Goal: Transaction & Acquisition: Purchase product/service

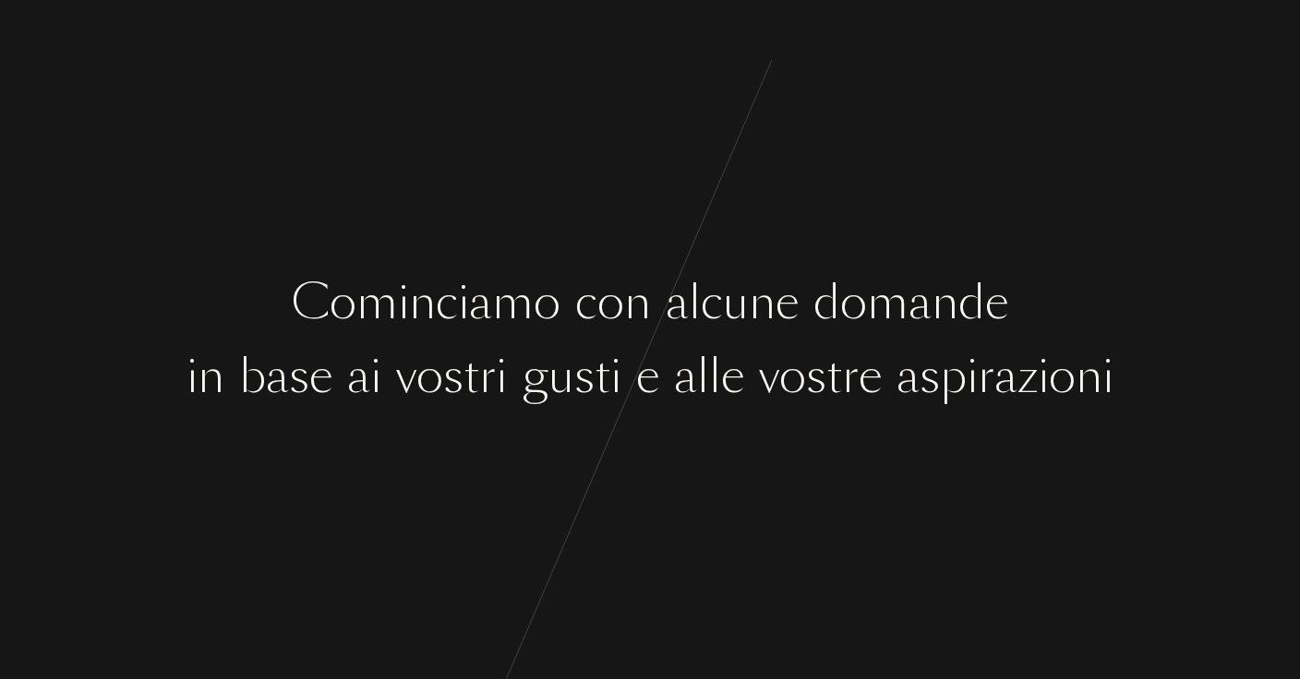
click at [397, 342] on div "v" at bounding box center [406, 376] width 20 height 69
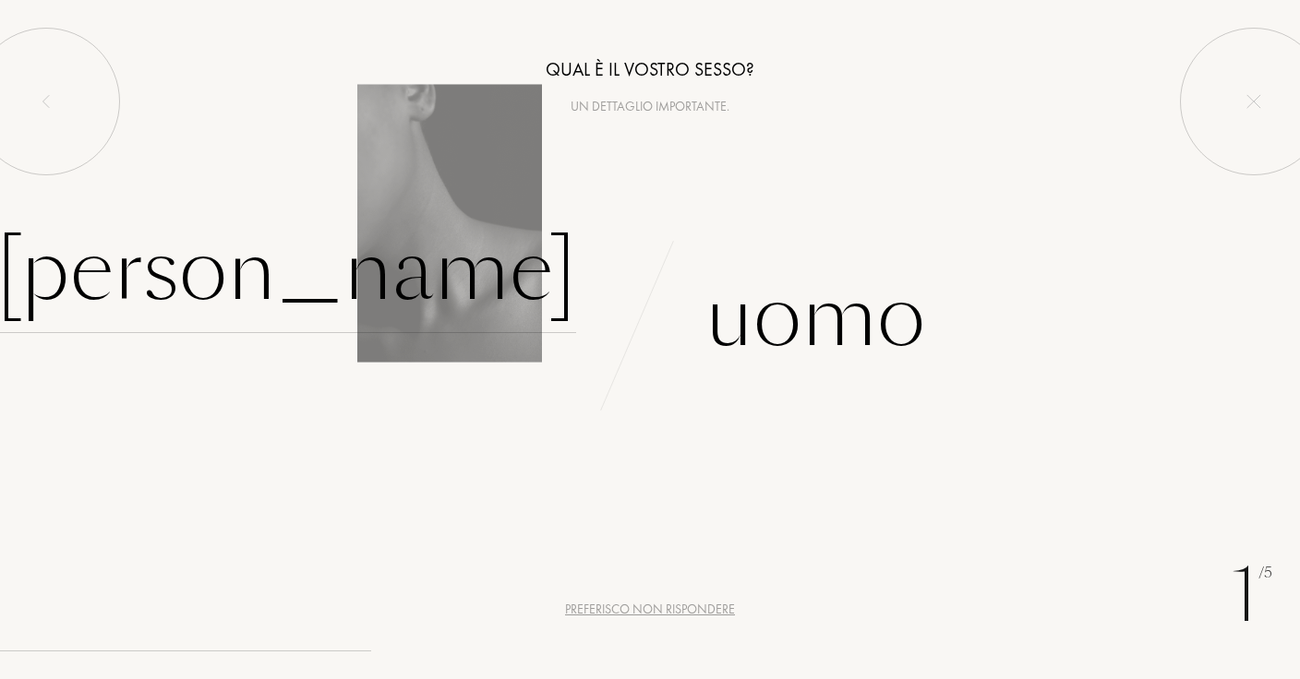
click at [435, 275] on div "Donna" at bounding box center [286, 271] width 580 height 125
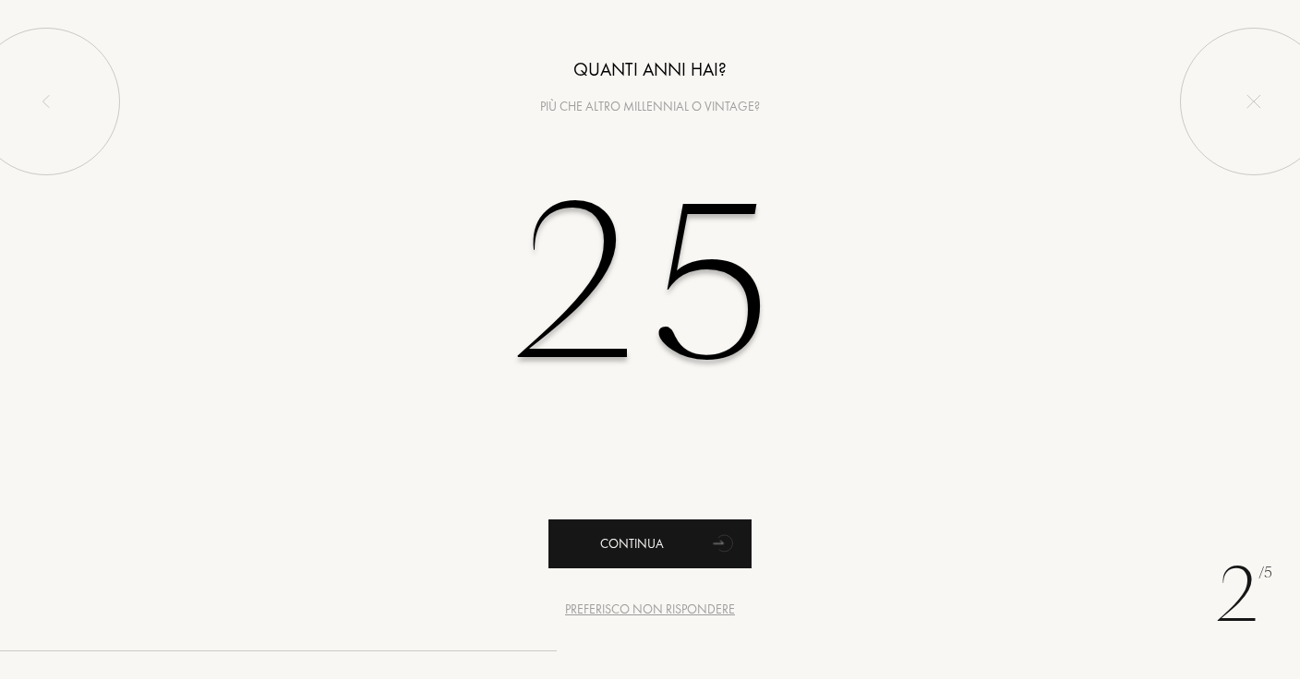
type input "25"
click at [664, 528] on div "Continua" at bounding box center [649, 544] width 203 height 49
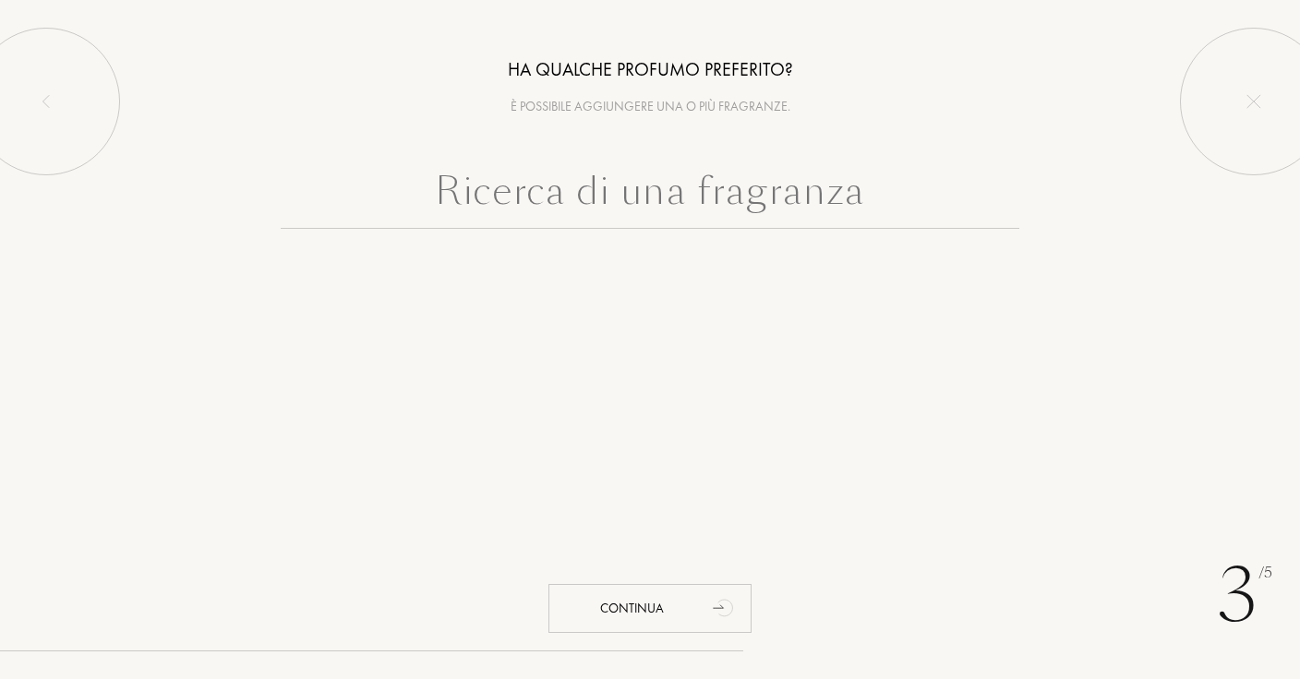
click at [712, 178] on input "text" at bounding box center [650, 195] width 738 height 66
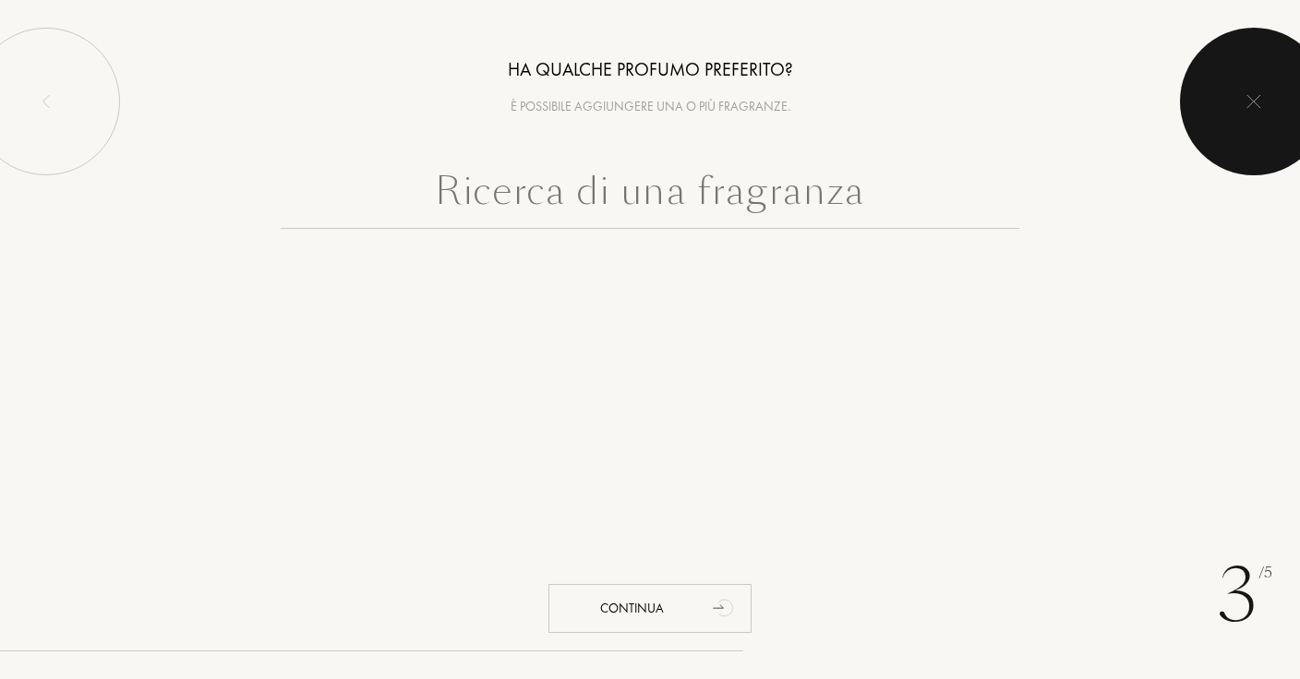
click at [1256, 77] on div at bounding box center [1254, 102] width 148 height 148
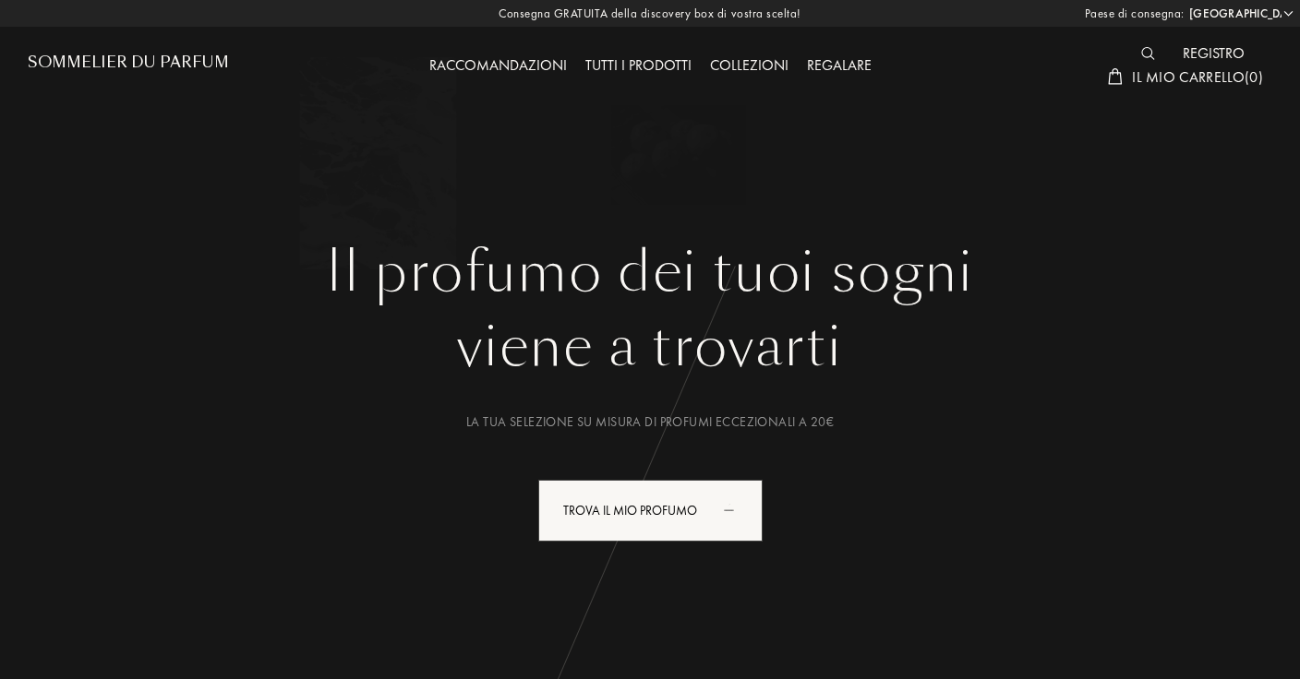
select select "IT"
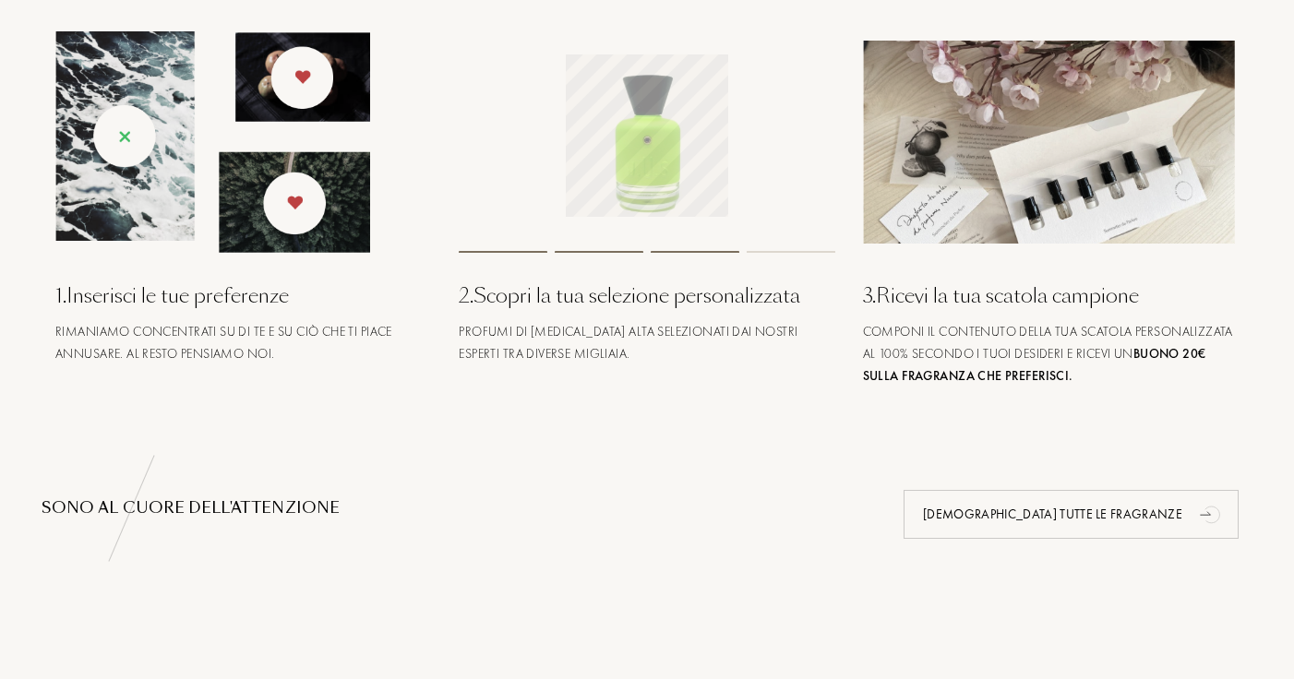
scroll to position [770, 0]
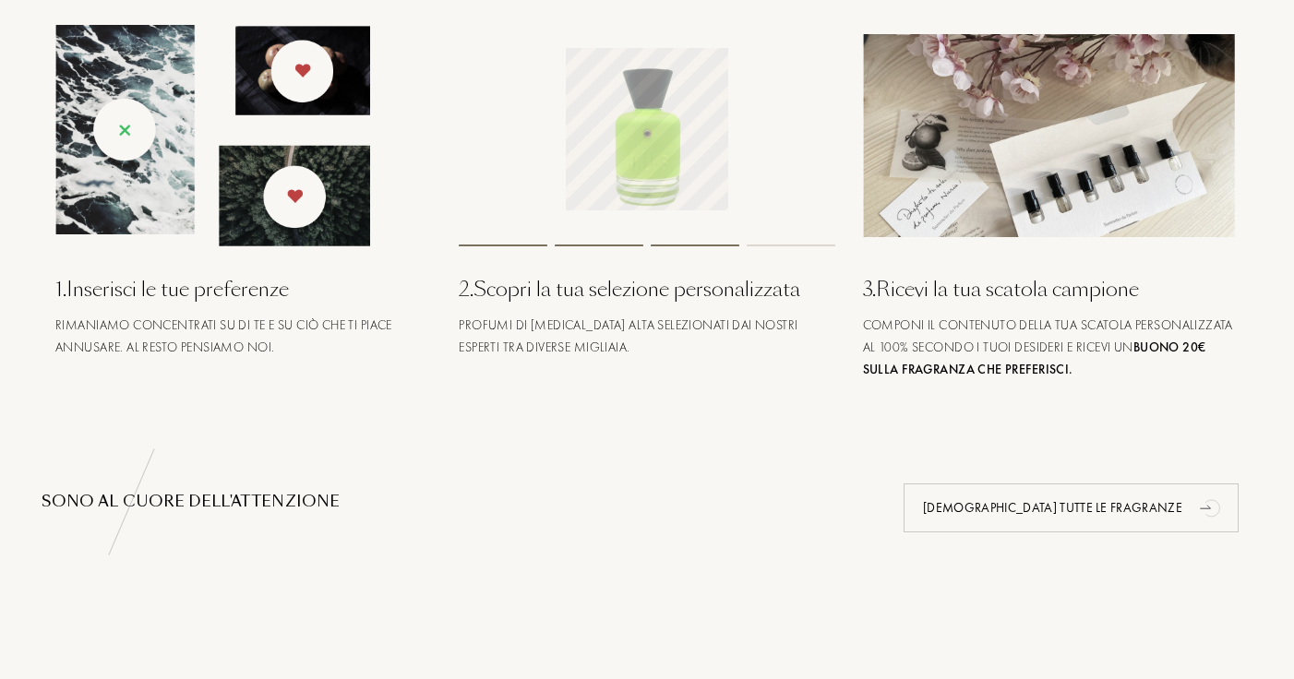
click at [1037, 163] on img at bounding box center [1051, 135] width 376 height 203
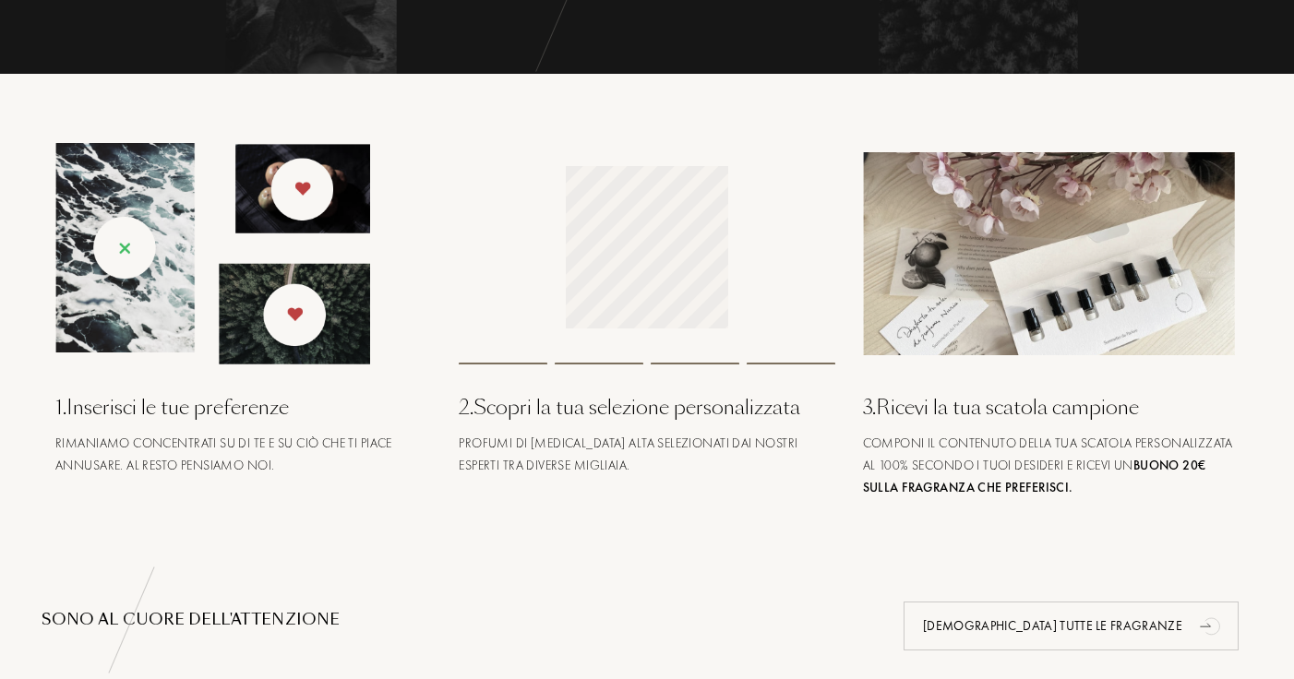
scroll to position [390, 0]
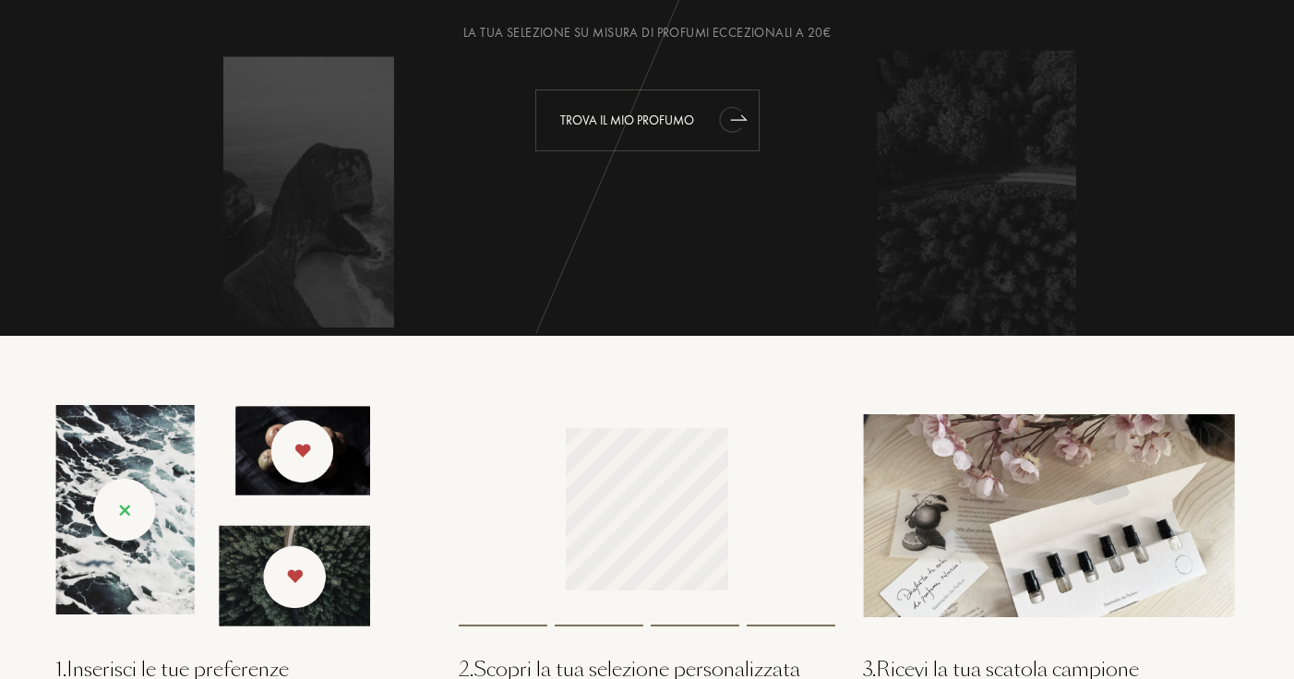
click at [695, 106] on div "Trova il mio profumo" at bounding box center [647, 121] width 224 height 62
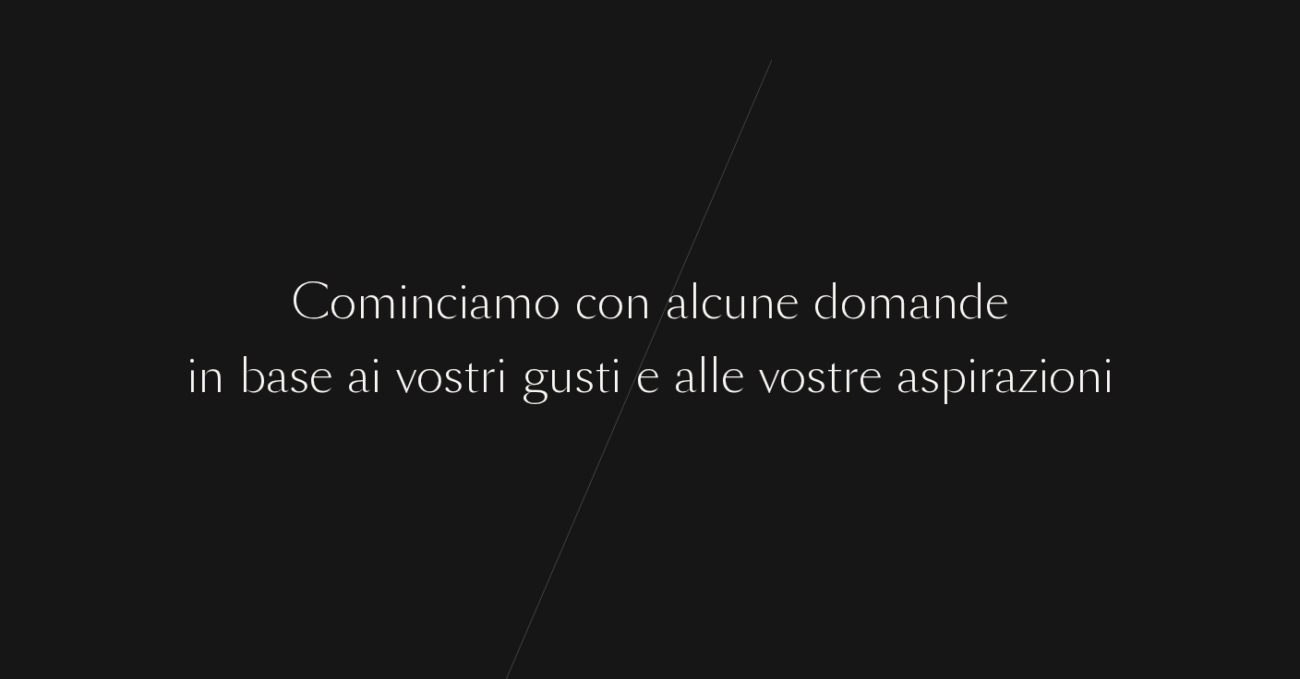
click at [522, 390] on div "g" at bounding box center [535, 376] width 27 height 69
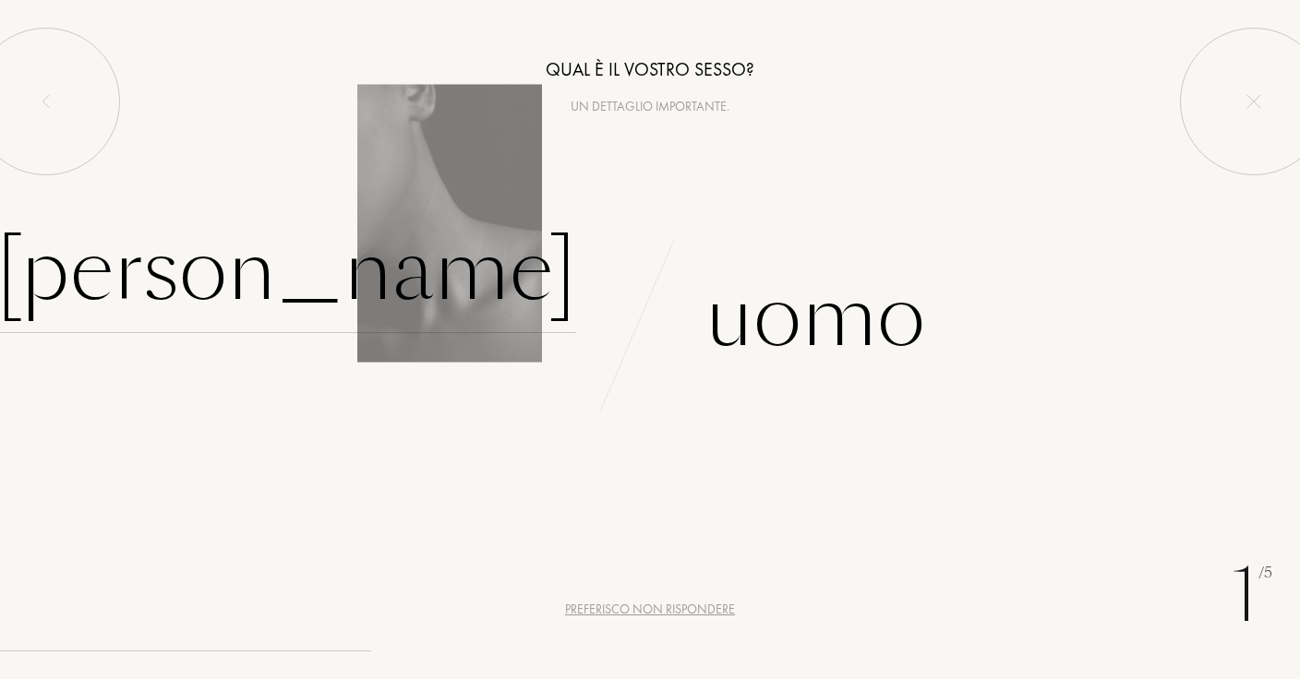
click at [519, 320] on div "Donna" at bounding box center [286, 271] width 580 height 125
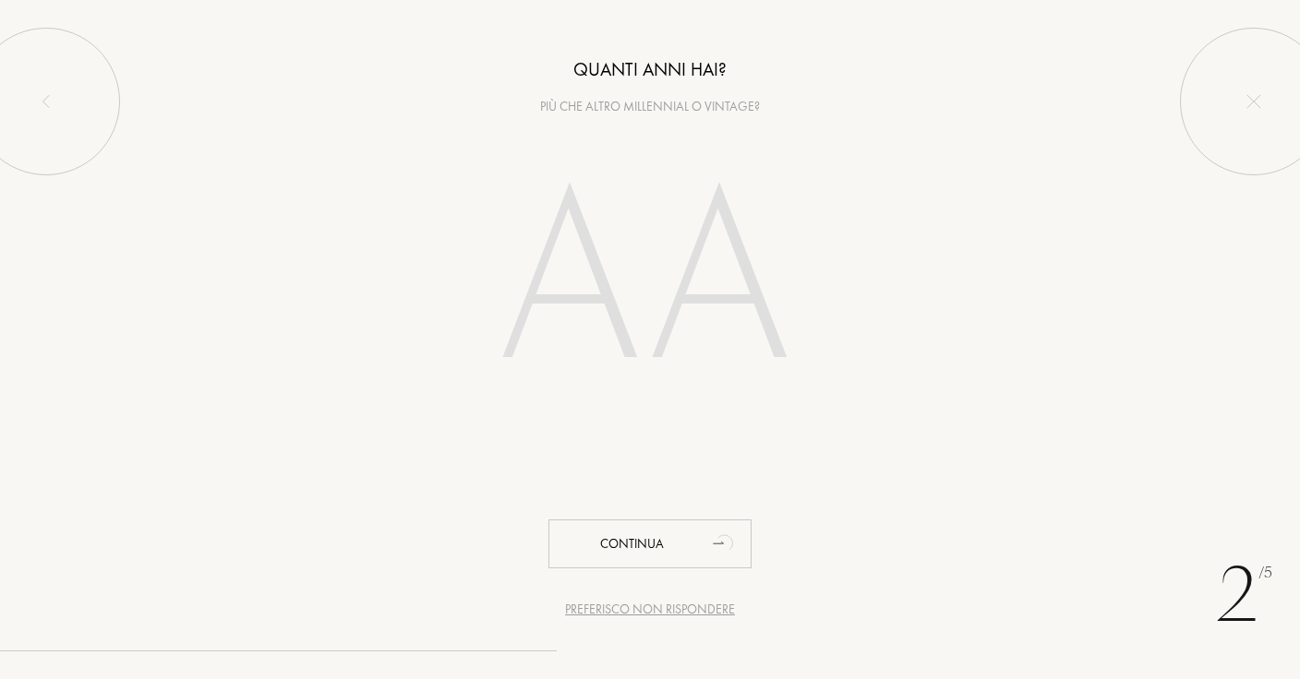
click at [572, 294] on input "number" at bounding box center [649, 285] width 397 height 318
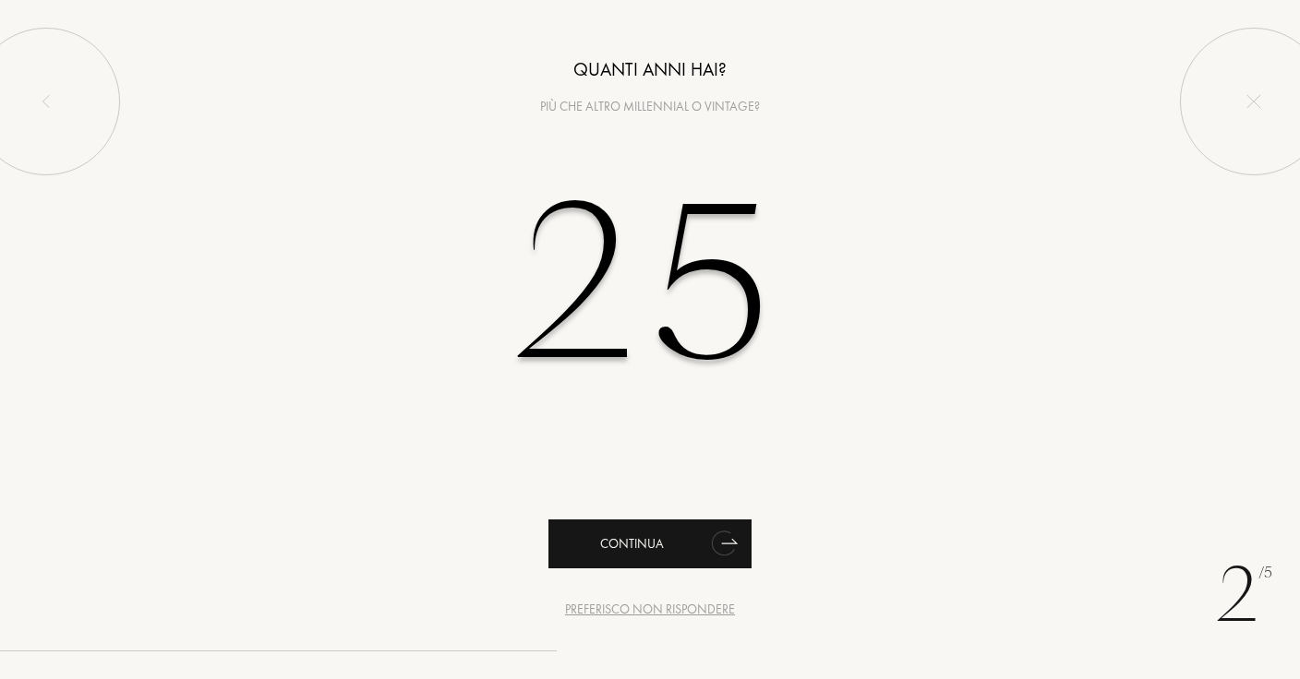
type input "25"
click at [615, 559] on div "Continua" at bounding box center [649, 544] width 203 height 49
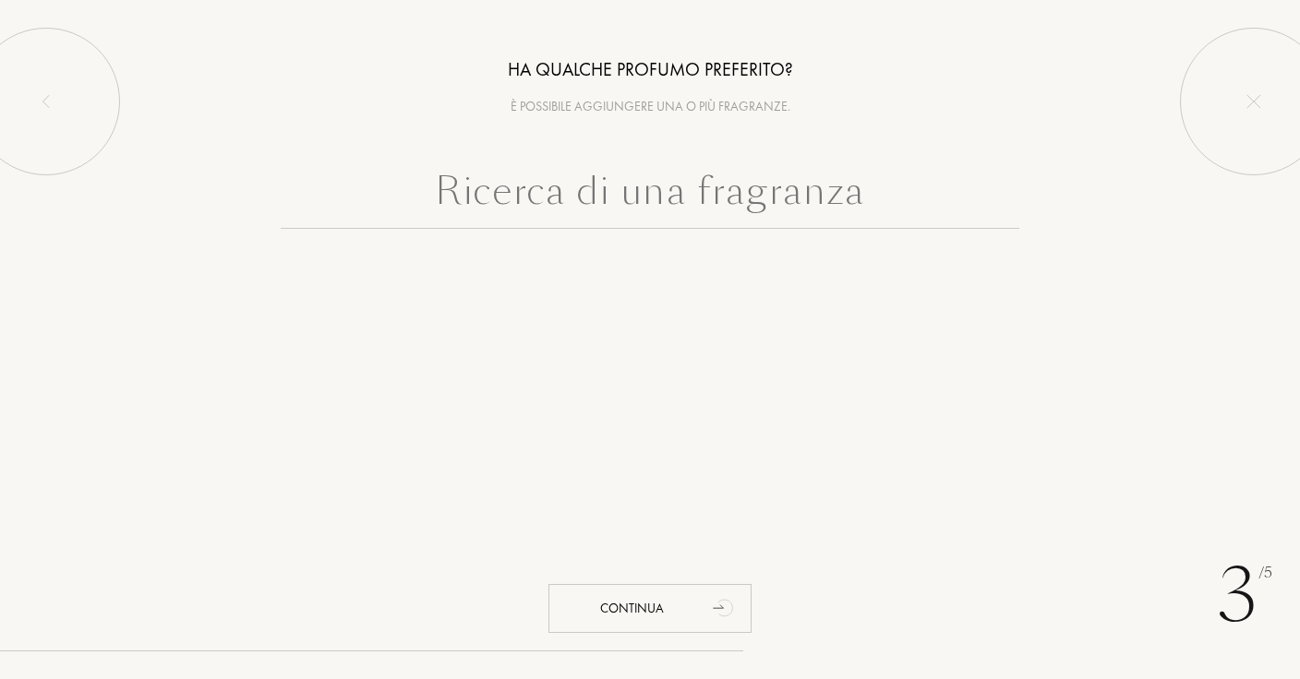
click at [749, 210] on input "text" at bounding box center [650, 195] width 738 height 66
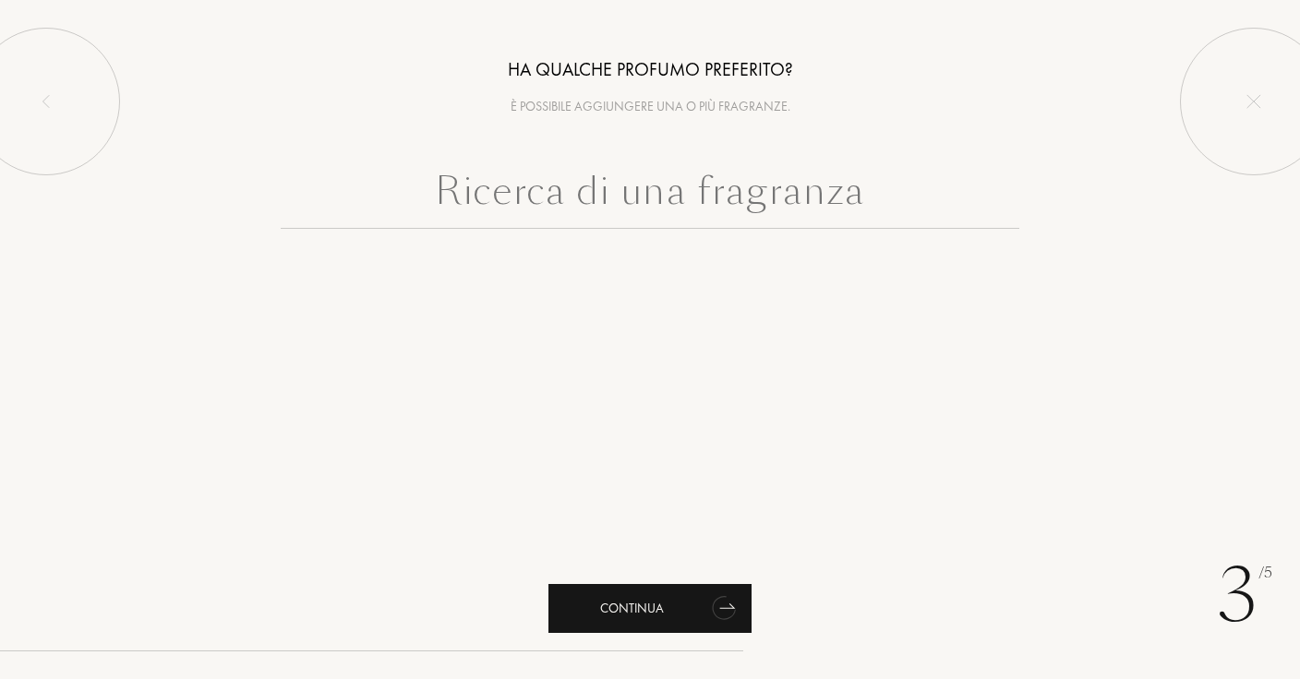
click at [727, 617] on icon "animation" at bounding box center [722, 609] width 29 height 30
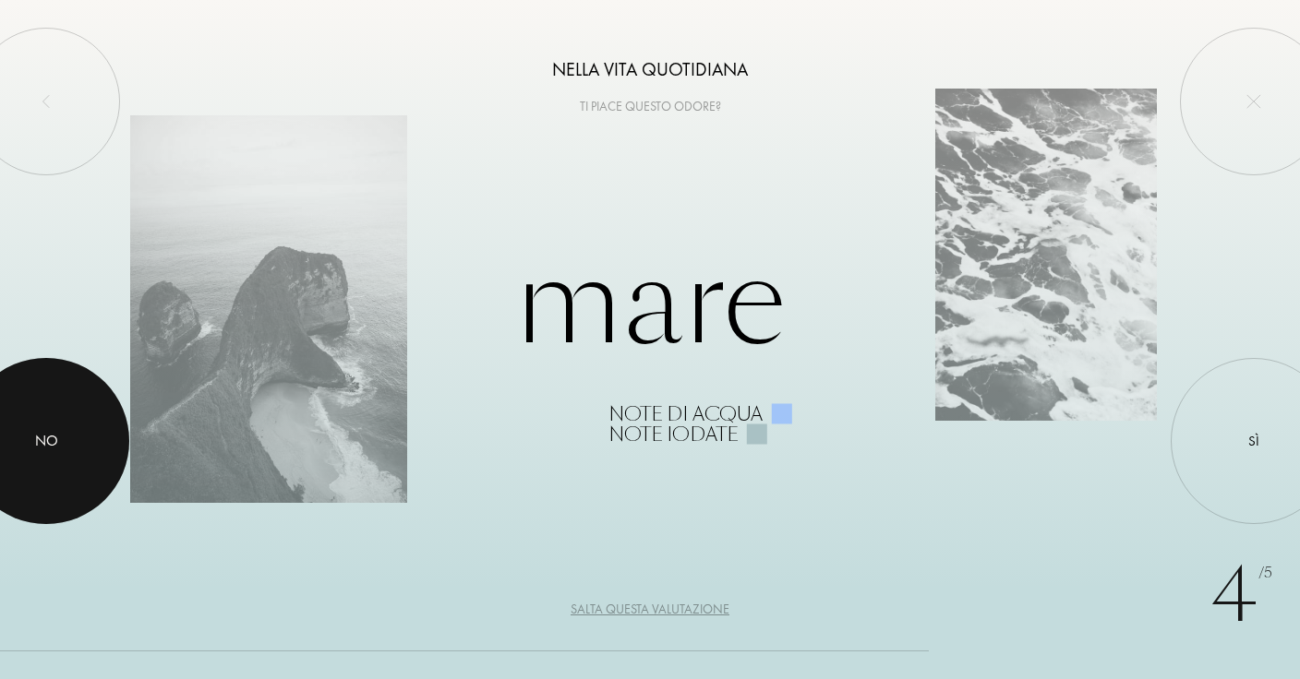
click at [82, 445] on div at bounding box center [46, 441] width 166 height 166
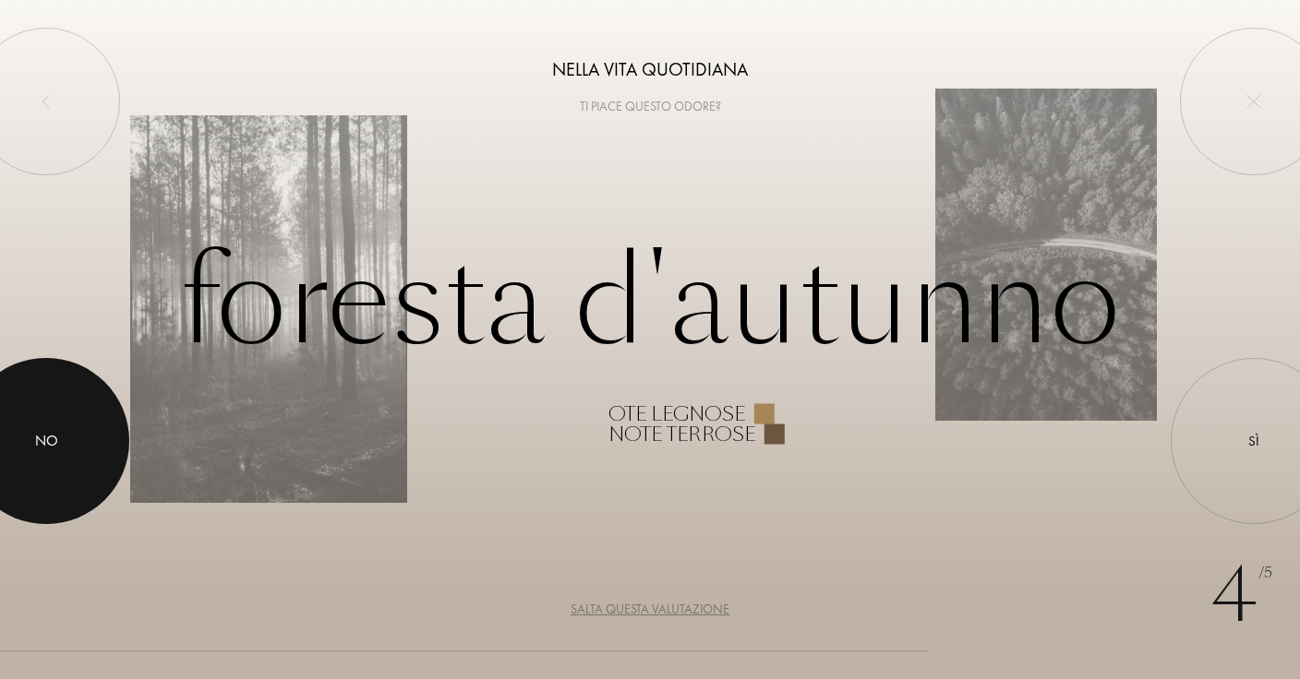
click at [82, 445] on div at bounding box center [46, 441] width 166 height 166
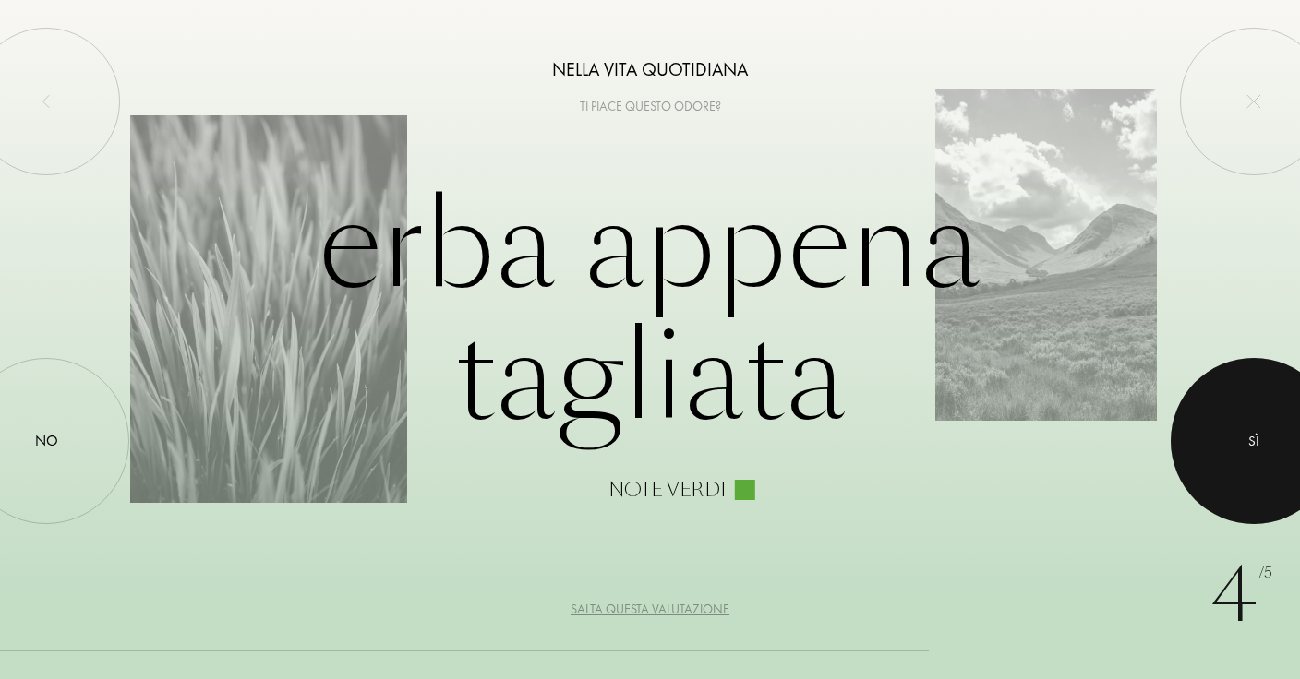
click at [1233, 429] on div at bounding box center [1253, 441] width 166 height 166
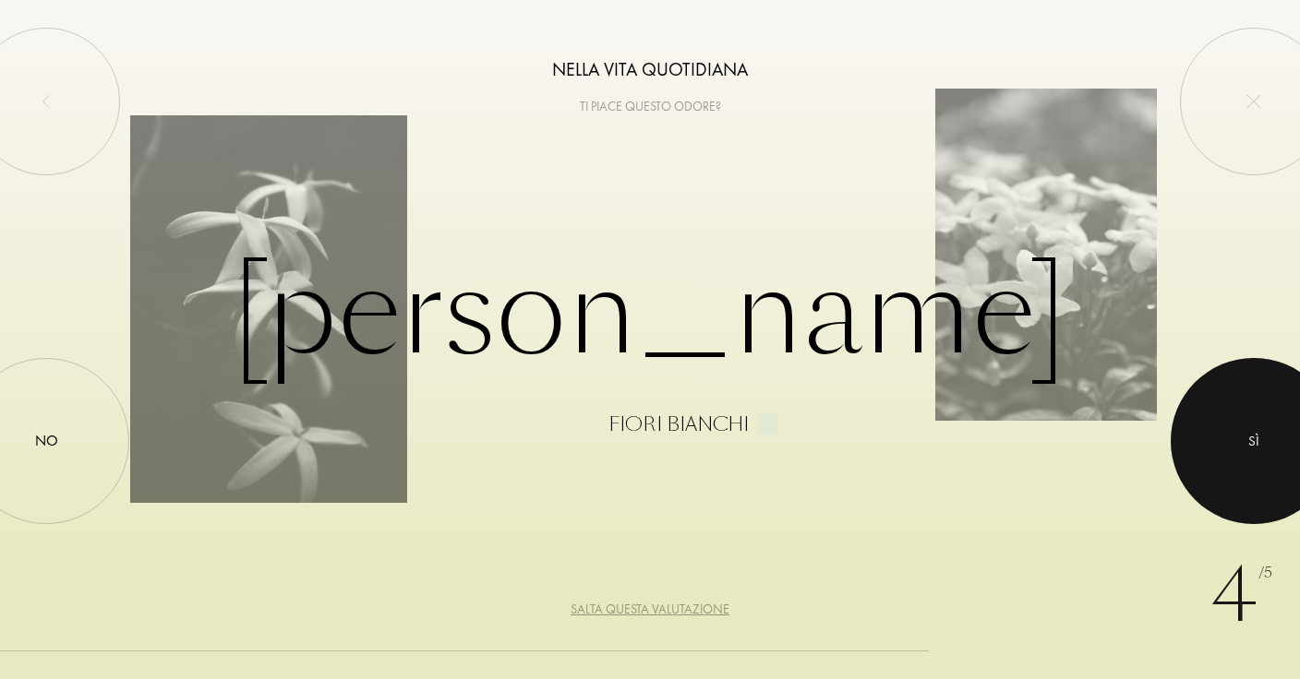
click at [1233, 429] on div at bounding box center [1253, 441] width 166 height 166
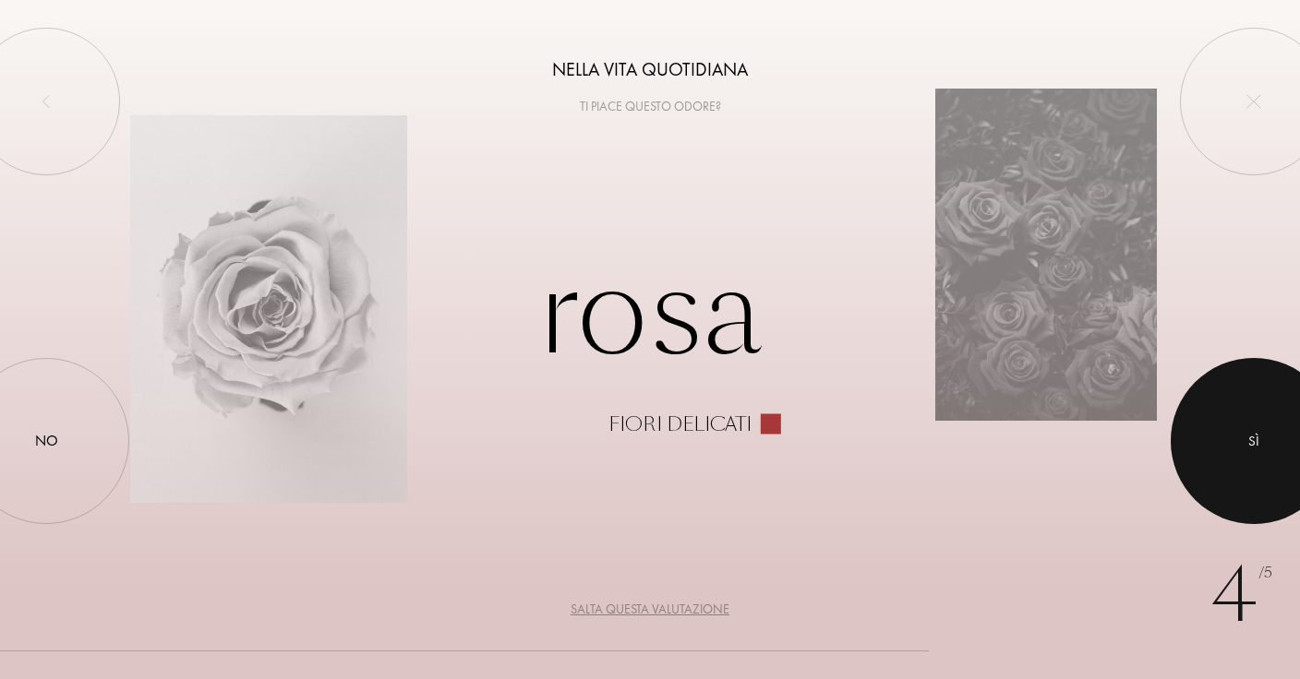
click at [1233, 429] on div at bounding box center [1253, 441] width 166 height 166
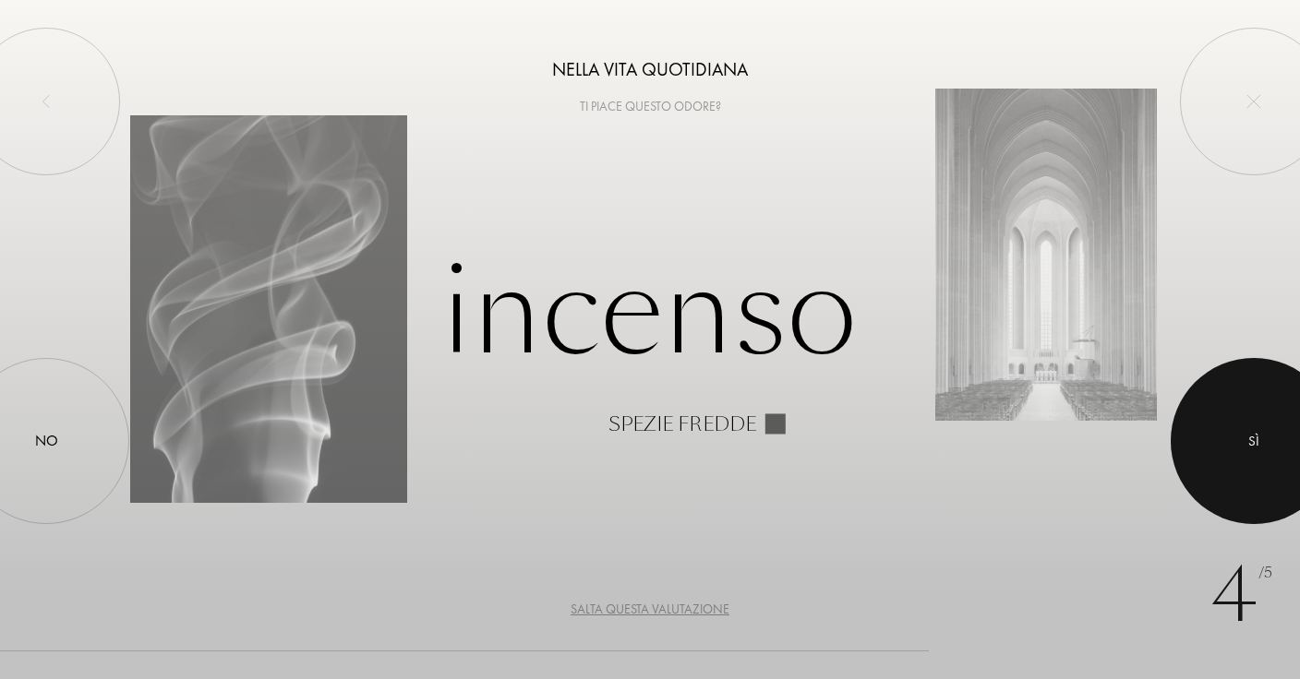
click at [1233, 429] on div at bounding box center [1253, 441] width 166 height 166
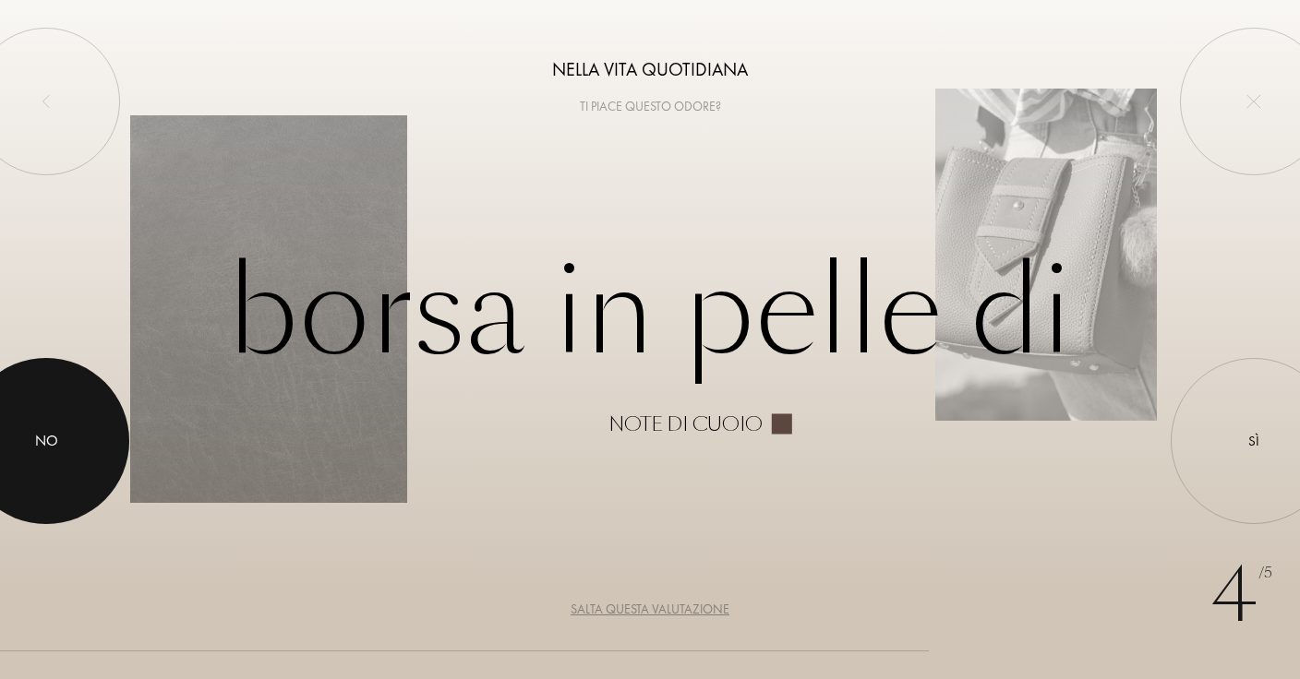
click at [23, 408] on div at bounding box center [46, 441] width 166 height 166
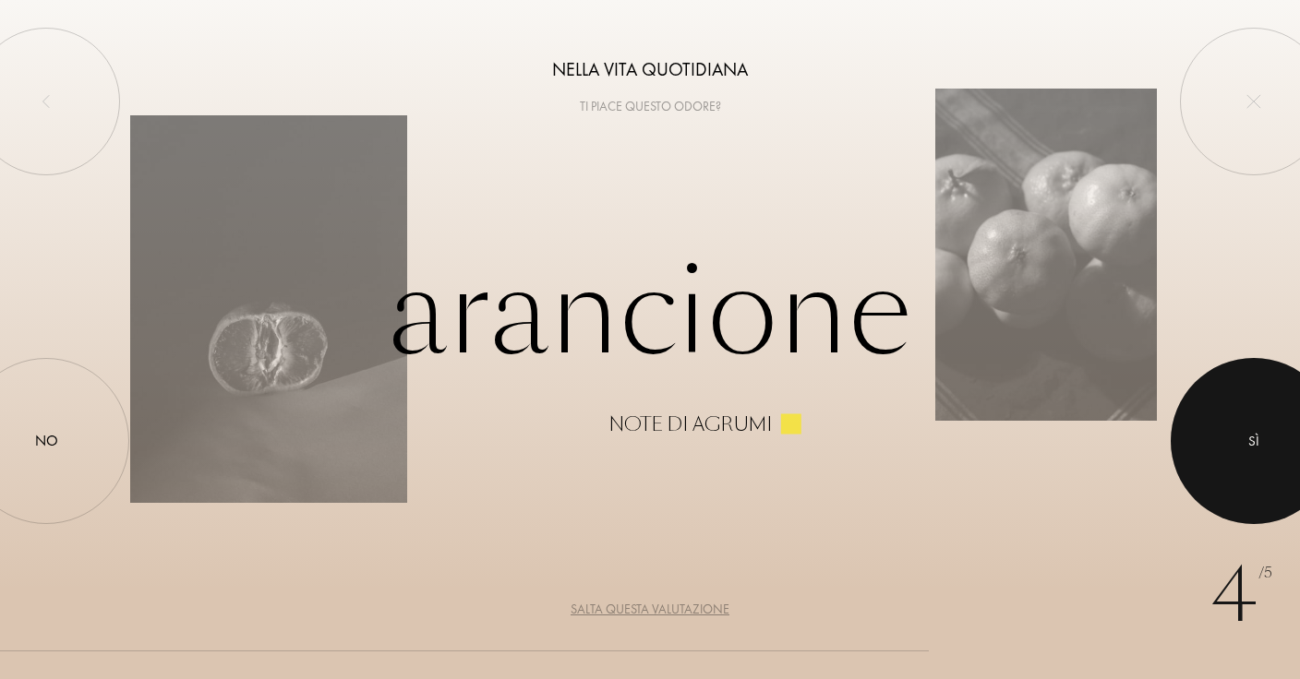
click at [1271, 429] on div at bounding box center [1253, 441] width 166 height 166
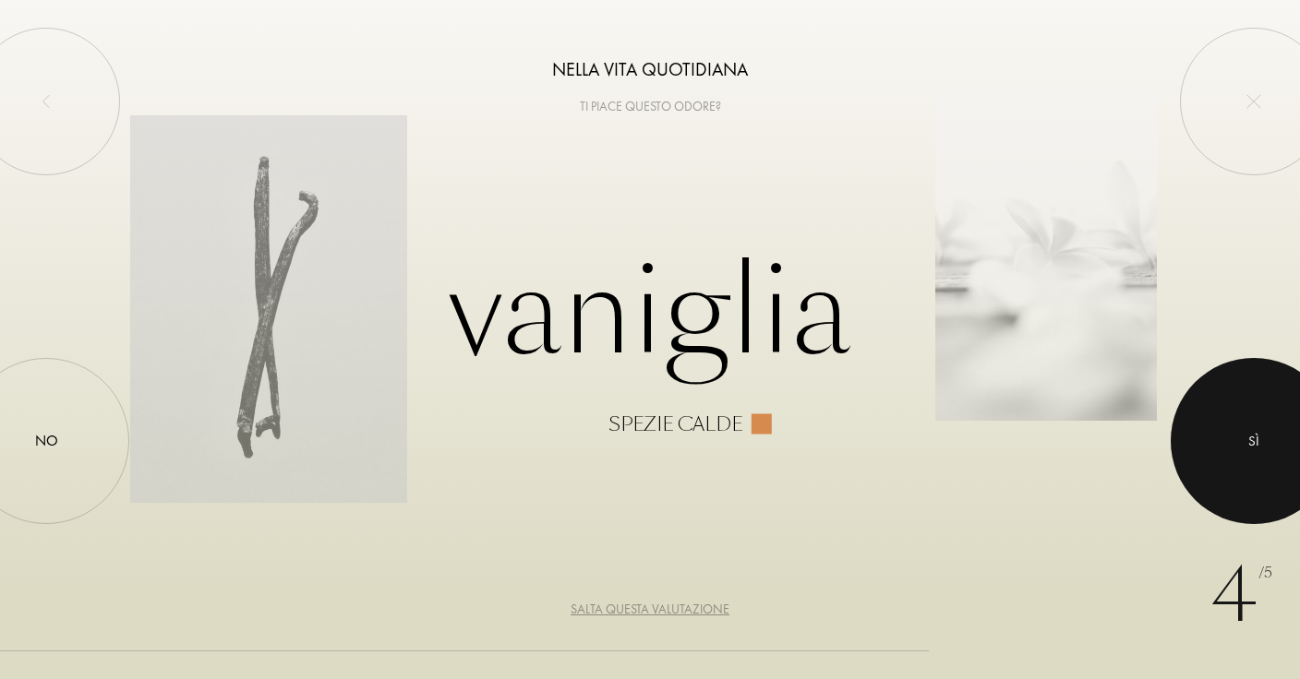
click at [1271, 429] on div at bounding box center [1253, 441] width 166 height 166
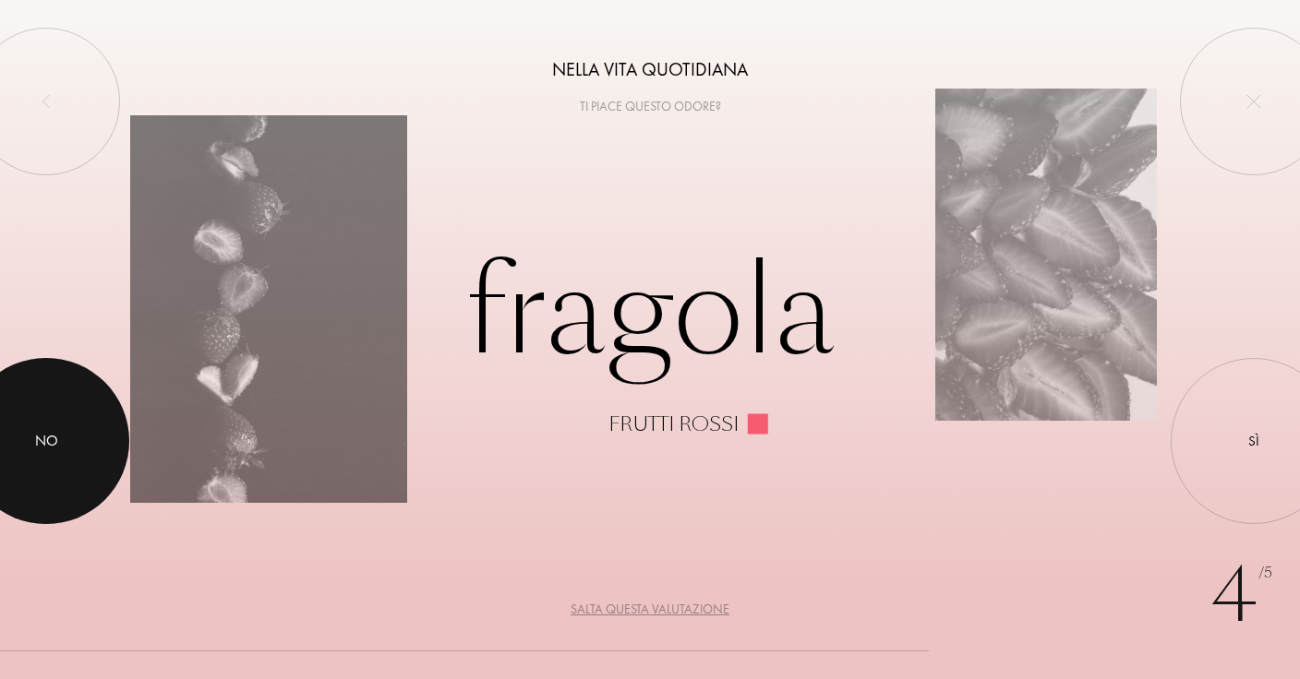
click at [36, 432] on div "No" at bounding box center [46, 441] width 23 height 22
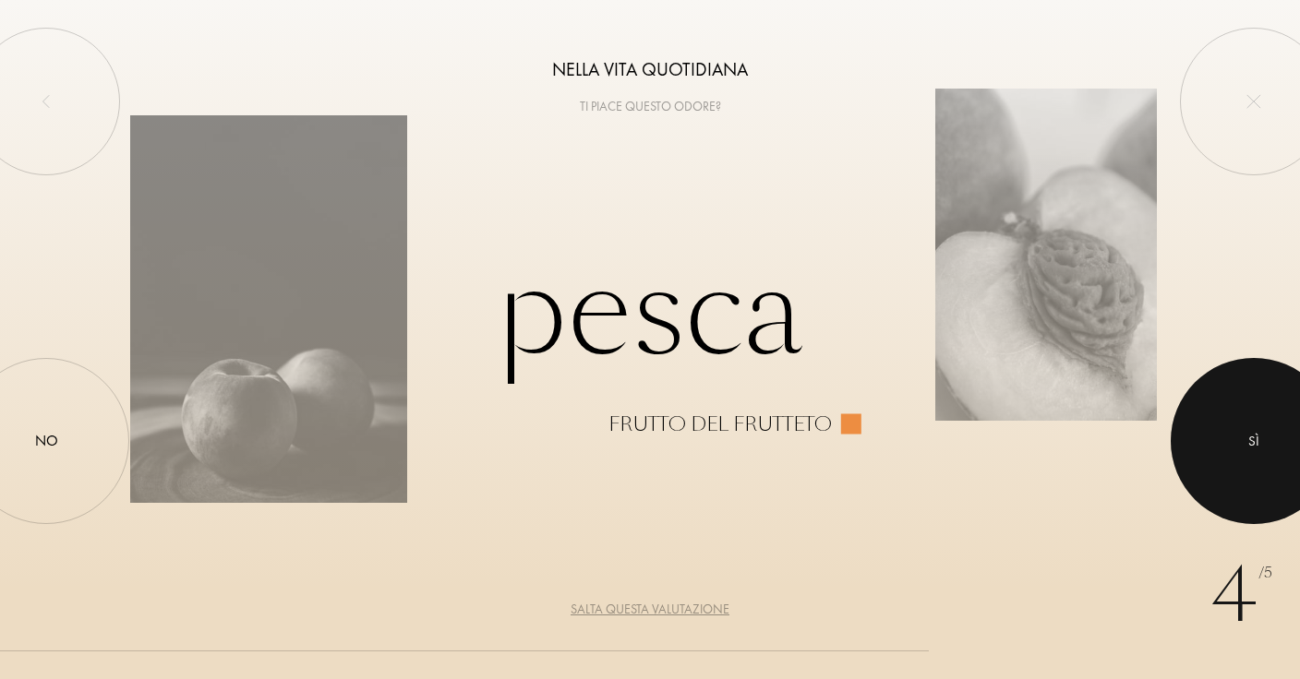
click at [1295, 430] on div at bounding box center [1253, 441] width 166 height 166
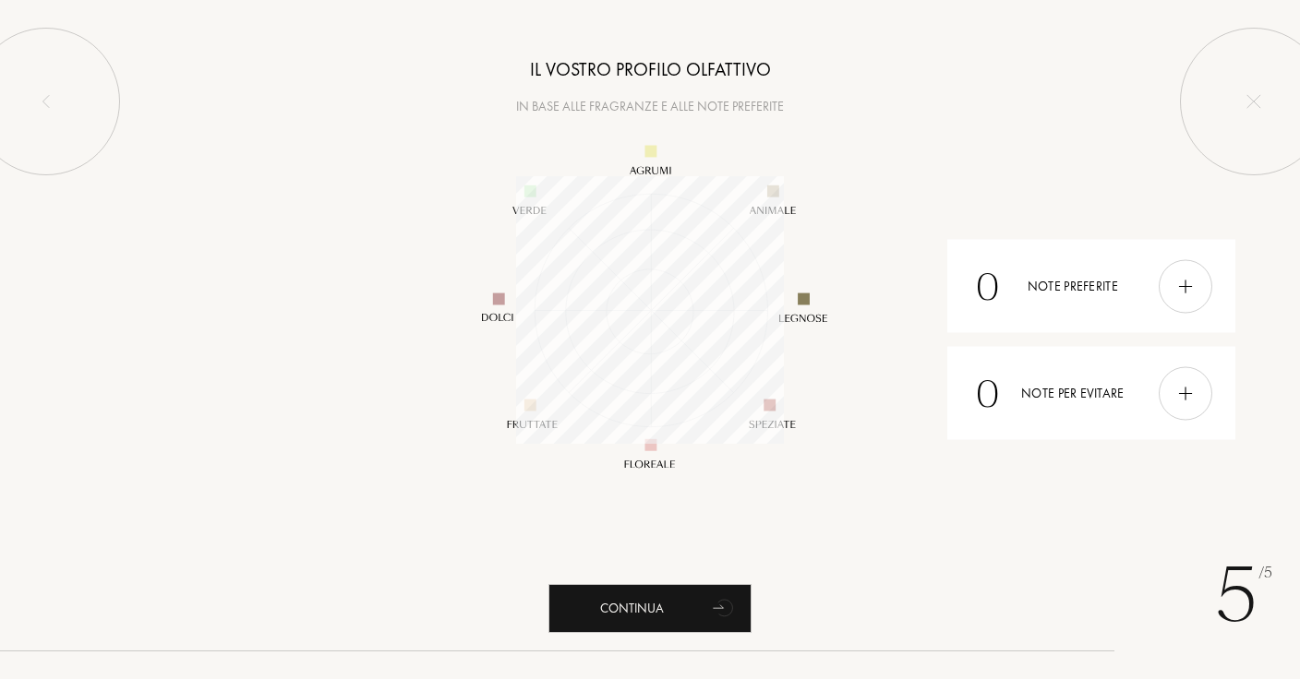
scroll to position [268, 268]
click at [1191, 280] on img at bounding box center [1185, 286] width 20 height 20
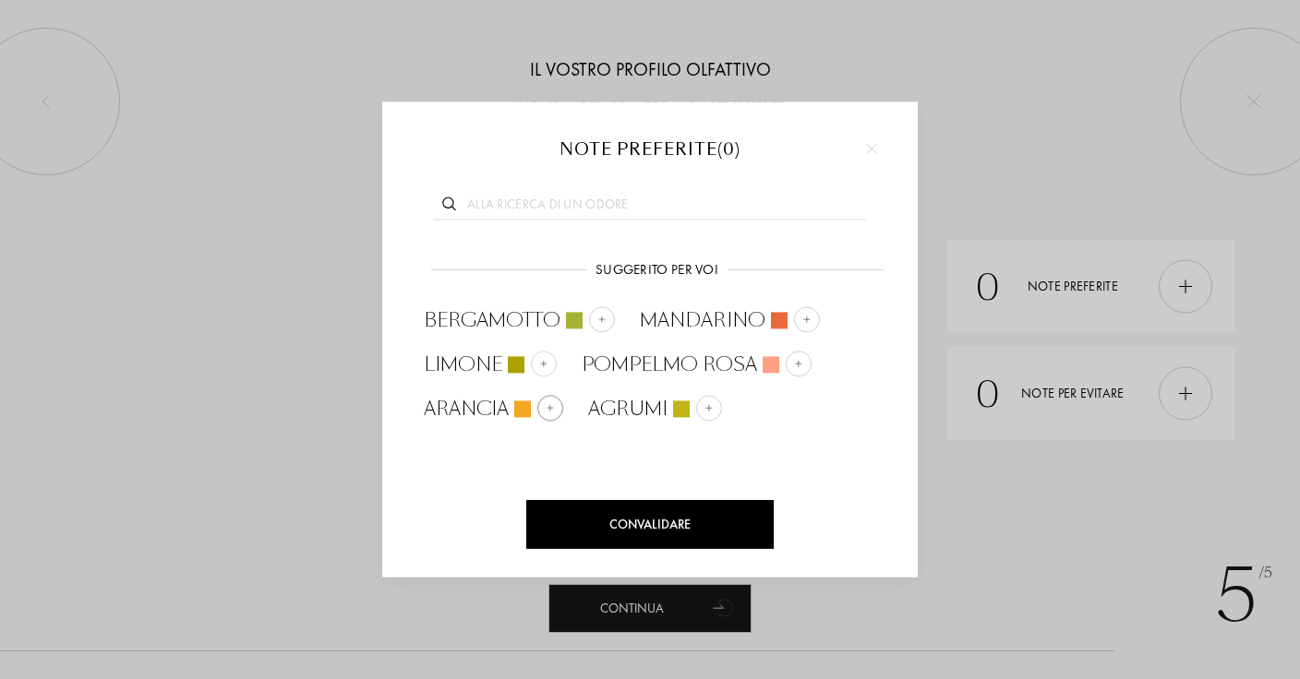
click at [554, 403] on img at bounding box center [550, 407] width 9 height 9
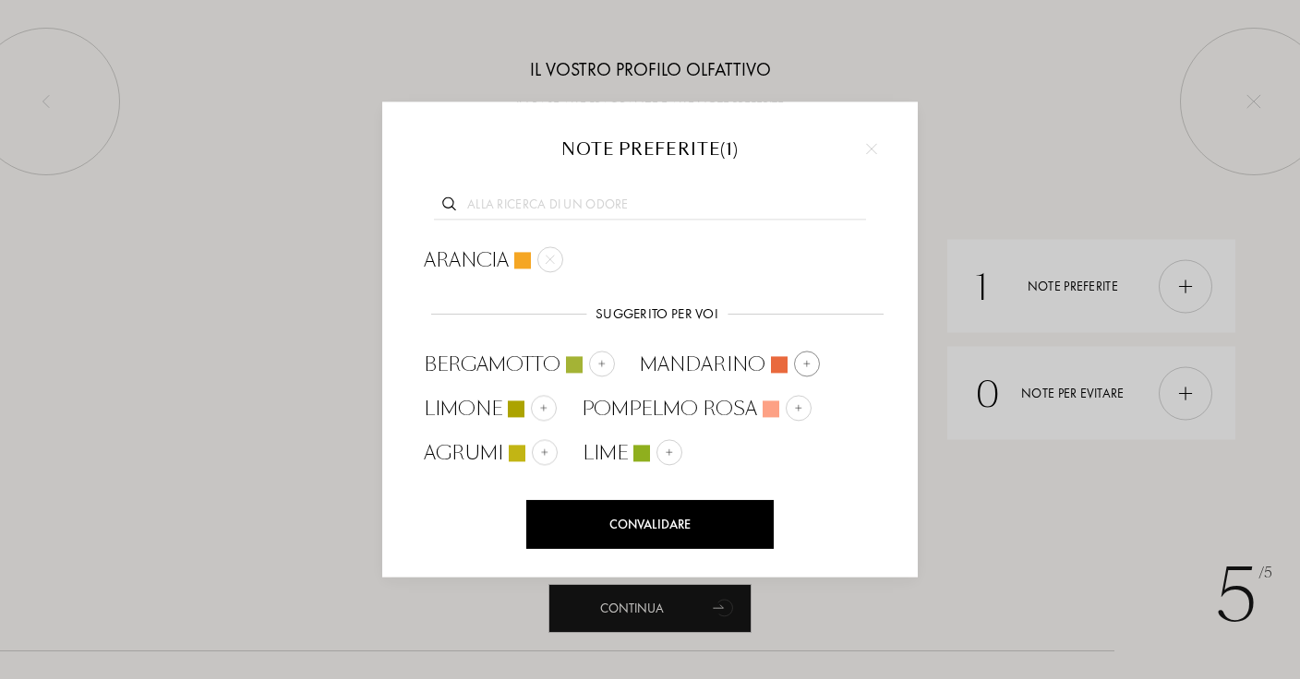
click at [795, 362] on div at bounding box center [807, 364] width 26 height 26
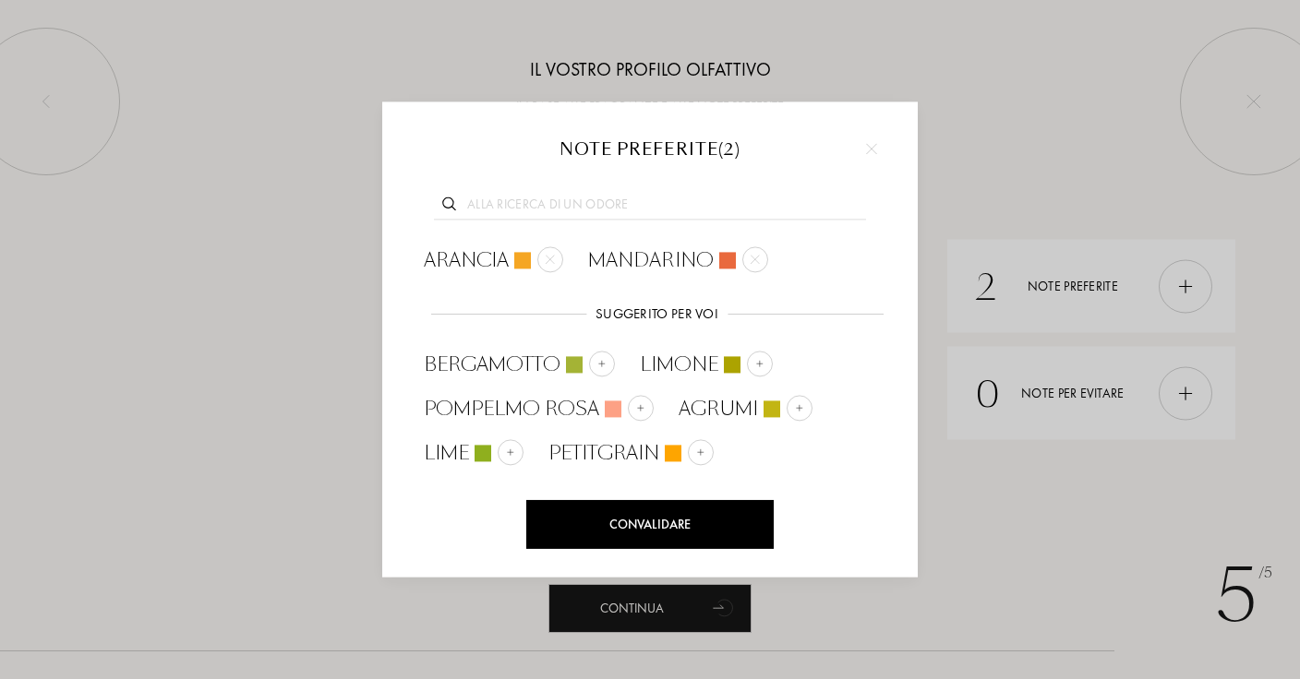
click at [706, 198] on input "text" at bounding box center [650, 207] width 432 height 25
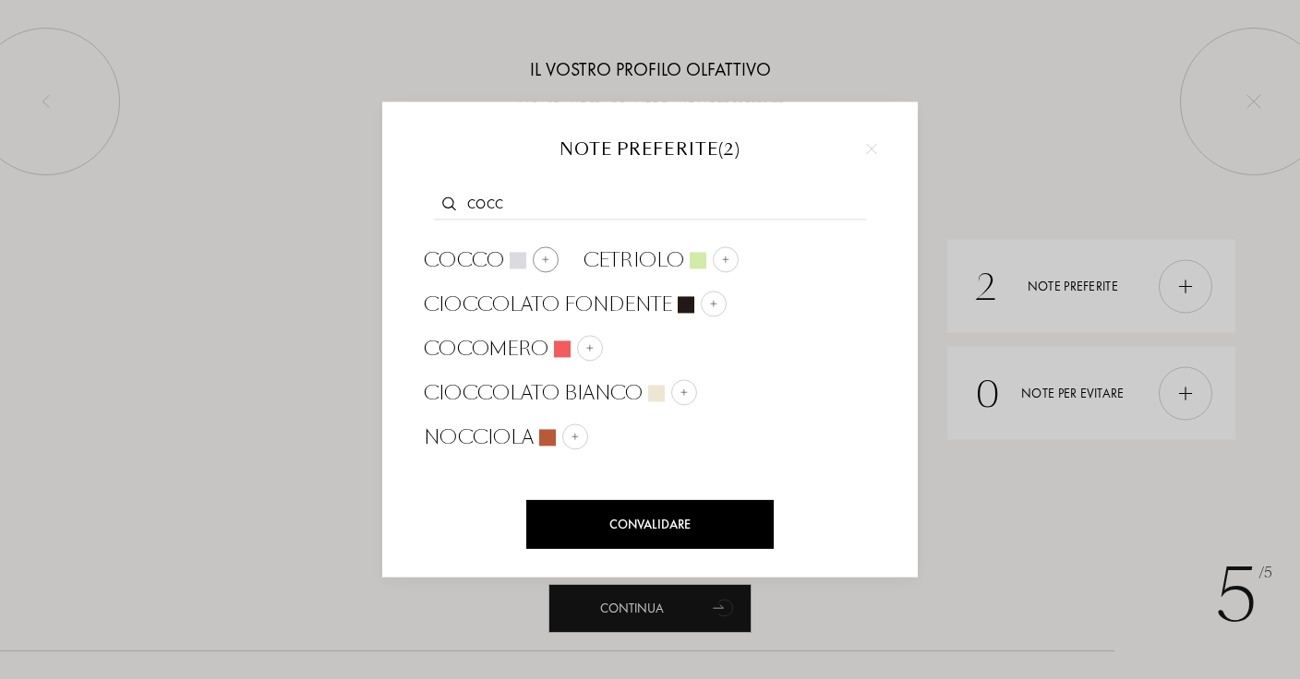
type input "Cocc"
click at [539, 260] on div at bounding box center [546, 259] width 26 height 26
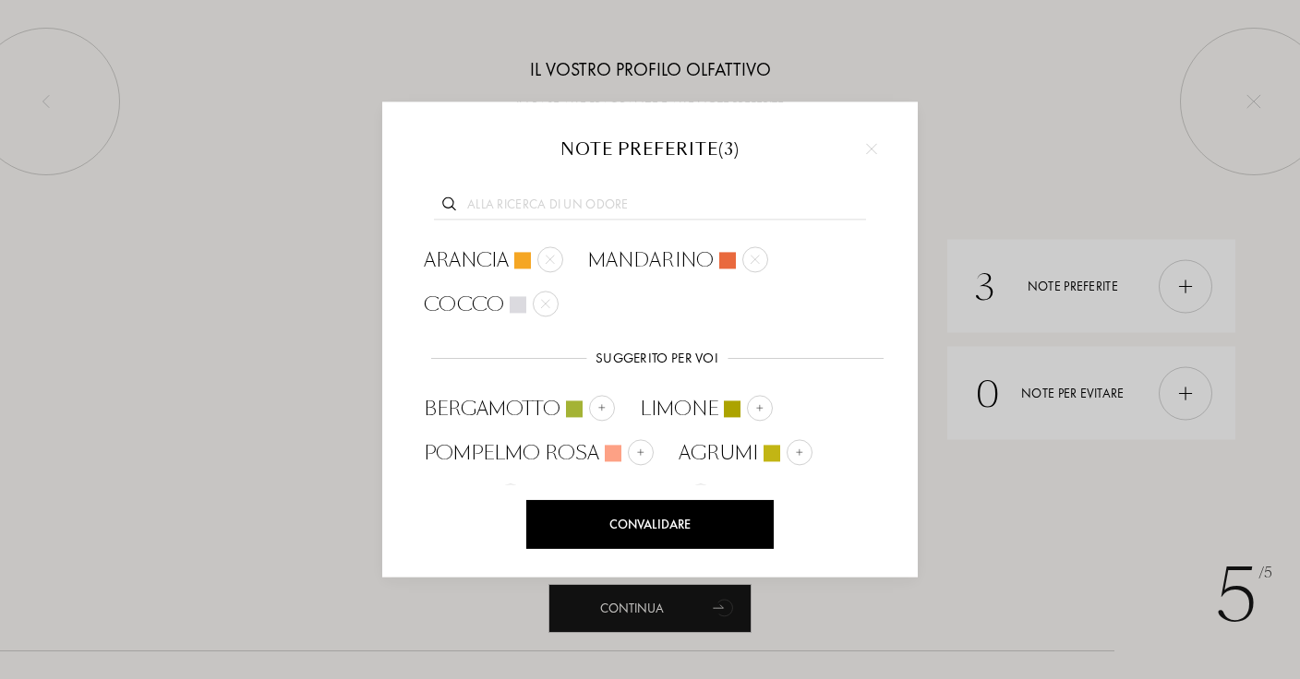
click at [576, 213] on input "text" at bounding box center [650, 207] width 432 height 25
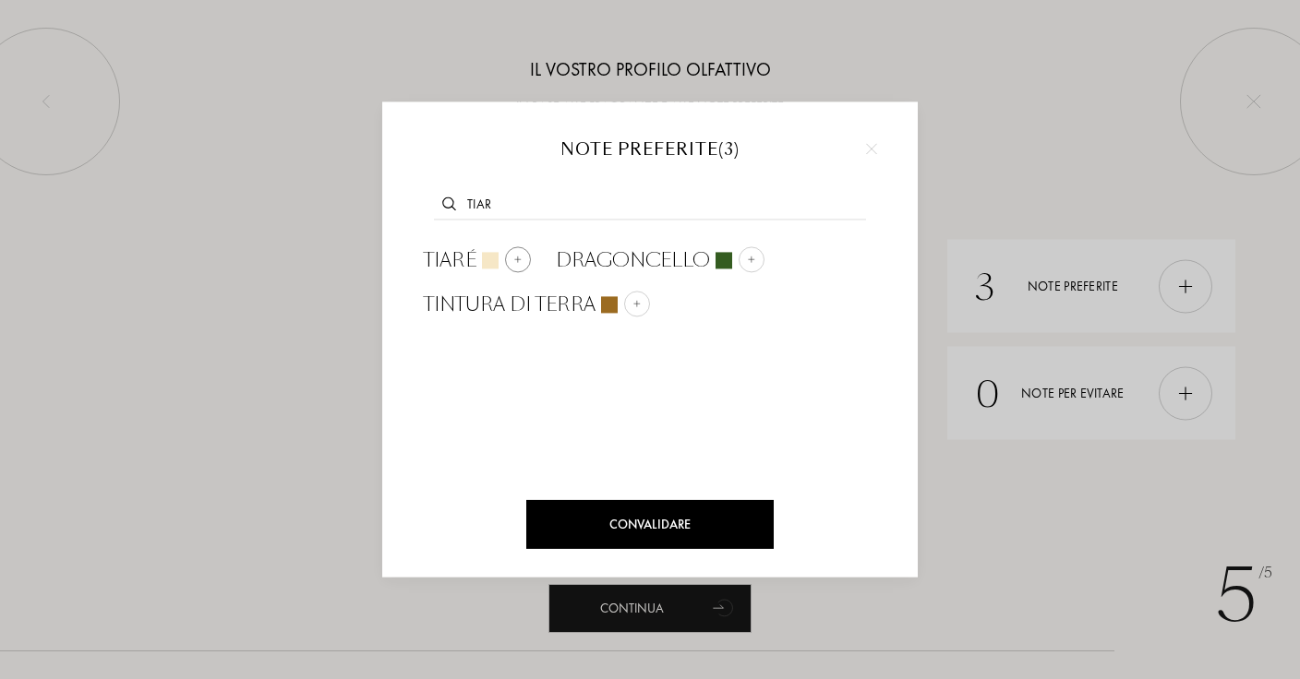
type input "Tiar"
click at [524, 265] on div at bounding box center [518, 259] width 26 height 26
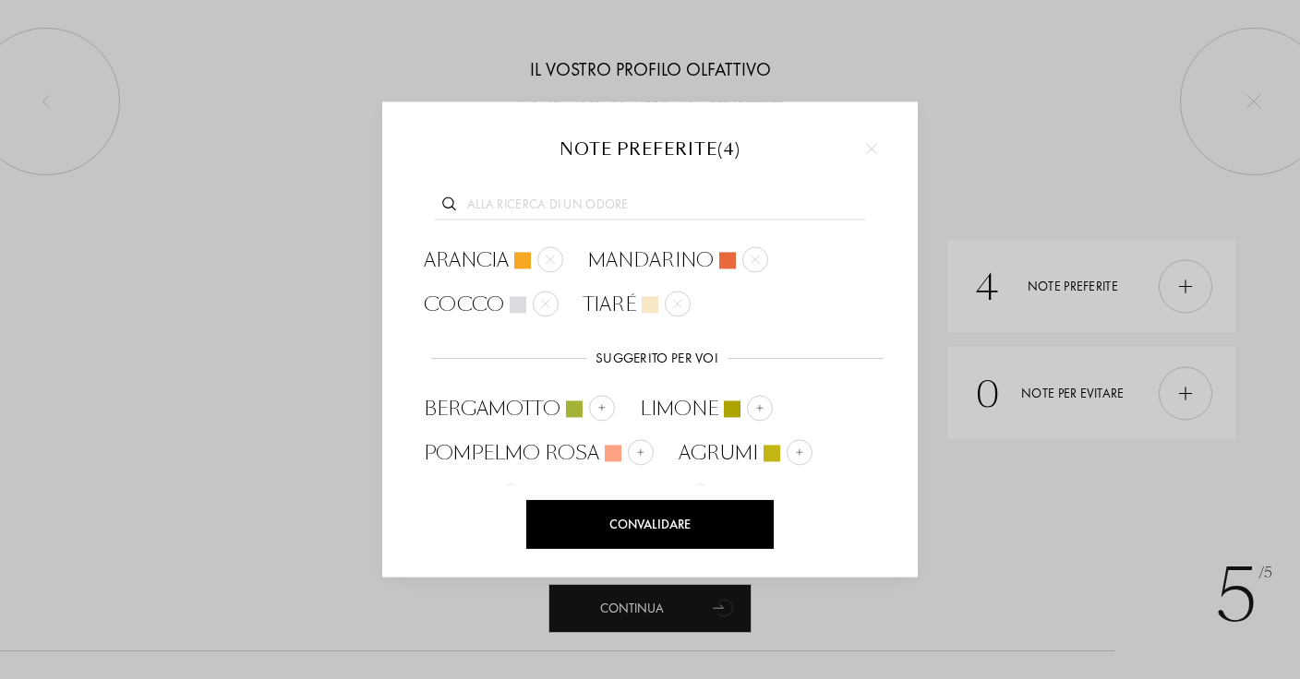
click at [581, 197] on input "text" at bounding box center [650, 207] width 432 height 25
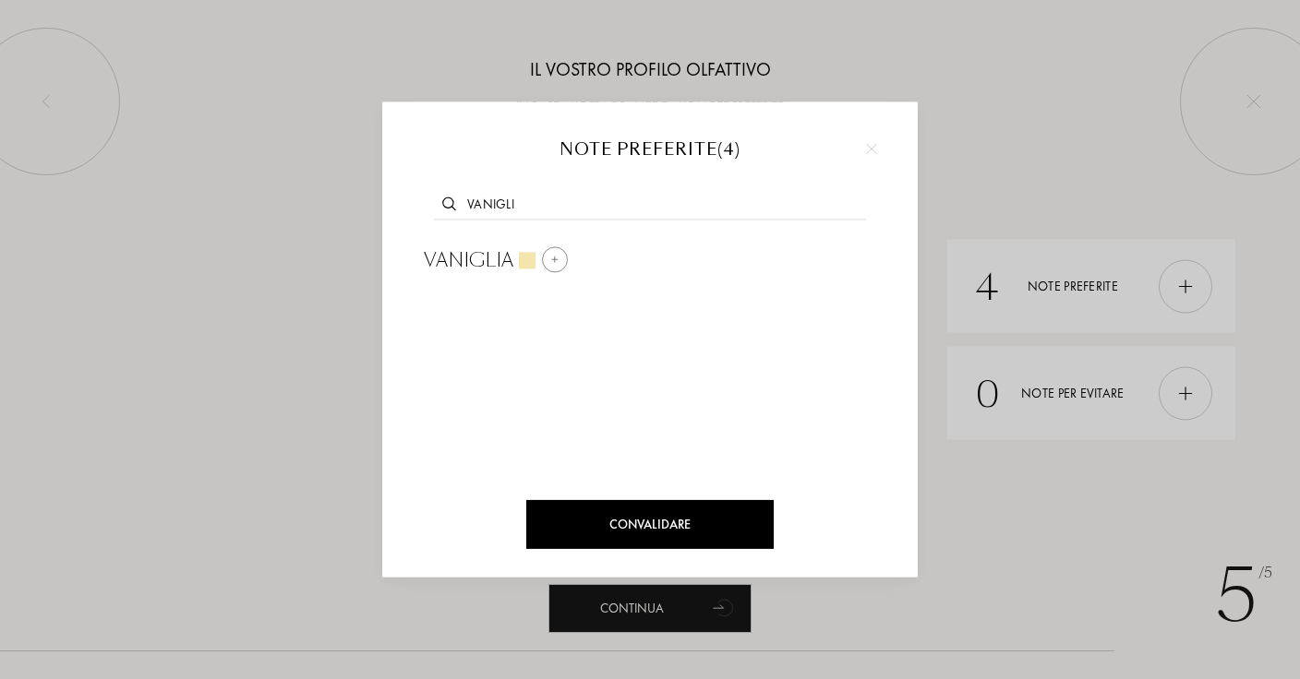
type input "Vanigli"
click at [552, 263] on img at bounding box center [554, 259] width 9 height 9
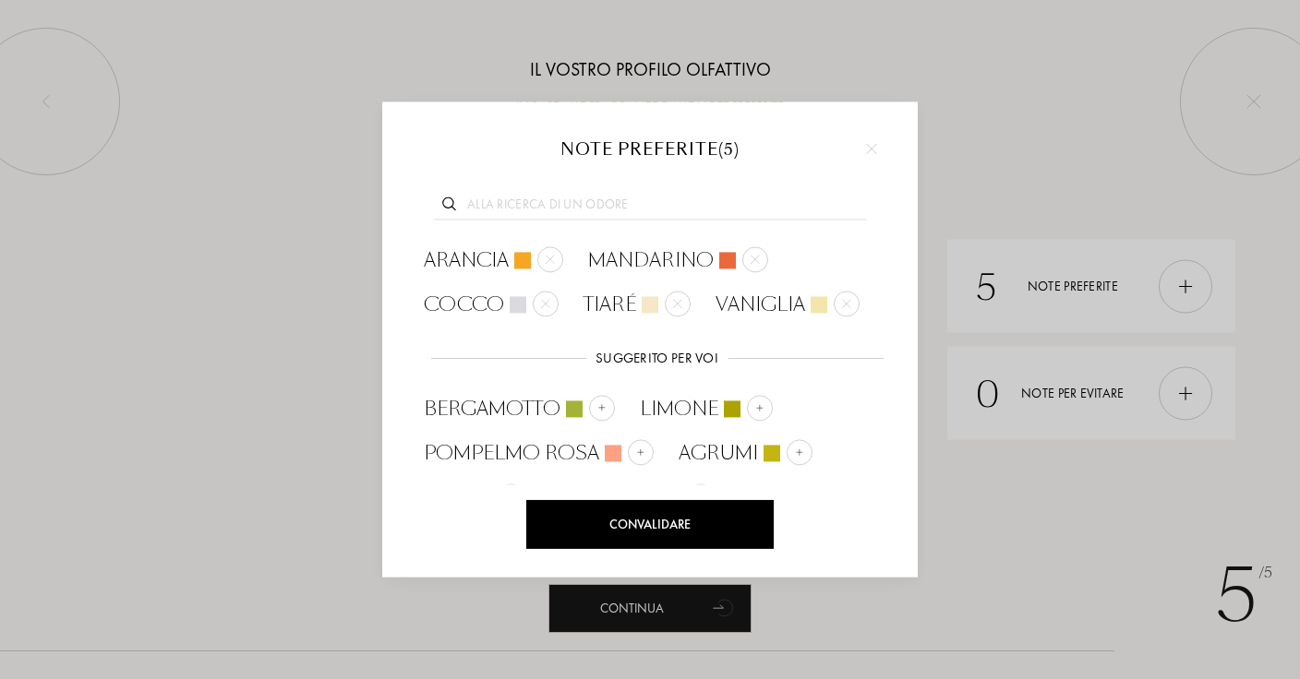
click at [577, 214] on input "text" at bounding box center [650, 207] width 432 height 25
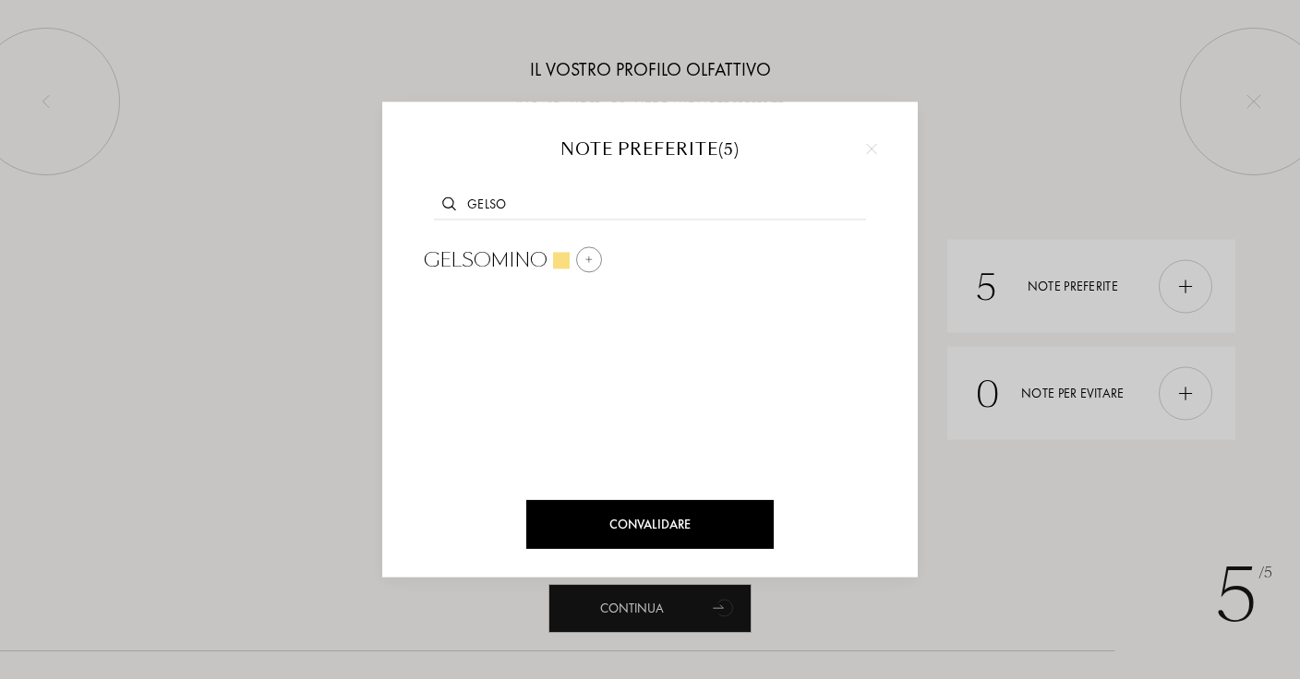
type input "gelso"
click at [578, 258] on div at bounding box center [589, 259] width 26 height 26
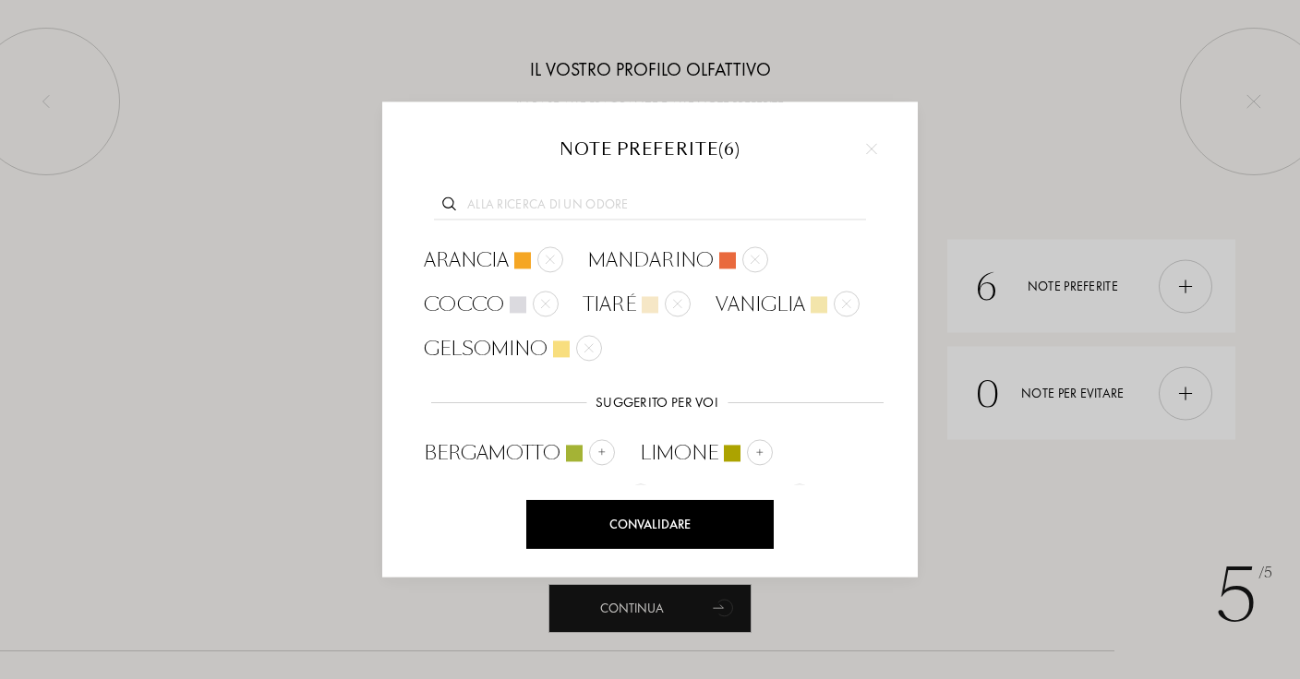
click at [564, 198] on input "text" at bounding box center [650, 207] width 432 height 25
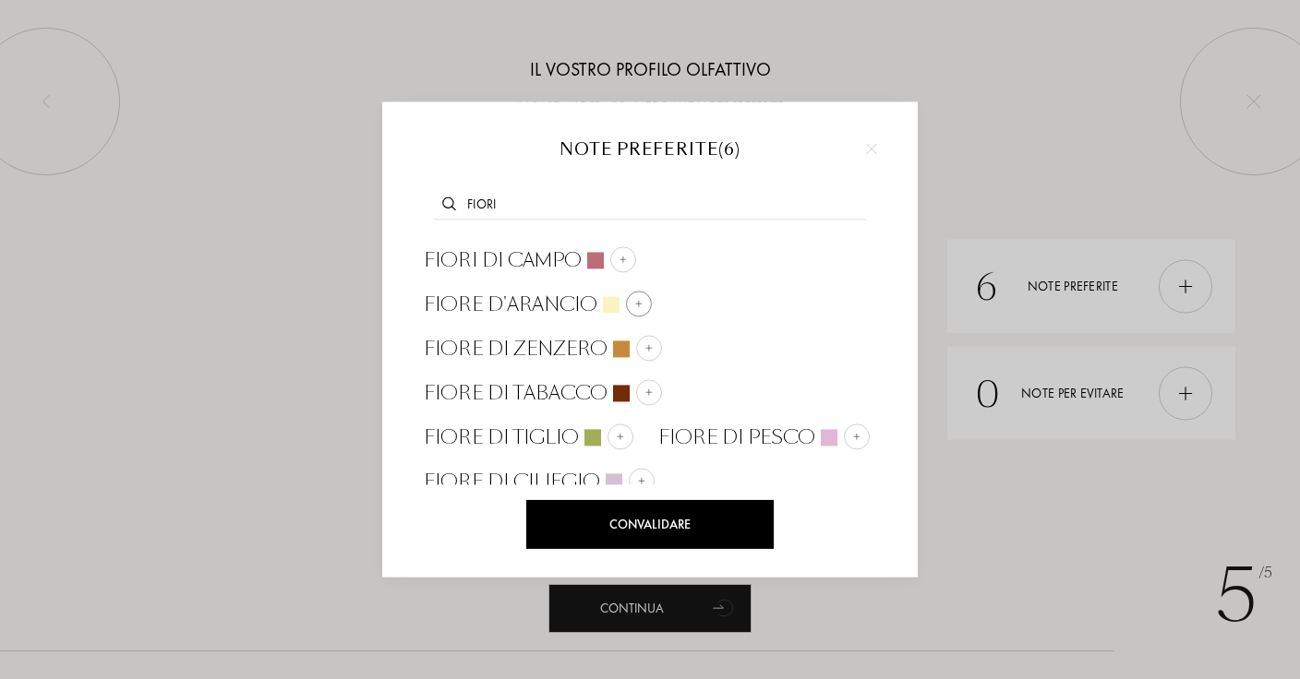
type input "fiori"
click at [633, 294] on div at bounding box center [639, 304] width 26 height 26
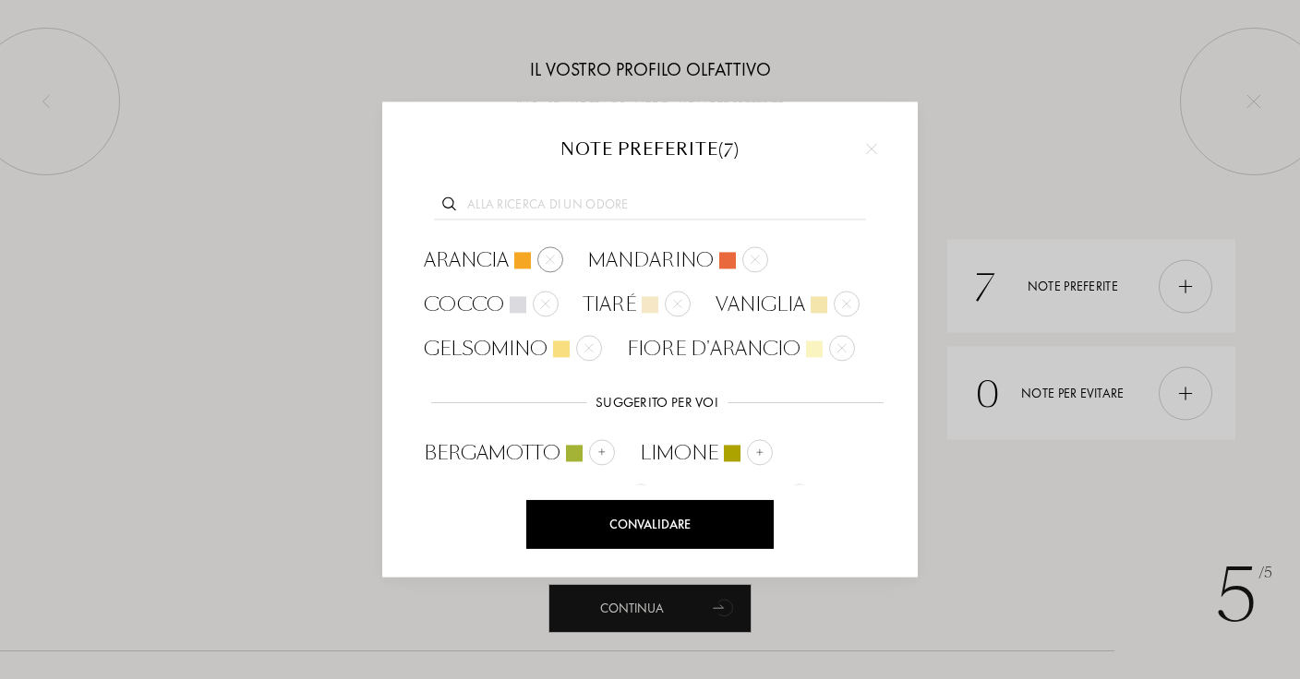
click at [559, 258] on div at bounding box center [550, 259] width 26 height 26
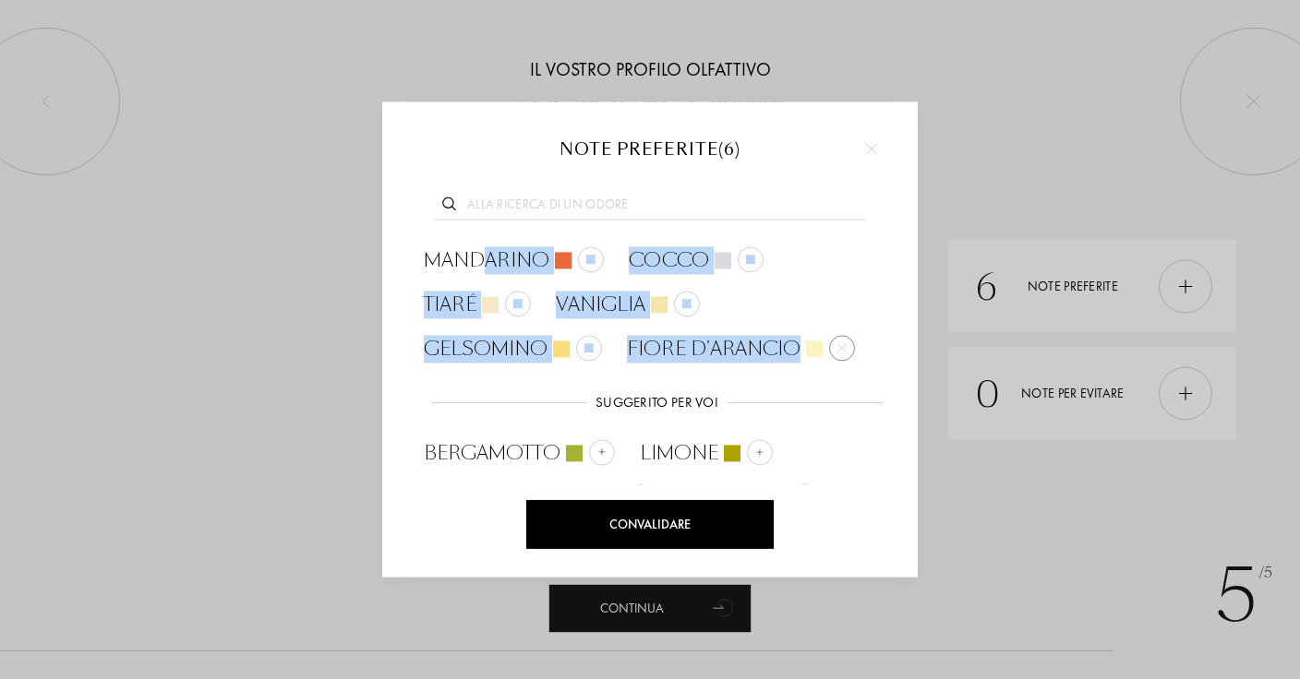
drag, startPoint x: 487, startPoint y: 266, endPoint x: 814, endPoint y: 357, distance: 339.3
click at [814, 357] on div "Mandarino Cocco Tiaré Vaniglia Gelsomino Fiore d'Arancio Suggerito per voi Sugg…" at bounding box center [650, 335] width 480 height 194
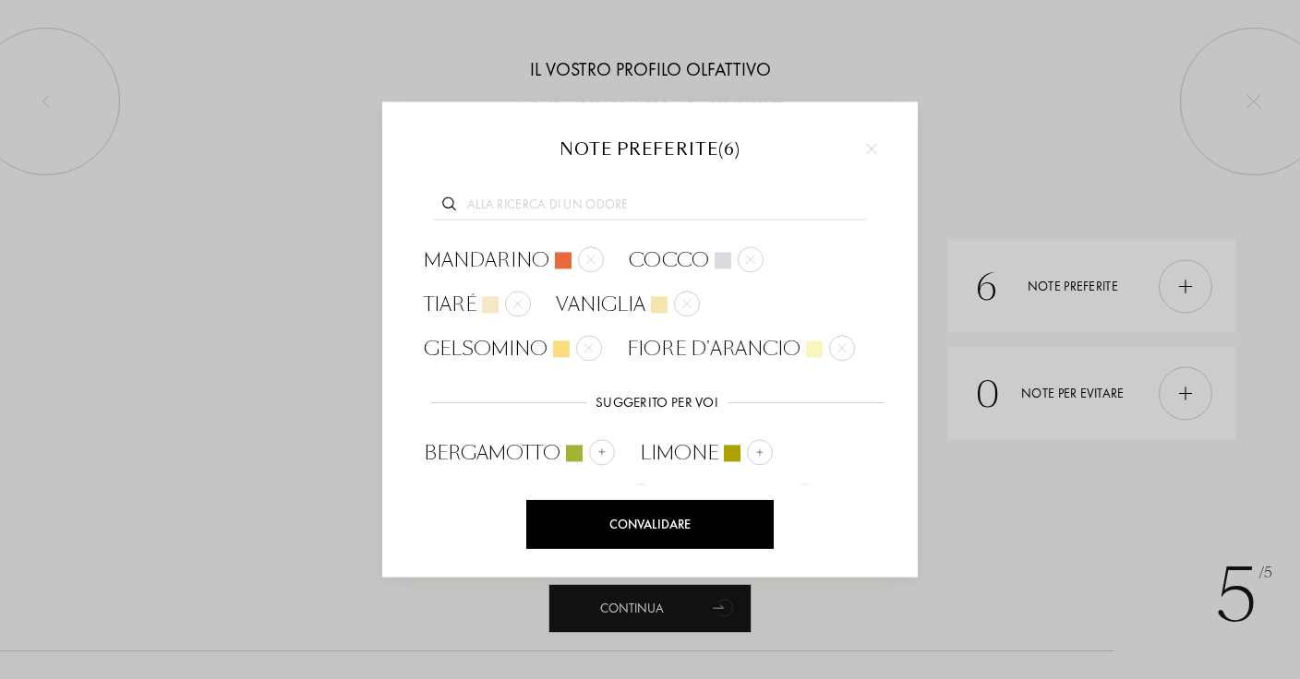
click at [830, 282] on div "Mandarino Cocco Tiaré Vaniglia Gelsomino Fiore d'Arancio Suggerito per voi Sugg…" at bounding box center [650, 335] width 480 height 194
click at [682, 524] on div "Convalidare" at bounding box center [649, 524] width 247 height 49
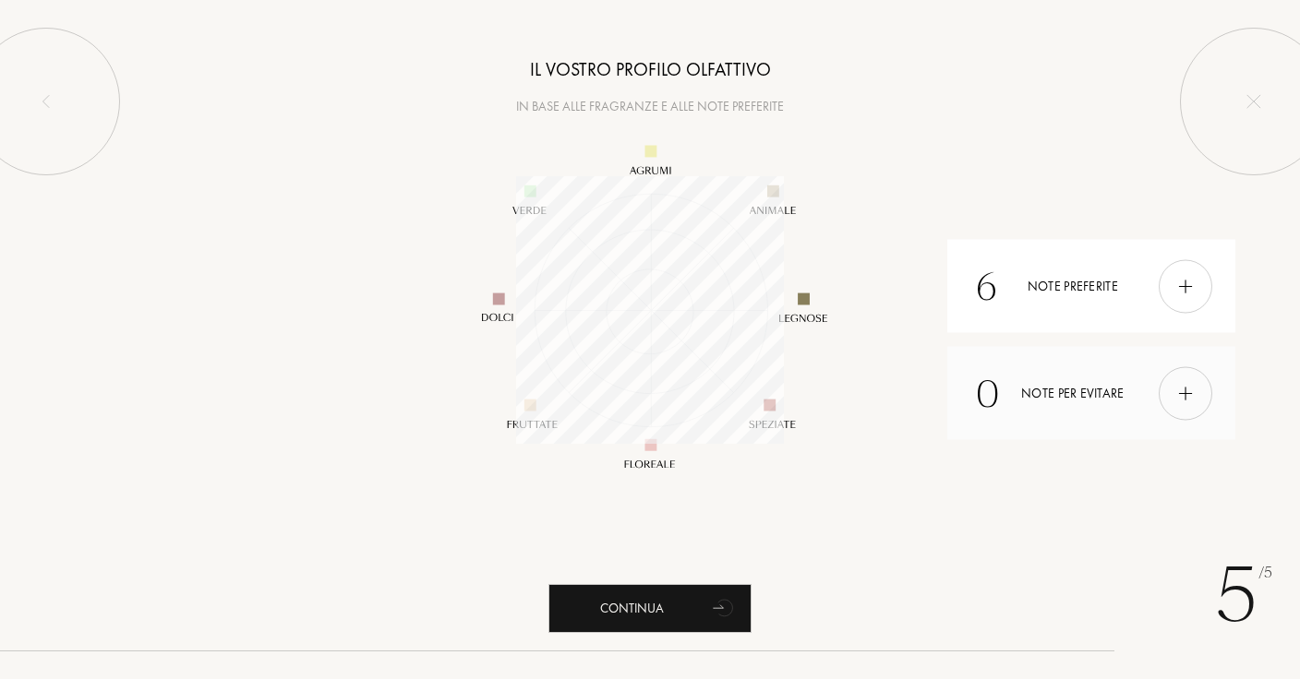
click at [1186, 397] on img at bounding box center [1185, 393] width 20 height 20
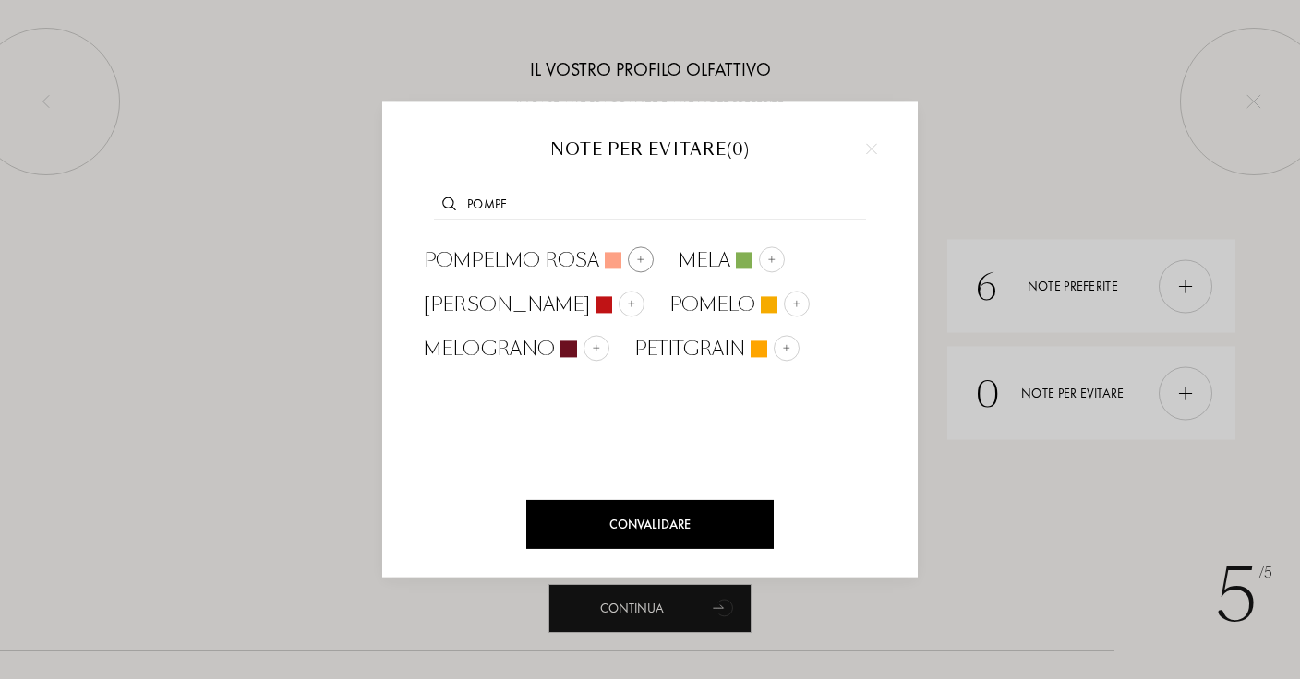
type input "pompe"
click at [638, 255] on img at bounding box center [640, 259] width 9 height 9
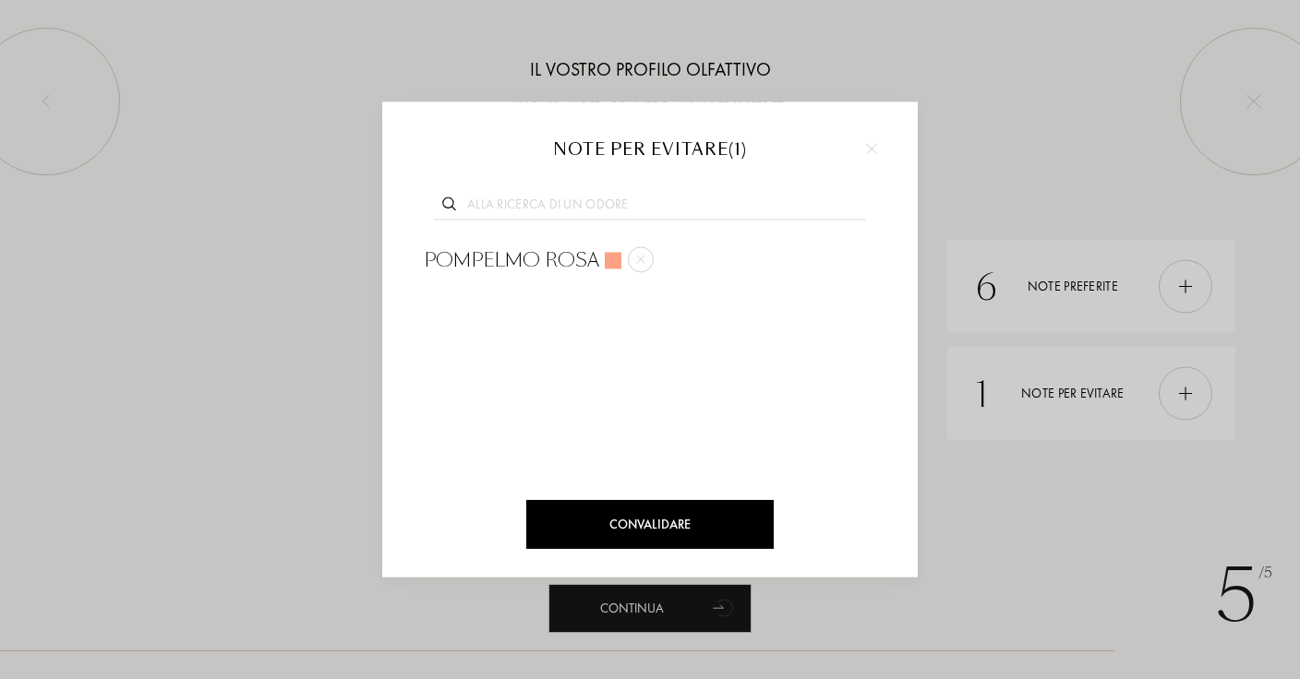
click at [654, 510] on div "Convalidare" at bounding box center [649, 524] width 247 height 49
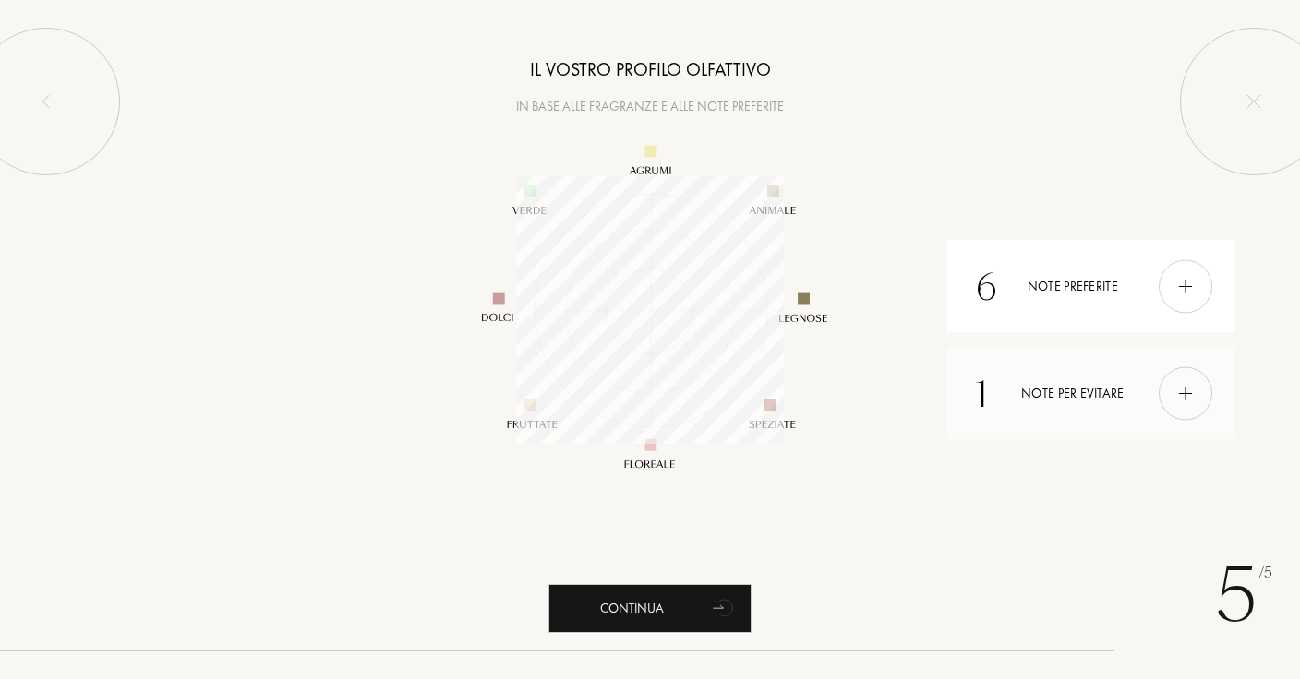
click at [1192, 390] on img at bounding box center [1185, 393] width 20 height 20
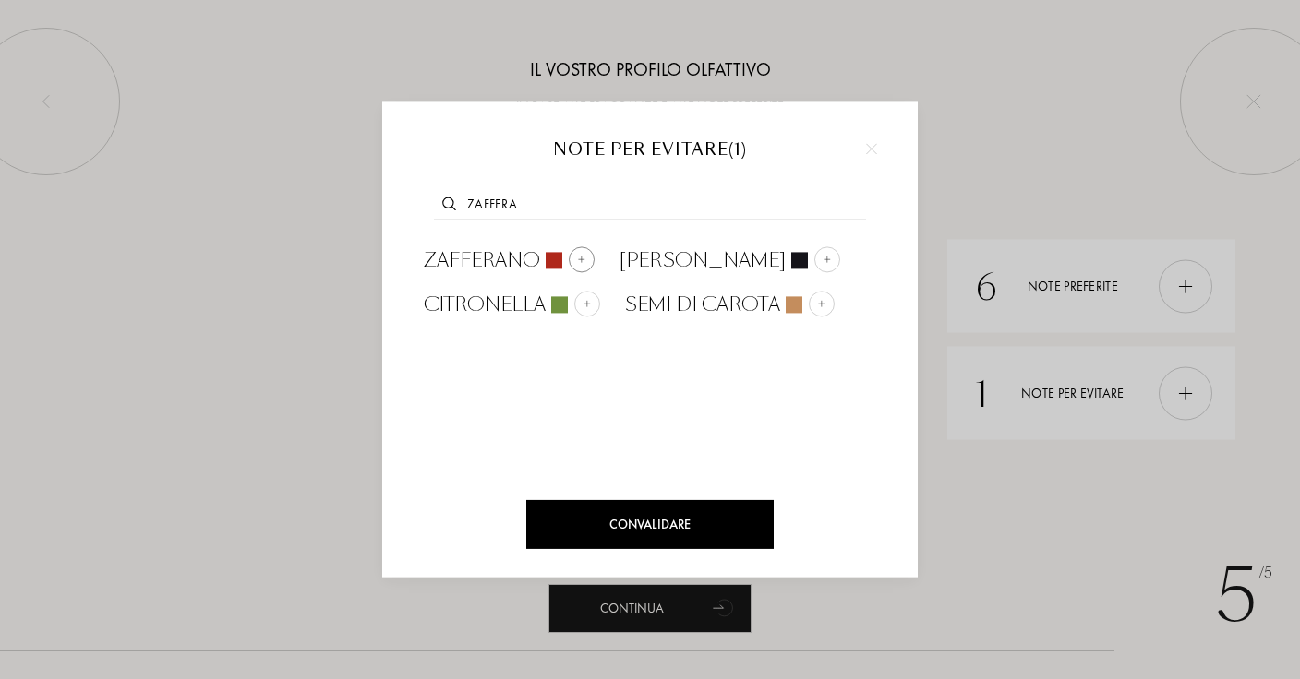
type input "zaffera"
click at [583, 260] on img at bounding box center [581, 259] width 9 height 9
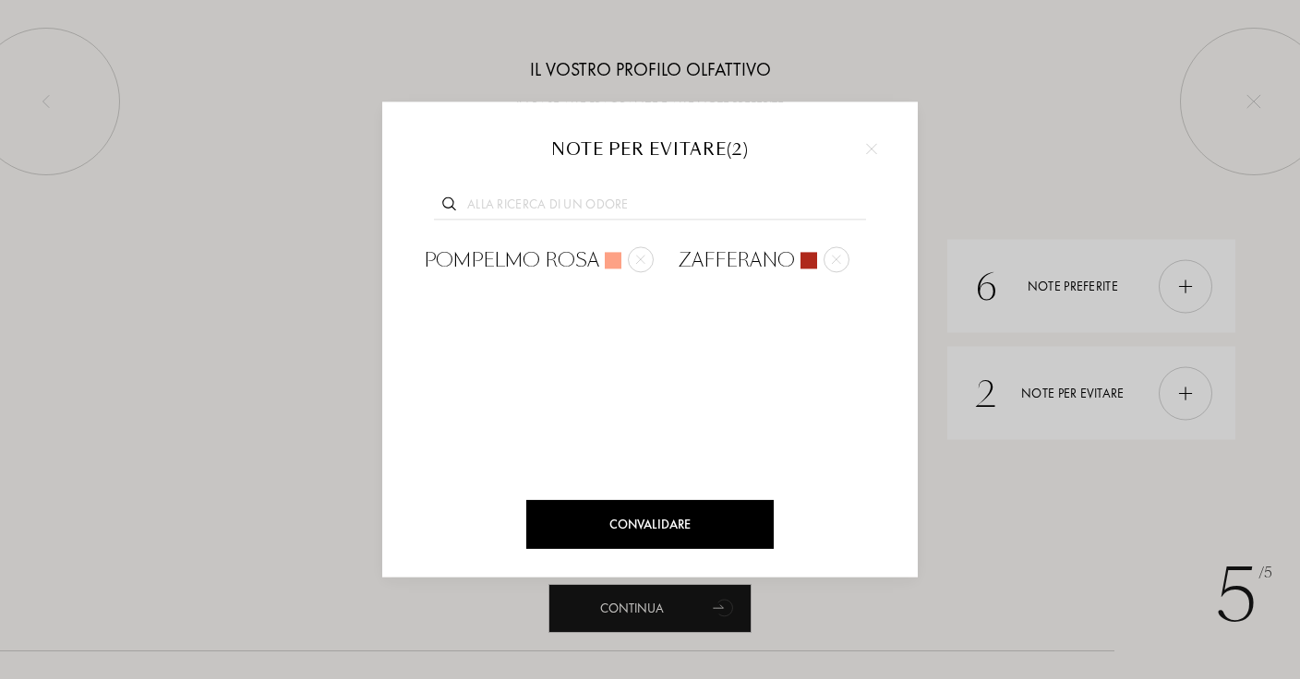
click at [610, 510] on div "Convalidare" at bounding box center [649, 524] width 247 height 49
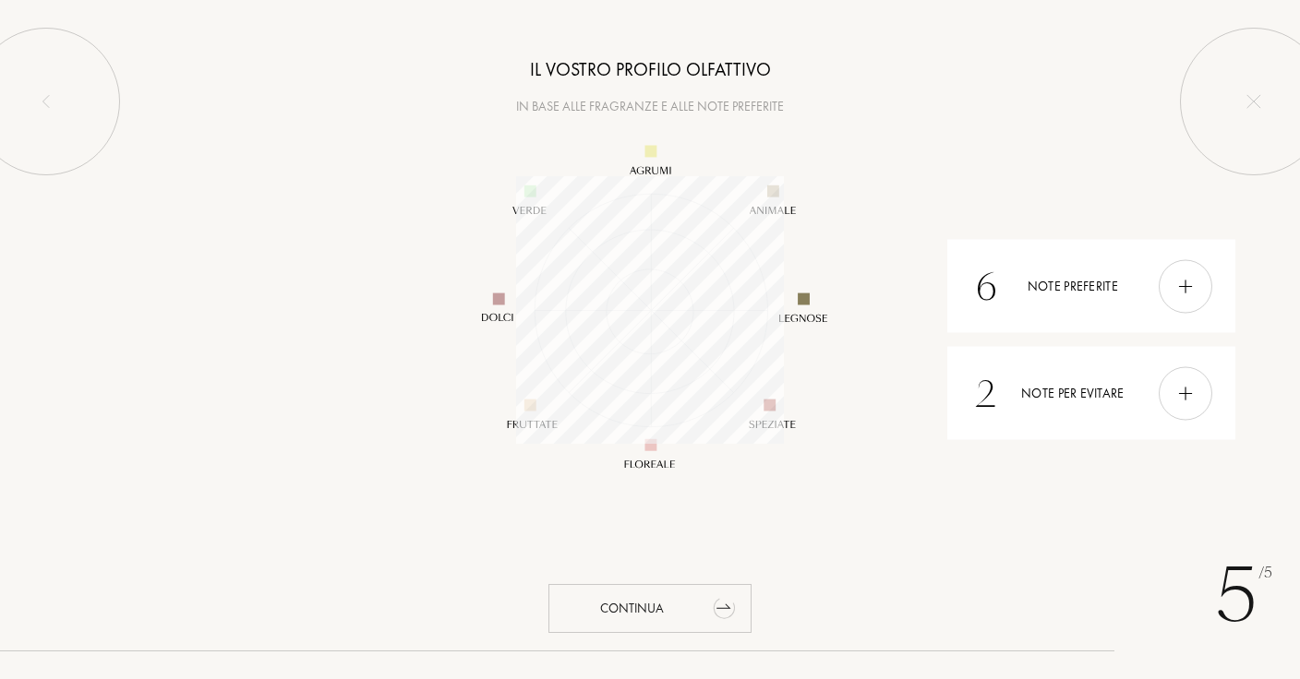
click at [639, 623] on div "Continua" at bounding box center [649, 608] width 203 height 49
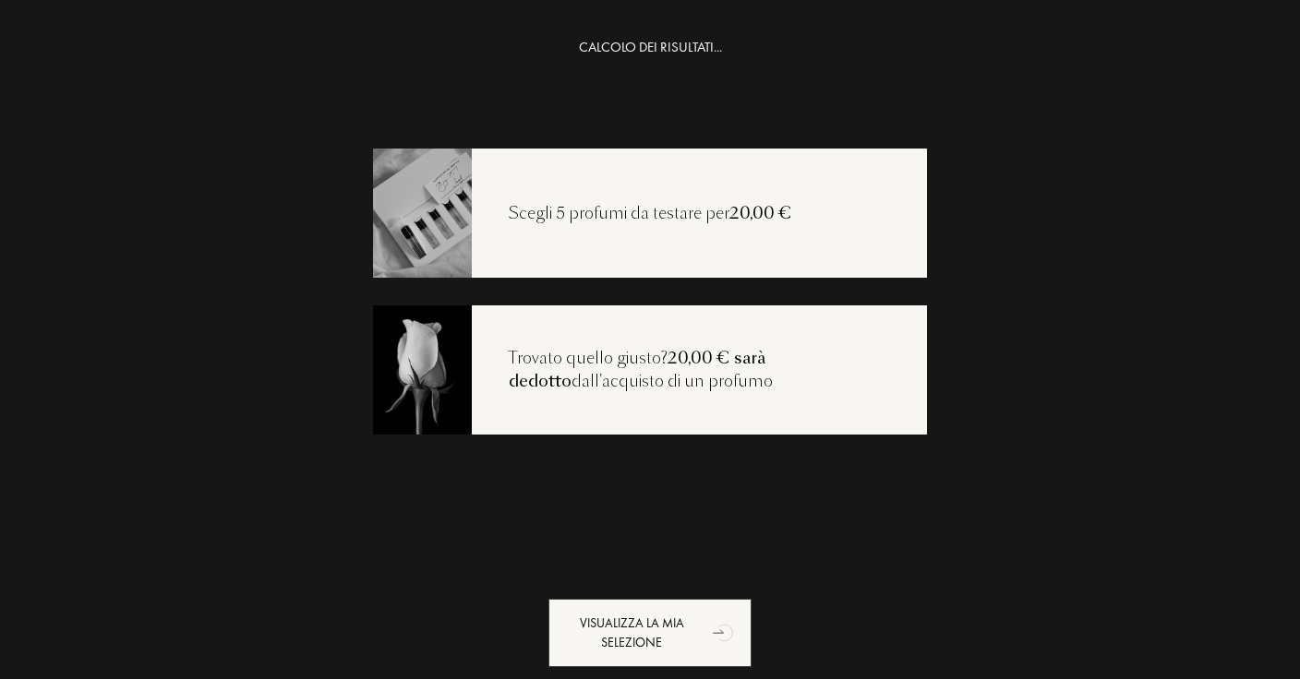
click at [639, 623] on div "Visualizza la mia selezione" at bounding box center [649, 633] width 203 height 68
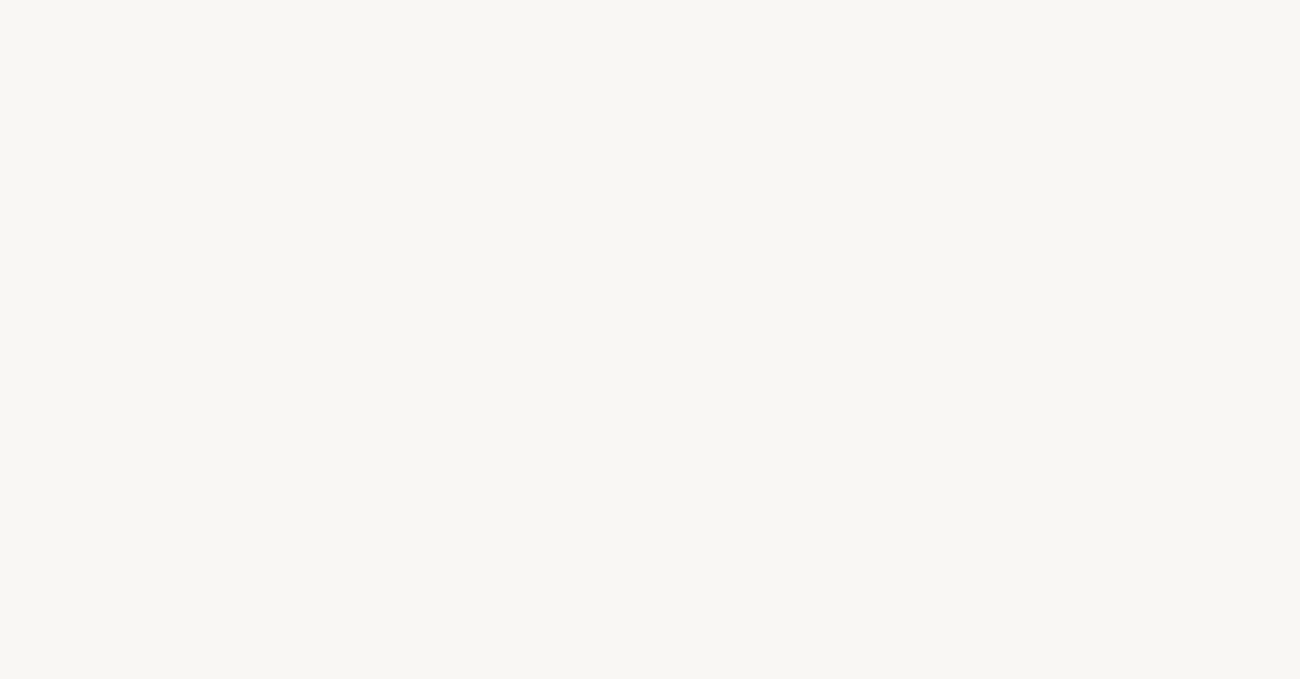
select select "IT"
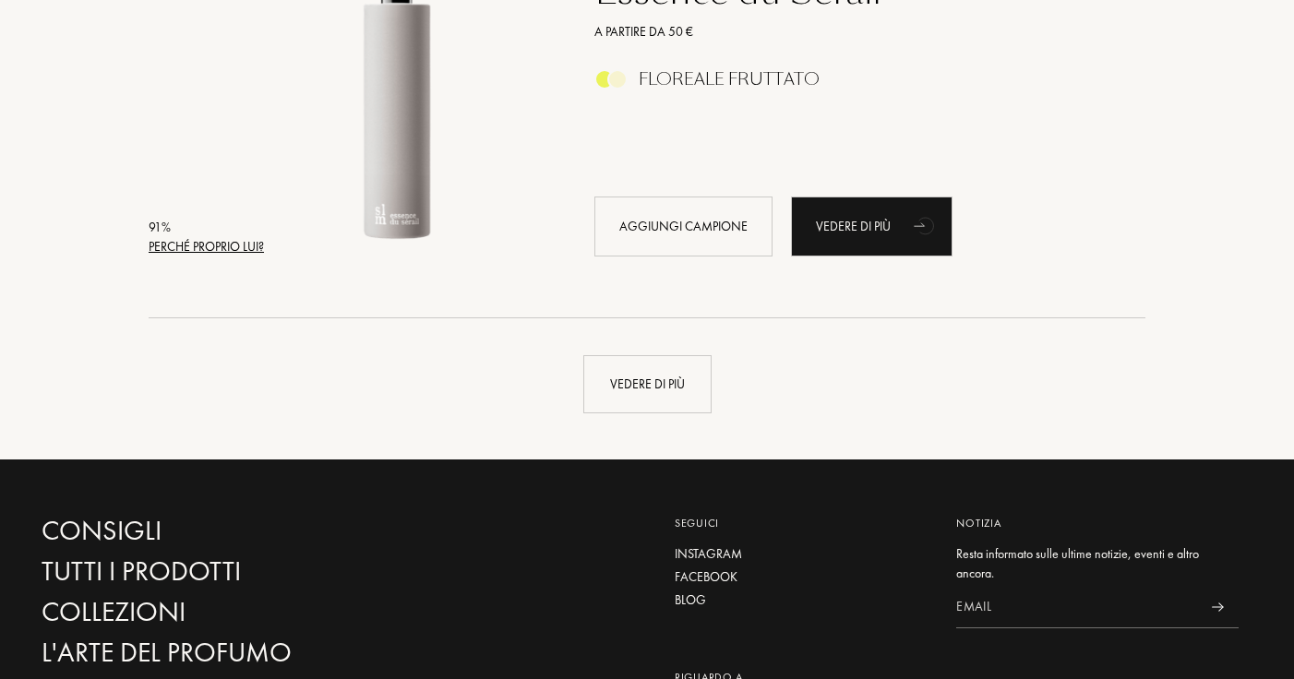
scroll to position [4319, 0]
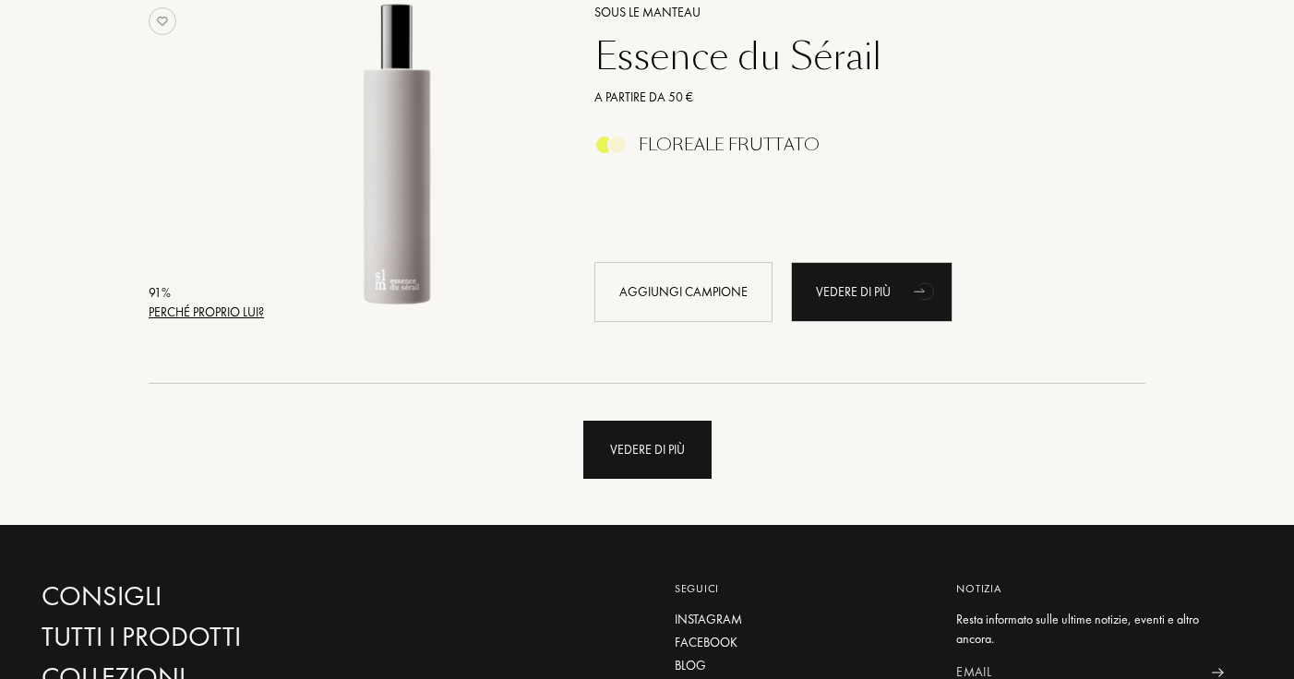
click at [627, 430] on div "Vedere di più" at bounding box center [647, 450] width 128 height 58
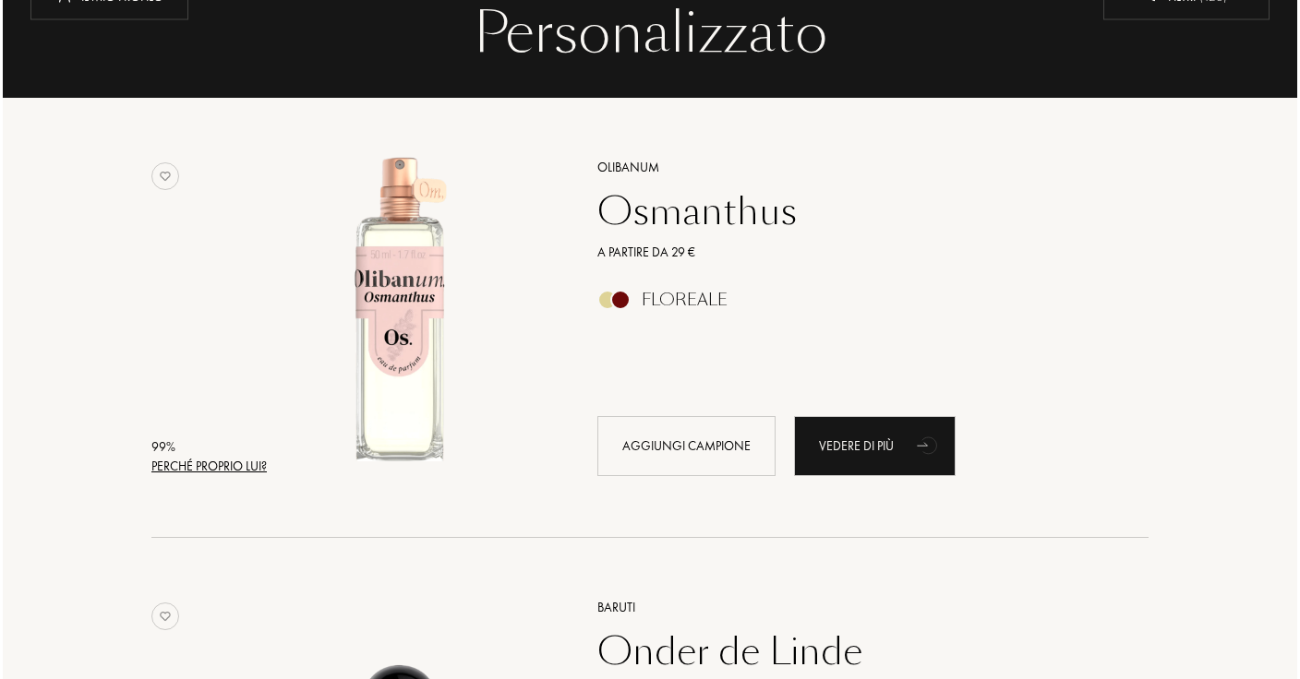
scroll to position [199, 0]
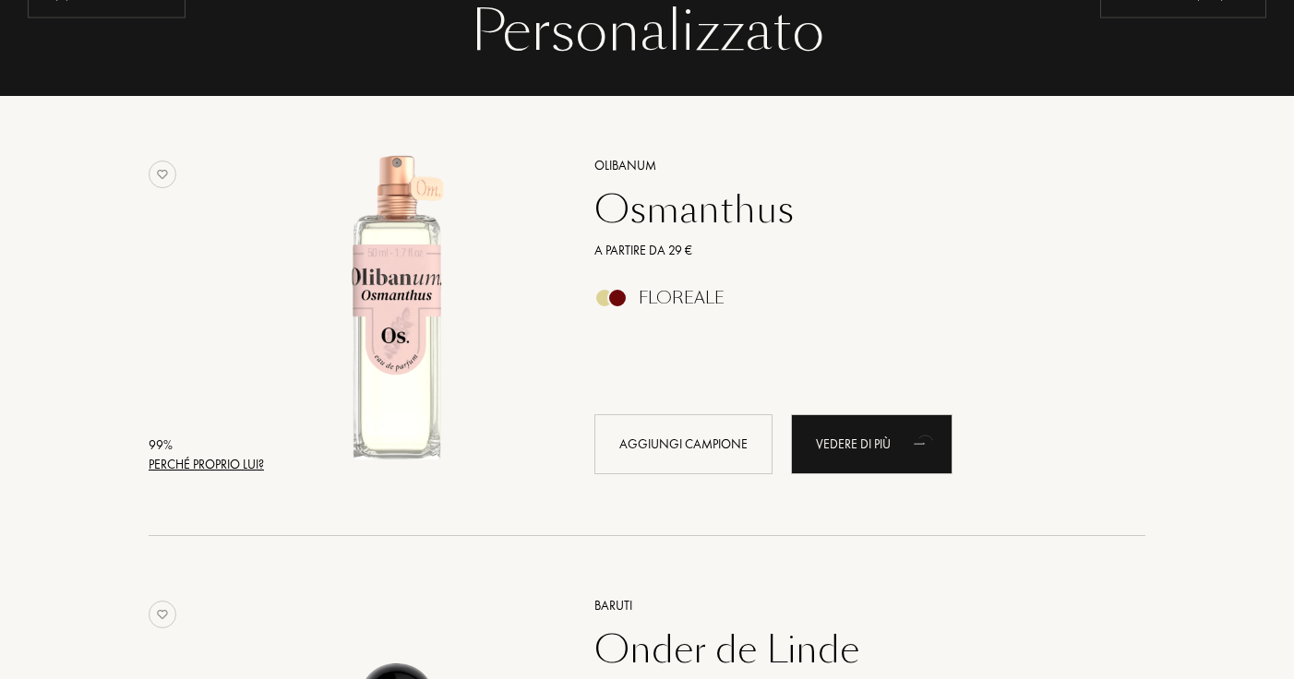
click at [190, 461] on div "Perché proprio lui?" at bounding box center [206, 464] width 115 height 19
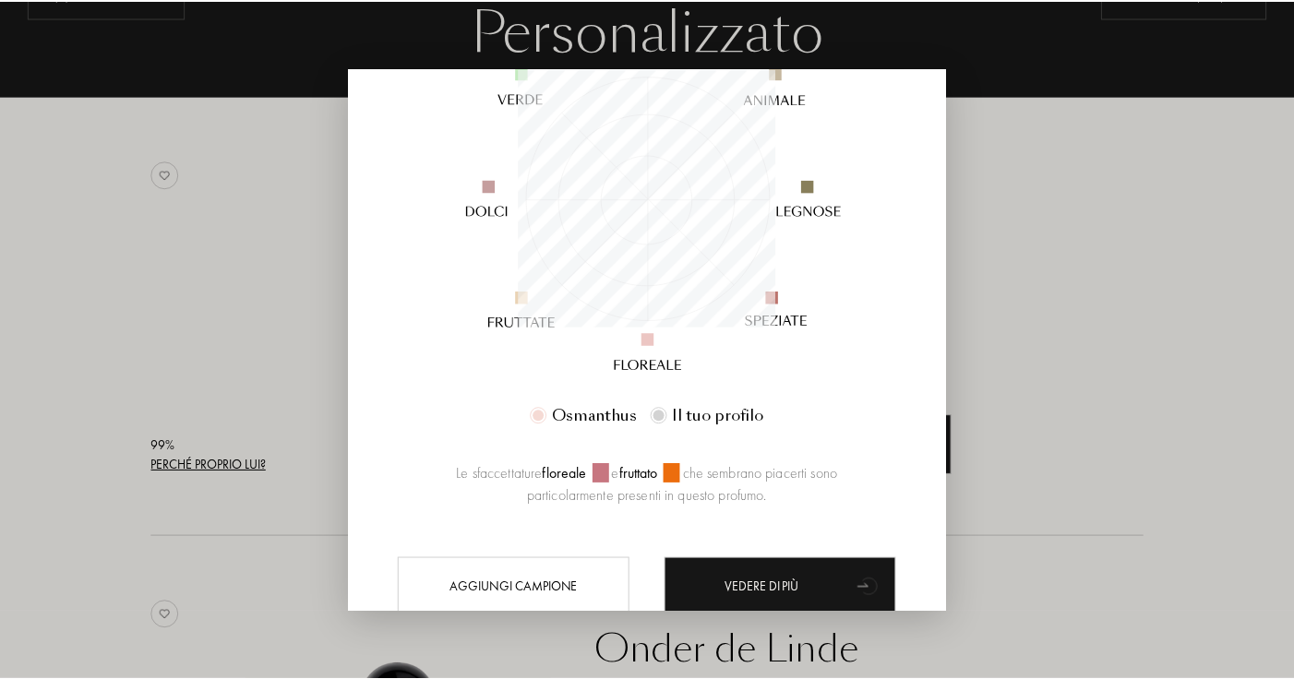
scroll to position [325, 0]
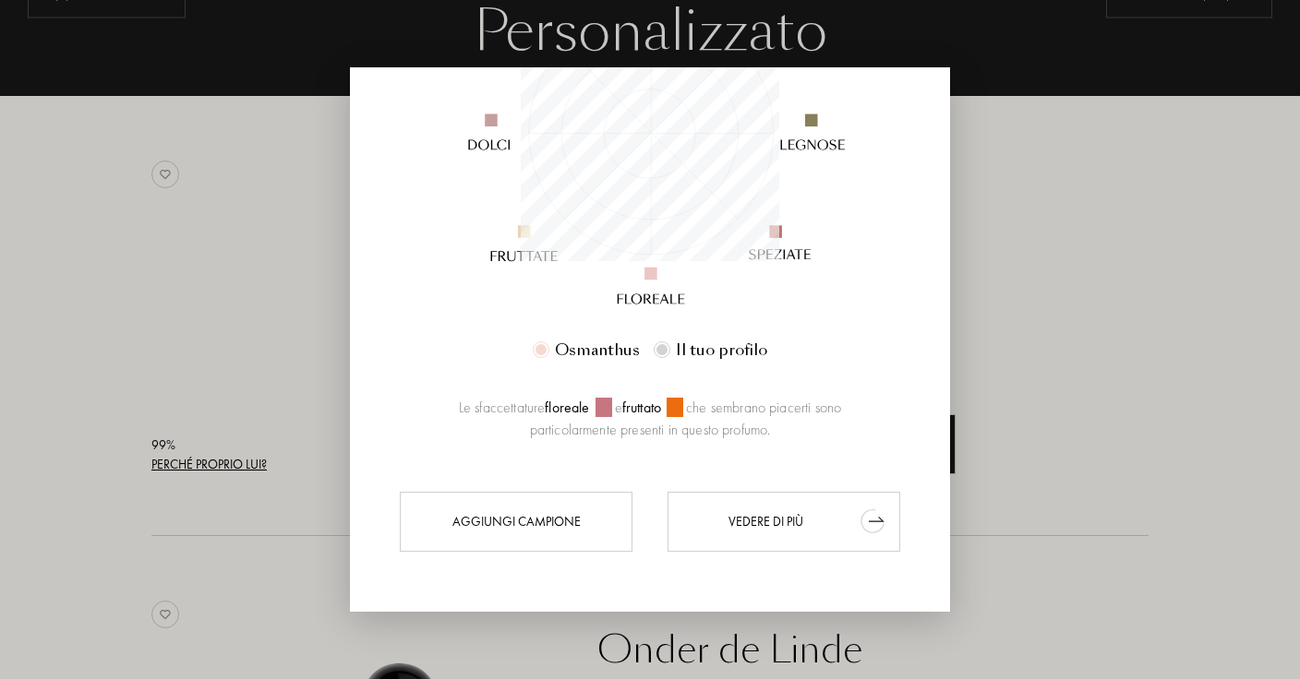
click at [797, 510] on div "Vedere di più" at bounding box center [783, 522] width 233 height 60
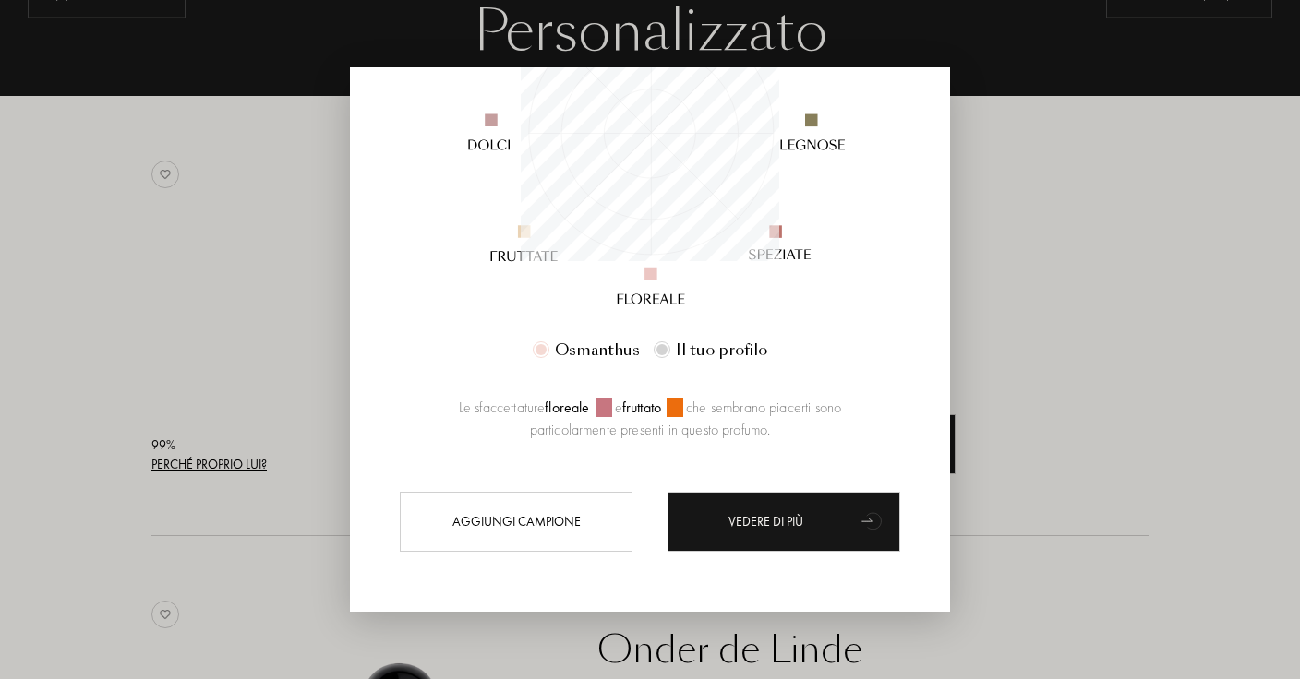
click at [1052, 332] on div at bounding box center [650, 339] width 1300 height 679
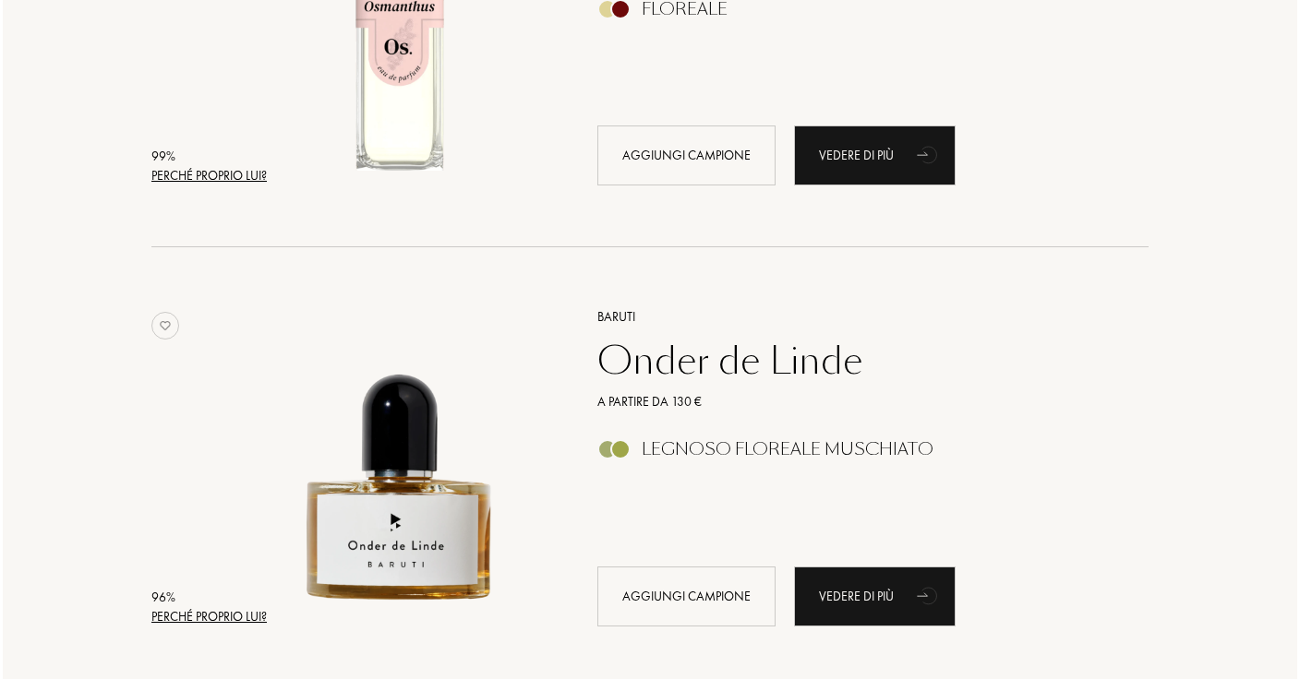
scroll to position [556, 0]
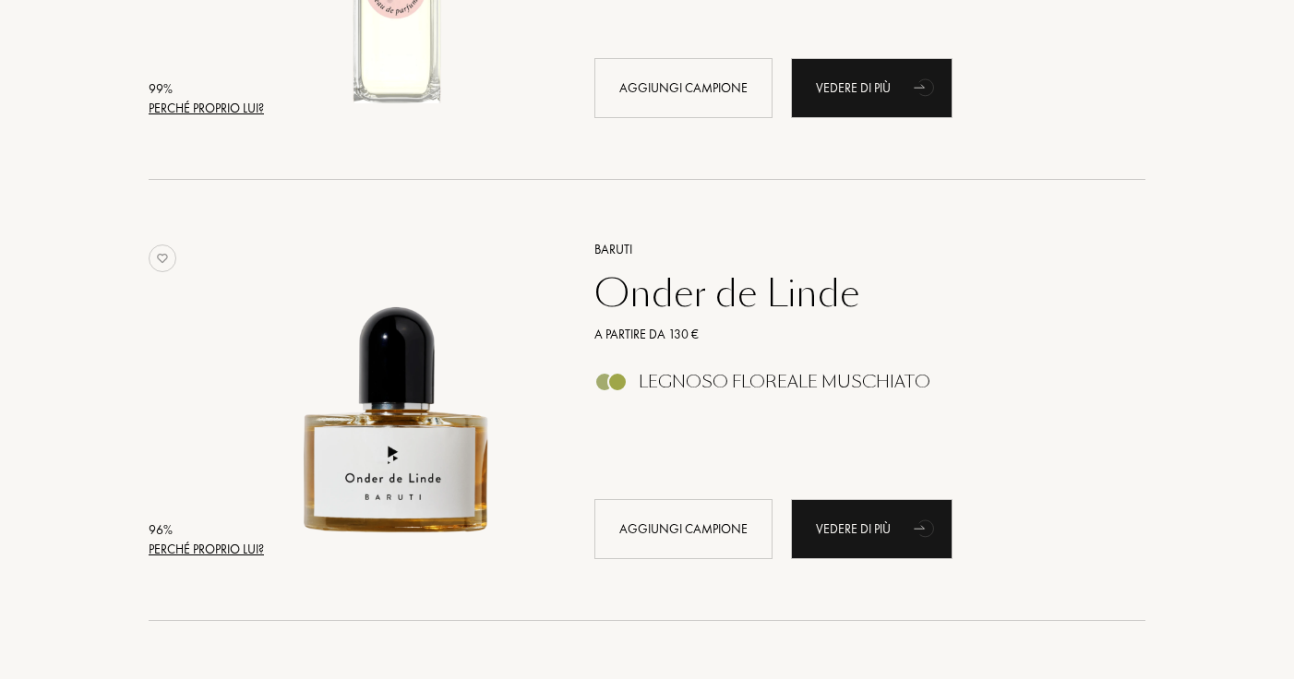
click at [248, 545] on div "Perché proprio lui?" at bounding box center [206, 549] width 115 height 19
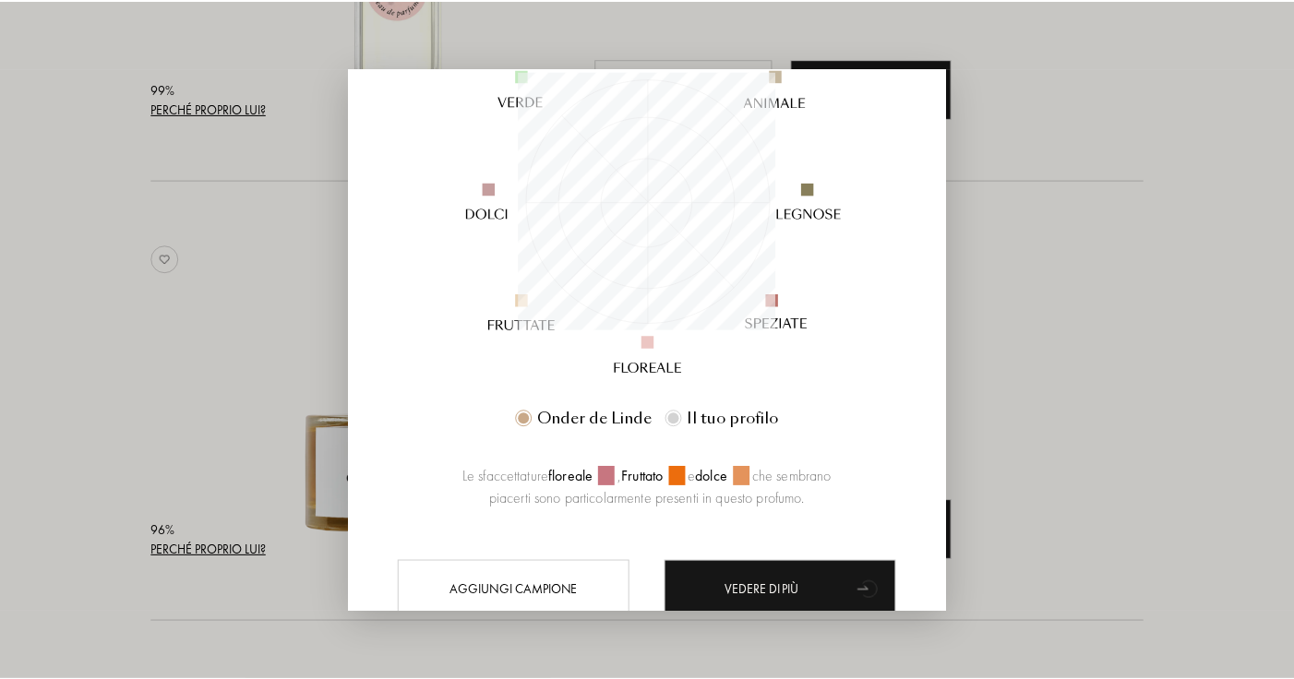
scroll to position [258, 0]
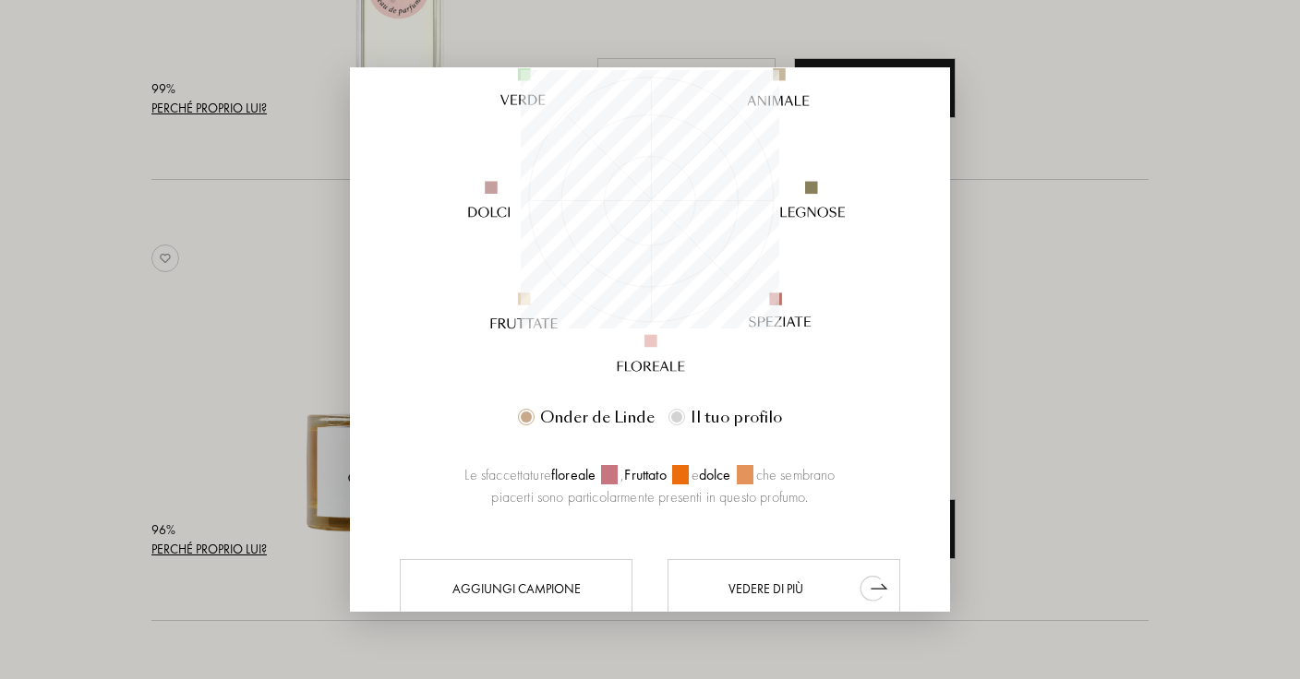
click at [721, 580] on div "Vedere di più" at bounding box center [783, 589] width 233 height 60
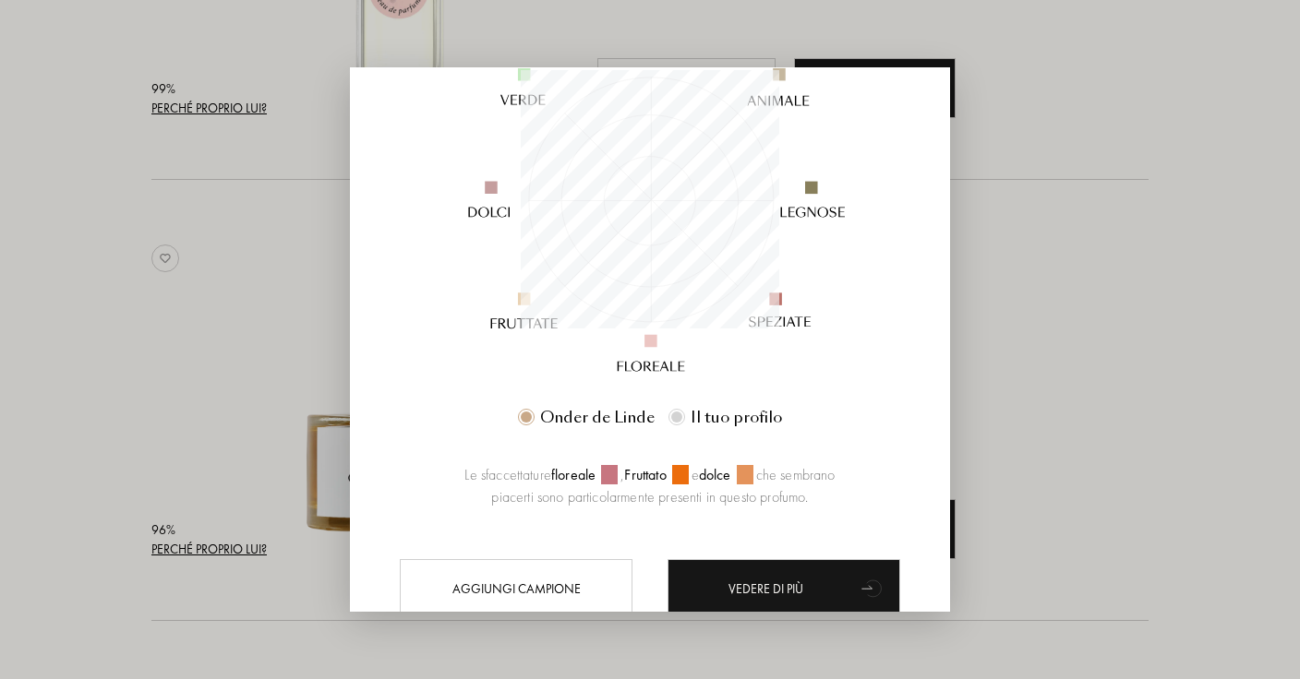
click at [1027, 299] on div at bounding box center [650, 339] width 1300 height 679
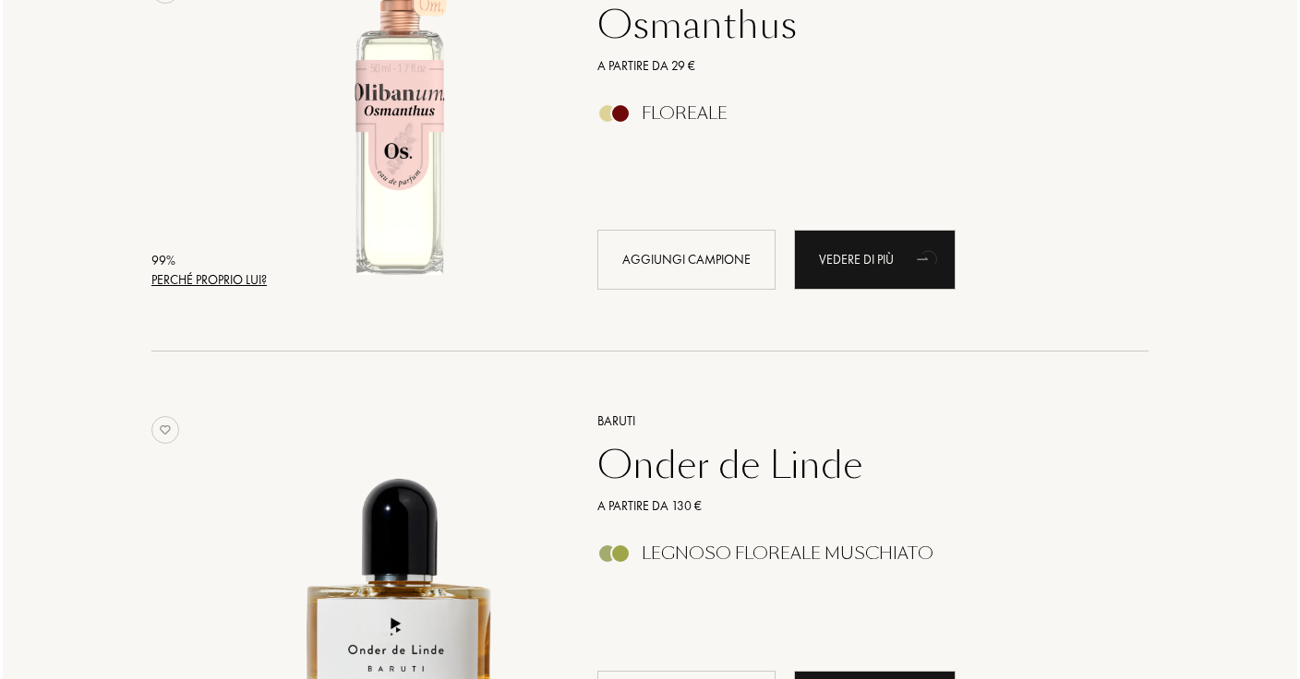
scroll to position [367, 0]
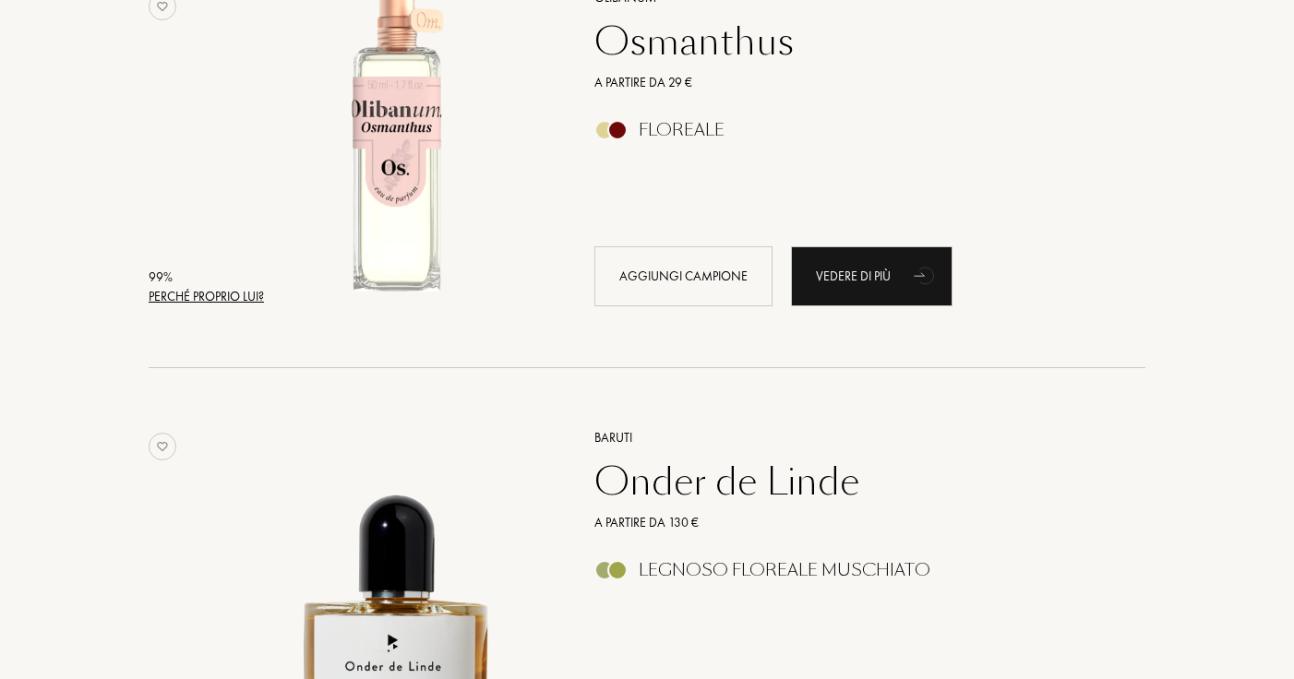
click at [192, 286] on div "99 %" at bounding box center [206, 277] width 115 height 19
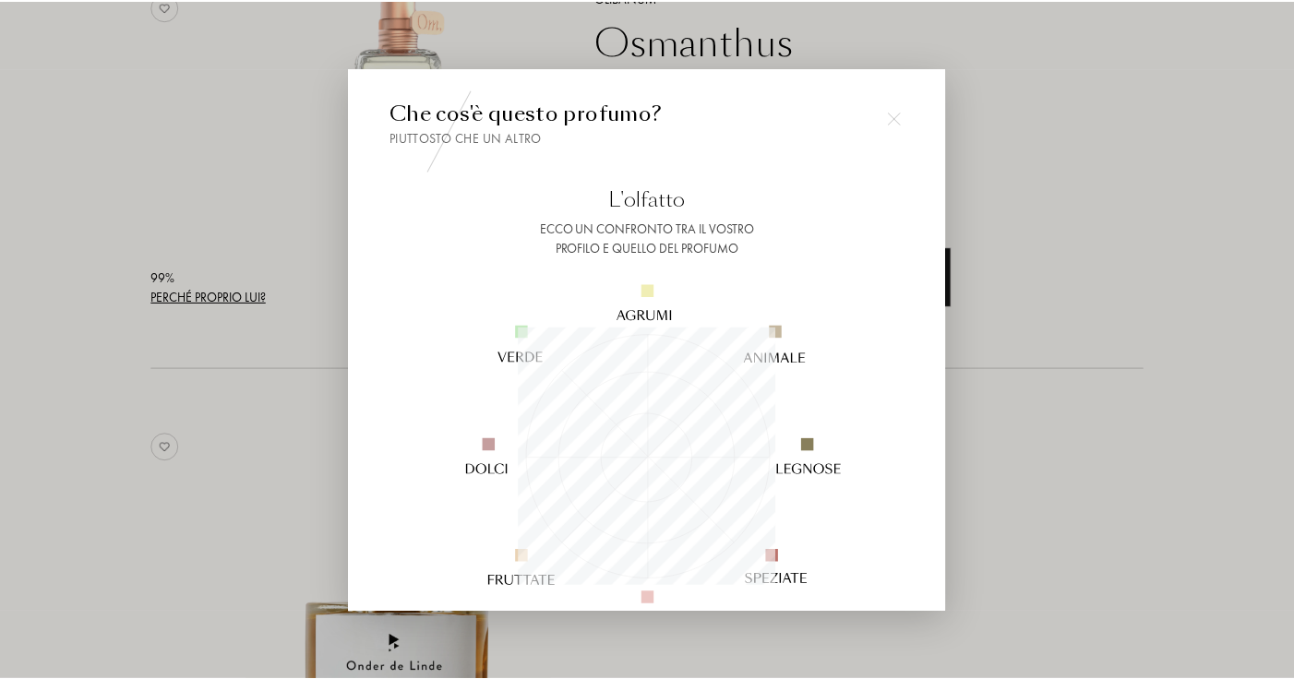
scroll to position [325, 0]
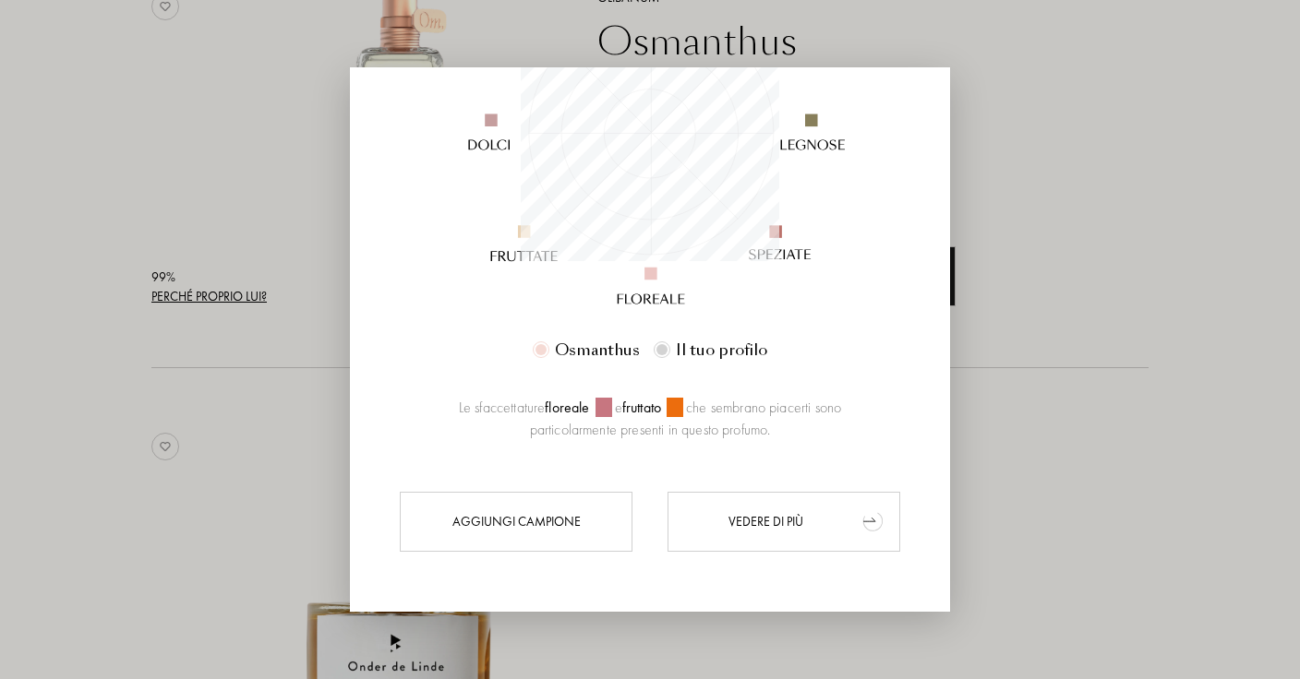
click at [737, 513] on div "Vedere di più" at bounding box center [783, 522] width 233 height 60
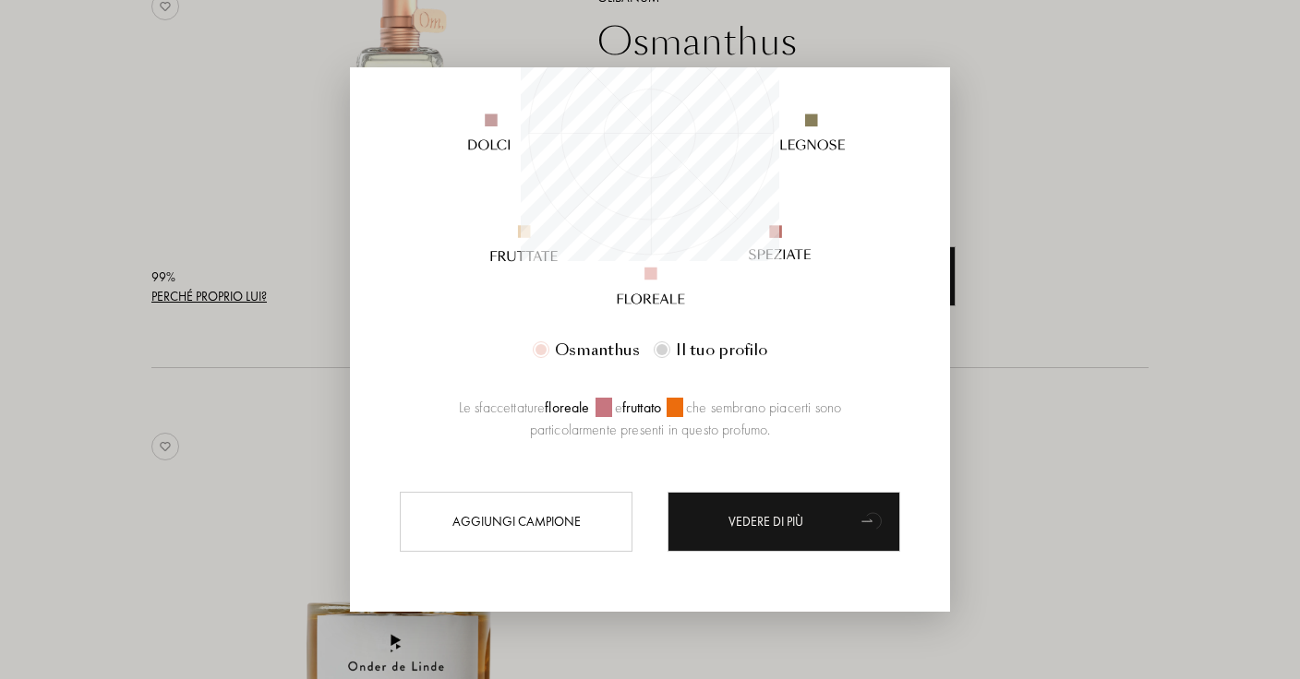
click at [289, 437] on div at bounding box center [650, 339] width 1300 height 679
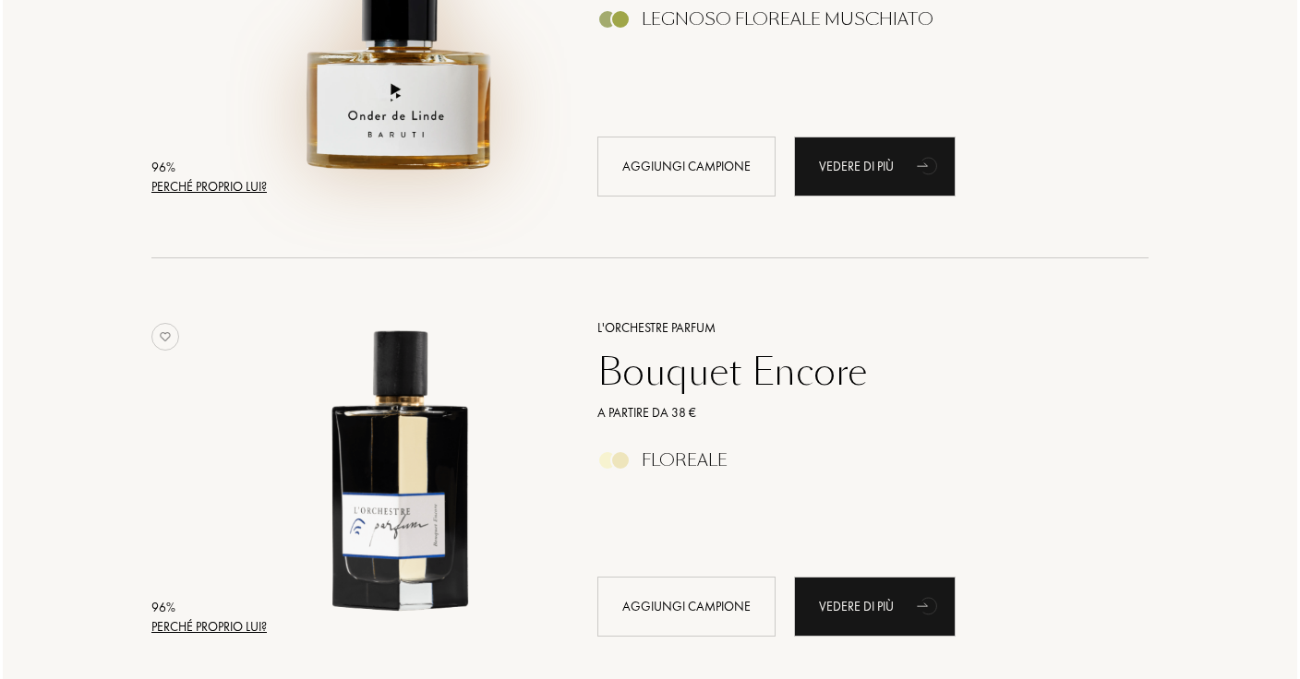
scroll to position [1140, 0]
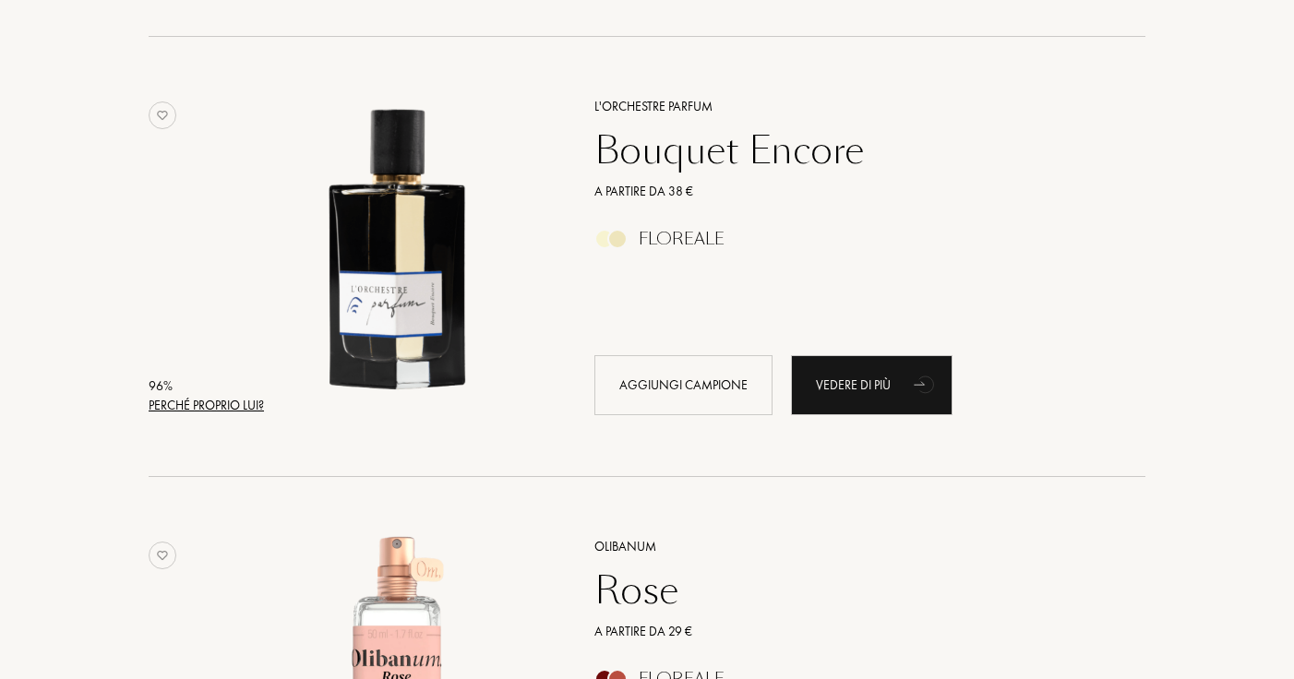
click at [183, 414] on div "Perché proprio lui?" at bounding box center [206, 405] width 115 height 19
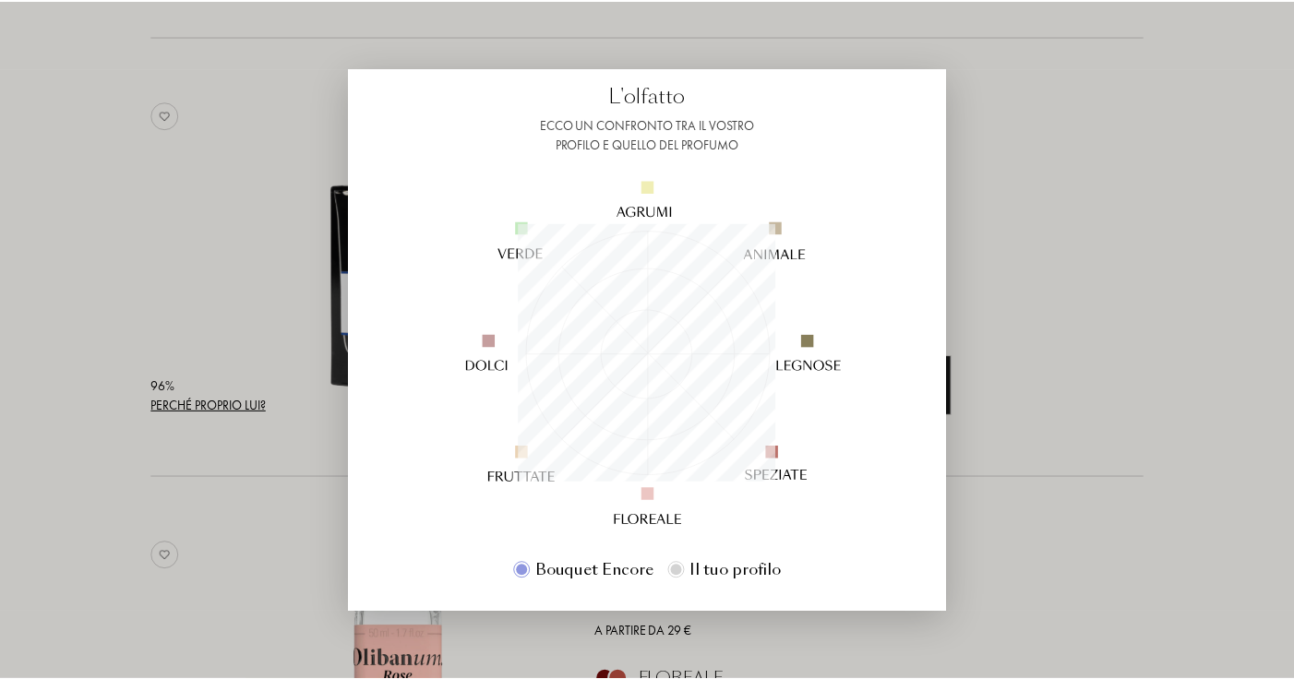
scroll to position [107, 0]
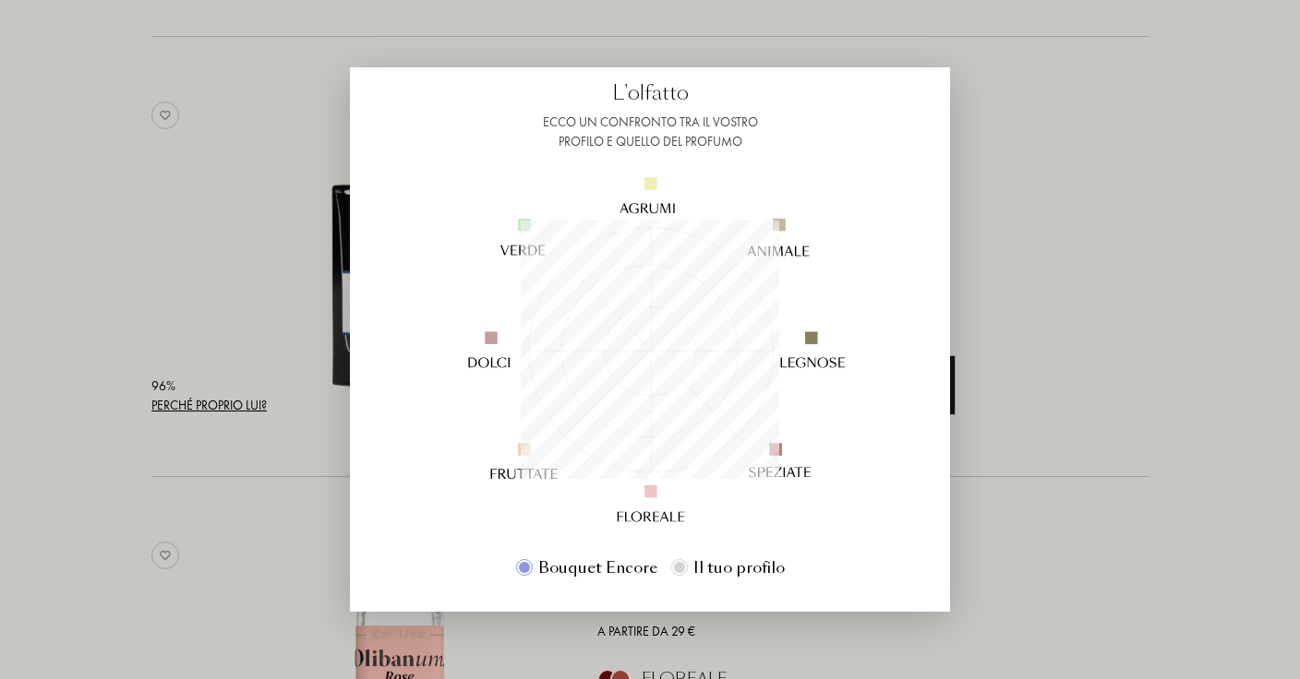
click at [204, 432] on div at bounding box center [650, 339] width 1300 height 679
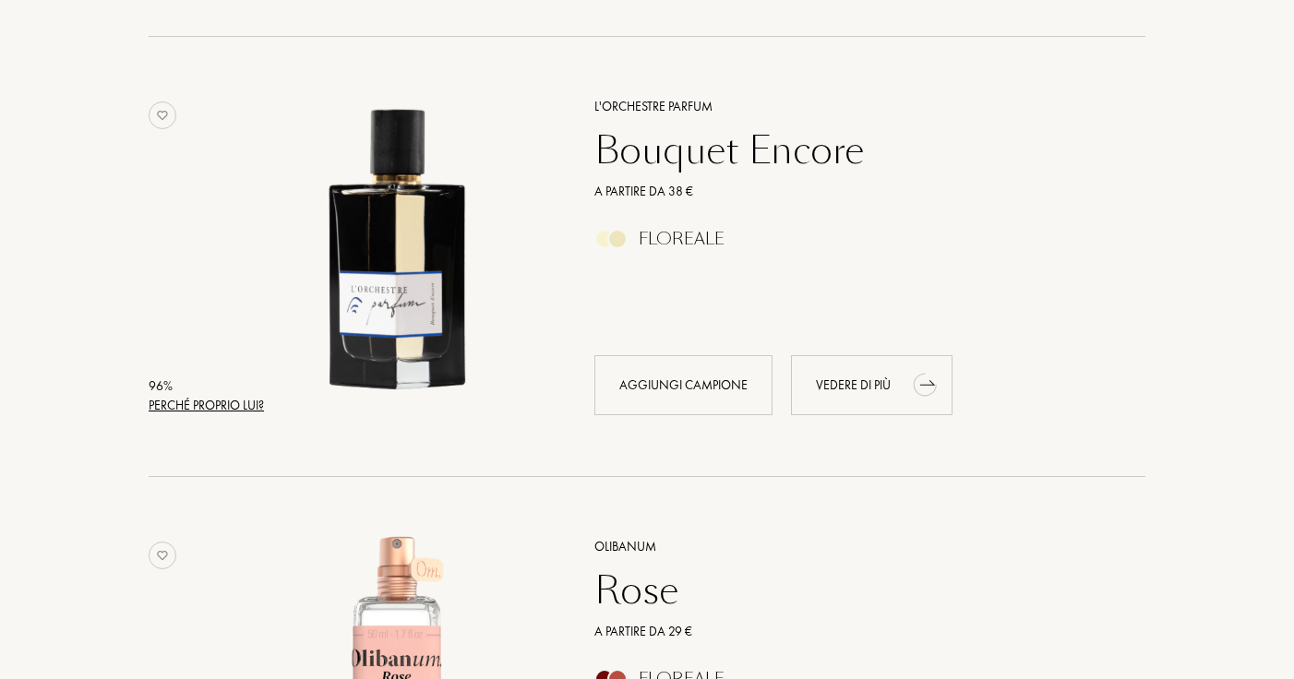
click at [862, 387] on div "Vedere di più" at bounding box center [872, 385] width 162 height 60
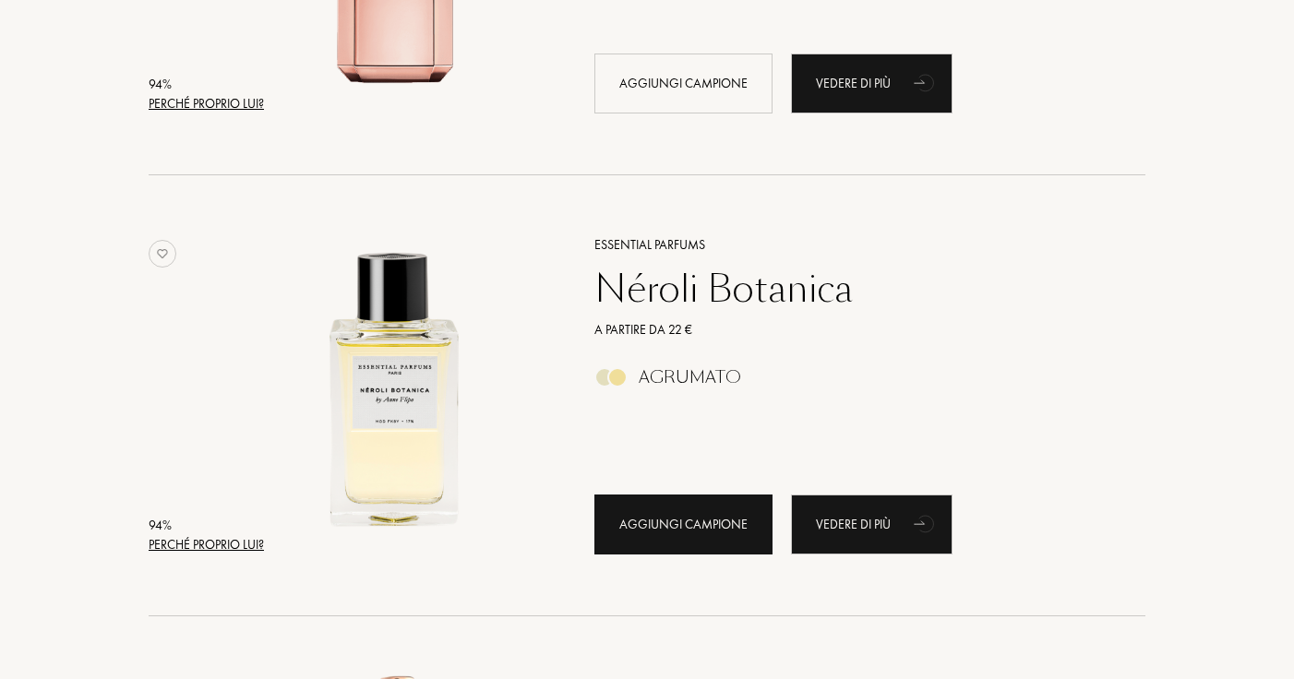
scroll to position [2374, 0]
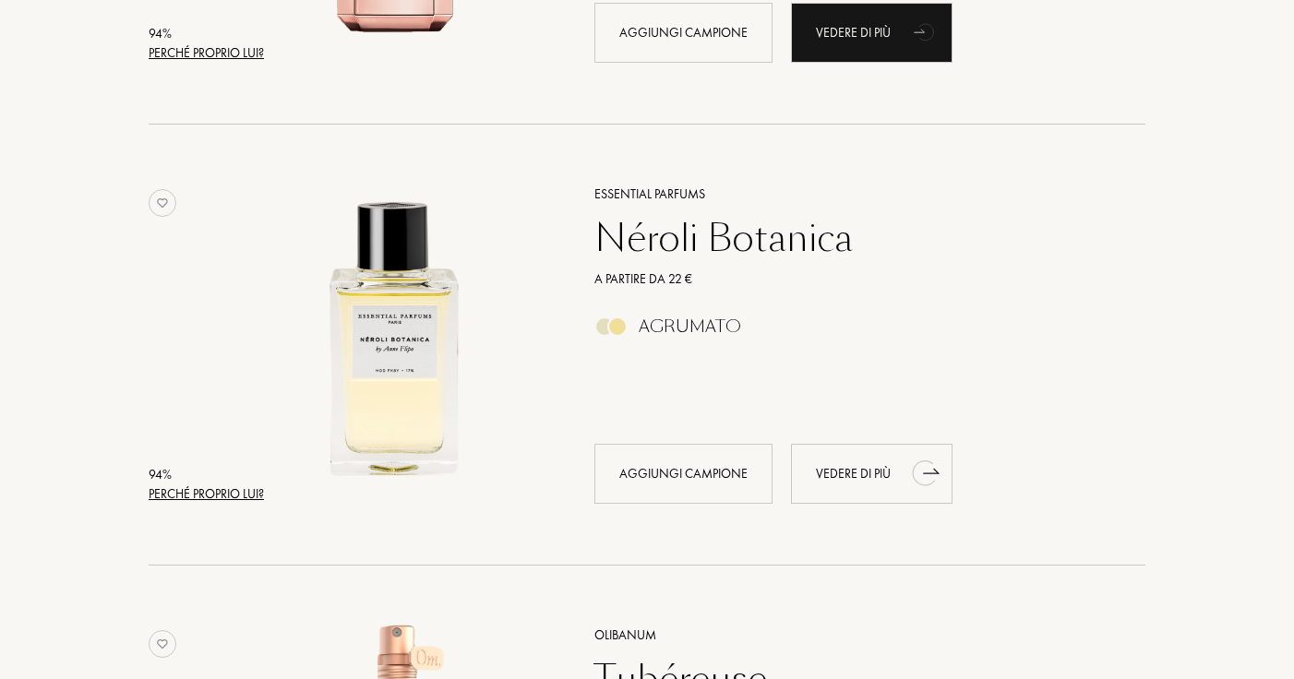
click at [836, 469] on div "Vedere di più" at bounding box center [872, 474] width 162 height 60
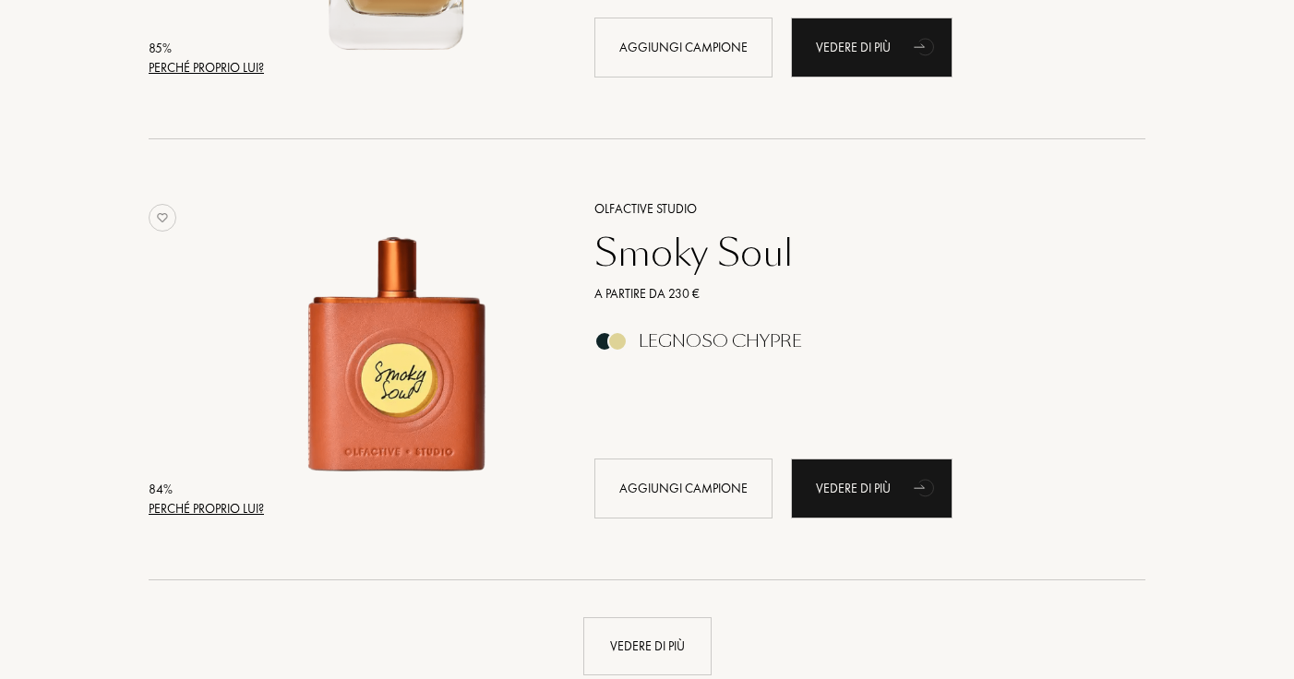
scroll to position [8663, 0]
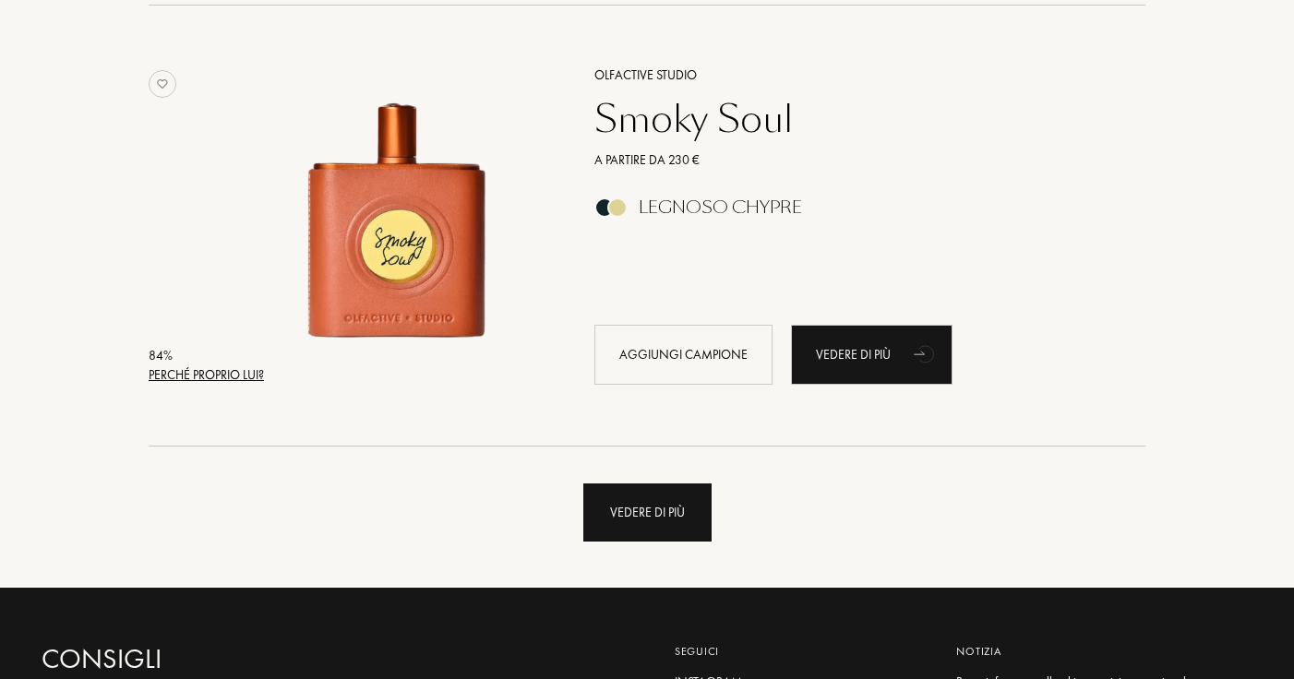
click at [653, 489] on div "Vedere di più" at bounding box center [647, 513] width 128 height 58
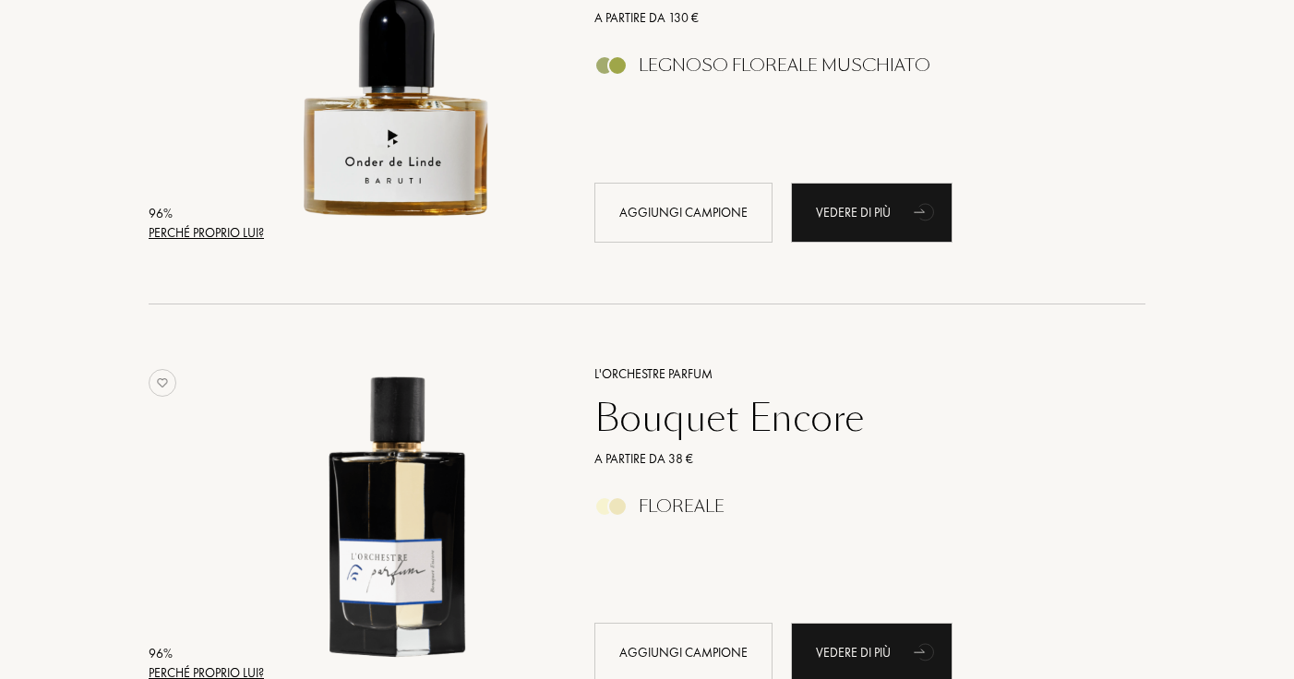
scroll to position [0, 0]
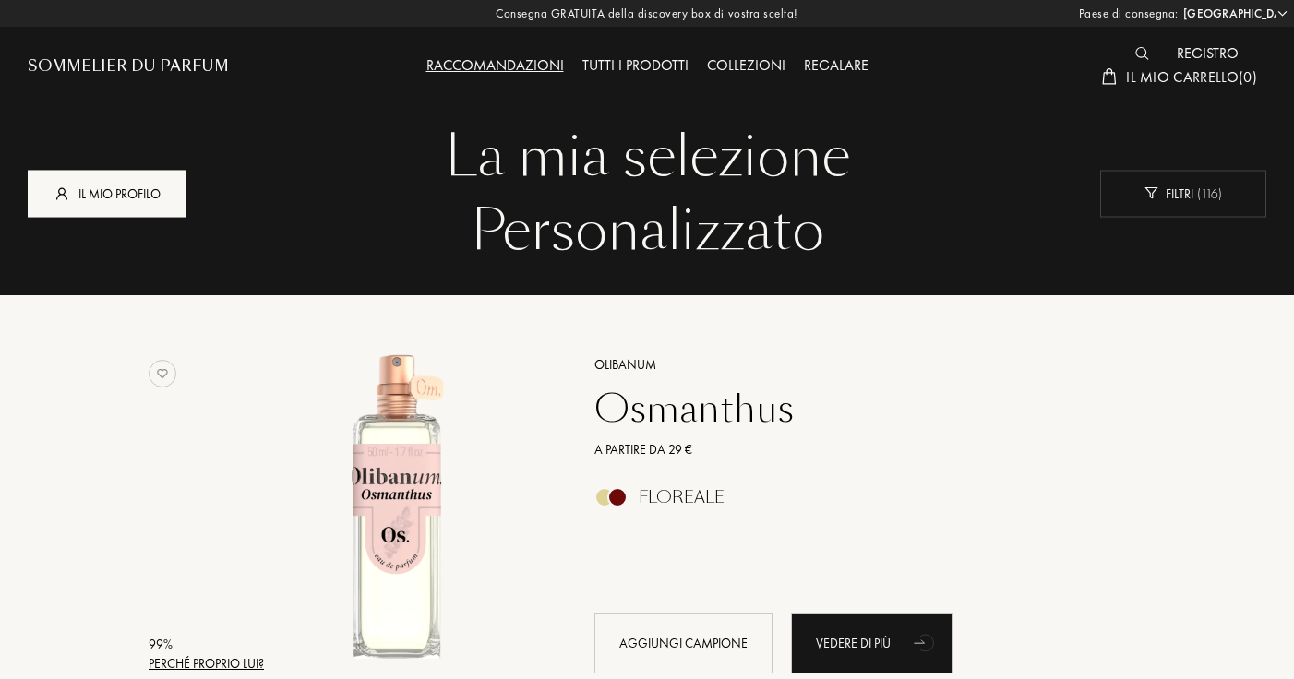
click at [109, 195] on div "Il mio profilo" at bounding box center [107, 193] width 158 height 47
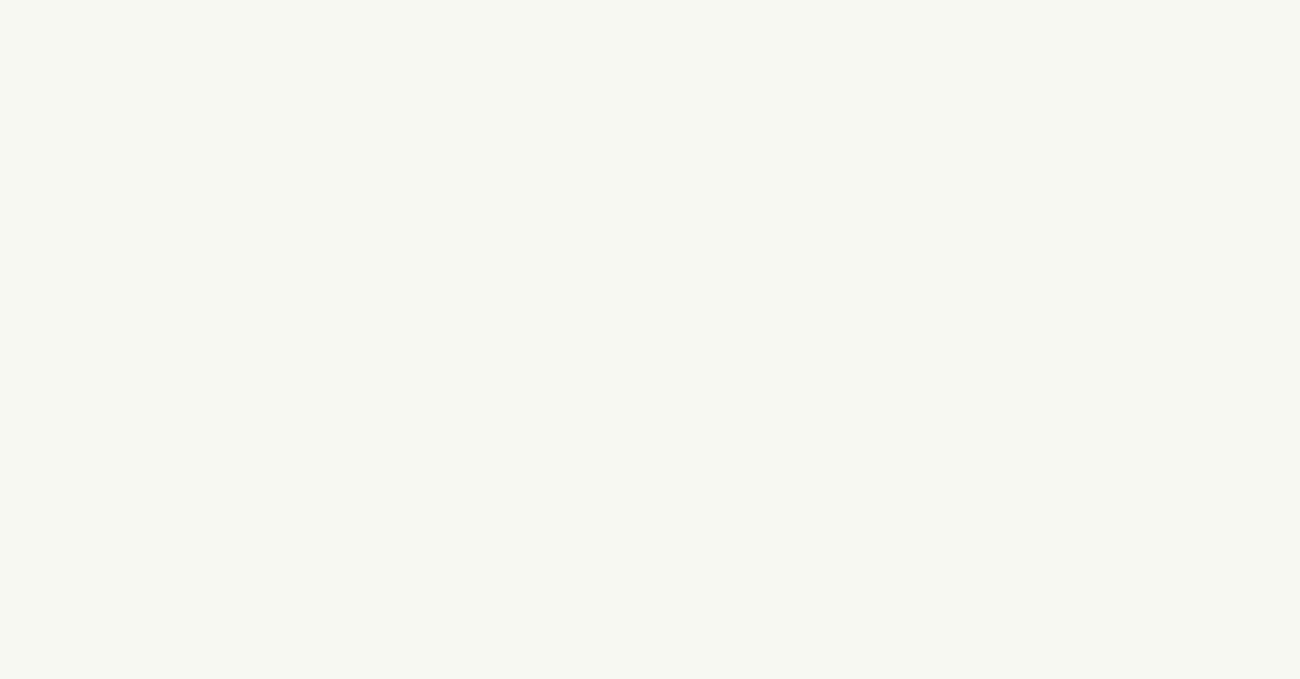
select select "IT"
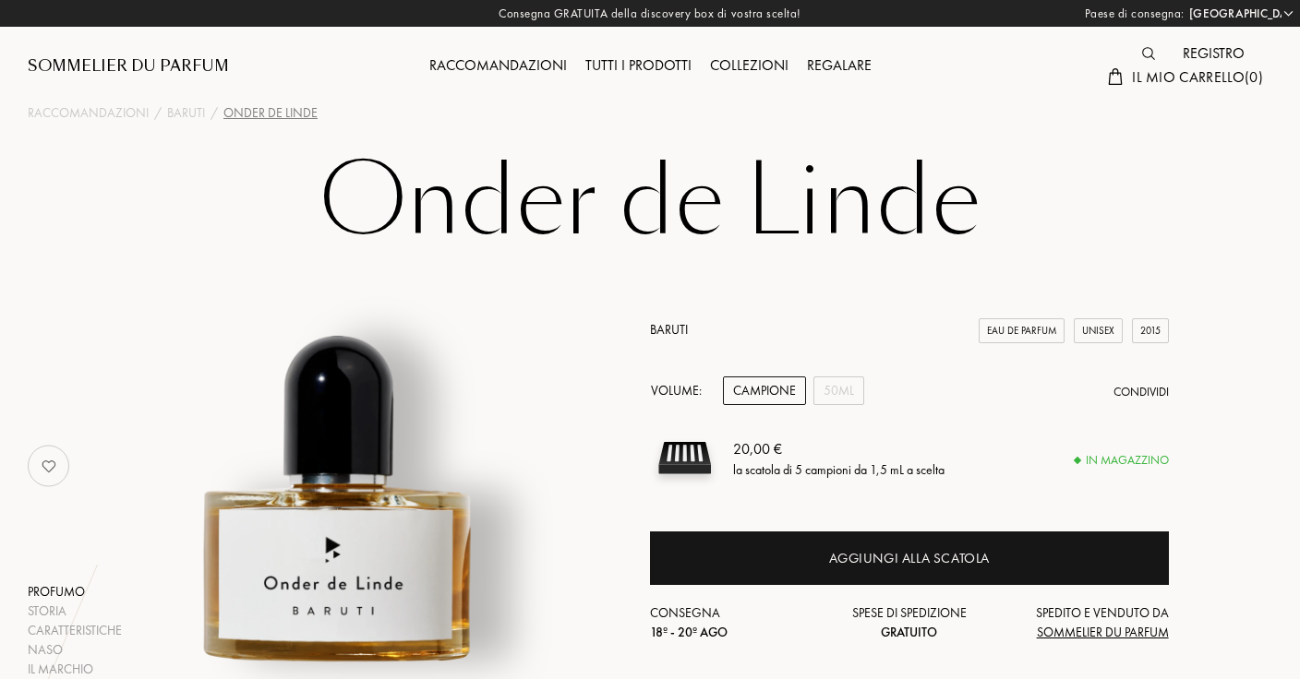
select select "IT"
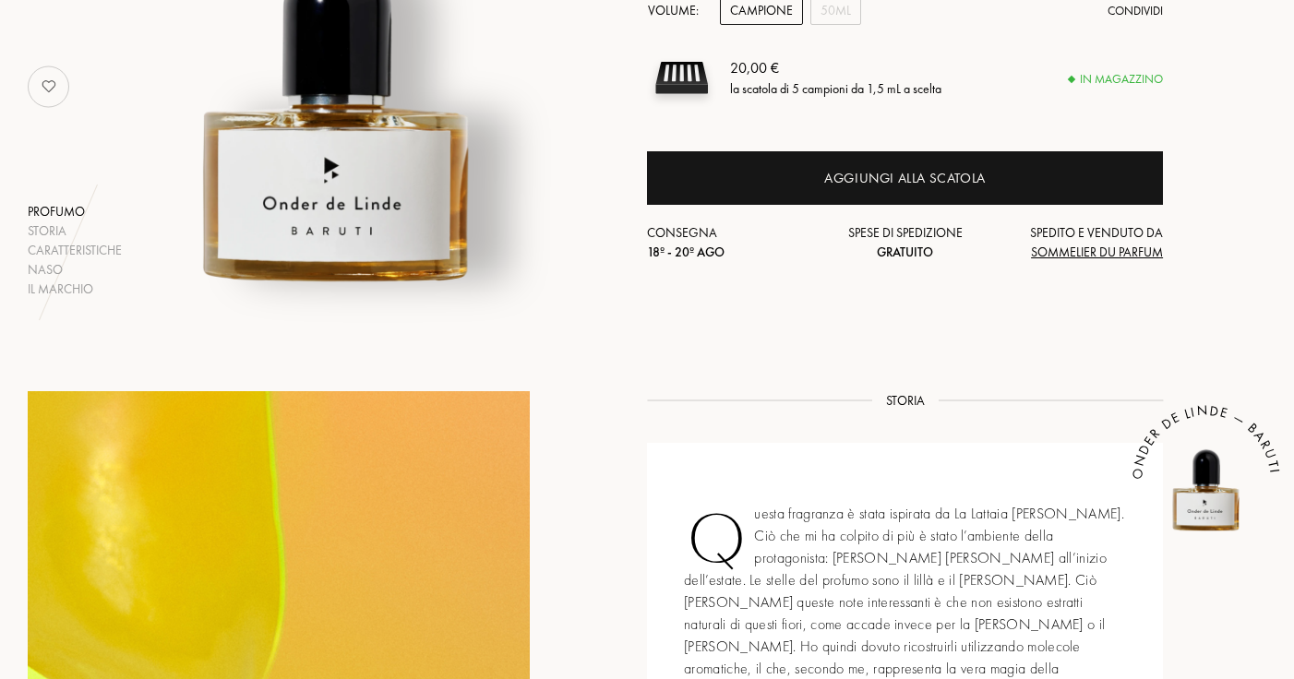
scroll to position [384, 0]
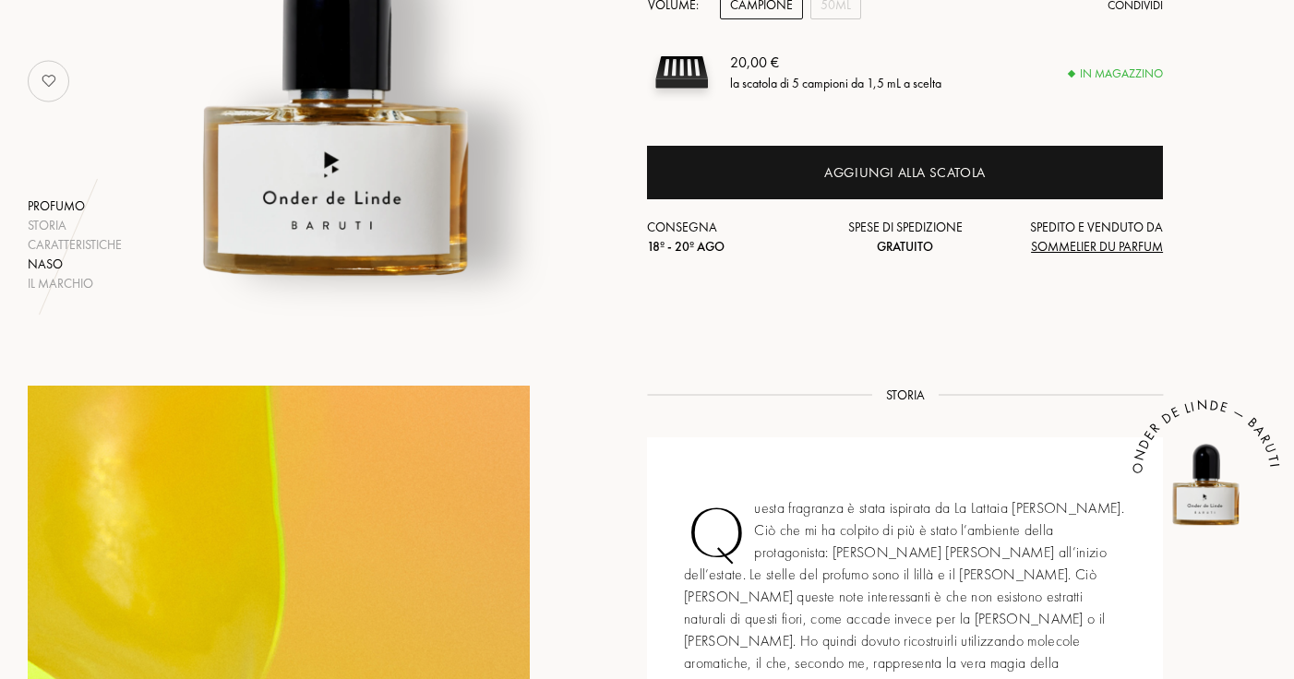
click at [46, 255] on div "Naso" at bounding box center [75, 264] width 94 height 19
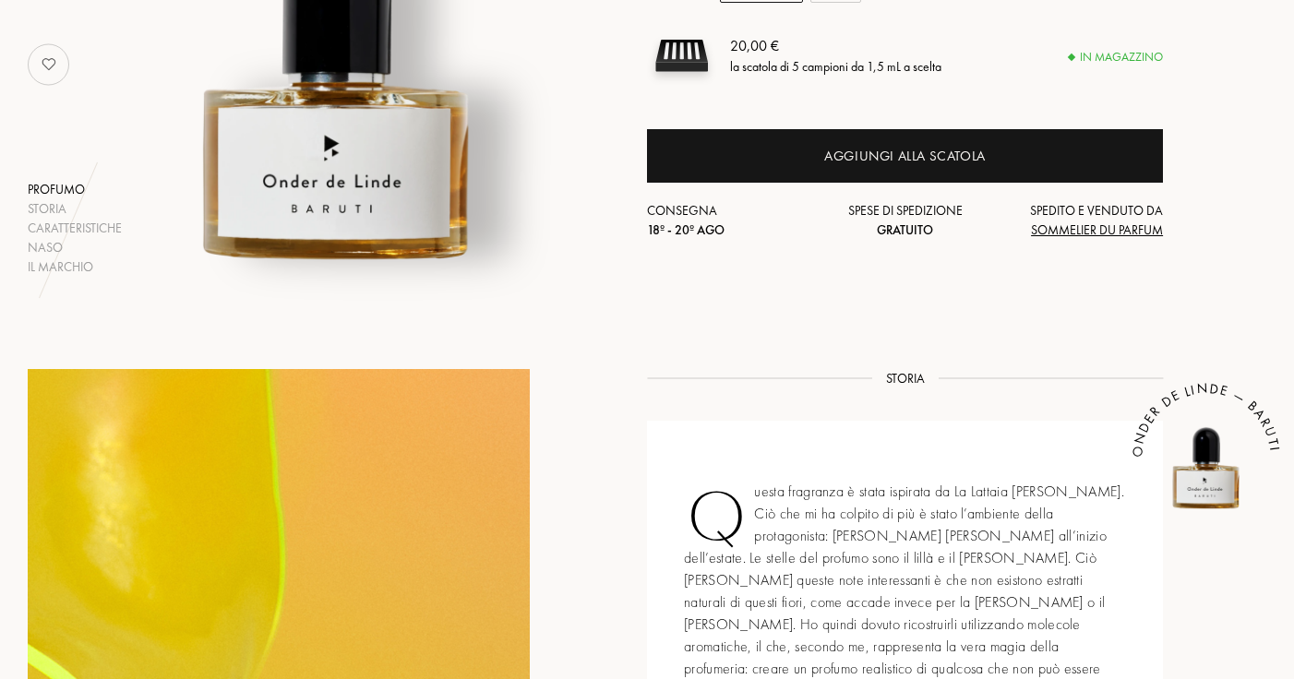
scroll to position [0, 0]
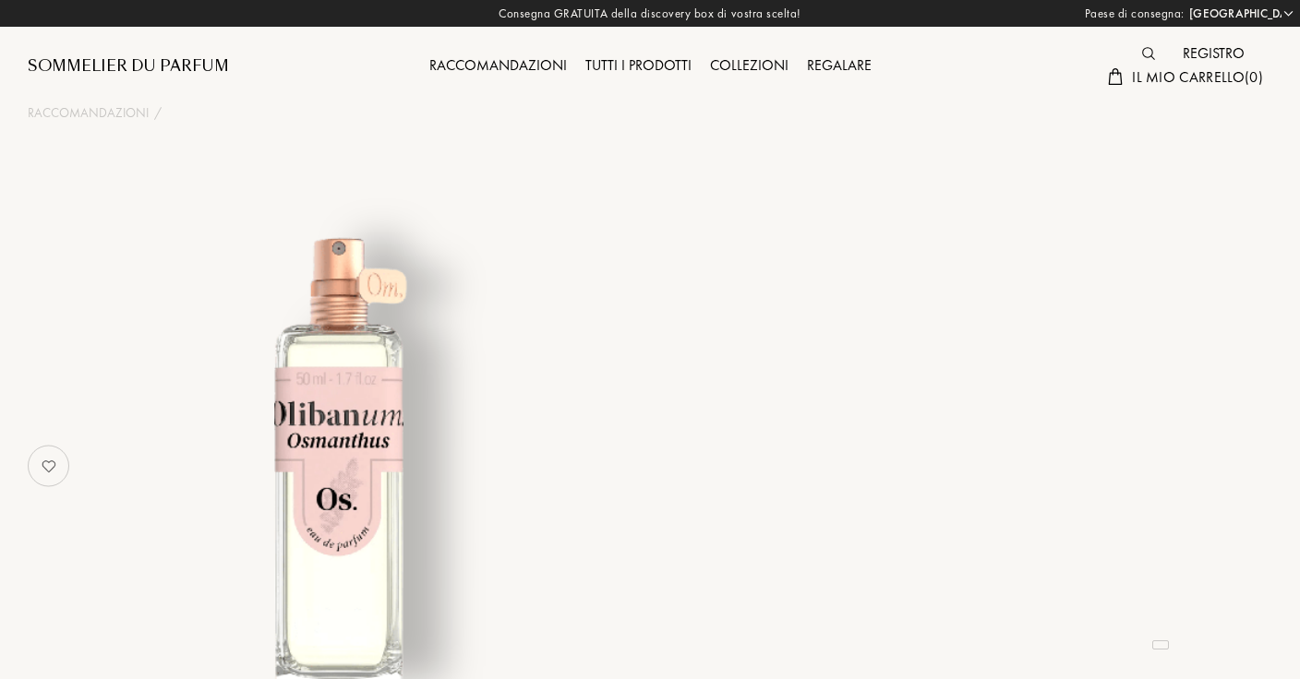
select select "IT"
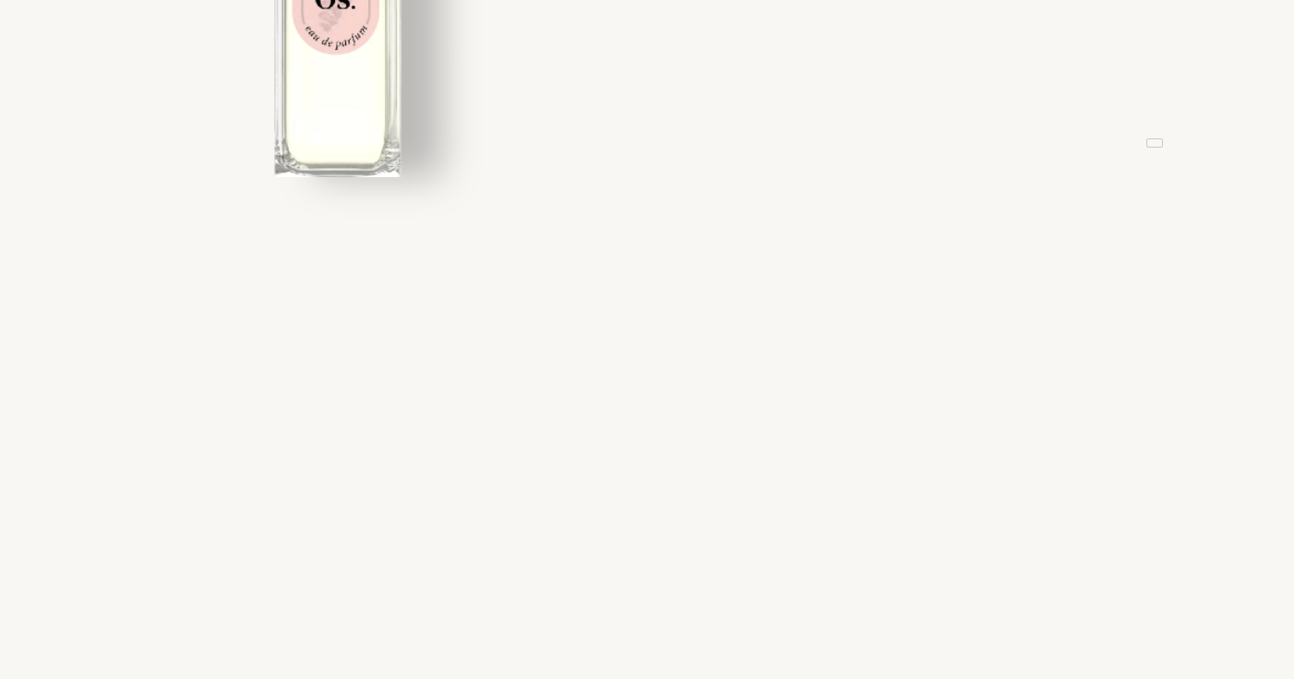
scroll to position [410, 0]
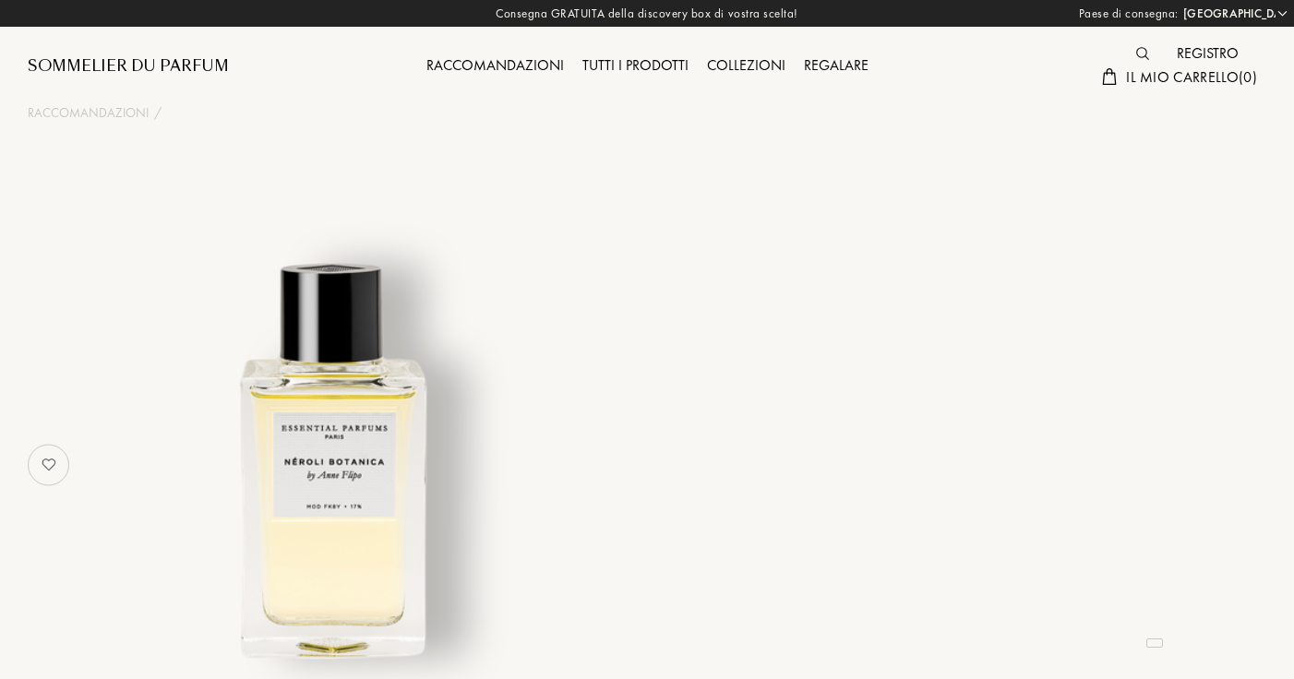
select select "IT"
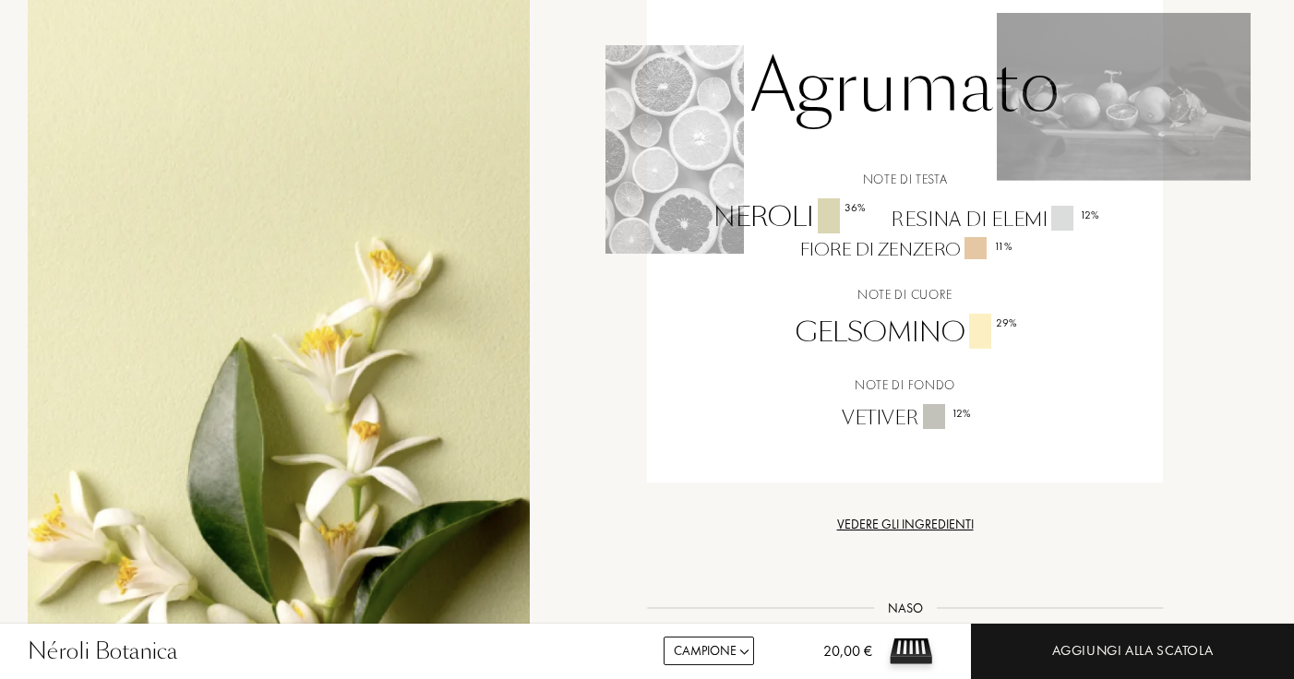
scroll to position [1541, 0]
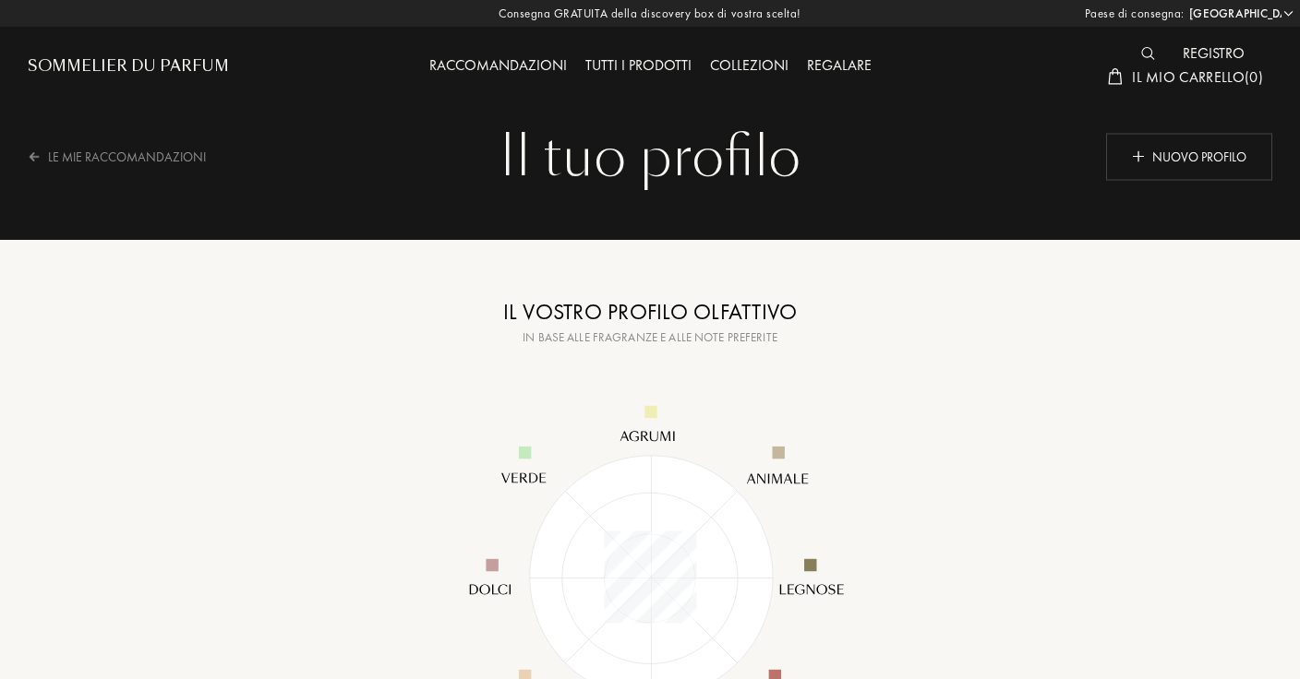
select select "IT"
click at [188, 141] on div "Le mie raccomandazioni" at bounding box center [129, 156] width 202 height 45
select select "IT"
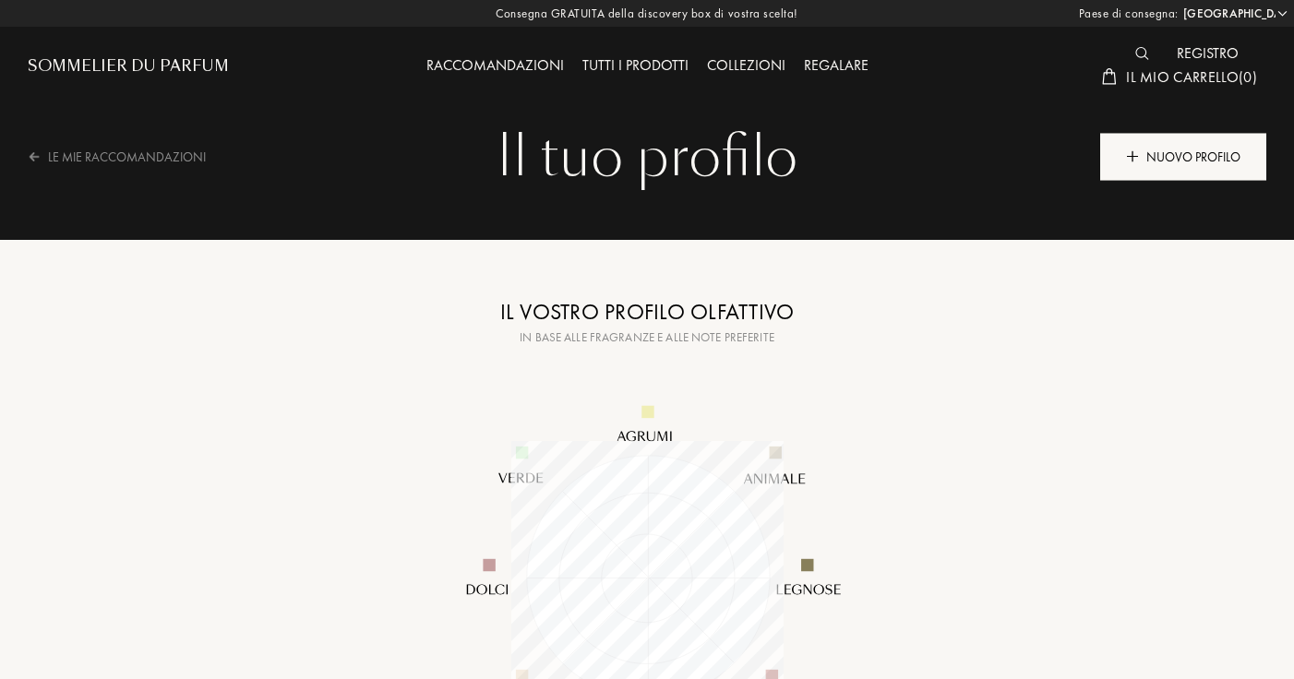
click at [1163, 161] on div "Nuovo profilo" at bounding box center [1183, 156] width 166 height 47
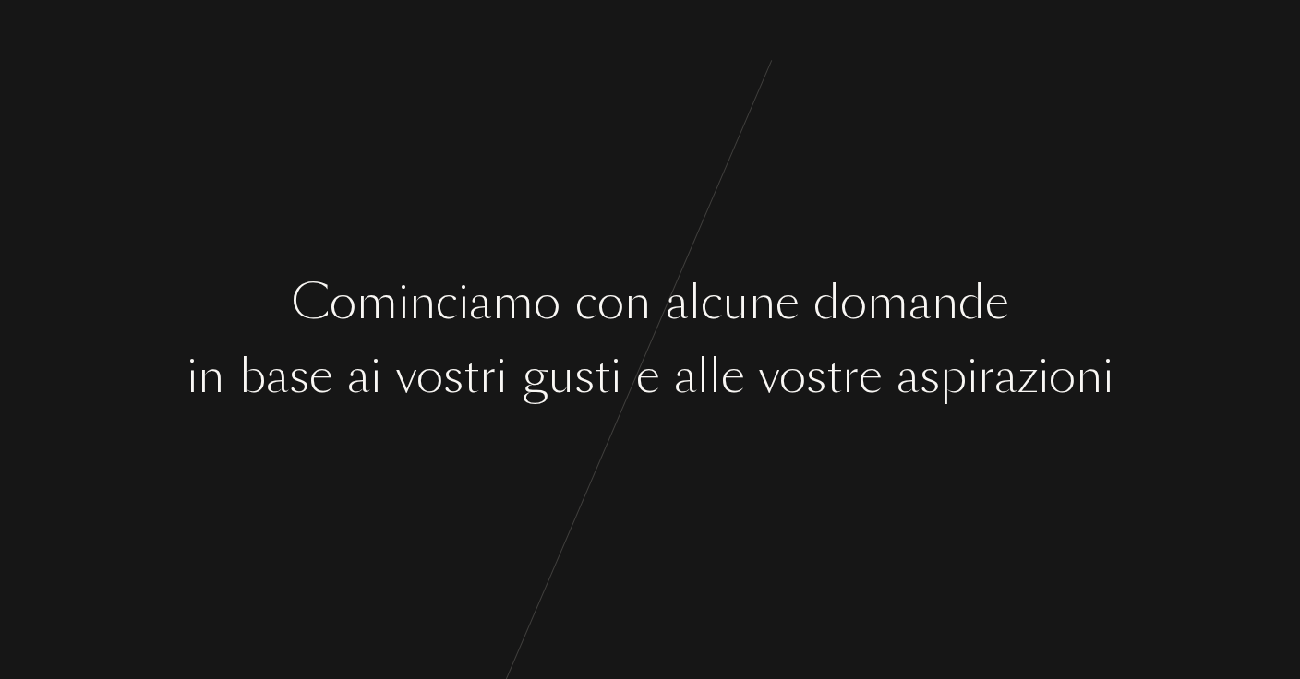
click at [579, 369] on div "s" at bounding box center [584, 376] width 20 height 69
click at [580, 369] on div "s" at bounding box center [584, 376] width 20 height 69
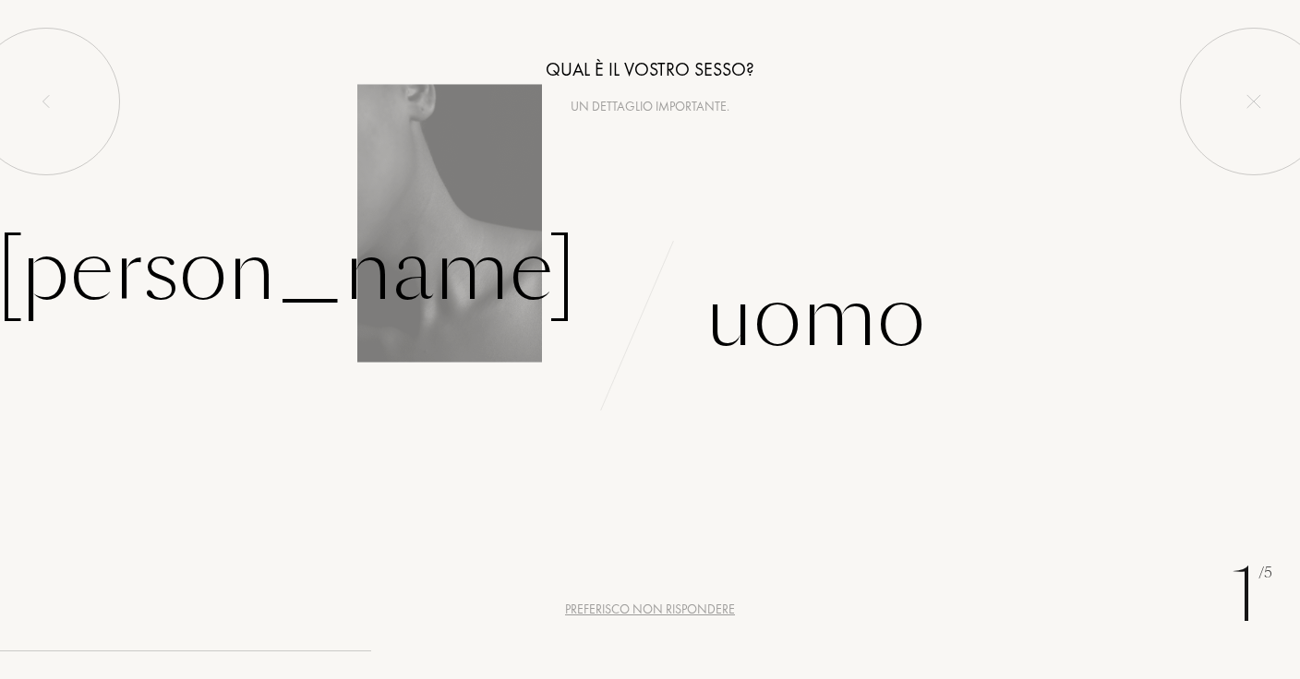
click at [486, 340] on div "[PERSON_NAME]" at bounding box center [325, 294] width 650 height 171
click at [414, 282] on div "[PERSON_NAME]" at bounding box center [286, 271] width 580 height 125
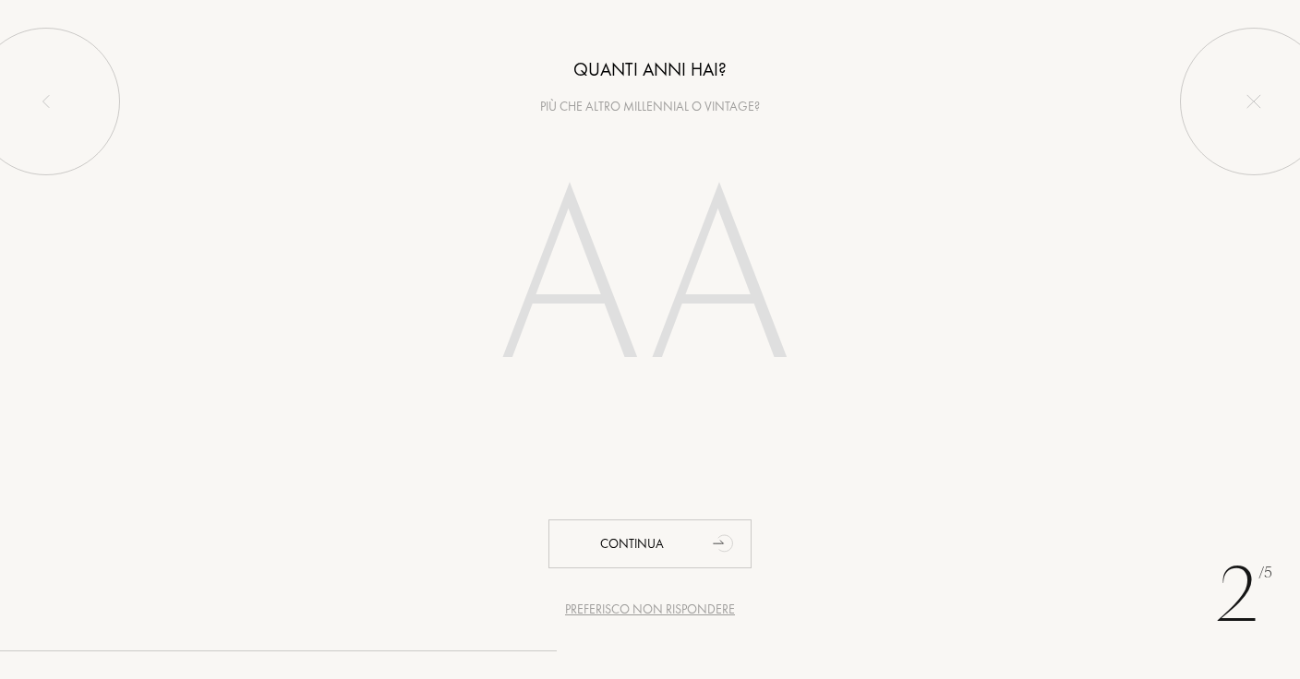
click at [659, 256] on input "number" at bounding box center [649, 285] width 397 height 318
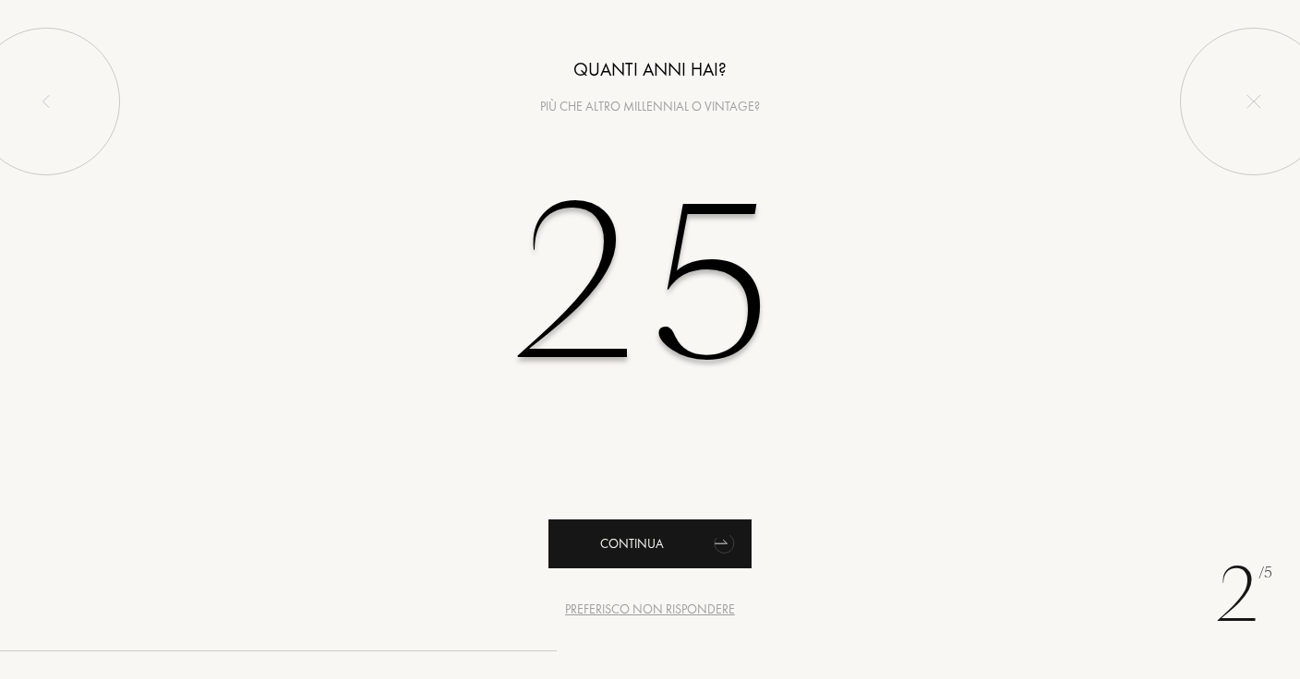
type input "25"
click at [635, 562] on div "Continua" at bounding box center [649, 544] width 203 height 49
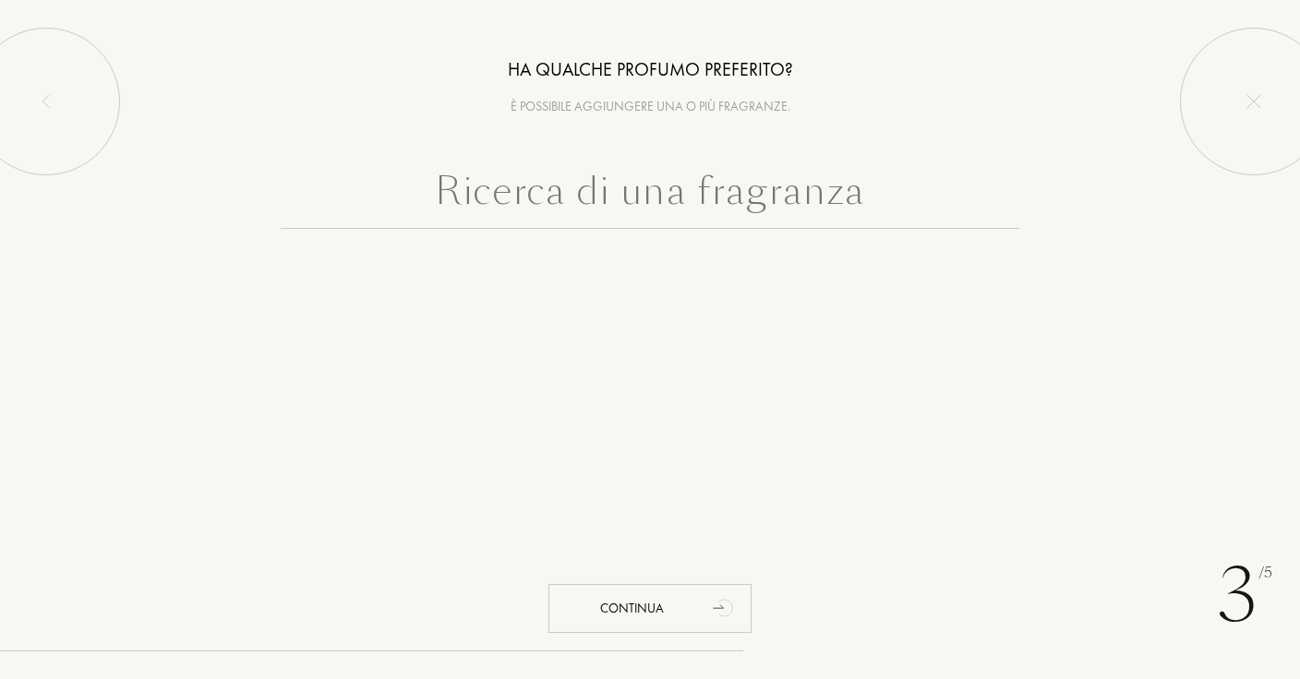
click at [687, 210] on input "text" at bounding box center [650, 195] width 738 height 66
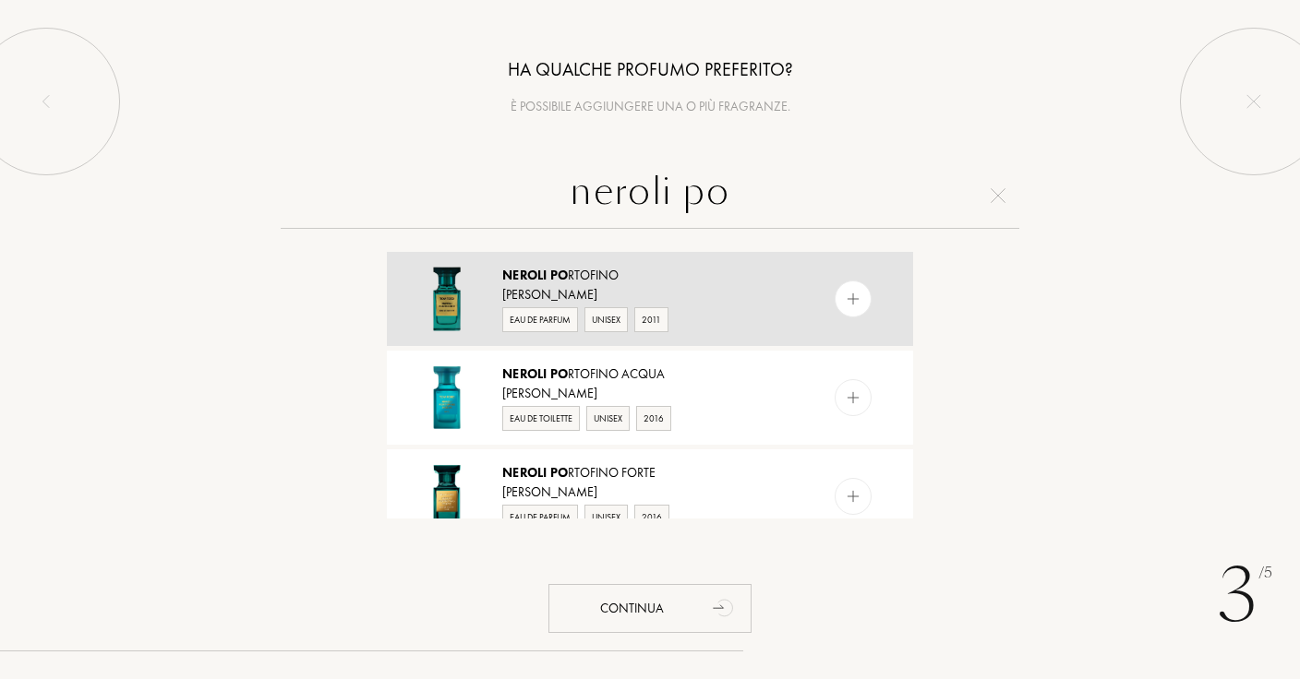
type input "neroli po"
click at [666, 281] on div "Neroli Po rtofino" at bounding box center [649, 275] width 294 height 19
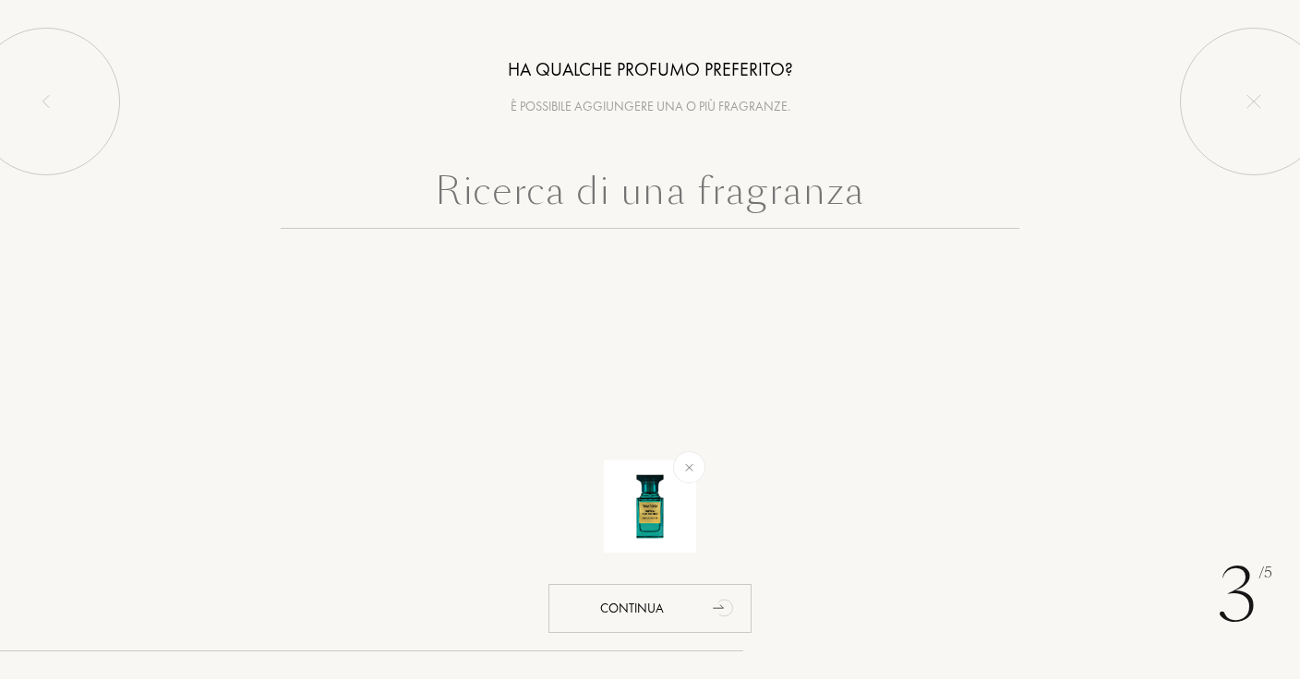
click at [661, 198] on input "text" at bounding box center [650, 195] width 738 height 66
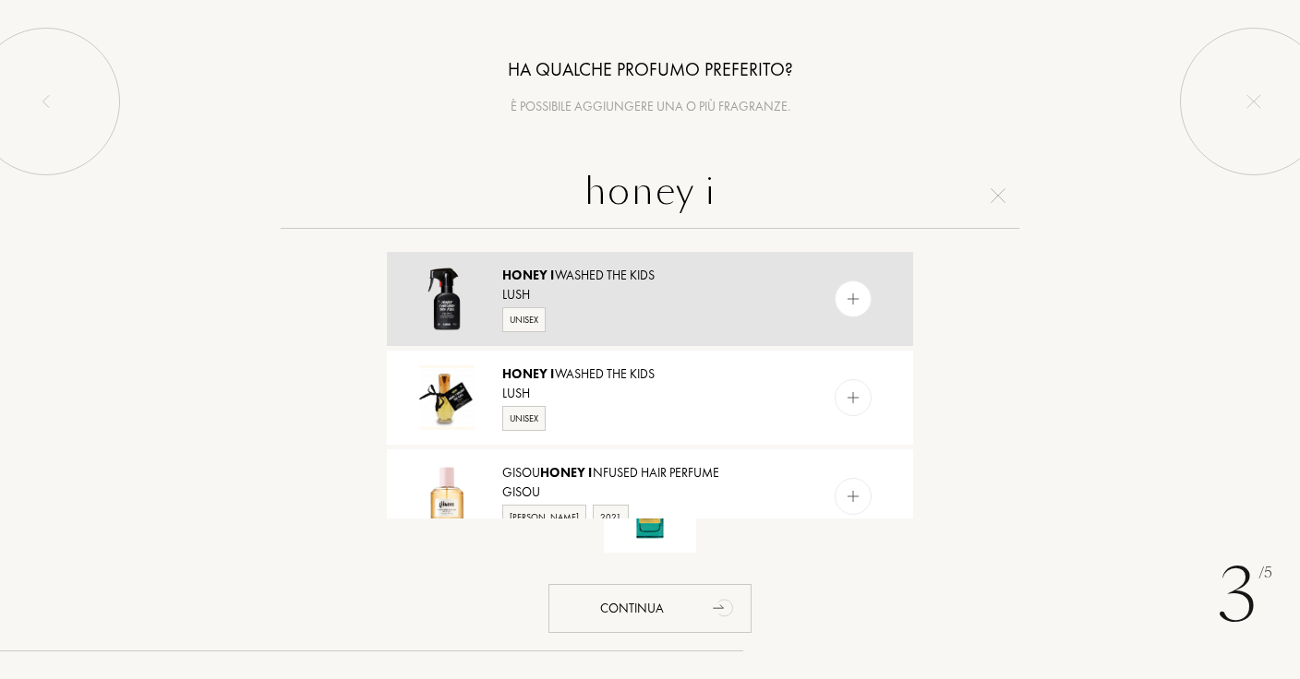
type input "honey i"
click at [869, 294] on div at bounding box center [890, 299] width 46 height 94
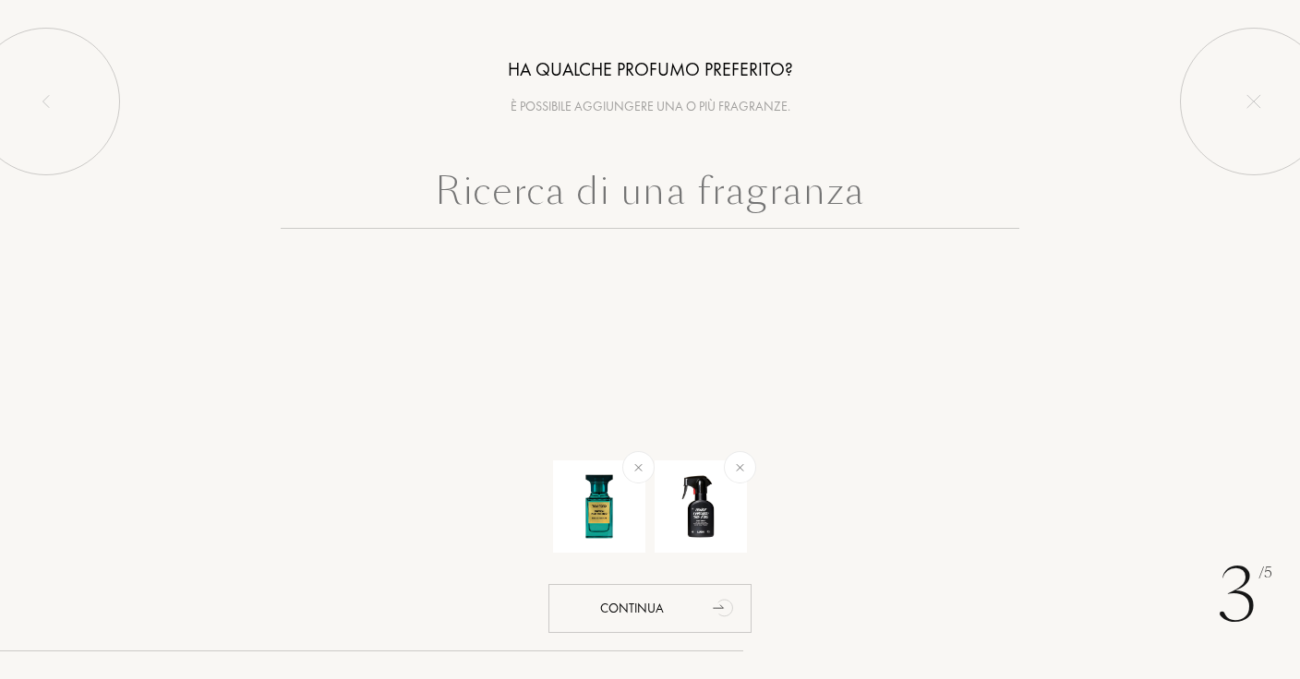
click at [814, 198] on input "text" at bounding box center [650, 195] width 738 height 66
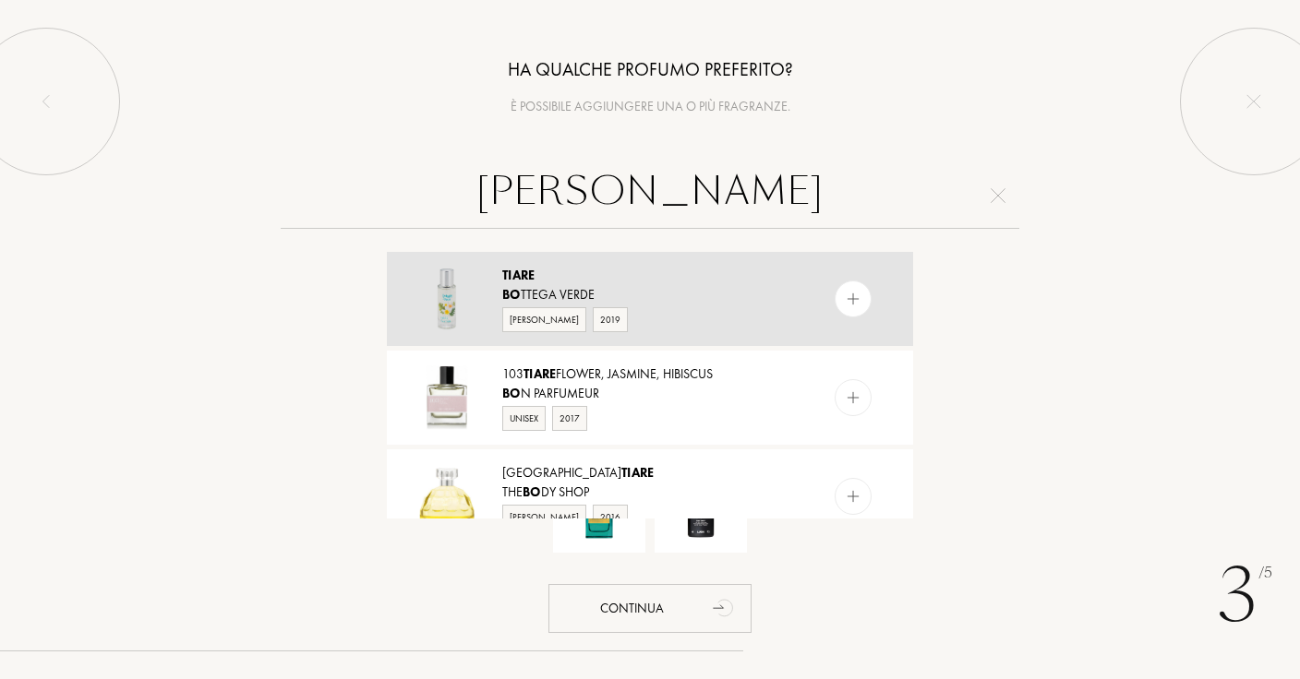
scroll to position [24, 0]
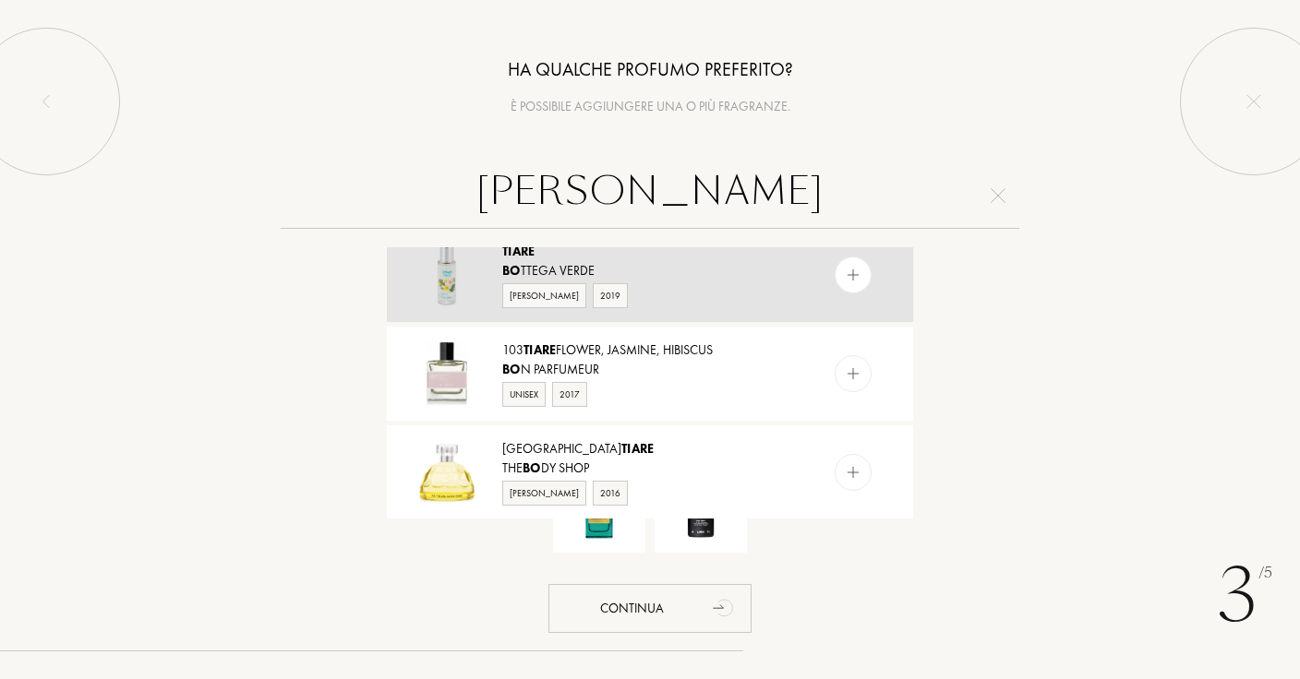
type input "[PERSON_NAME]"
click at [831, 270] on div "Tiare Bo ttega Verde [PERSON_NAME] 2019" at bounding box center [650, 275] width 526 height 94
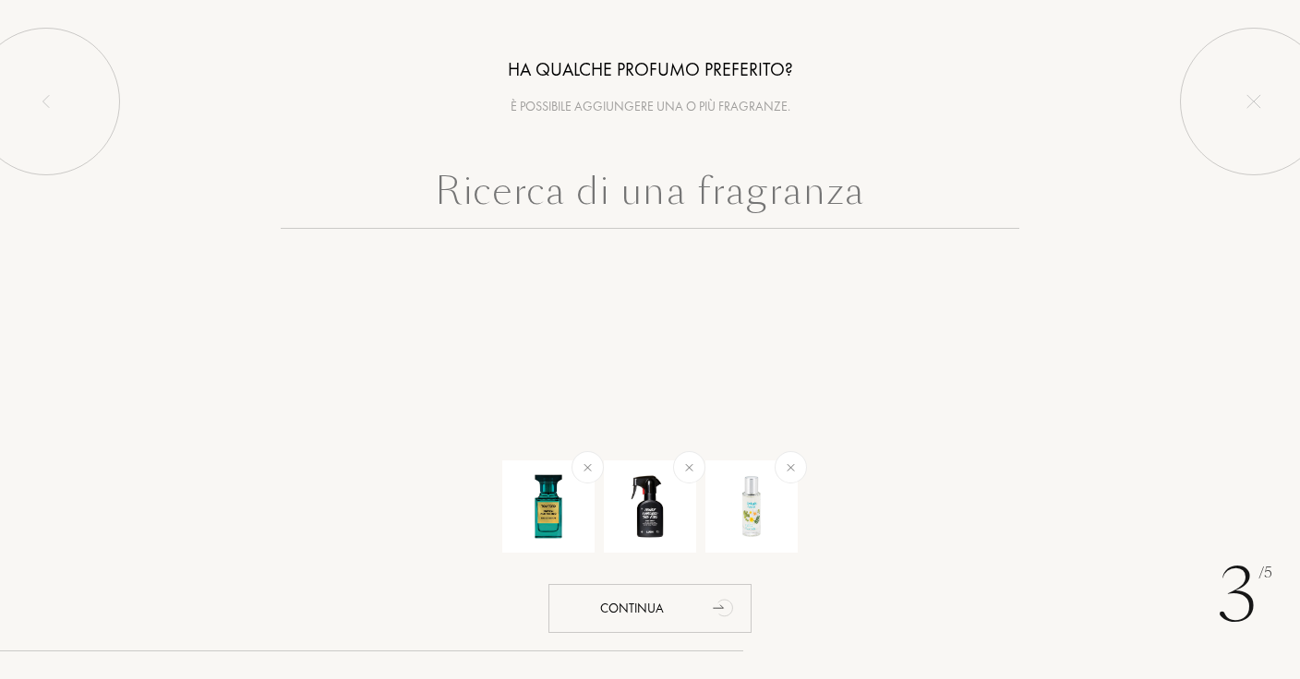
click at [801, 200] on input "text" at bounding box center [650, 195] width 738 height 66
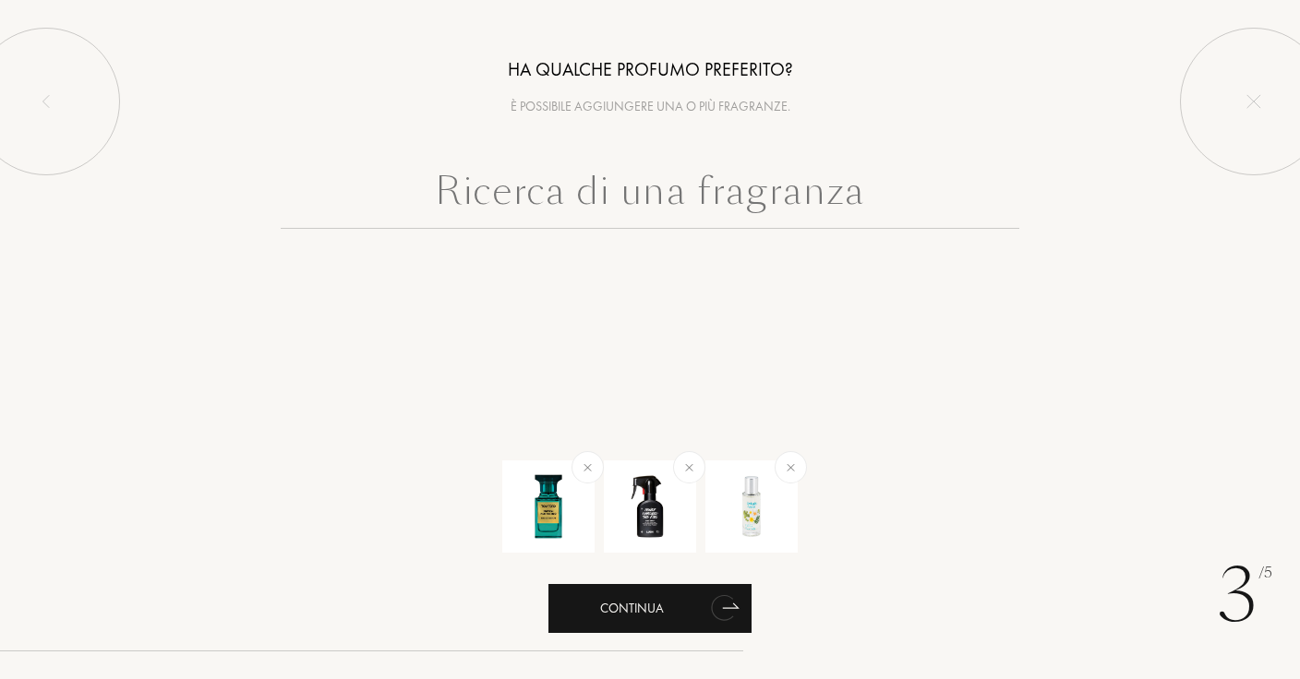
click at [718, 601] on icon "animation" at bounding box center [722, 608] width 23 height 26
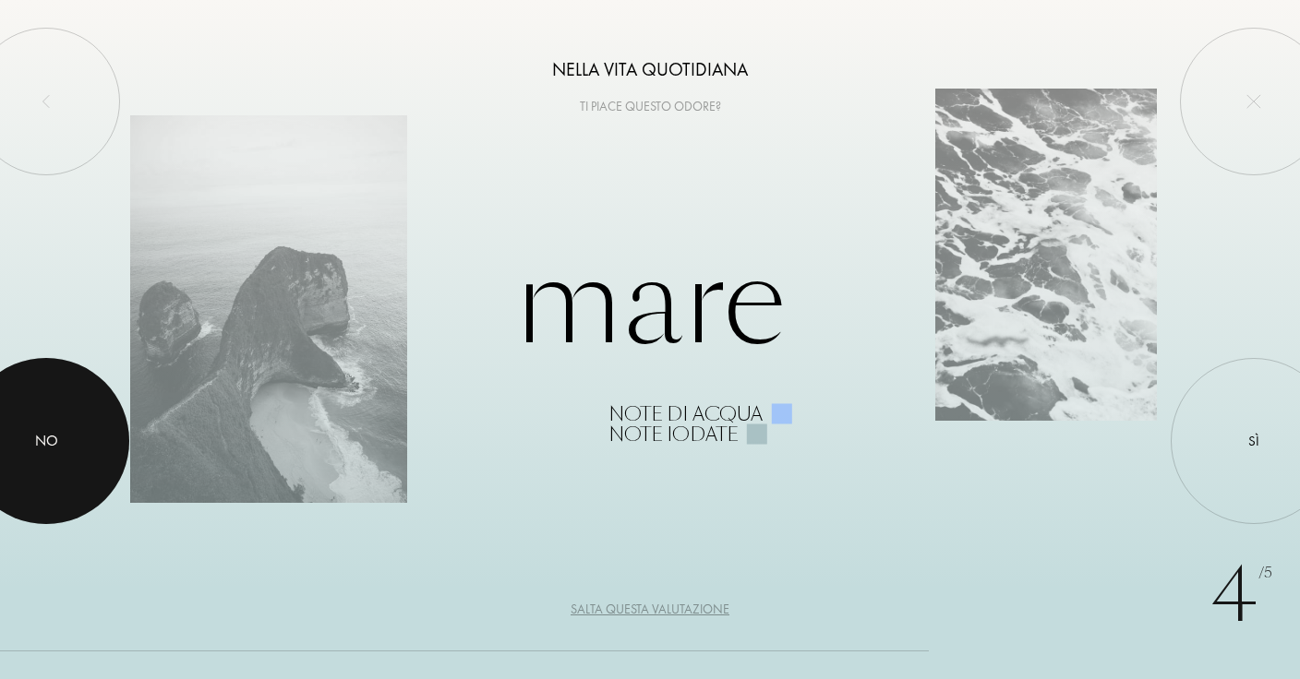
click at [38, 460] on div at bounding box center [46, 441] width 166 height 166
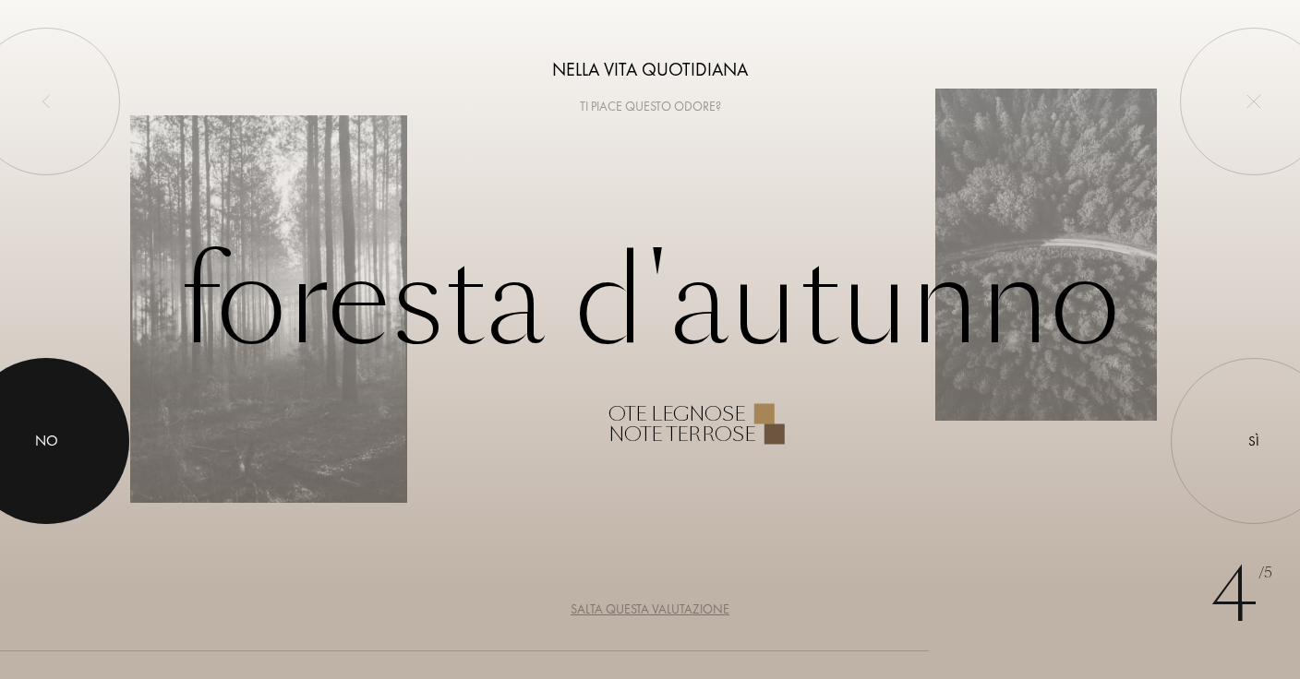
click at [38, 460] on div at bounding box center [46, 441] width 166 height 166
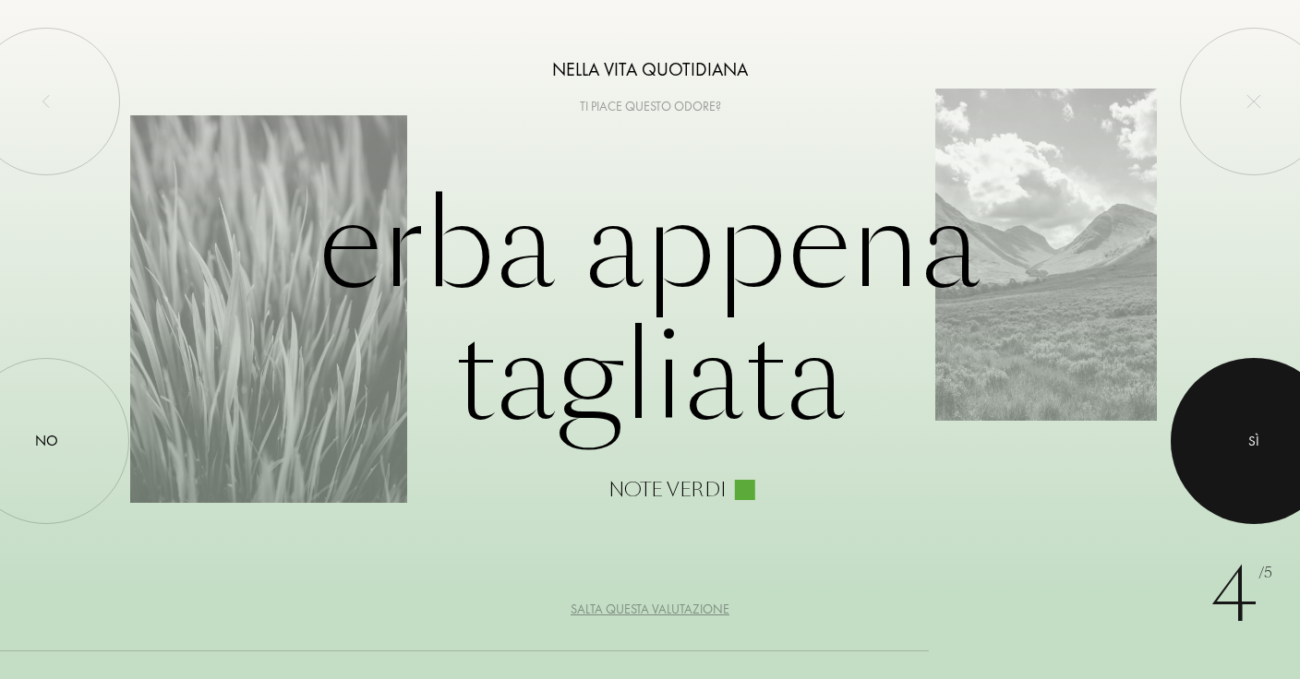
click at [1210, 441] on div at bounding box center [1253, 441] width 166 height 166
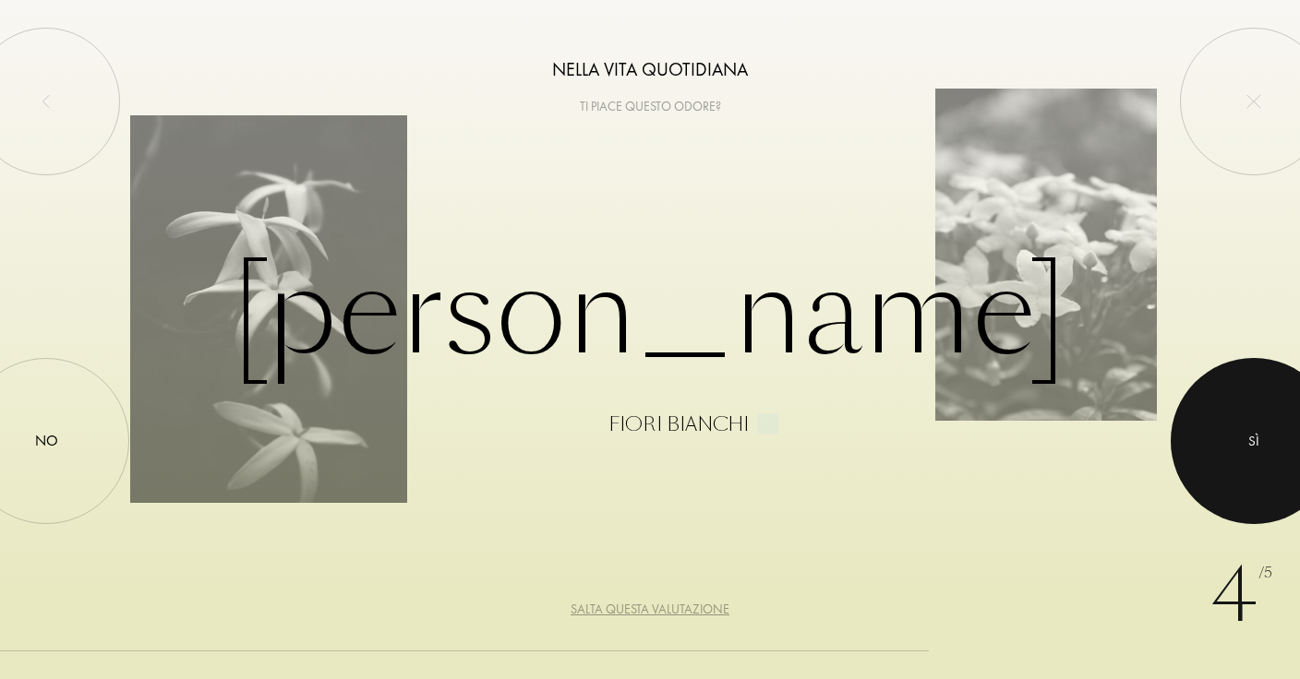
click at [1210, 441] on div at bounding box center [1253, 441] width 166 height 166
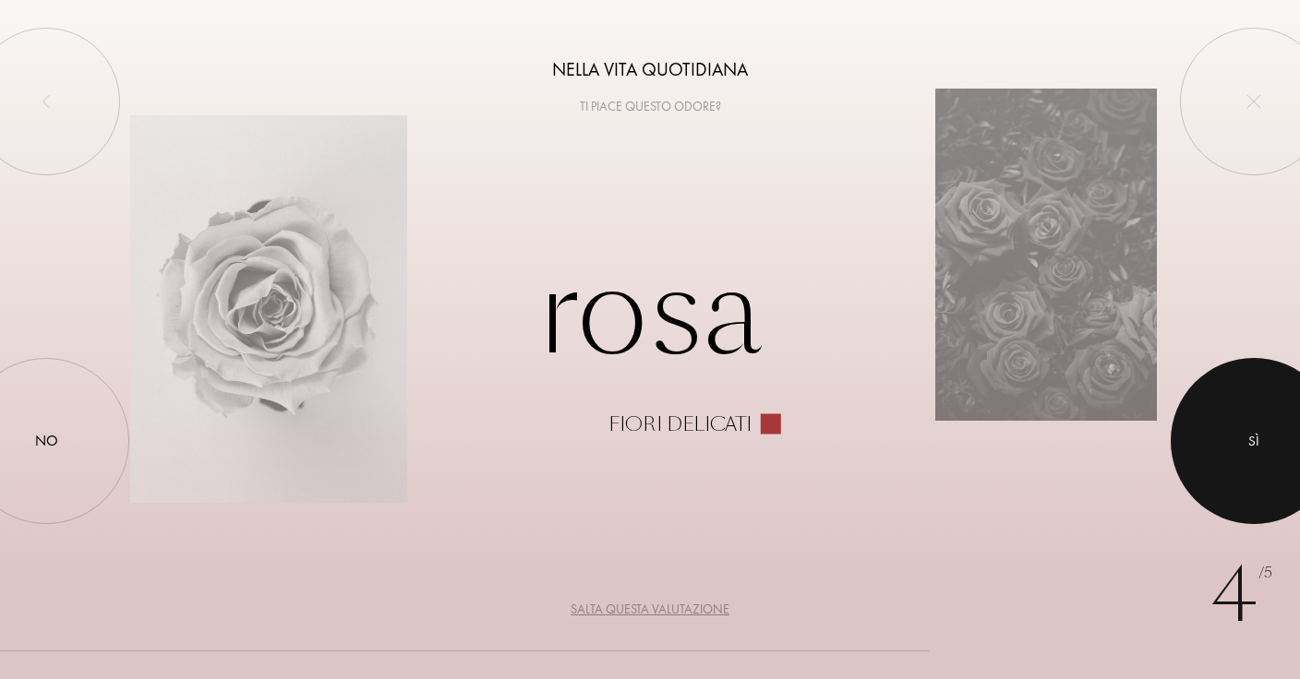
click at [1205, 445] on div at bounding box center [1253, 441] width 166 height 166
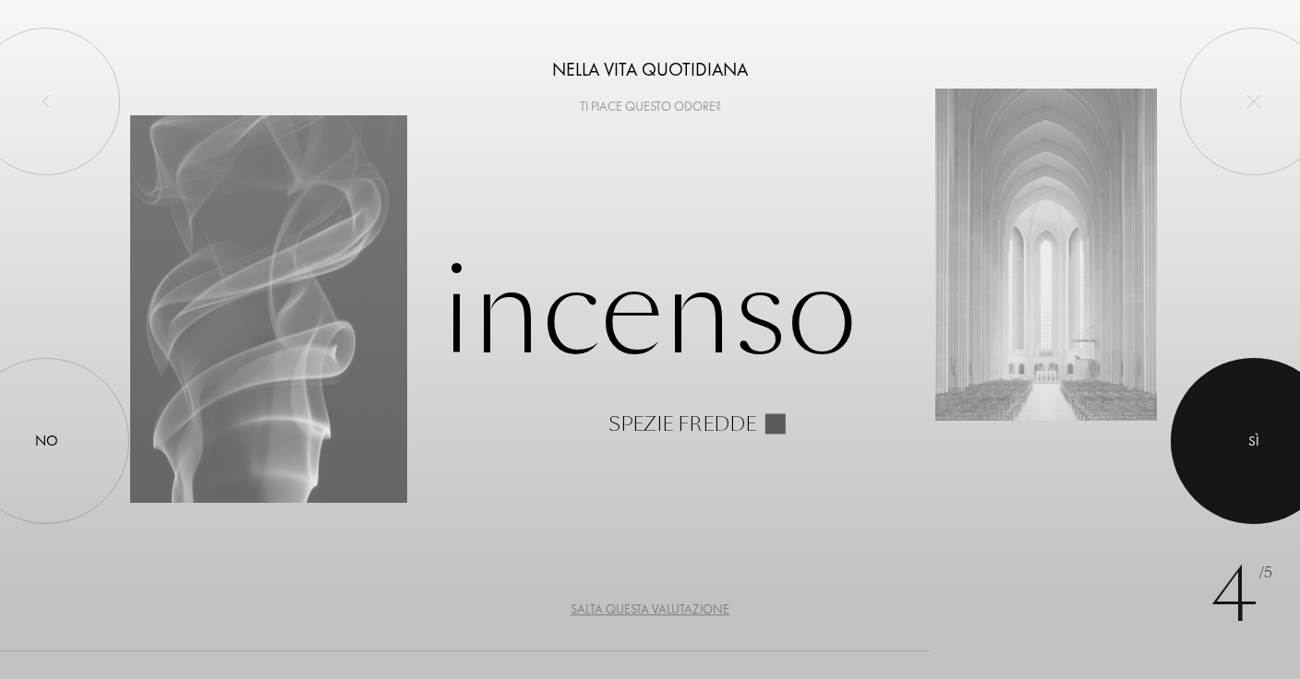
click at [1205, 445] on div at bounding box center [1253, 441] width 166 height 166
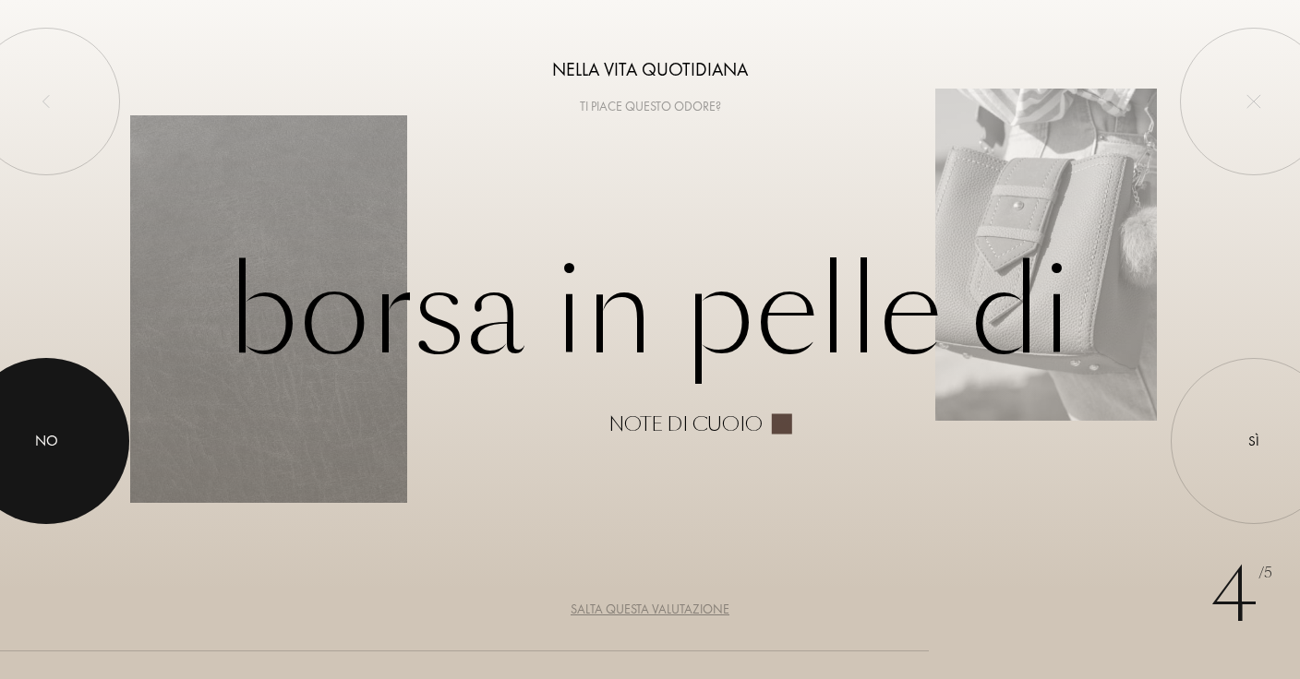
click at [67, 436] on div at bounding box center [46, 441] width 166 height 166
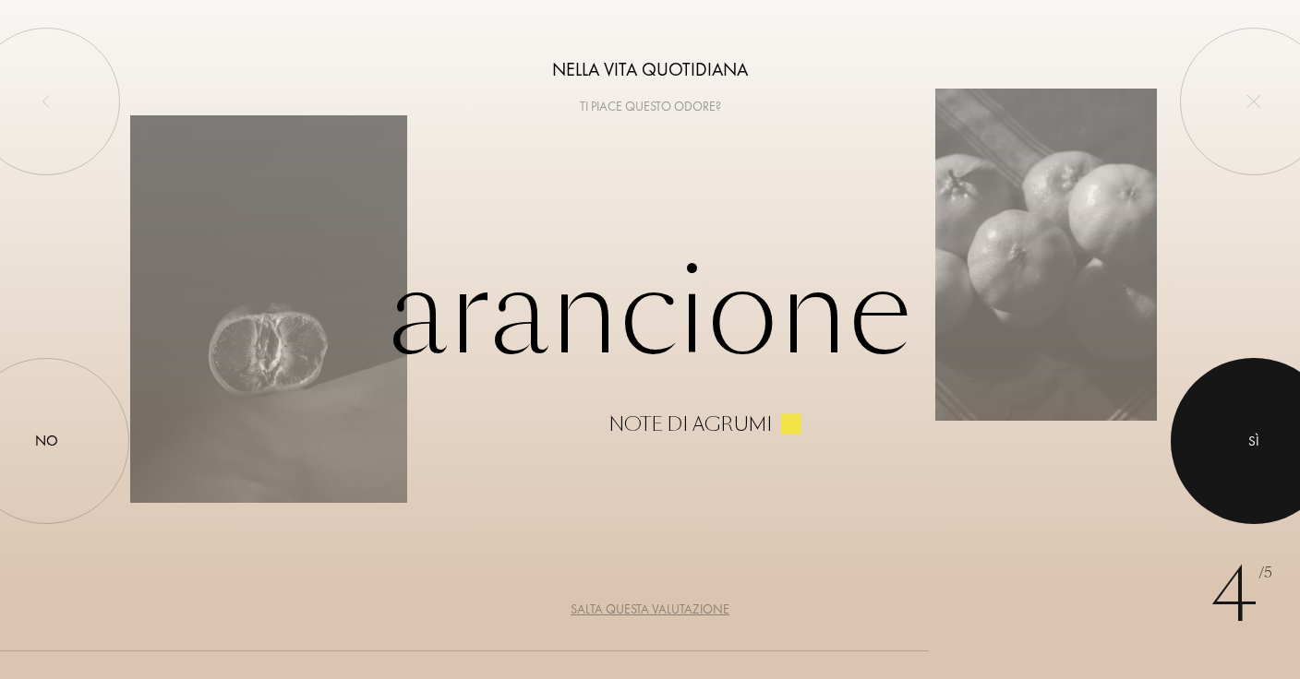
click at [1226, 442] on div at bounding box center [1253, 441] width 166 height 166
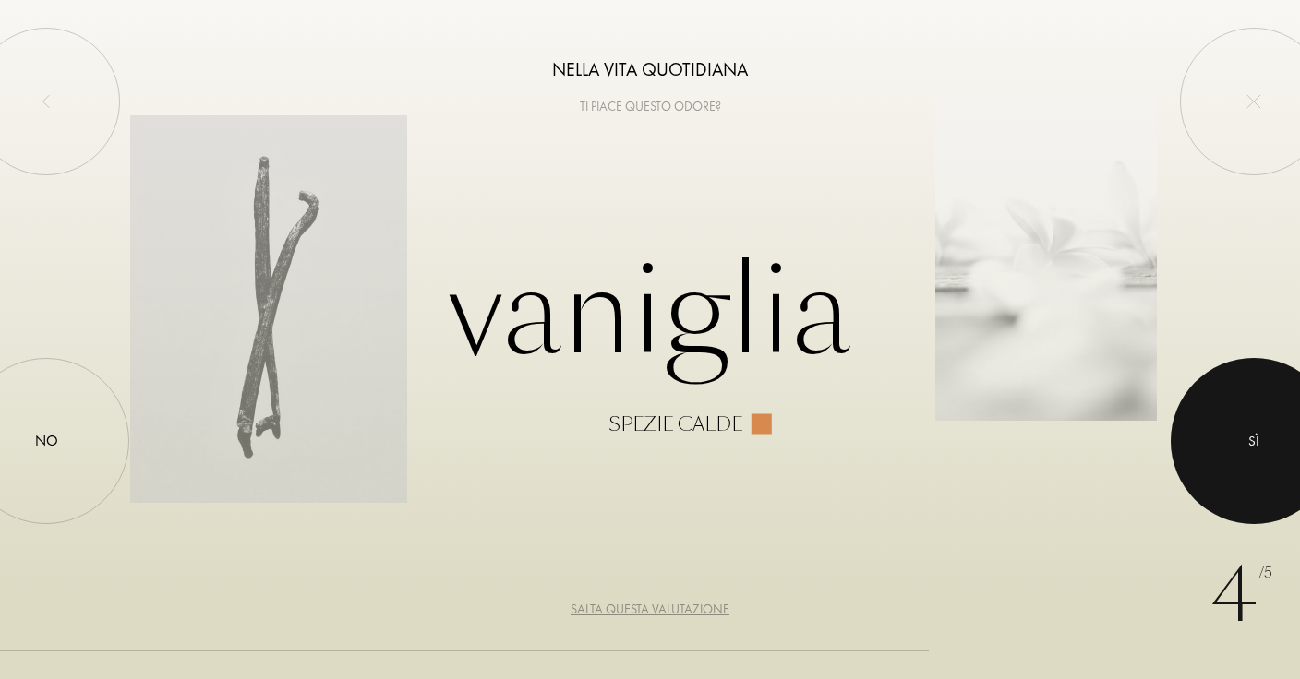
click at [1226, 442] on div at bounding box center [1253, 441] width 166 height 166
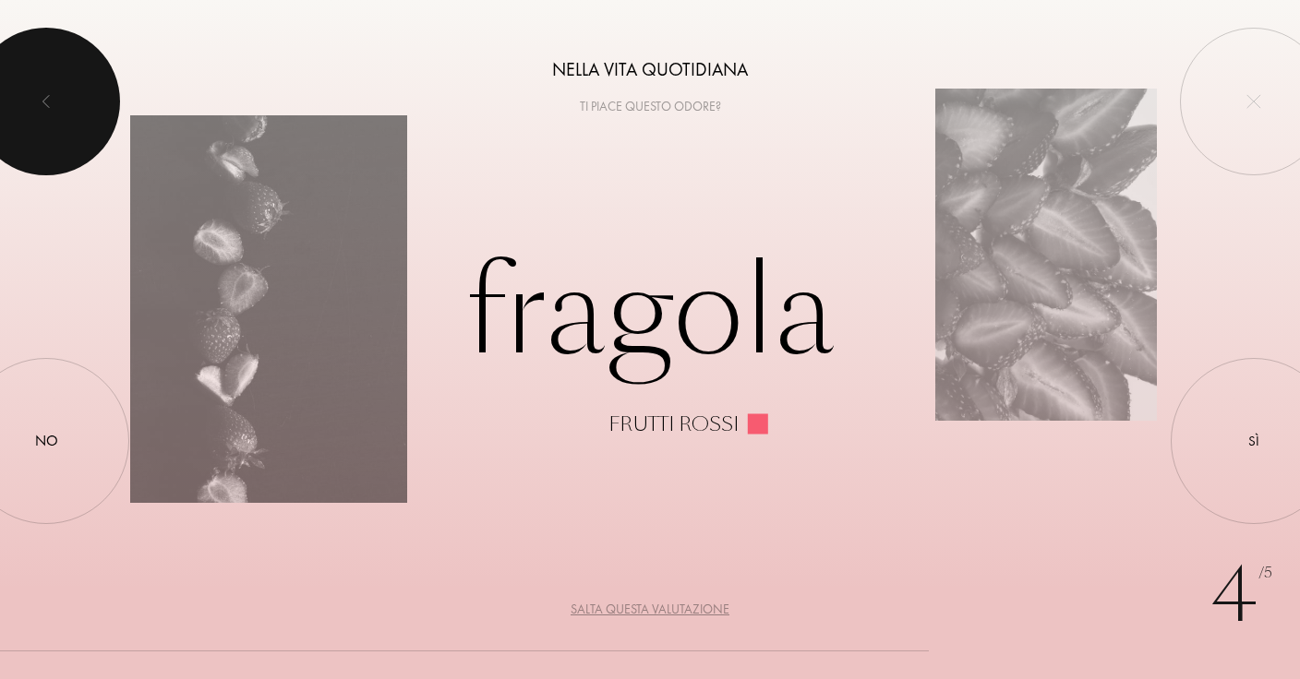
click at [96, 94] on div at bounding box center [46, 102] width 148 height 148
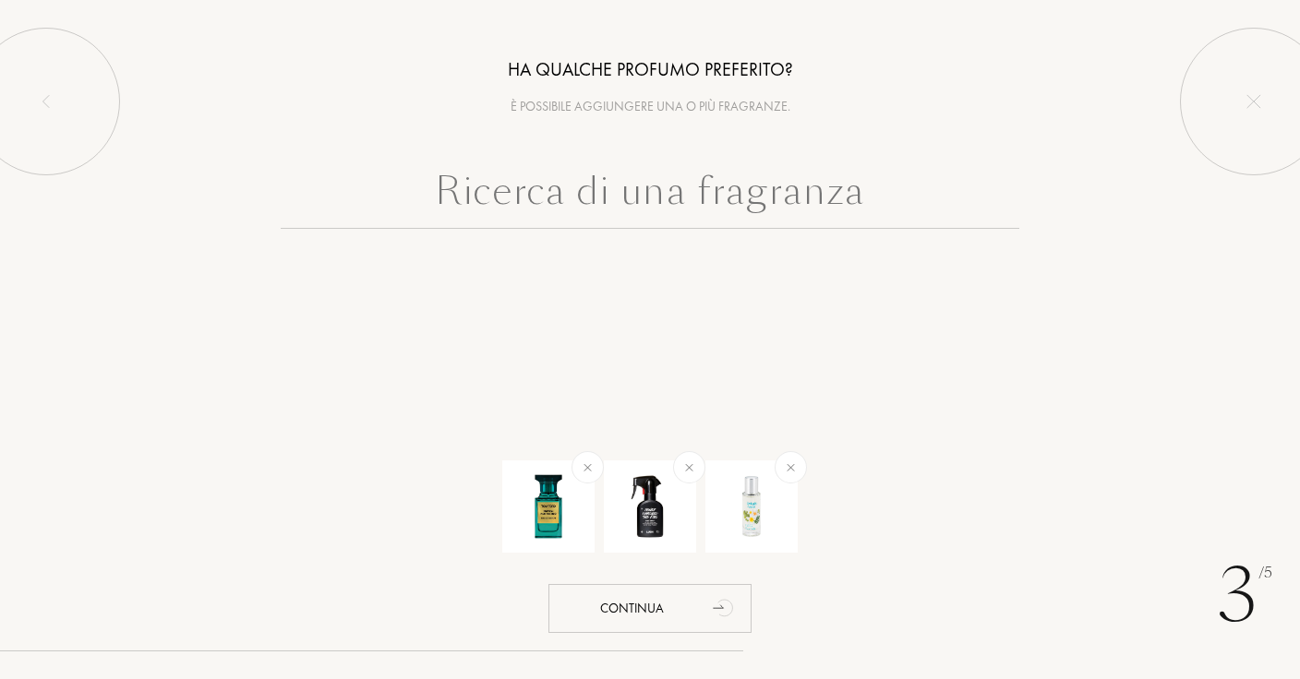
click at [672, 193] on input "text" at bounding box center [650, 195] width 738 height 66
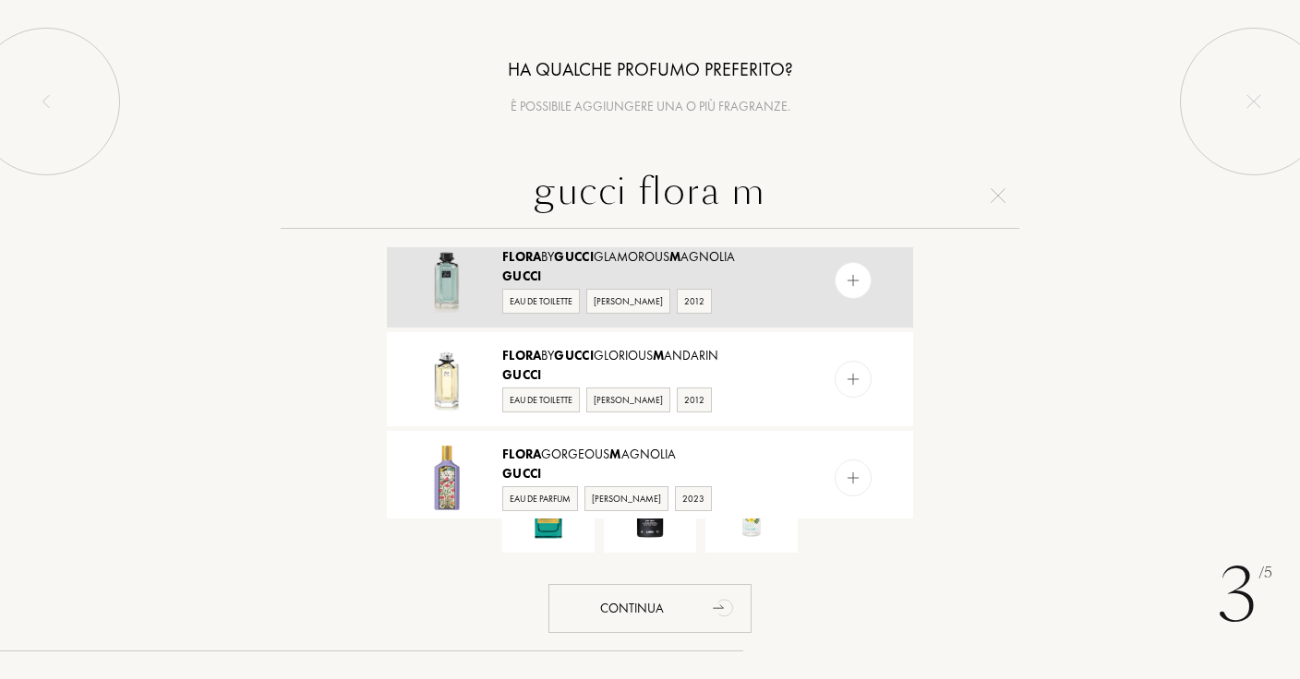
scroll to position [24, 0]
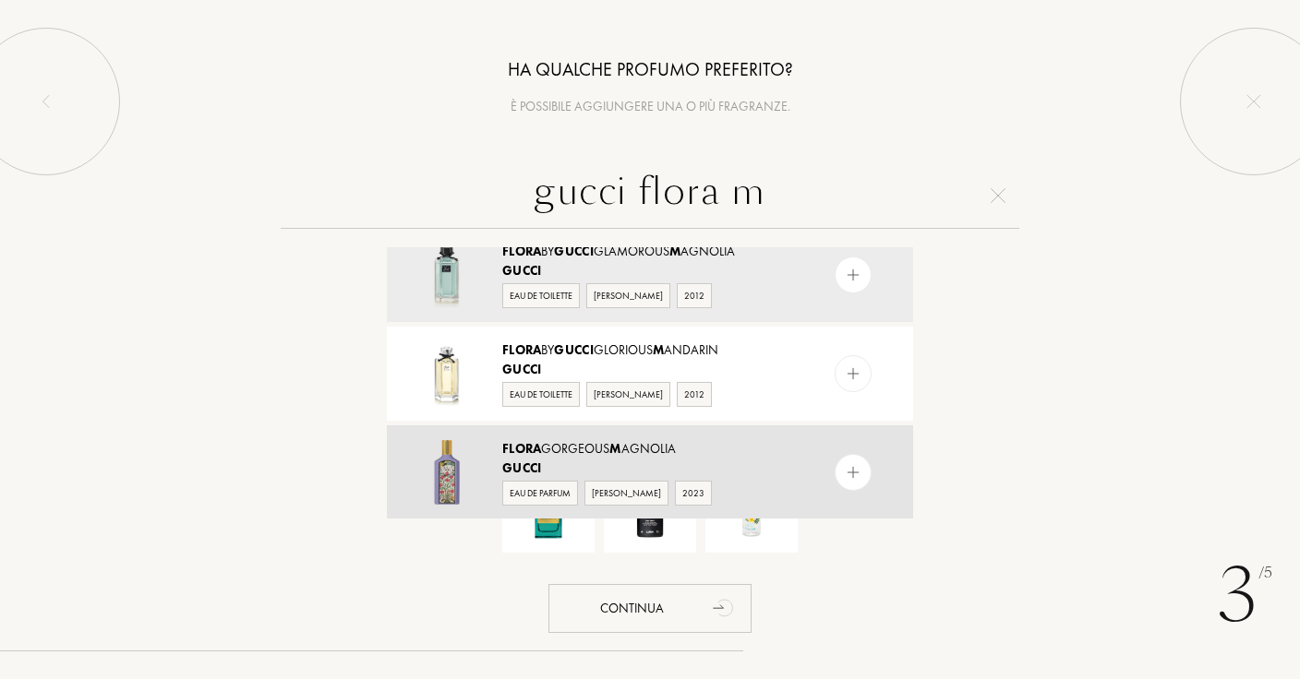
type input "gucci flora m"
click at [852, 478] on img at bounding box center [854, 473] width 18 height 18
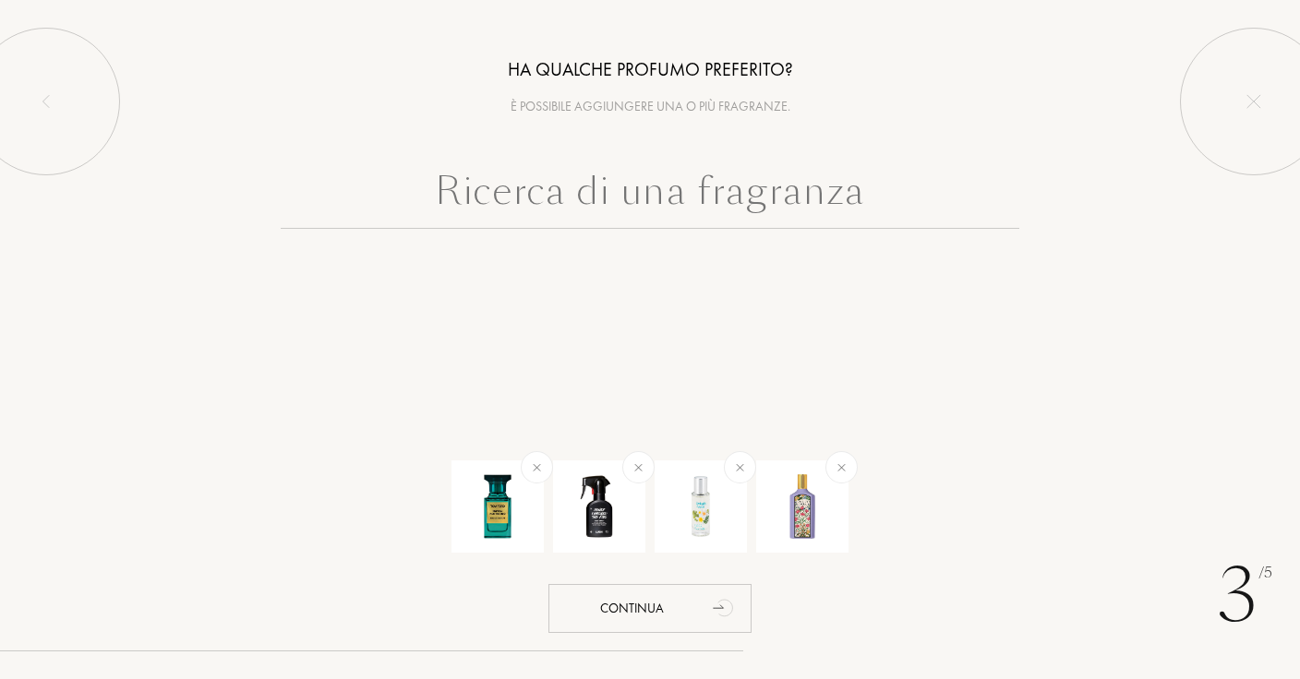
scroll to position [0, 0]
click at [748, 208] on input "text" at bounding box center [650, 195] width 738 height 66
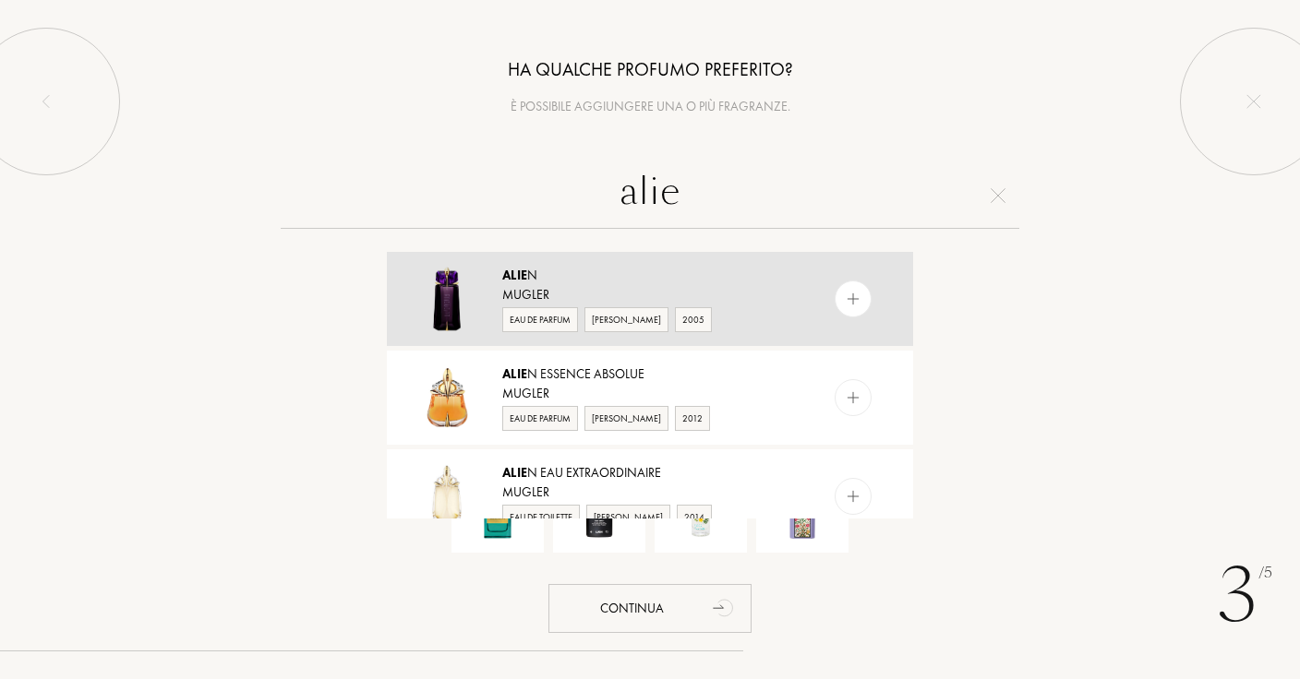
type input "alie"
click at [836, 287] on div at bounding box center [852, 299] width 37 height 37
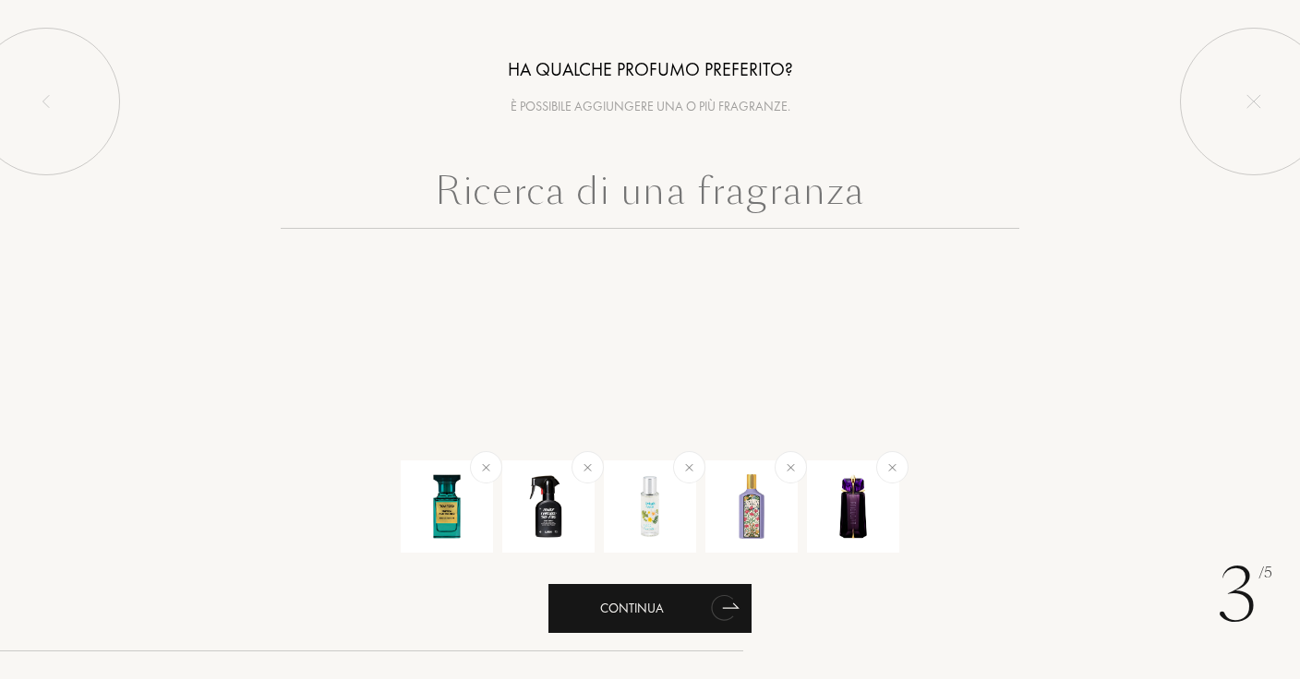
click at [708, 602] on icon "animation" at bounding box center [724, 607] width 37 height 37
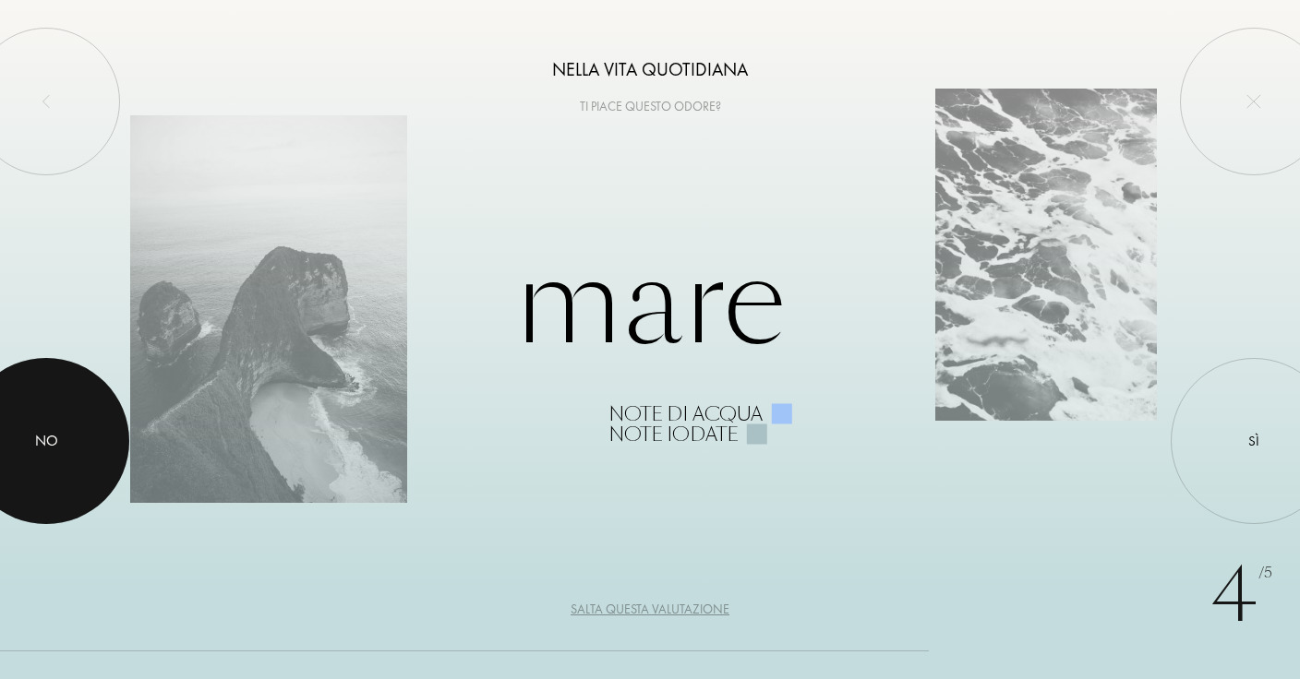
click at [124, 455] on div "No" at bounding box center [46, 441] width 166 height 166
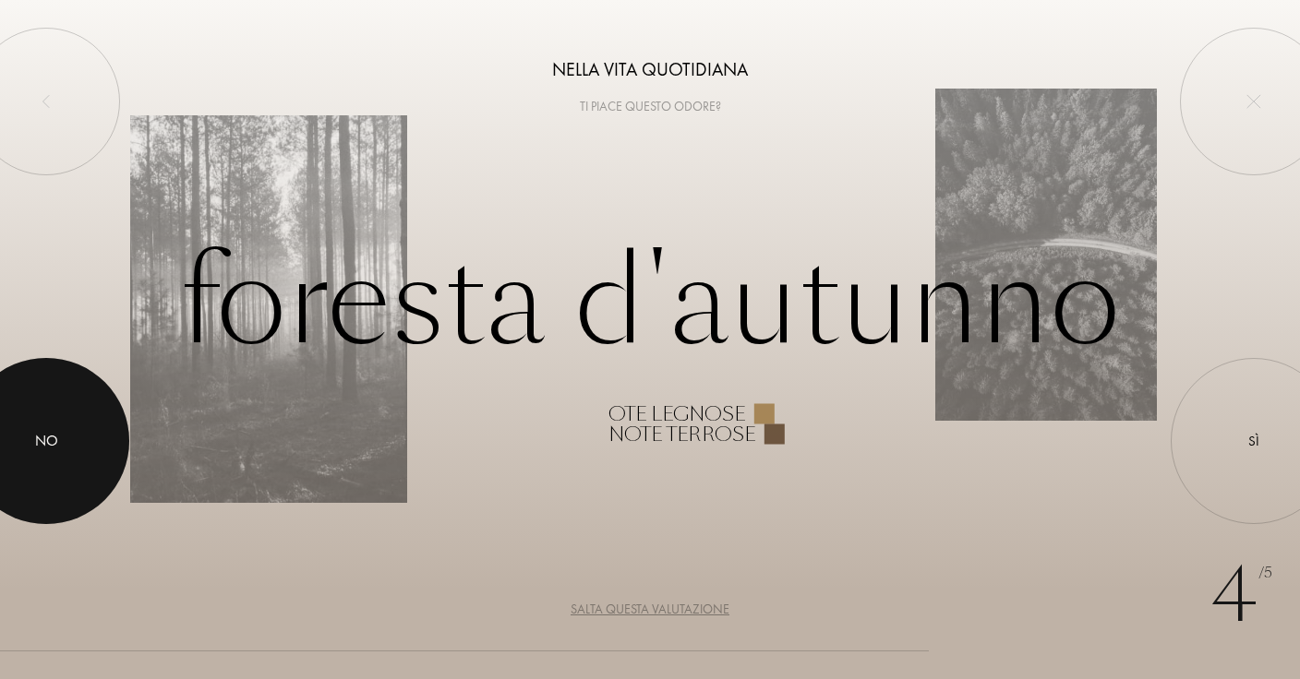
click at [124, 455] on div at bounding box center [46, 441] width 166 height 166
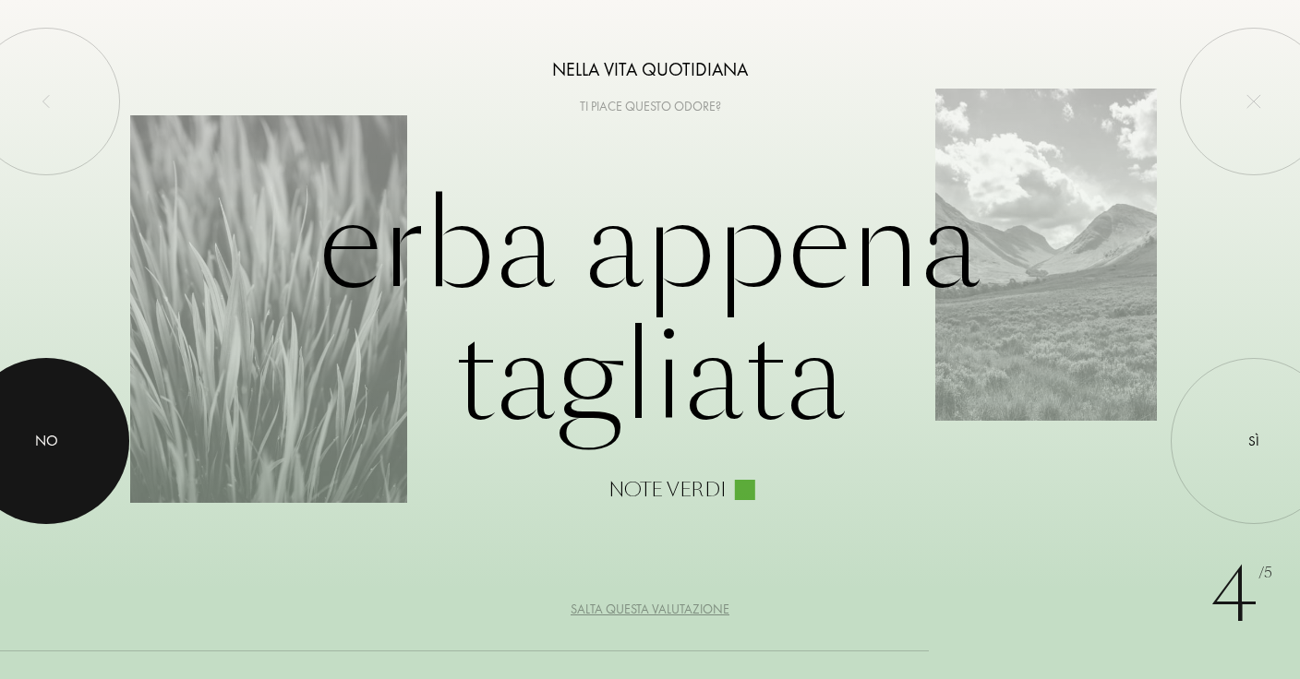
click at [96, 404] on div at bounding box center [46, 441] width 166 height 166
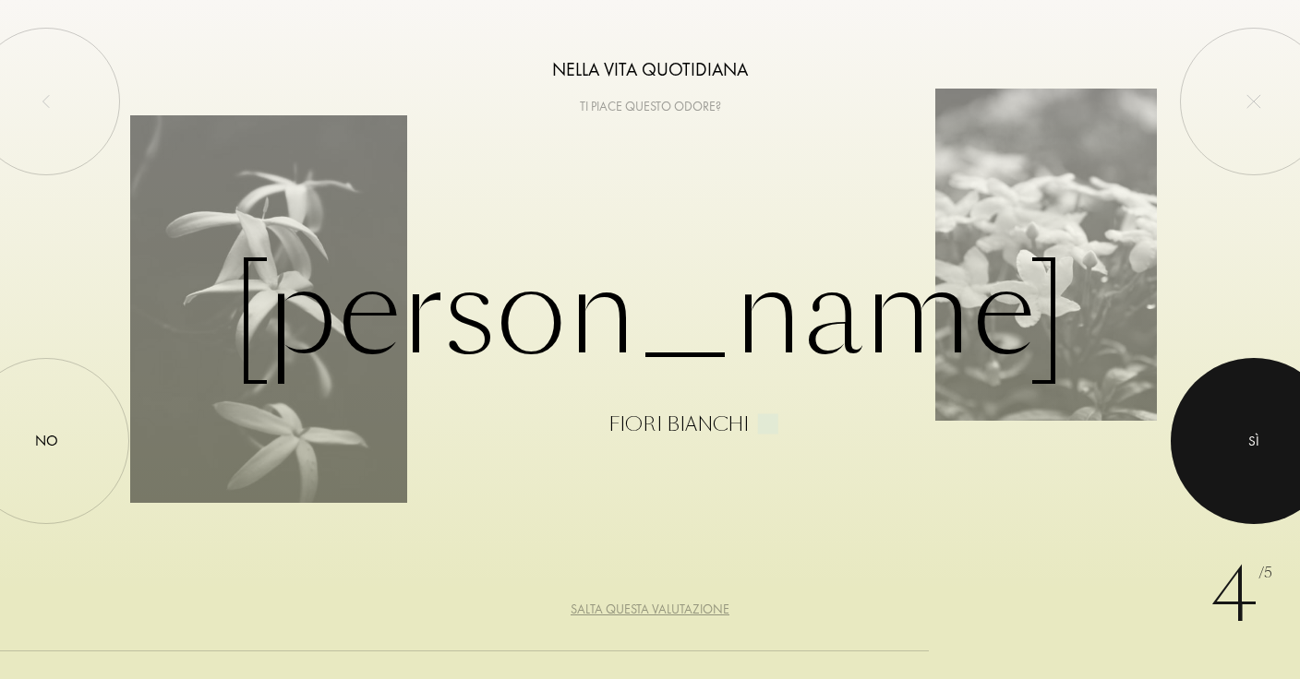
click at [1255, 442] on div "Sì" at bounding box center [1253, 441] width 11 height 21
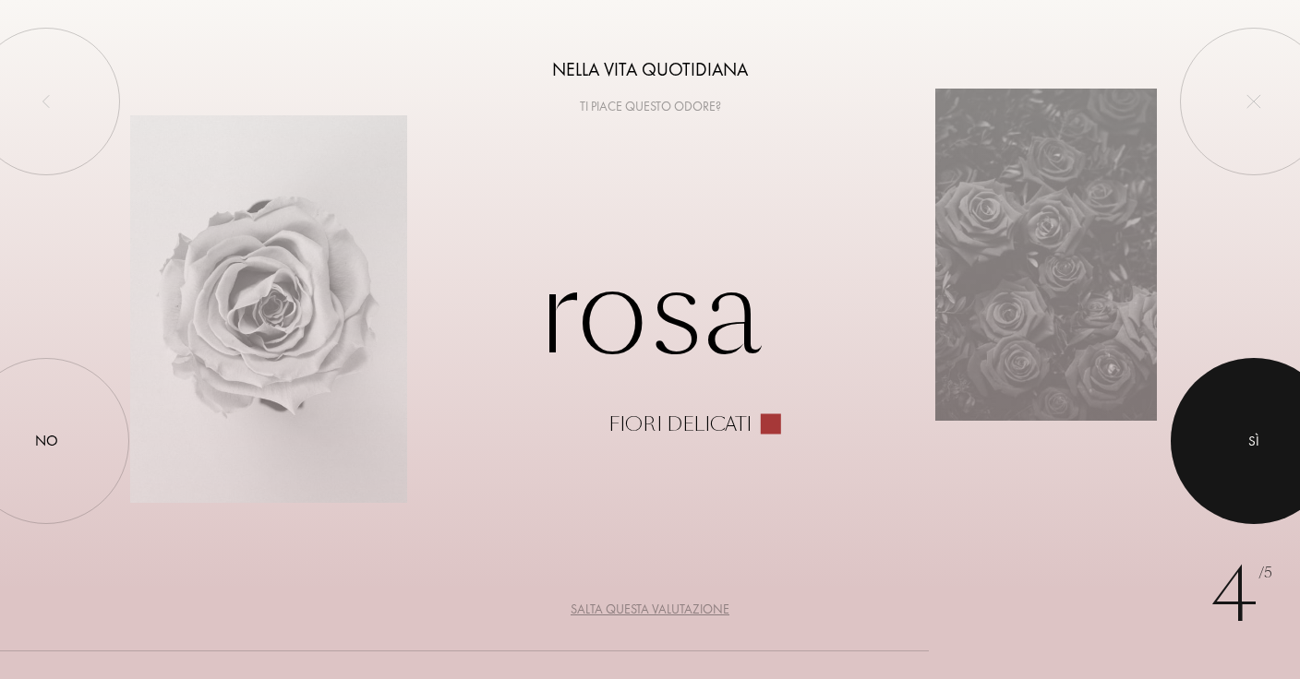
click at [1255, 442] on div "Sì" at bounding box center [1253, 441] width 11 height 21
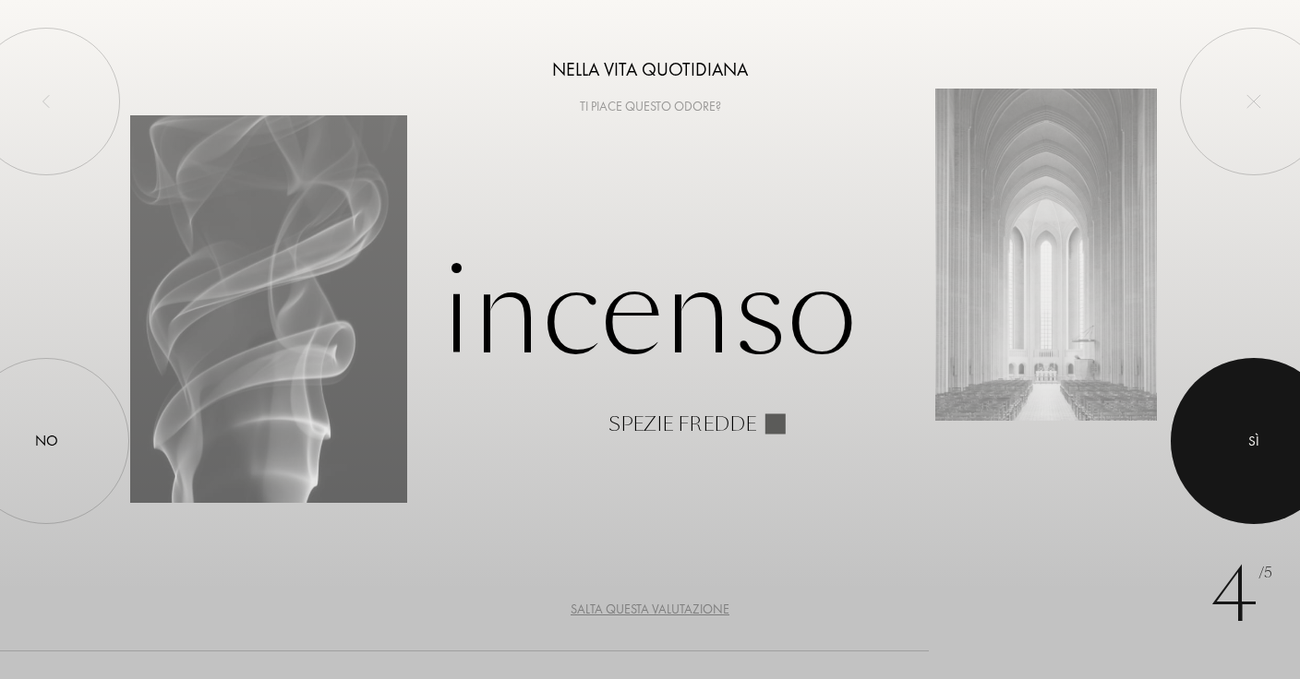
click at [1255, 442] on div "Sì" at bounding box center [1253, 441] width 11 height 21
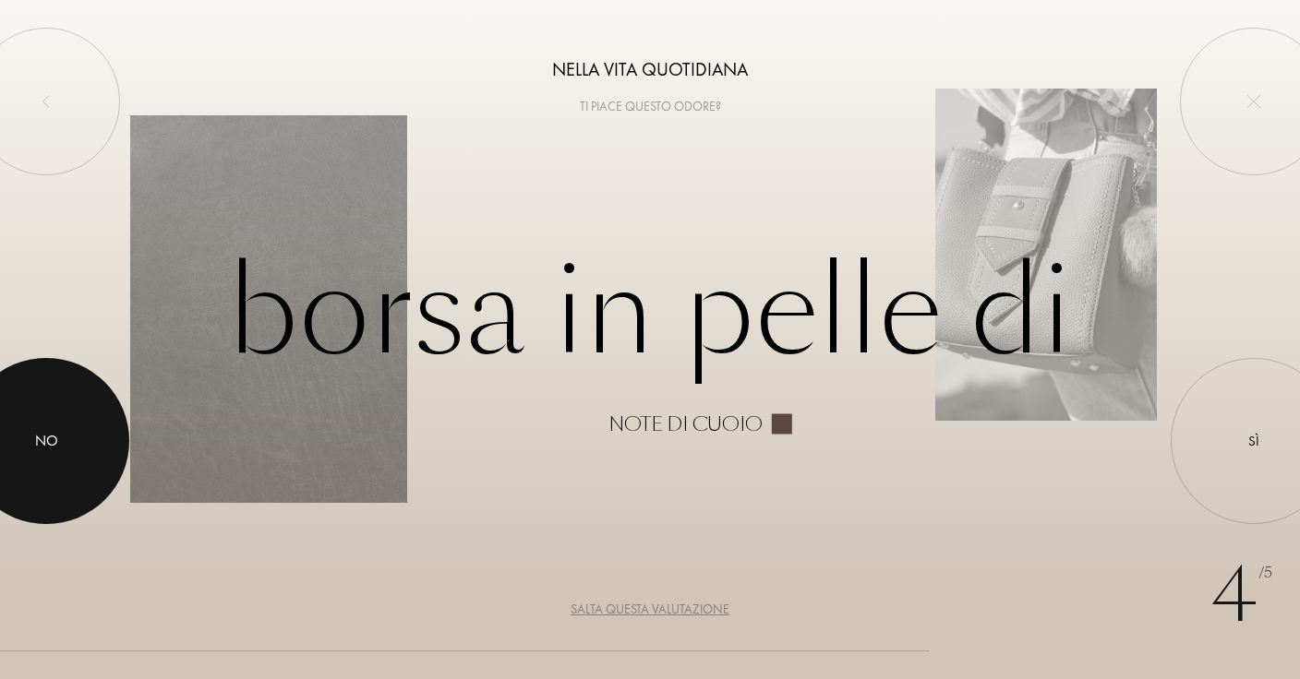
click at [30, 424] on div at bounding box center [46, 441] width 166 height 166
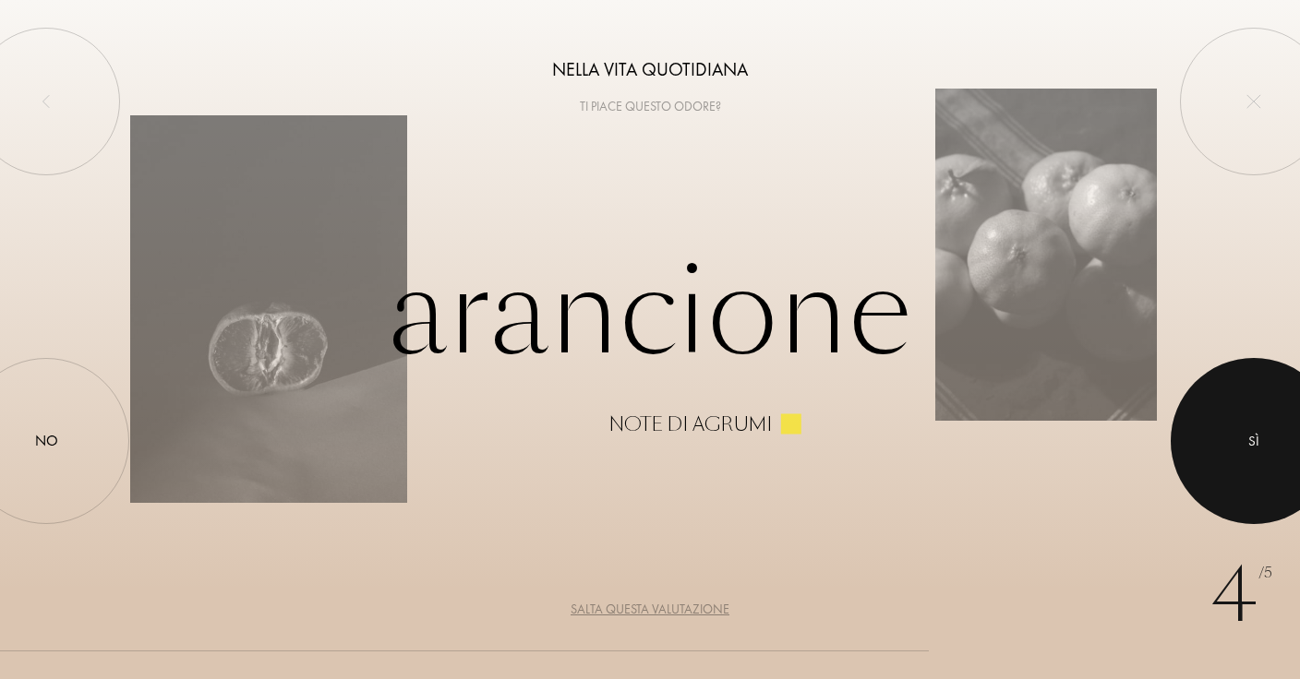
click at [1272, 462] on div at bounding box center [1253, 441] width 166 height 166
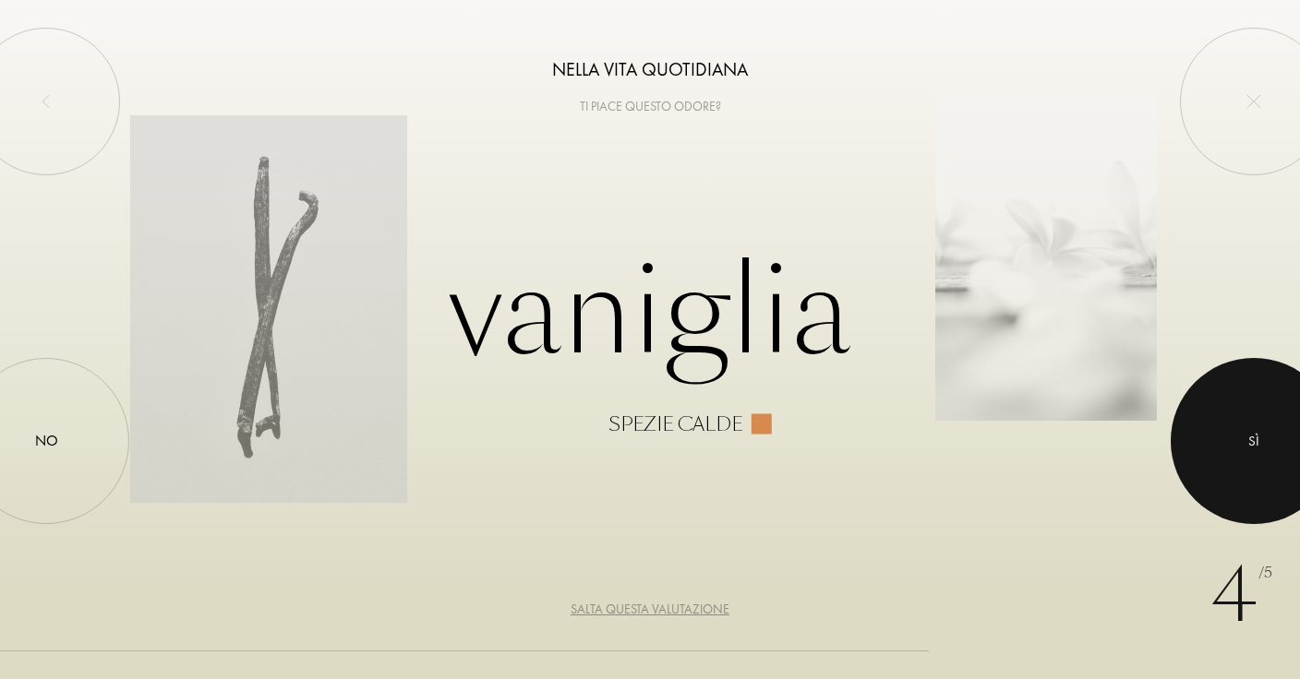
click at [1272, 462] on div at bounding box center [1253, 441] width 166 height 166
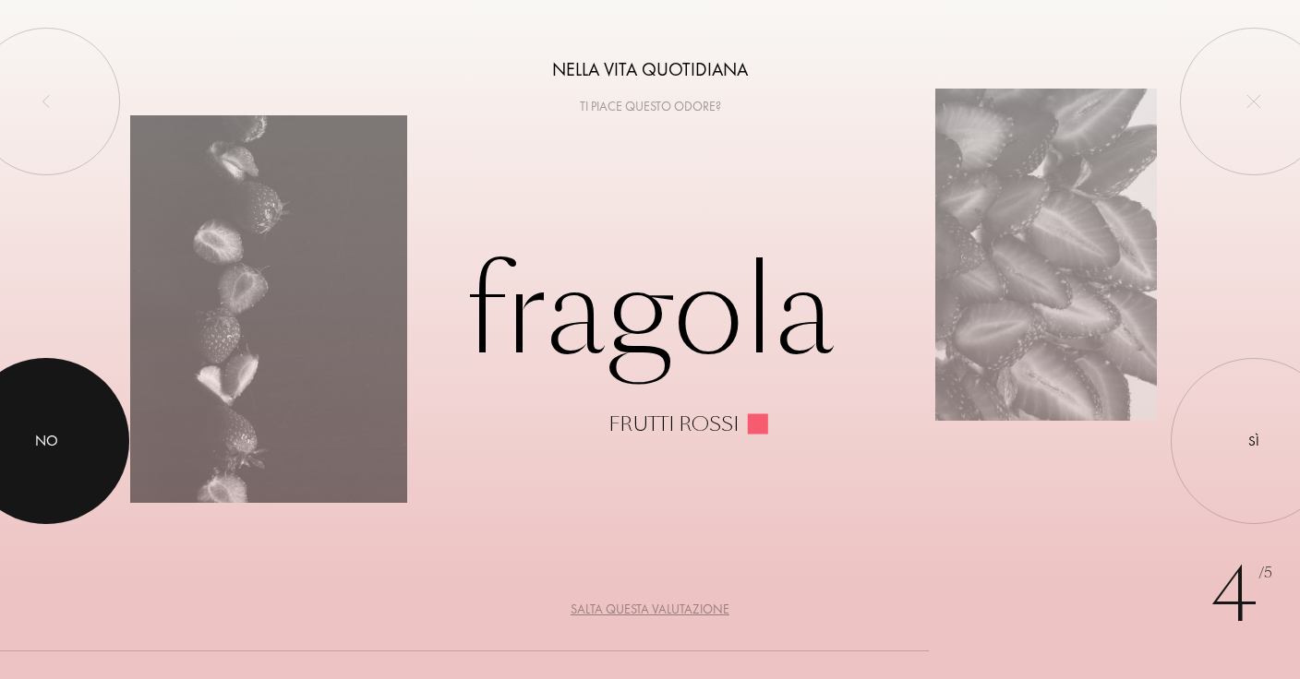
click at [84, 412] on div at bounding box center [46, 441] width 166 height 166
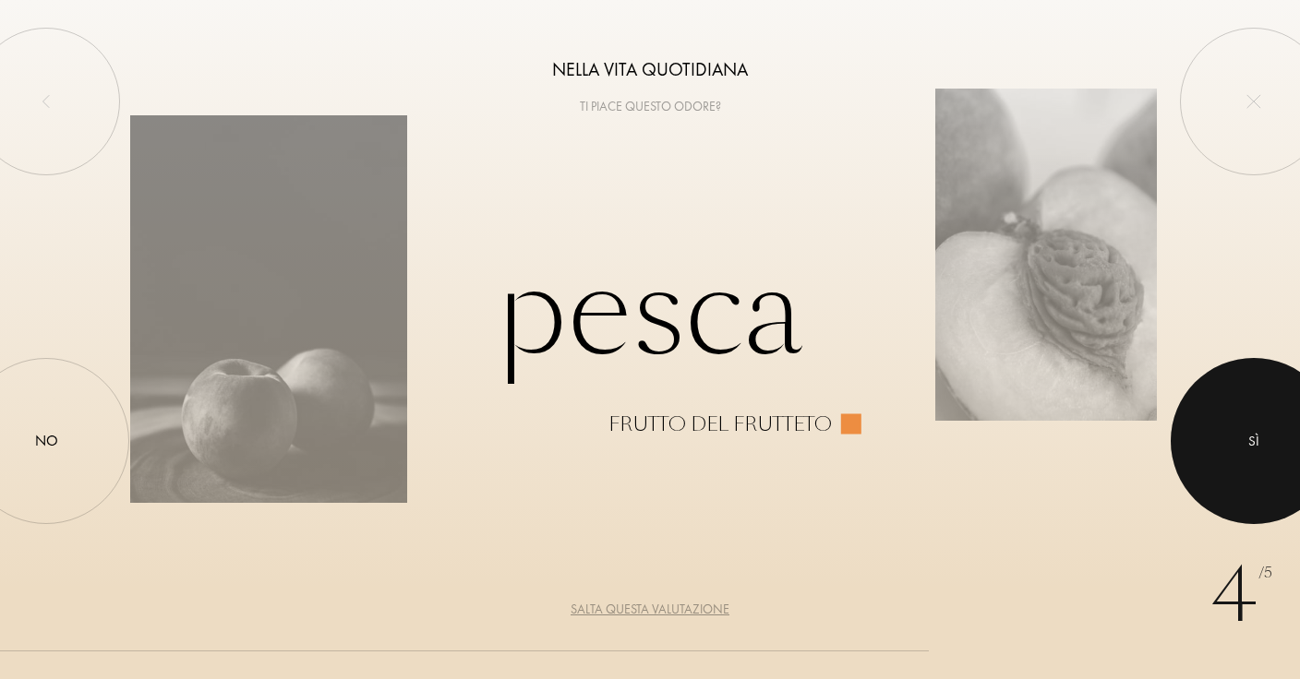
click at [1207, 422] on div at bounding box center [1253, 441] width 166 height 166
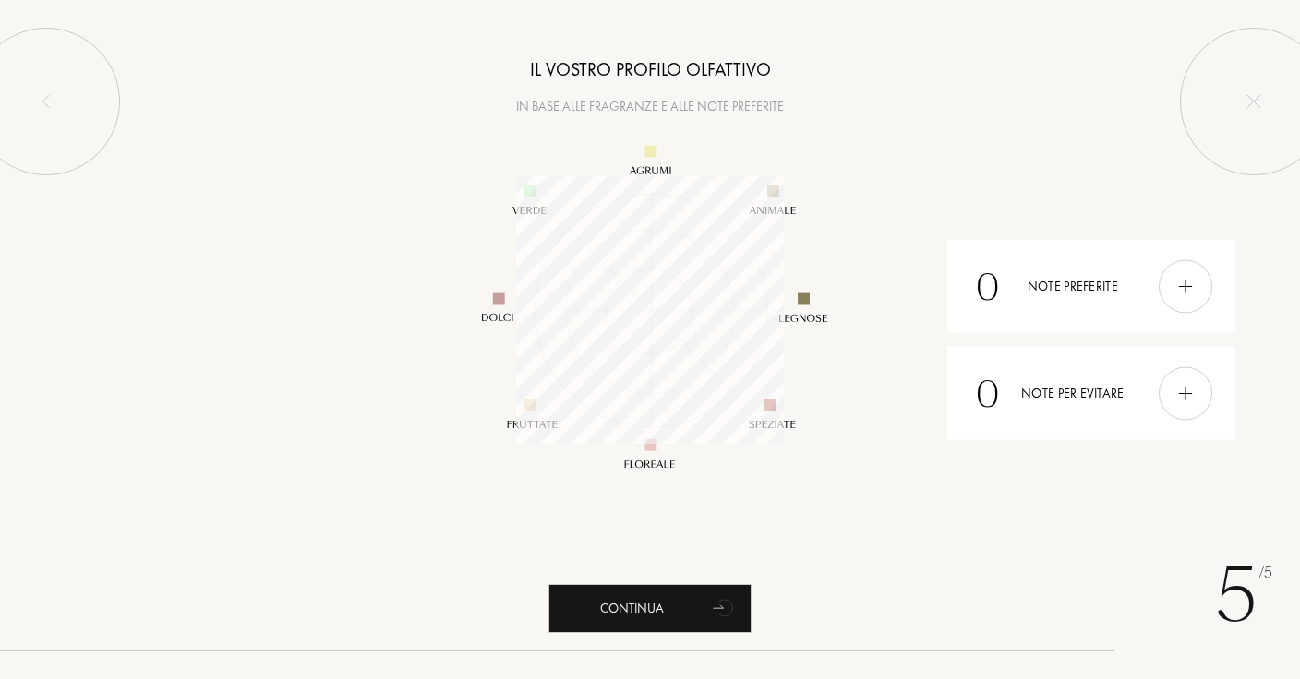
scroll to position [268, 268]
click at [1178, 292] on img at bounding box center [1185, 286] width 20 height 20
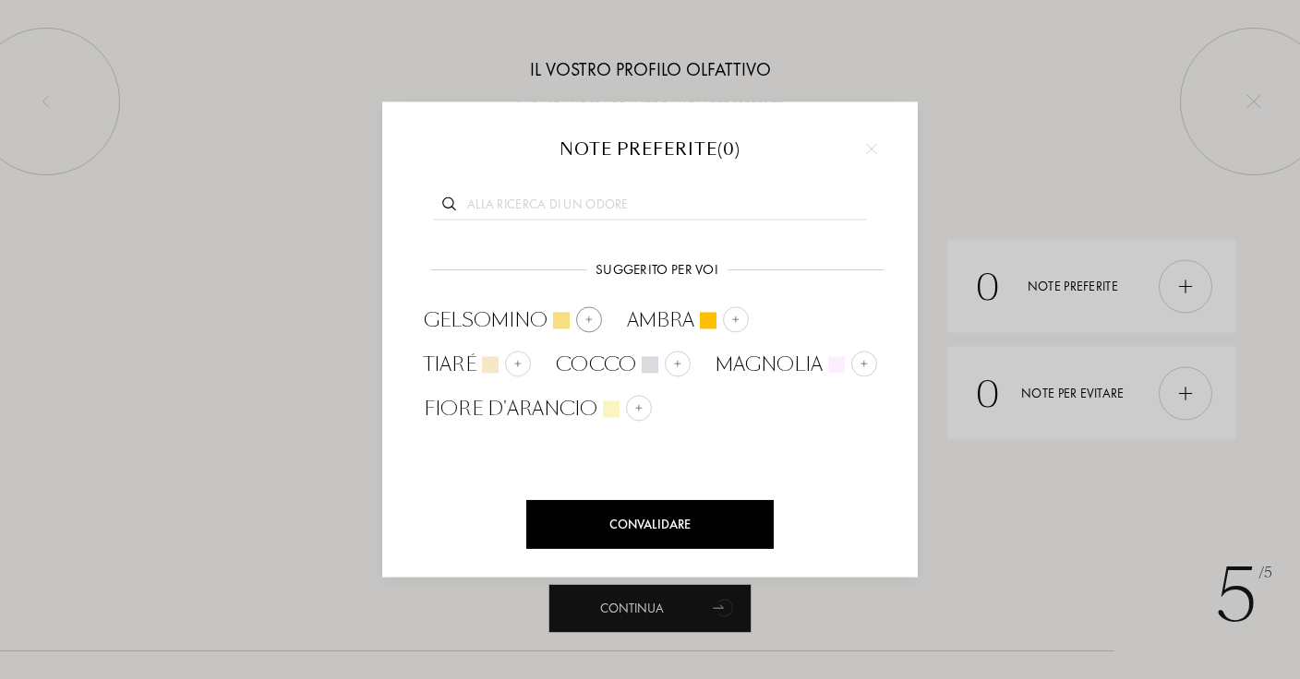
click at [588, 314] on div at bounding box center [589, 319] width 26 height 26
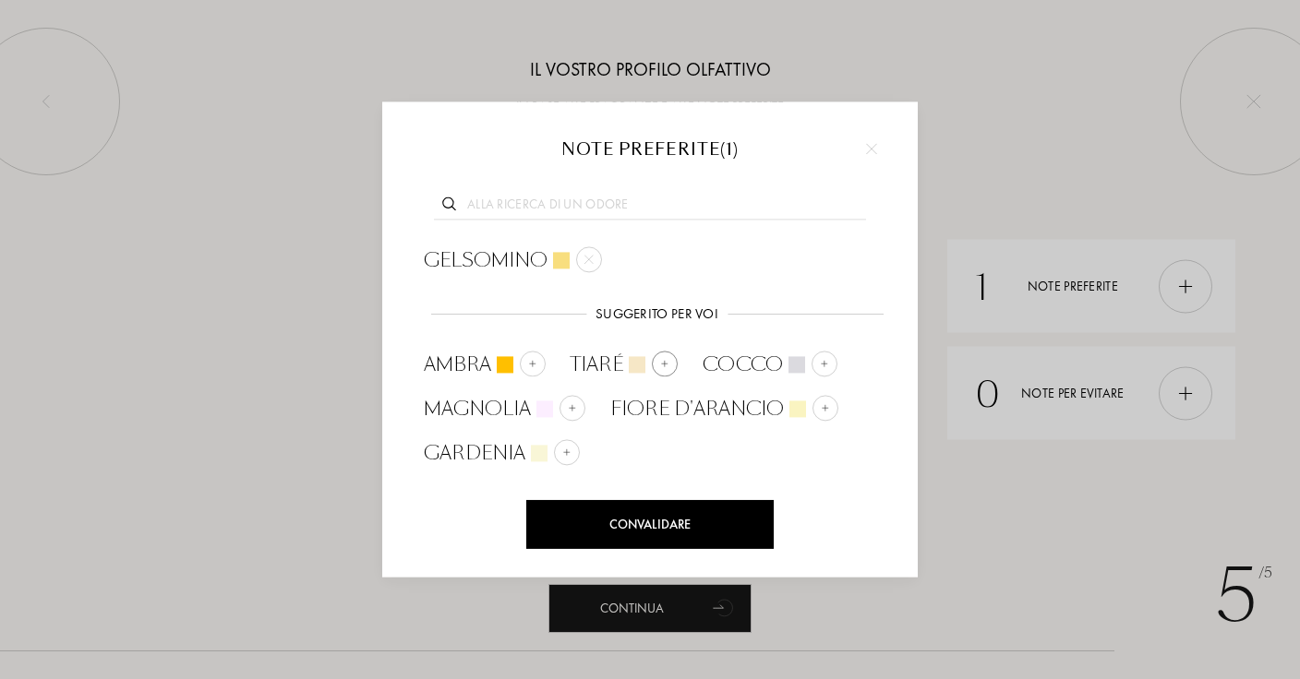
click at [664, 364] on img at bounding box center [664, 363] width 9 height 9
click at [682, 362] on div at bounding box center [692, 364] width 26 height 26
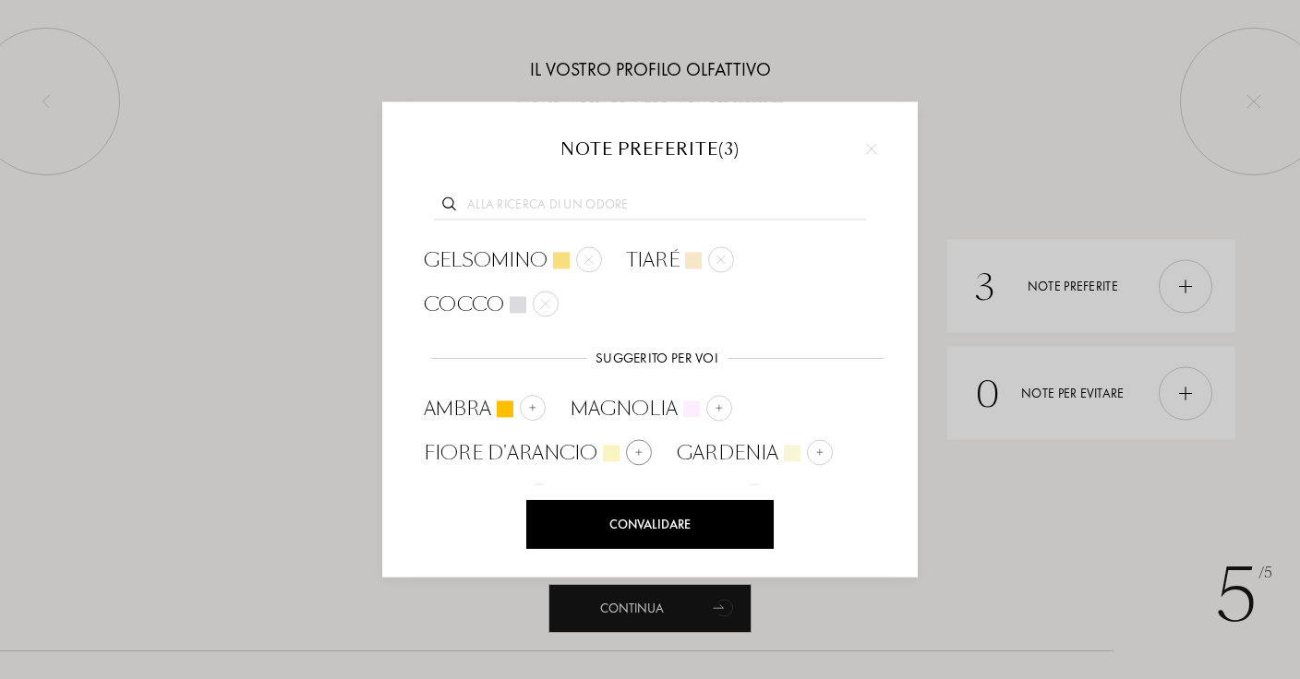
click at [631, 458] on div at bounding box center [639, 452] width 26 height 26
click at [654, 219] on input "text" at bounding box center [650, 207] width 432 height 25
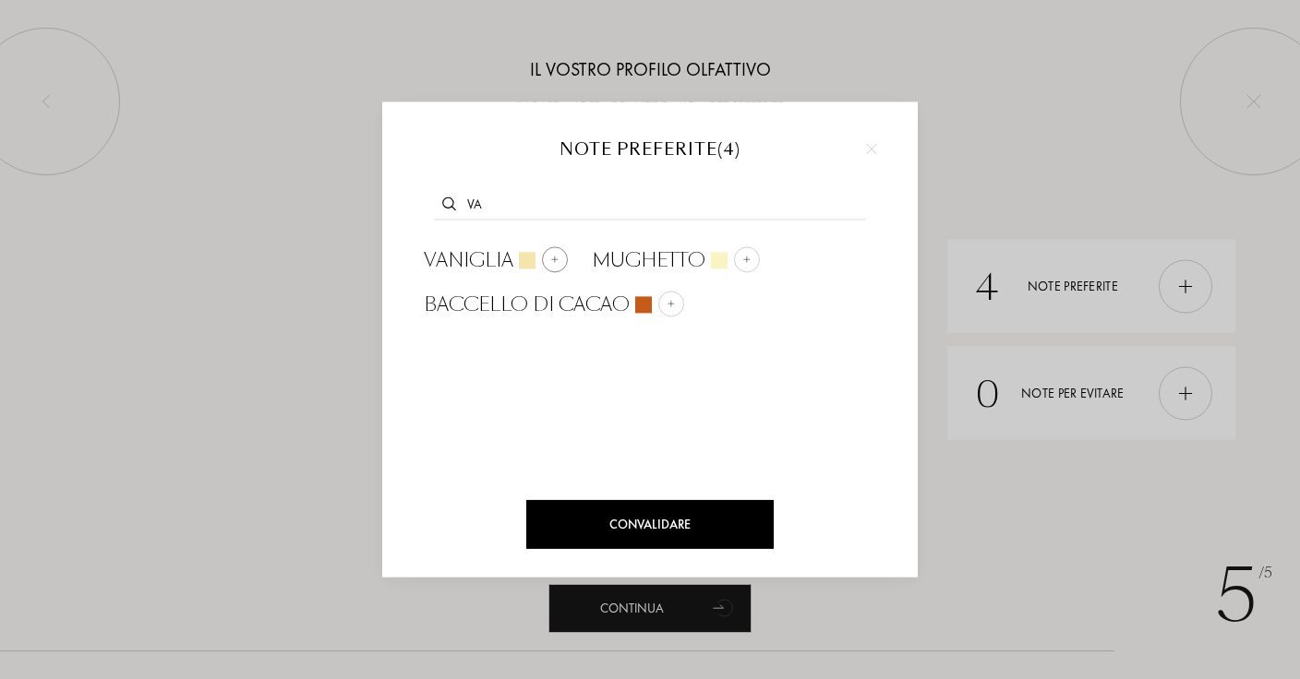
type input "va"
click at [559, 258] on div at bounding box center [555, 259] width 26 height 26
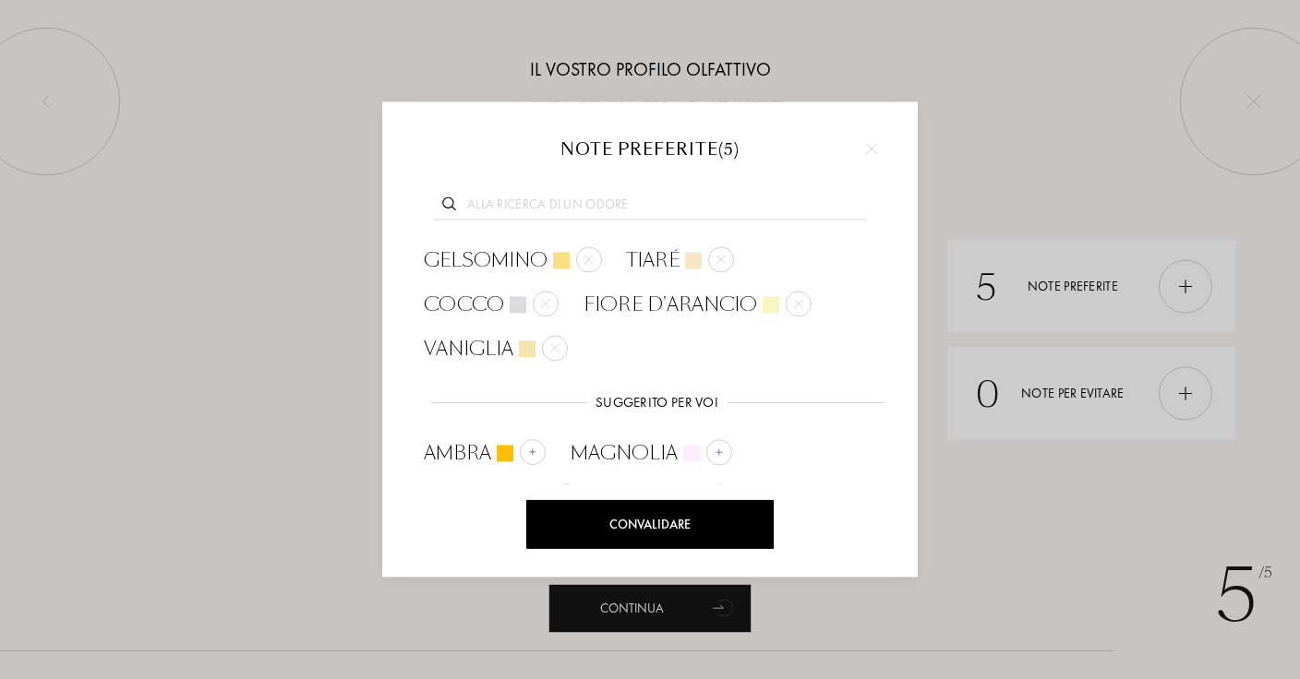
click at [702, 201] on input "text" at bounding box center [650, 207] width 432 height 25
click at [645, 522] on div "Convalidare" at bounding box center [649, 524] width 247 height 49
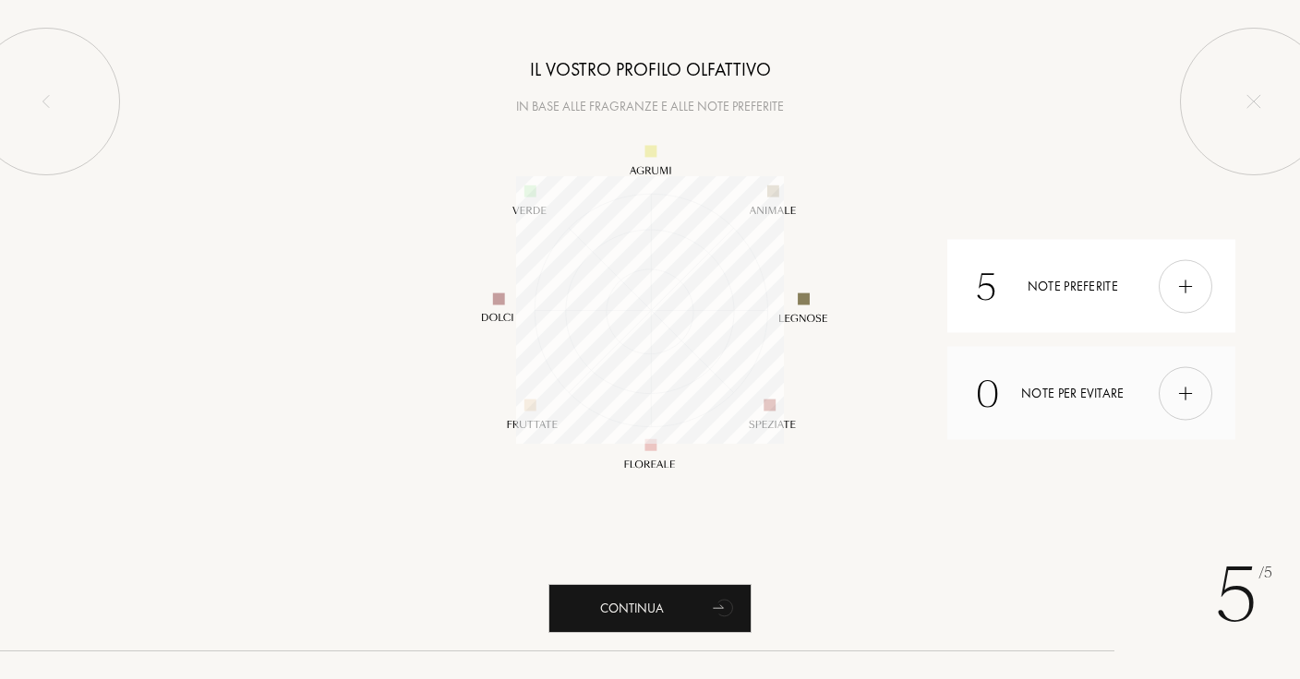
click at [1180, 391] on img at bounding box center [1185, 393] width 20 height 20
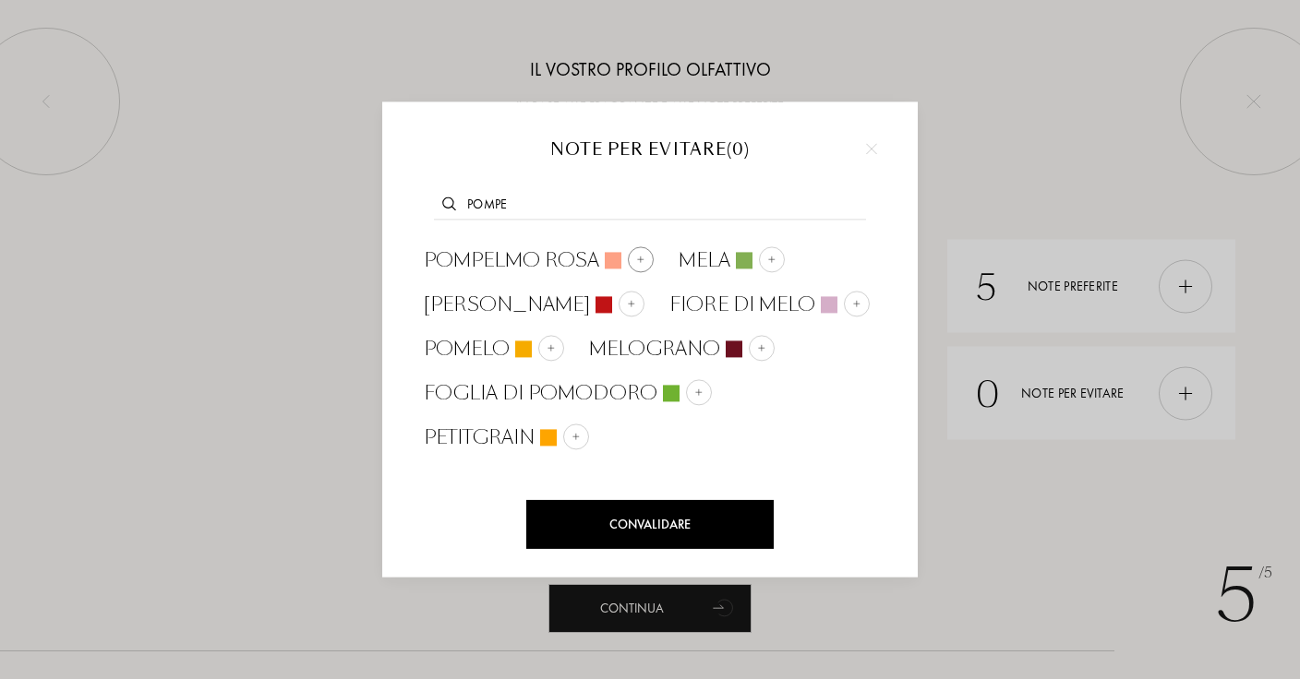
type input "pompe"
click at [640, 255] on img at bounding box center [640, 259] width 9 height 9
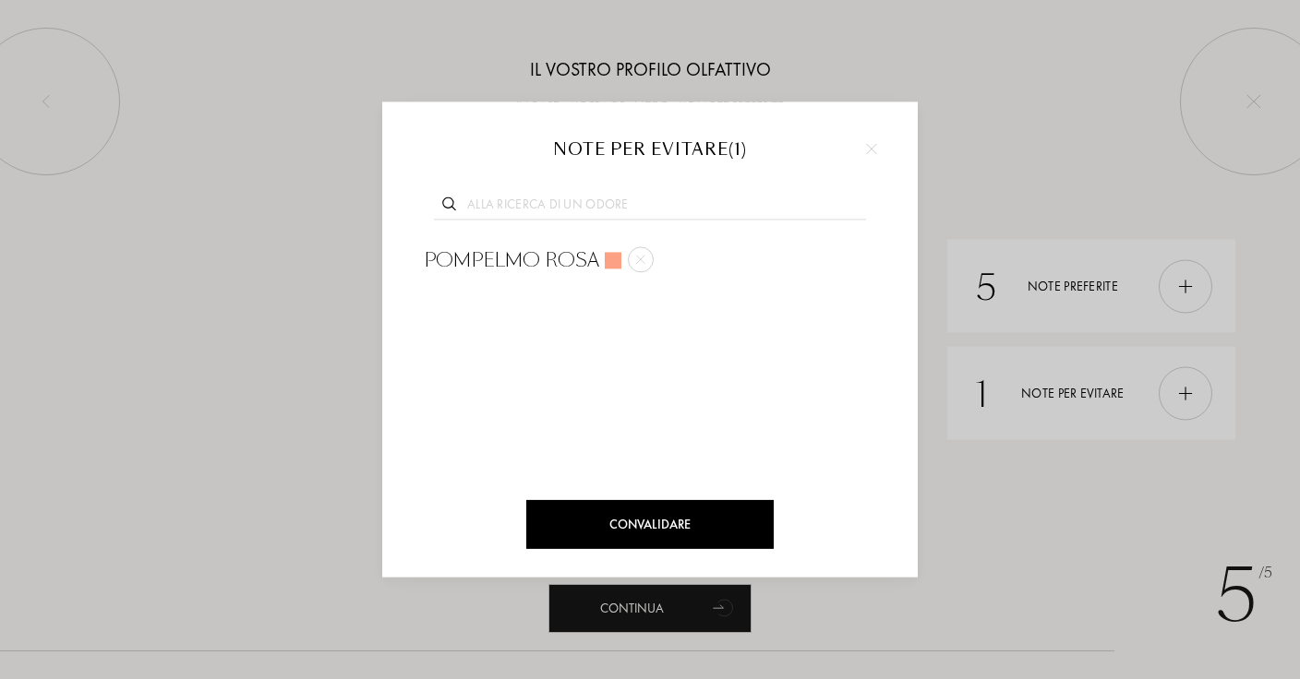
click at [648, 205] on input "text" at bounding box center [650, 207] width 432 height 25
type input "zaffer"
click at [569, 250] on div "Zafferano" at bounding box center [509, 260] width 171 height 28
click at [647, 535] on div "Convalidare" at bounding box center [649, 524] width 247 height 49
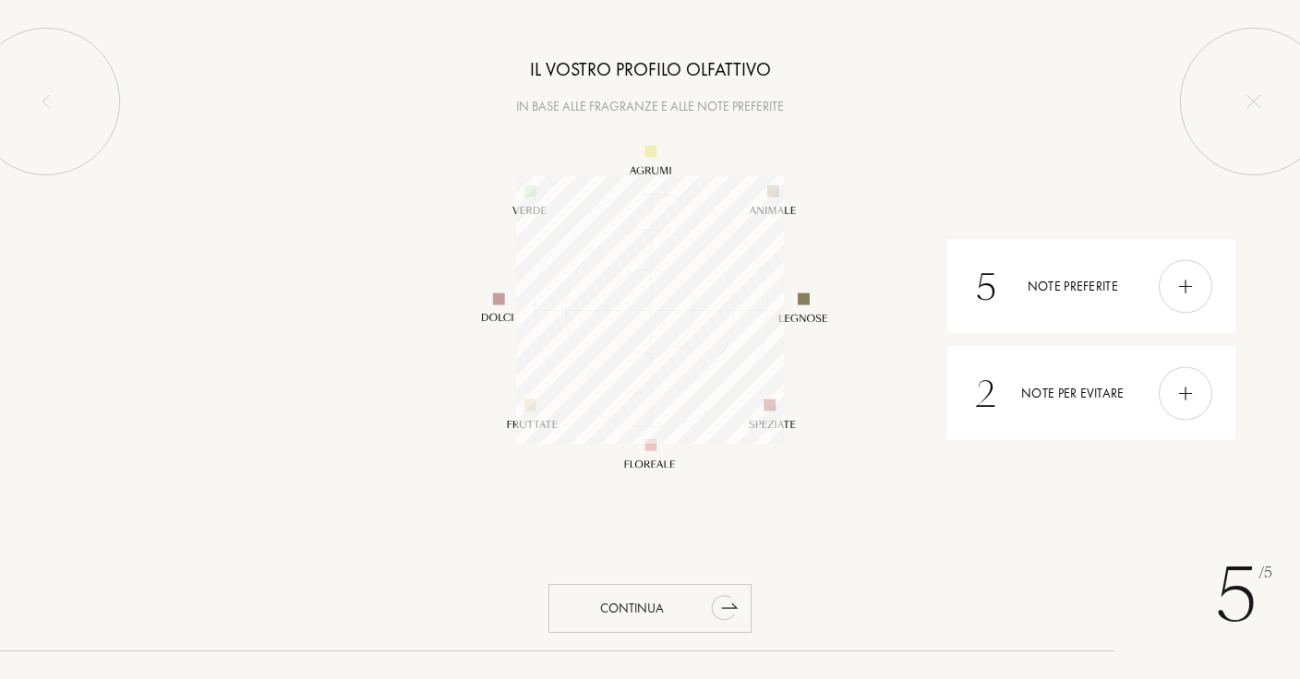
click at [736, 612] on icon "animation" at bounding box center [724, 607] width 37 height 37
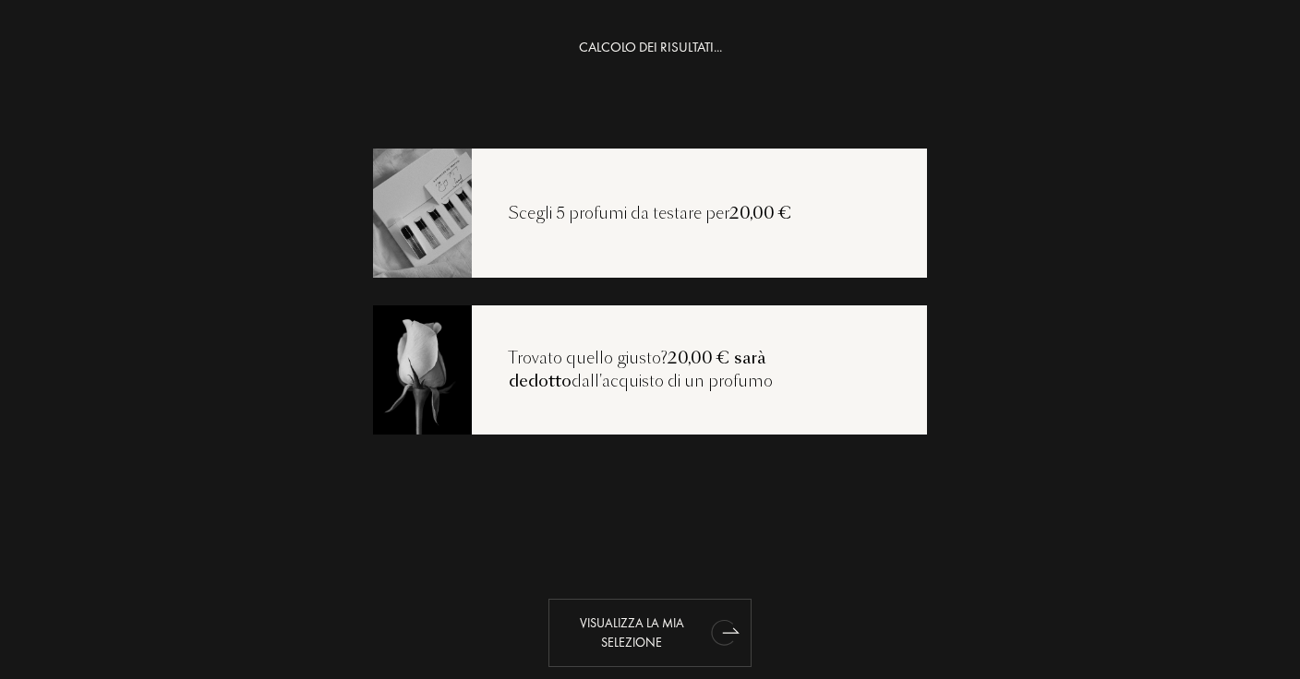
click at [730, 629] on icon "animation" at bounding box center [731, 630] width 16 height 5
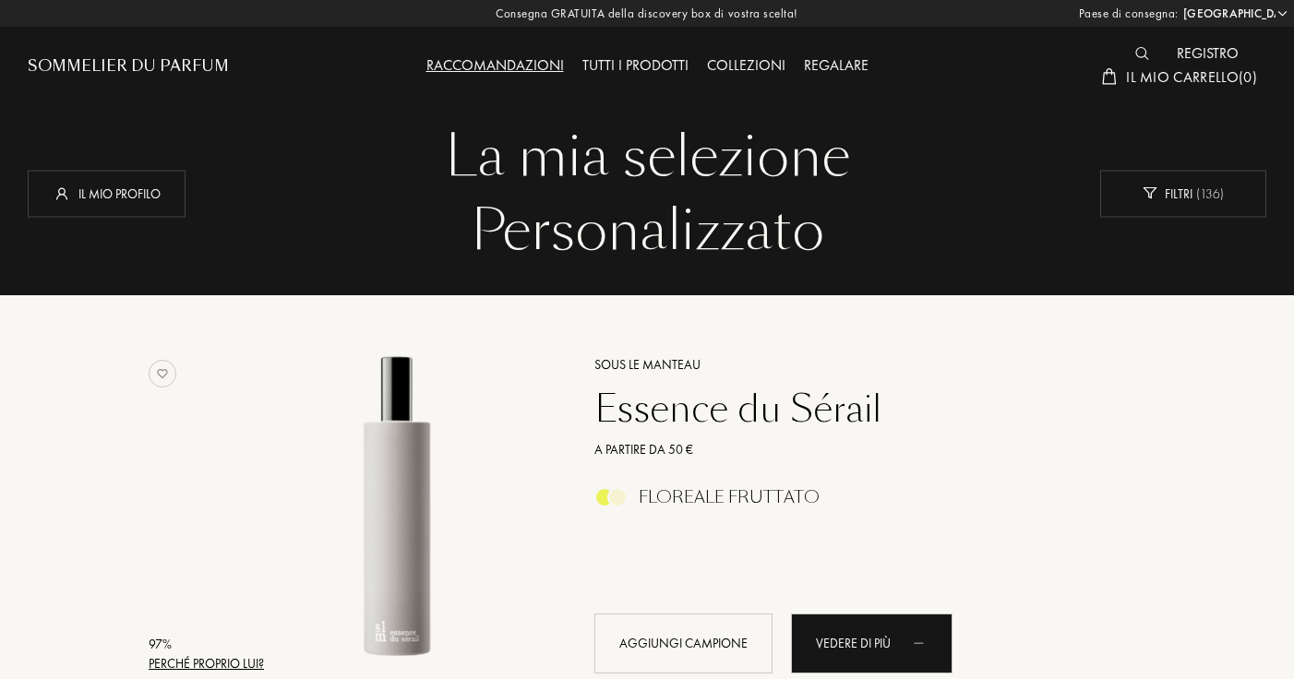
select select "IT"
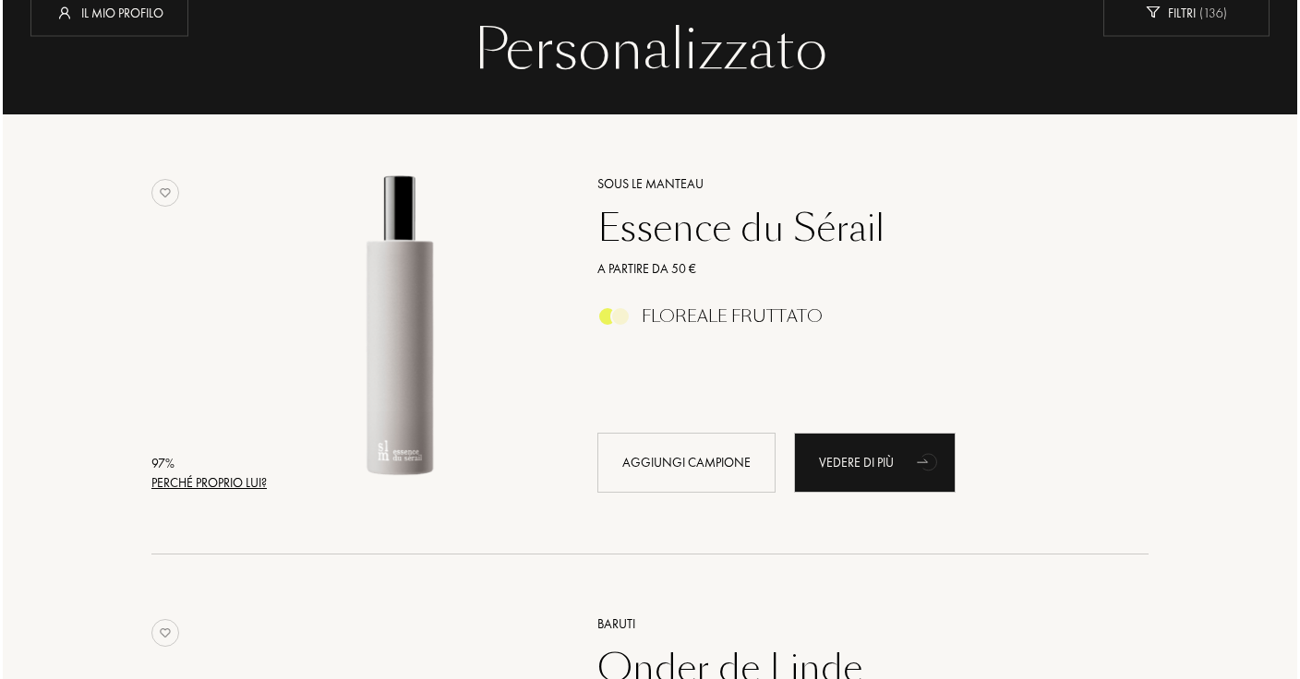
scroll to position [182, 0]
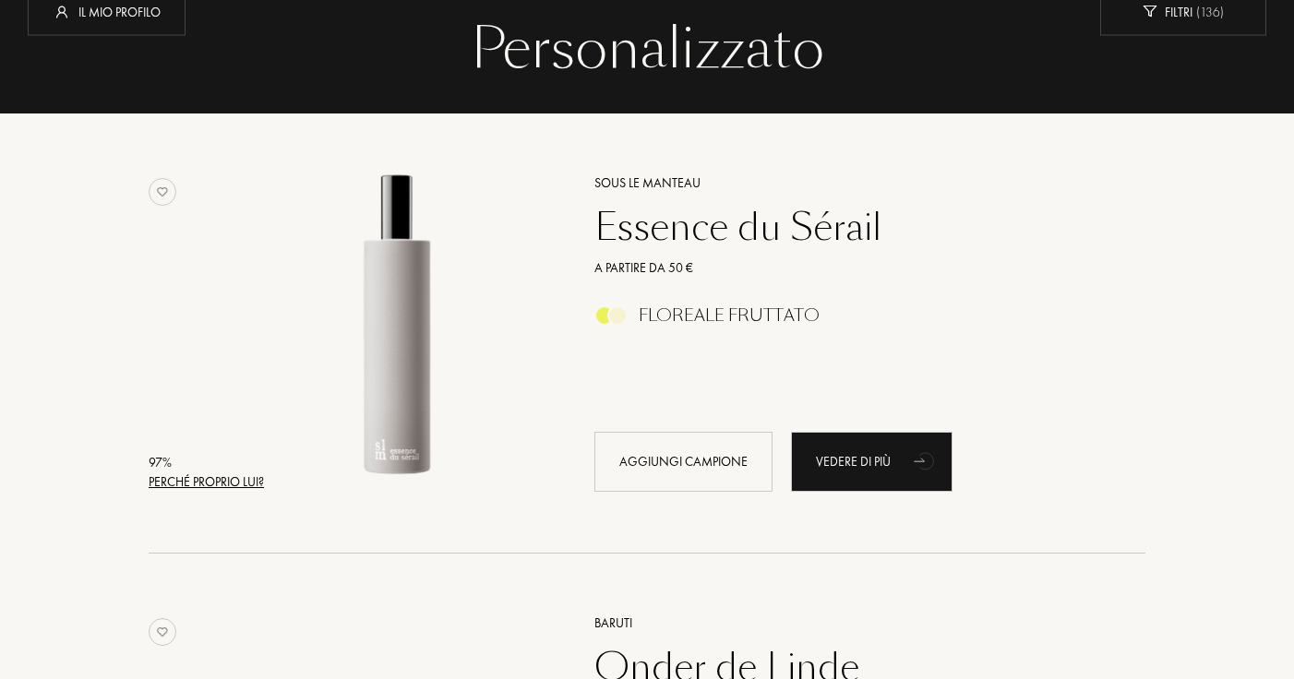
click at [234, 478] on div "Perché proprio lui?" at bounding box center [206, 482] width 115 height 19
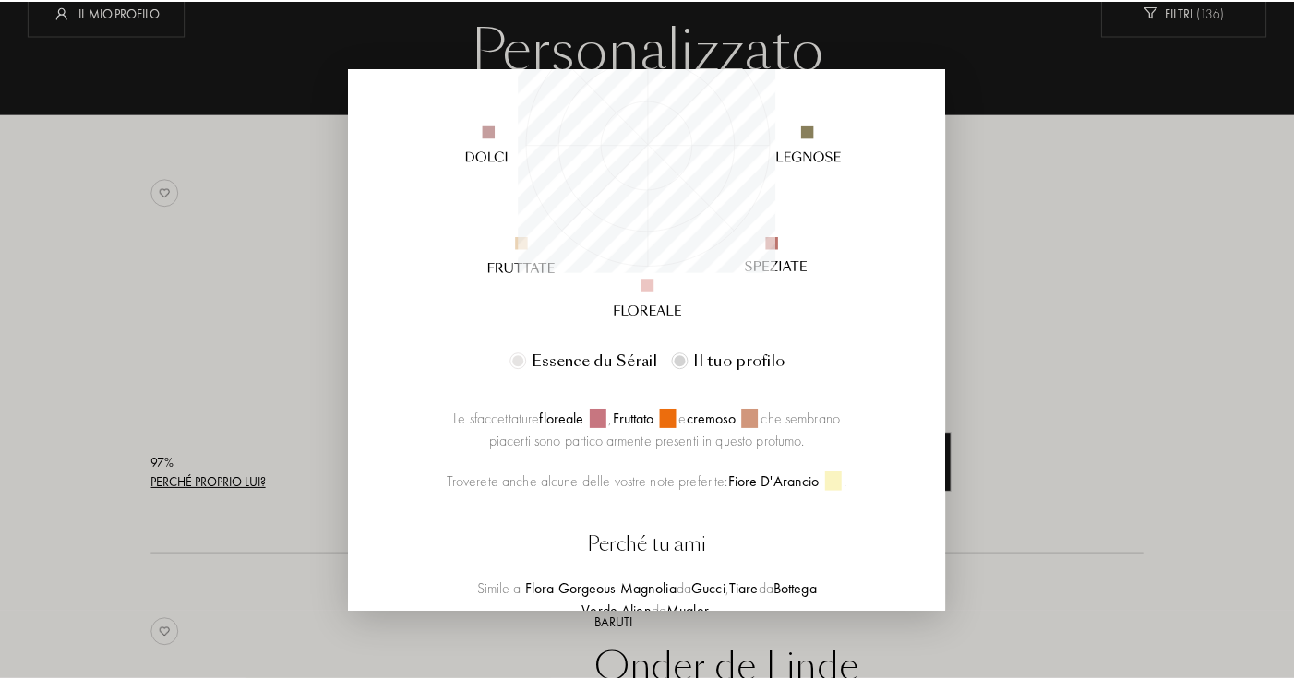
scroll to position [170, 0]
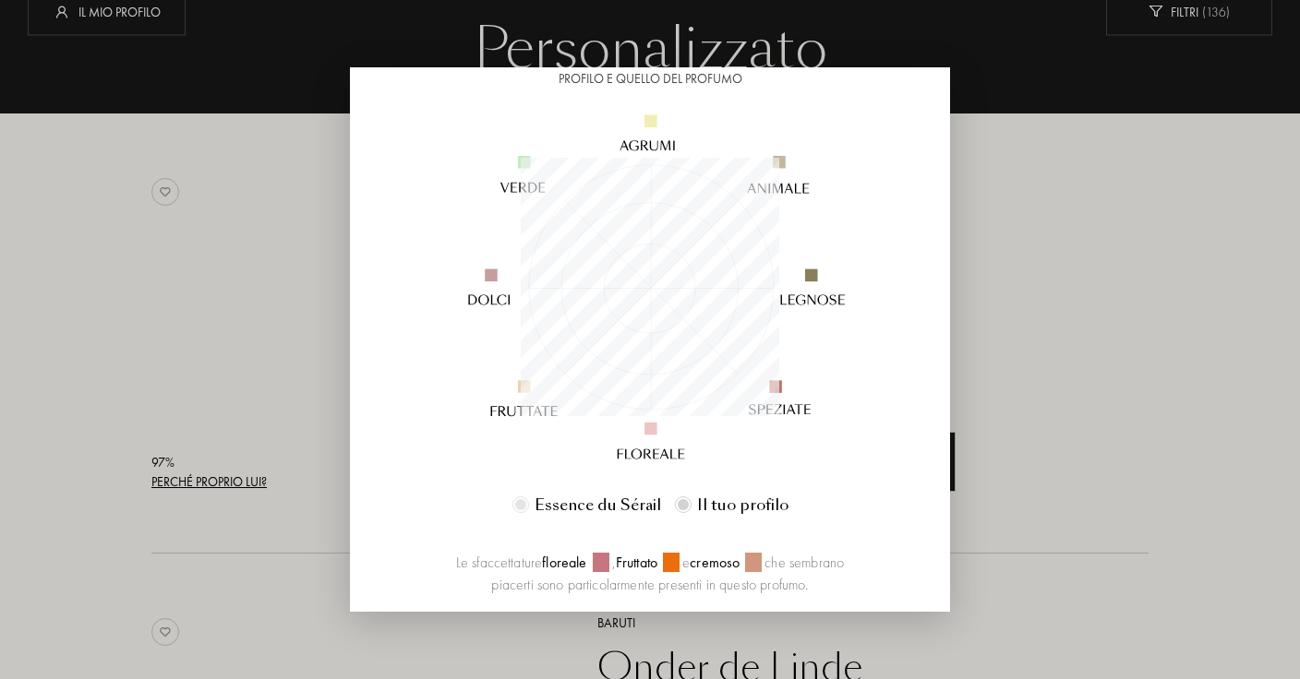
click at [1133, 295] on div at bounding box center [650, 339] width 1300 height 679
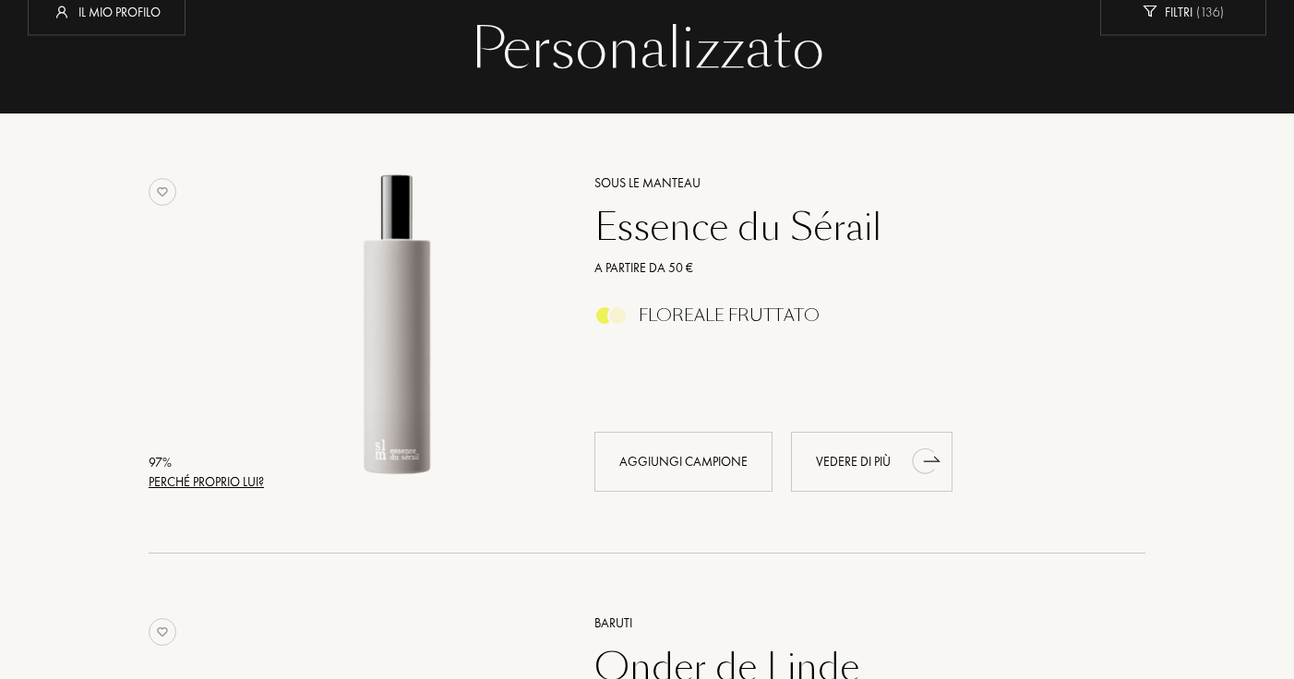
click at [911, 460] on icon "animation" at bounding box center [925, 460] width 37 height 37
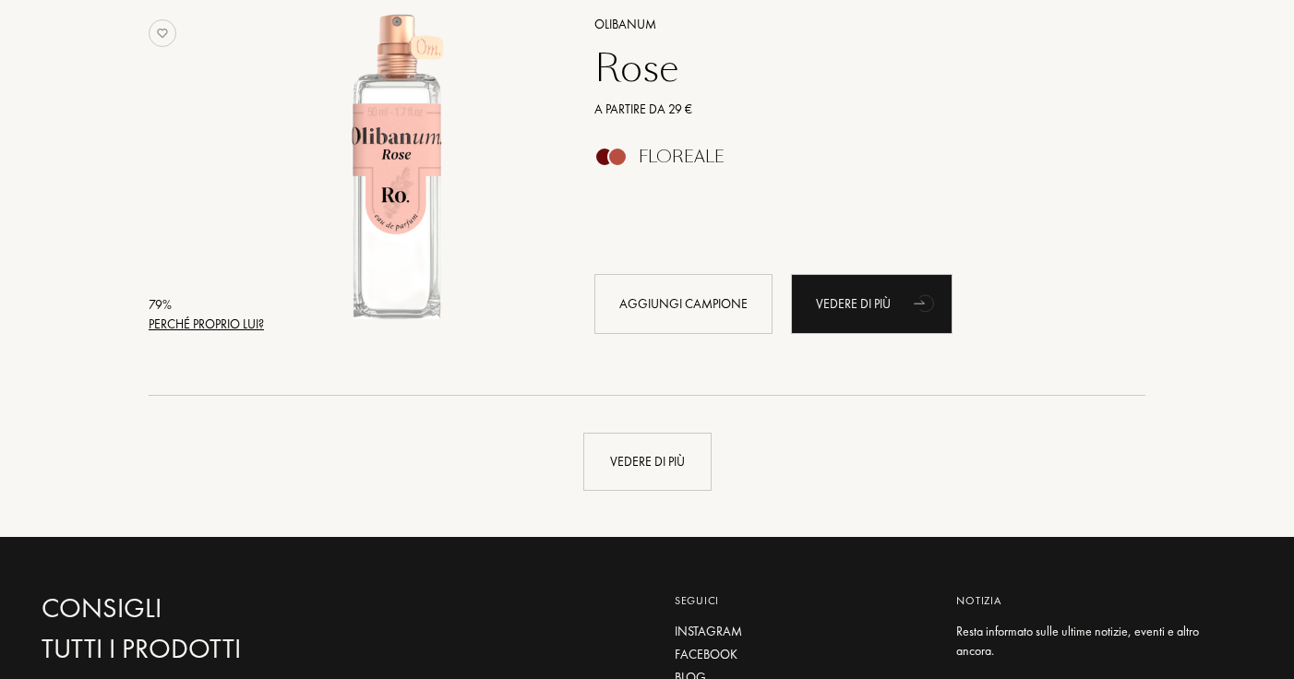
scroll to position [4265, 0]
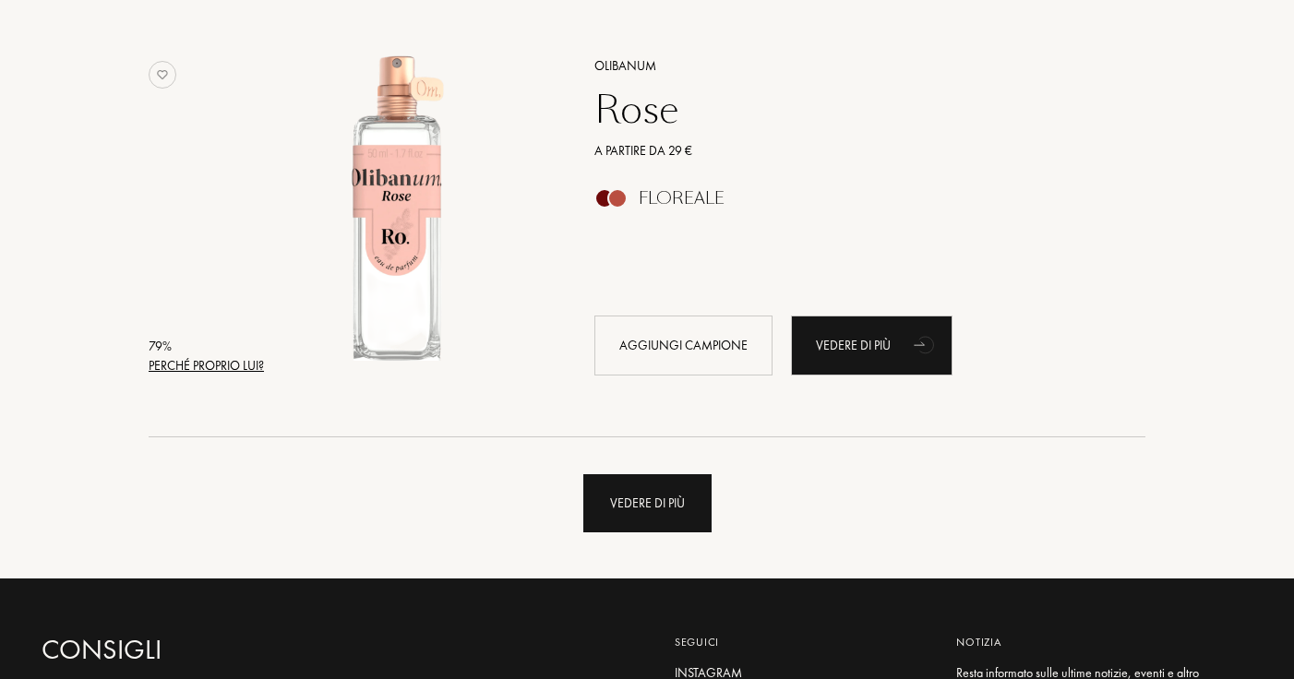
click at [600, 477] on div "Vedere di più" at bounding box center [647, 503] width 128 height 58
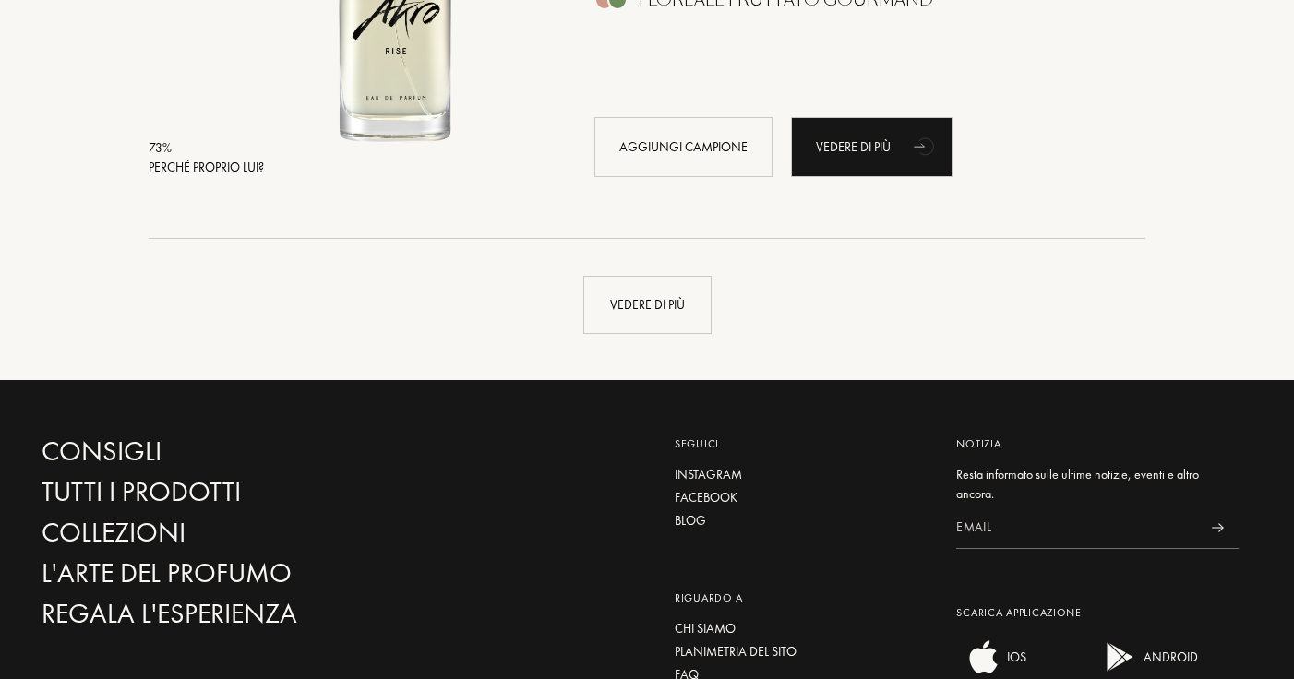
scroll to position [8866, 0]
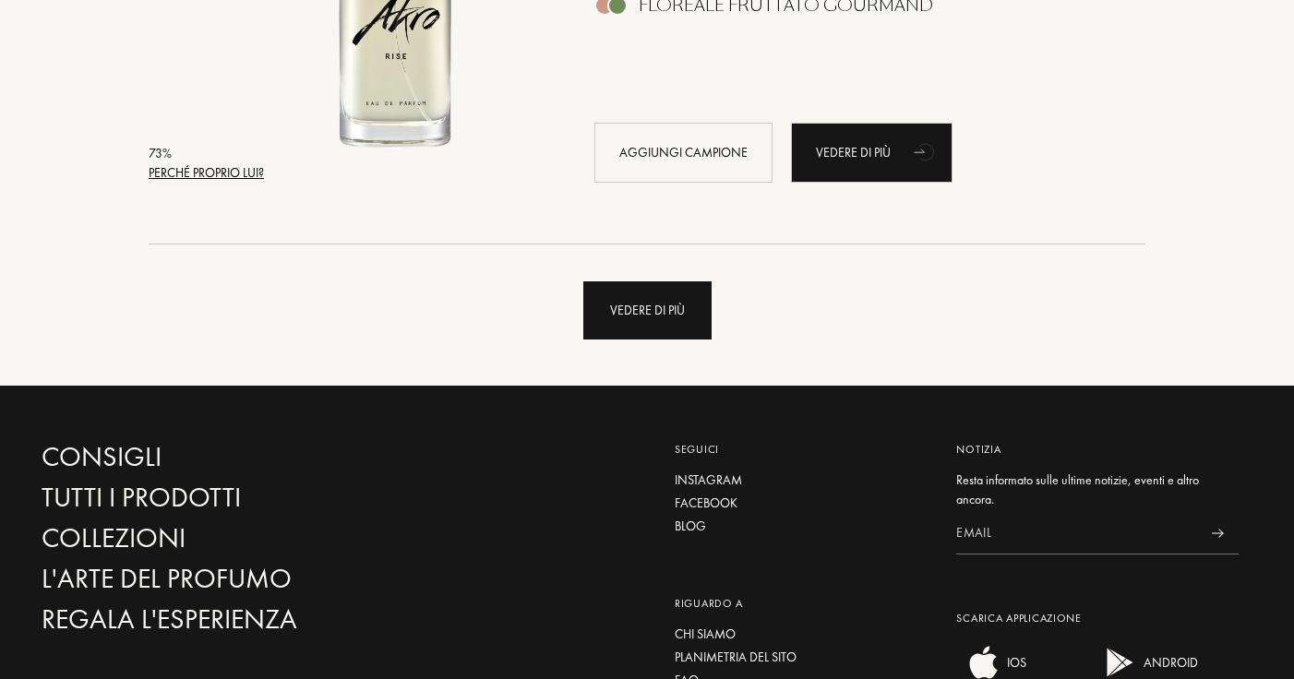
click at [665, 321] on div "Vedere di più" at bounding box center [647, 311] width 128 height 58
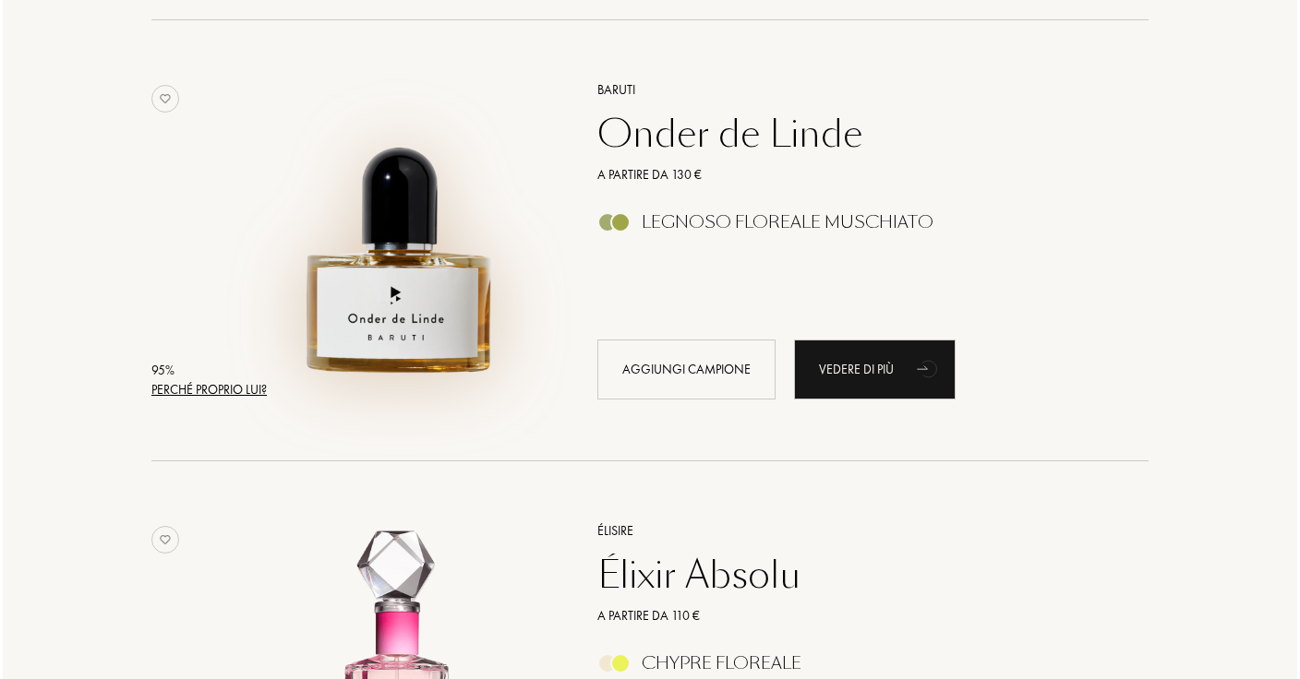
scroll to position [719, 0]
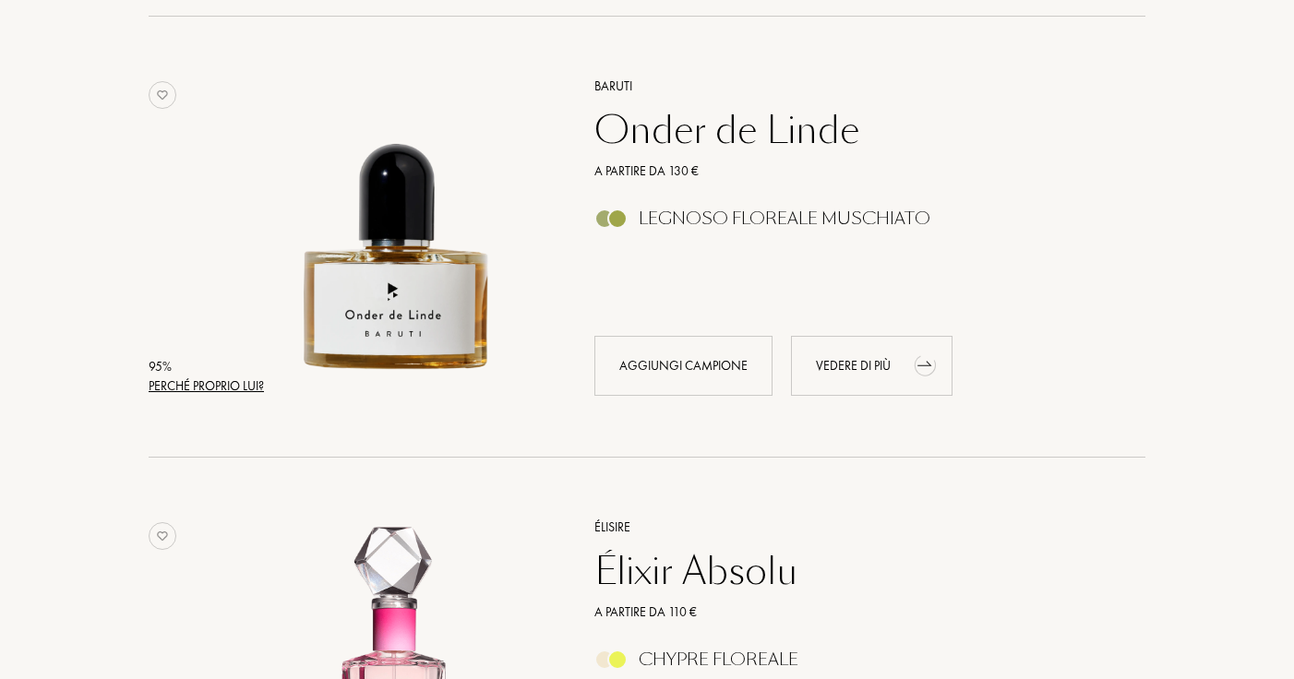
click at [866, 368] on div "Vedere di più" at bounding box center [872, 366] width 162 height 60
click at [797, 389] on div "Vedere di più" at bounding box center [872, 366] width 162 height 60
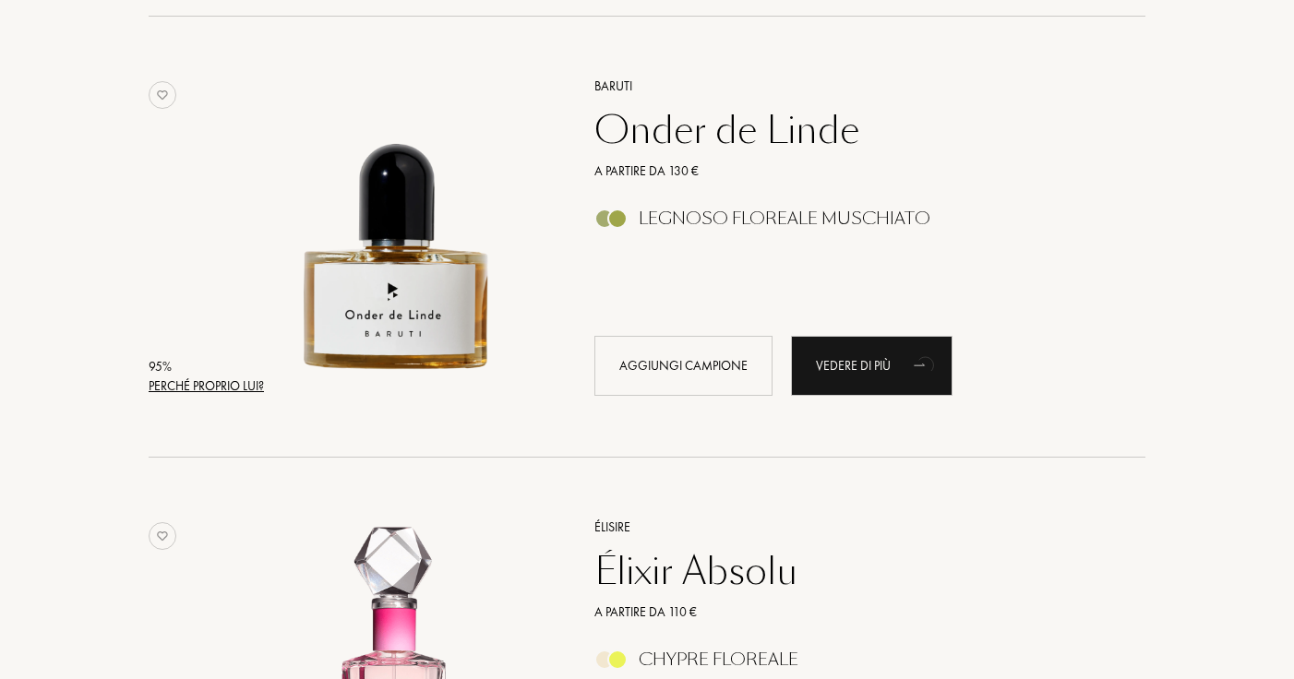
click at [210, 380] on div "Perché proprio lui?" at bounding box center [206, 386] width 115 height 19
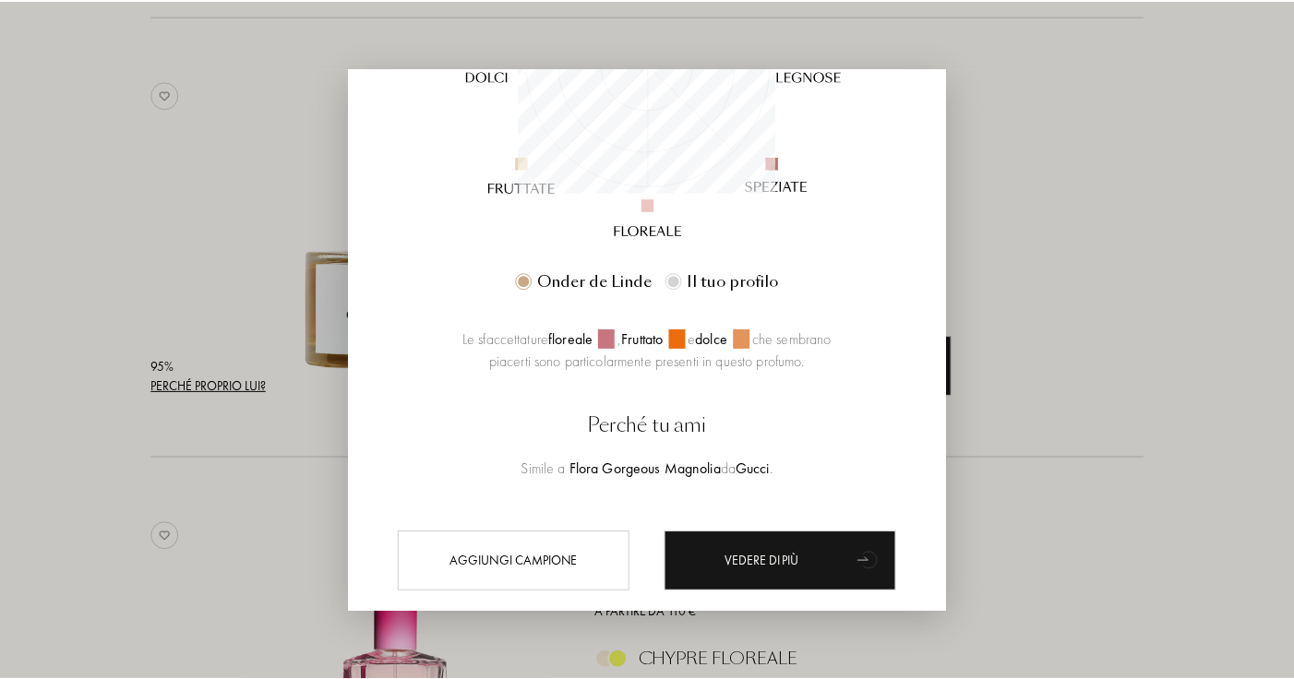
scroll to position [396, 0]
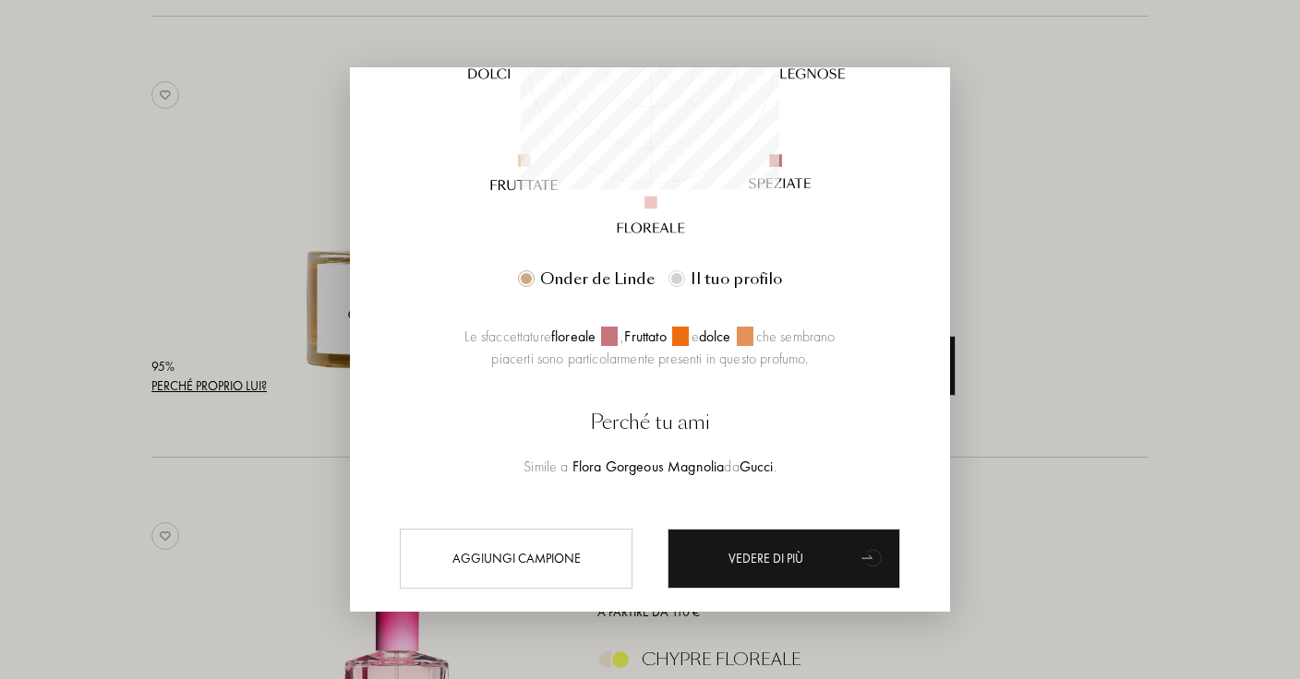
click at [284, 450] on div at bounding box center [650, 339] width 1300 height 679
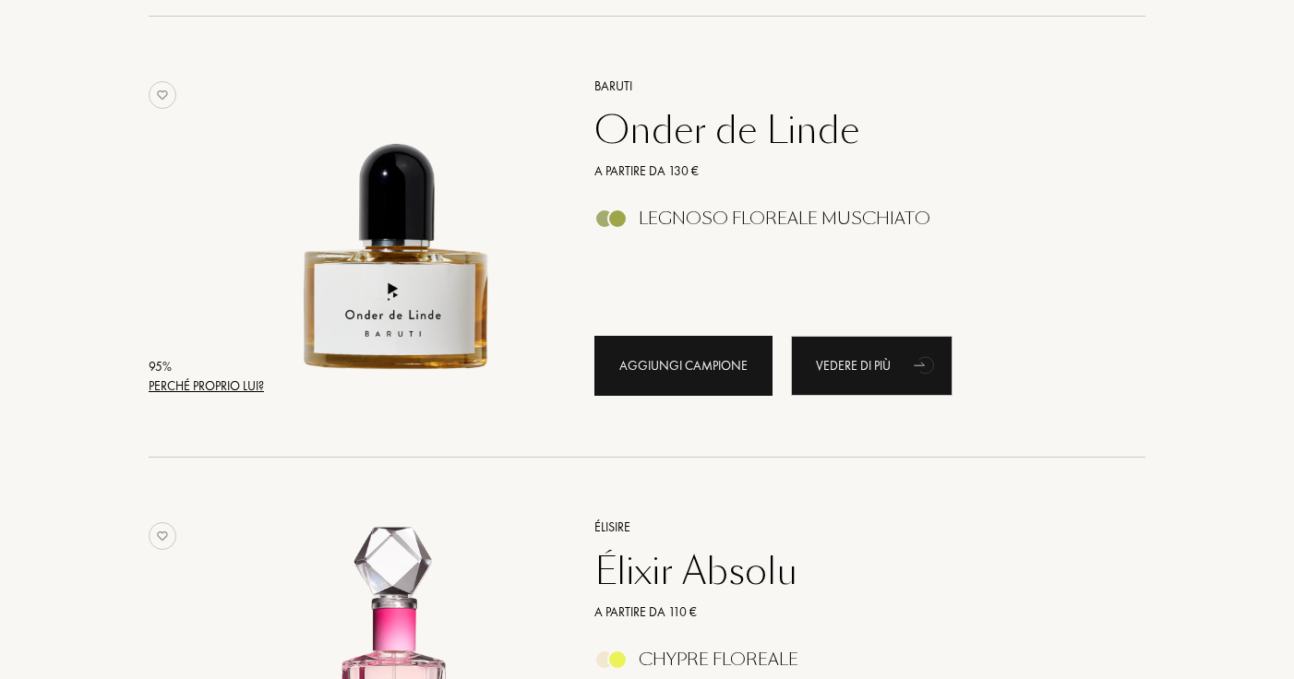
click at [746, 380] on div "Aggiungi campione" at bounding box center [683, 366] width 178 height 60
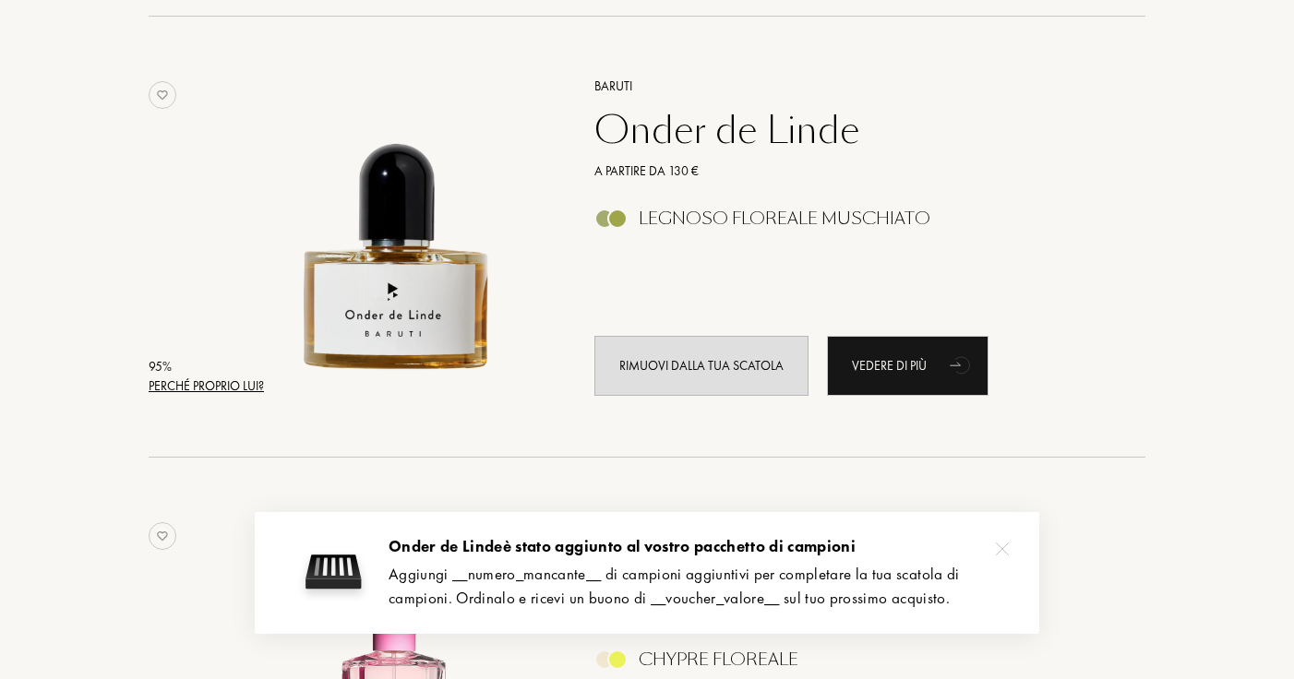
click at [1002, 554] on img at bounding box center [1002, 549] width 13 height 13
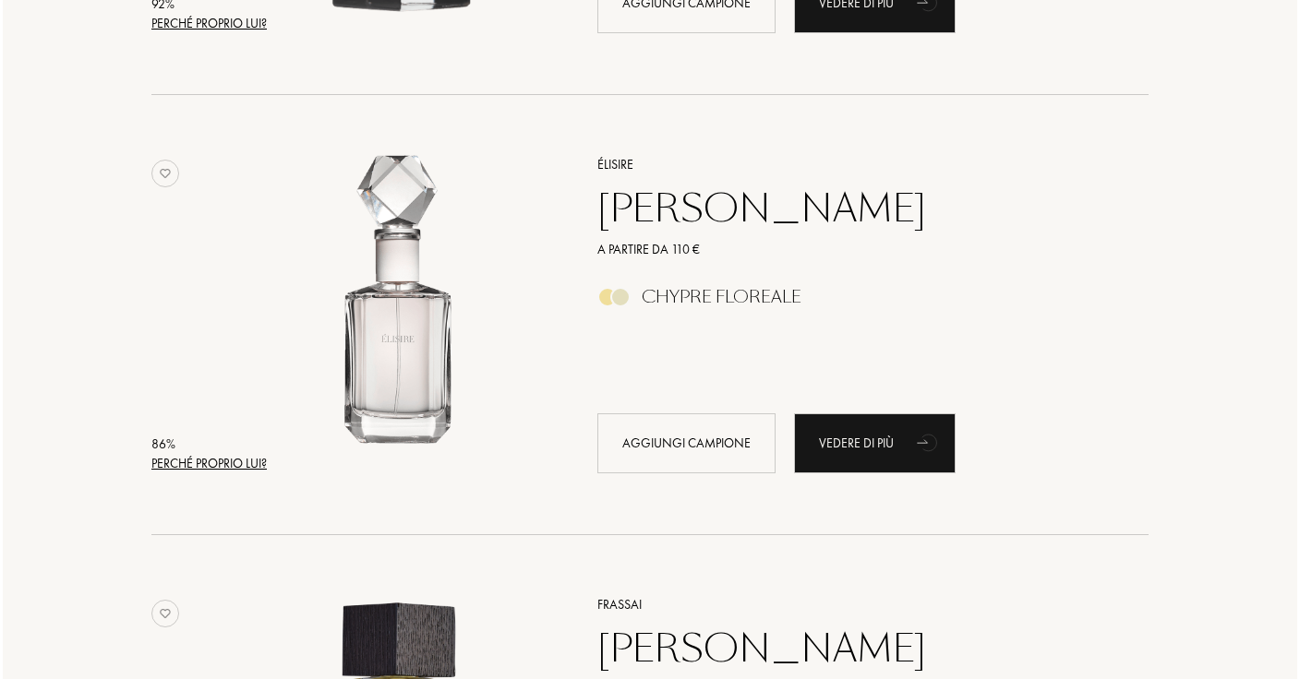
scroll to position [2033, 0]
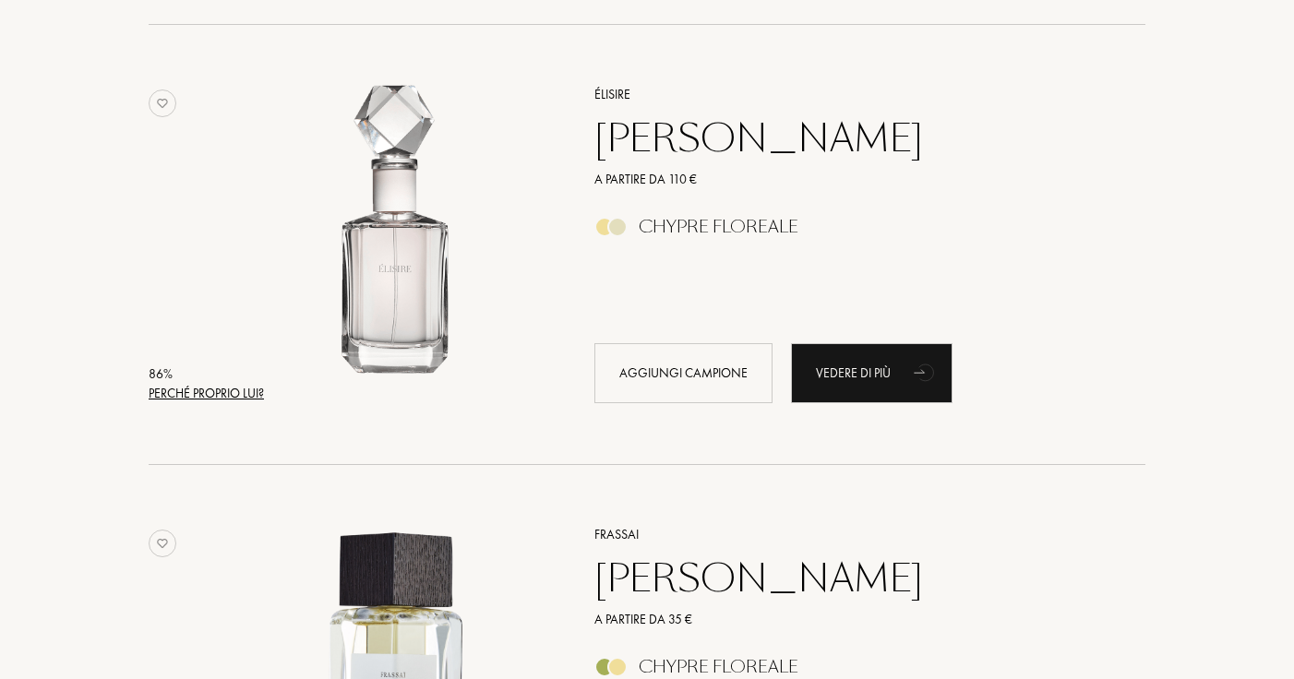
click at [238, 395] on div "Perché proprio lui?" at bounding box center [206, 393] width 115 height 19
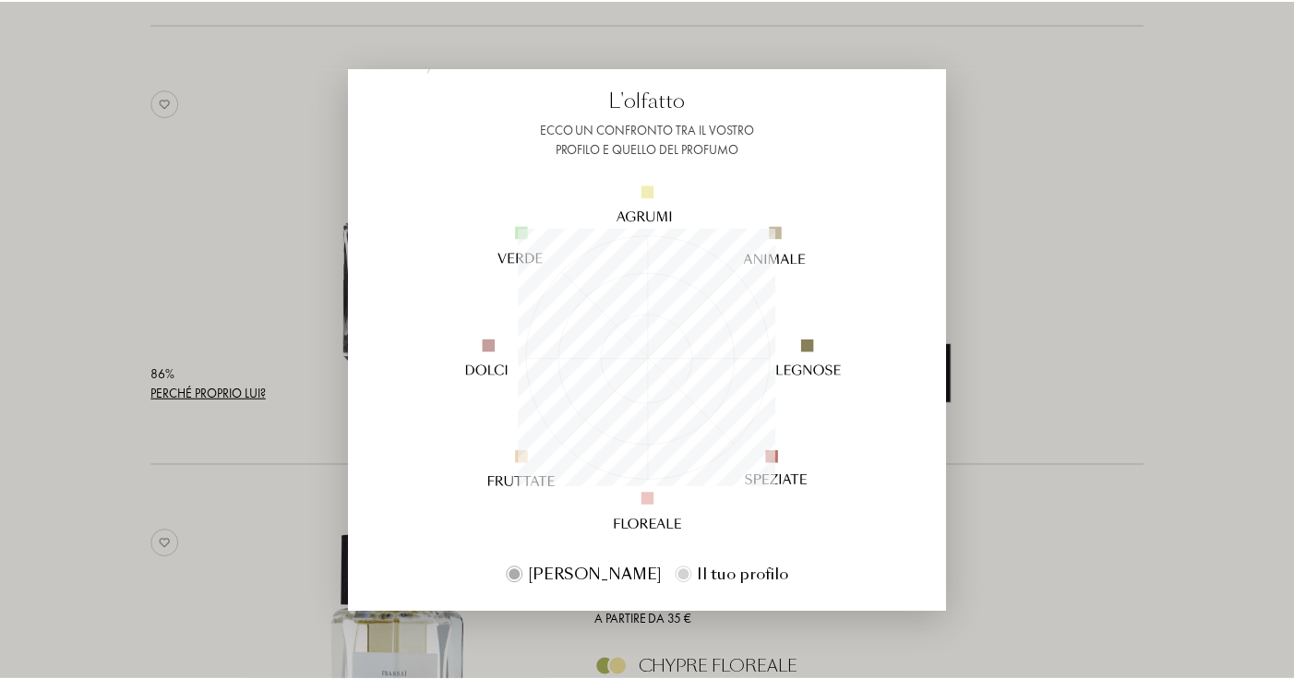
scroll to position [102, 0]
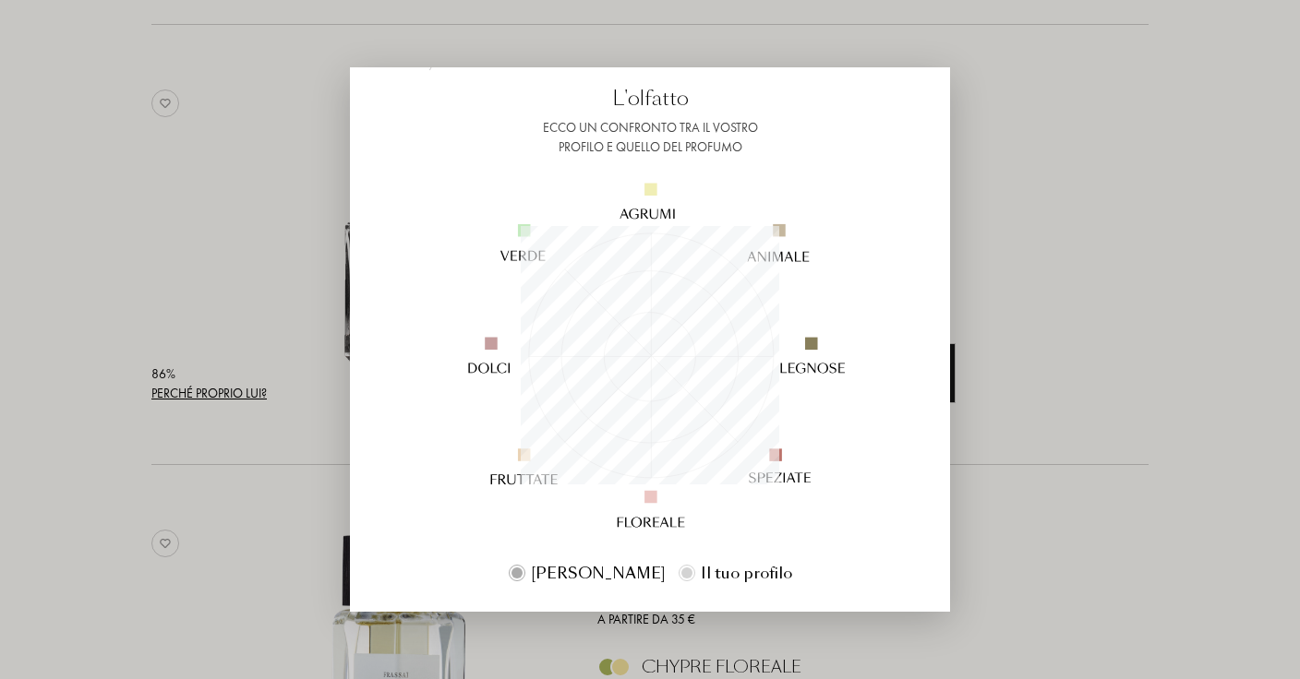
click at [193, 348] on div at bounding box center [650, 339] width 1300 height 679
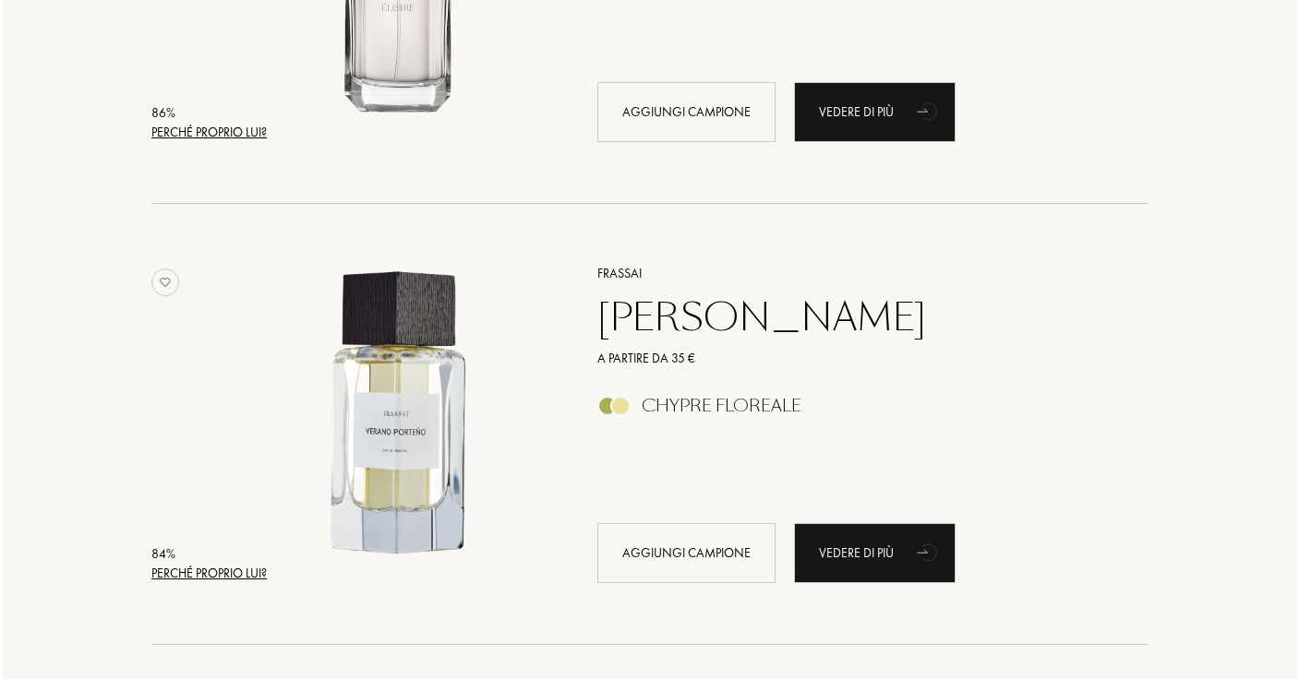
scroll to position [2390, 0]
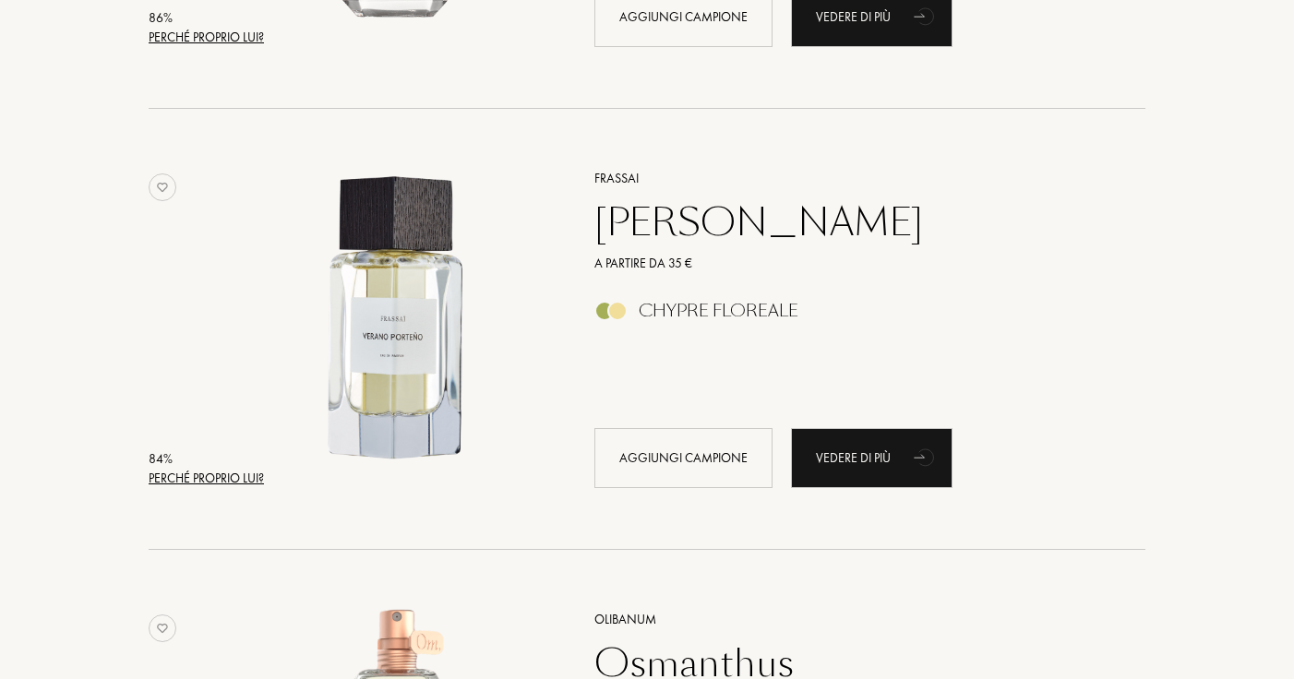
click at [187, 475] on div "Perché proprio lui?" at bounding box center [206, 478] width 115 height 19
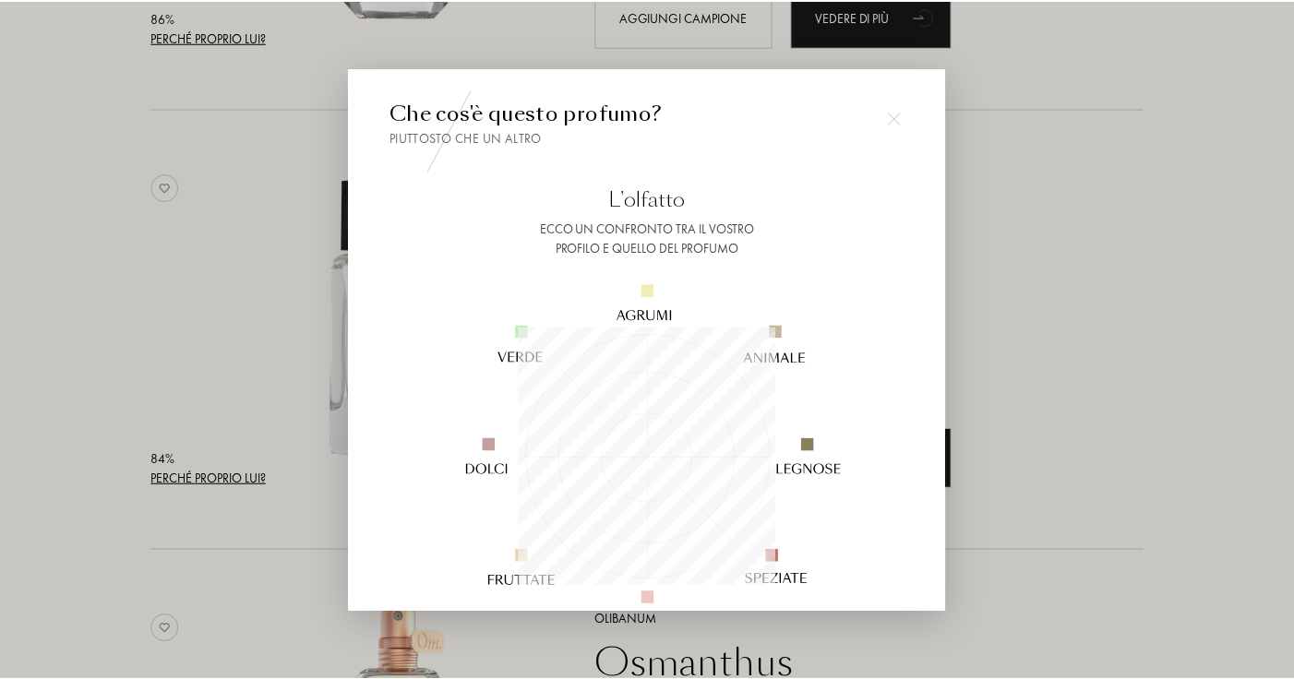
scroll to position [258, 258]
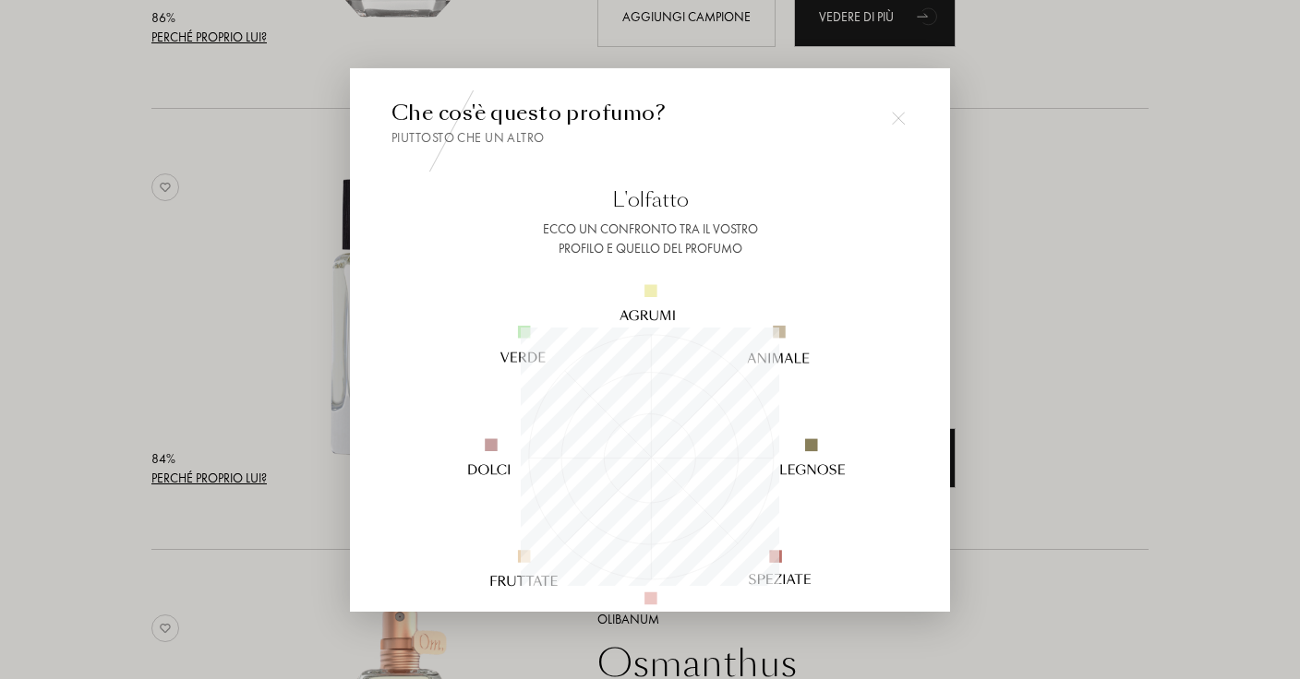
click at [186, 362] on div at bounding box center [650, 339] width 1300 height 679
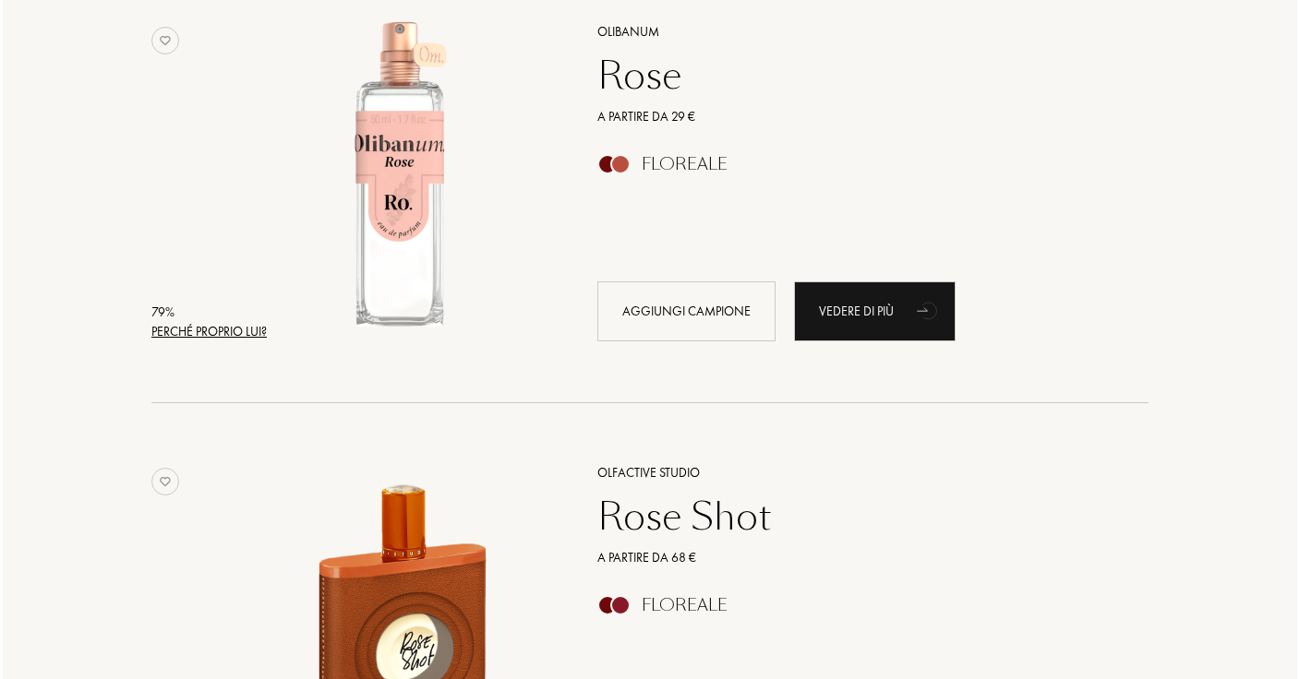
scroll to position [4564, 0]
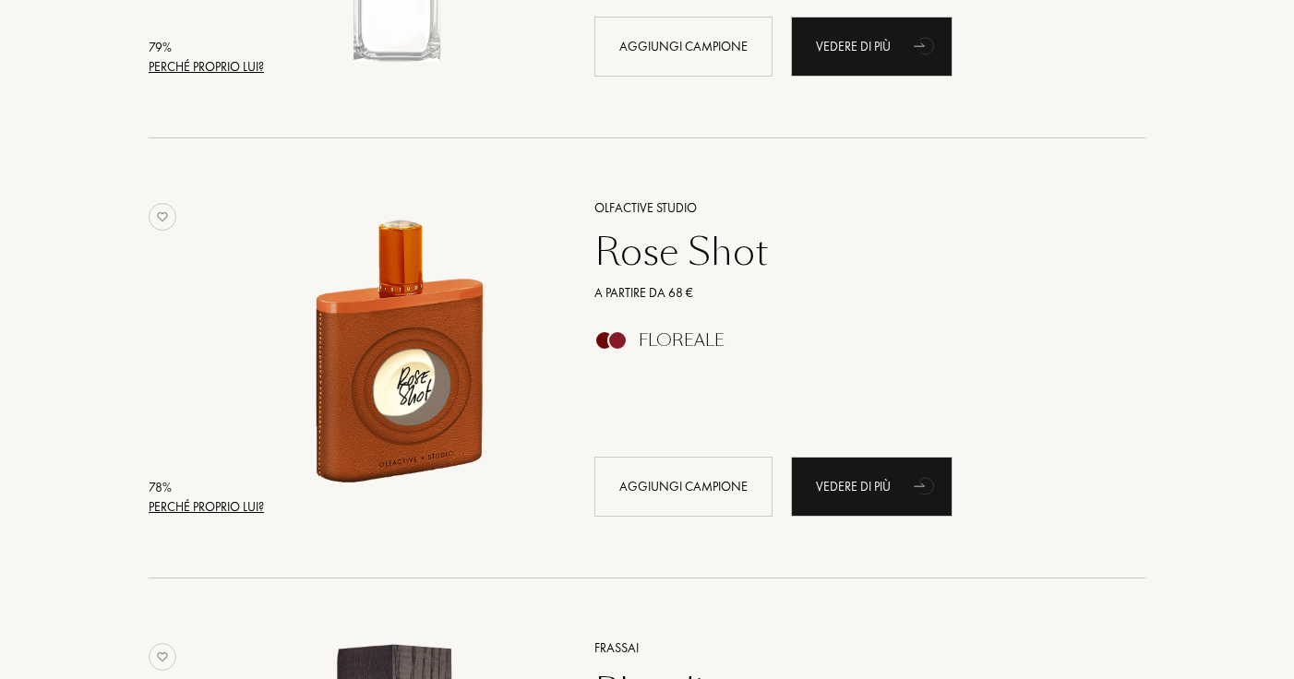
click at [208, 507] on div "Perché proprio lui?" at bounding box center [206, 507] width 115 height 19
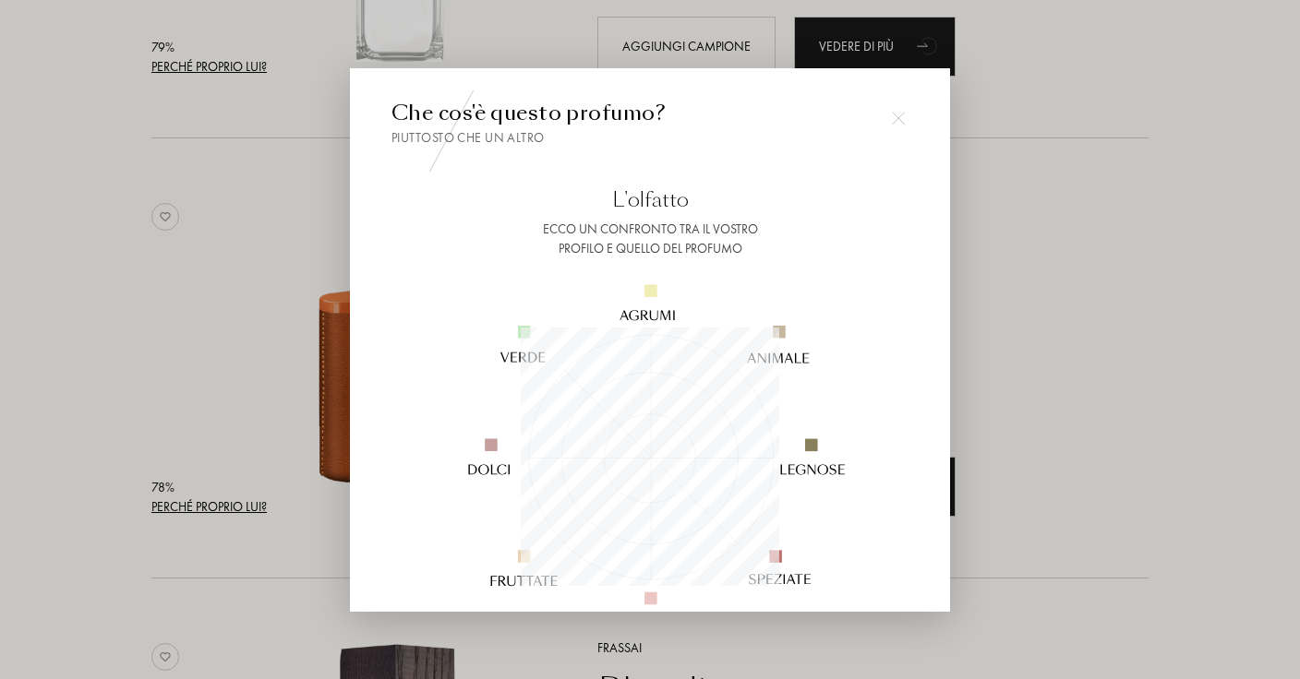
scroll to position [258, 258]
click at [243, 399] on div at bounding box center [650, 339] width 1300 height 679
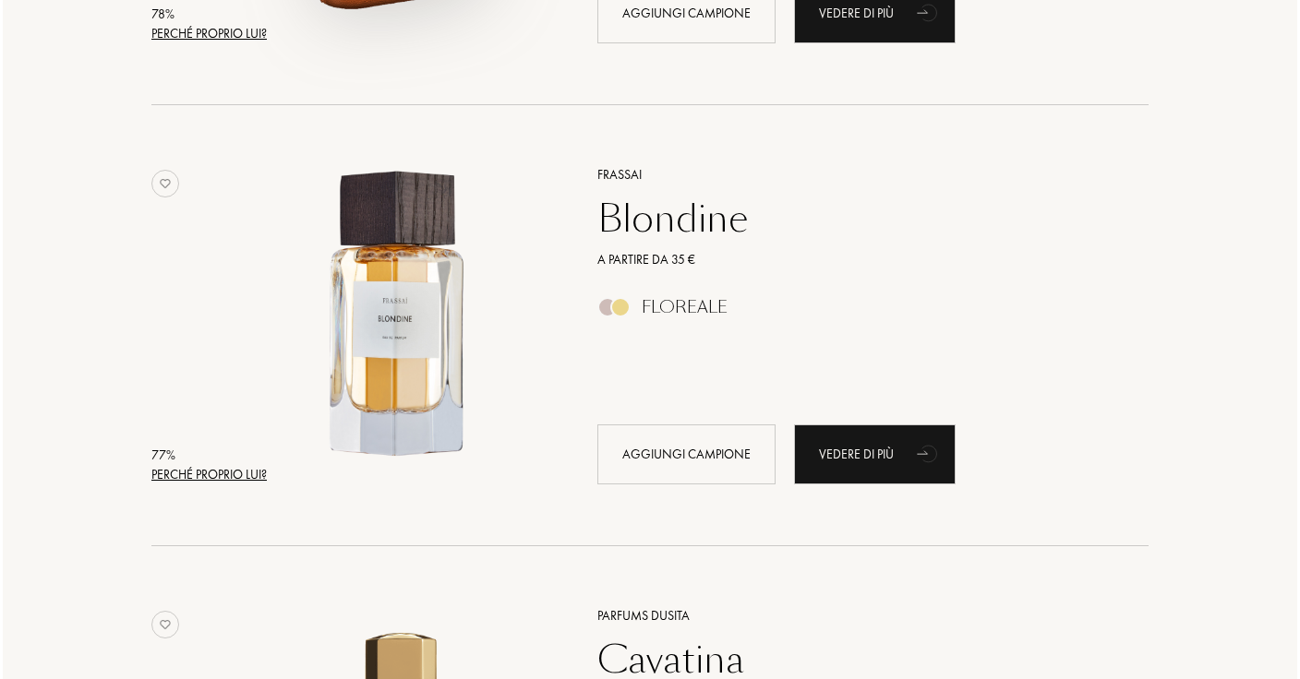
scroll to position [5074, 0]
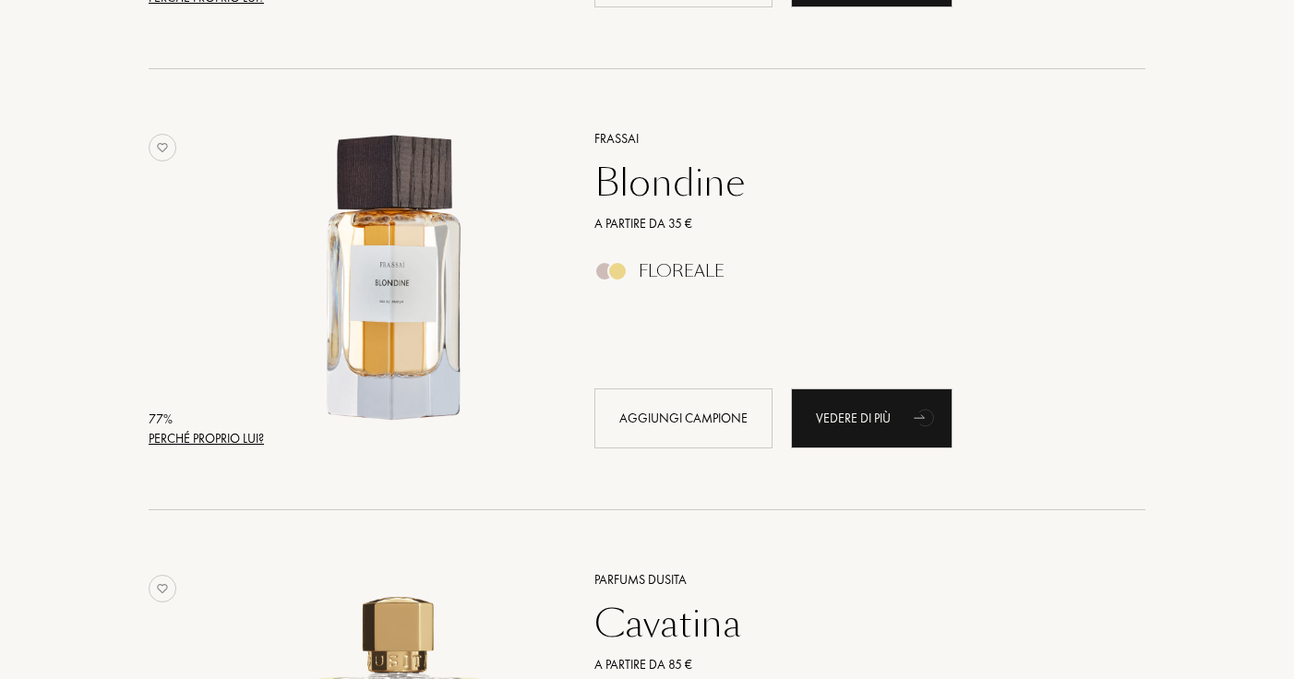
click at [230, 435] on div "Perché proprio lui?" at bounding box center [206, 438] width 115 height 19
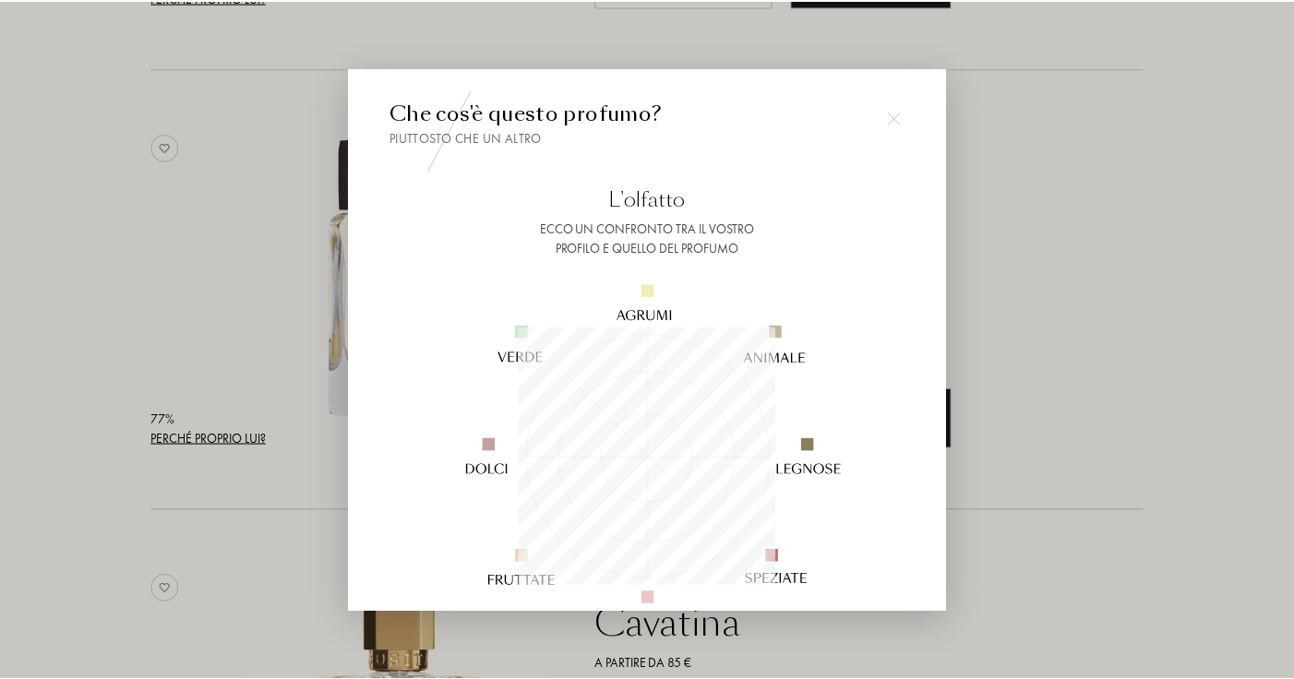
scroll to position [258, 258]
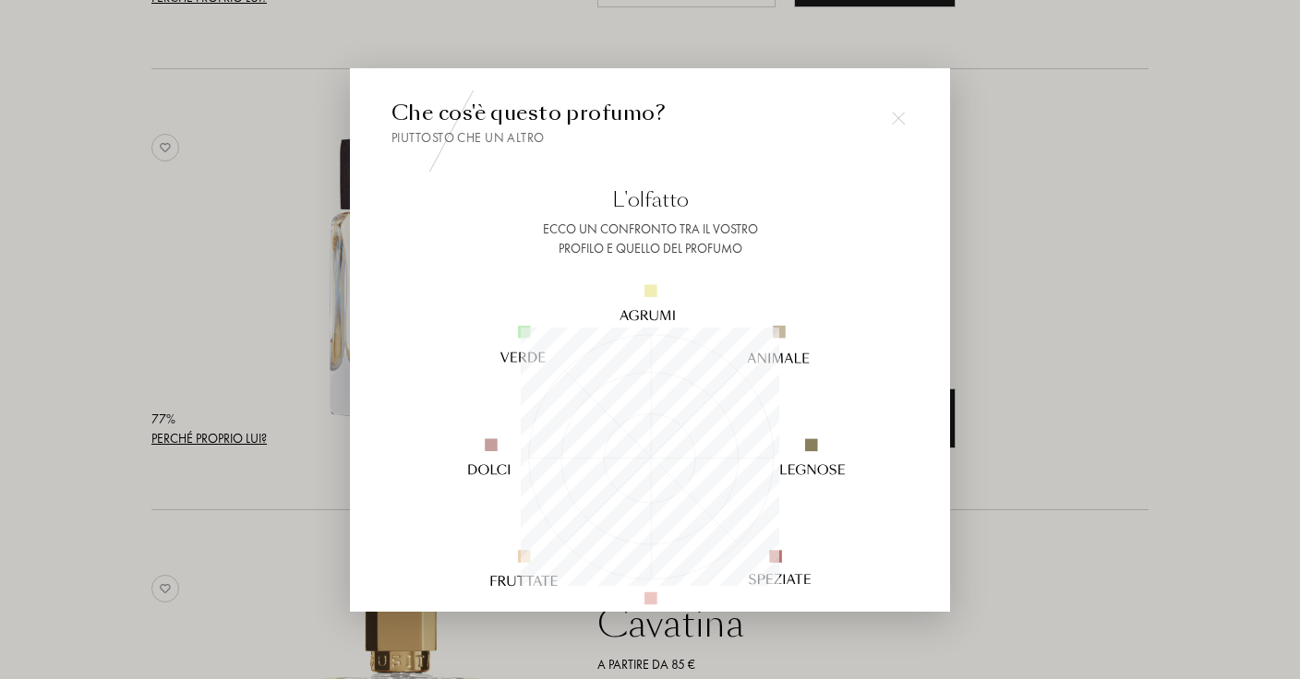
click at [236, 365] on div at bounding box center [650, 339] width 1300 height 679
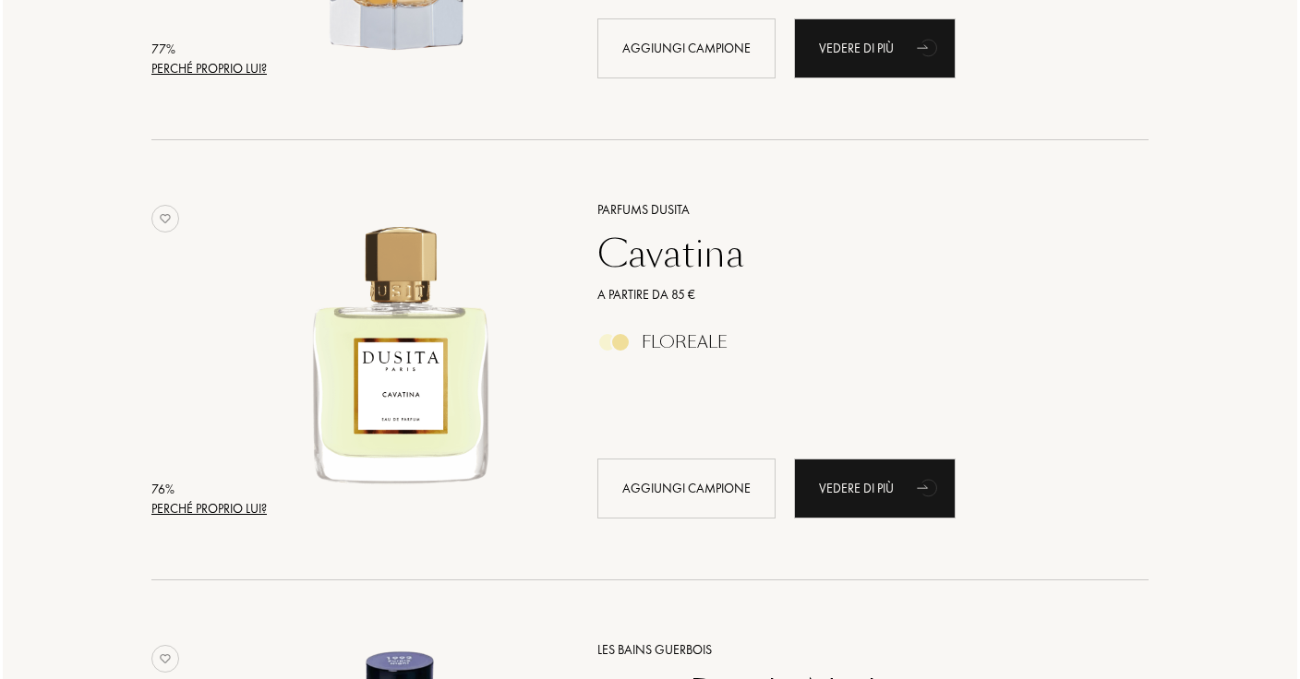
scroll to position [5706, 0]
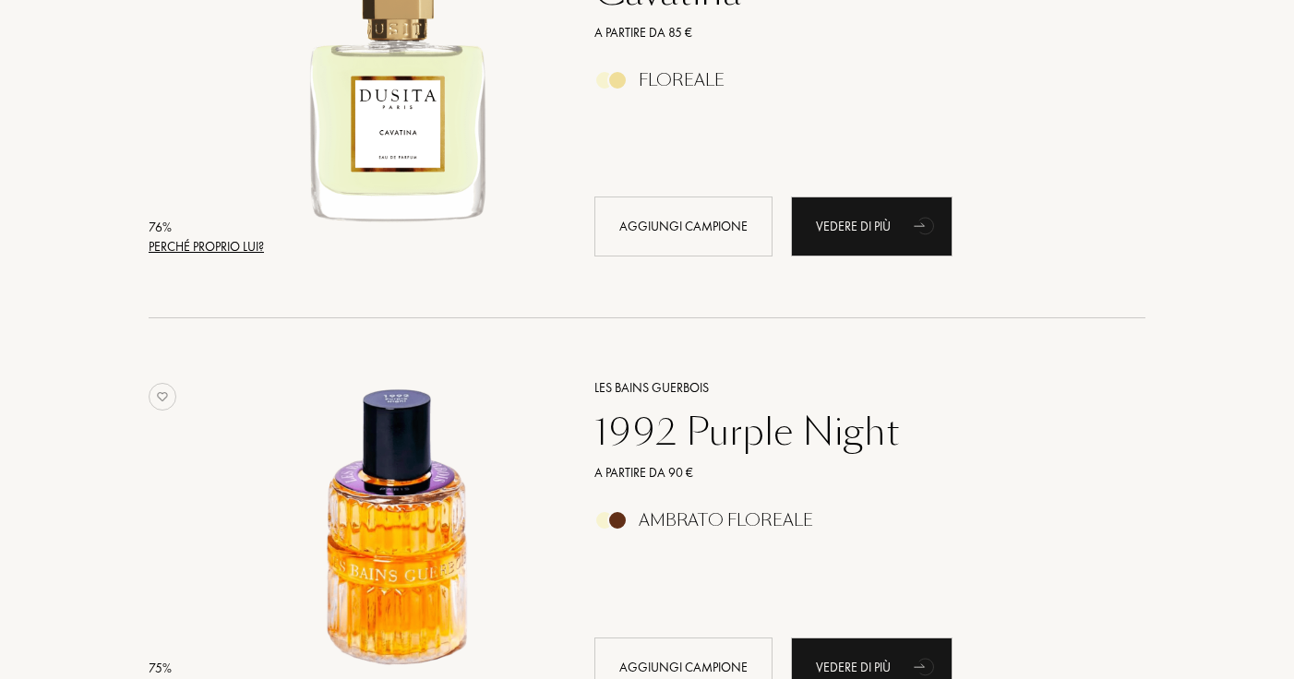
click at [239, 252] on div "Perché proprio lui?" at bounding box center [206, 246] width 115 height 19
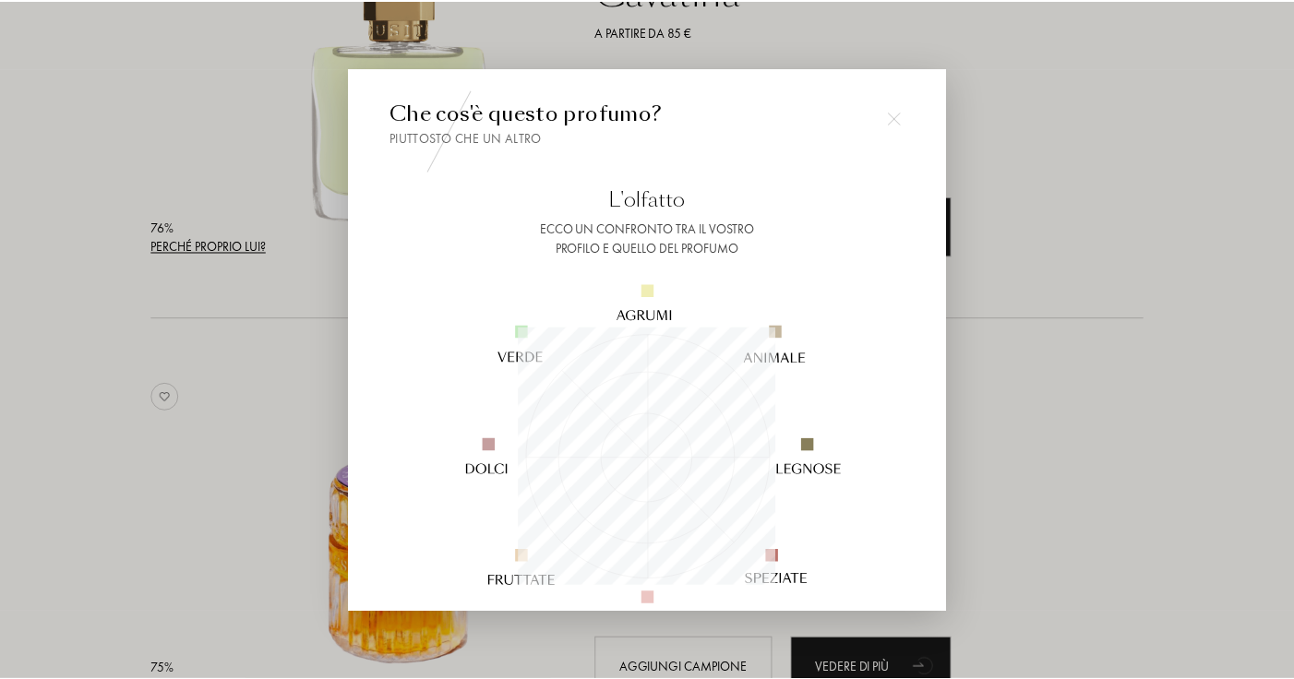
scroll to position [258, 258]
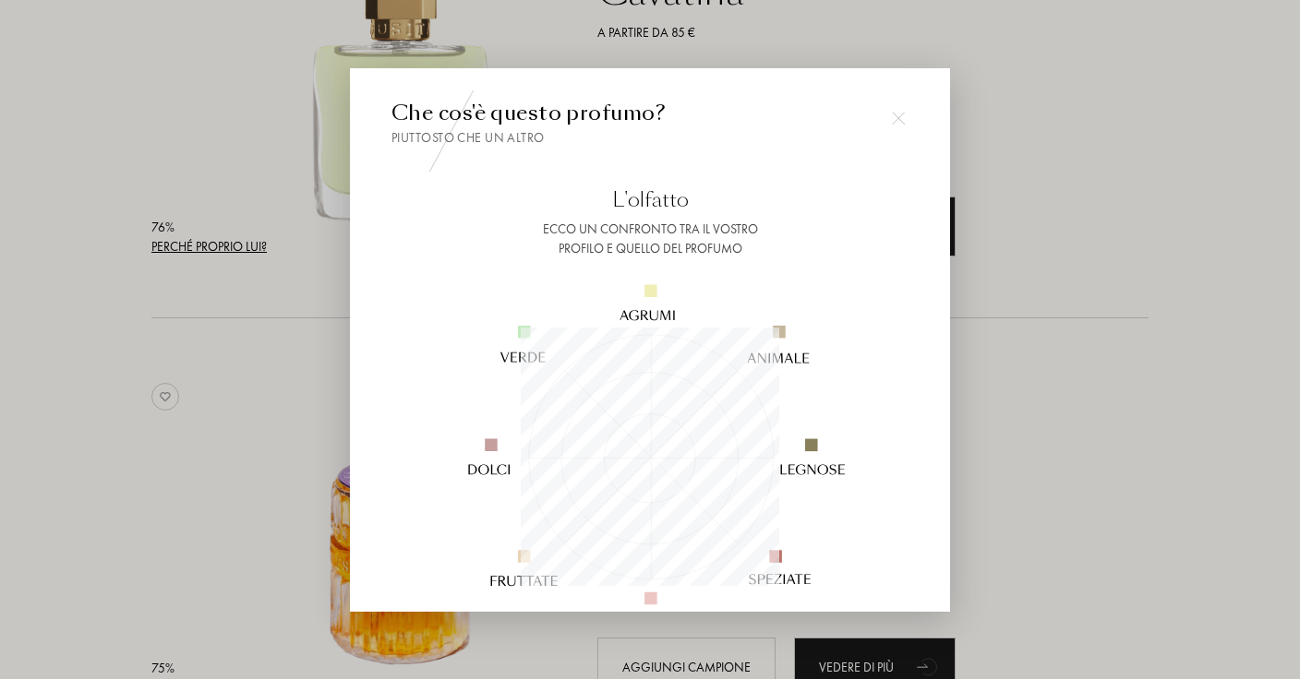
click at [246, 216] on div at bounding box center [650, 339] width 1300 height 679
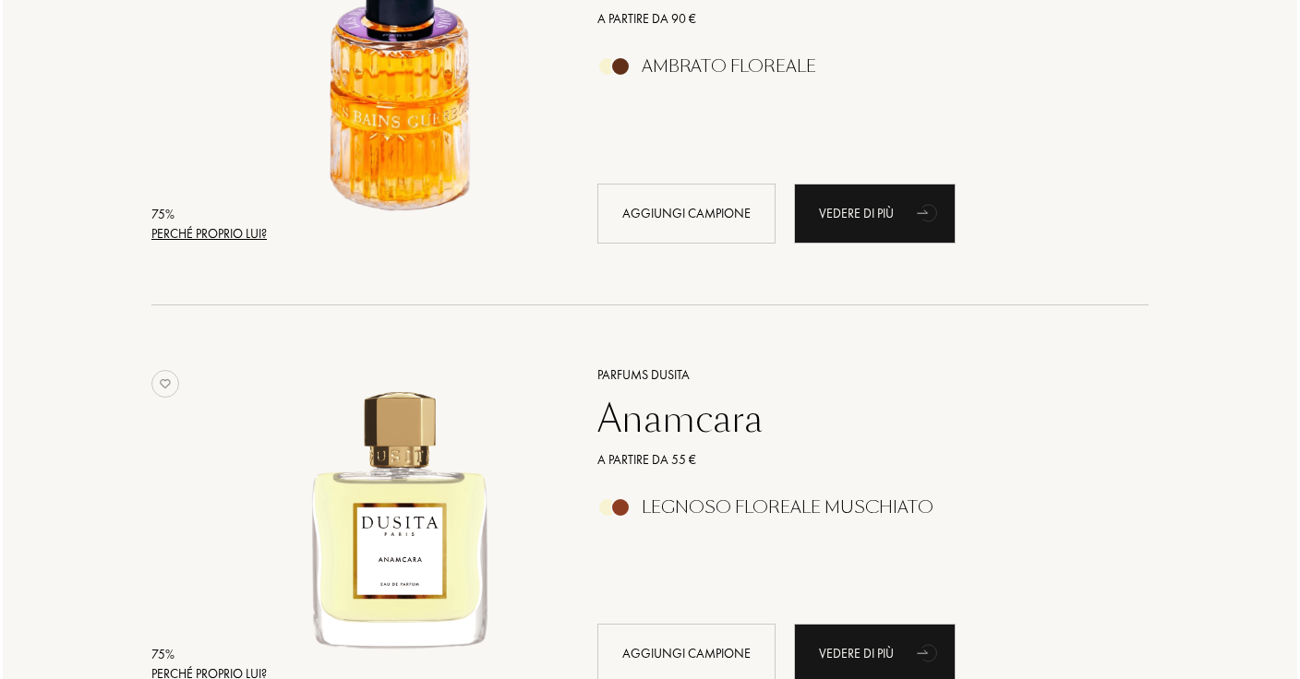
scroll to position [6182, 0]
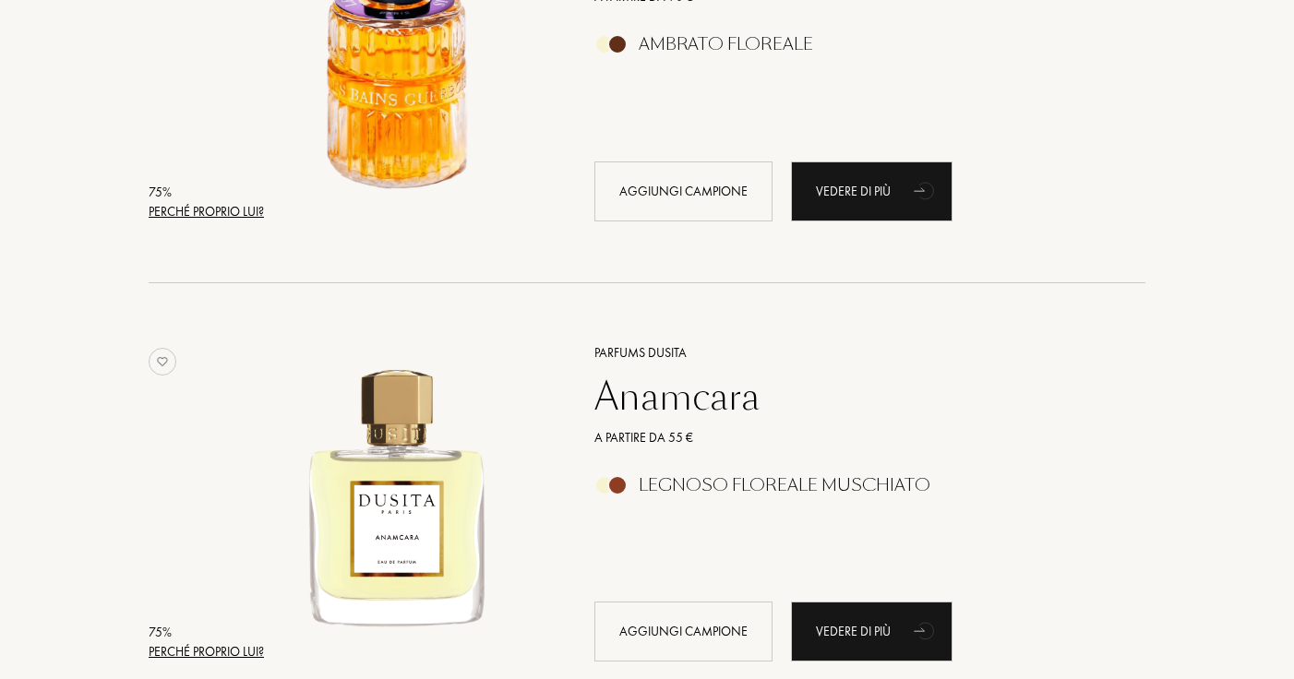
click at [243, 210] on div "Perché proprio lui?" at bounding box center [206, 211] width 115 height 19
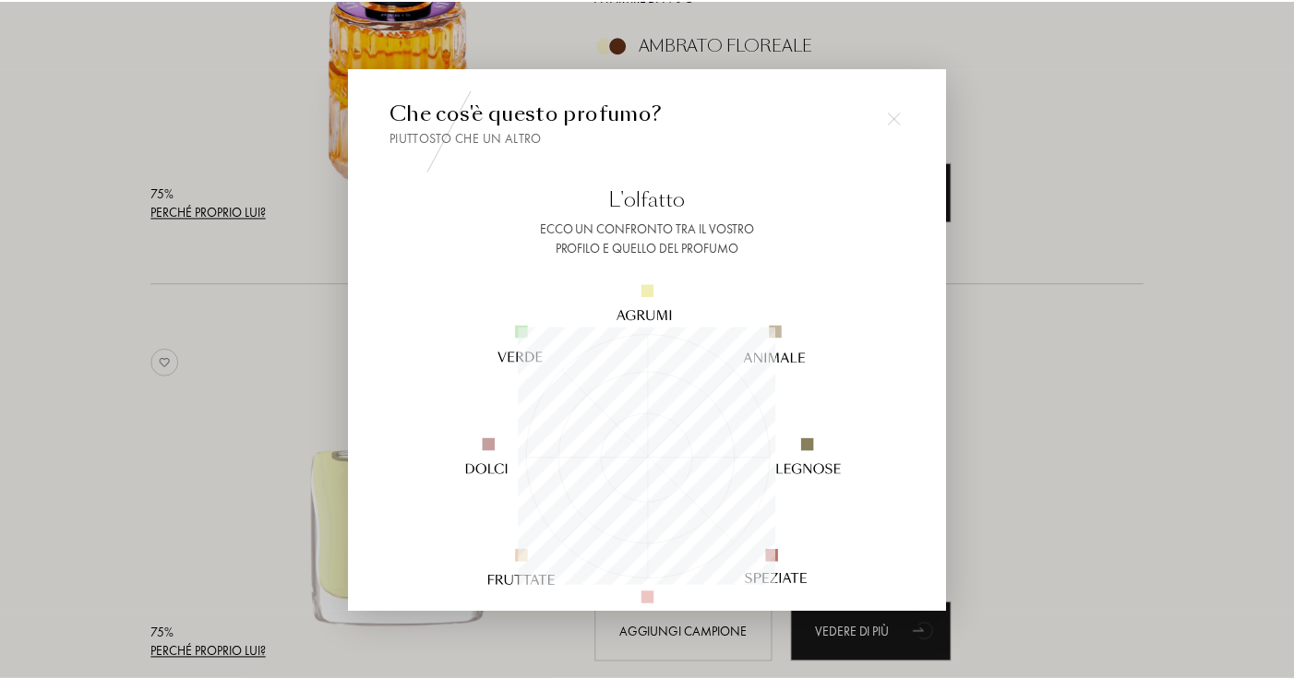
scroll to position [258, 258]
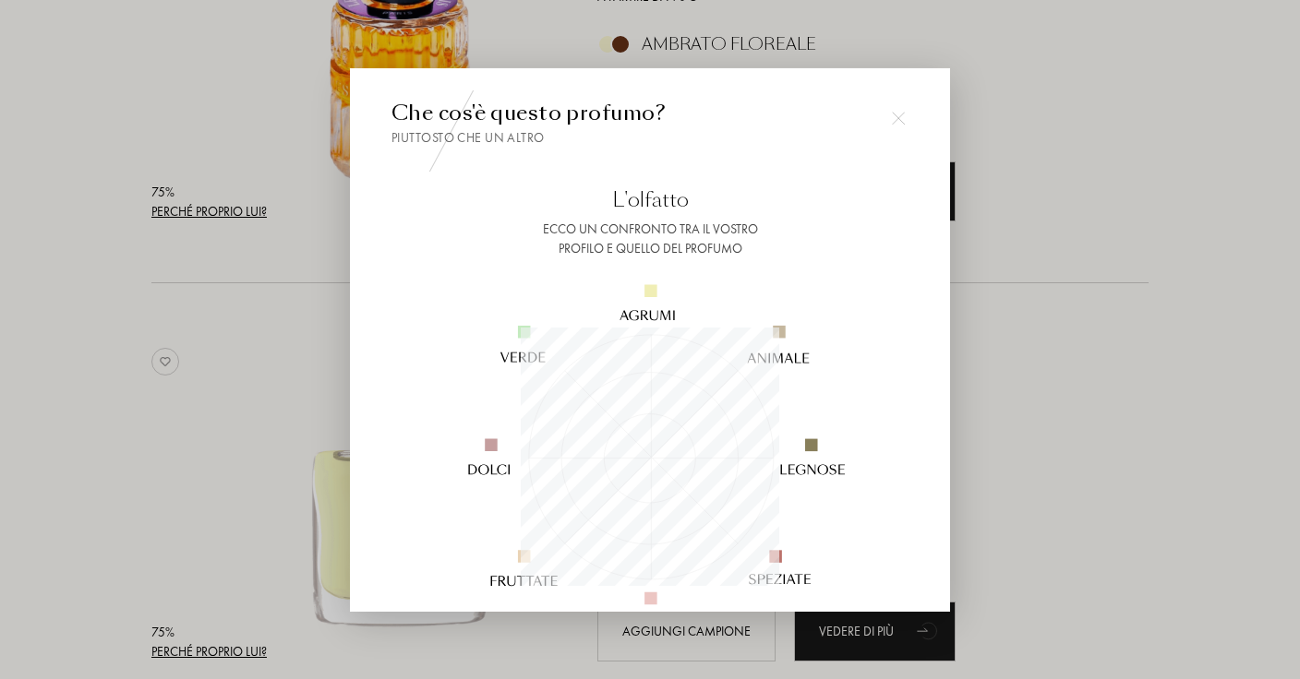
click at [243, 210] on div at bounding box center [650, 339] width 1300 height 679
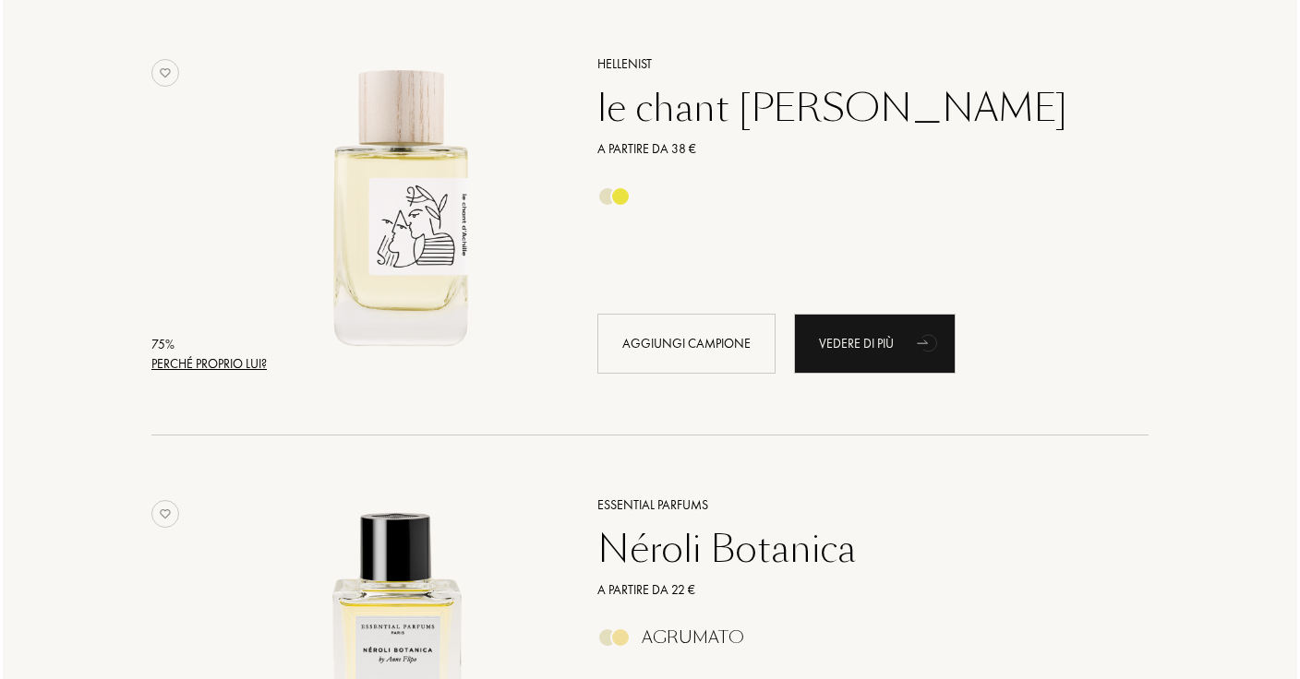
scroll to position [6986, 0]
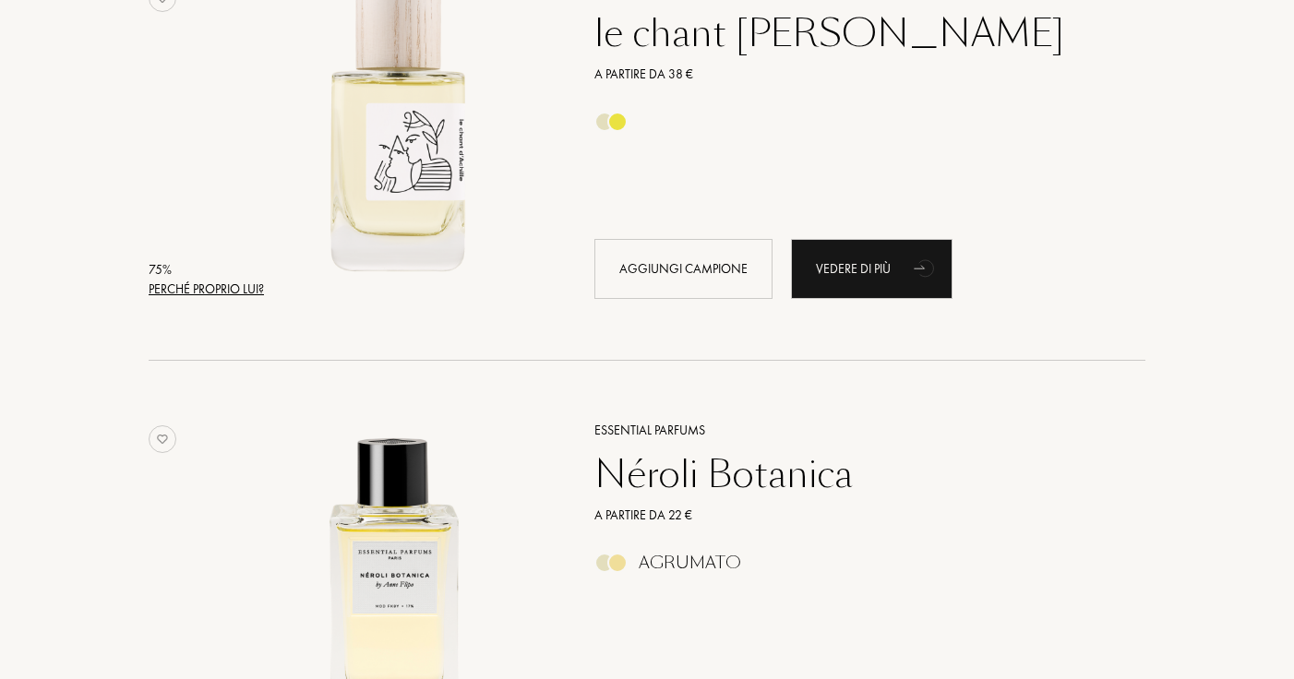
click at [219, 286] on div "Perché proprio lui?" at bounding box center [206, 289] width 115 height 19
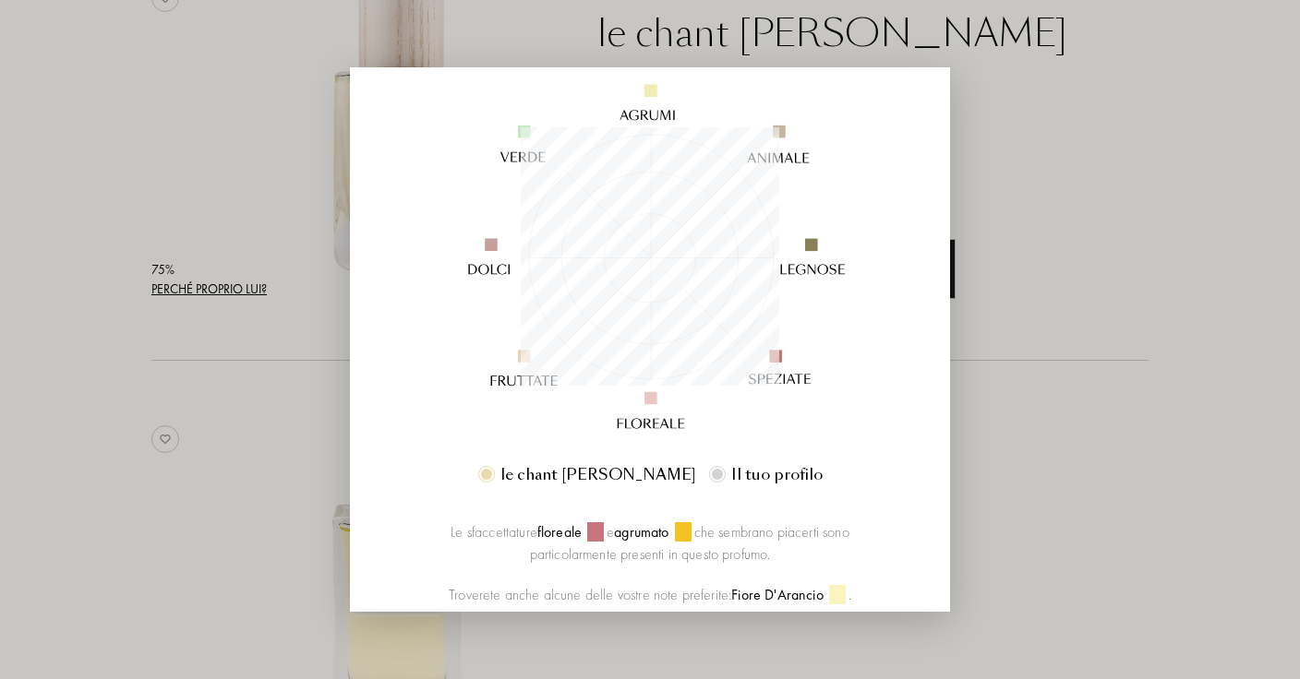
scroll to position [0, 0]
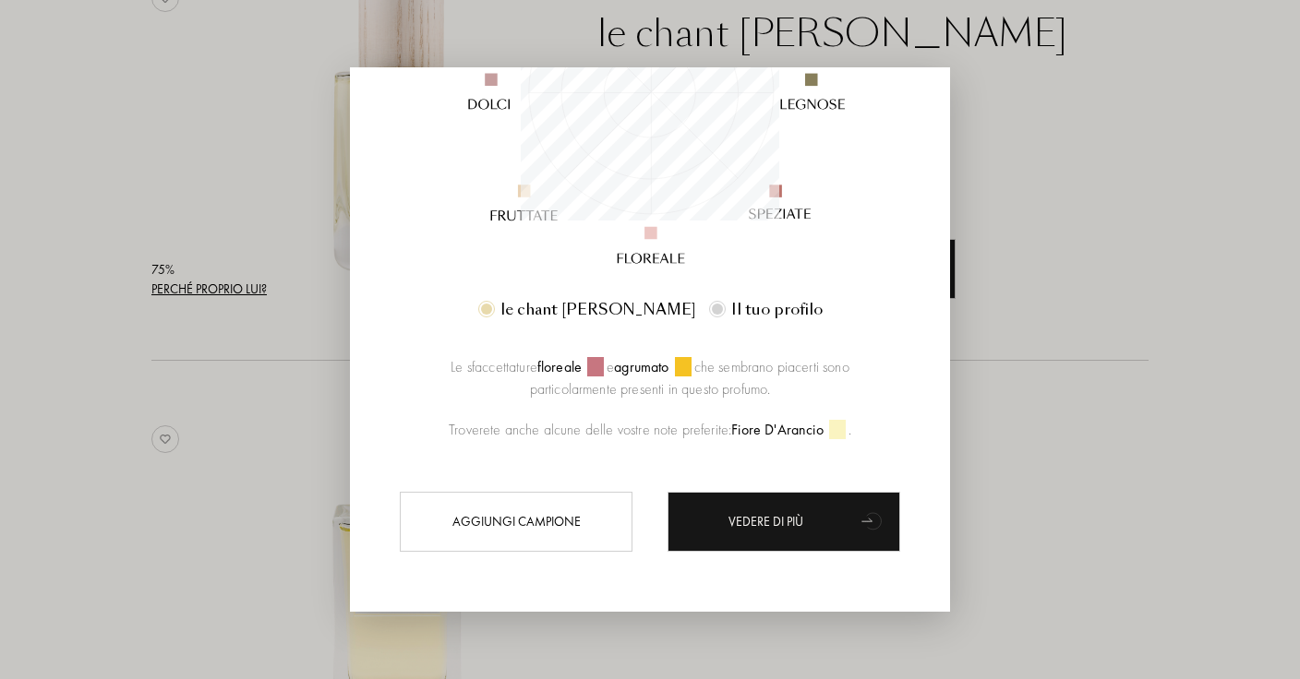
click at [258, 382] on div at bounding box center [650, 339] width 1300 height 679
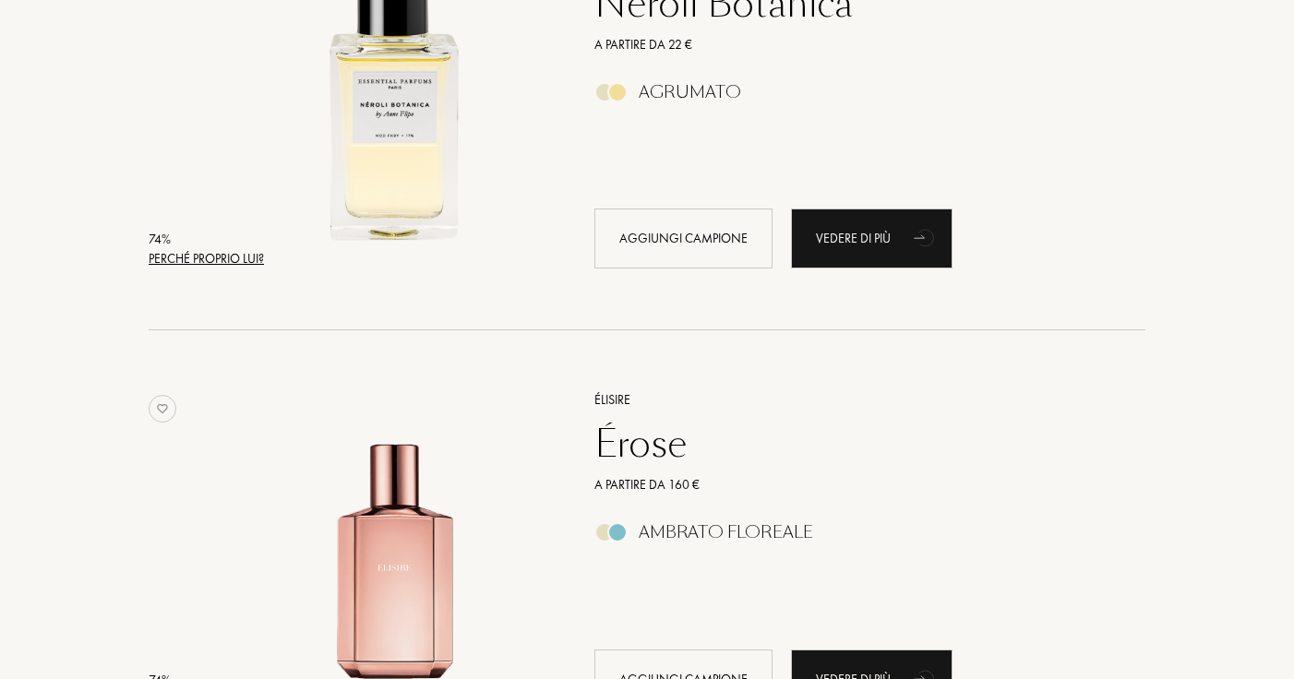
click at [216, 258] on div "Perché proprio lui?" at bounding box center [206, 258] width 115 height 19
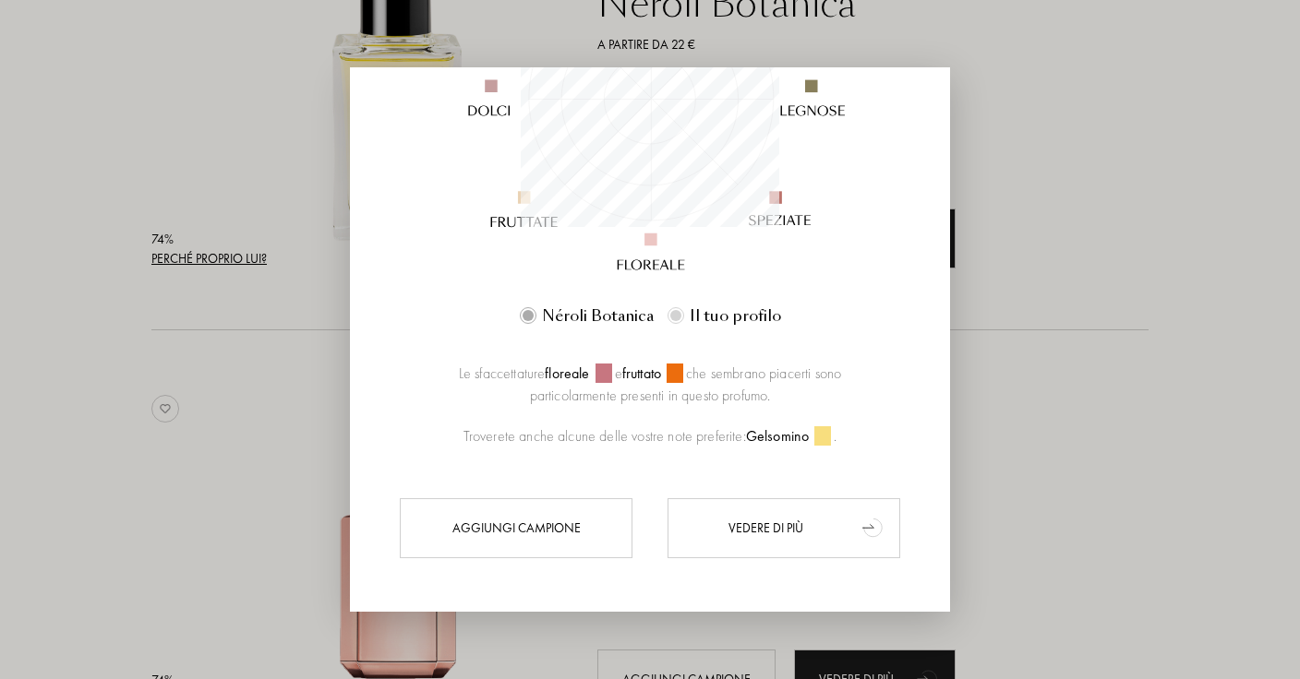
click at [720, 548] on div "Vedere di più" at bounding box center [783, 528] width 233 height 60
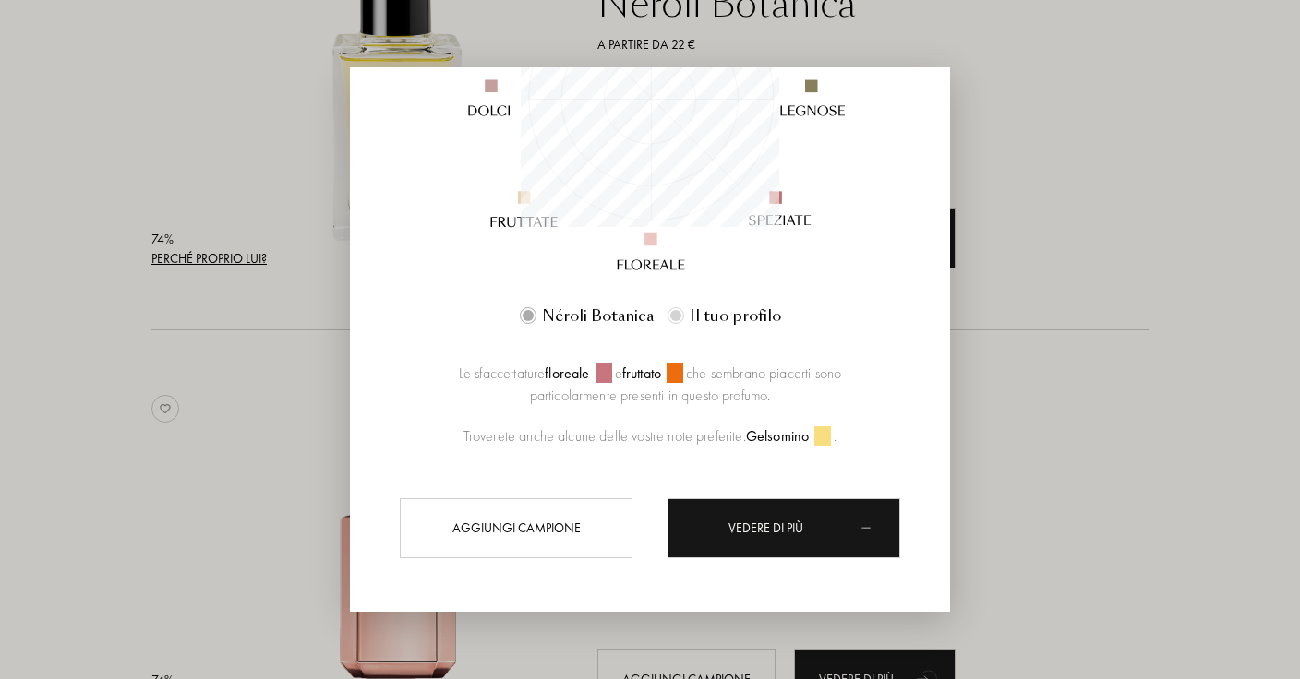
click at [136, 410] on div at bounding box center [650, 339] width 1300 height 679
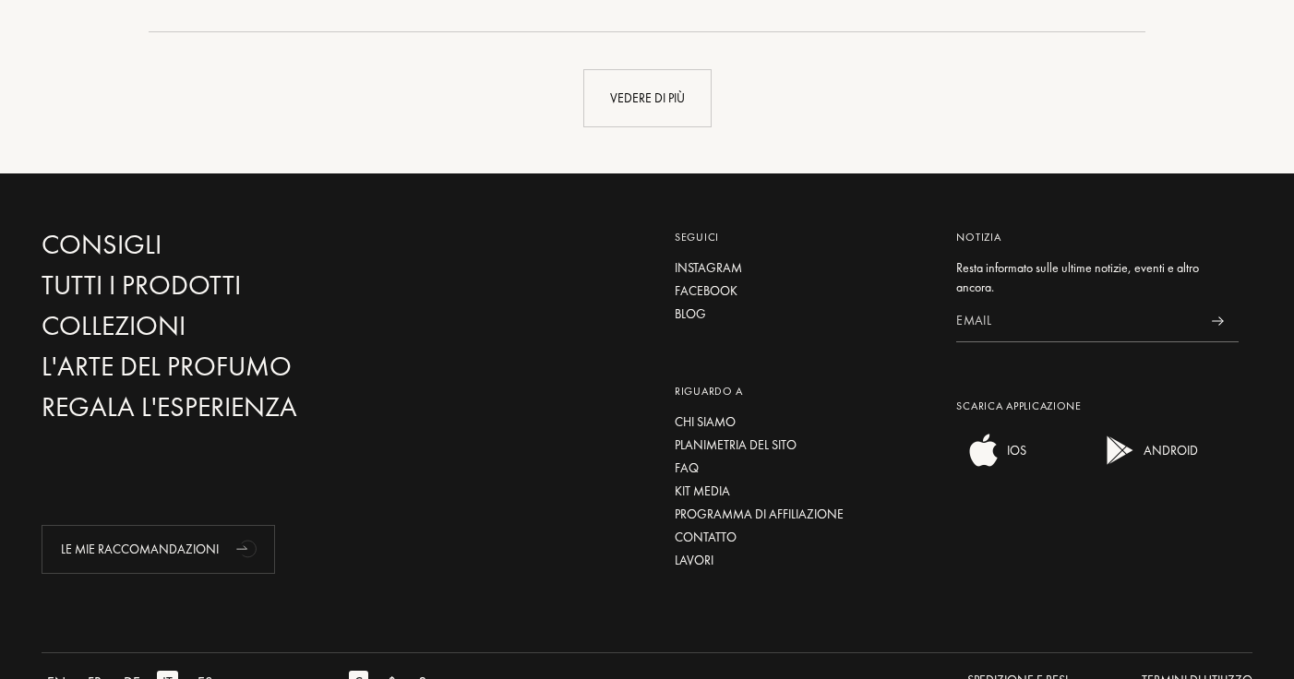
scroll to position [13372, 0]
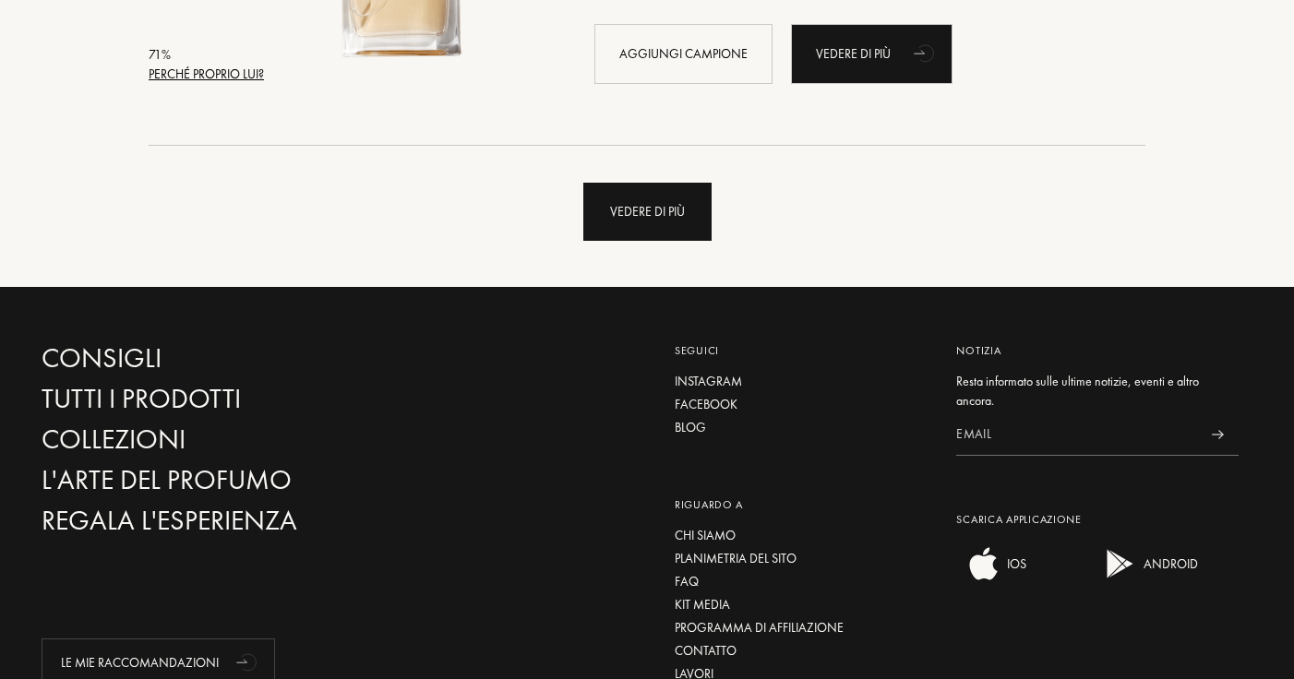
click at [632, 214] on div "Vedere di più" at bounding box center [647, 212] width 128 height 58
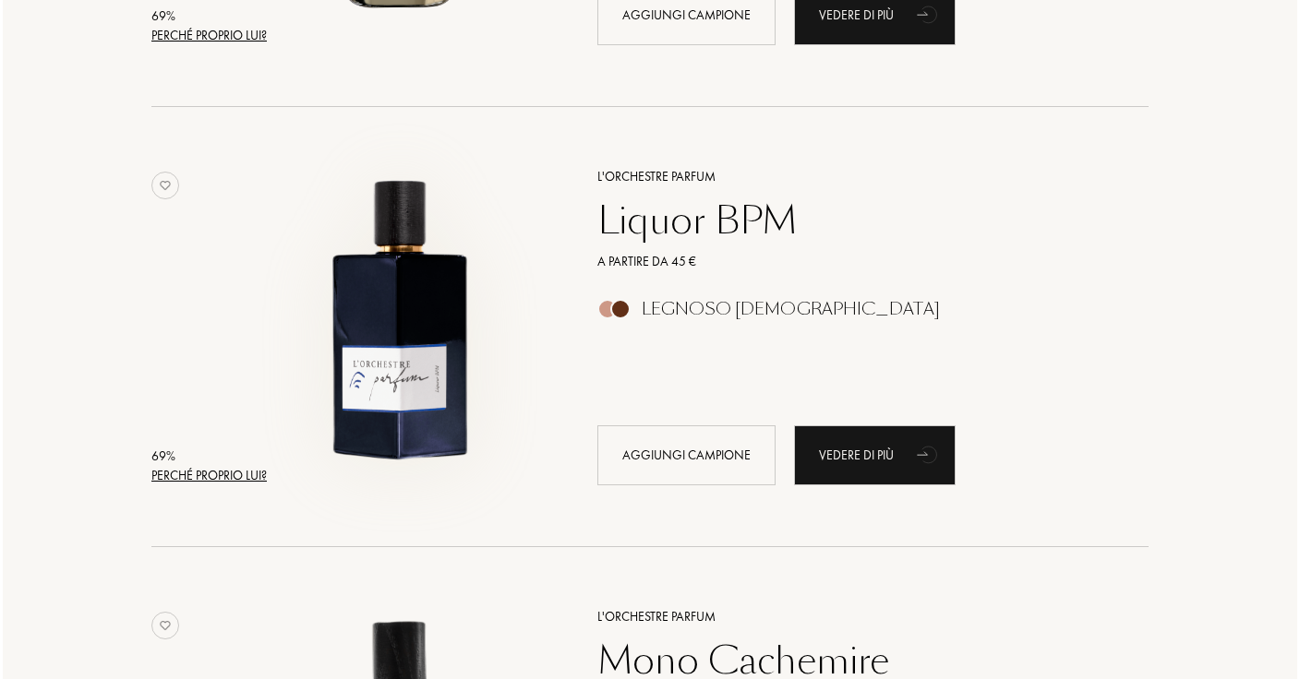
scroll to position [16165, 0]
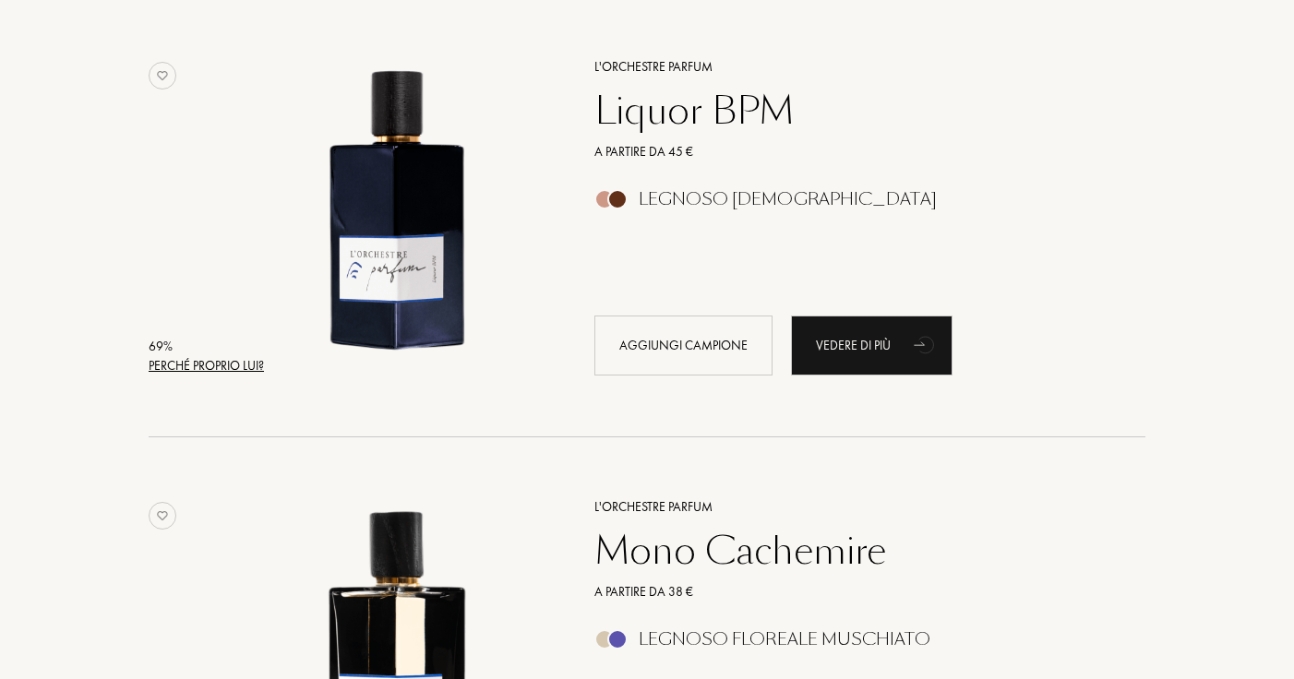
click at [233, 367] on div "Perché proprio lui?" at bounding box center [206, 365] width 115 height 19
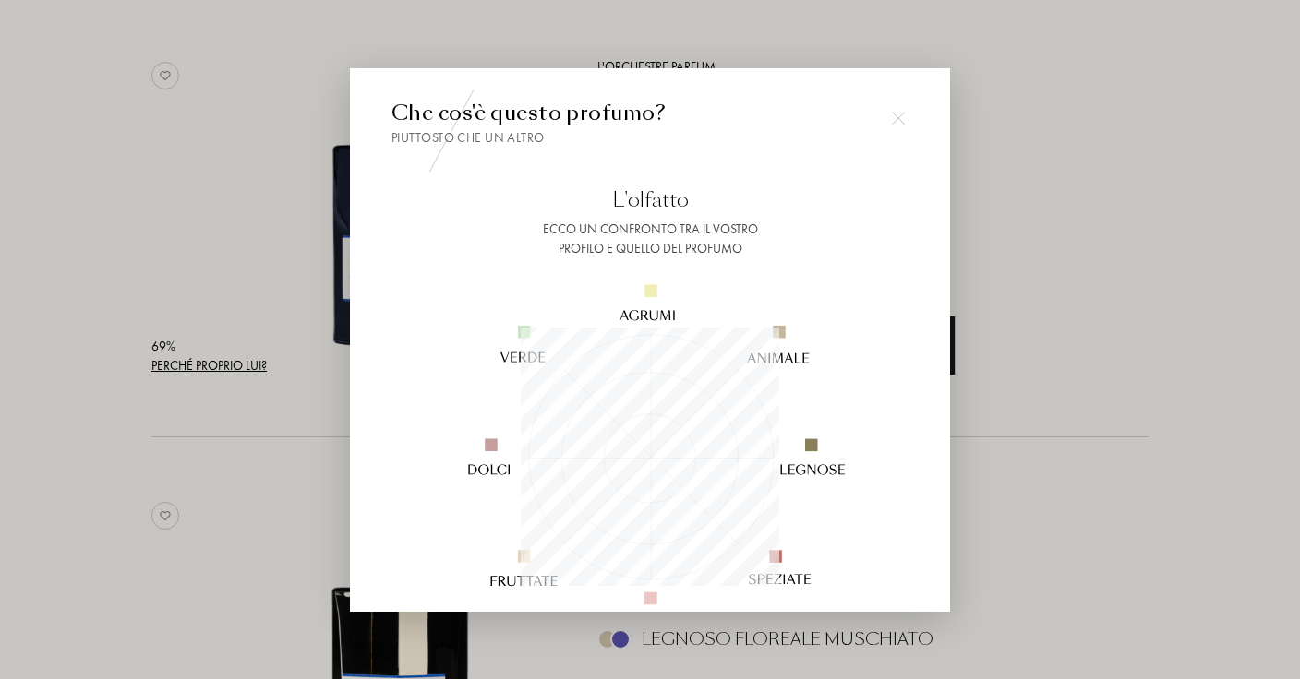
scroll to position [258, 258]
click at [233, 367] on div at bounding box center [650, 339] width 1300 height 679
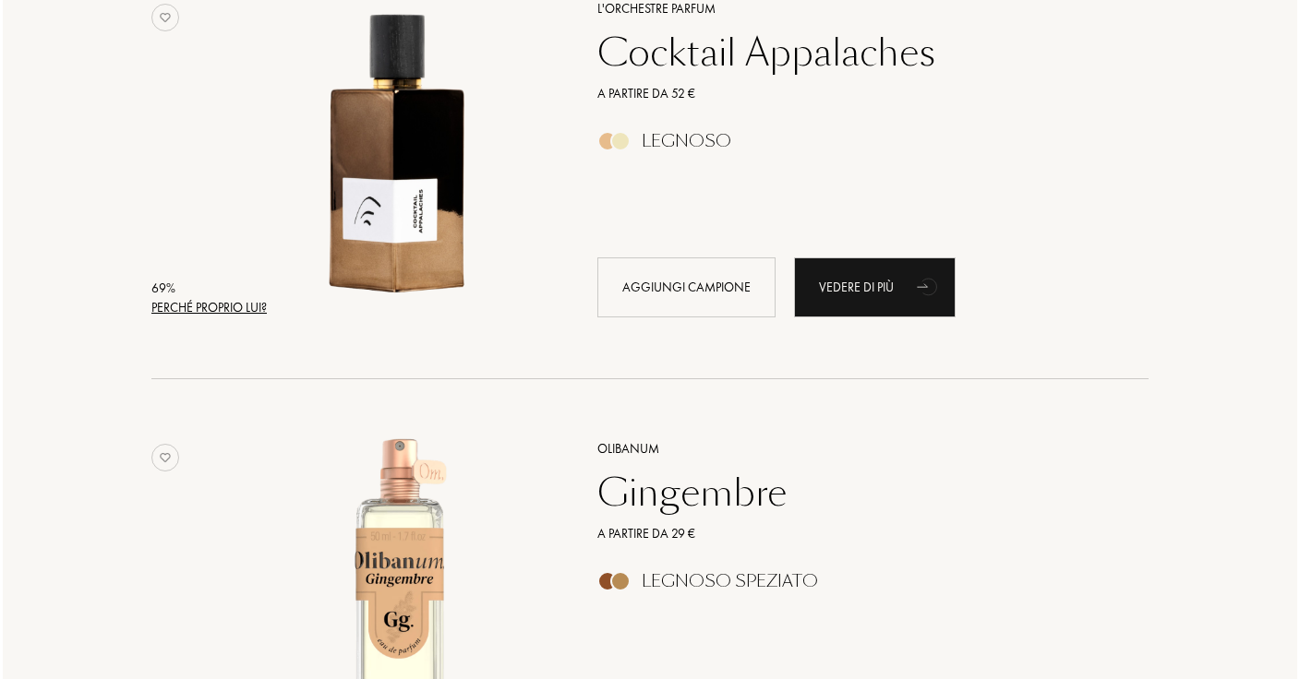
scroll to position [16857, 0]
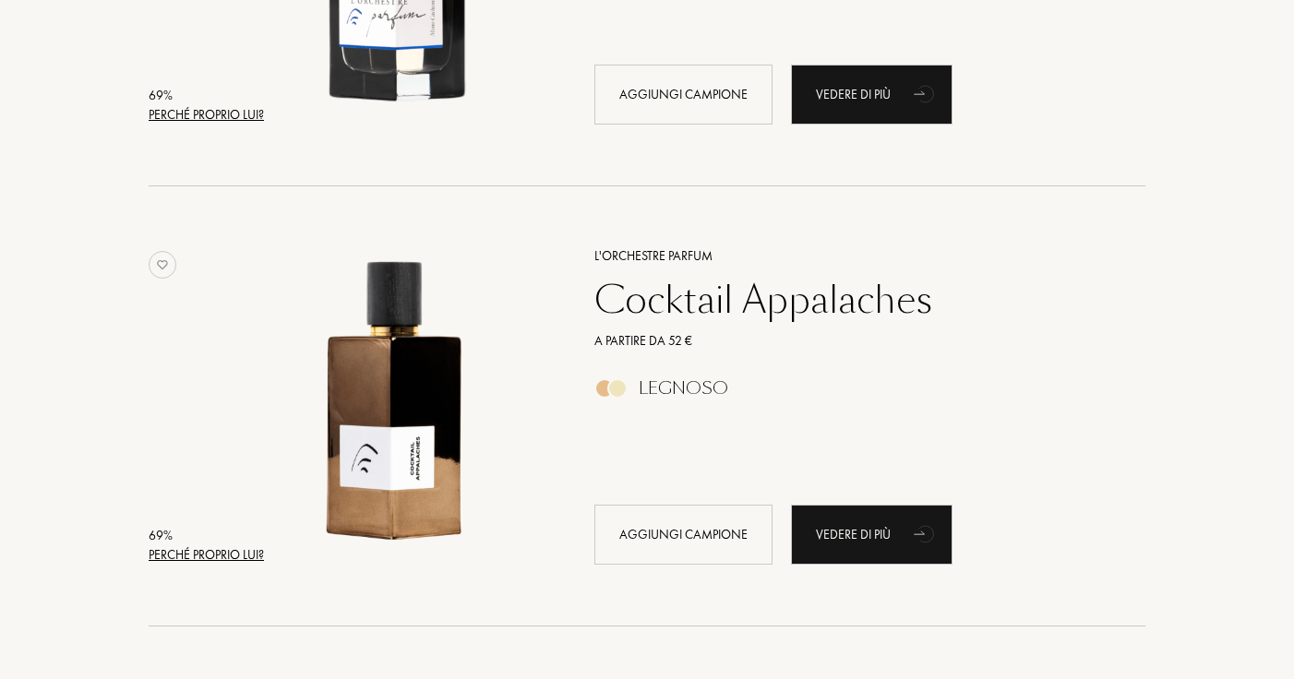
click at [222, 114] on div "Perché proprio lui?" at bounding box center [206, 114] width 115 height 19
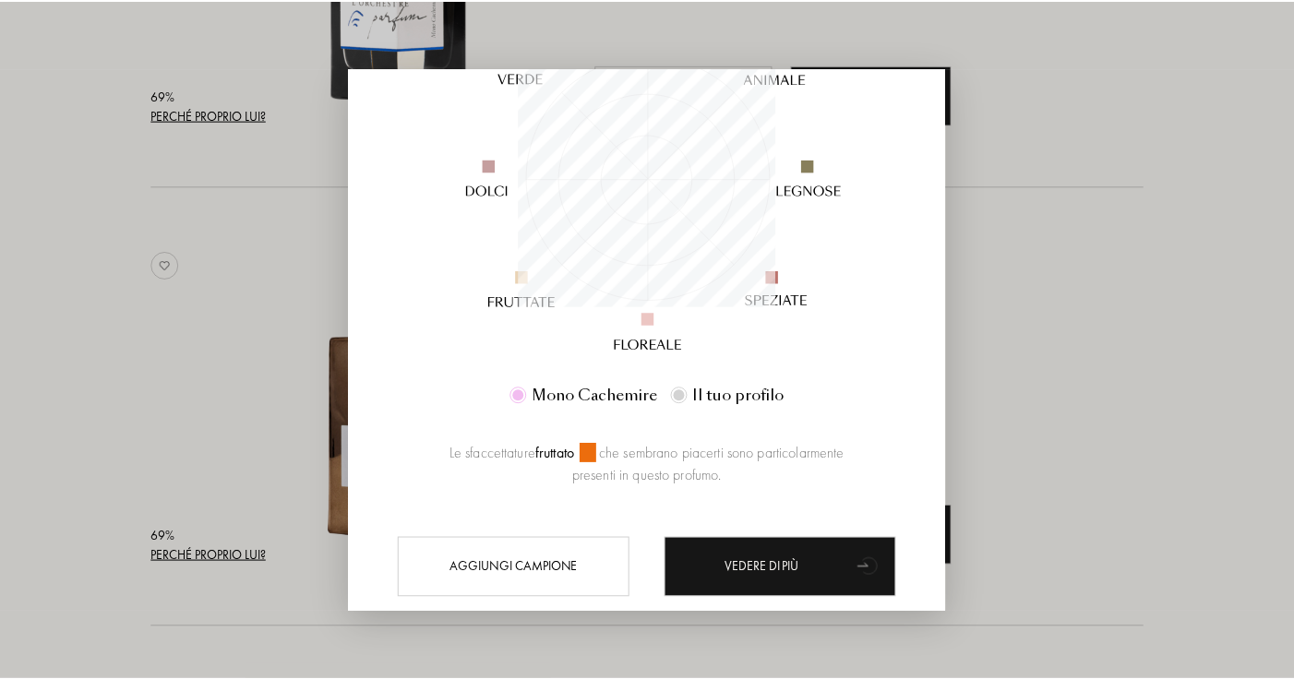
scroll to position [285, 0]
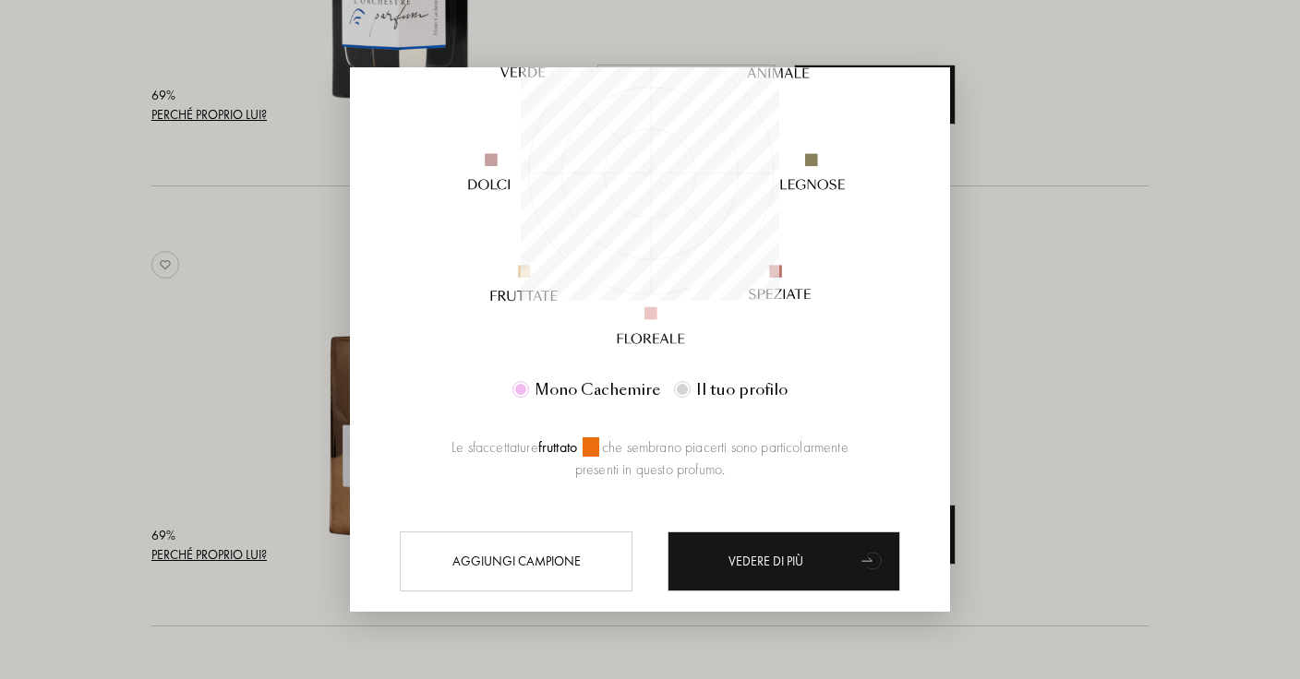
click at [232, 357] on div at bounding box center [650, 339] width 1300 height 679
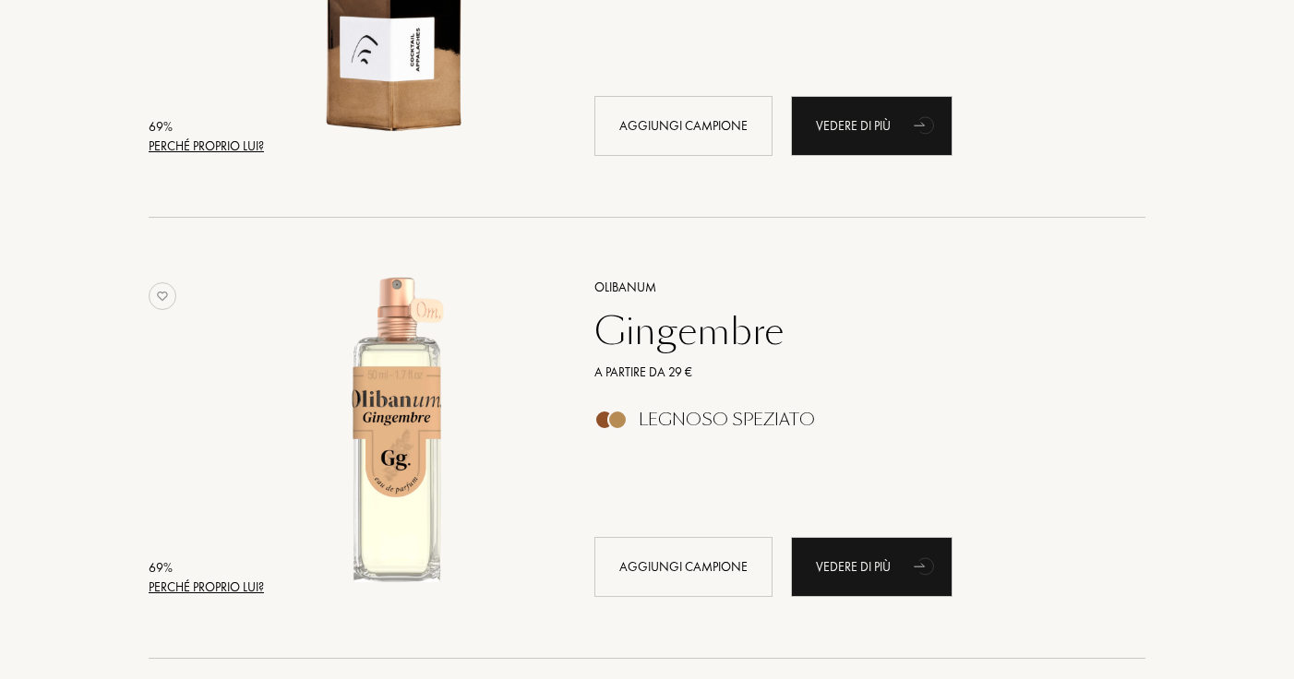
scroll to position [17572, 0]
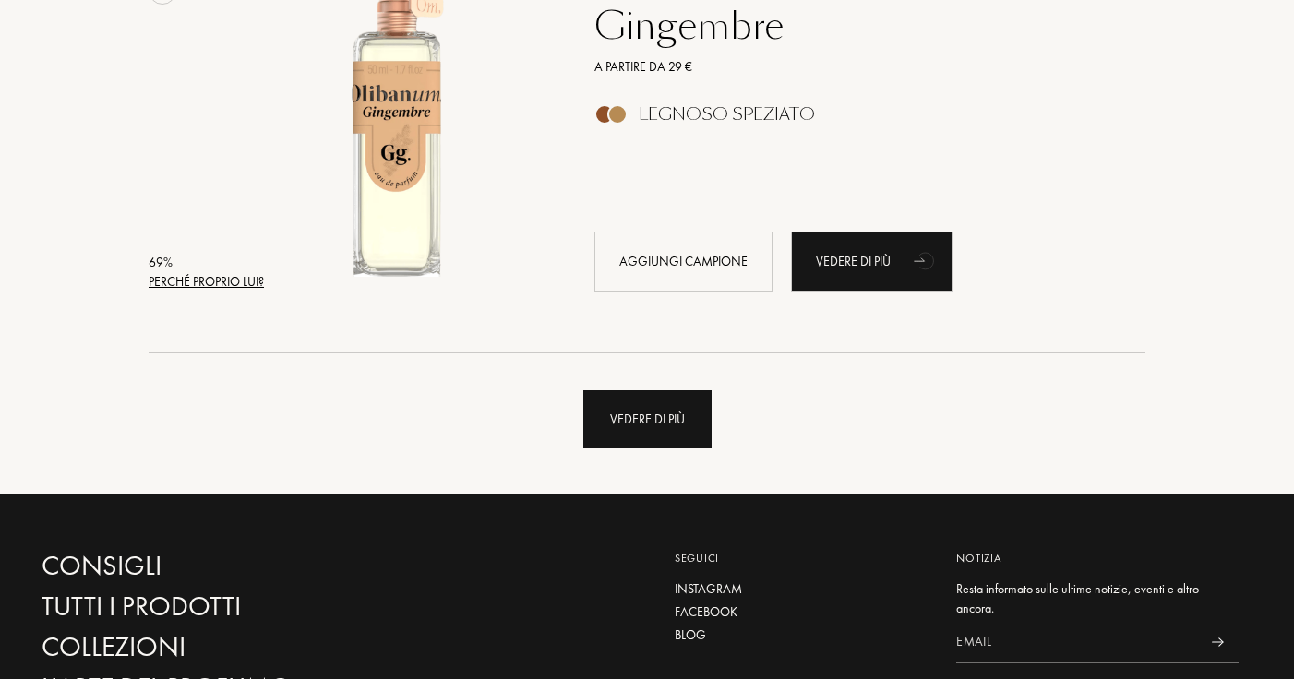
click at [663, 425] on div "Vedere di più" at bounding box center [647, 419] width 128 height 58
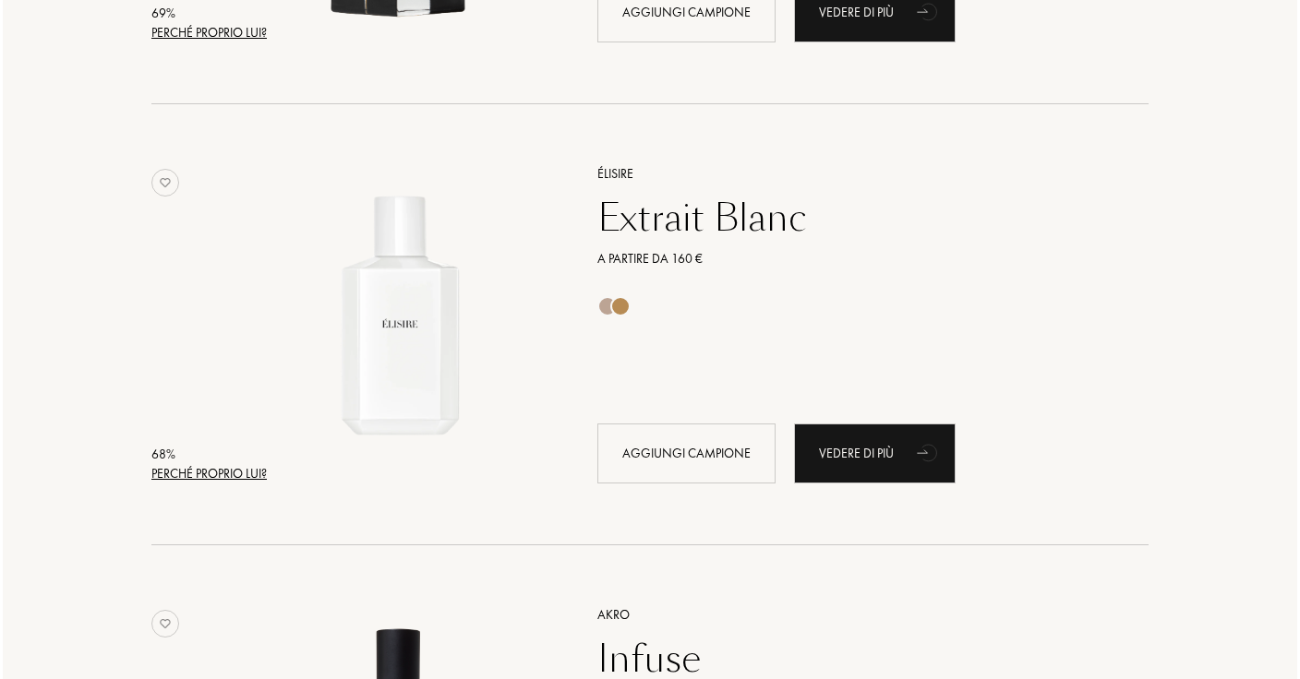
scroll to position [18344, 0]
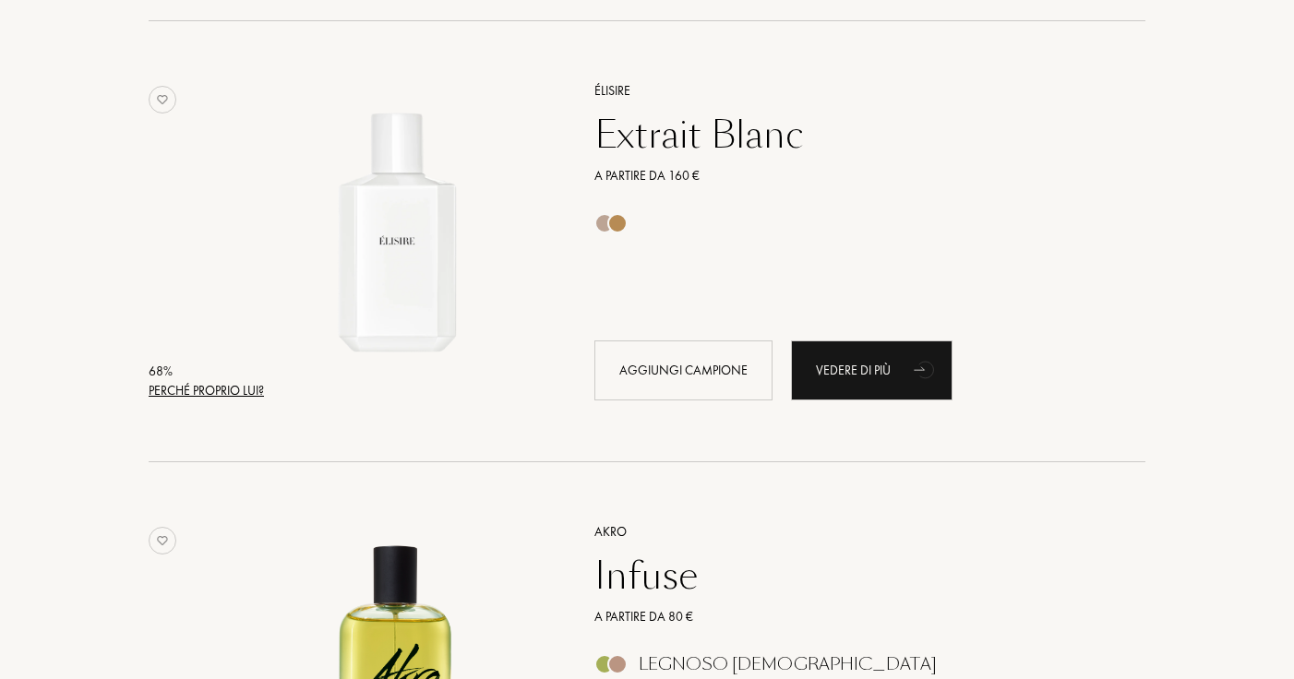
click at [253, 397] on div "Perché proprio lui?" at bounding box center [206, 390] width 115 height 19
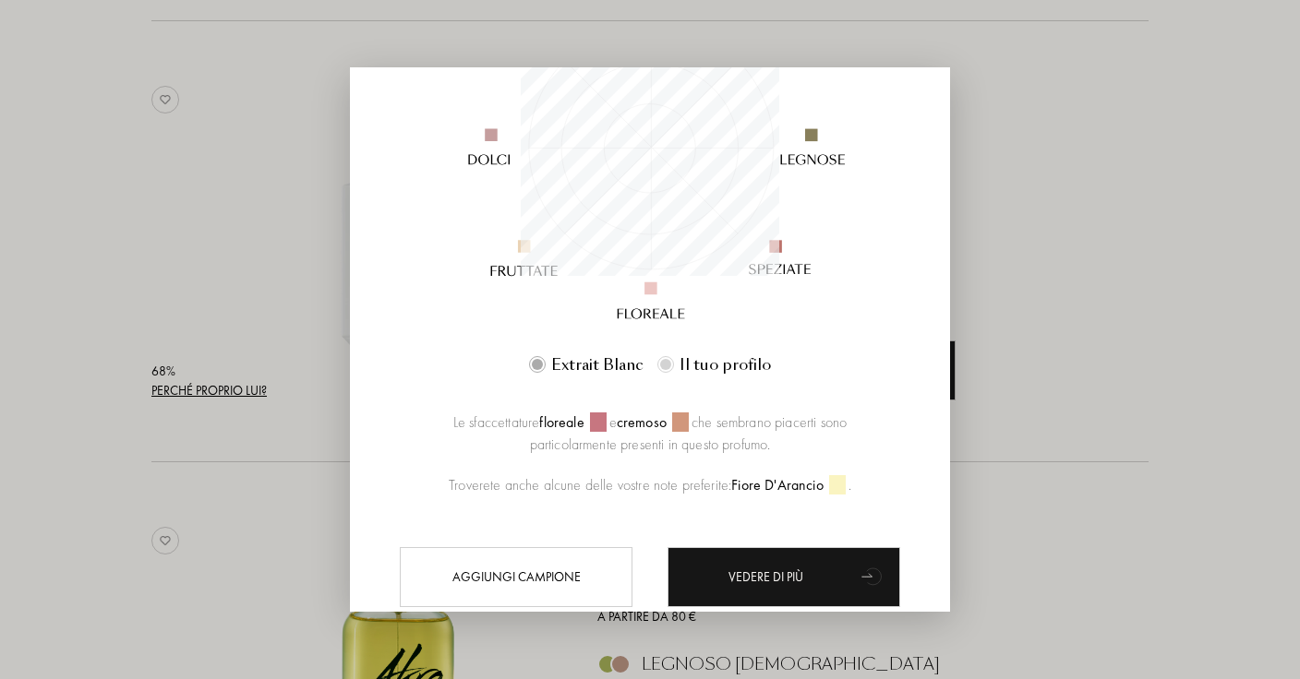
scroll to position [332, 0]
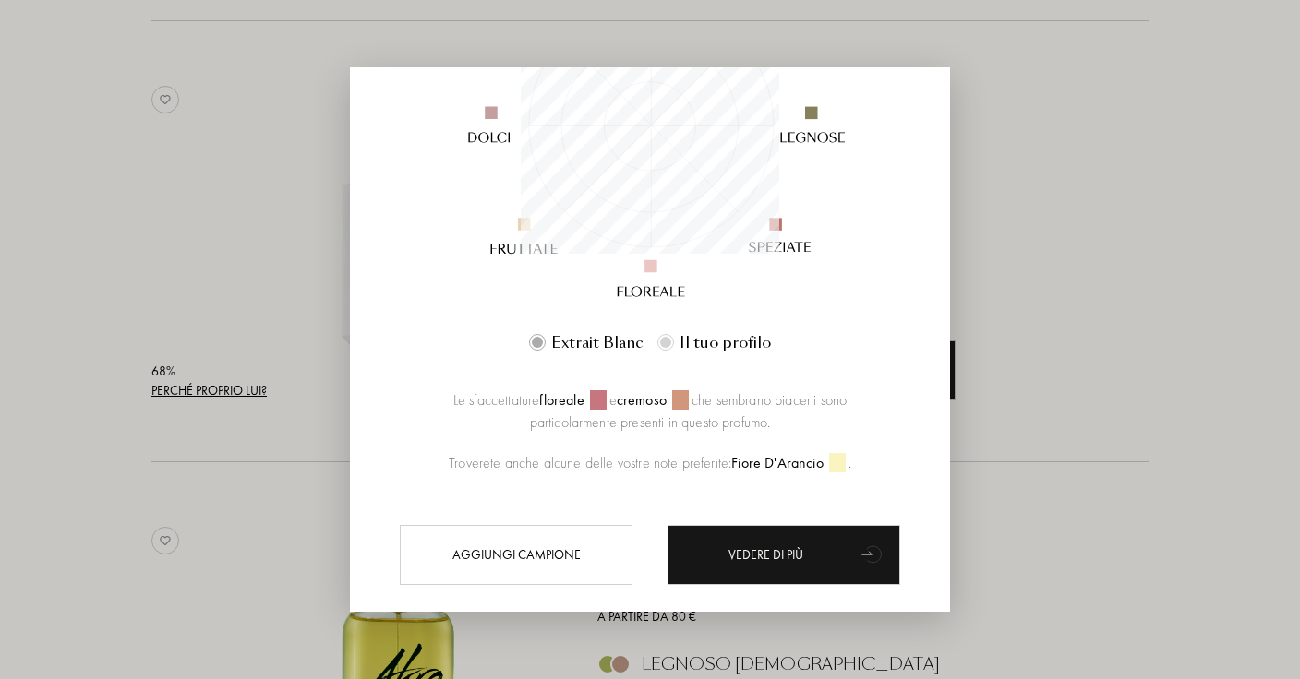
click at [519, 654] on div at bounding box center [650, 339] width 1300 height 679
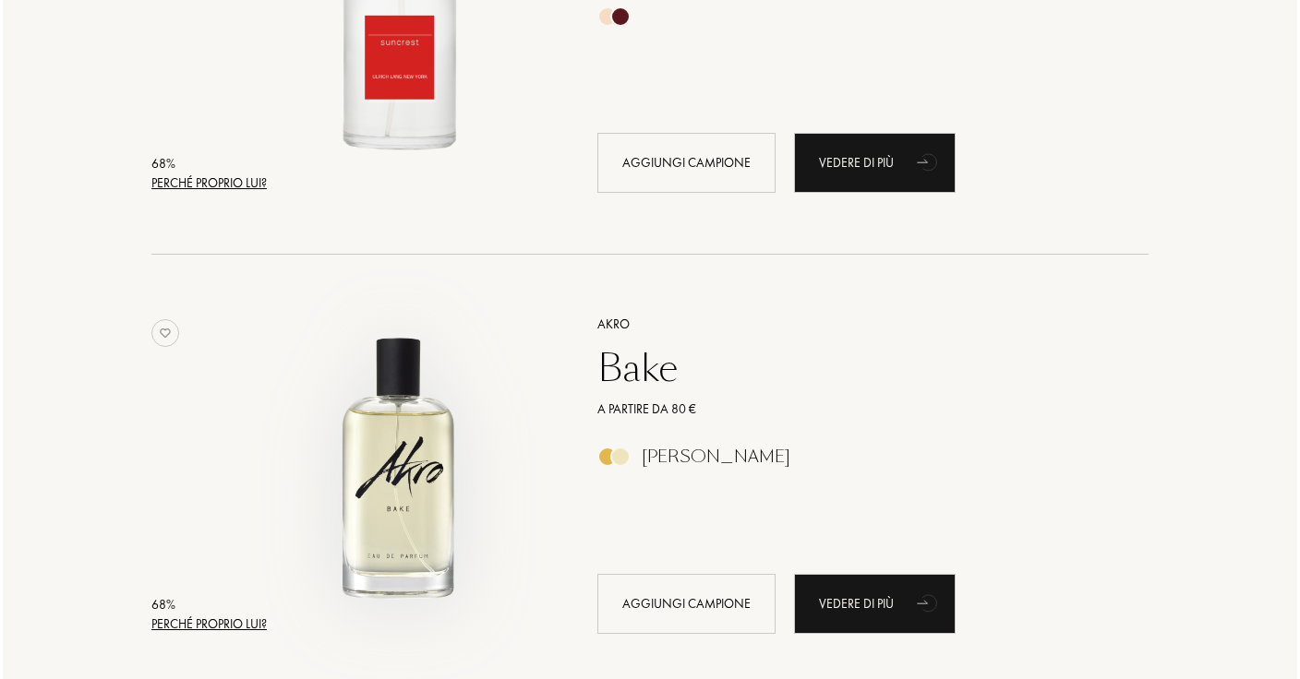
scroll to position [19997, 0]
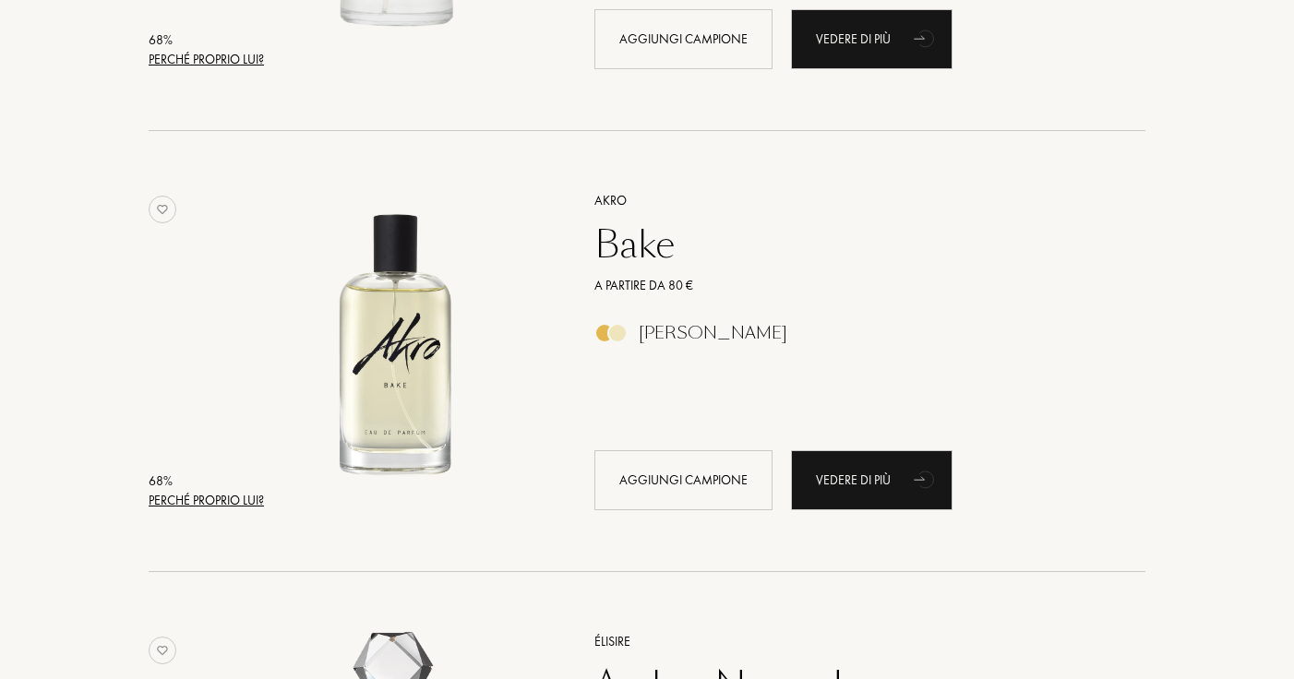
click at [225, 500] on div "Perché proprio lui?" at bounding box center [206, 500] width 115 height 19
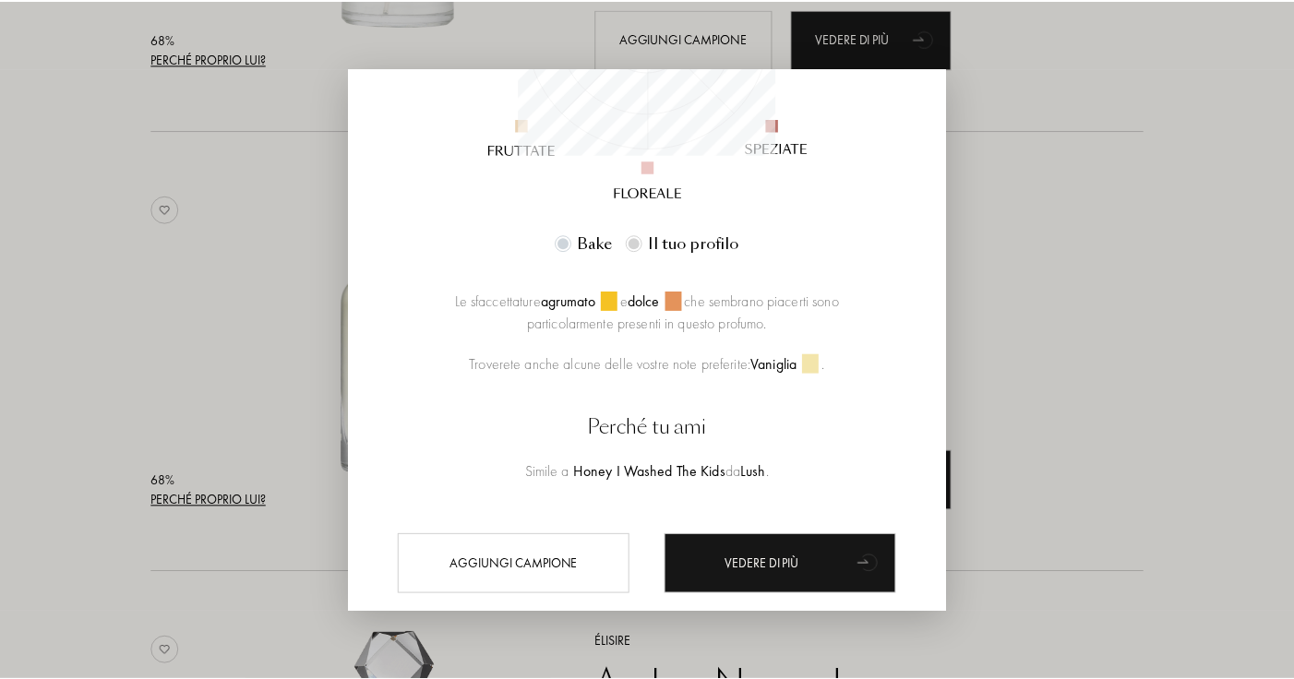
scroll to position [433, 0]
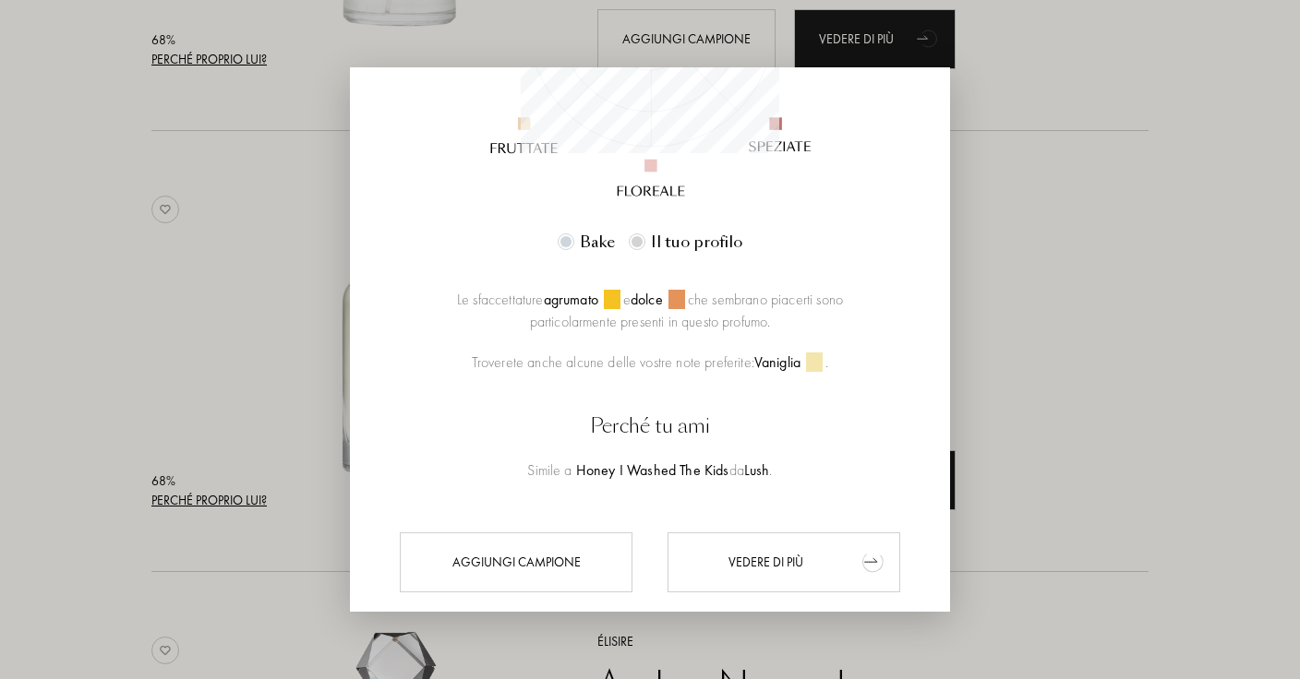
click at [727, 563] on div "Vedere di più" at bounding box center [783, 563] width 233 height 60
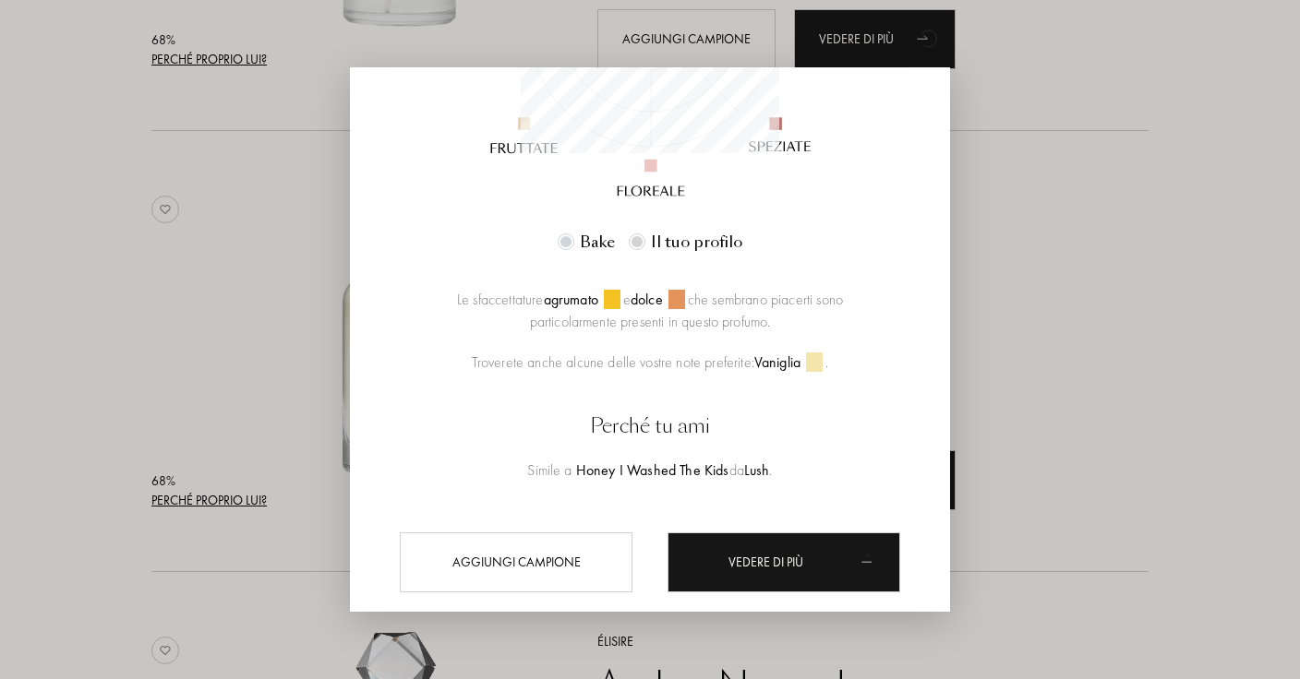
click at [189, 286] on div at bounding box center [650, 339] width 1300 height 679
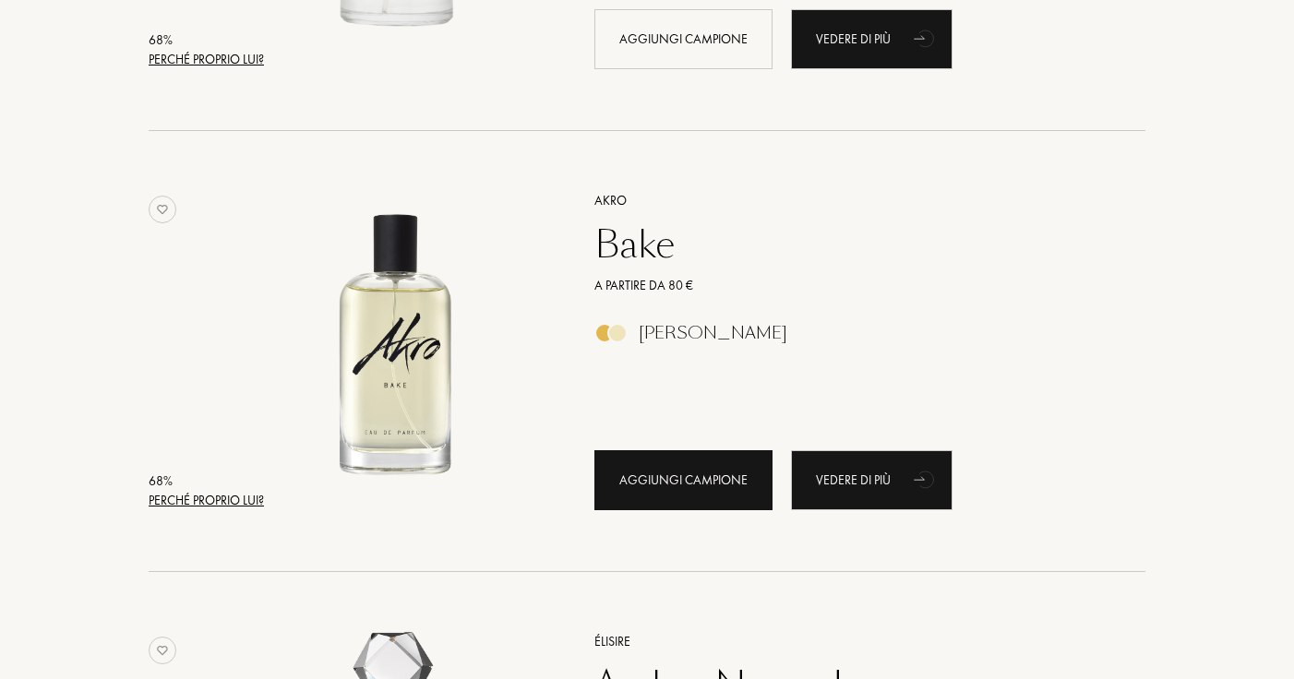
click at [671, 492] on div "Aggiungi campione" at bounding box center [683, 480] width 178 height 60
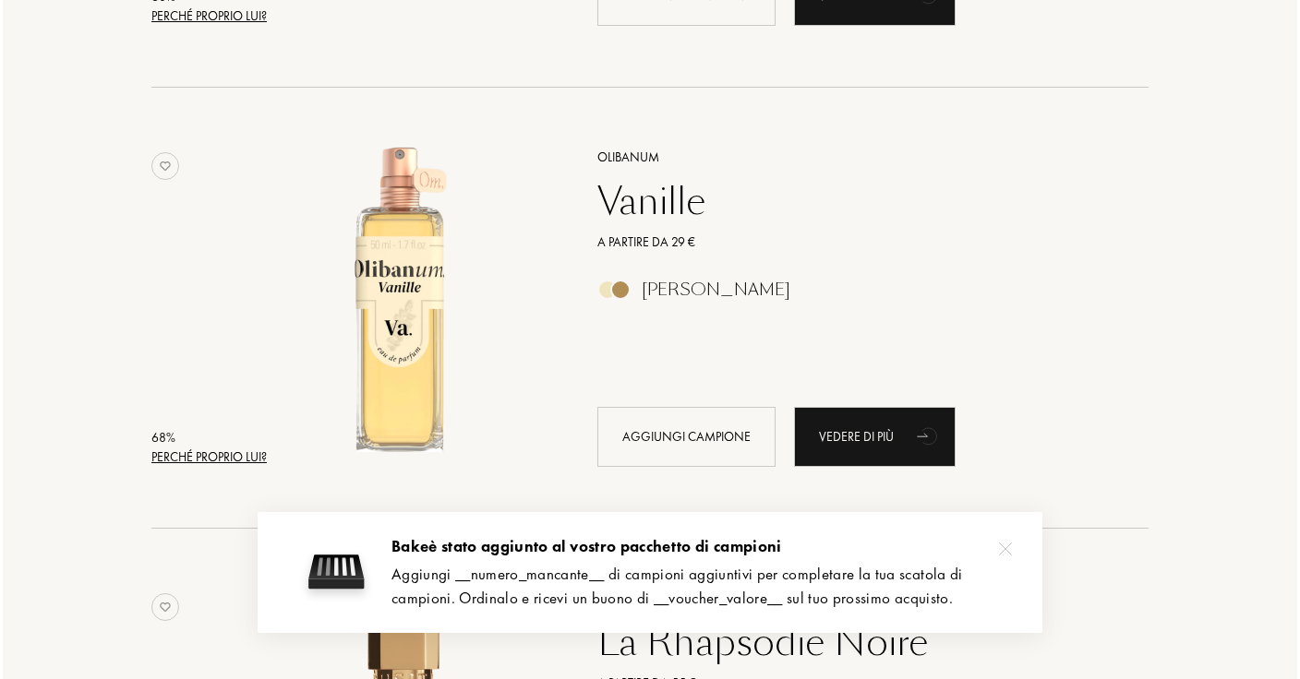
scroll to position [20923, 0]
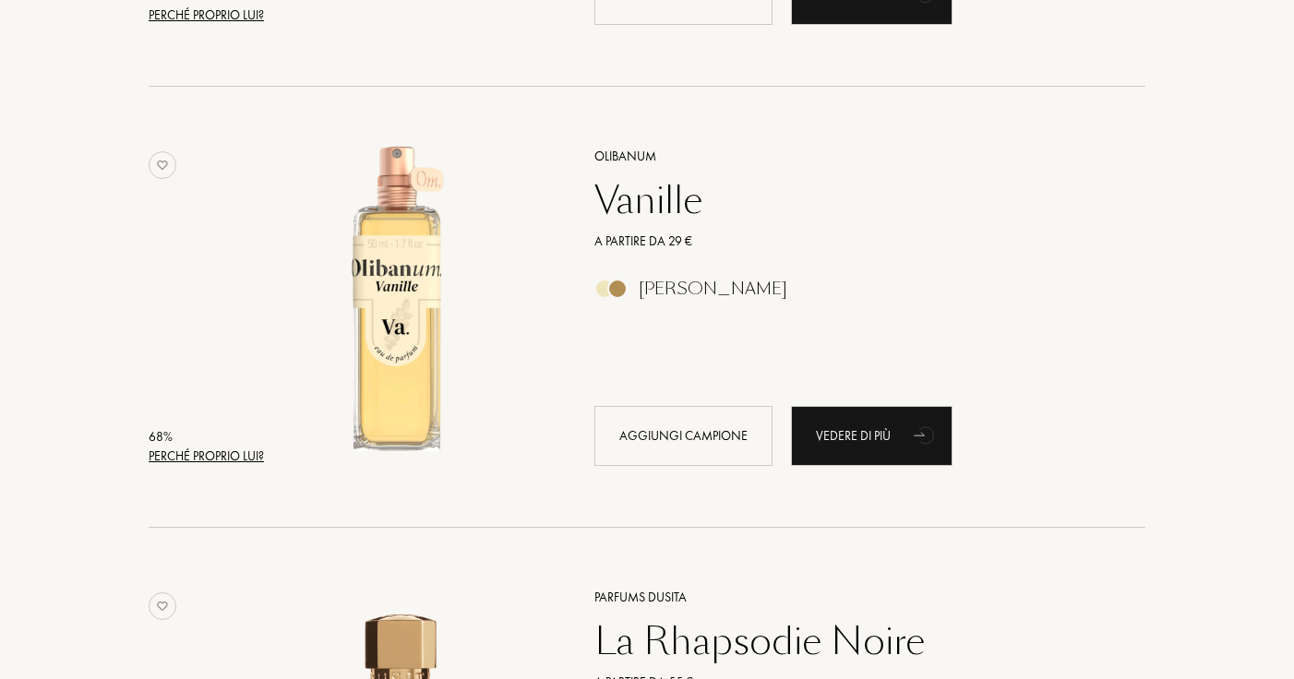
click at [181, 458] on div "Perché proprio lui?" at bounding box center [206, 456] width 115 height 19
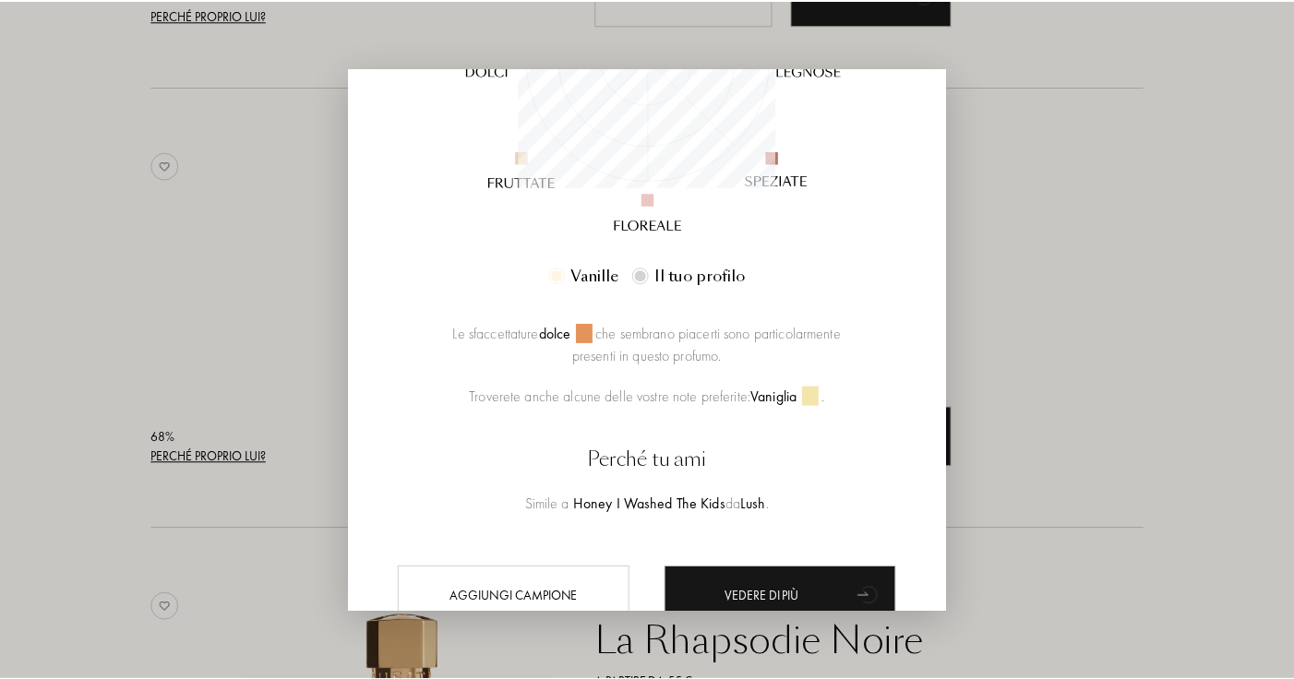
scroll to position [402, 0]
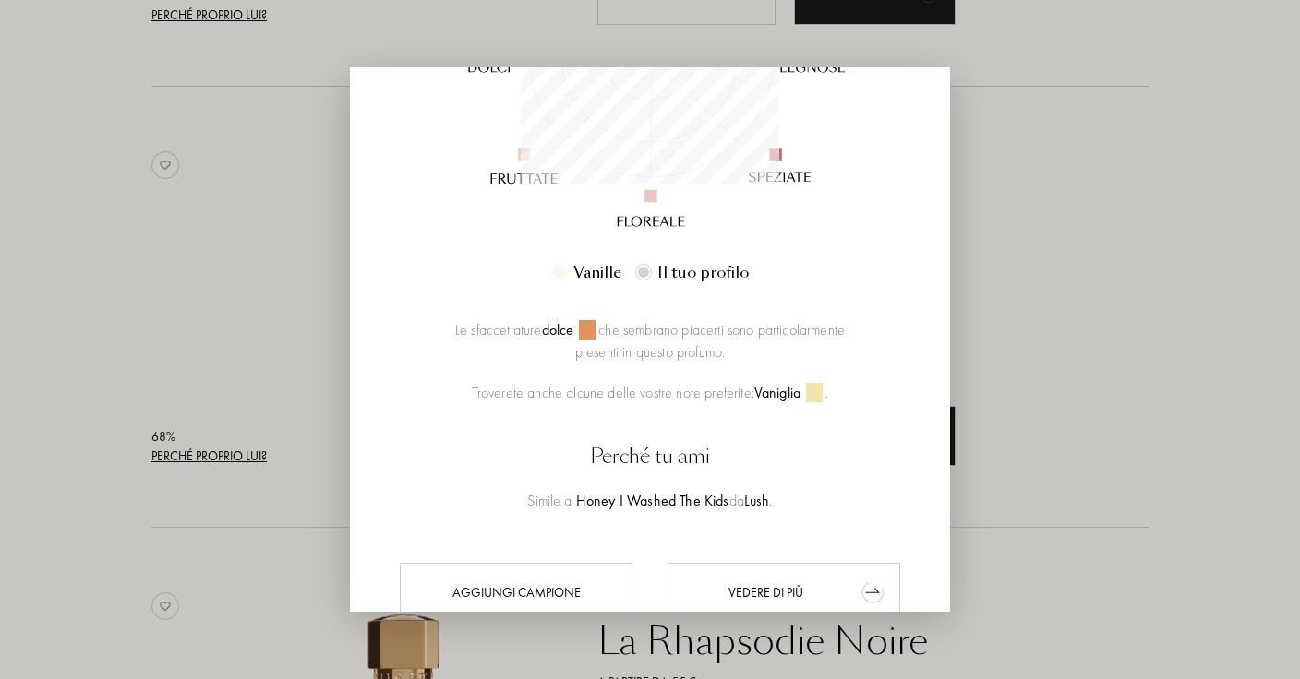
click at [726, 582] on div "Vedere di più" at bounding box center [783, 593] width 233 height 60
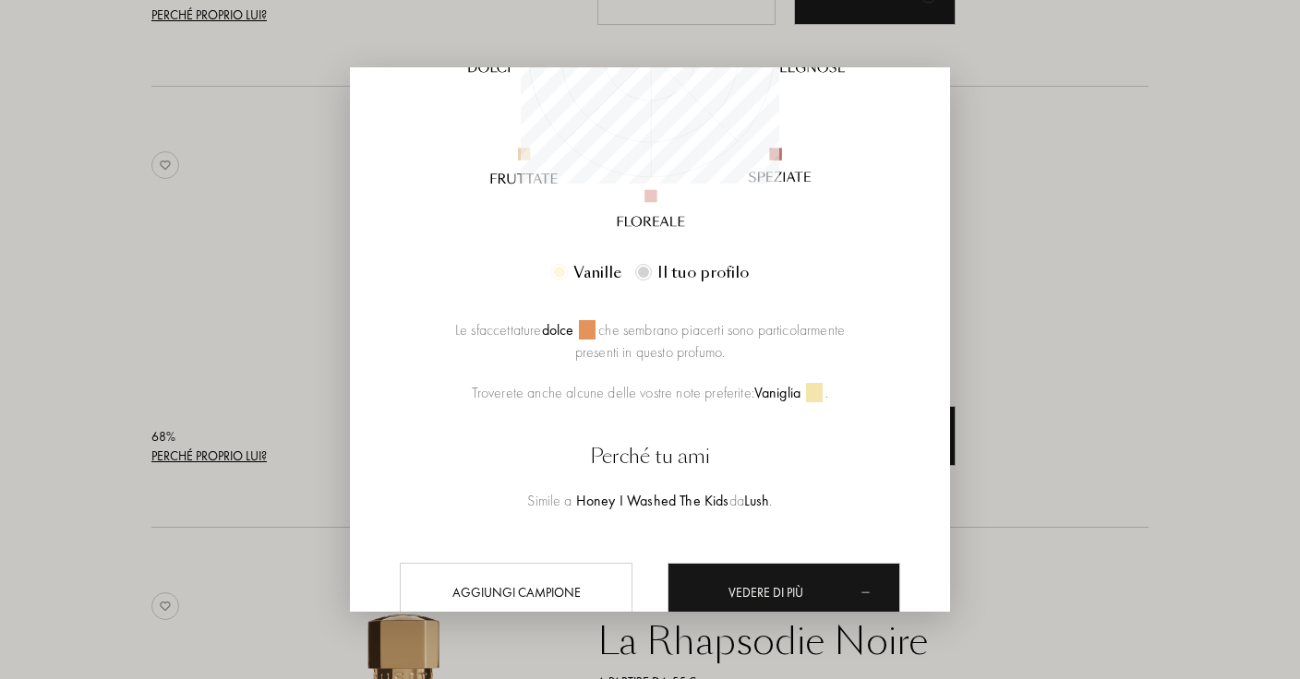
click at [175, 328] on div at bounding box center [650, 339] width 1300 height 679
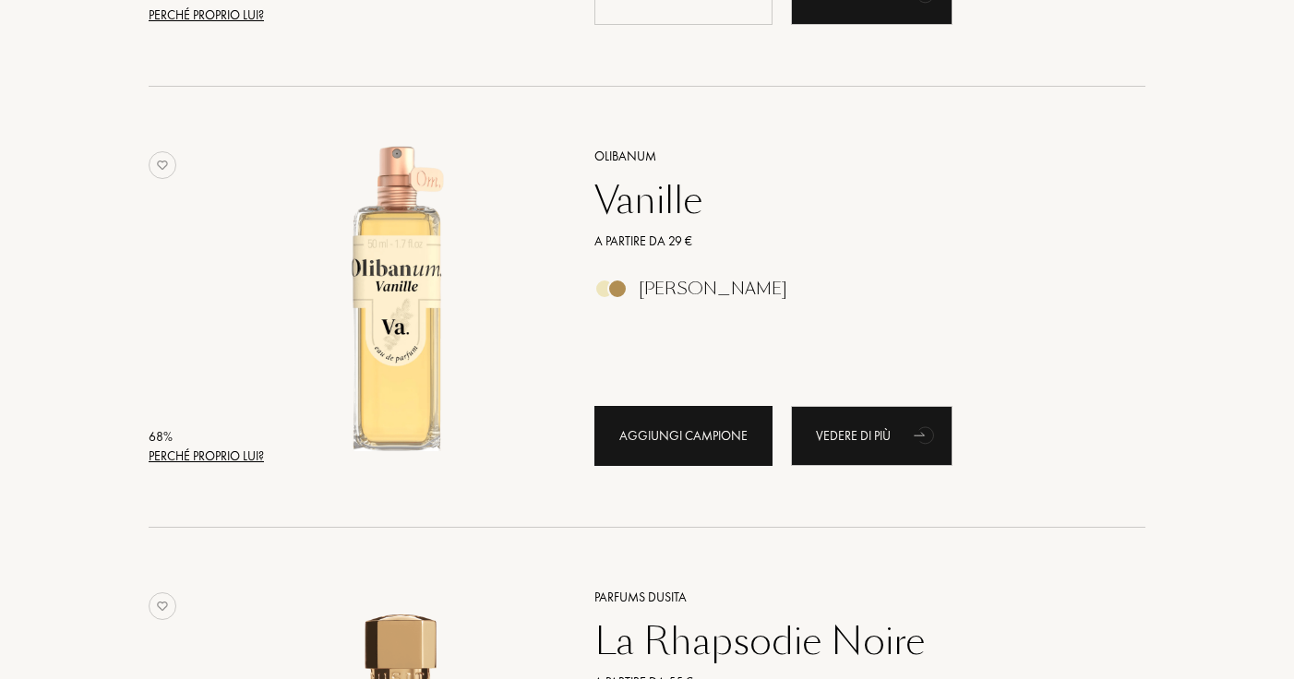
click at [639, 448] on div "Aggiungi campione" at bounding box center [683, 436] width 178 height 60
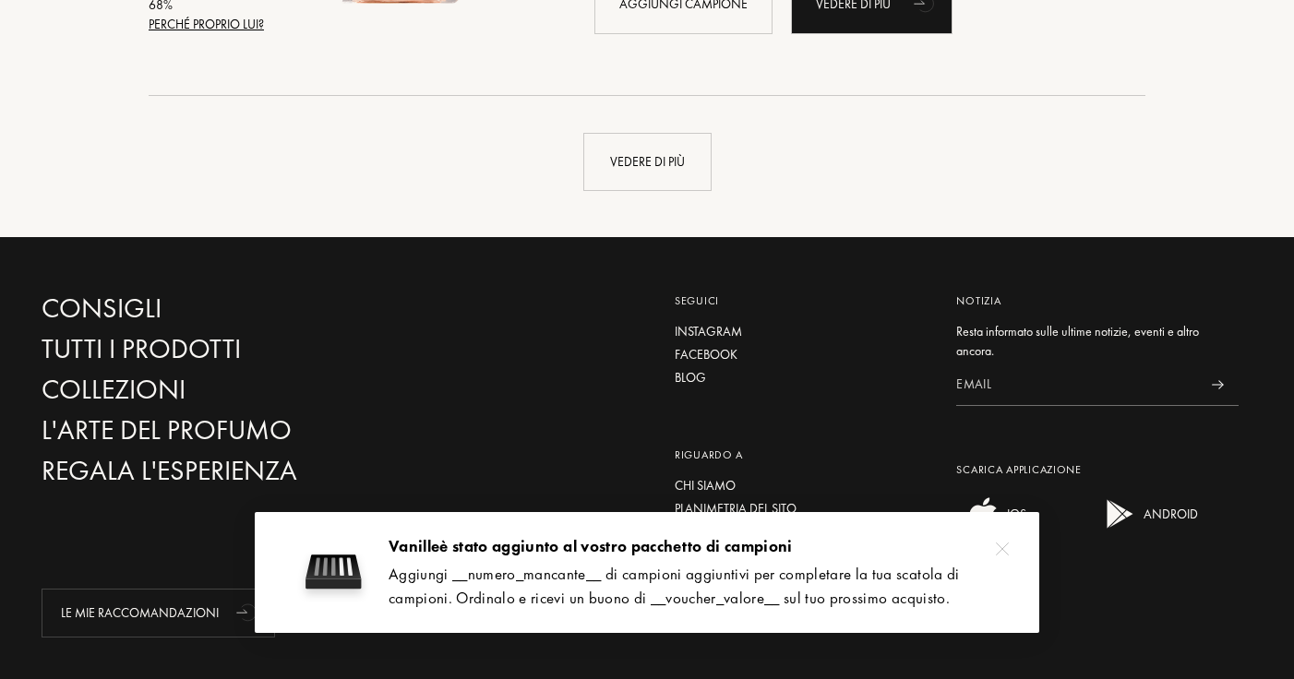
scroll to position [22050, 0]
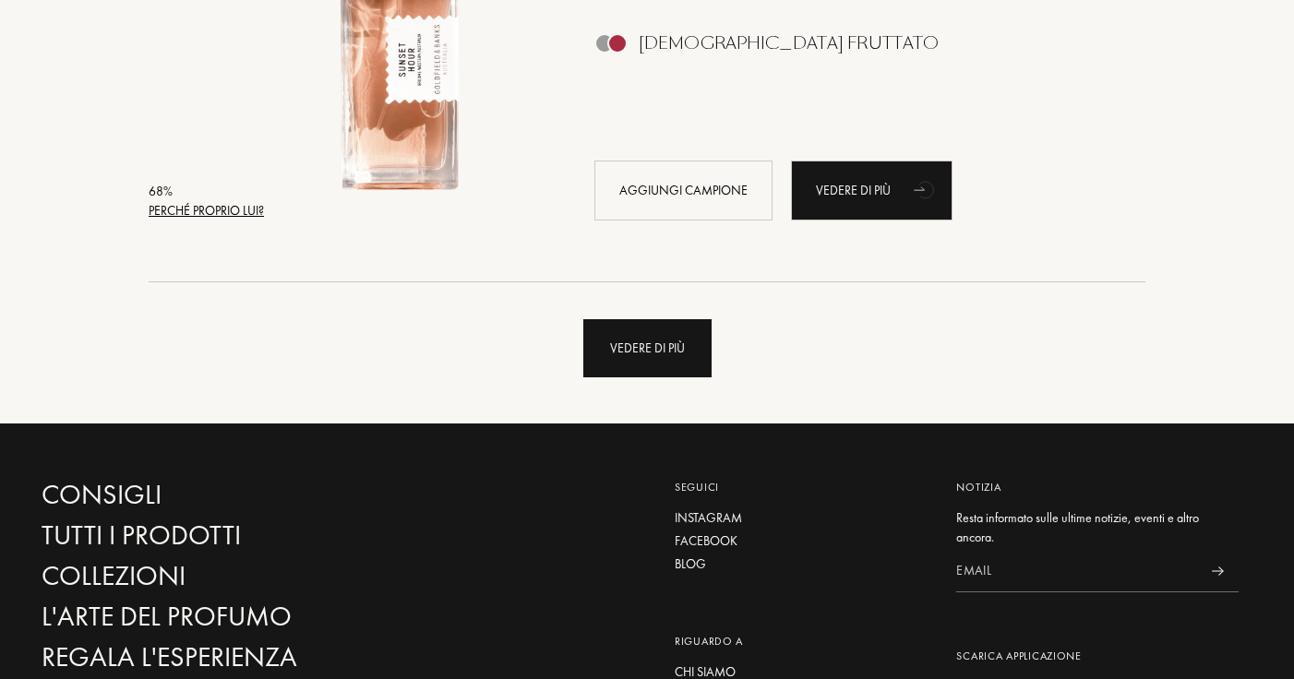
click at [686, 327] on div "Vedere di più" at bounding box center [647, 348] width 128 height 58
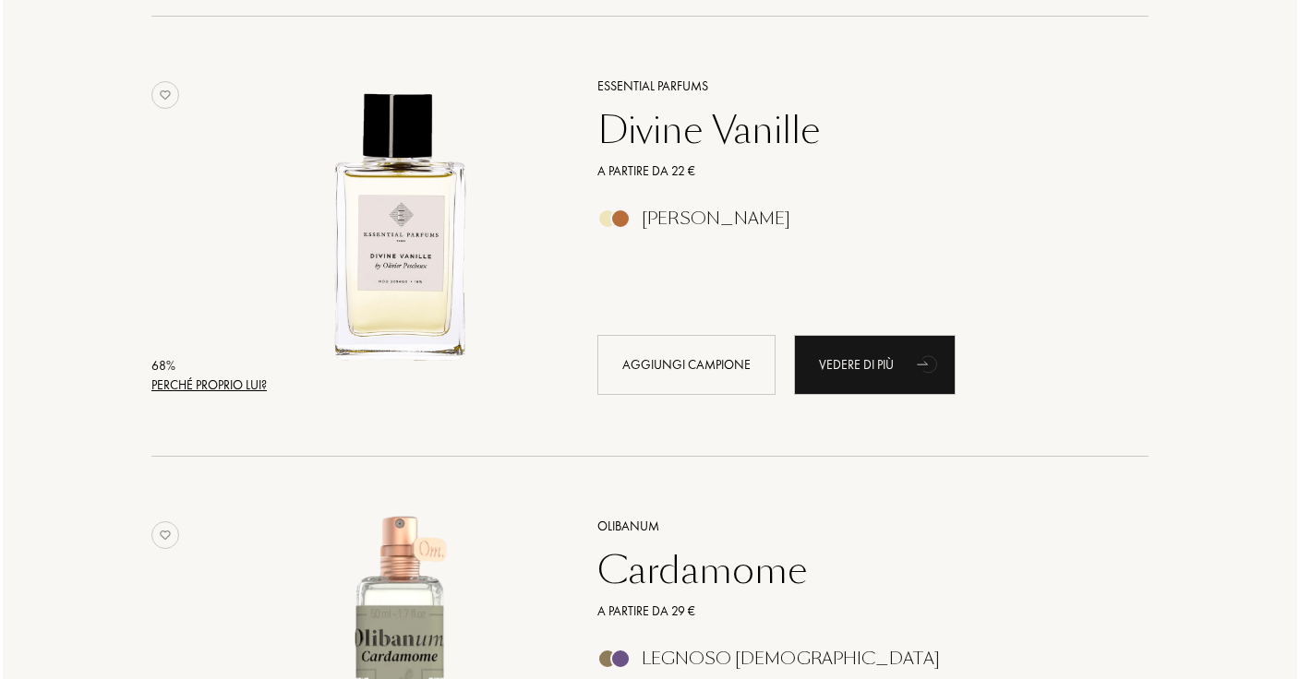
scroll to position [22320, 0]
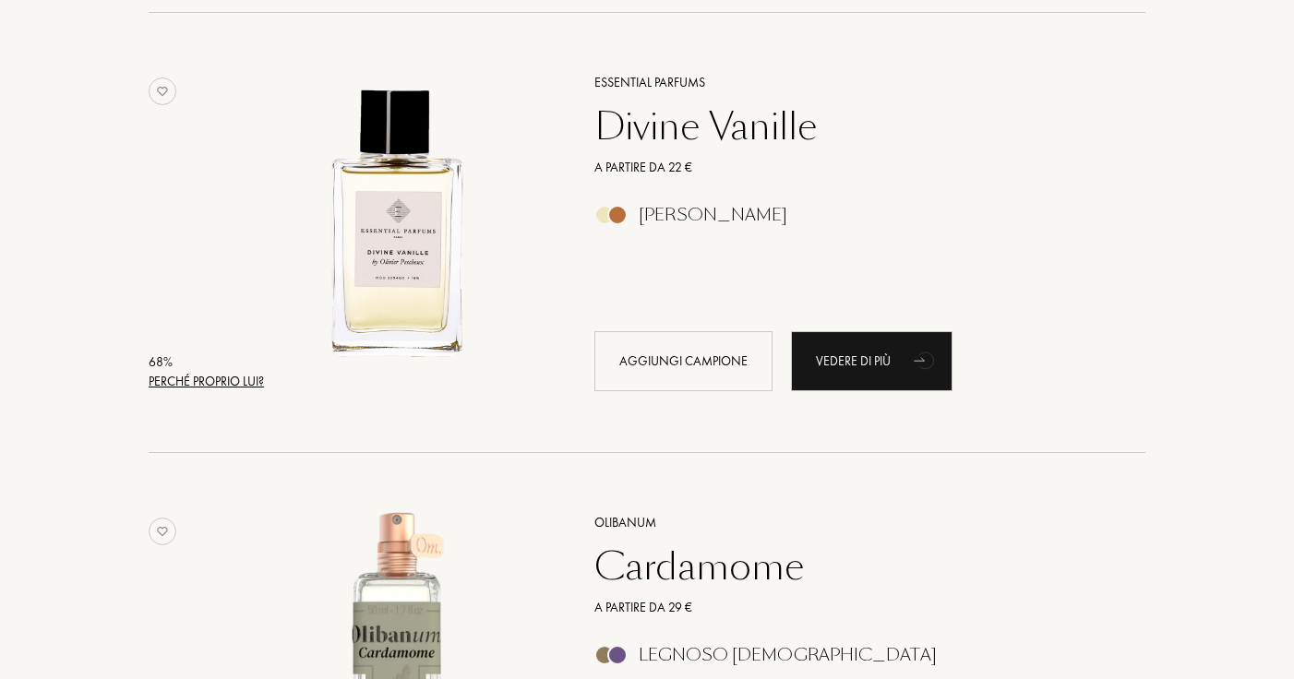
click at [191, 382] on div "Perché proprio lui?" at bounding box center [206, 381] width 115 height 19
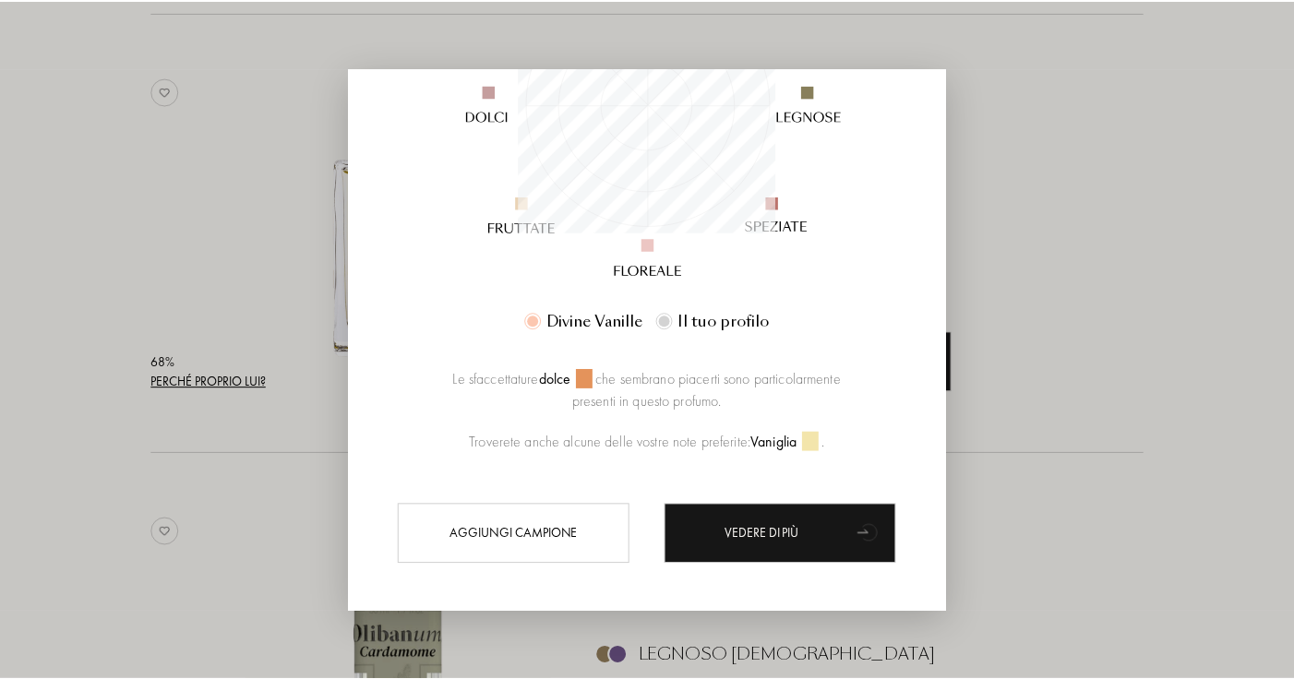
scroll to position [366, 0]
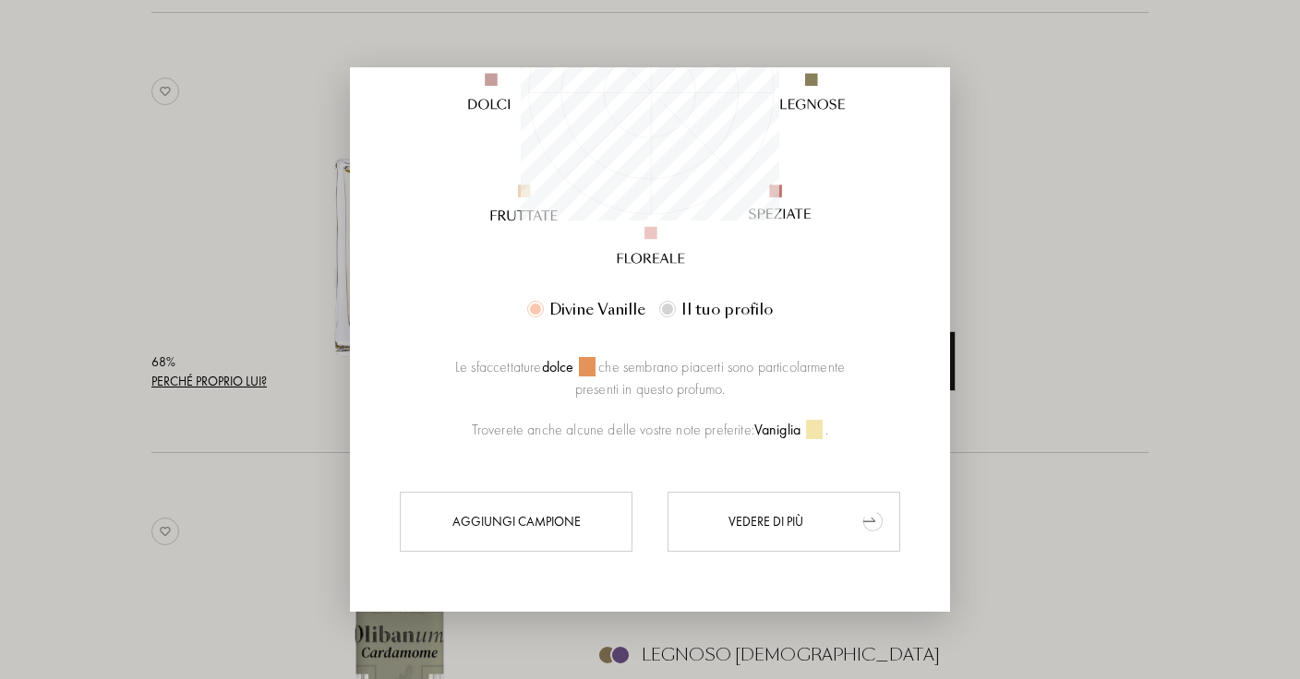
click at [788, 501] on div "Vedere di più" at bounding box center [783, 522] width 233 height 60
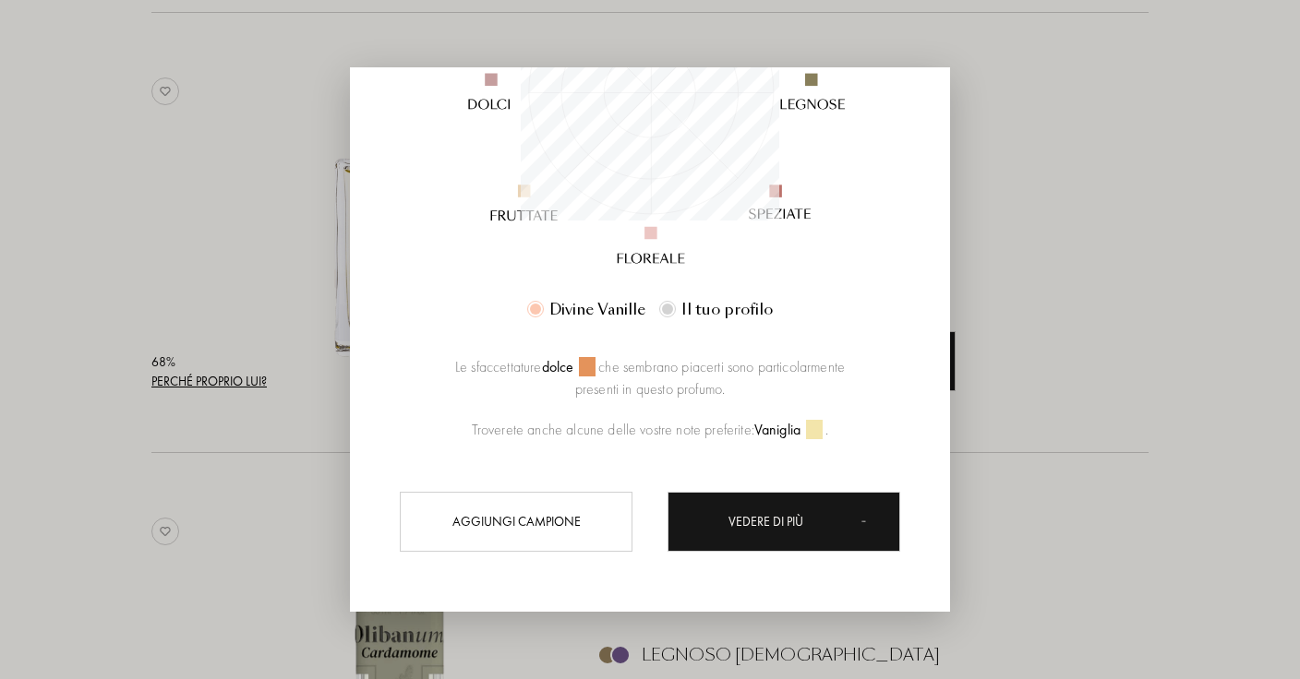
click at [118, 346] on div at bounding box center [650, 339] width 1300 height 679
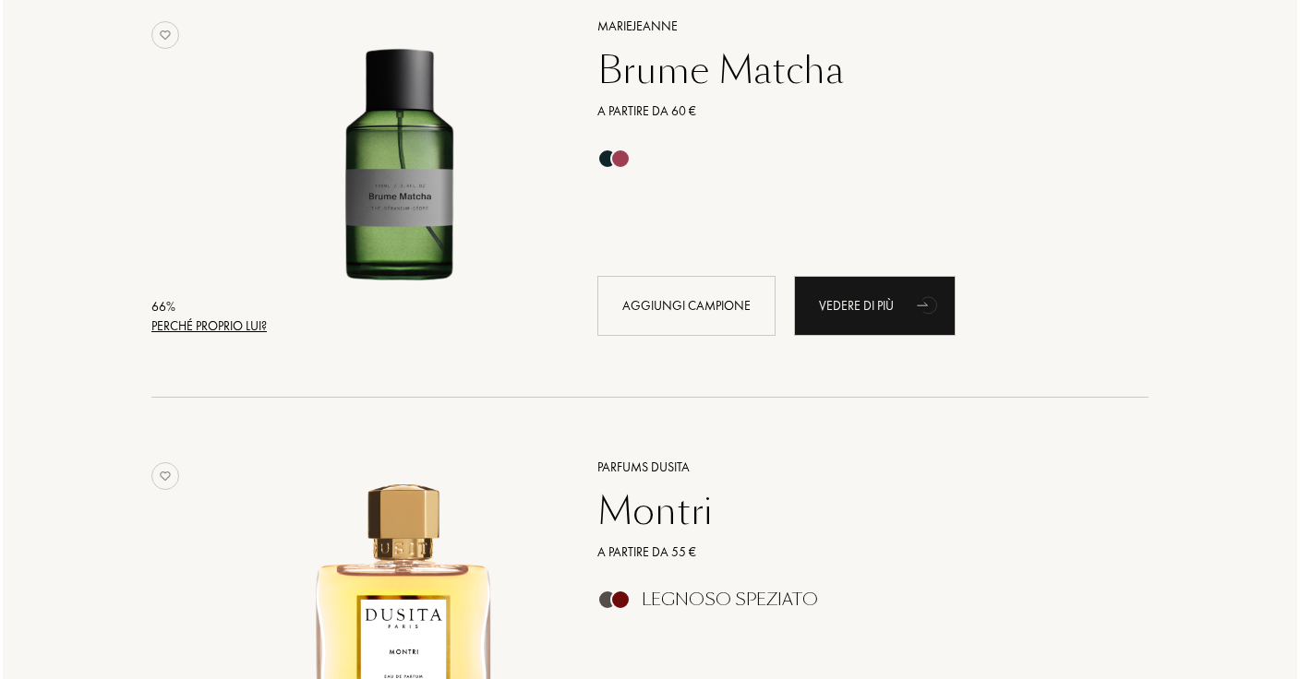
scroll to position [25569, 0]
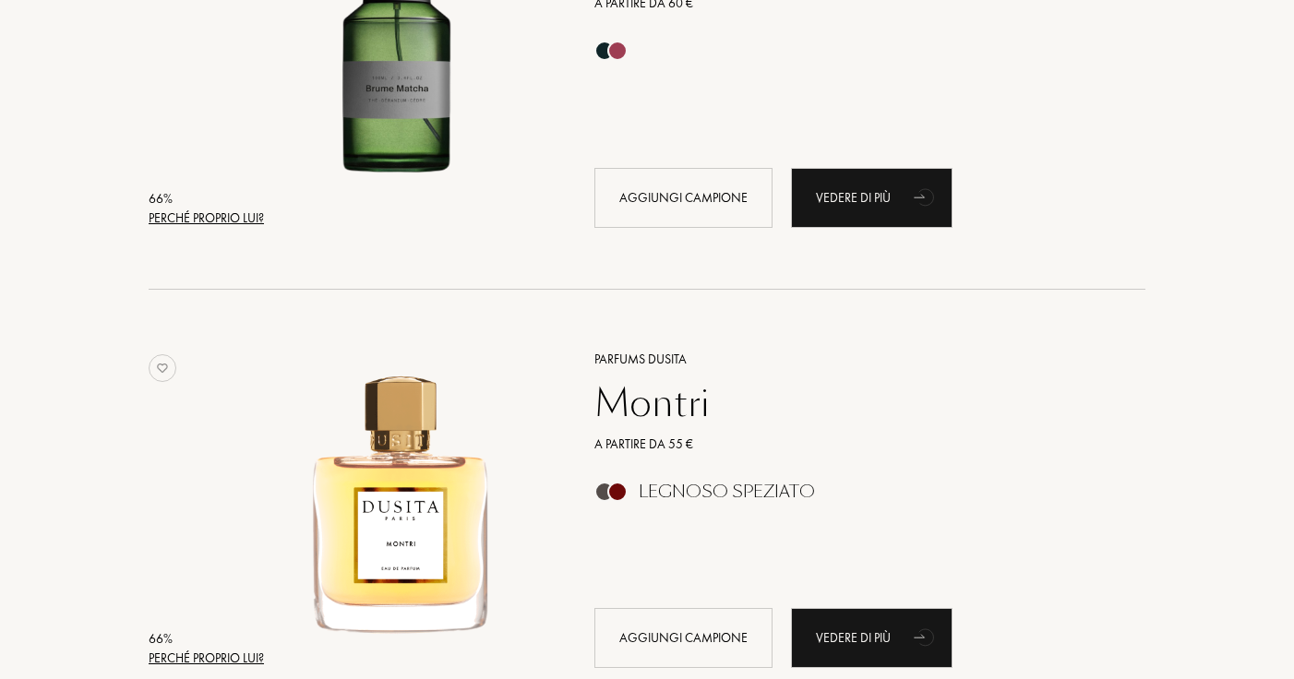
click at [238, 224] on div "Perché proprio lui?" at bounding box center [206, 218] width 115 height 19
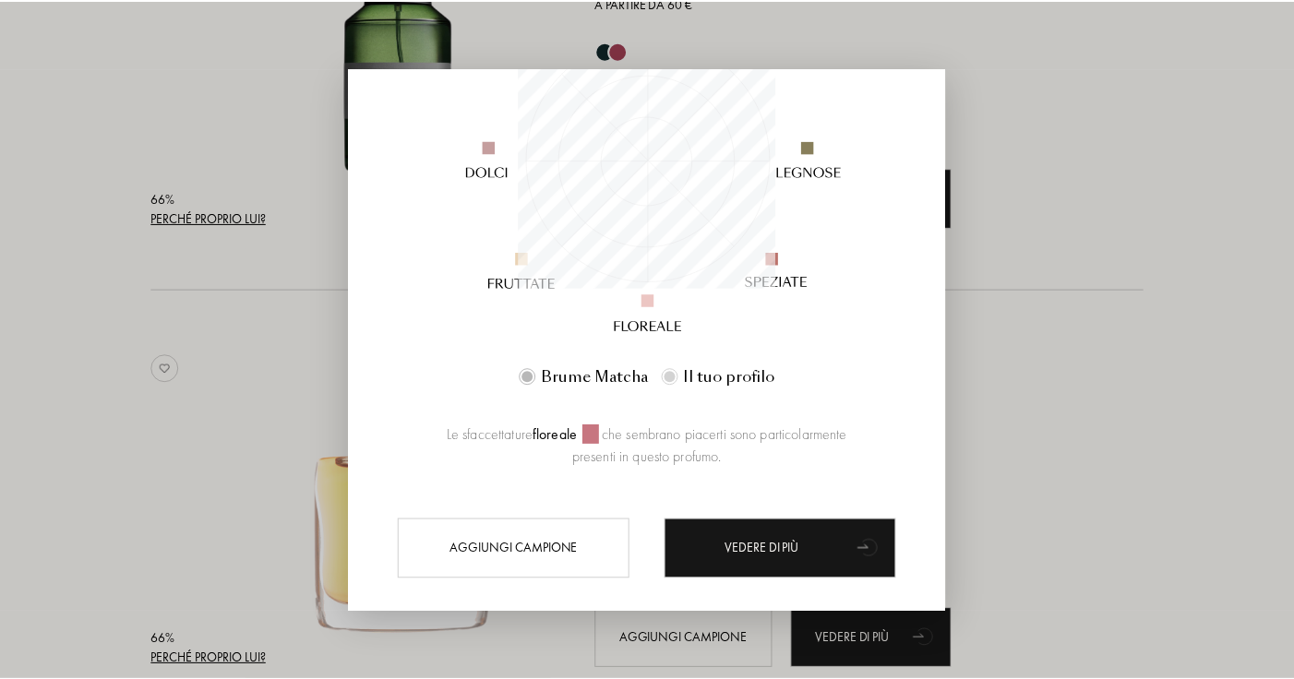
scroll to position [303, 0]
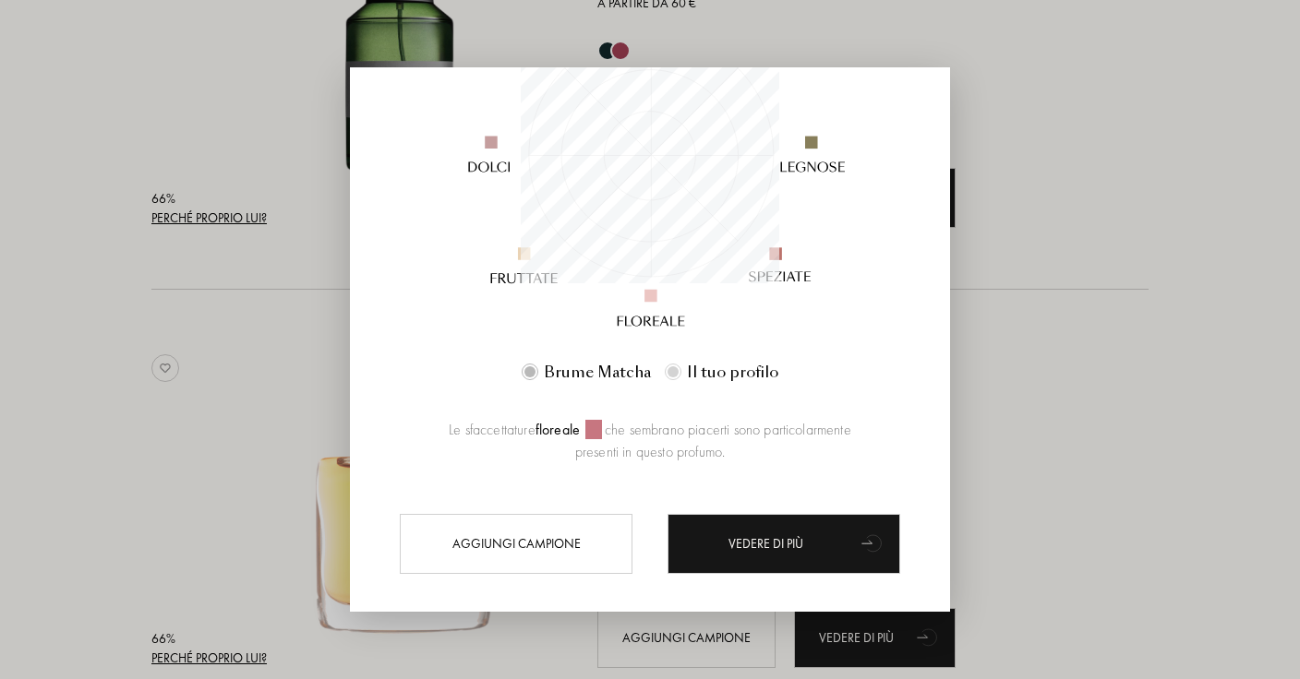
click at [234, 325] on div at bounding box center [650, 339] width 1300 height 679
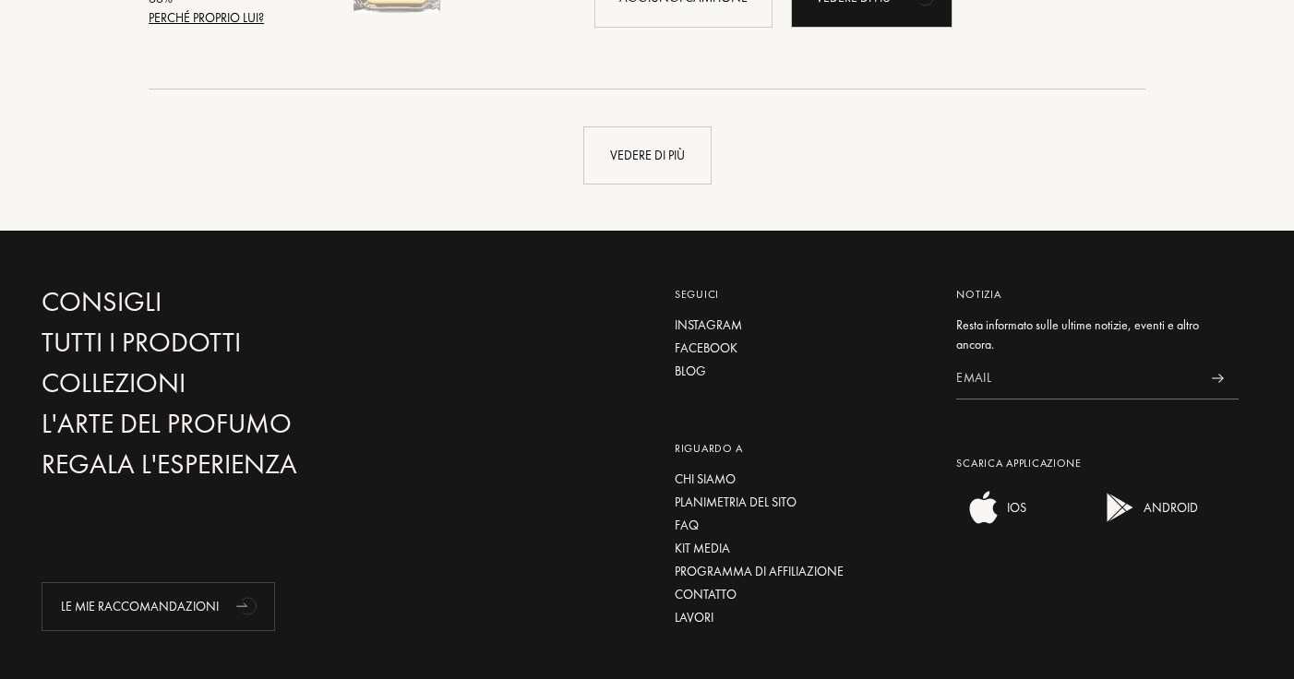
scroll to position [26713, 0]
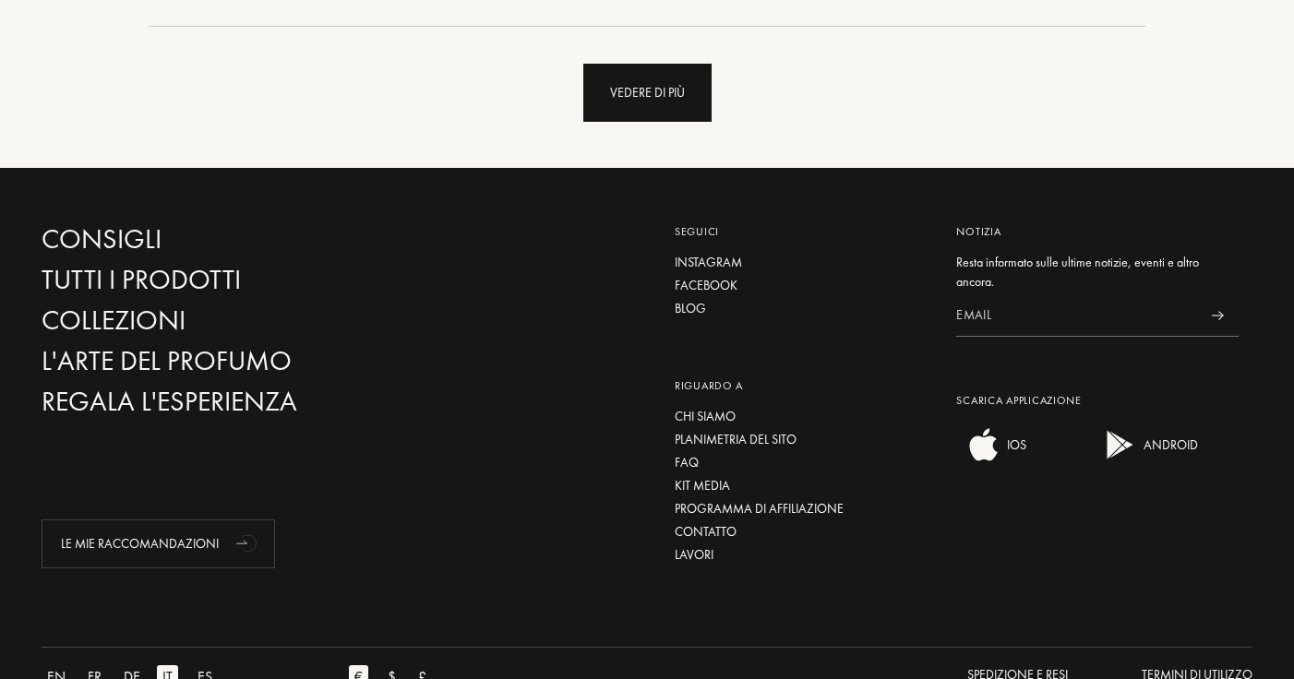
click at [694, 99] on div "Vedere di più" at bounding box center [647, 93] width 128 height 58
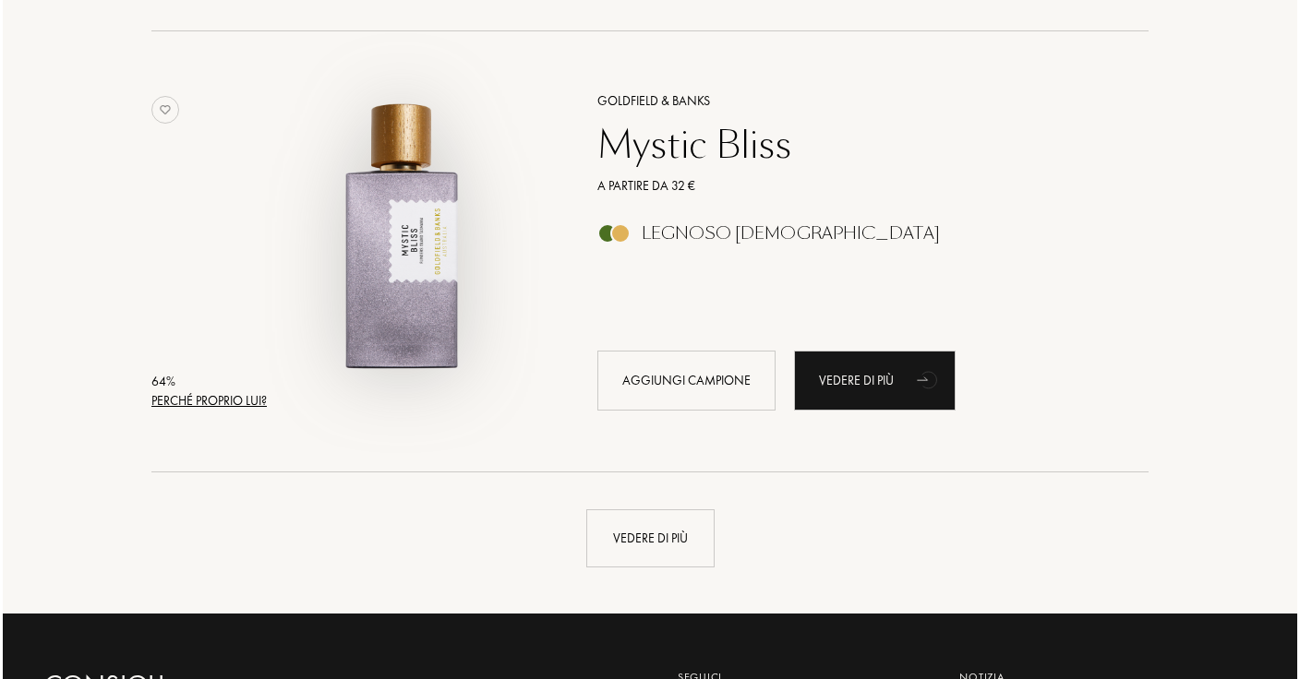
scroll to position [30687, 0]
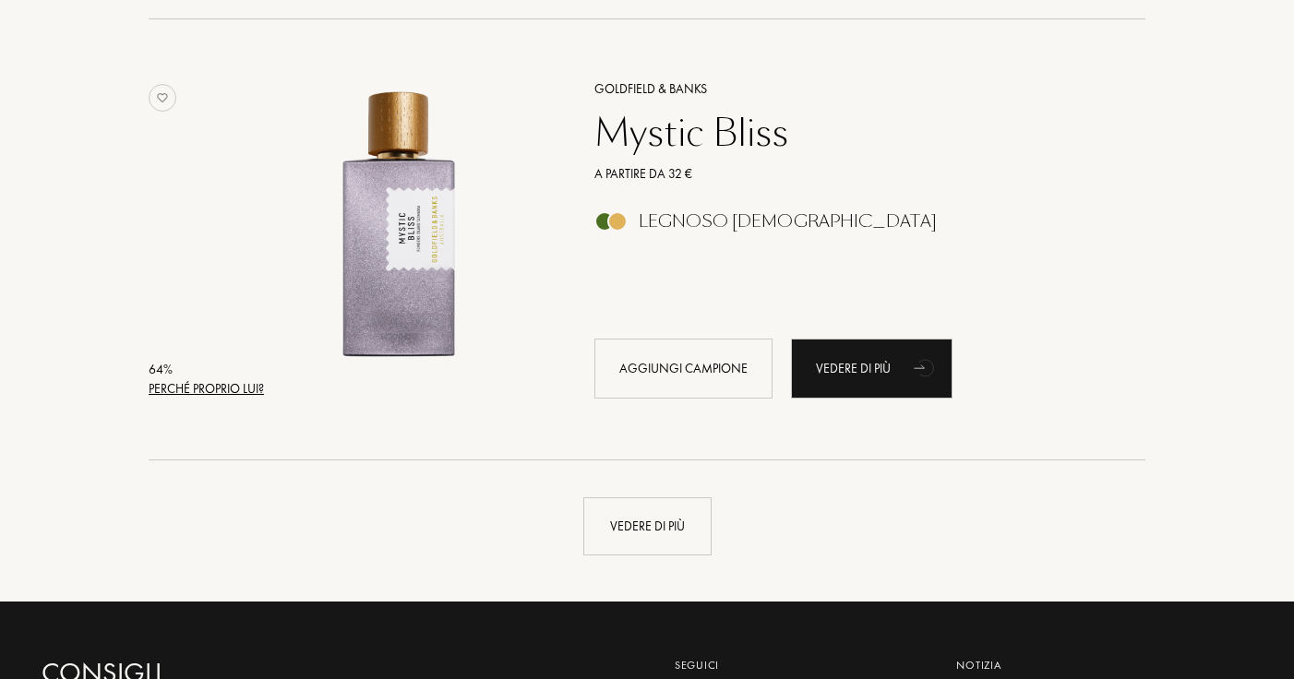
click at [217, 396] on div "Perché proprio lui?" at bounding box center [206, 388] width 115 height 19
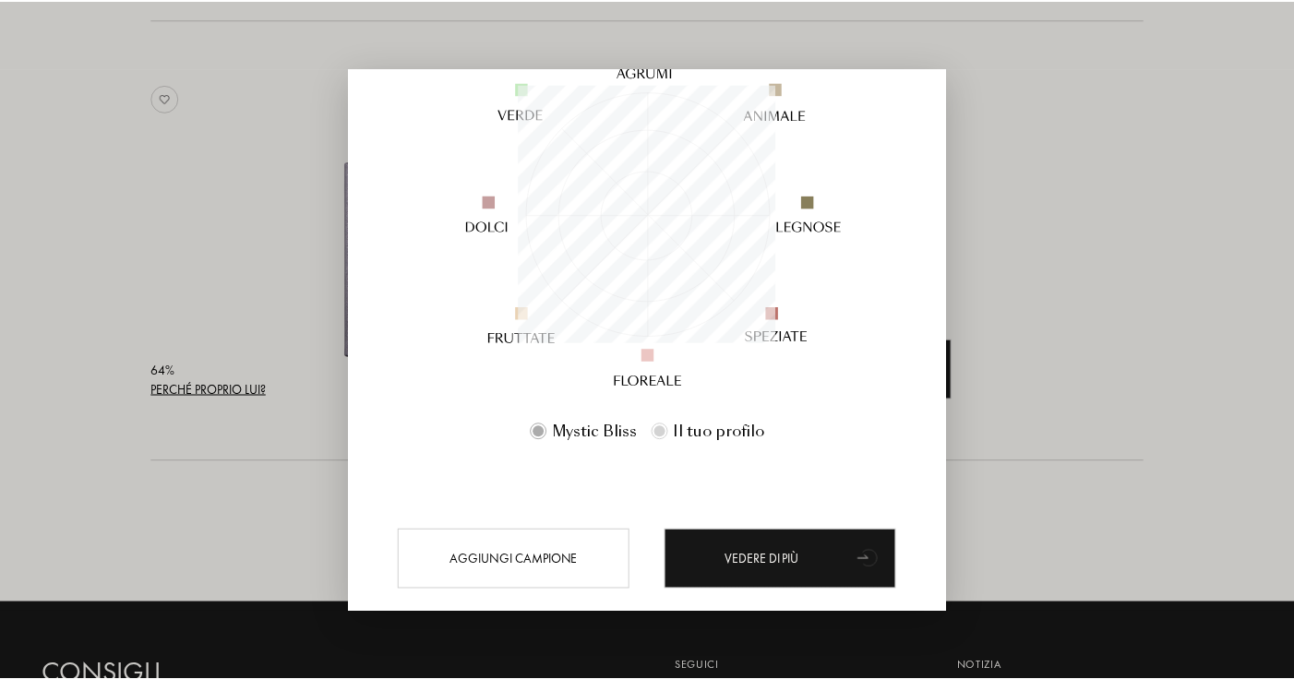
scroll to position [281, 0]
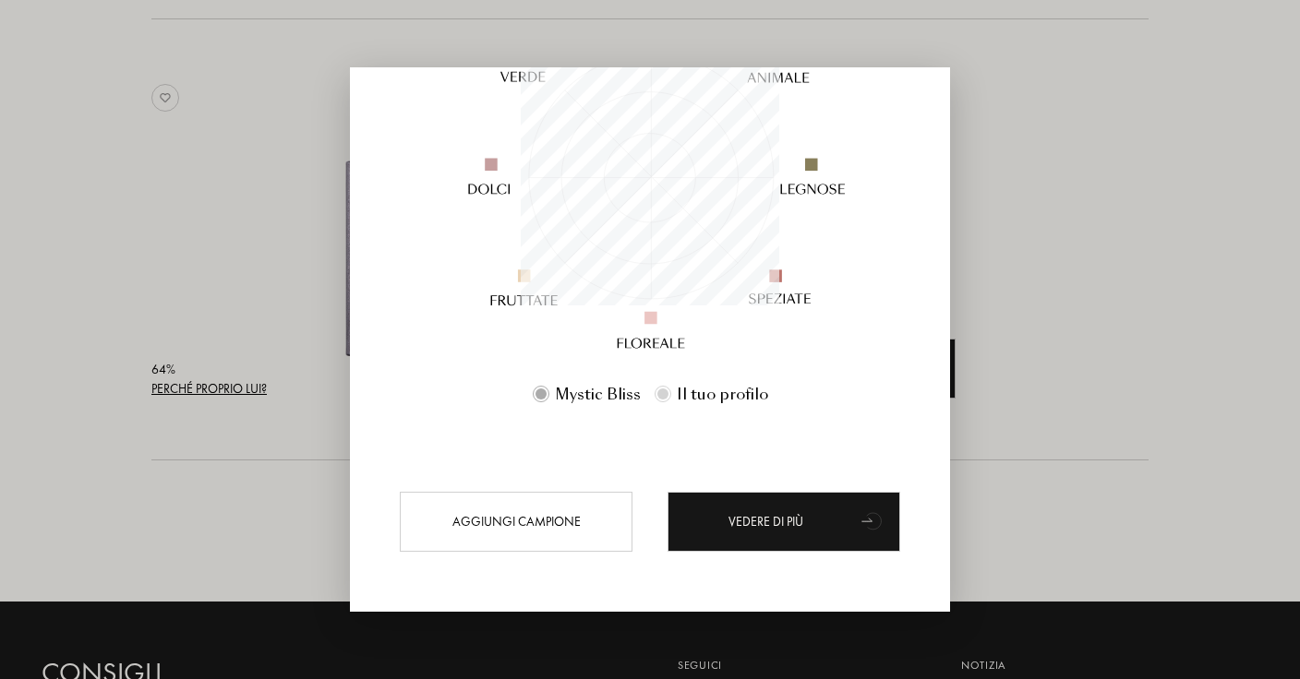
click at [252, 390] on div at bounding box center [650, 339] width 1300 height 679
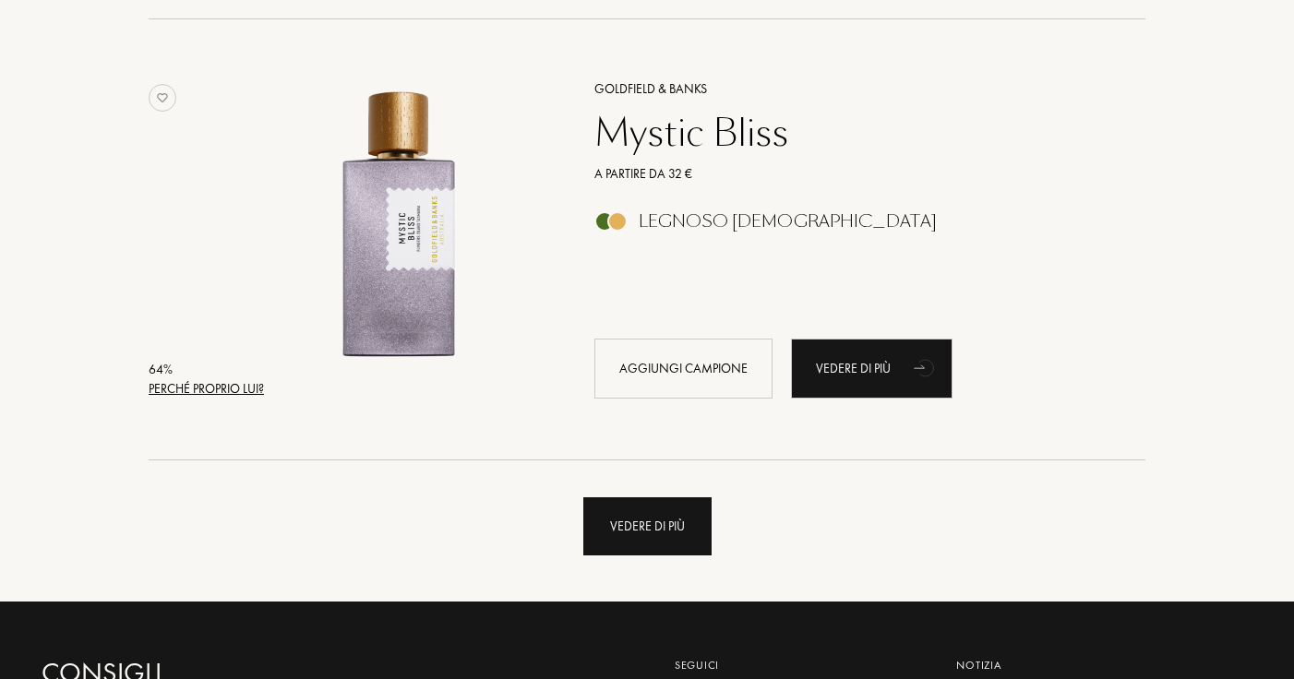
click at [619, 540] on div "Vedere di più" at bounding box center [647, 527] width 128 height 58
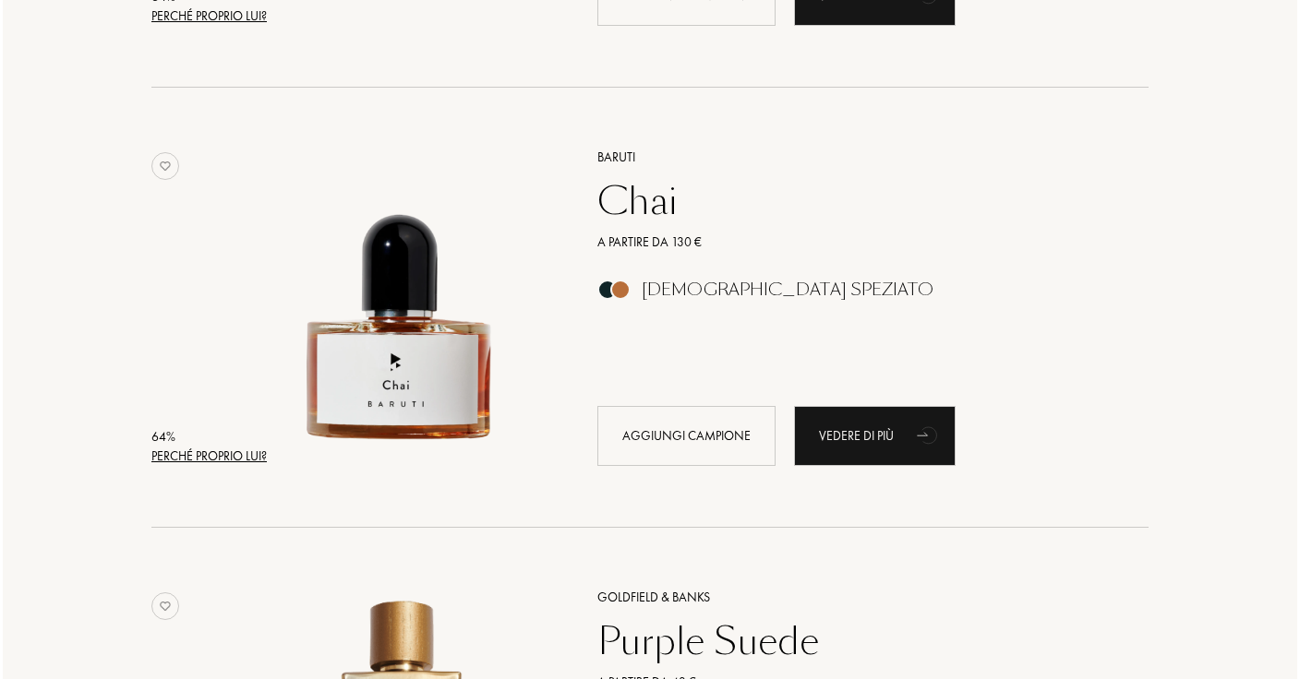
scroll to position [31114, 0]
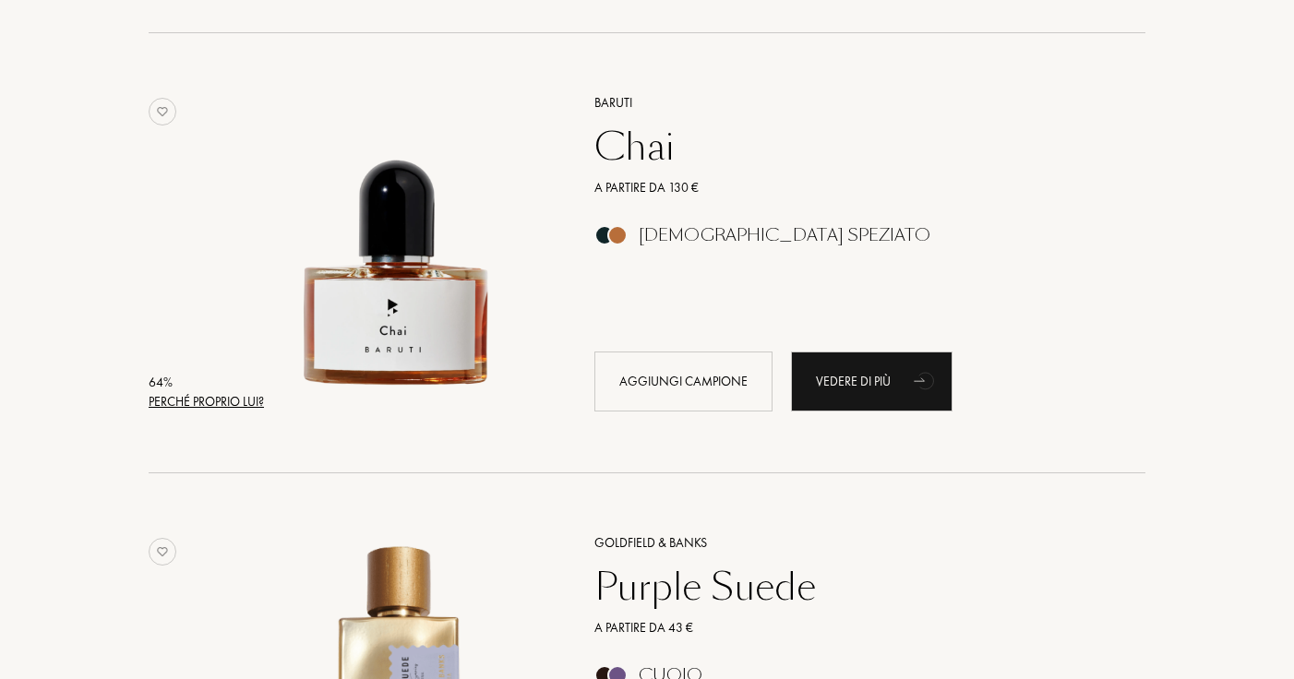
click at [210, 398] on div "Perché proprio lui?" at bounding box center [206, 401] width 115 height 19
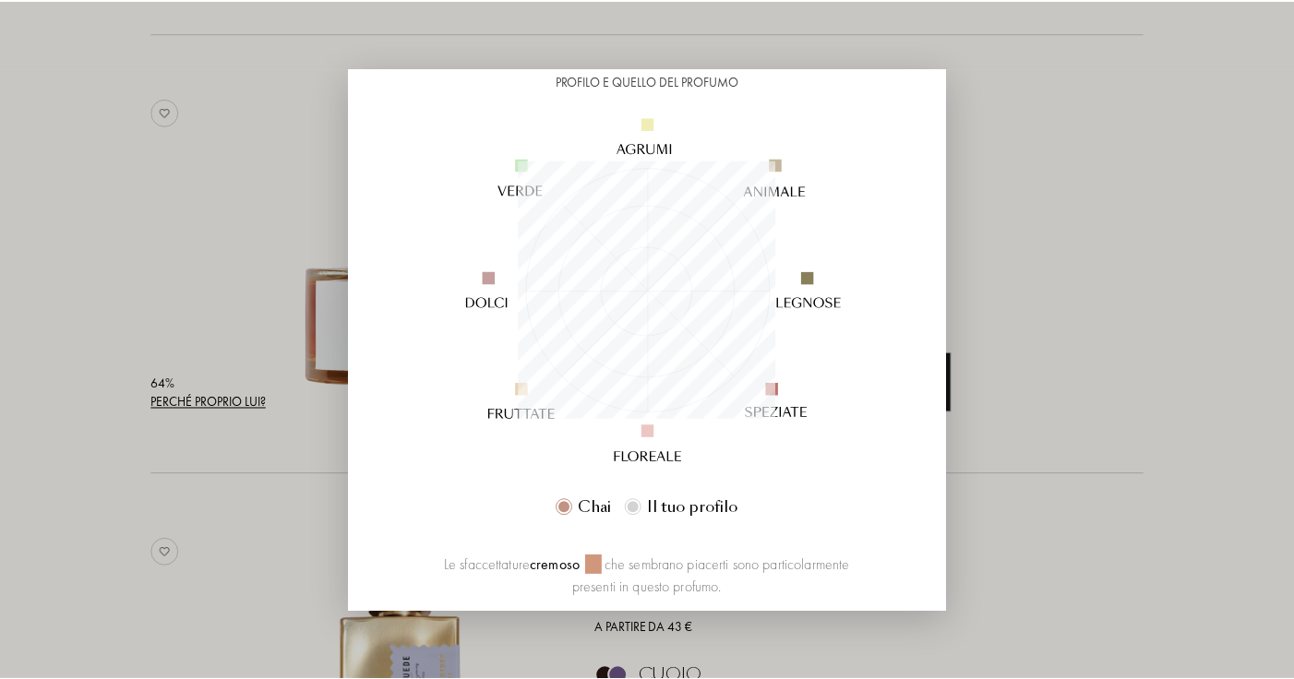
scroll to position [325, 0]
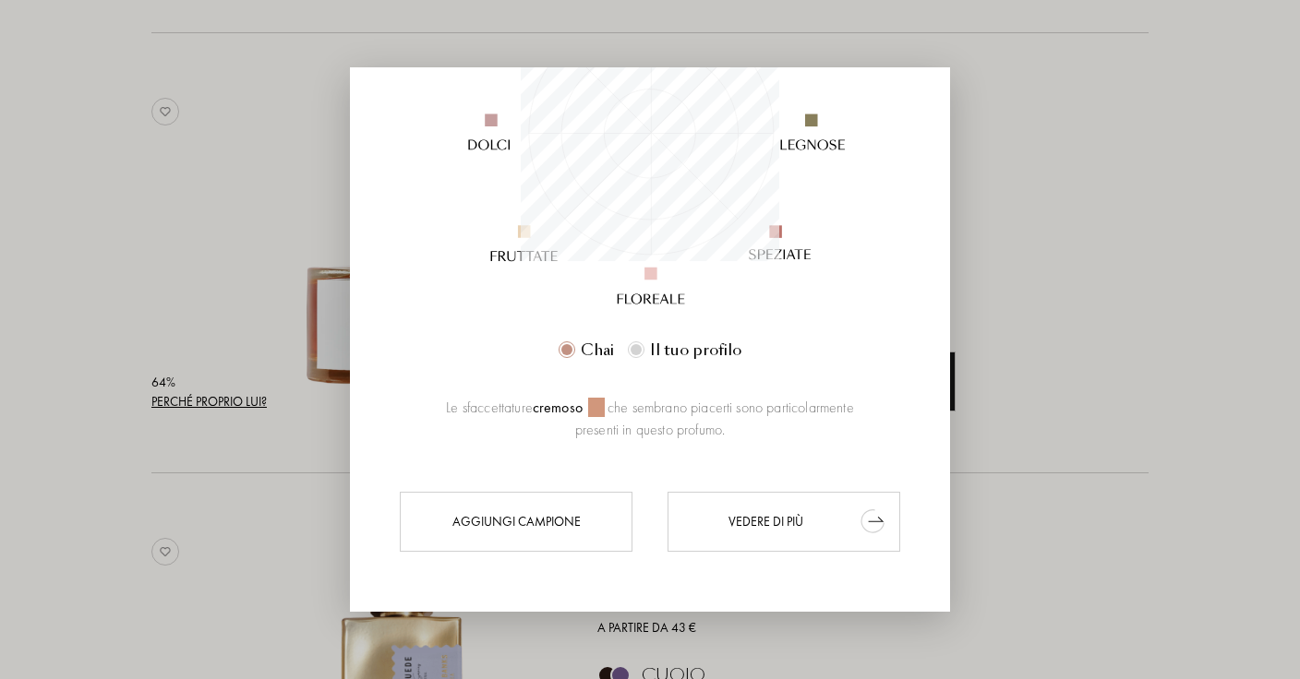
click at [739, 516] on div "Vedere di più" at bounding box center [783, 522] width 233 height 60
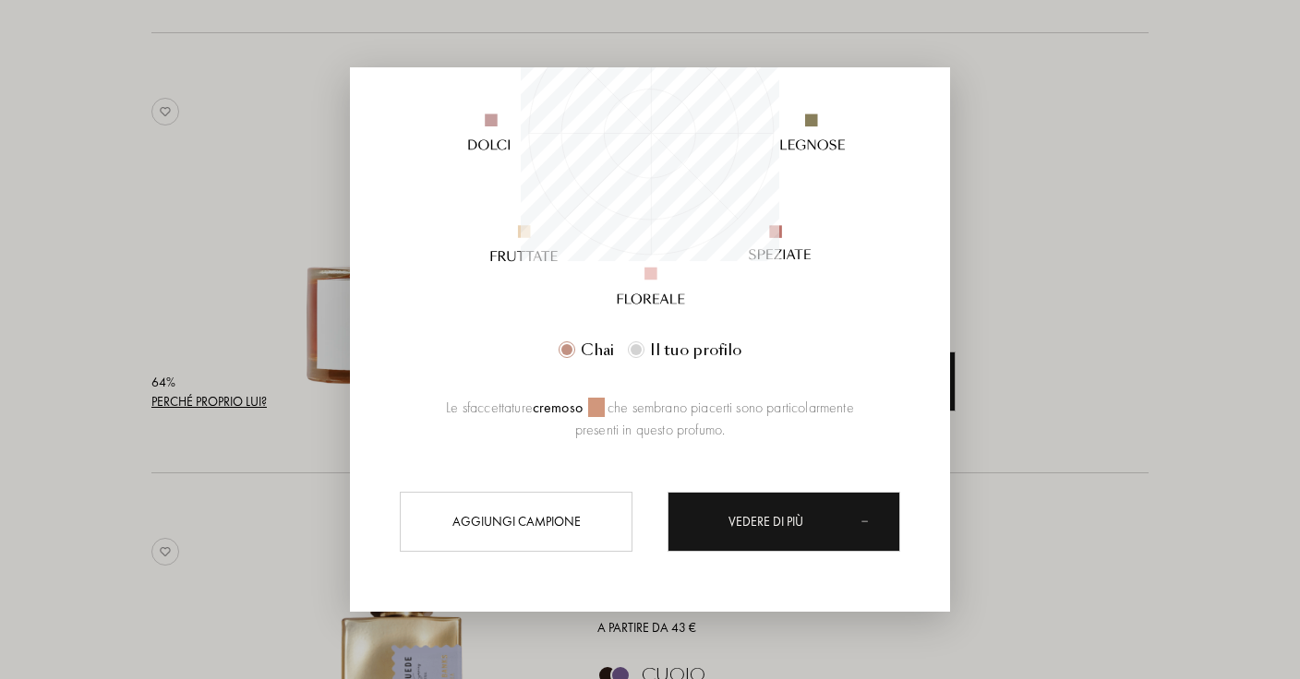
click at [153, 267] on div at bounding box center [650, 339] width 1300 height 679
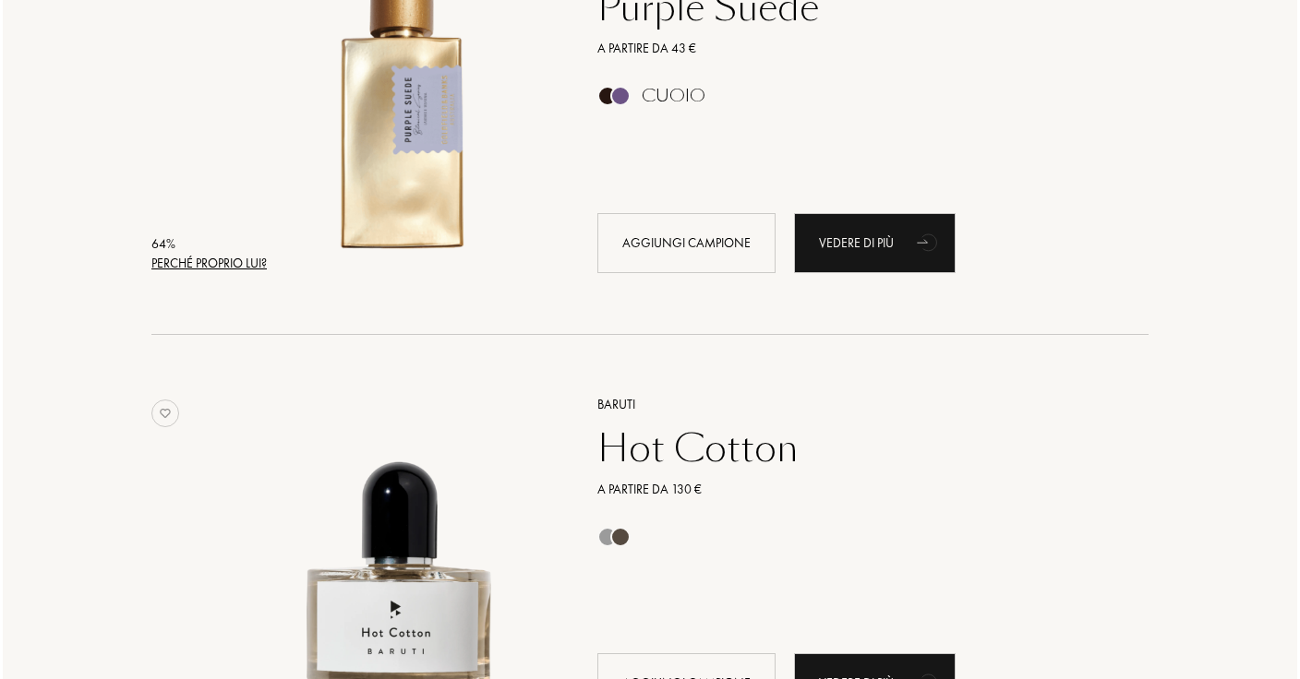
scroll to position [31840, 0]
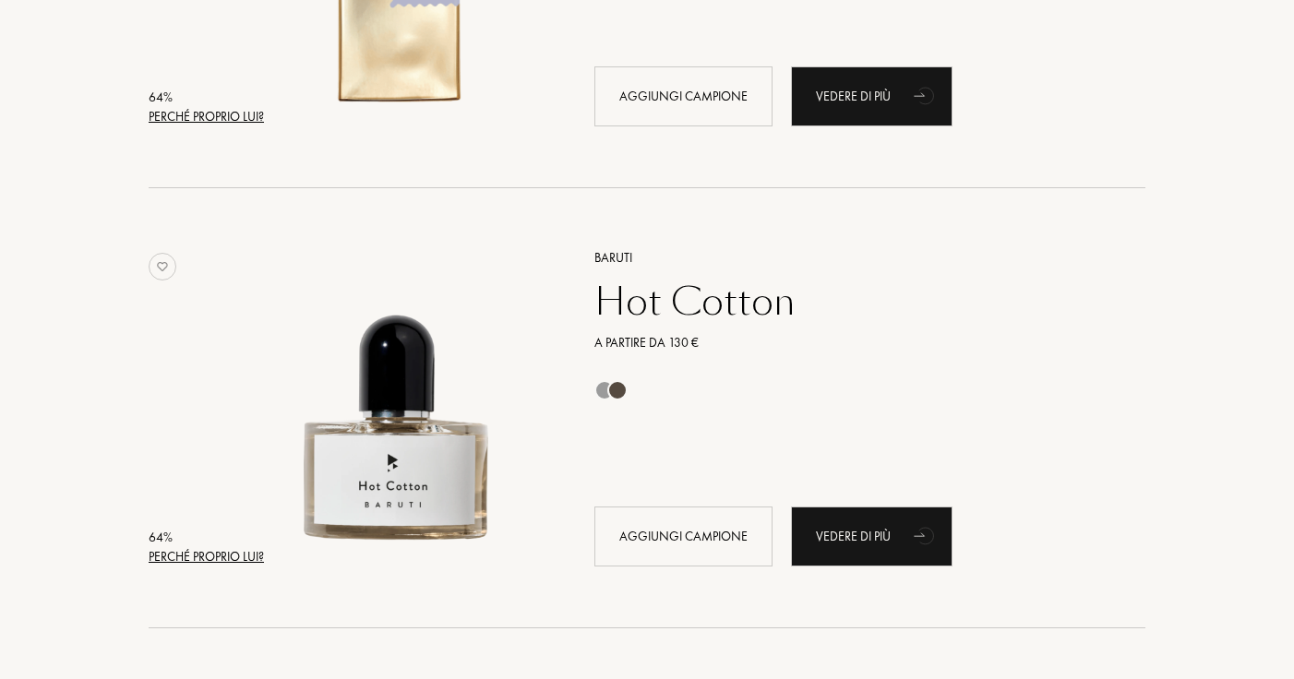
click at [170, 544] on div "64 %" at bounding box center [206, 537] width 115 height 19
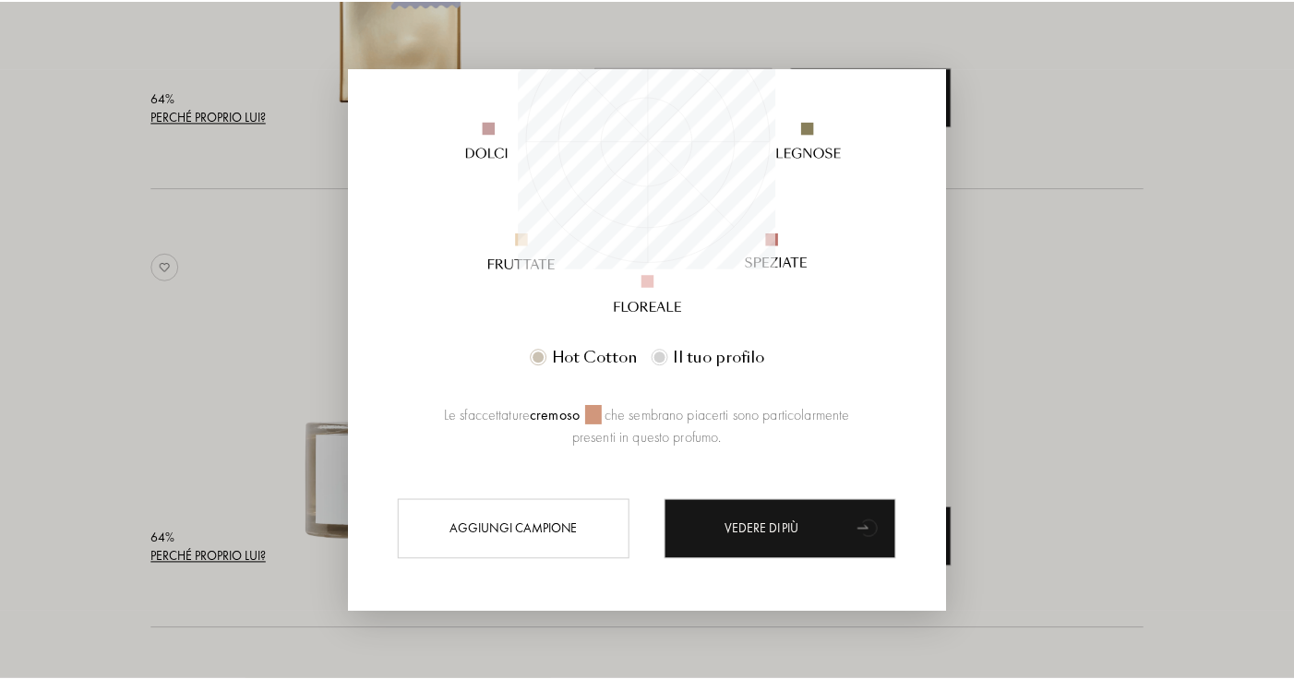
scroll to position [325, 0]
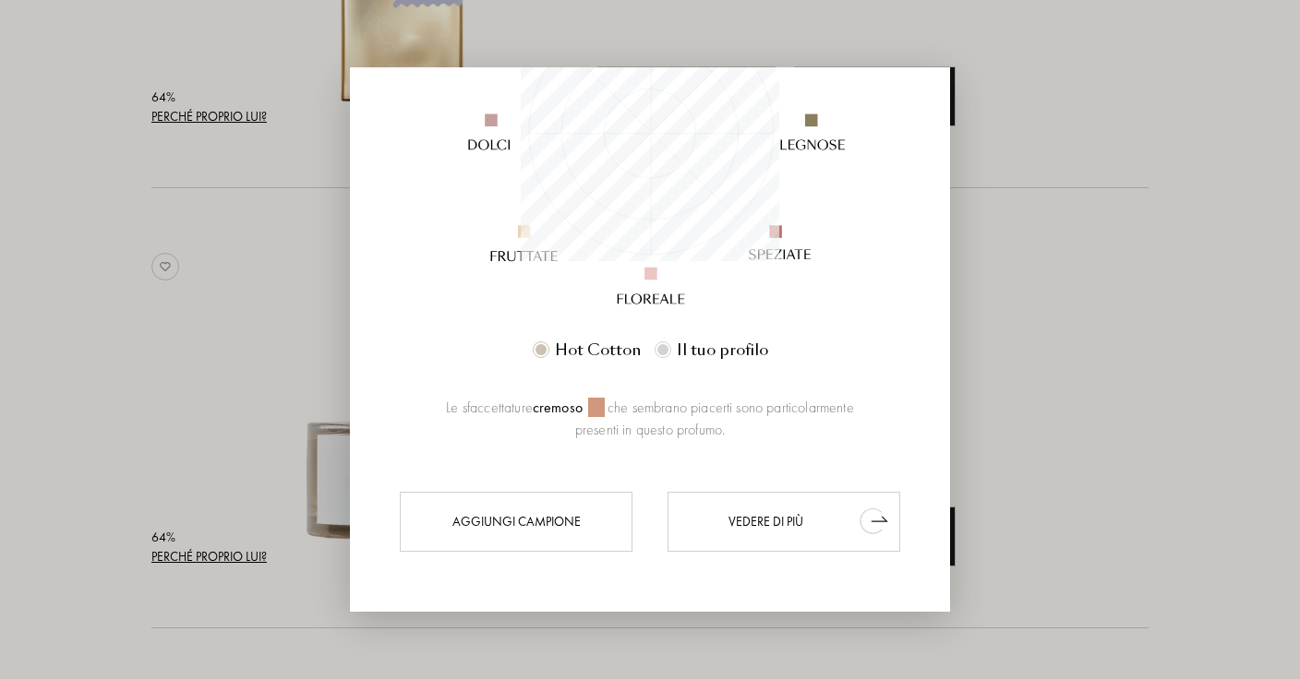
click at [743, 496] on div "Vedere di più" at bounding box center [783, 522] width 233 height 60
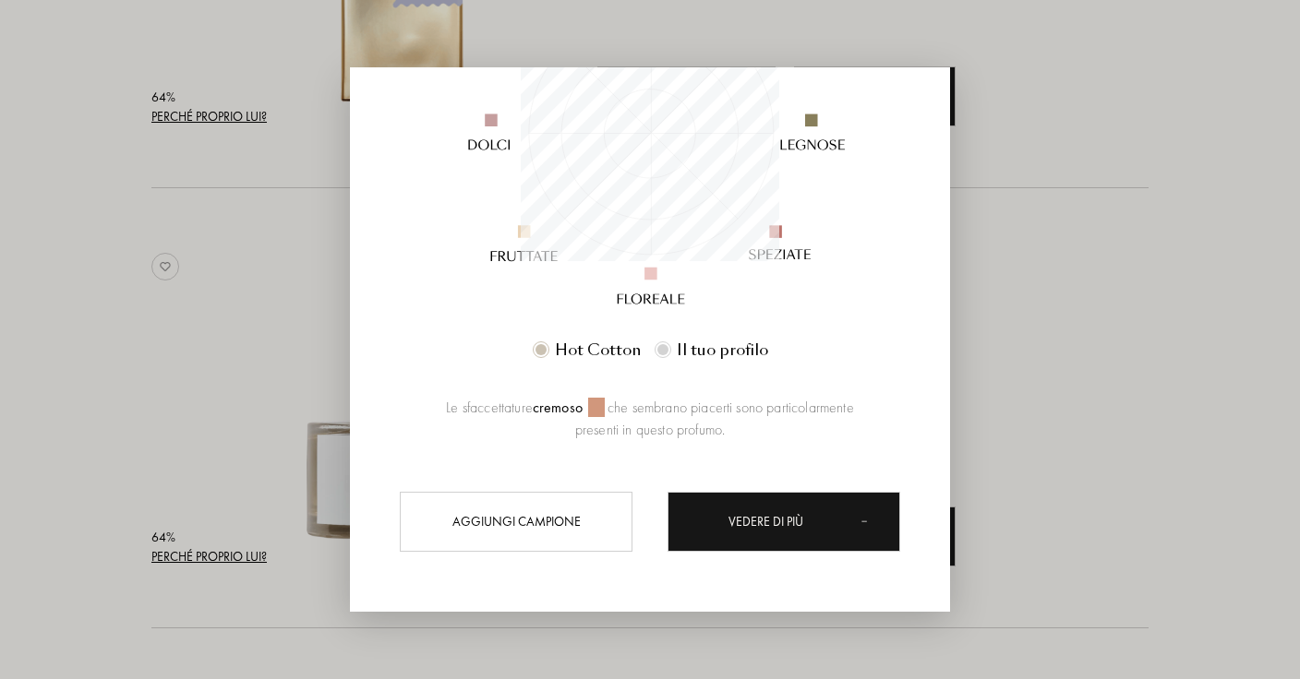
click at [61, 292] on div at bounding box center [650, 339] width 1300 height 679
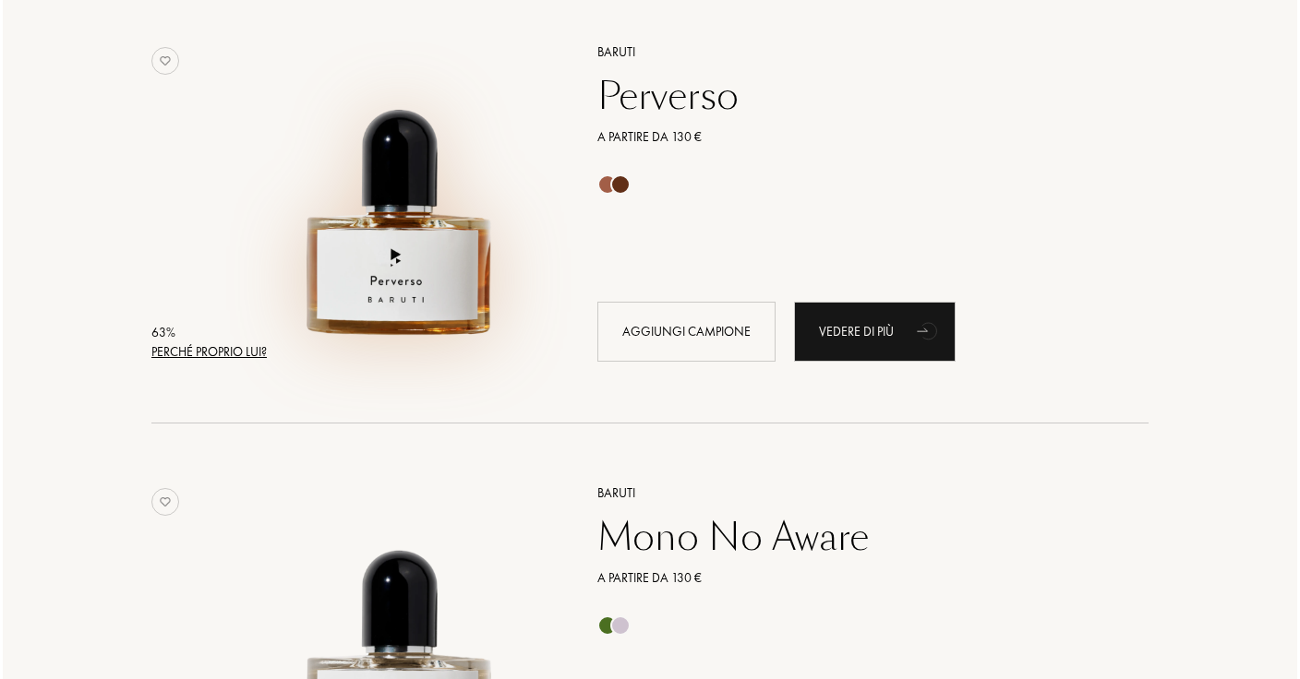
scroll to position [34260, 0]
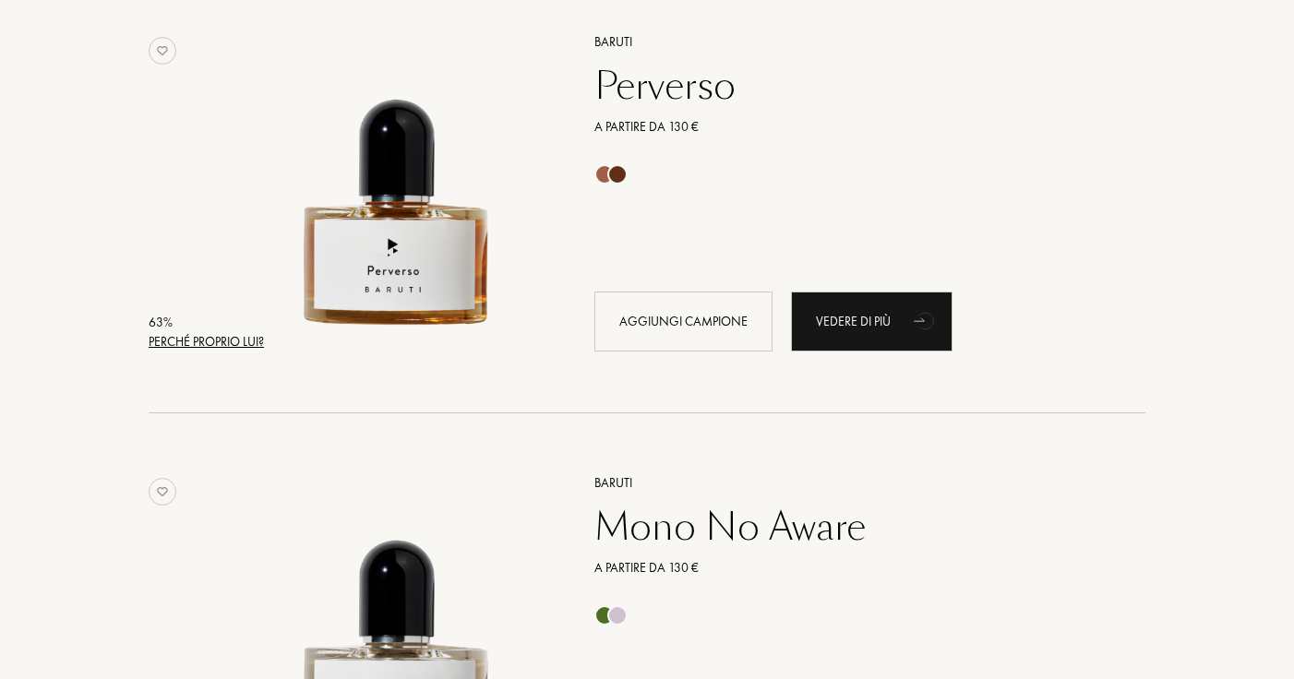
click at [243, 346] on div "Perché proprio lui?" at bounding box center [206, 341] width 115 height 19
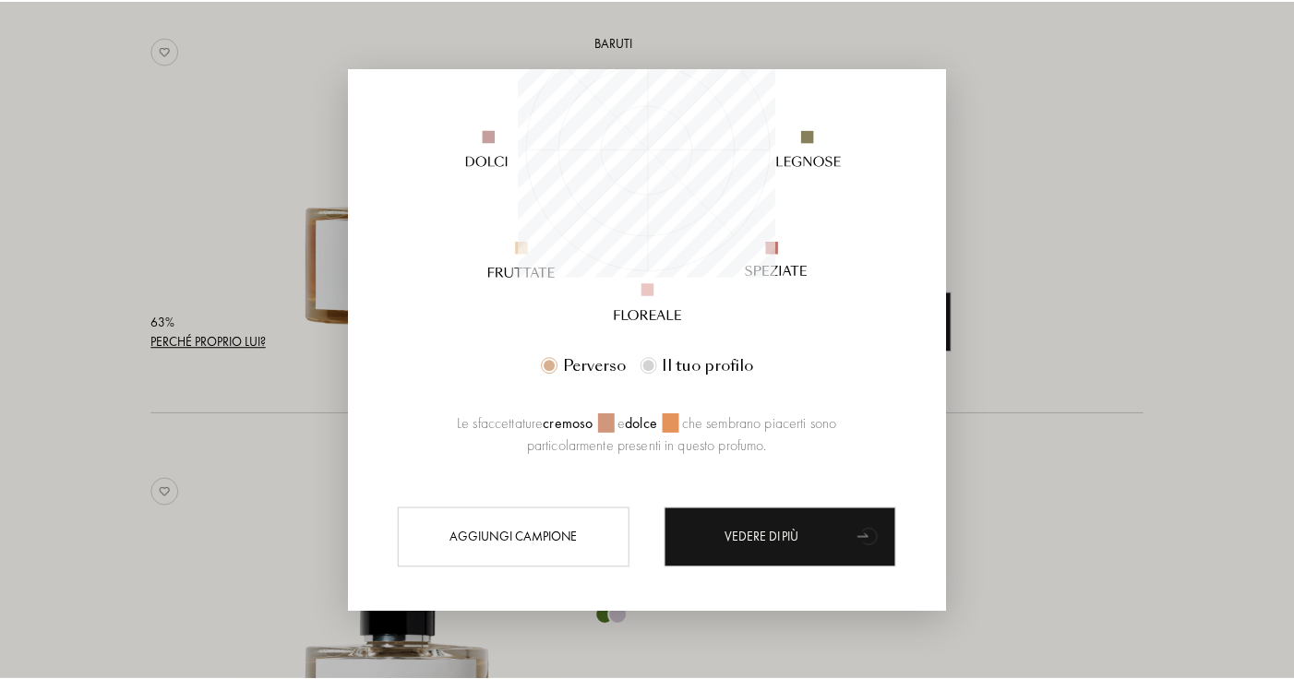
scroll to position [312, 0]
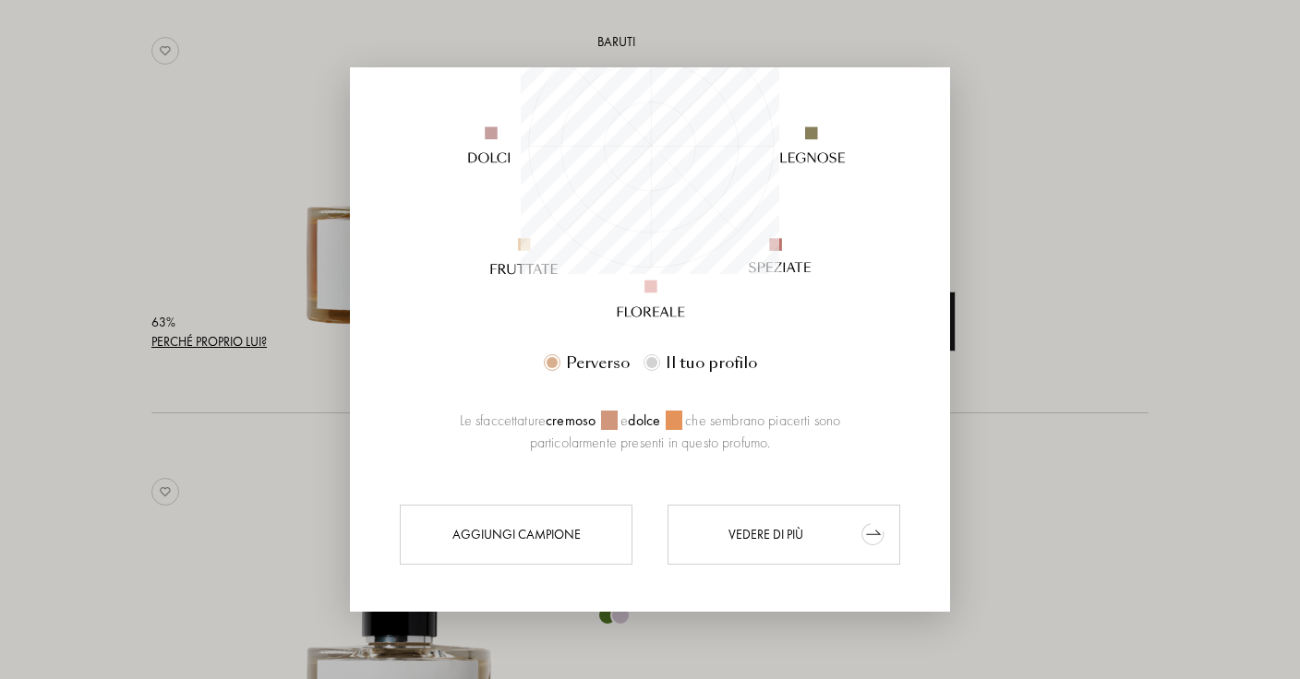
click at [778, 532] on div "Vedere di più" at bounding box center [783, 535] width 233 height 60
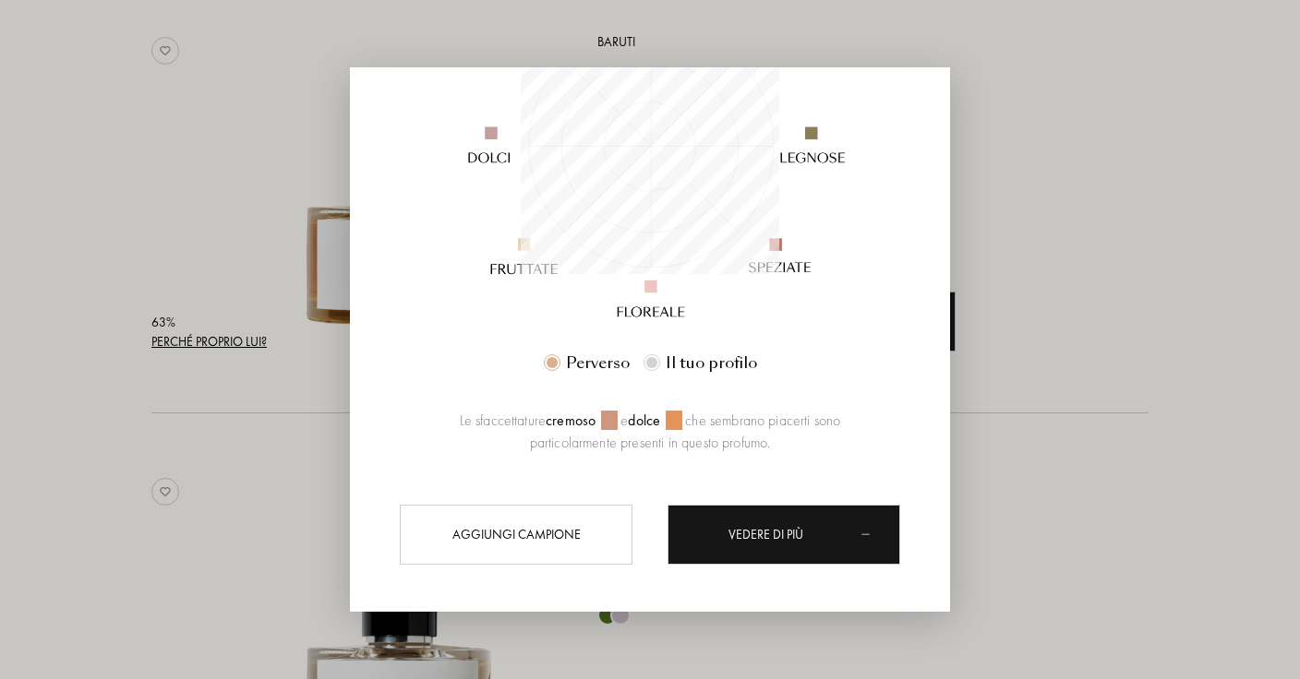
click at [159, 286] on div at bounding box center [650, 339] width 1300 height 679
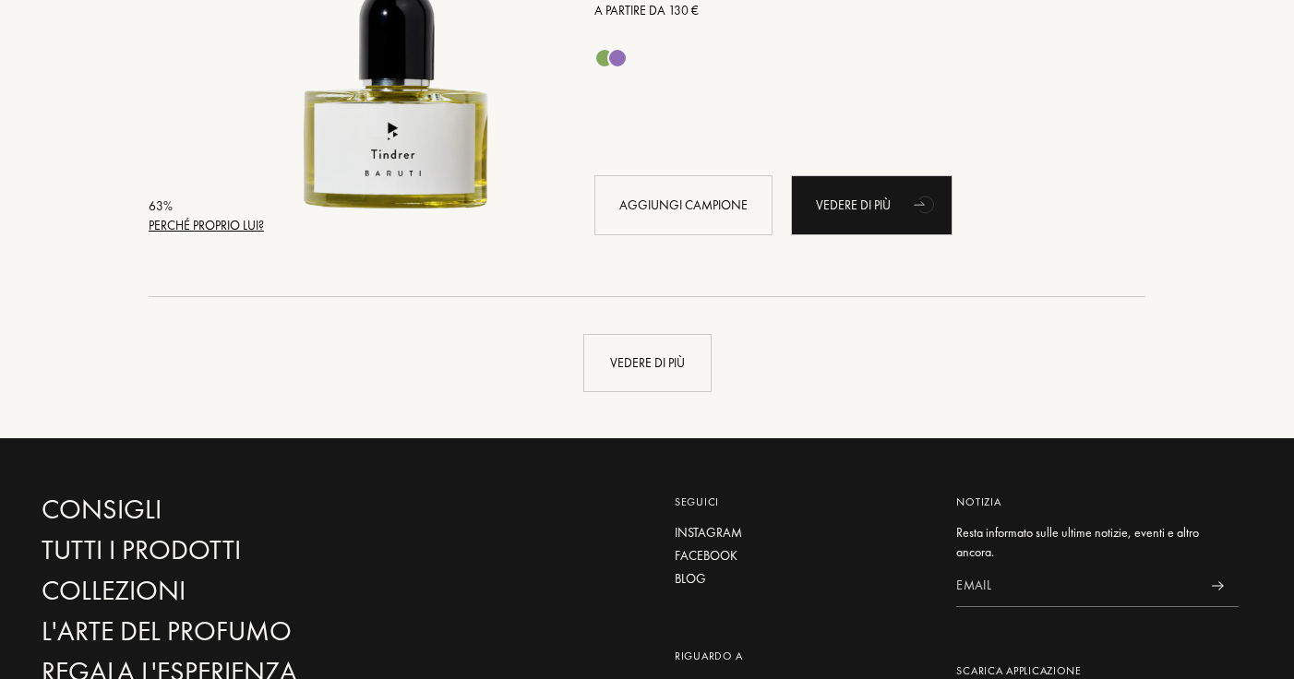
scroll to position [35328, 0]
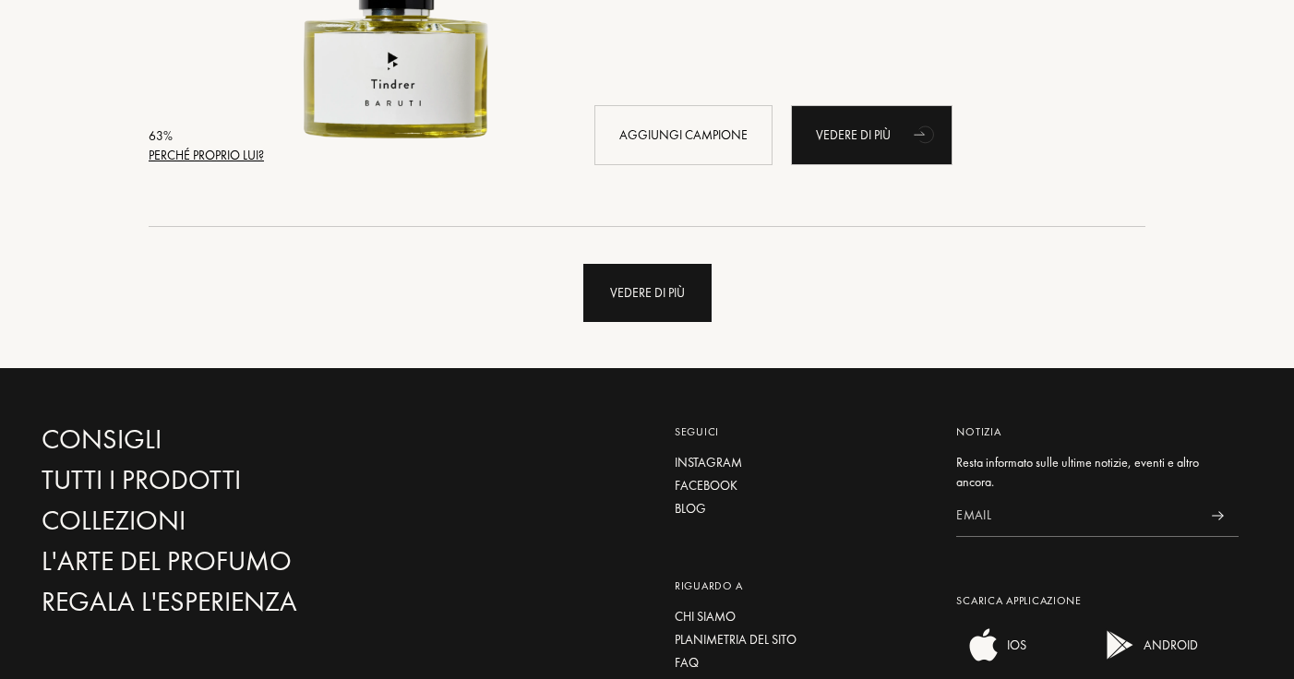
click at [611, 278] on div "Vedere di più" at bounding box center [647, 293] width 128 height 58
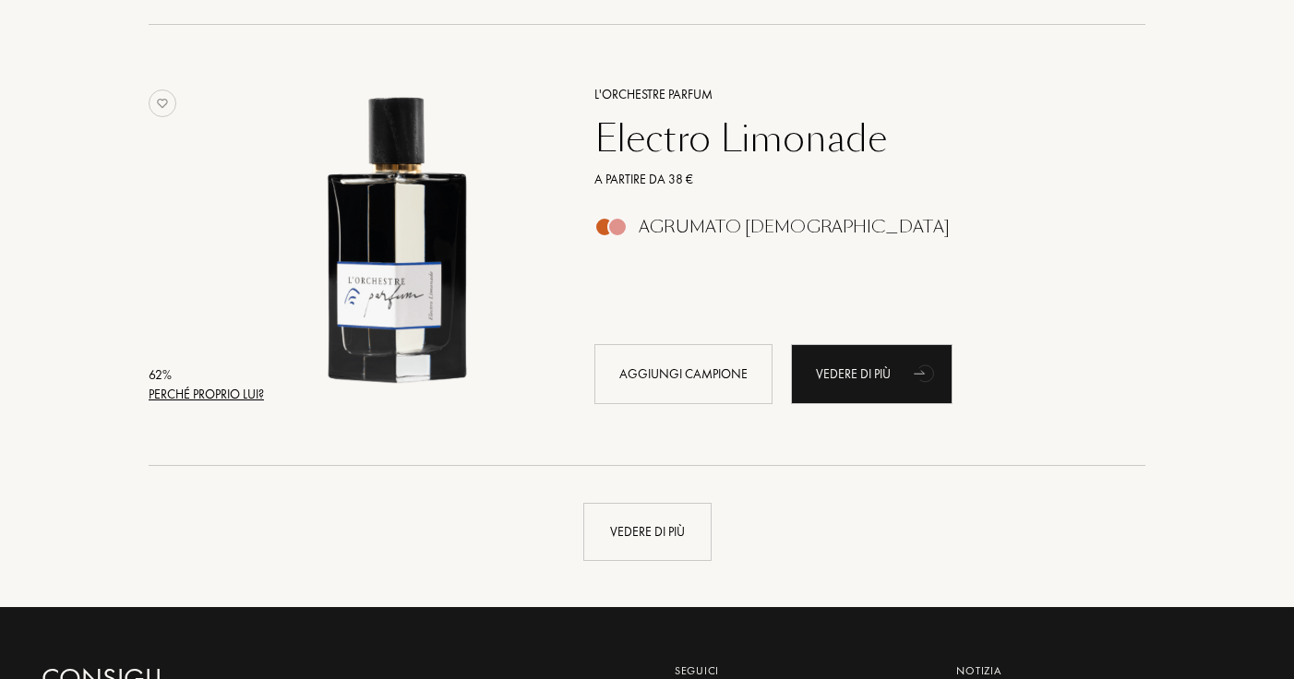
scroll to position [39539, 0]
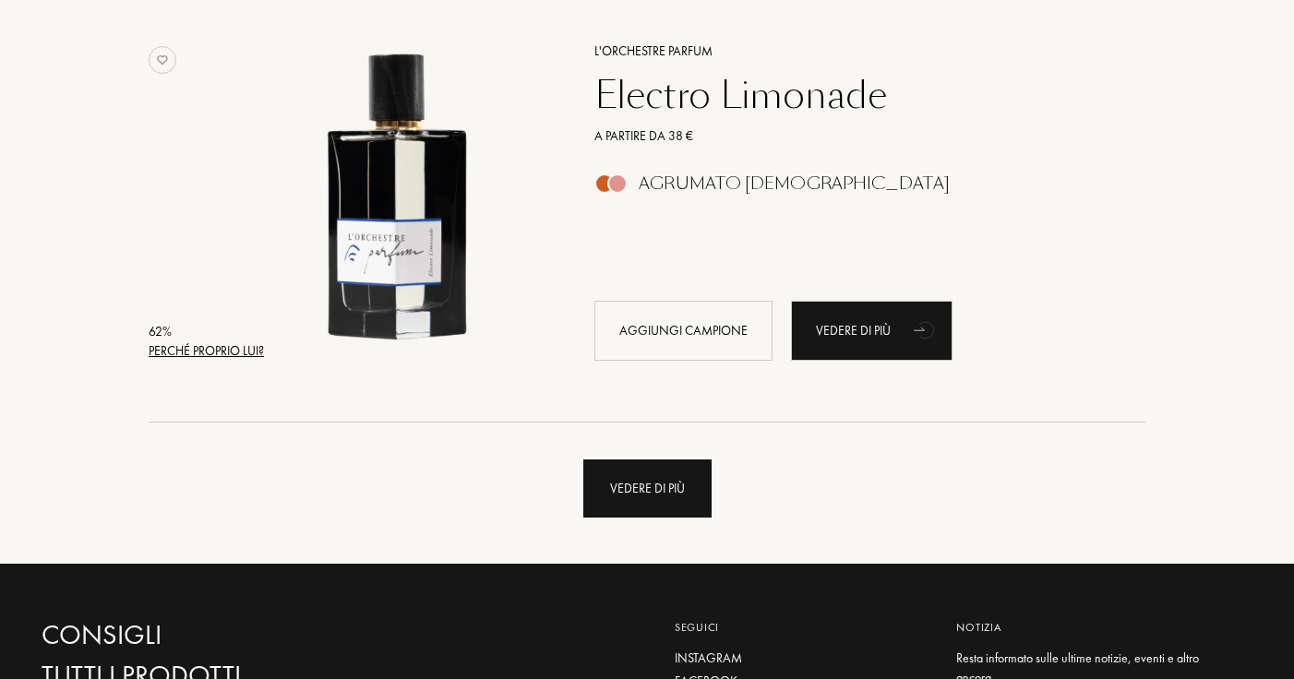
click at [631, 463] on div "Vedere di più" at bounding box center [647, 489] width 128 height 58
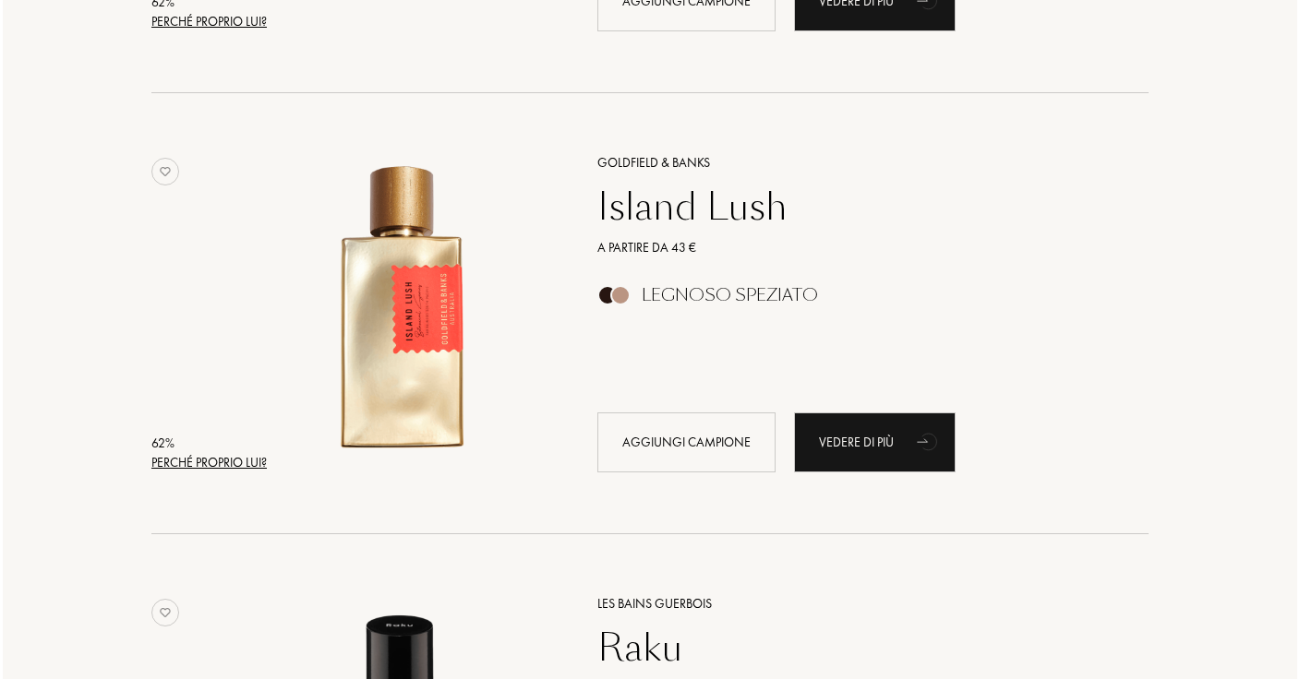
scroll to position [40310, 0]
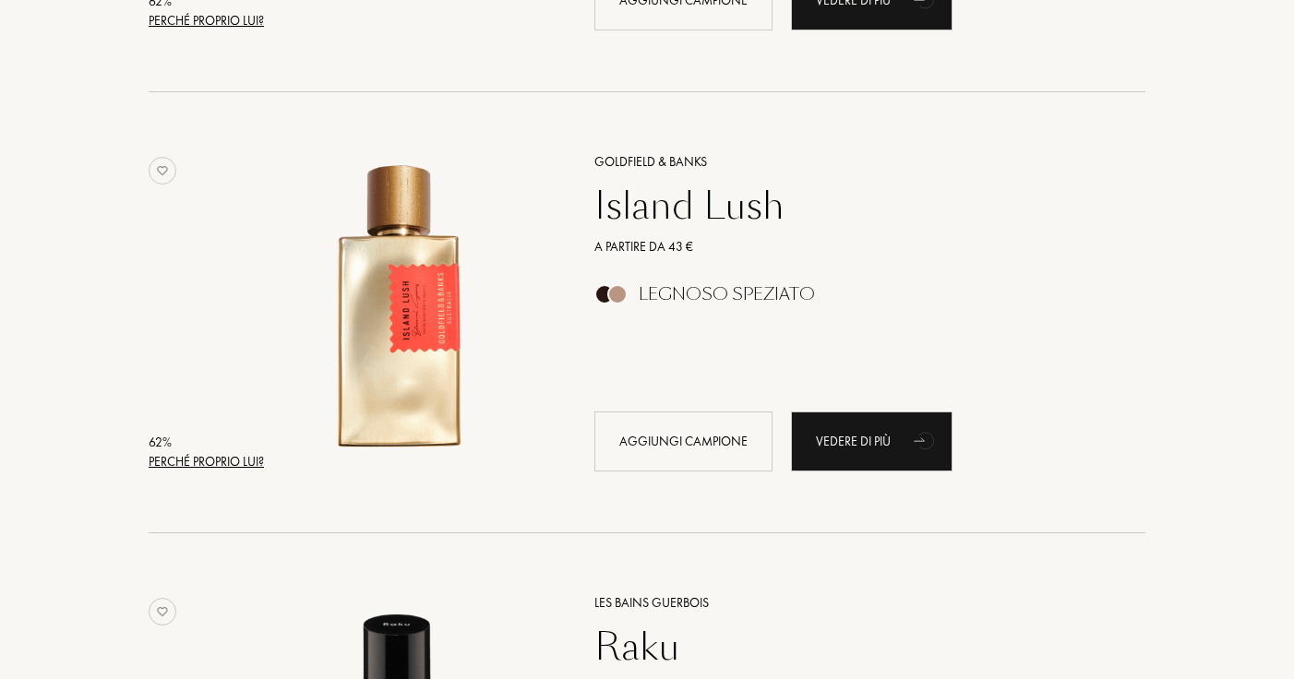
click at [239, 462] on div "Perché proprio lui?" at bounding box center [206, 461] width 115 height 19
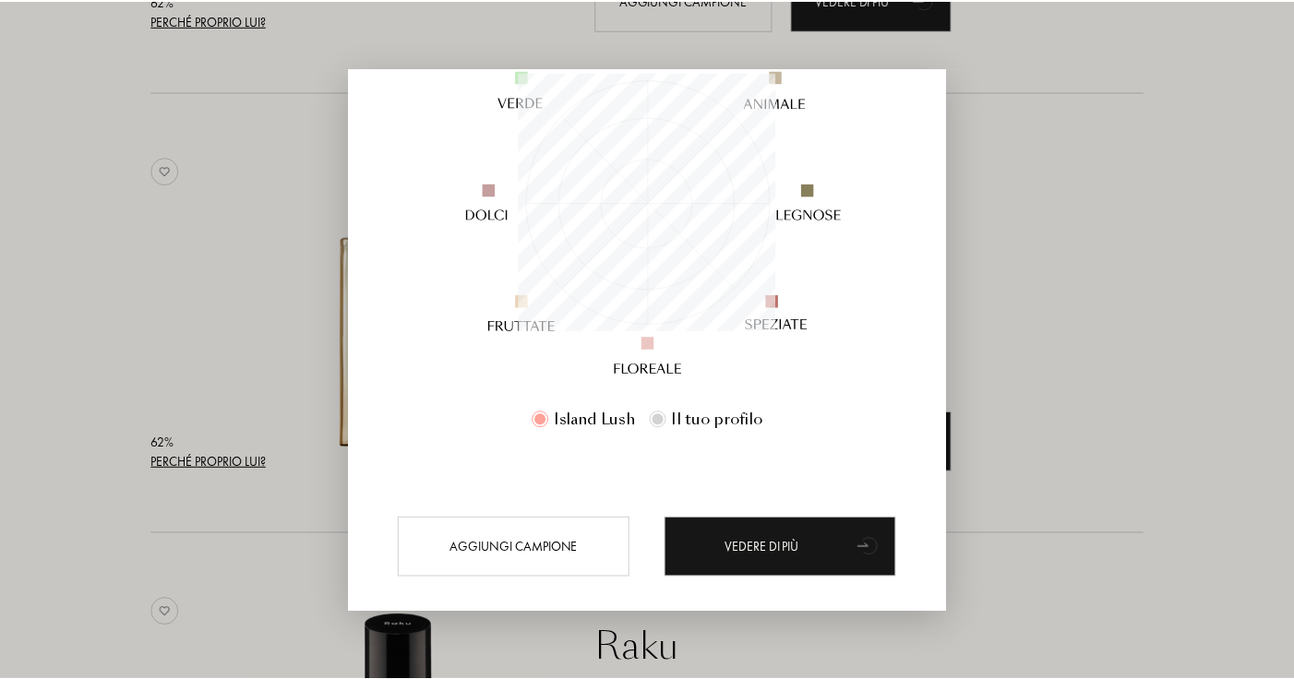
scroll to position [281, 0]
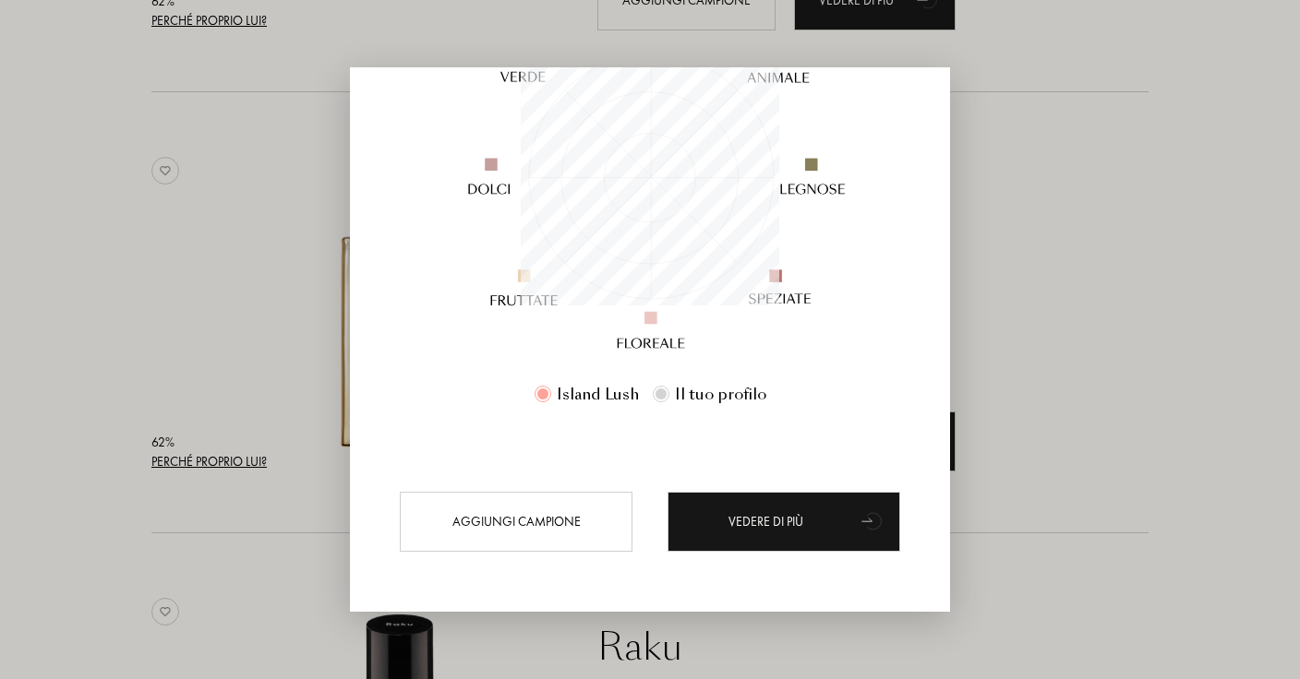
click at [1068, 286] on div at bounding box center [650, 339] width 1300 height 679
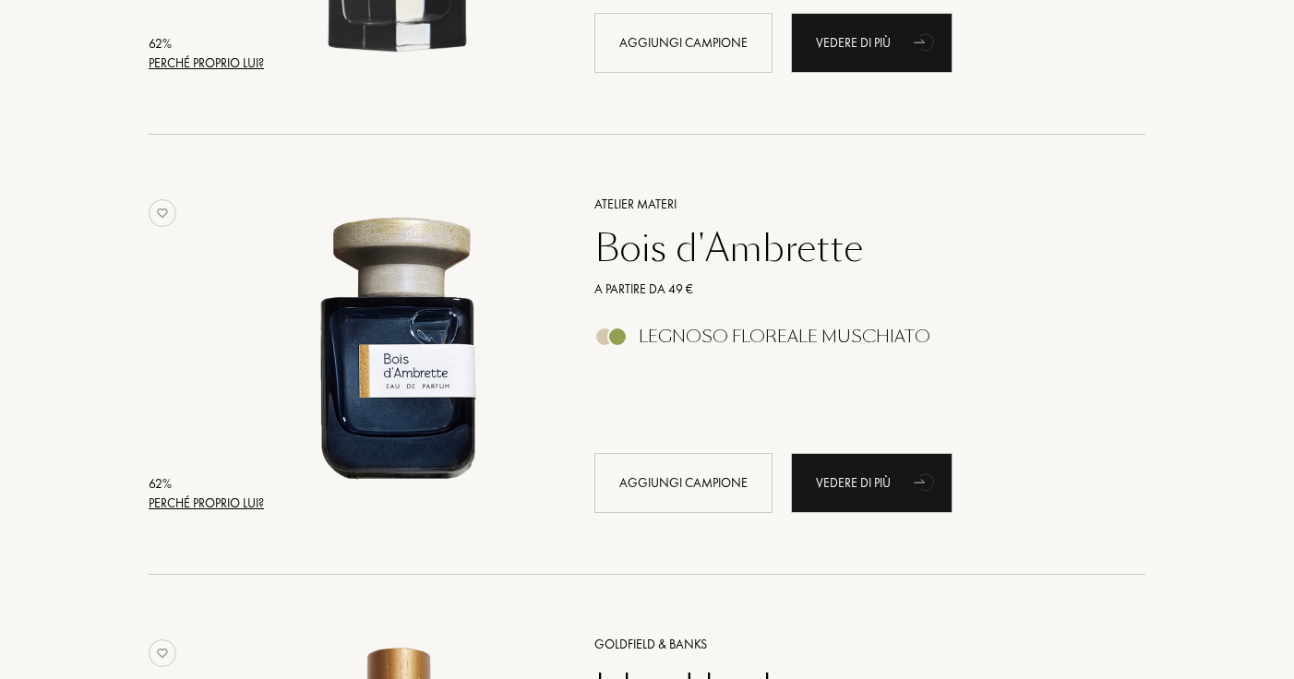
scroll to position [39795, 0]
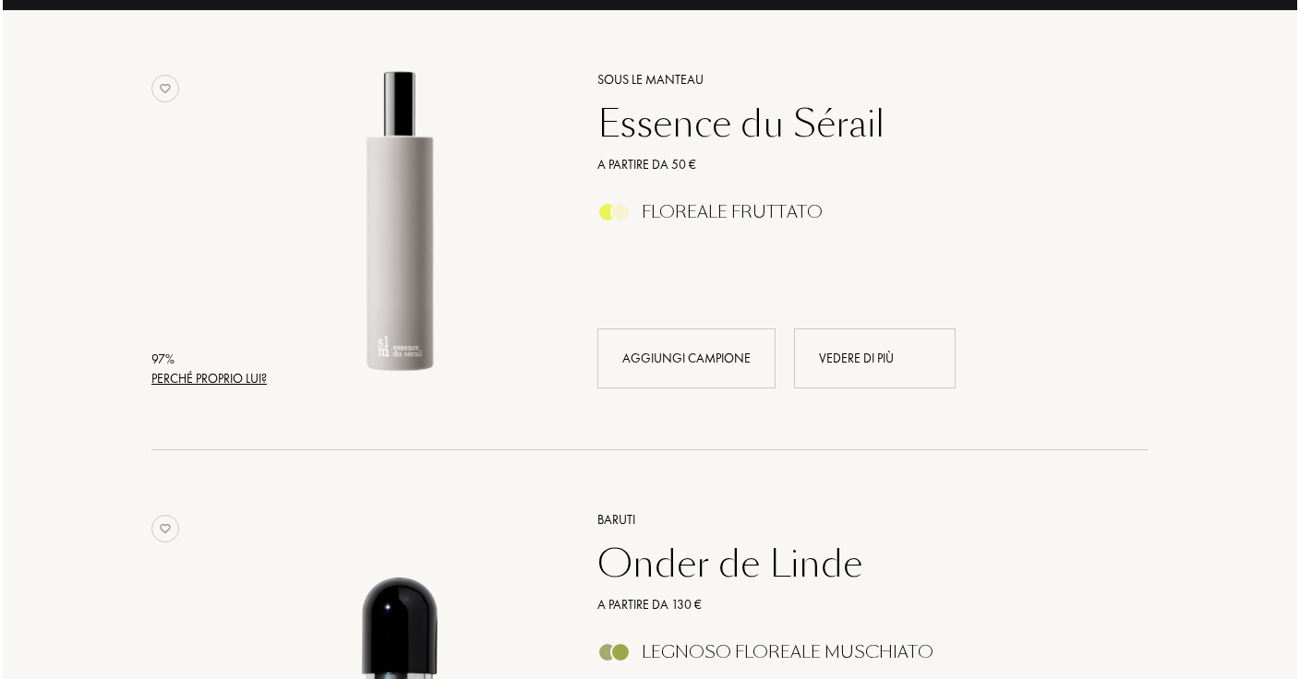
scroll to position [290, 0]
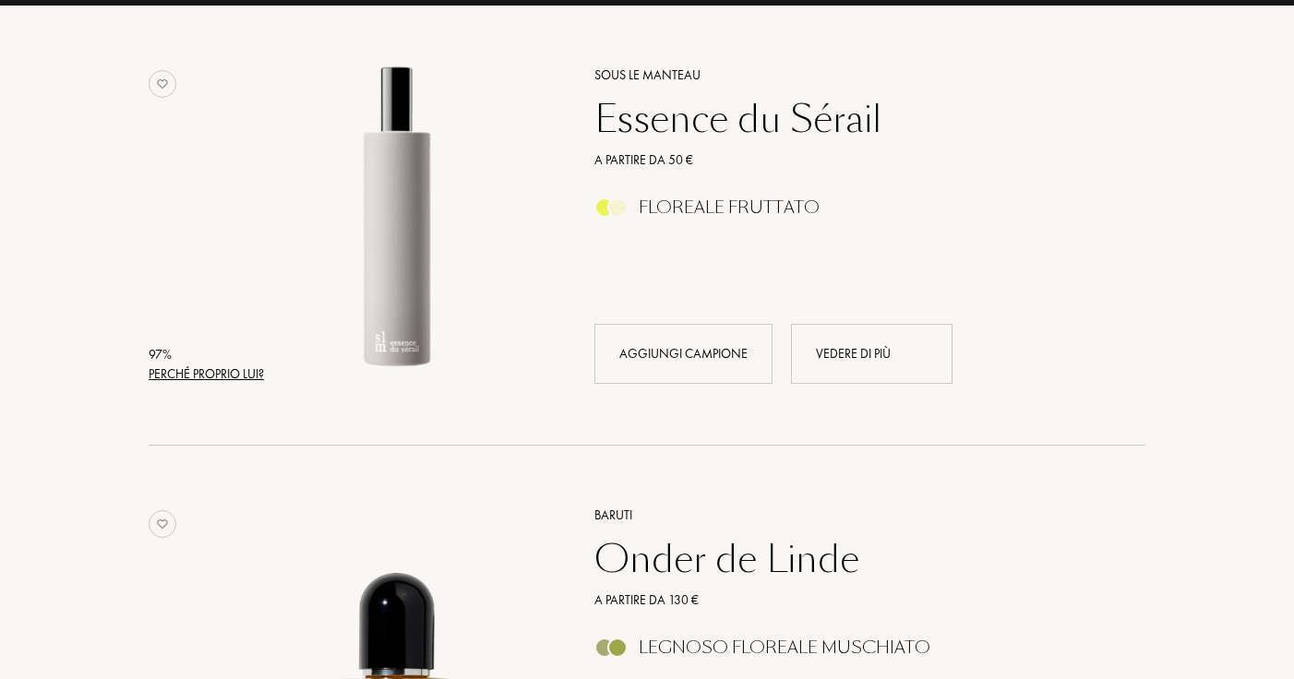
click at [224, 369] on div "Perché proprio lui?" at bounding box center [206, 374] width 115 height 19
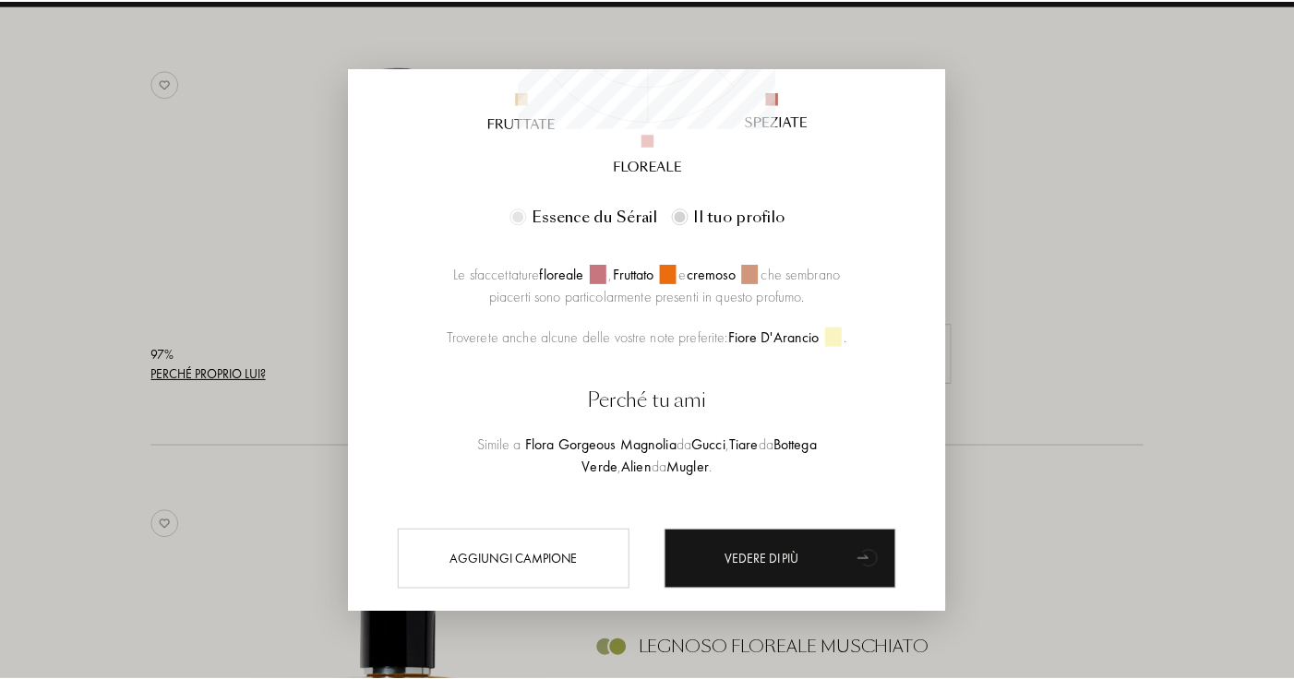
scroll to position [461, 0]
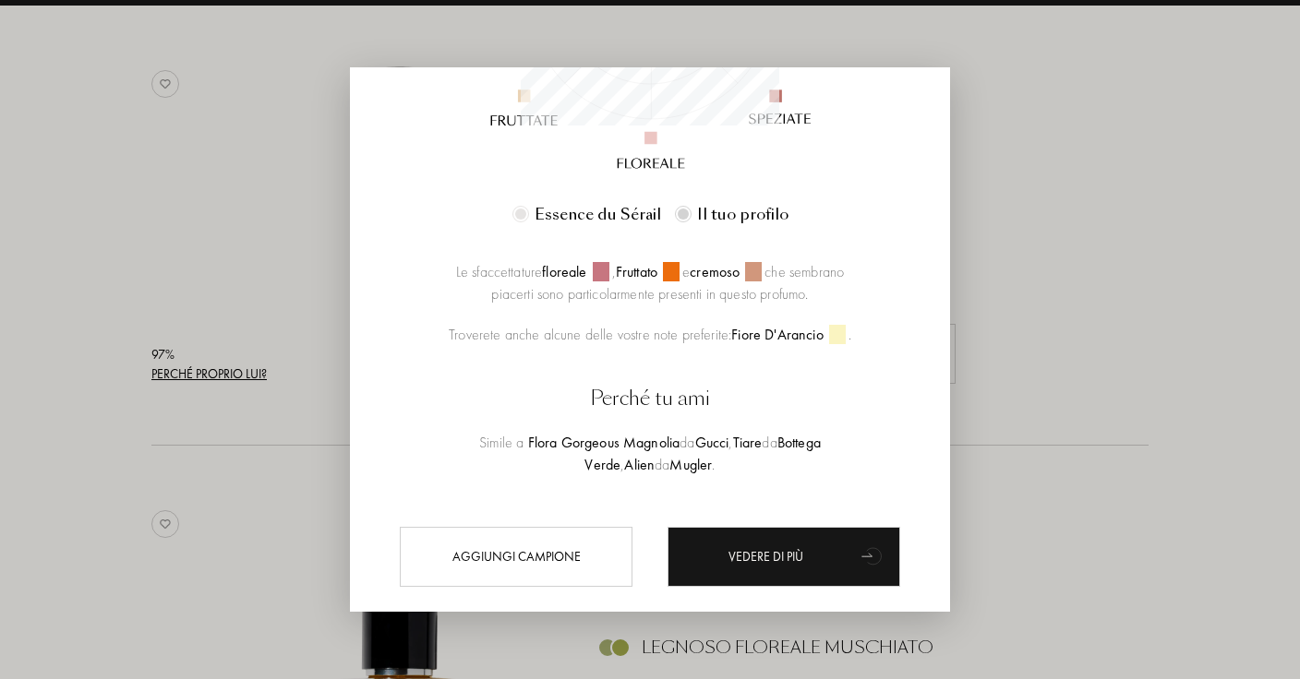
click at [317, 498] on div at bounding box center [650, 339] width 1300 height 679
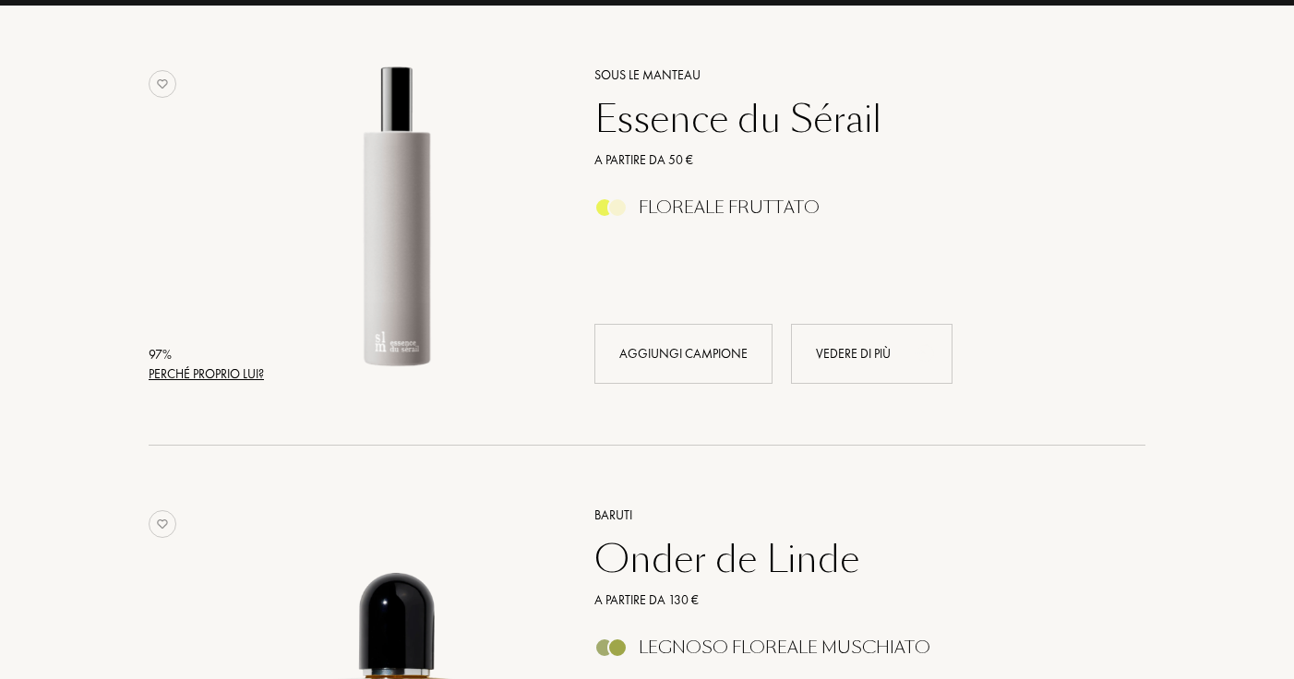
click at [728, 127] on div "Essence du Sérail" at bounding box center [850, 119] width 538 height 44
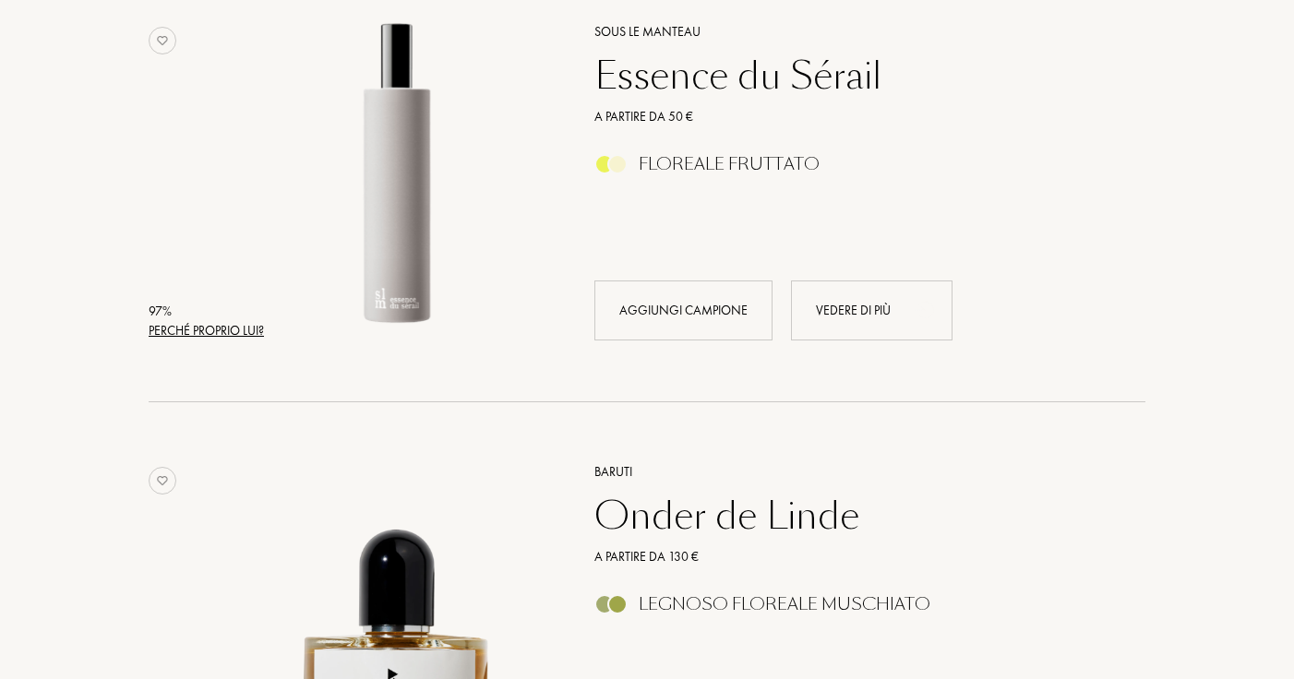
scroll to position [0, 0]
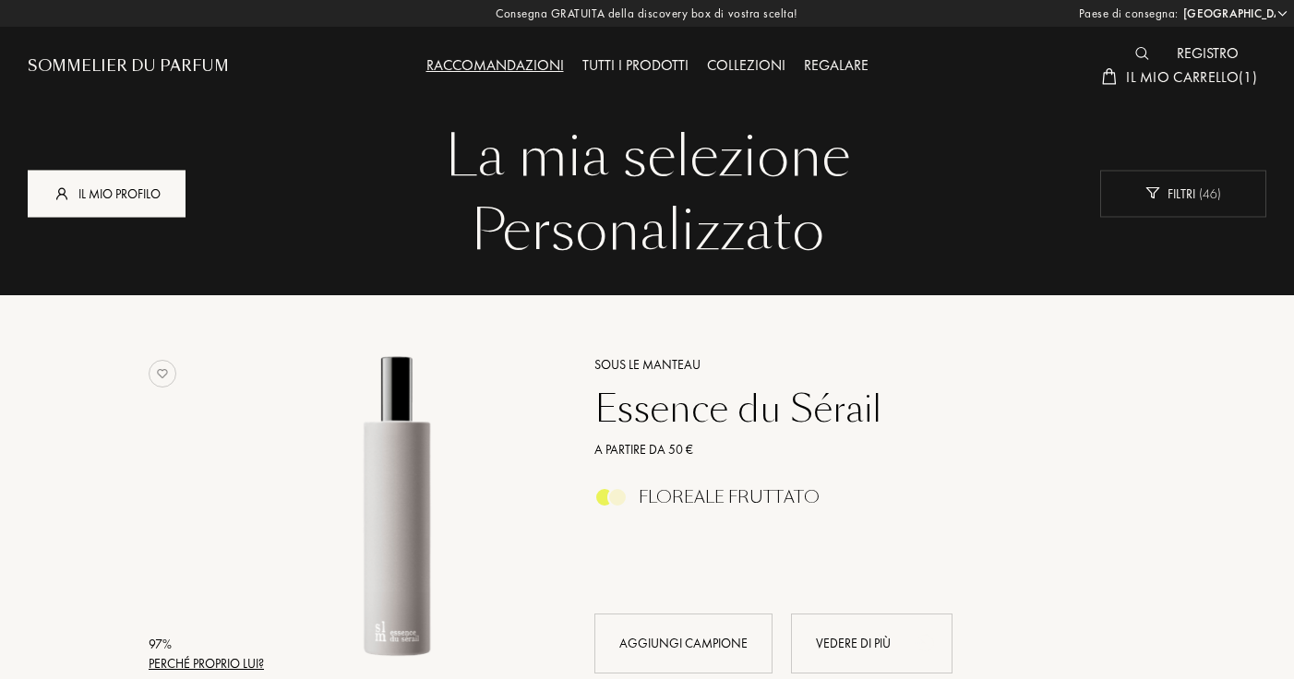
click at [129, 187] on div "Il mio profilo" at bounding box center [107, 193] width 158 height 47
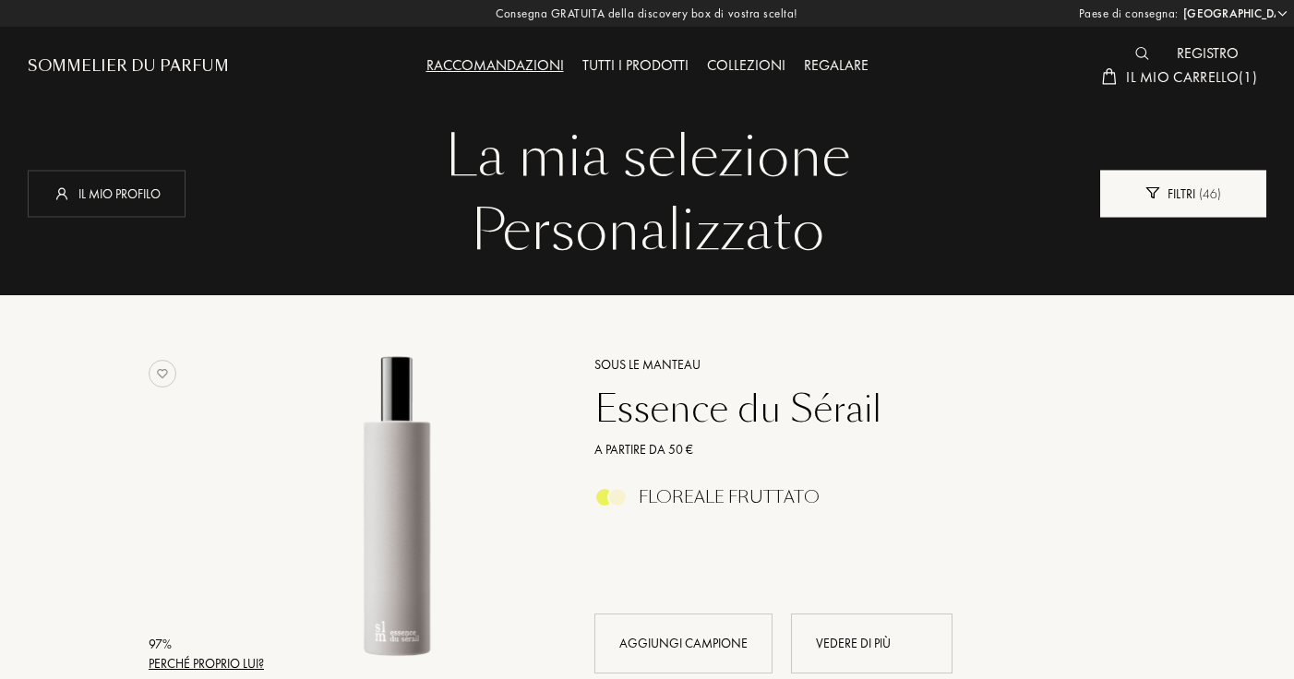
click at [1226, 178] on div "Filtri ( 46 )" at bounding box center [1183, 193] width 166 height 47
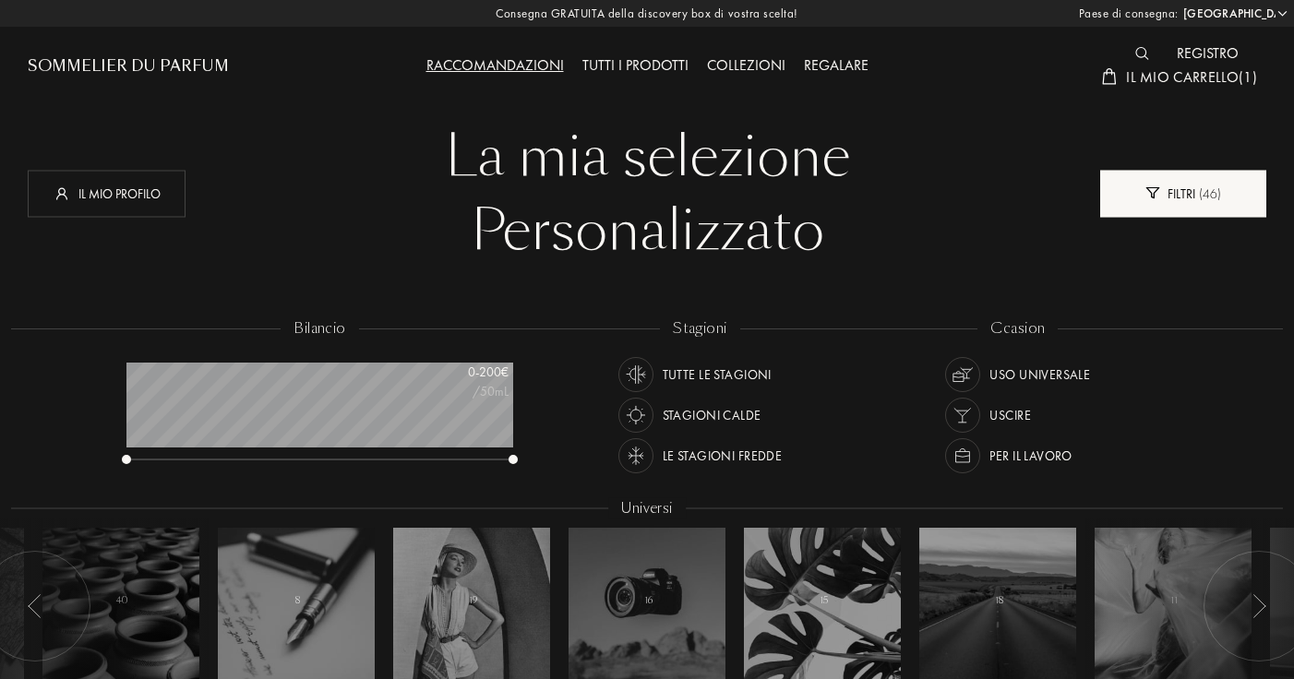
scroll to position [92, 387]
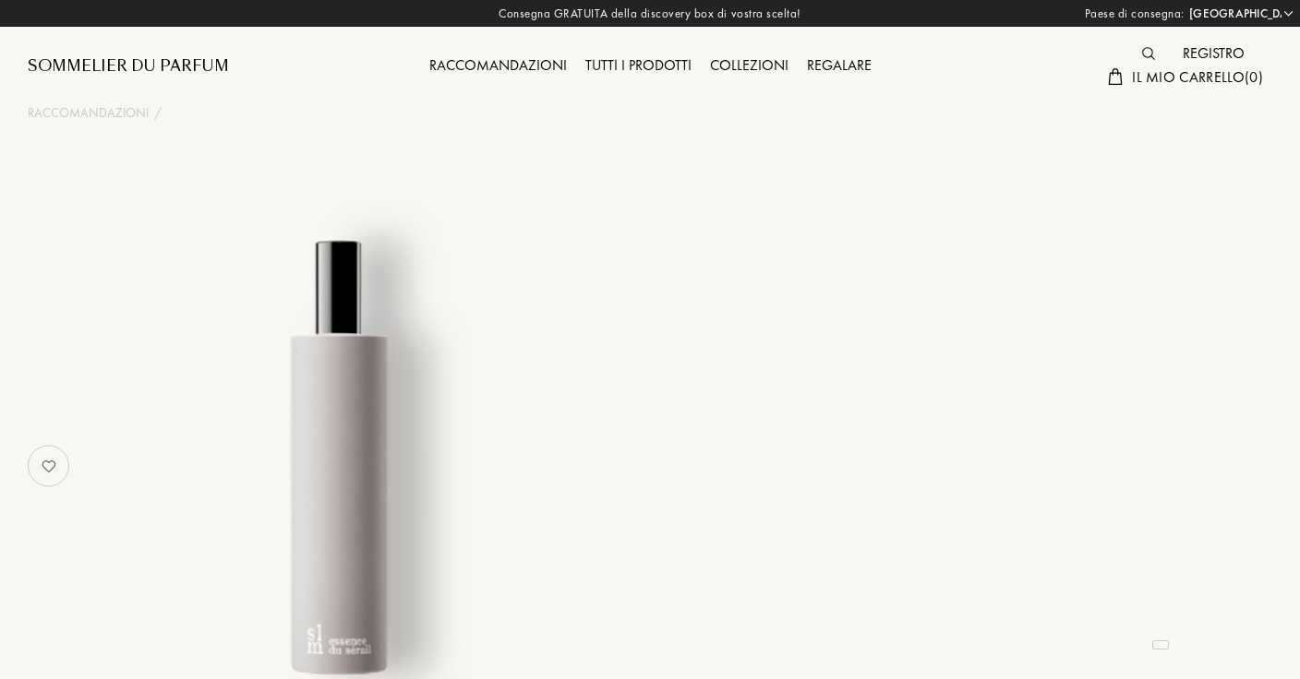
select select "IT"
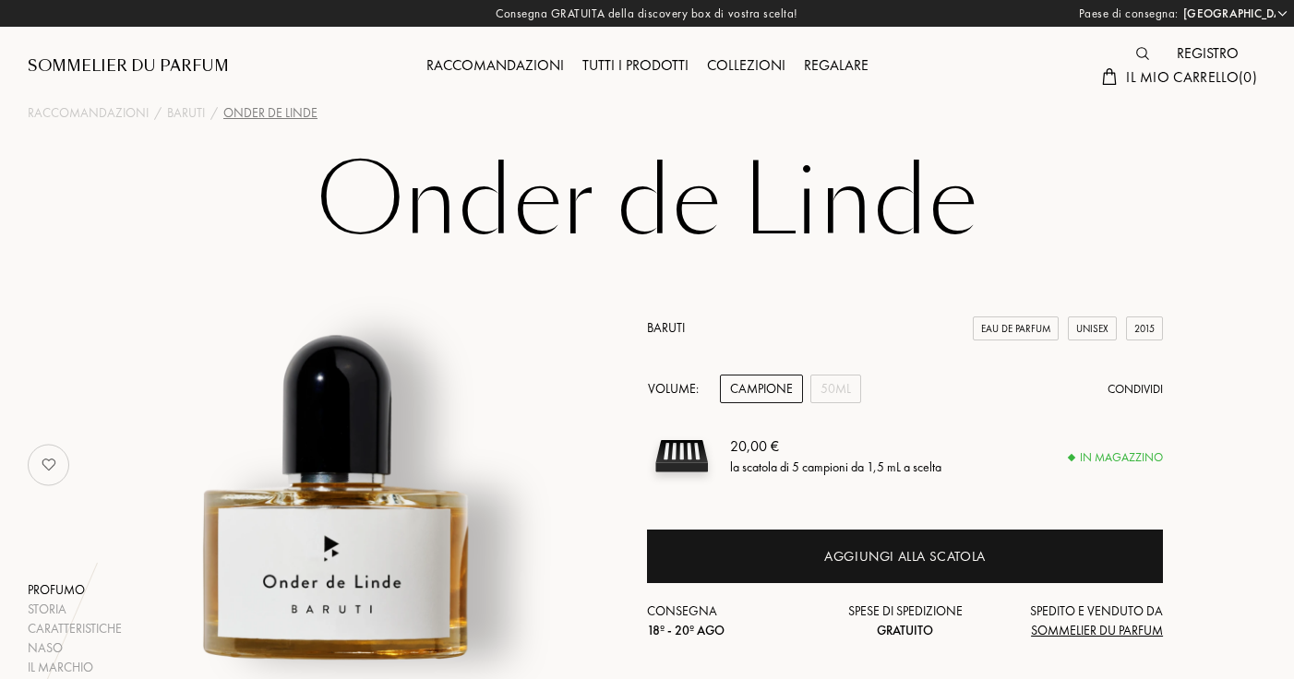
select select "IT"
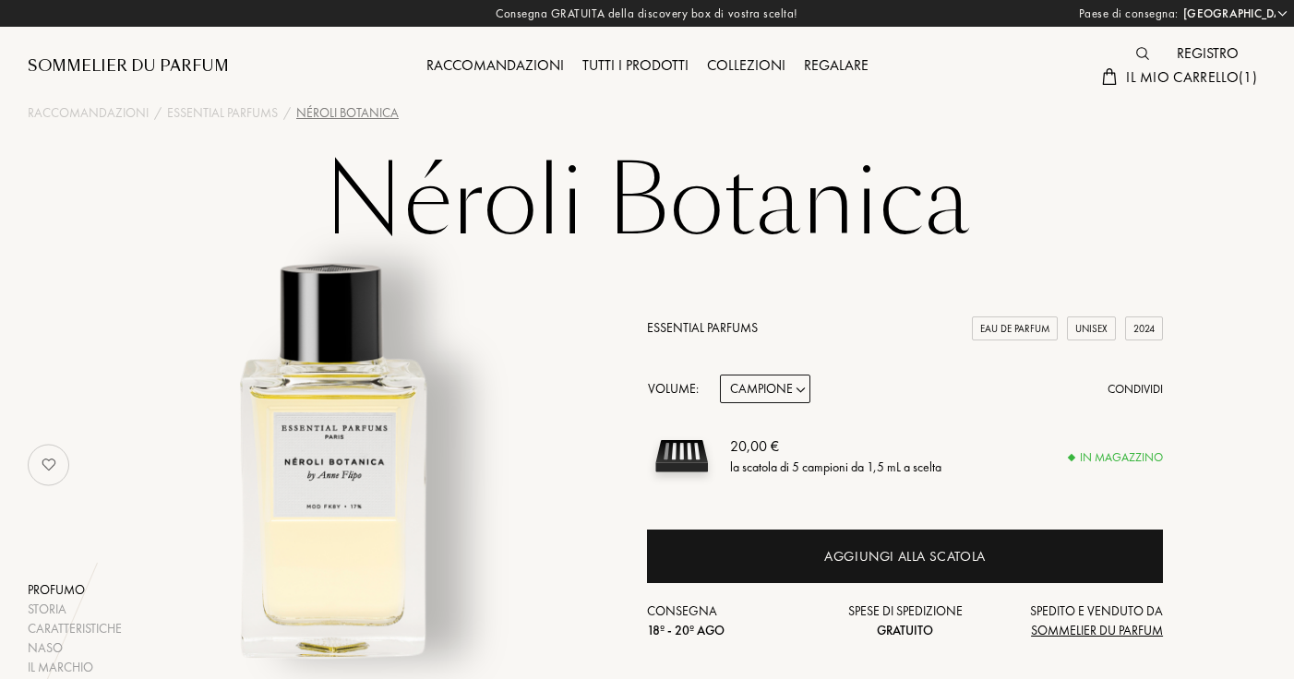
select select "IT"
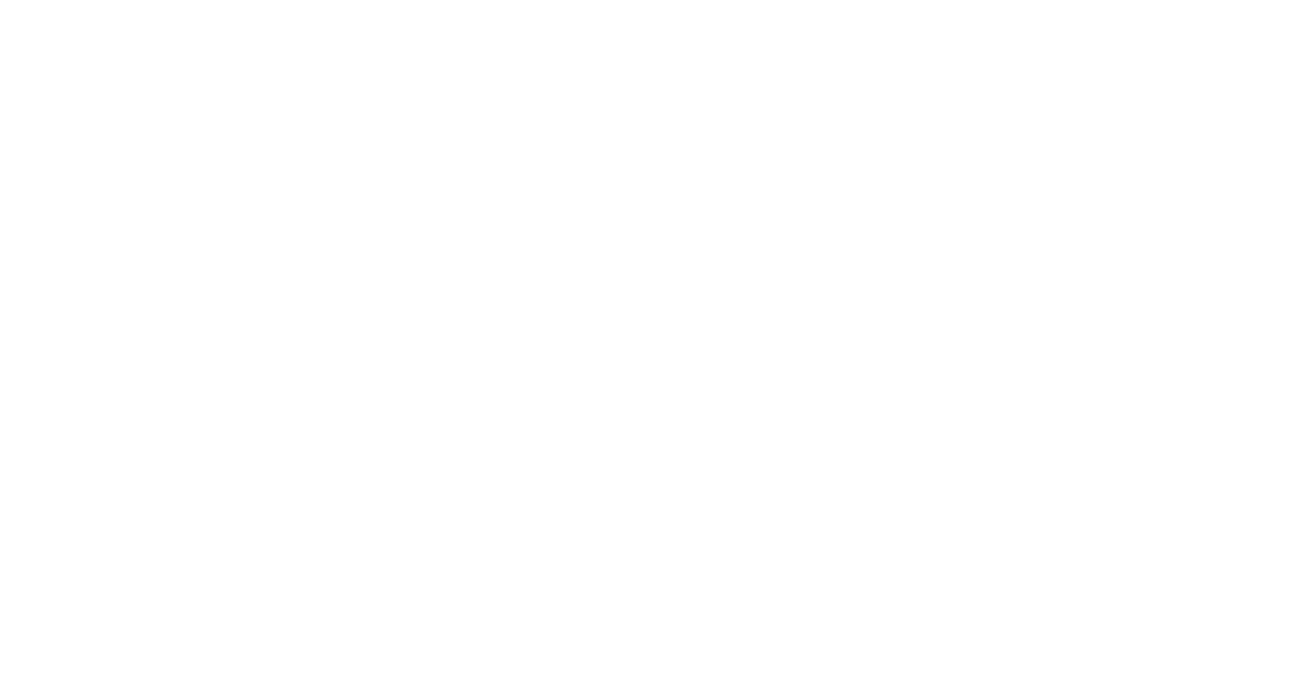
select select "IT"
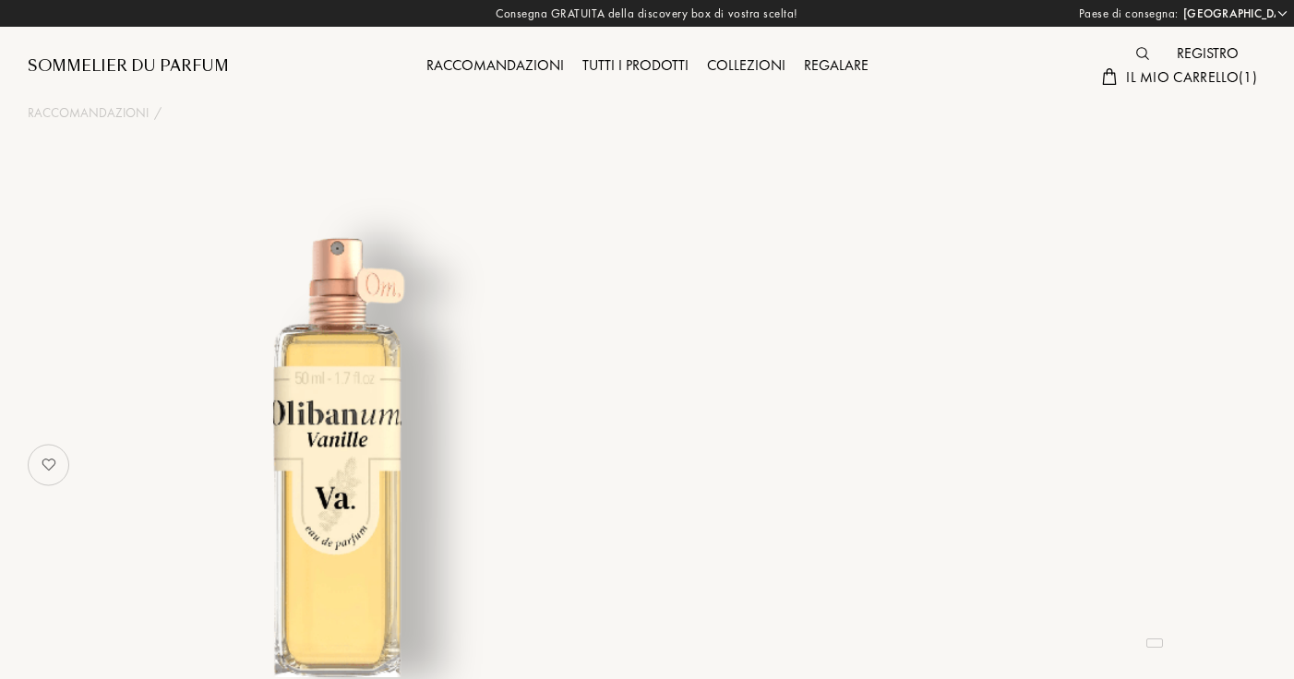
select select "IT"
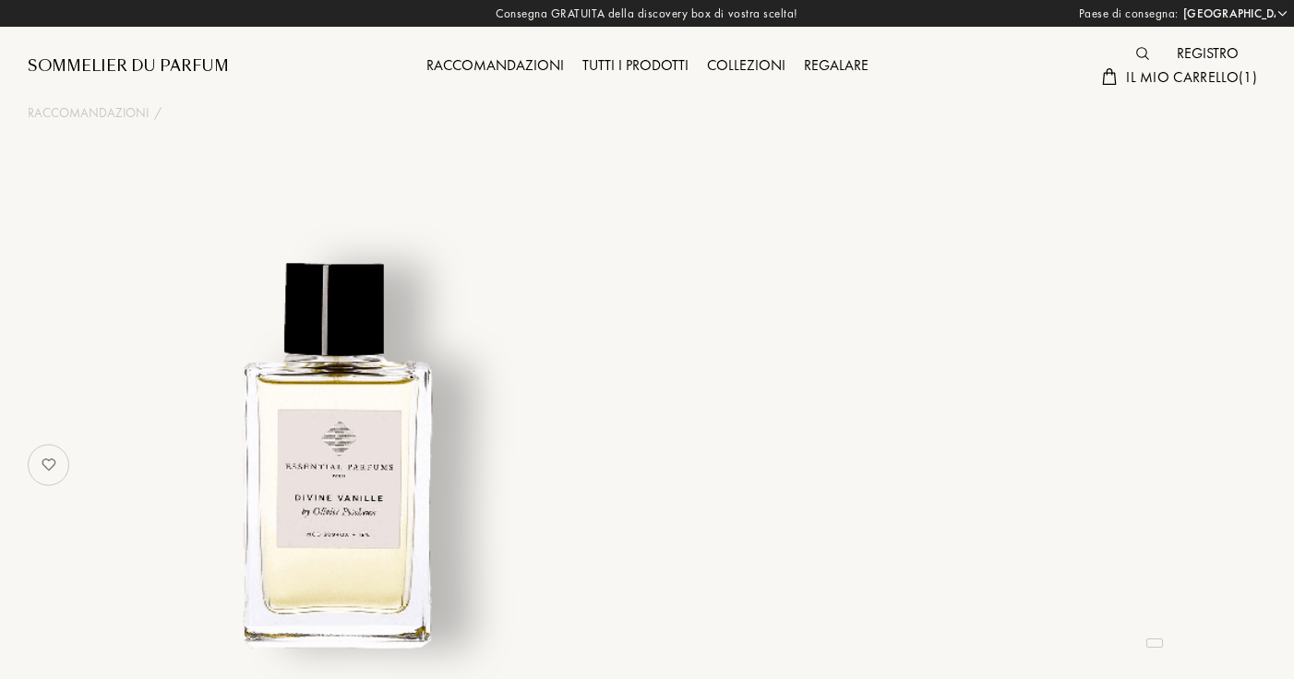
select select "IT"
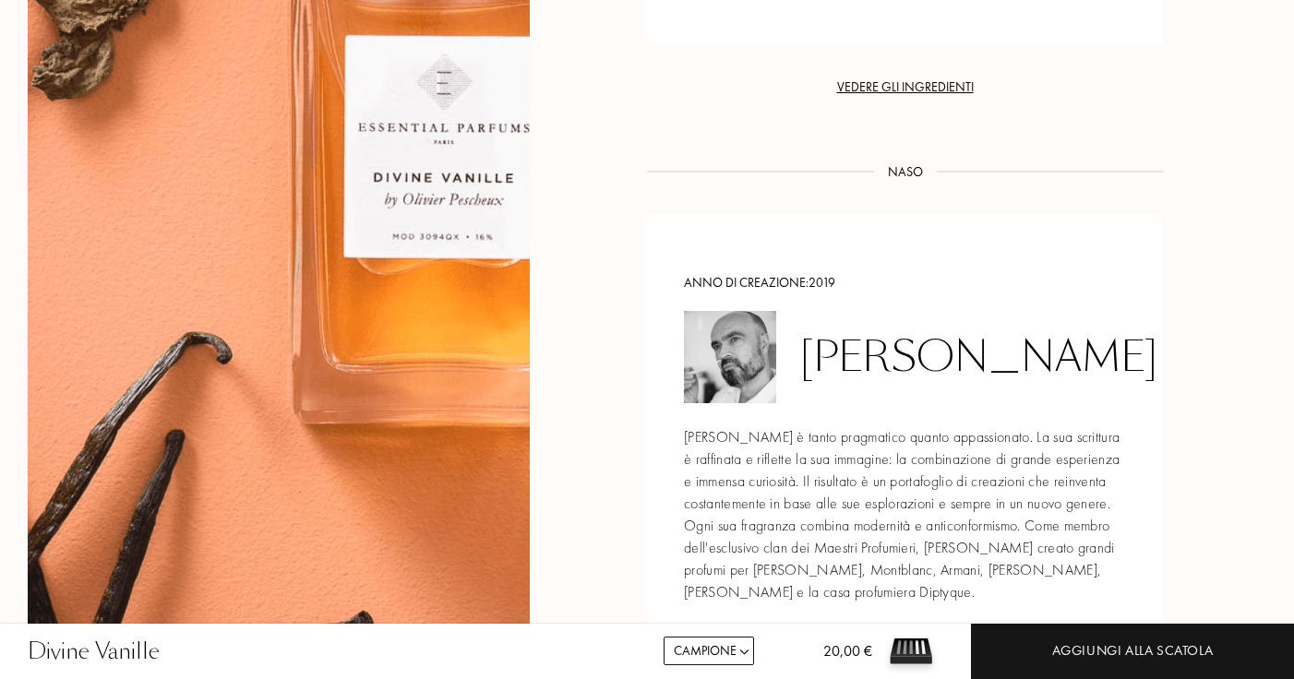
scroll to position [2106, 0]
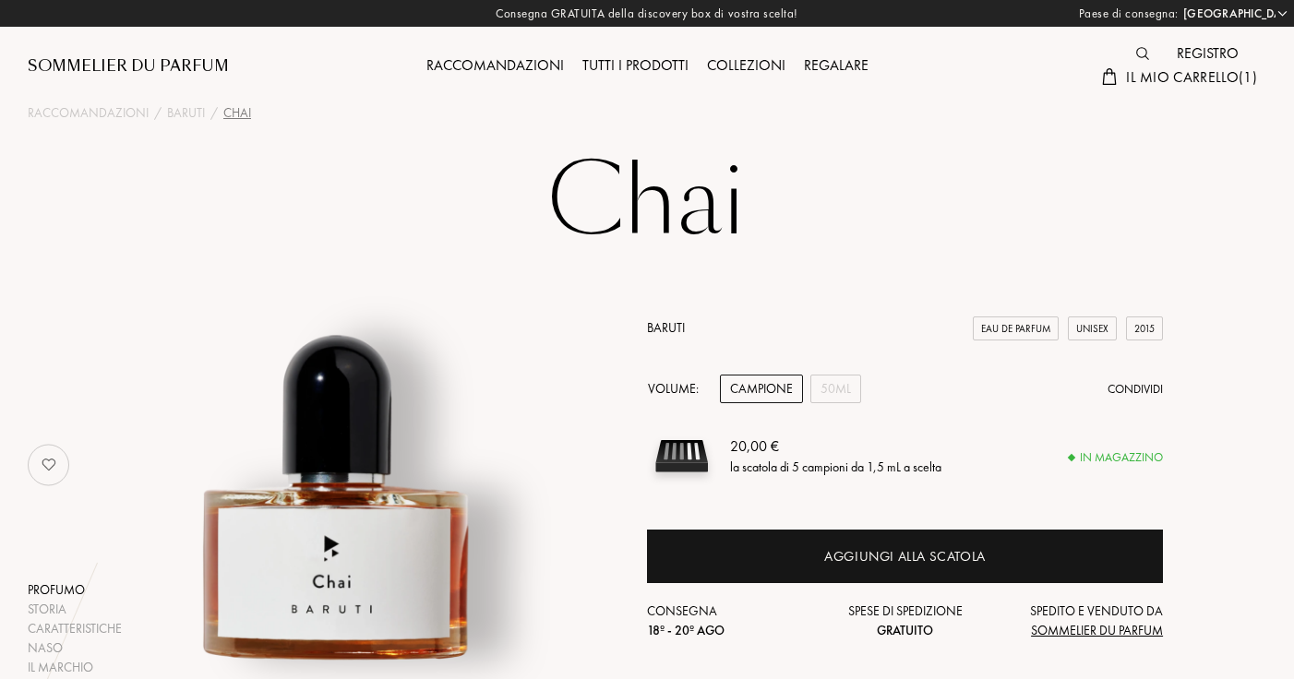
select select "IT"
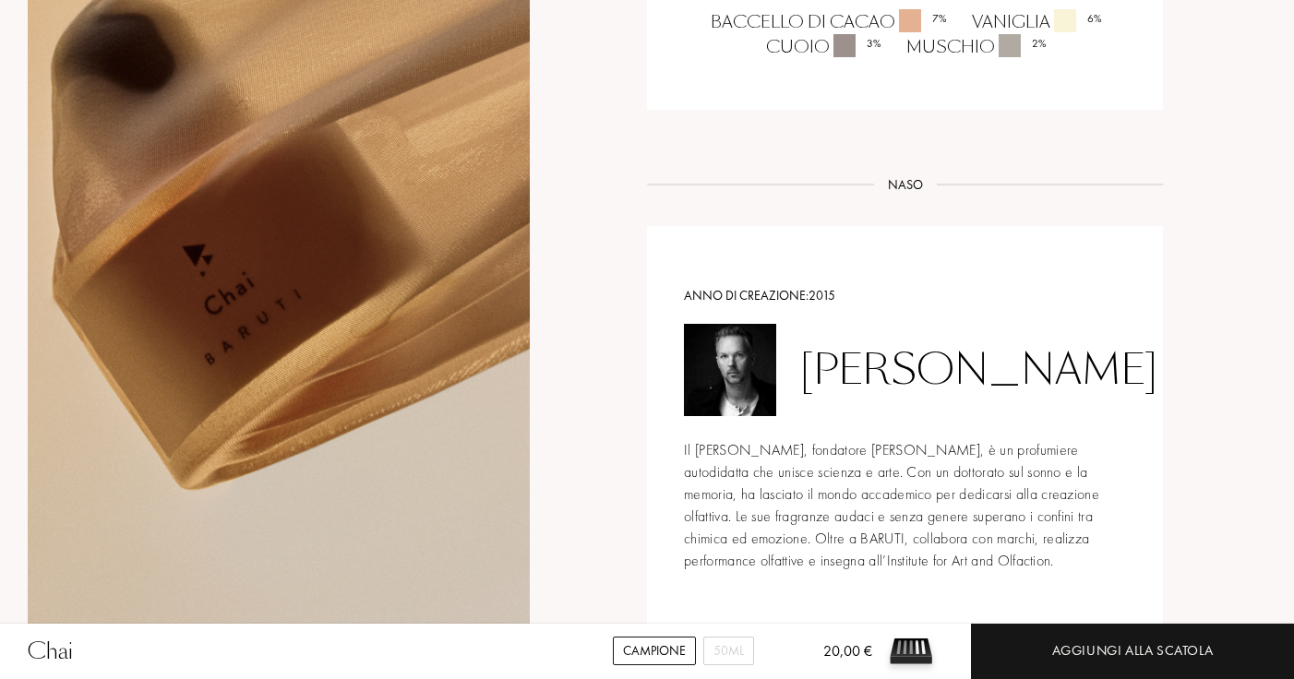
scroll to position [1752, 0]
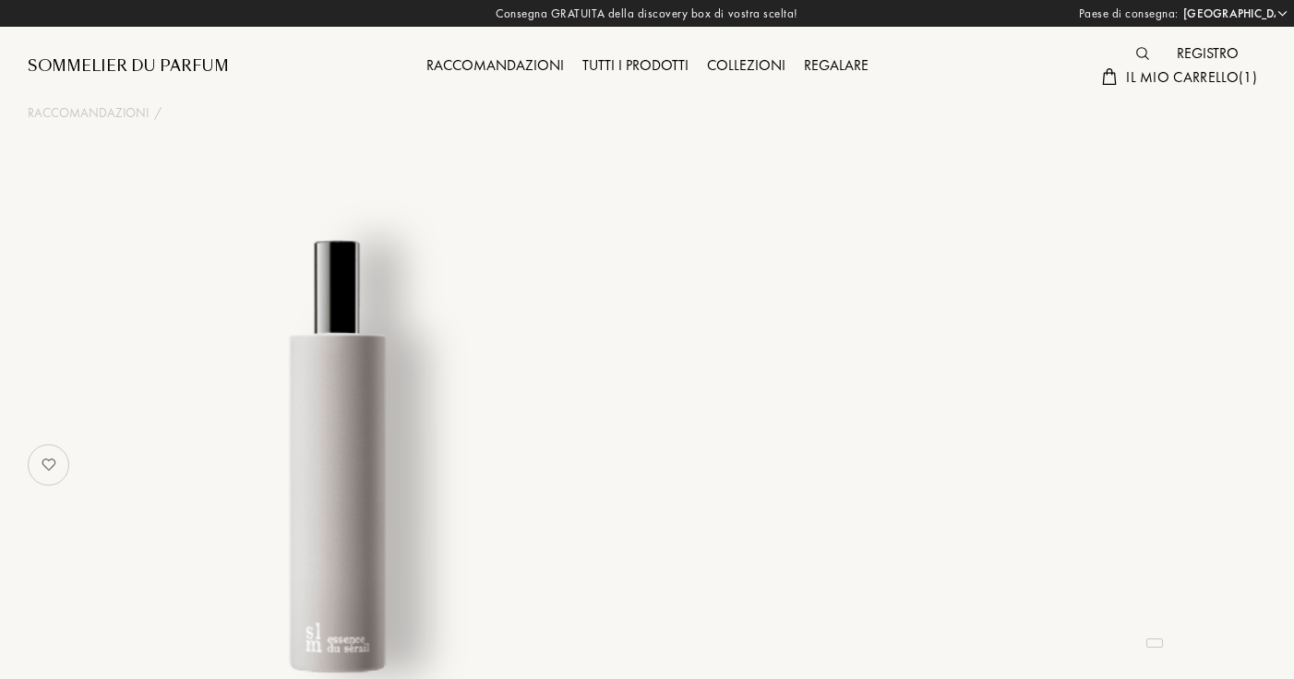
select select "IT"
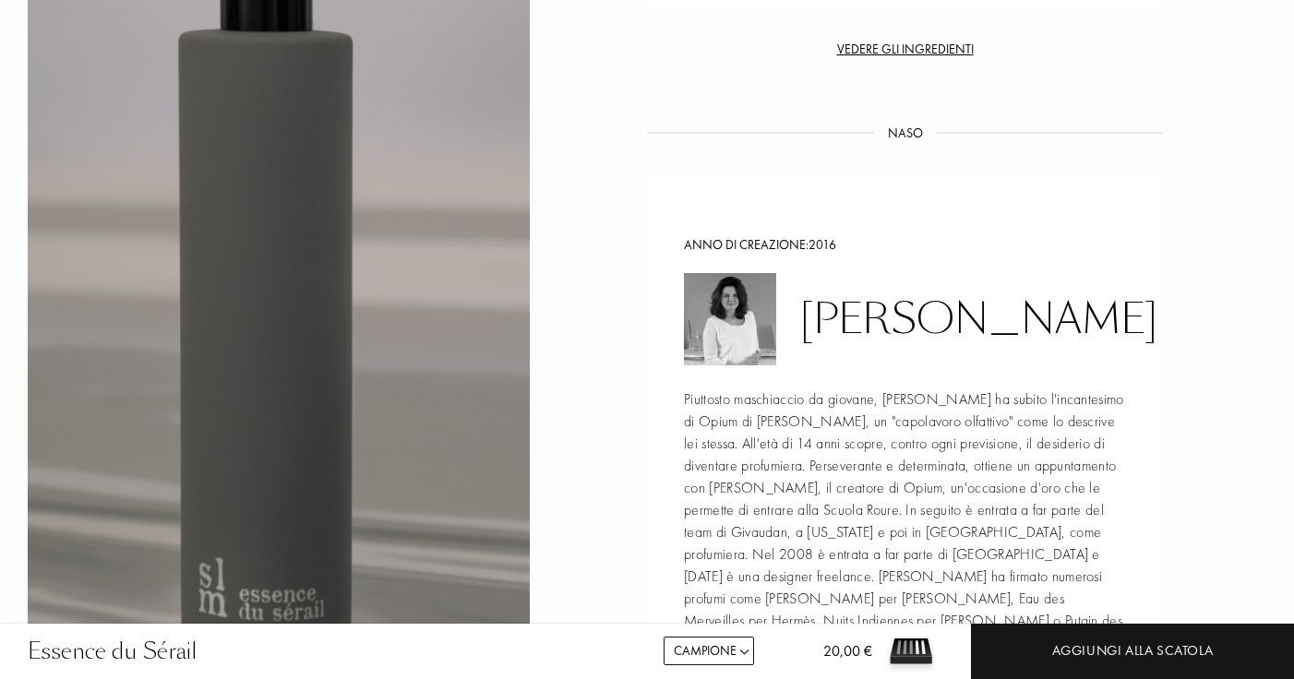
scroll to position [2116, 0]
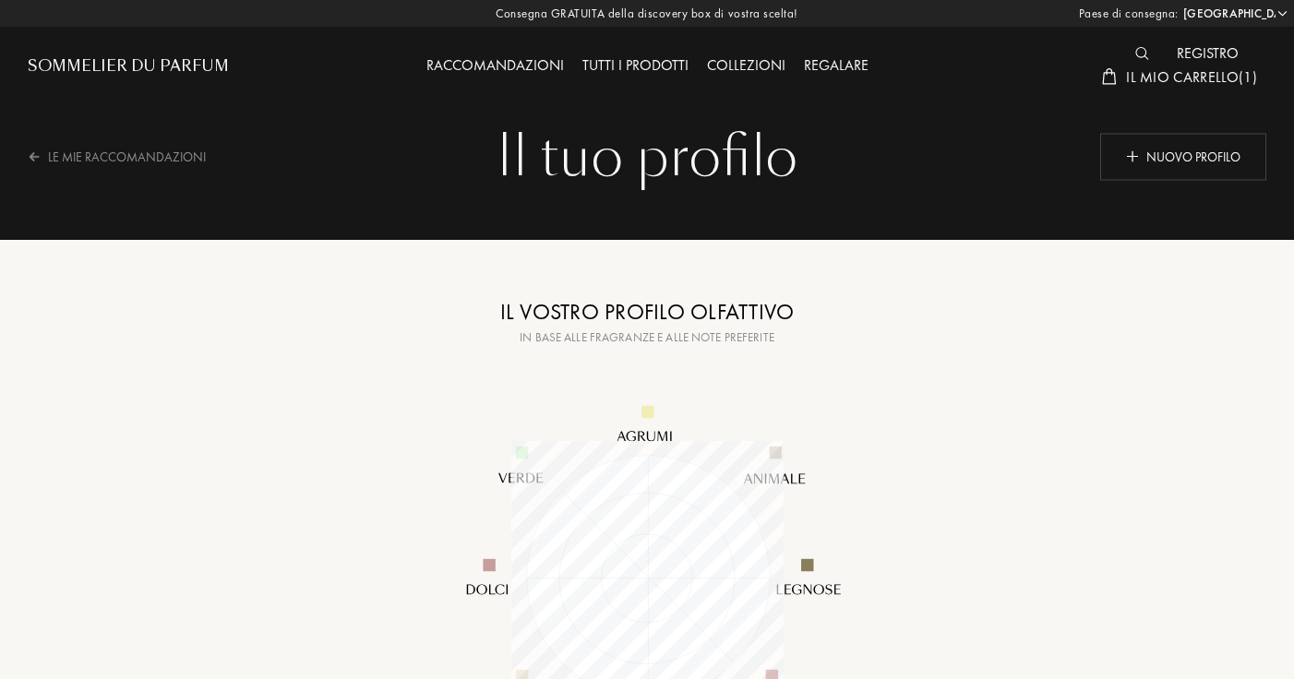
select select "IT"
click at [1146, 146] on div "Nuovo profilo" at bounding box center [1183, 156] width 166 height 47
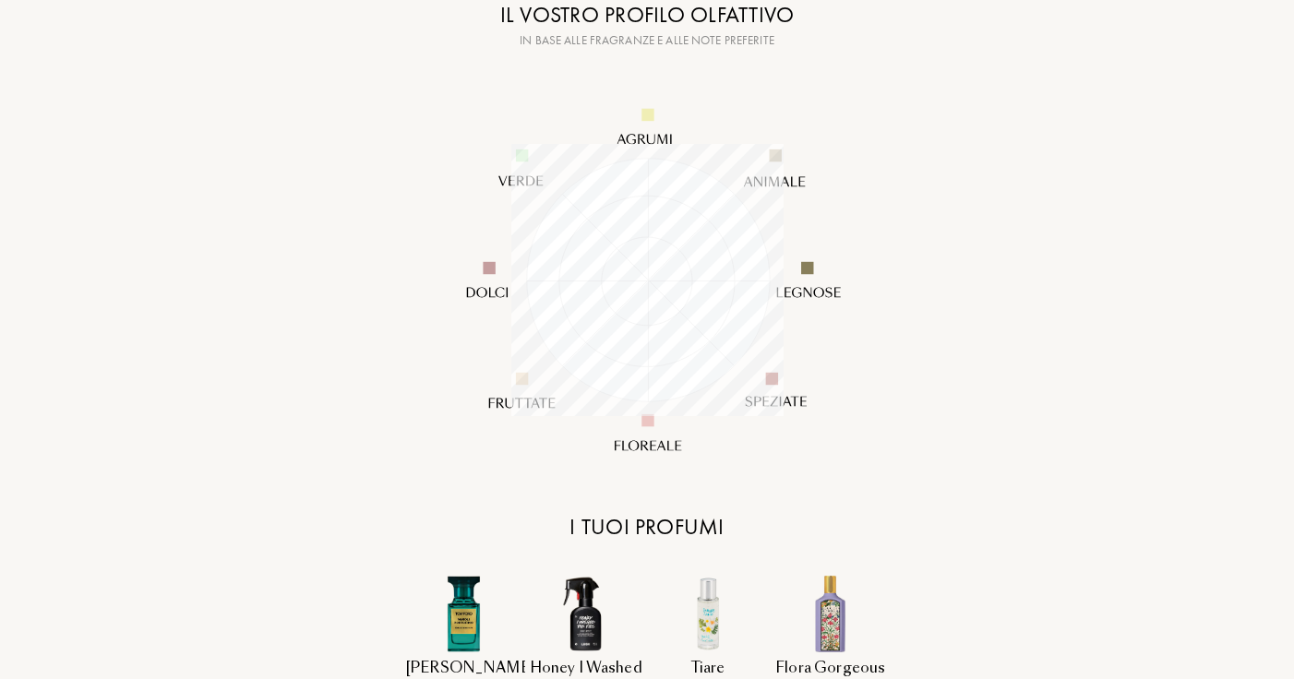
scroll to position [302, 0]
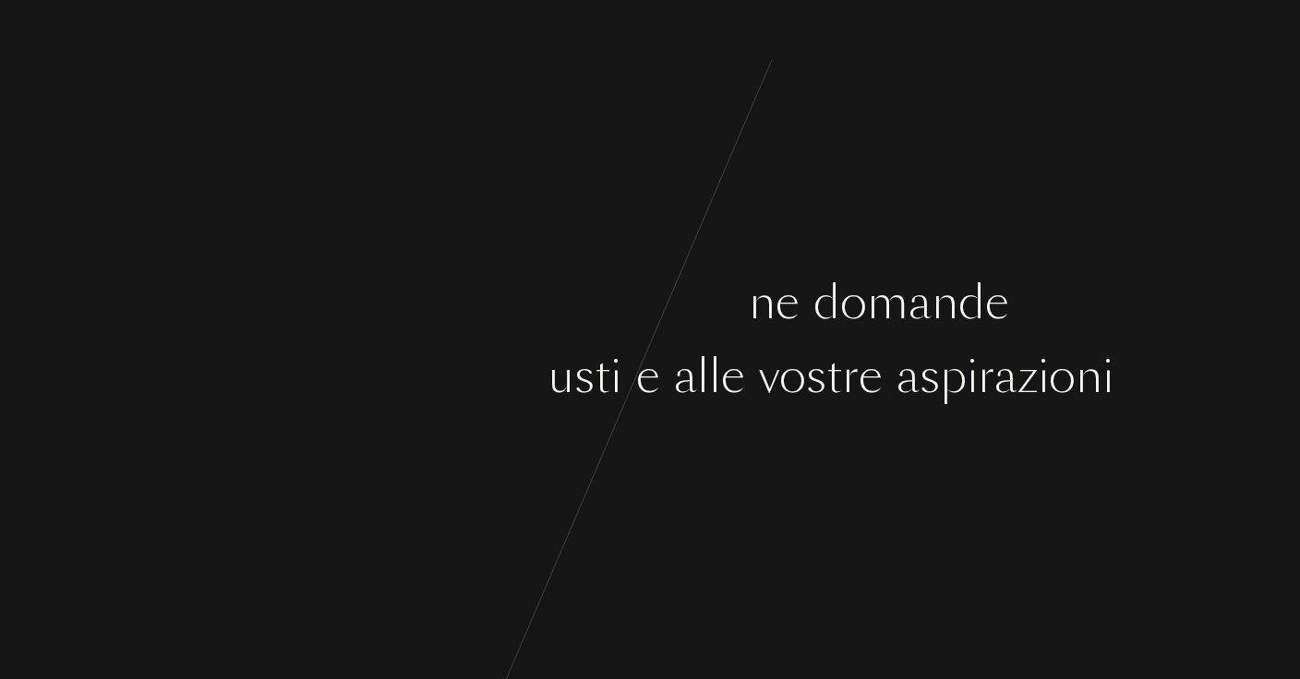
click at [364, 408] on div "a" at bounding box center [358, 376] width 23 height 69
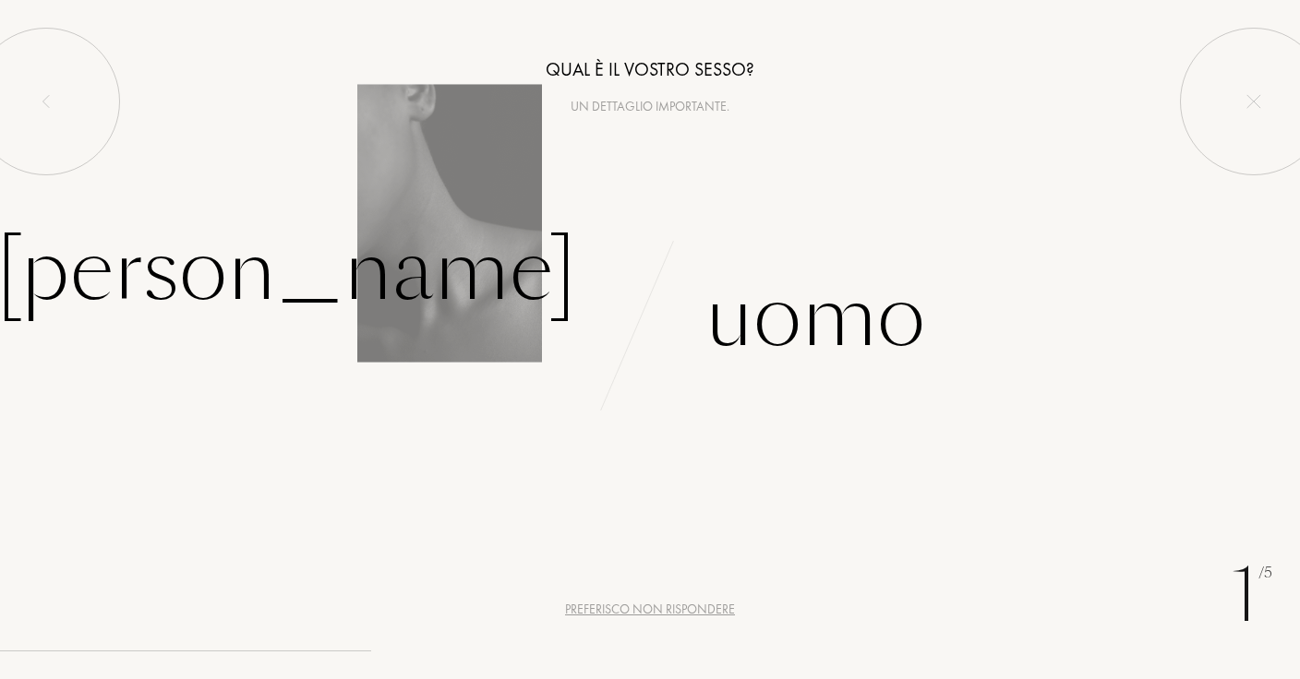
click at [517, 354] on div "[PERSON_NAME]" at bounding box center [325, 294] width 650 height 171
click at [503, 294] on div "[PERSON_NAME]" at bounding box center [286, 271] width 580 height 125
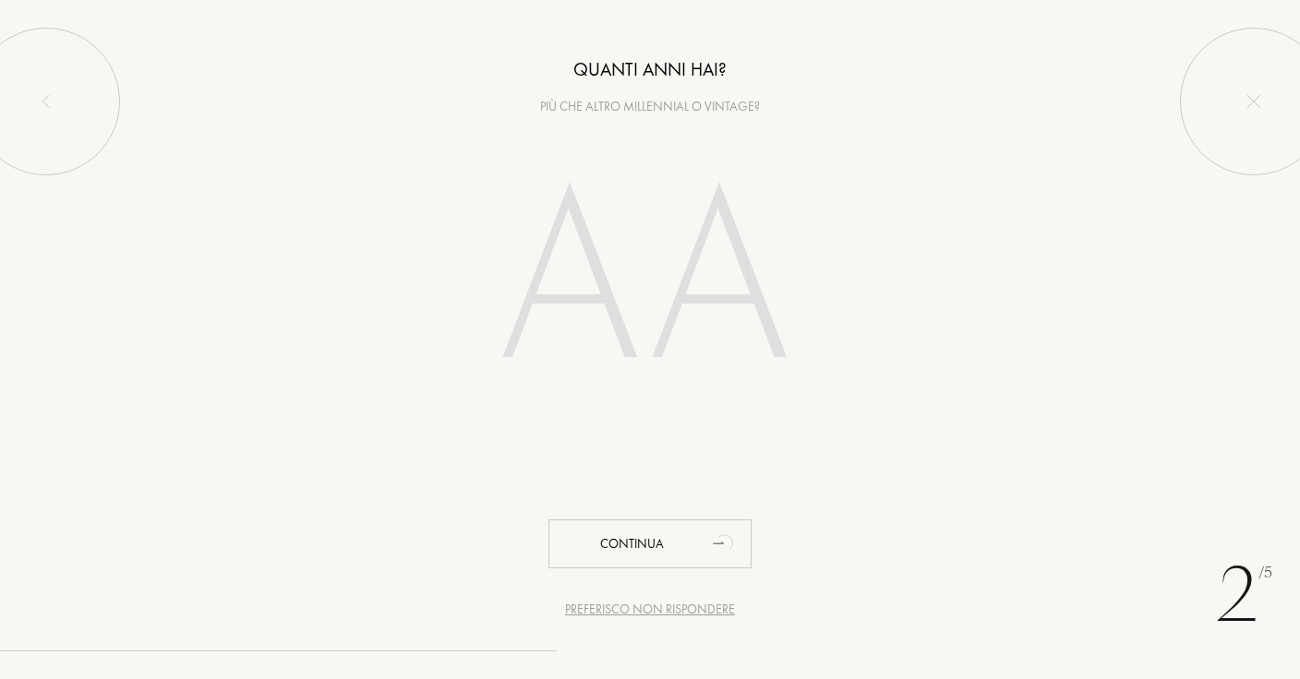
click at [693, 269] on input "number" at bounding box center [649, 285] width 397 height 318
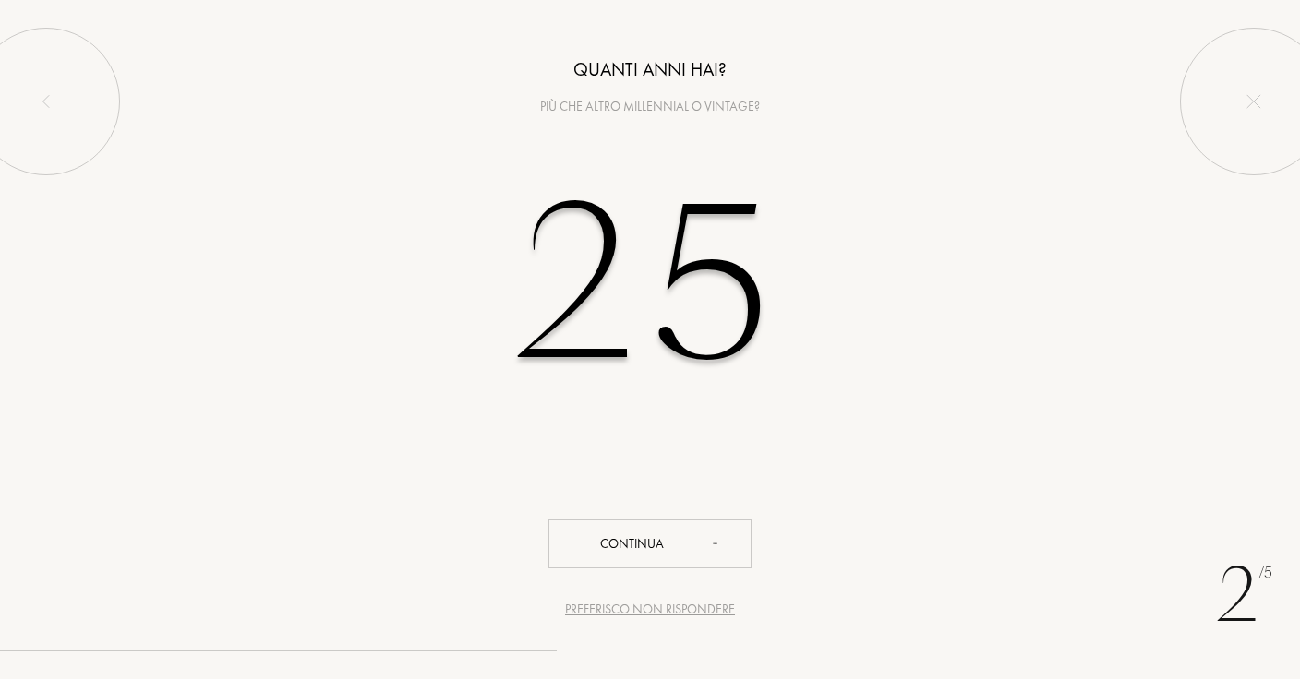
type input "25"
click at [620, 574] on div "2 /5 Preferisco non rispondere Quanti anni hai? Più che altro millennial o vint…" at bounding box center [650, 339] width 1300 height 679
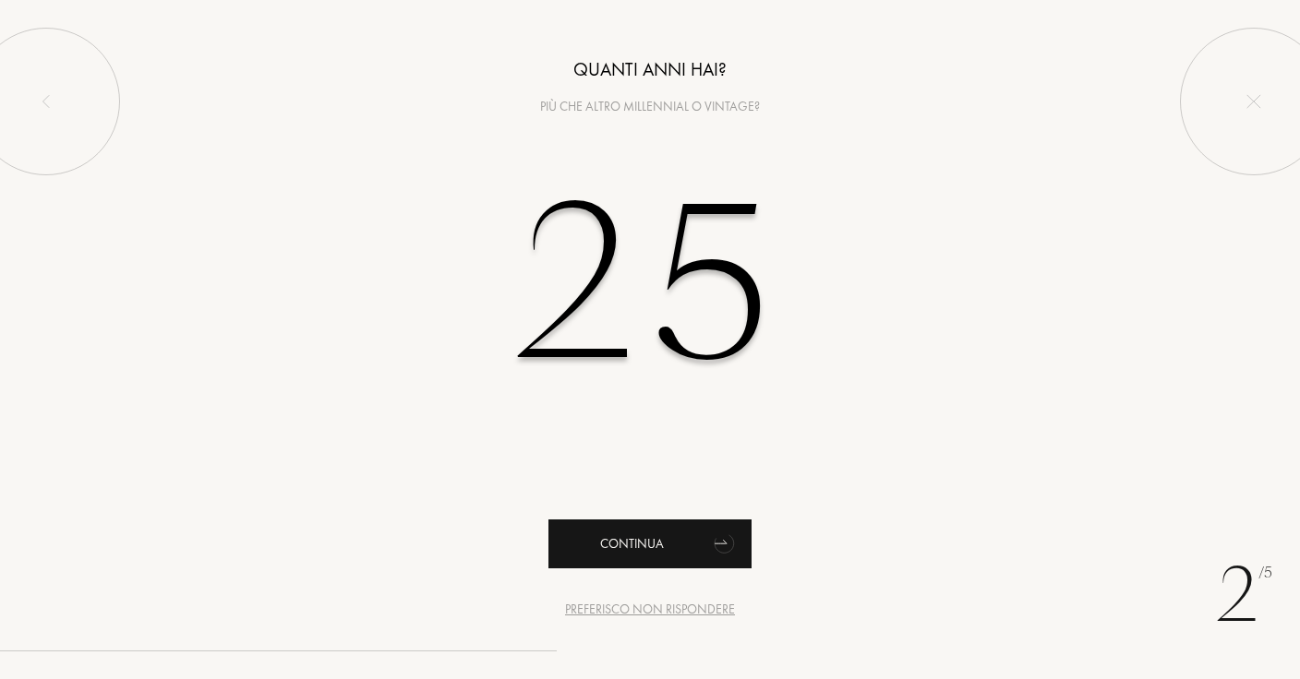
click at [636, 547] on div "Continua" at bounding box center [649, 544] width 203 height 49
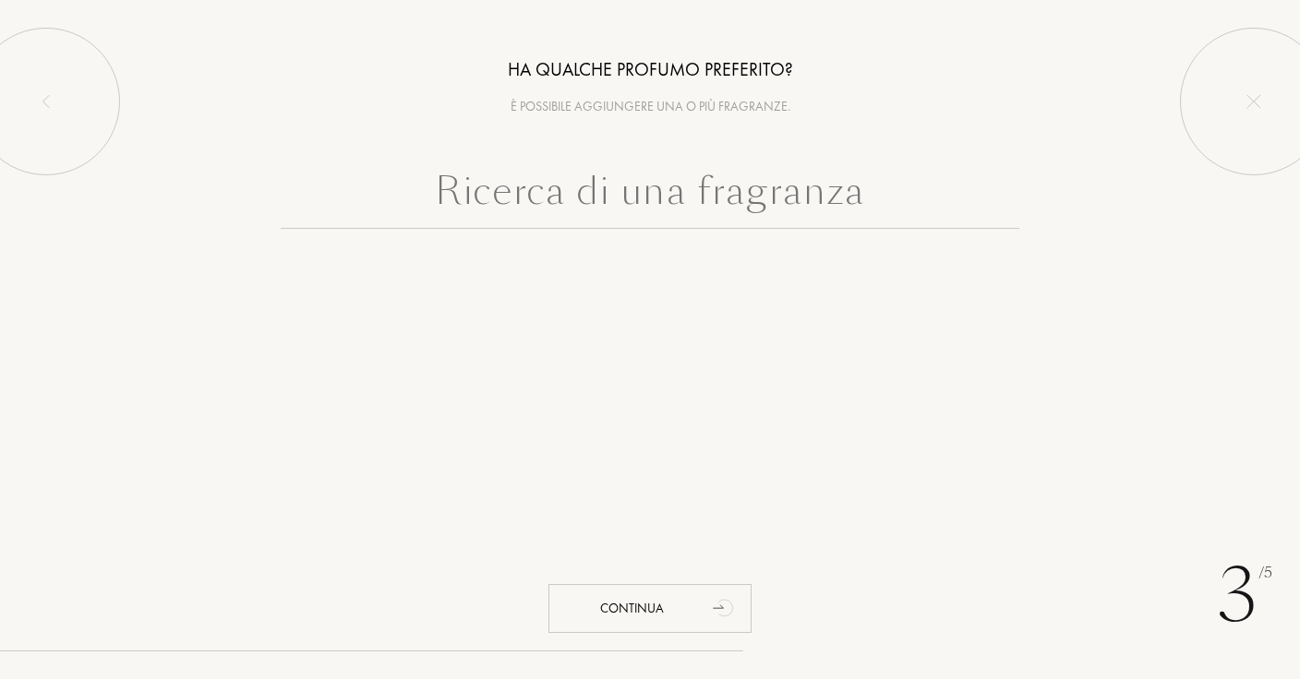
click at [667, 196] on input "text" at bounding box center [650, 195] width 738 height 66
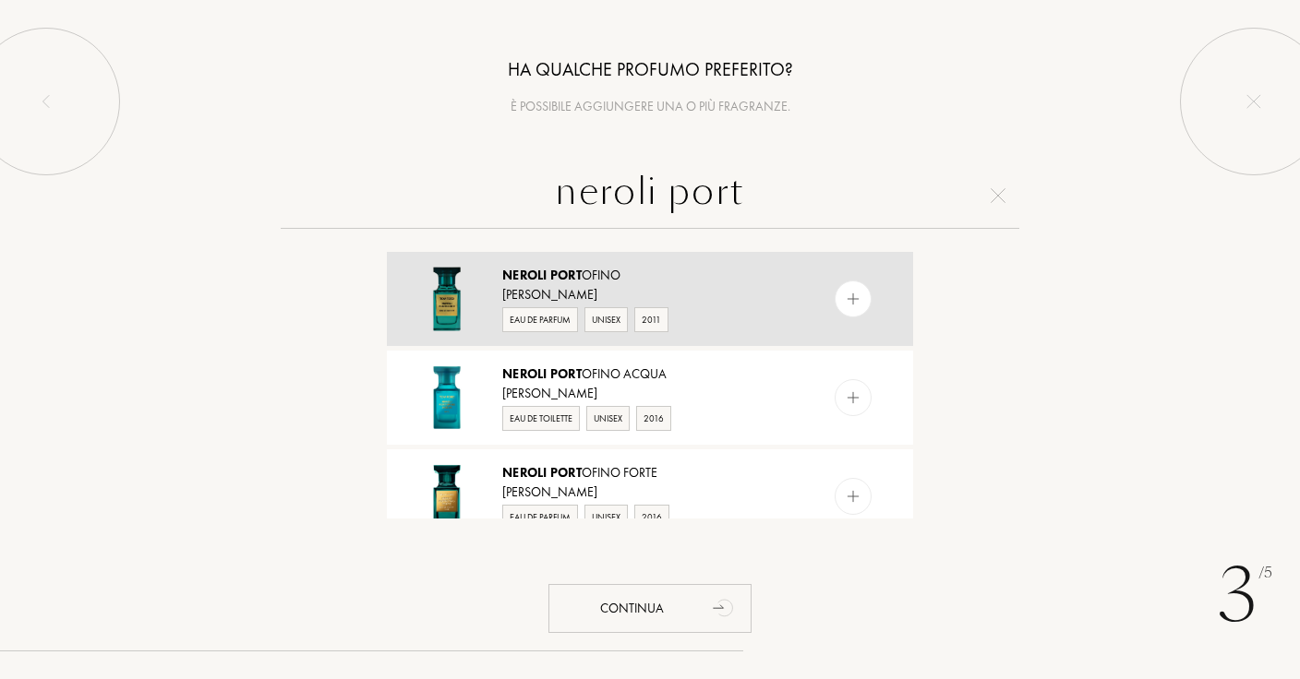
type input "neroli port"
click at [613, 269] on div "Neroli Port ofino" at bounding box center [649, 275] width 294 height 19
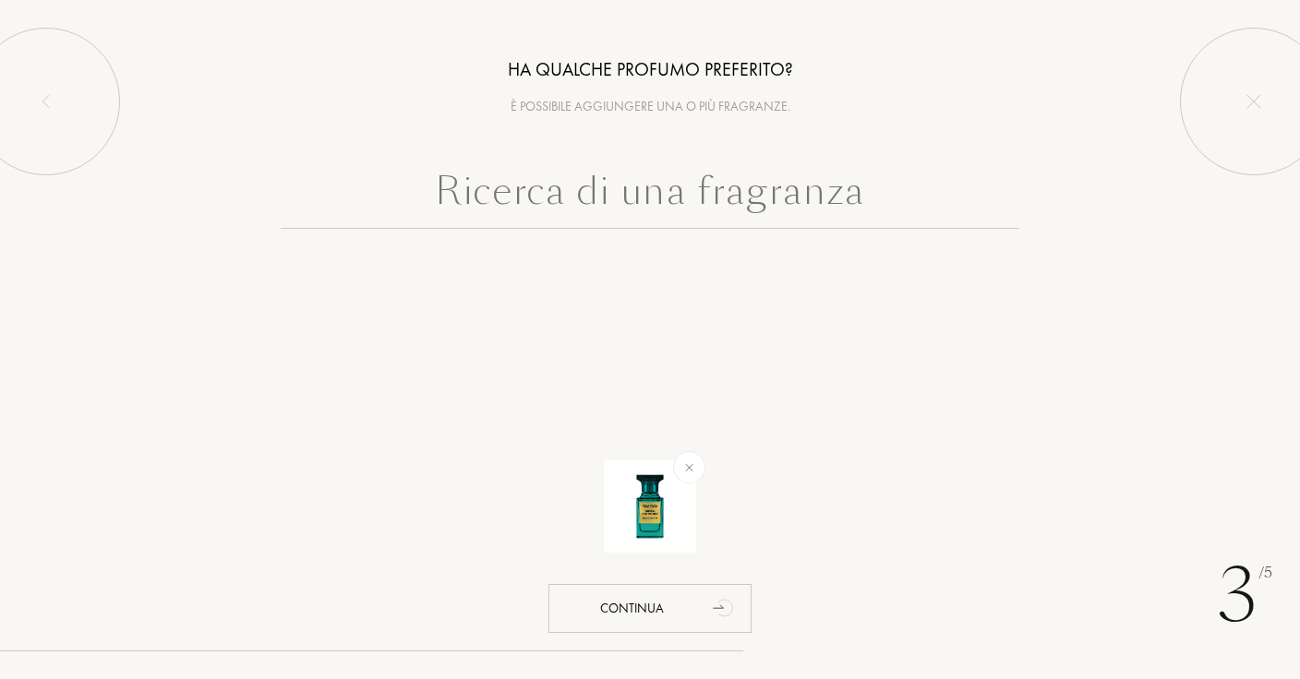
click at [682, 223] on input "text" at bounding box center [650, 195] width 738 height 66
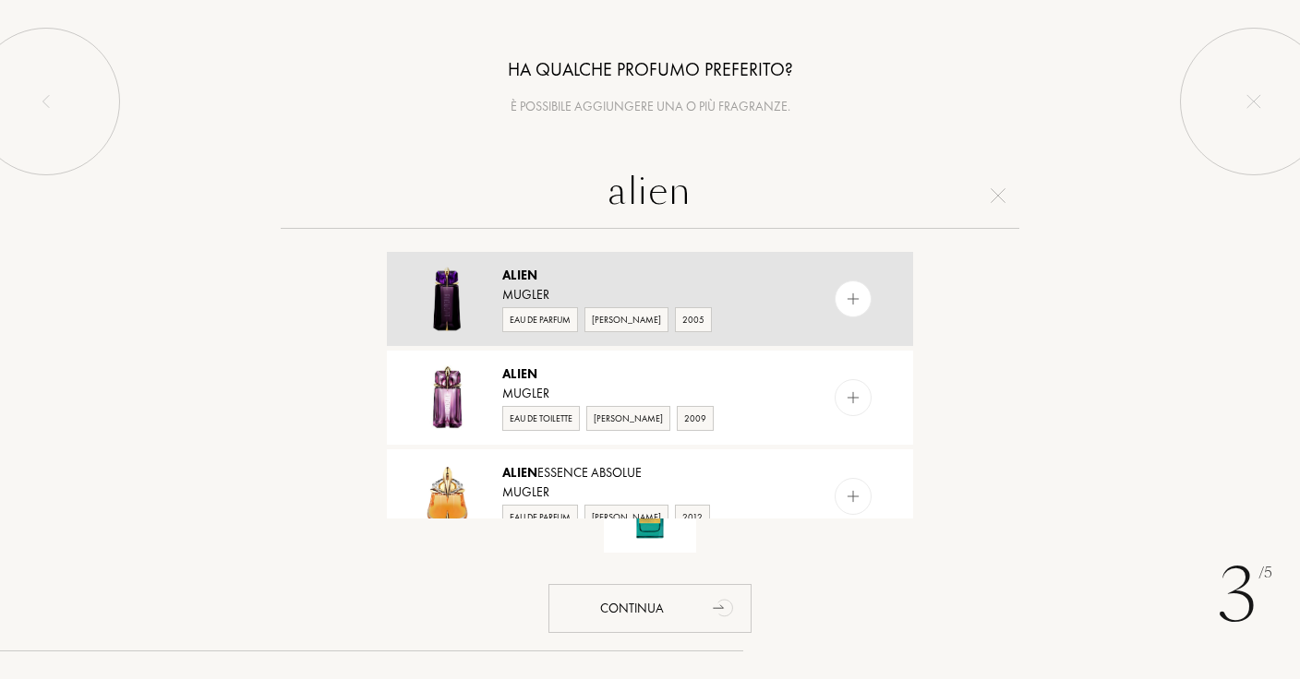
type input "alien"
click at [663, 272] on div "Alien" at bounding box center [649, 275] width 294 height 19
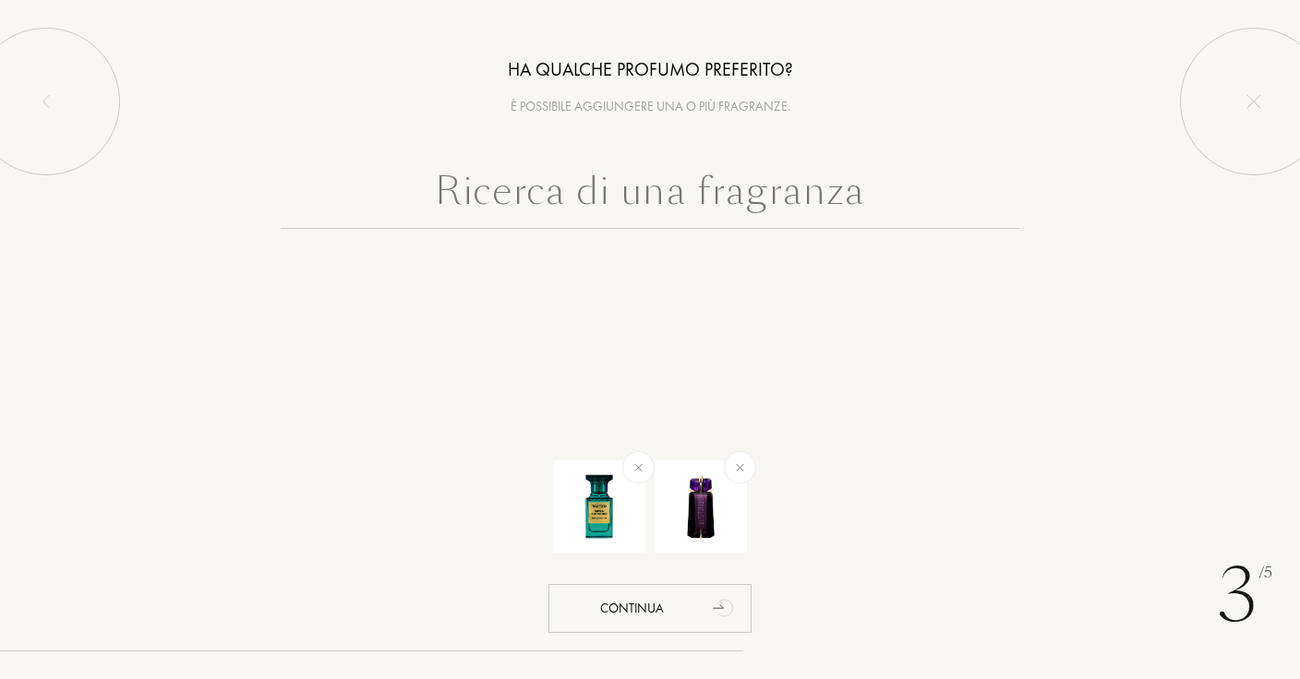
click at [688, 201] on input "text" at bounding box center [650, 195] width 738 height 66
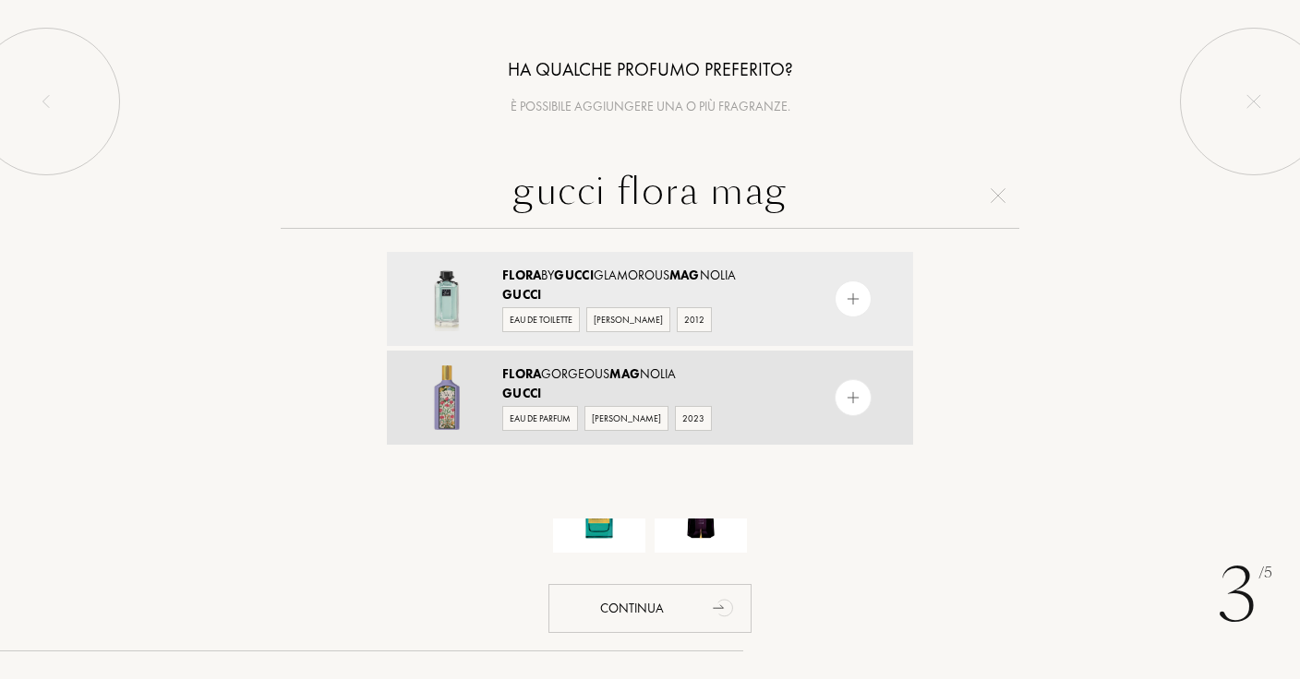
type input "gucci flora mag"
click at [703, 373] on div "Flora Gorgeous Mag nolia" at bounding box center [649, 374] width 294 height 19
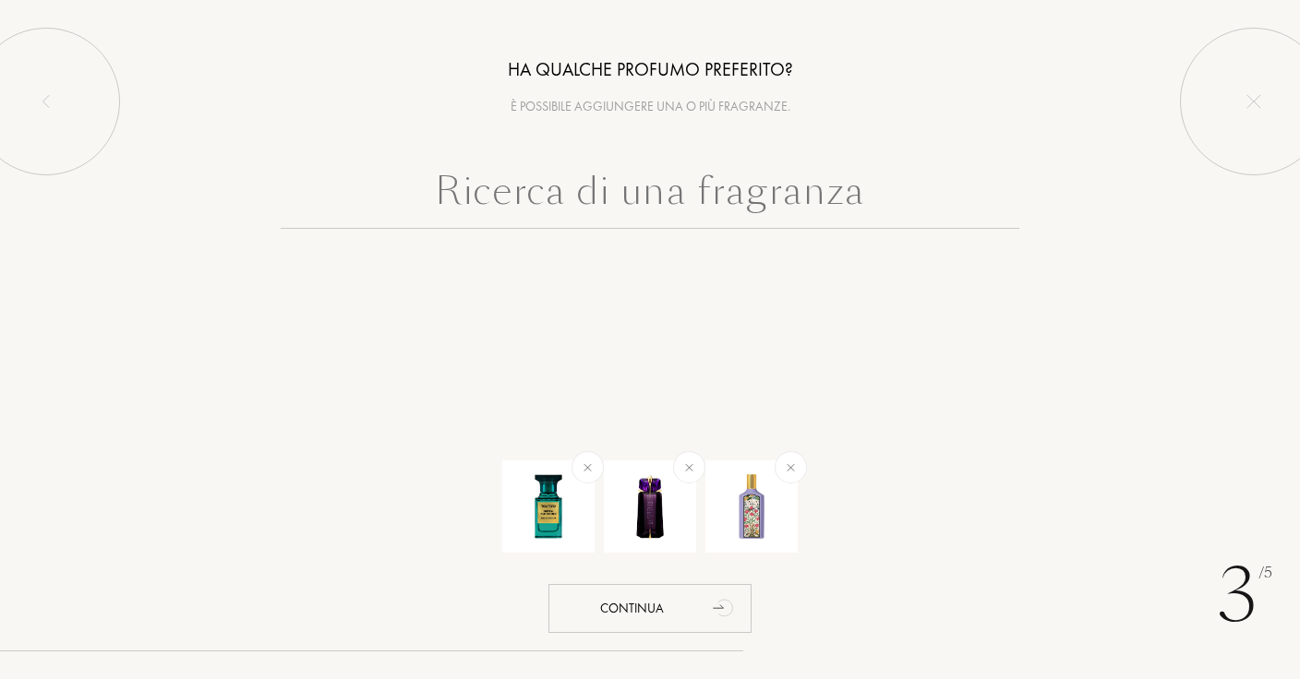
click at [740, 204] on input "text" at bounding box center [650, 195] width 738 height 66
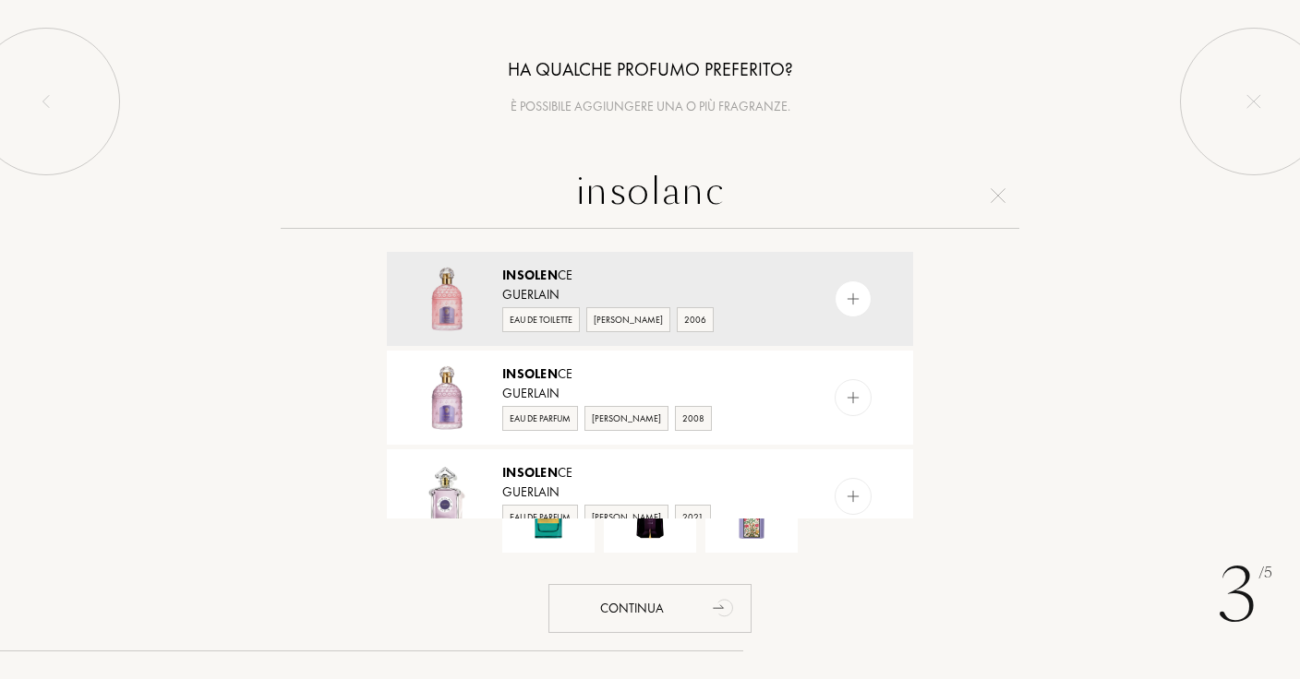
type input "insolance"
click at [706, 191] on input "insolance" at bounding box center [650, 195] width 738 height 66
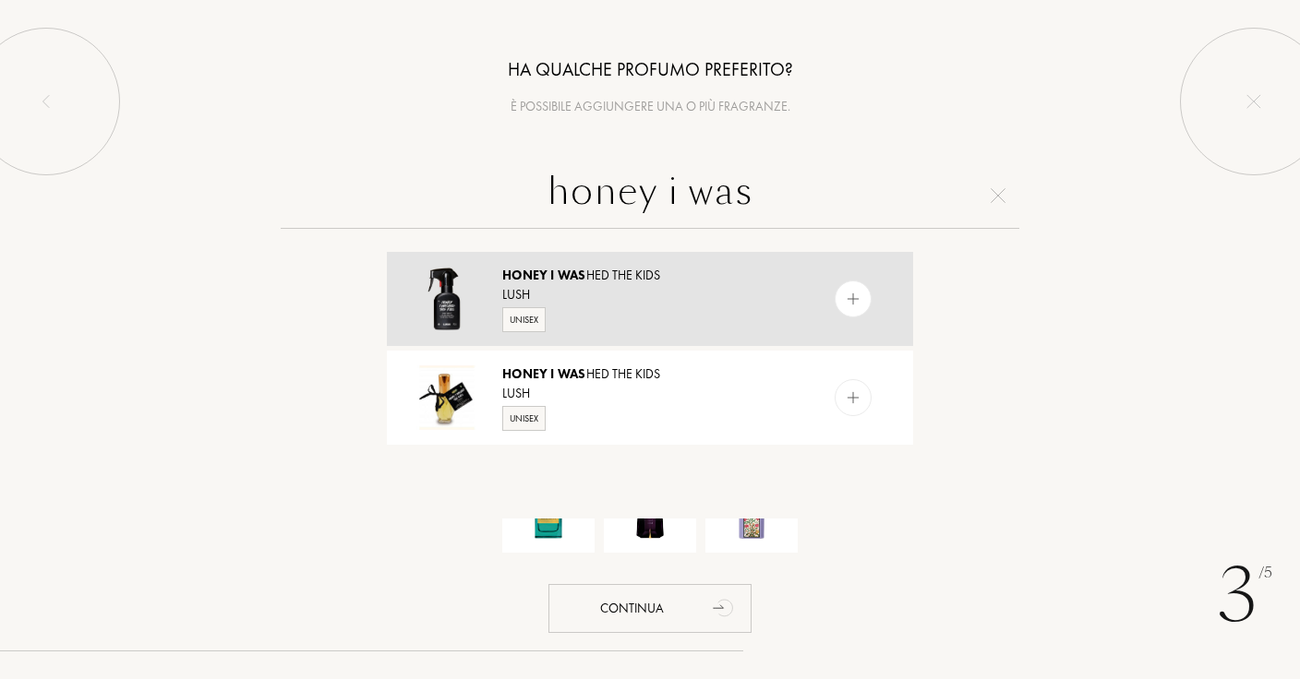
type input "honey i was"
click at [660, 300] on div "Lush" at bounding box center [649, 294] width 294 height 19
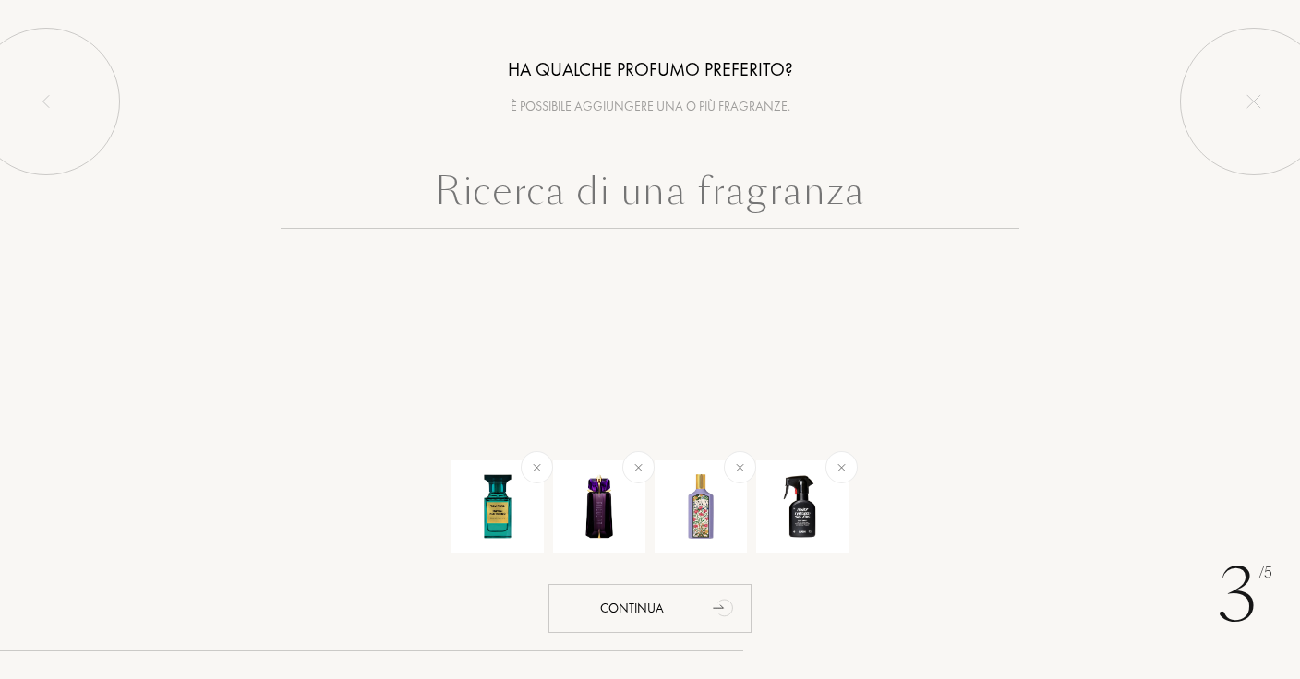
click at [703, 215] on input "text" at bounding box center [650, 195] width 738 height 66
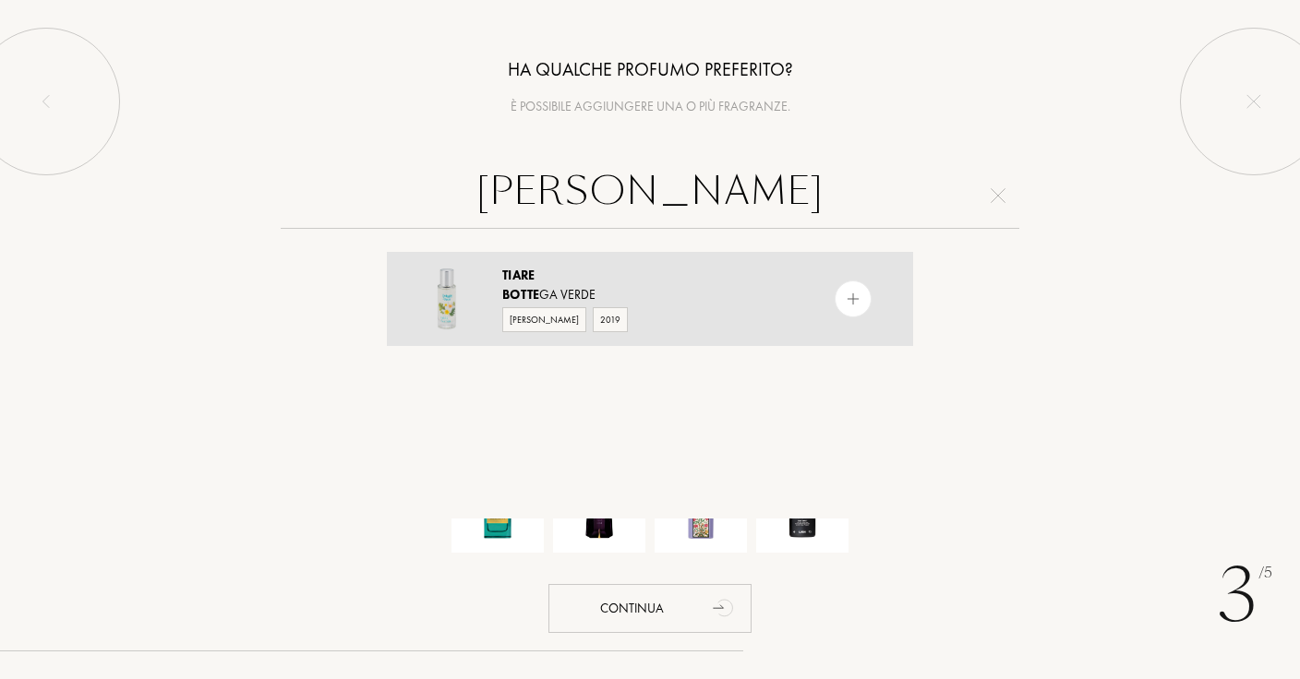
type input "[PERSON_NAME]"
click at [692, 279] on div "Tiare" at bounding box center [649, 275] width 294 height 19
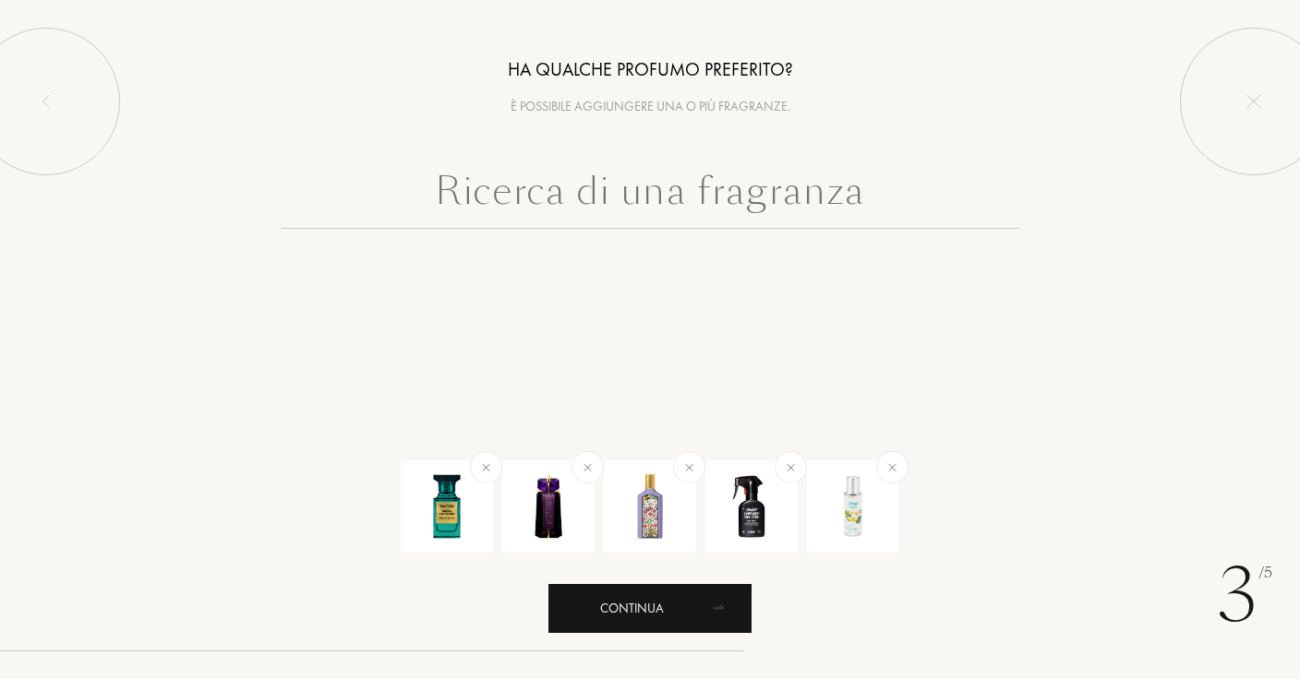
click at [693, 616] on div "Continua" at bounding box center [649, 608] width 203 height 49
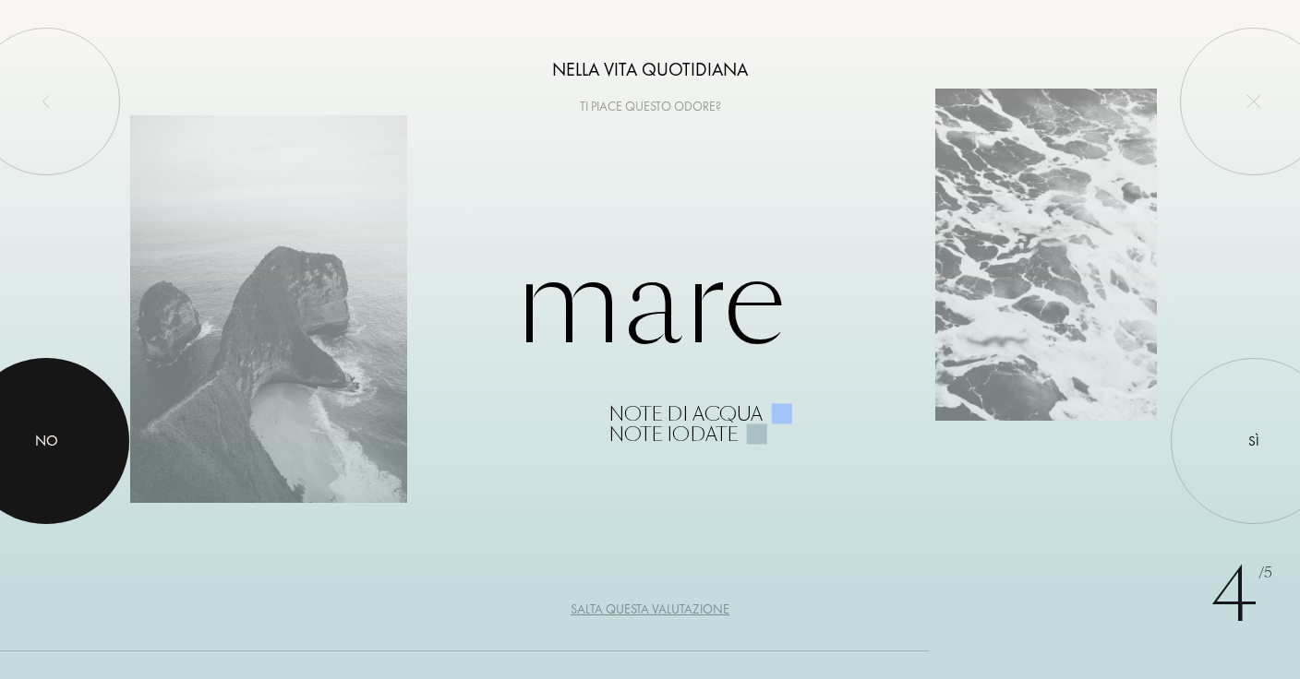
click at [112, 452] on div at bounding box center [46, 441] width 166 height 166
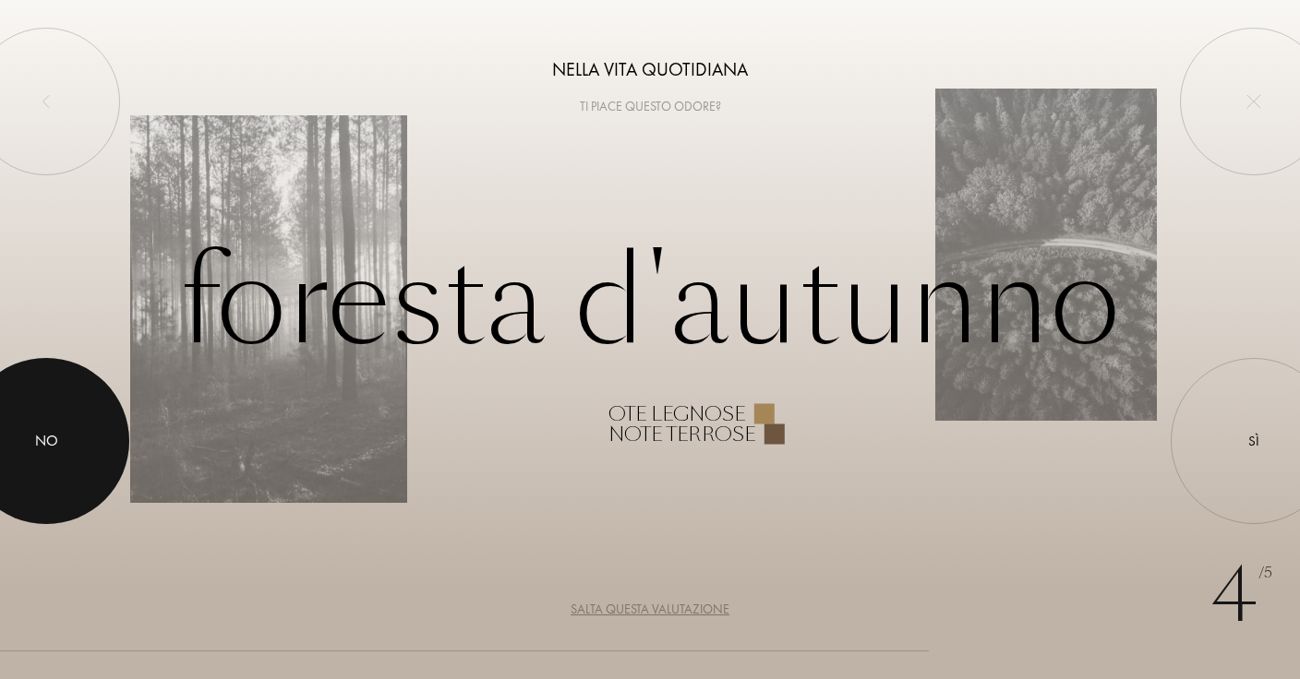
click at [112, 451] on div at bounding box center [46, 441] width 166 height 166
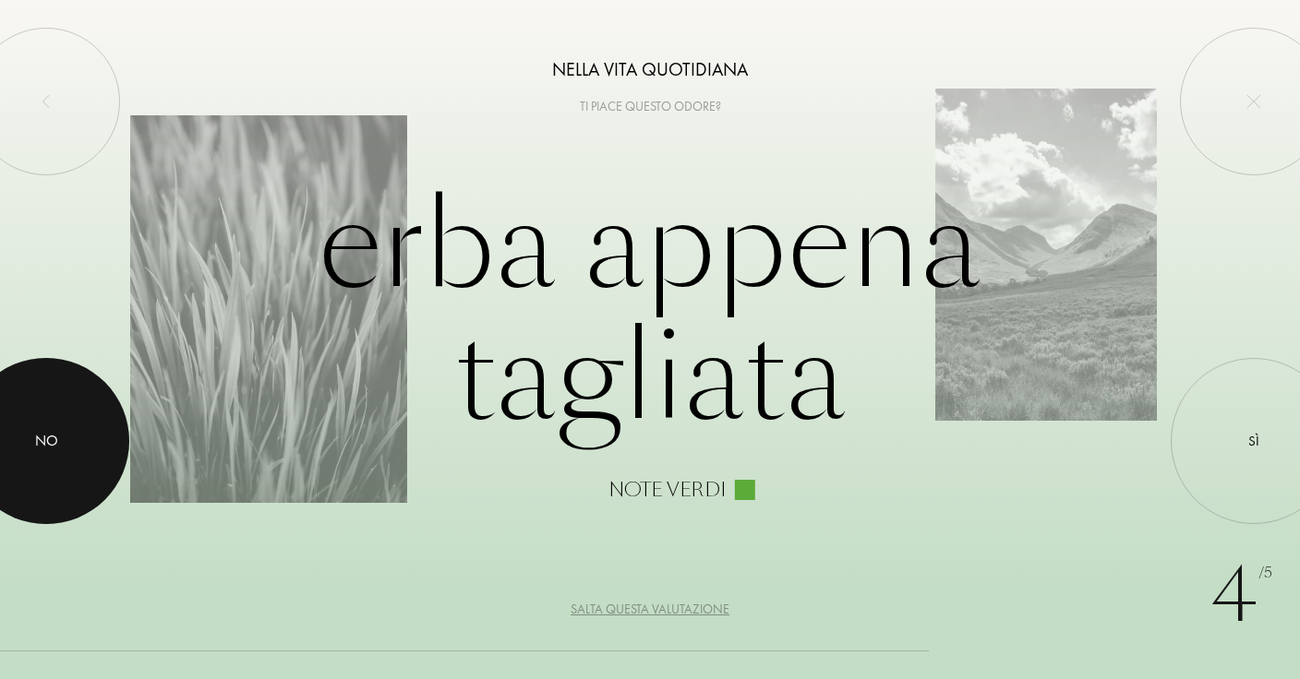
click at [113, 451] on div at bounding box center [46, 441] width 166 height 166
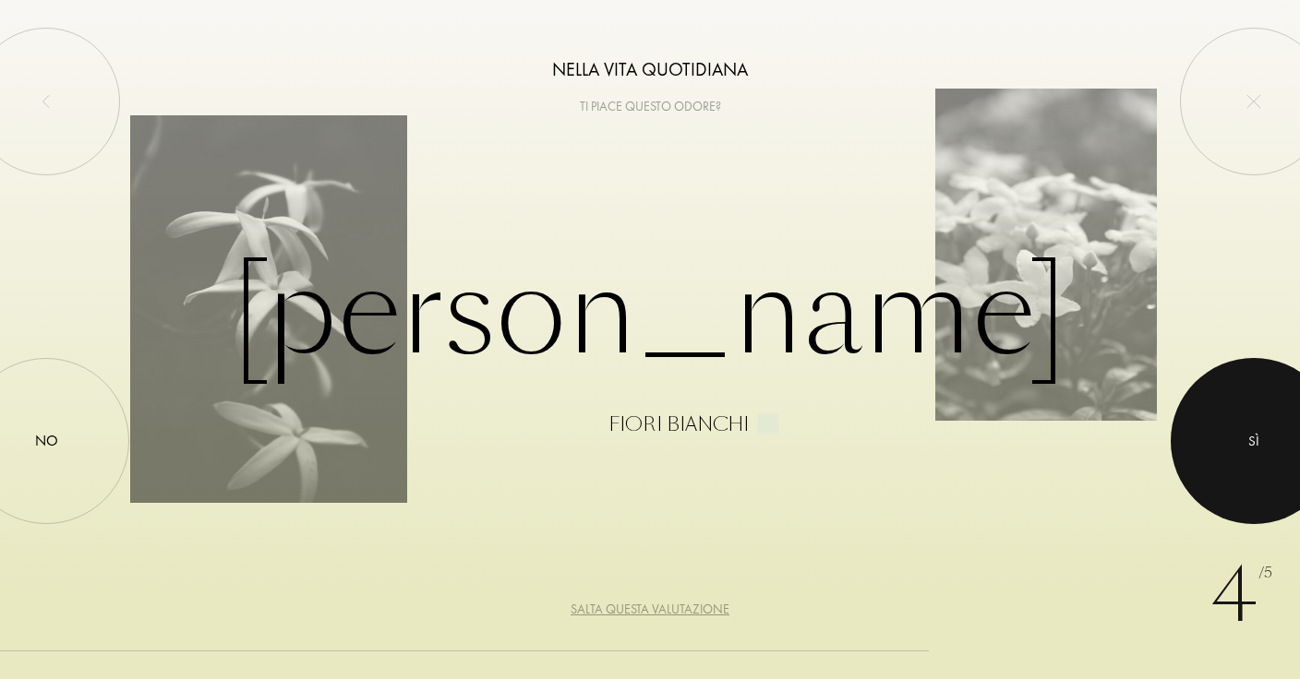
click at [1263, 425] on div at bounding box center [1253, 441] width 166 height 166
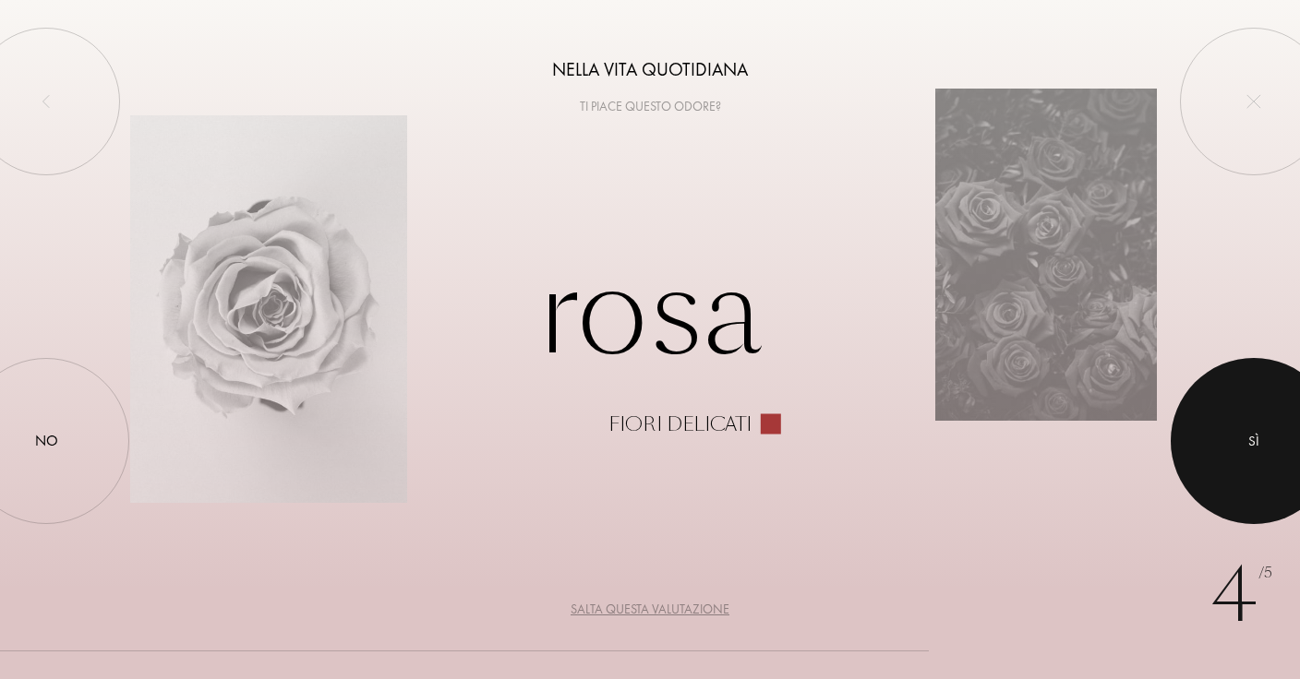
click at [1212, 425] on div at bounding box center [1253, 441] width 166 height 166
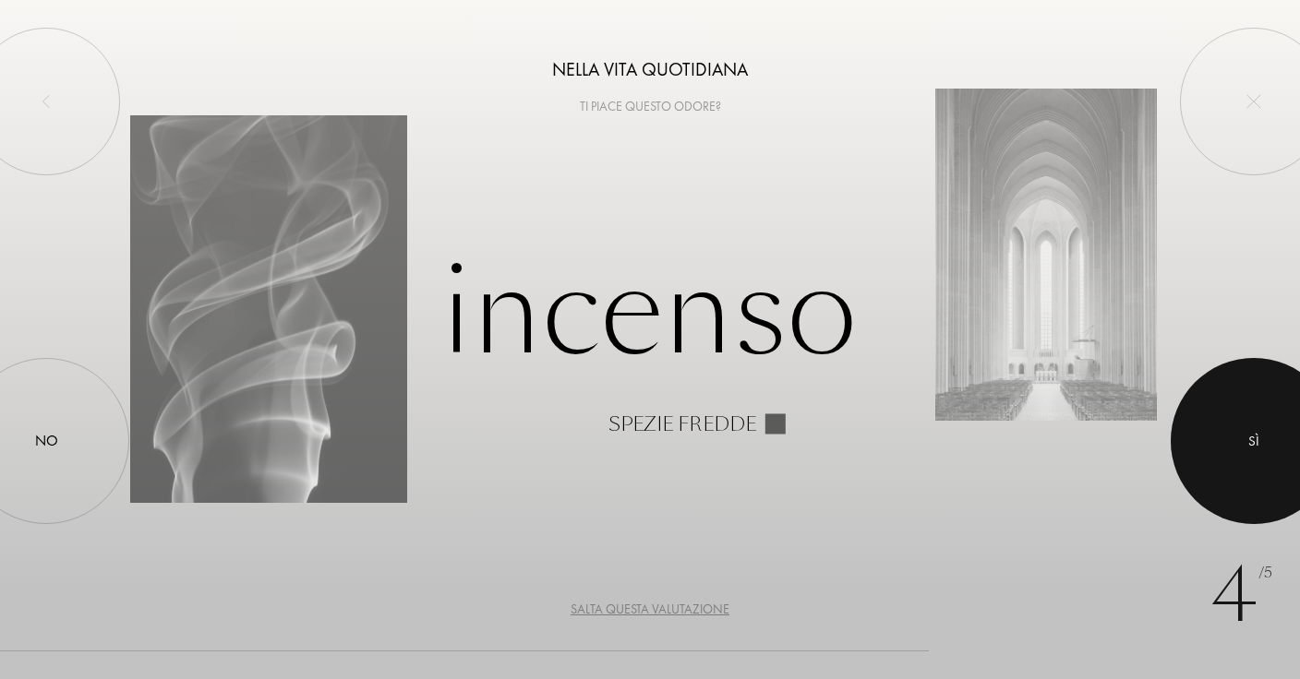
click at [1213, 425] on div at bounding box center [1253, 441] width 166 height 166
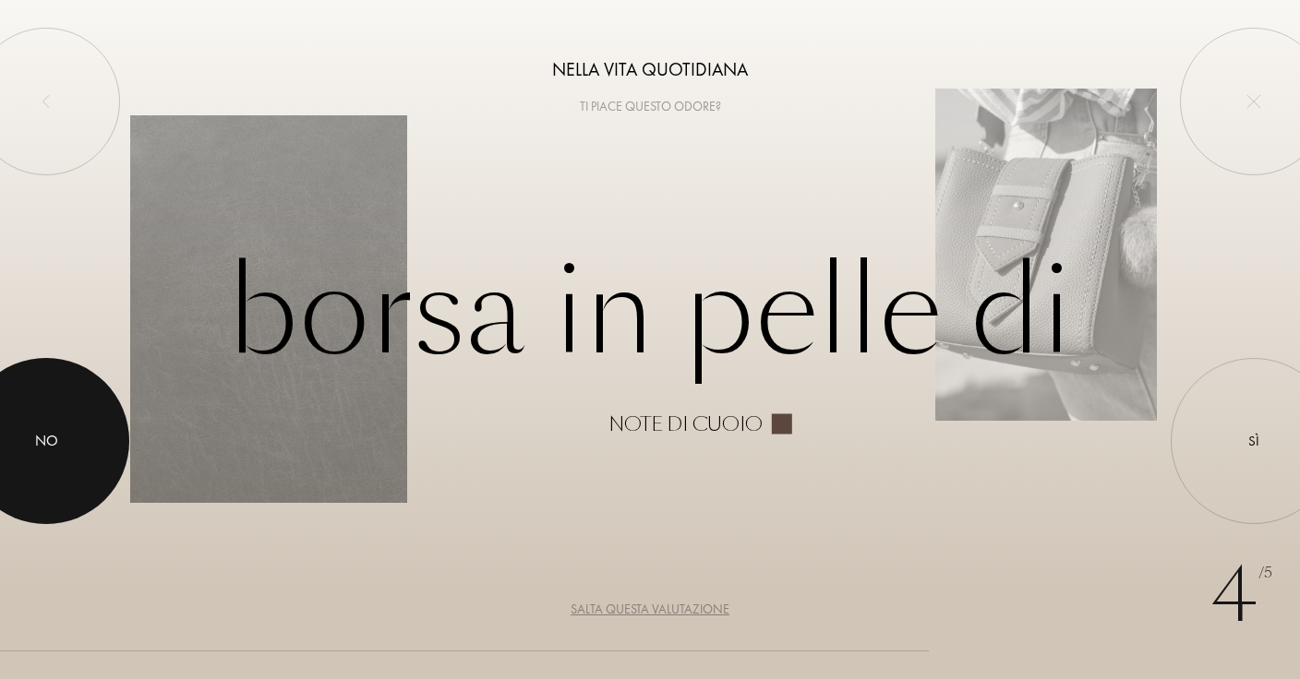
click at [25, 419] on div at bounding box center [46, 441] width 166 height 166
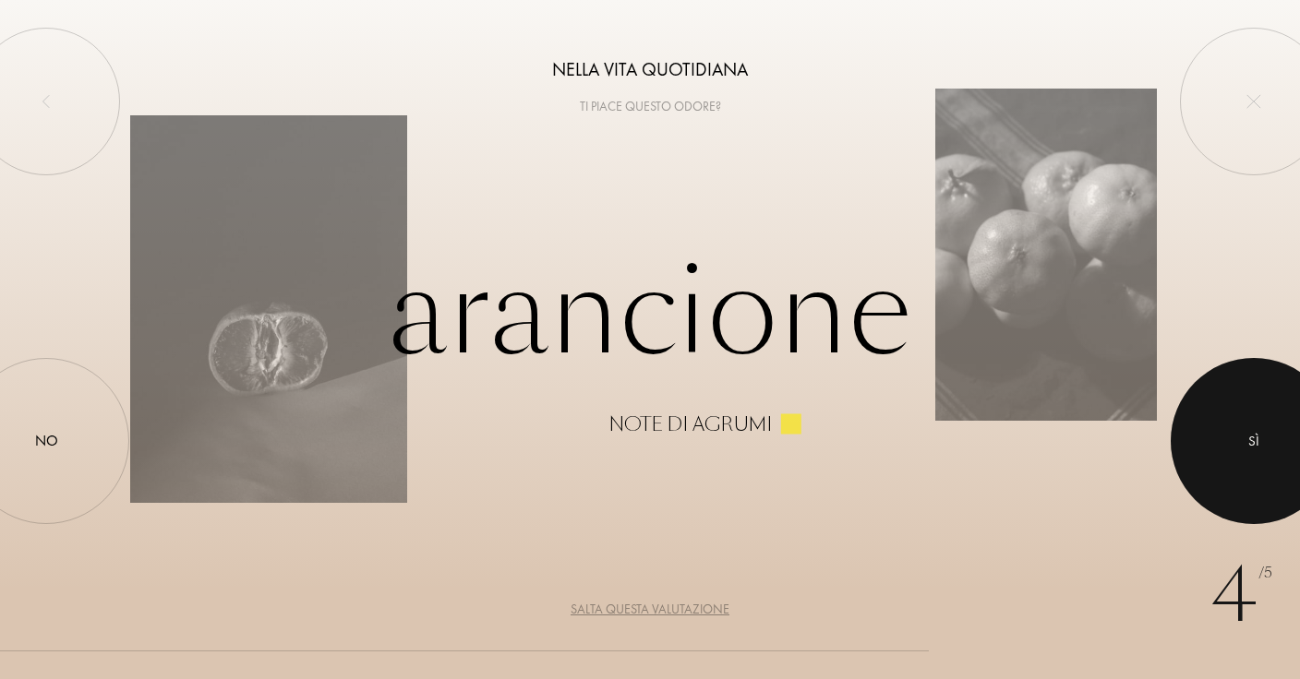
click at [1205, 441] on div at bounding box center [1253, 441] width 166 height 166
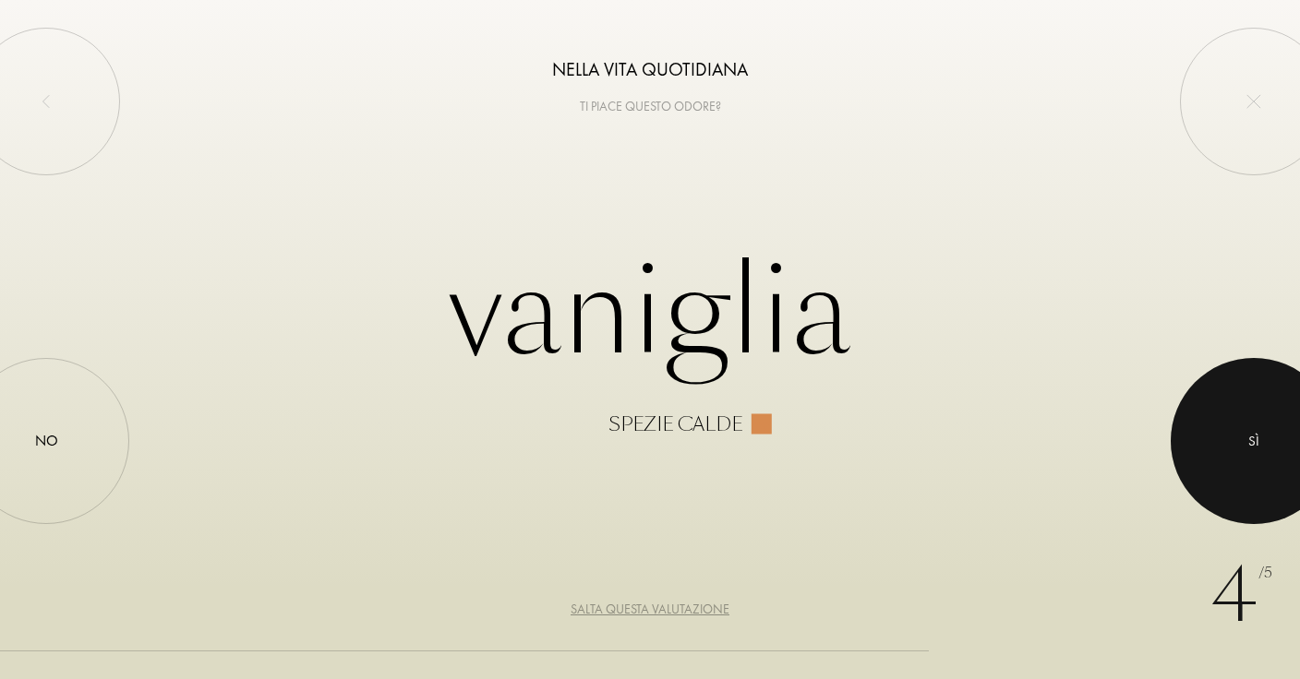
click at [1205, 441] on div at bounding box center [1253, 441] width 166 height 166
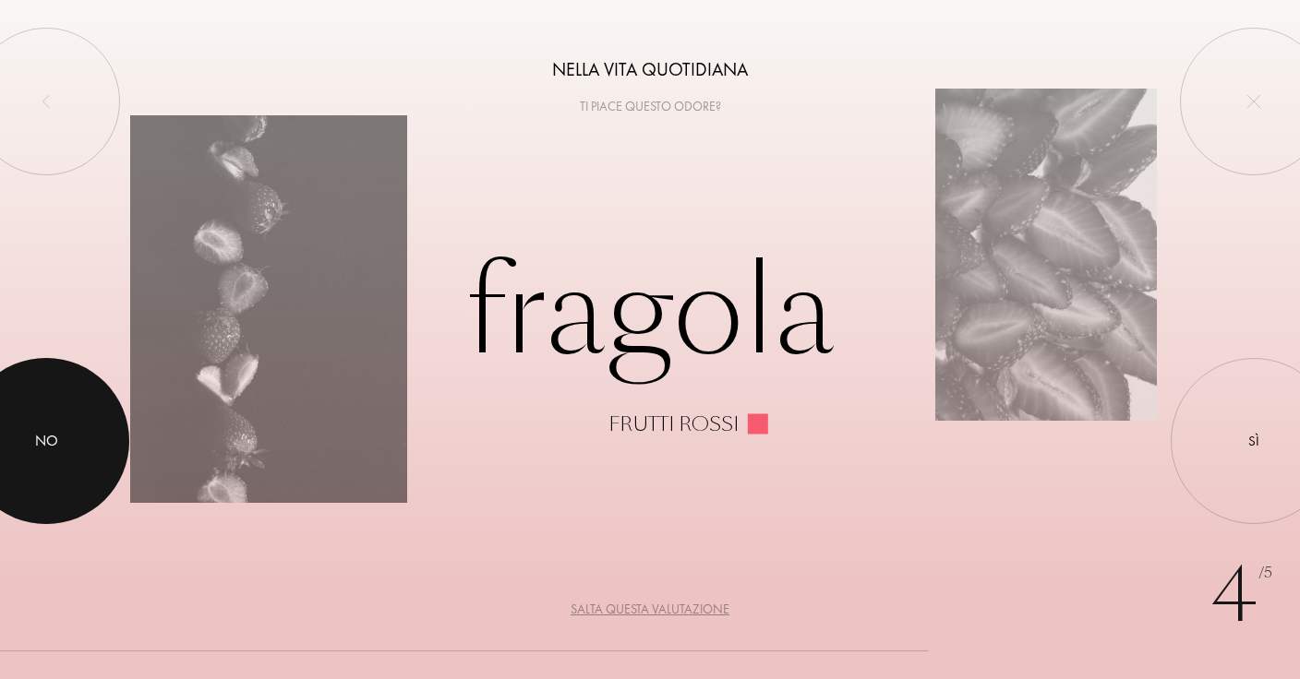
click at [45, 402] on div at bounding box center [46, 441] width 166 height 166
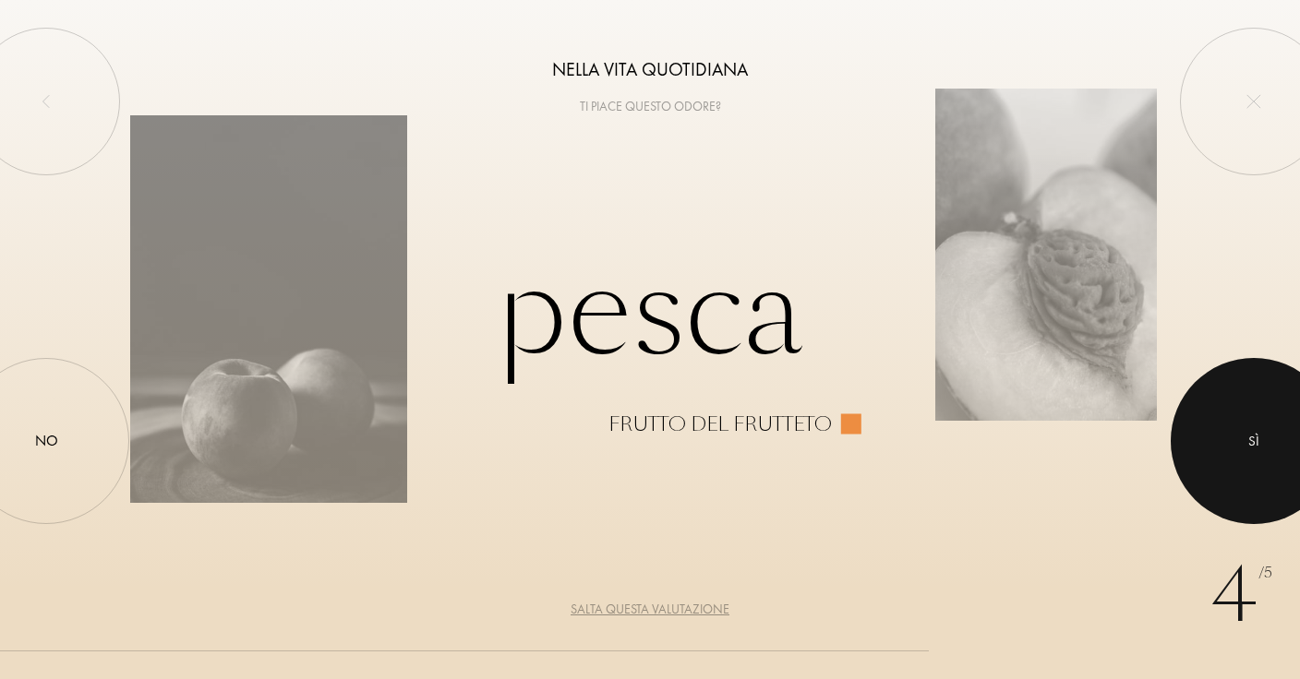
click at [1253, 422] on div at bounding box center [1253, 441] width 166 height 166
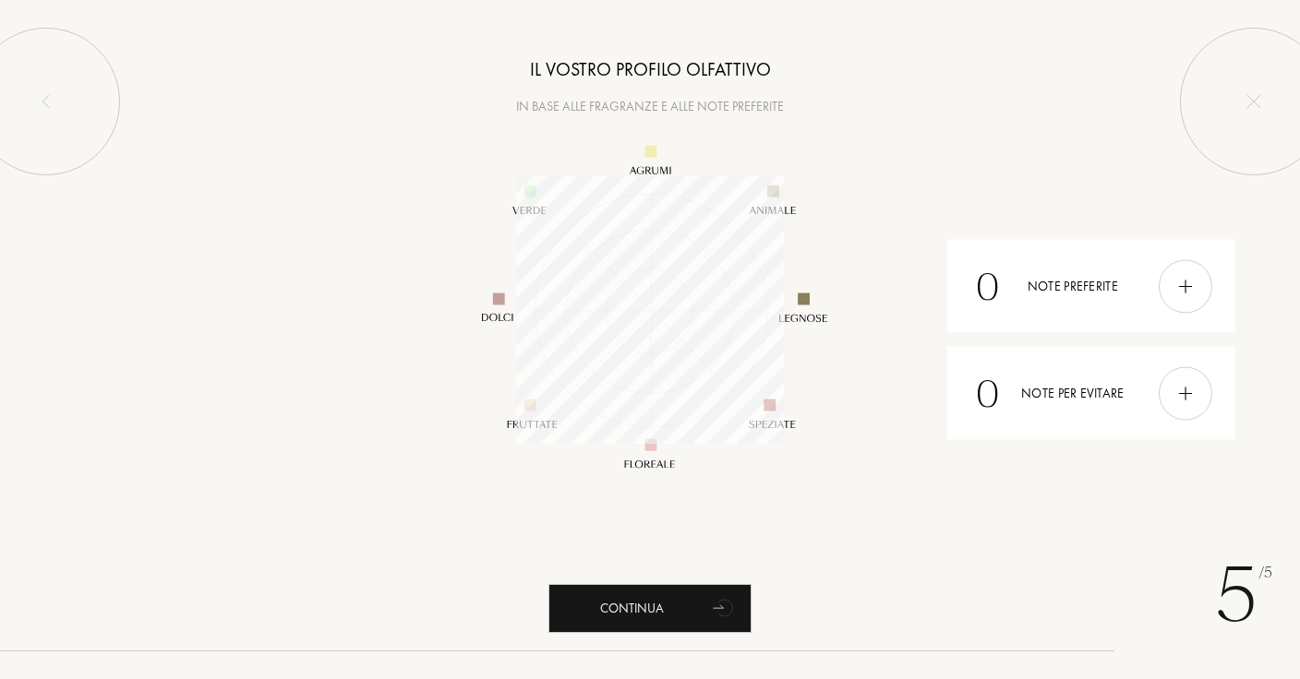
scroll to position [268, 268]
click at [1124, 290] on div "0 Note preferite" at bounding box center [1090, 286] width 287 height 93
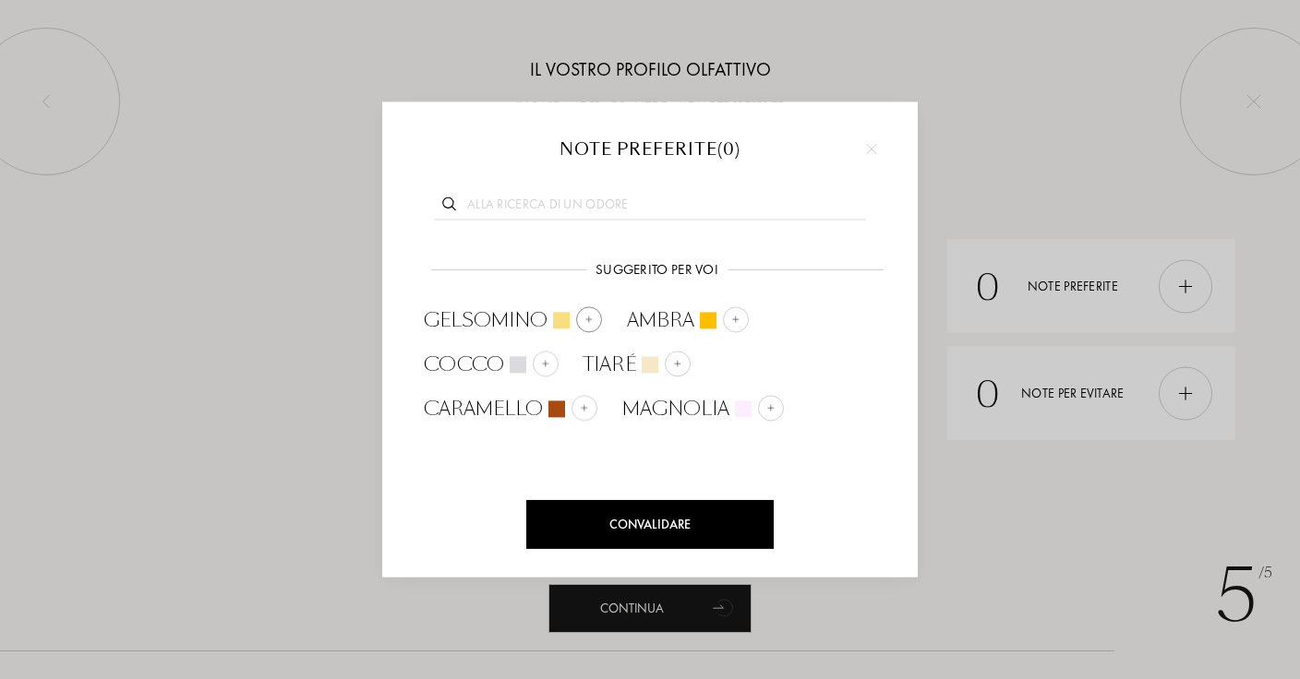
click at [579, 318] on div at bounding box center [589, 319] width 26 height 26
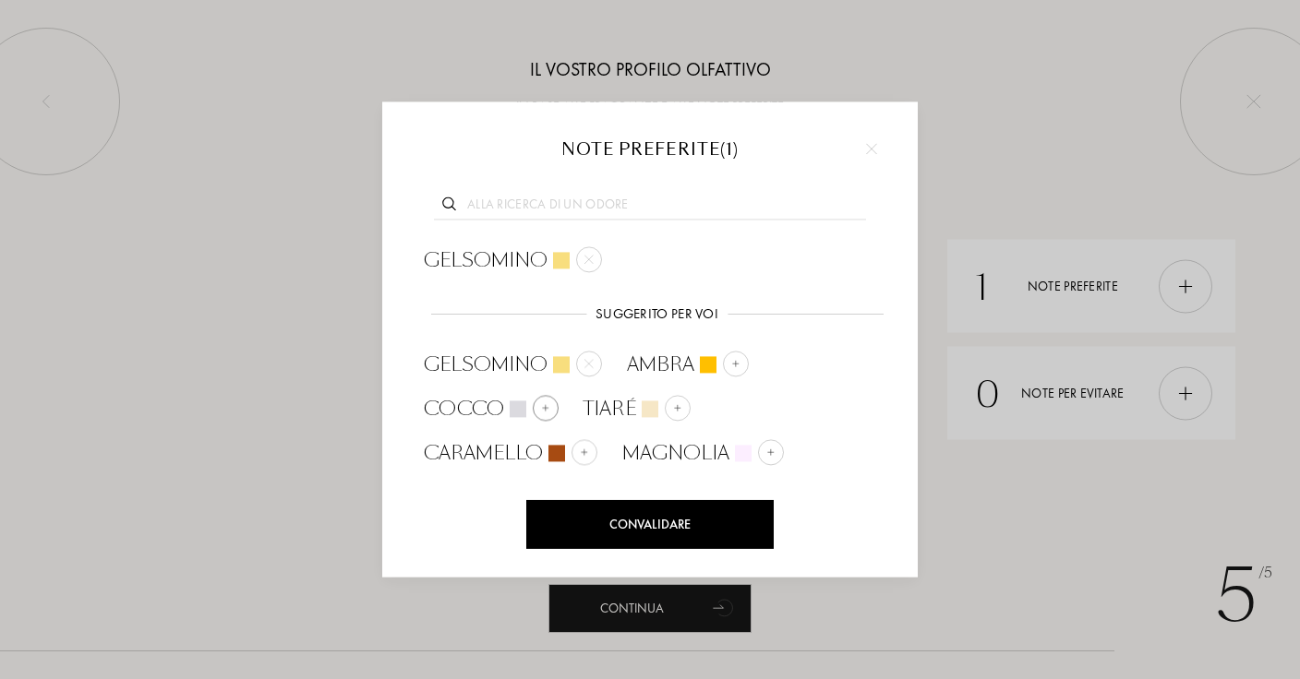
click at [546, 413] on img at bounding box center [545, 407] width 9 height 9
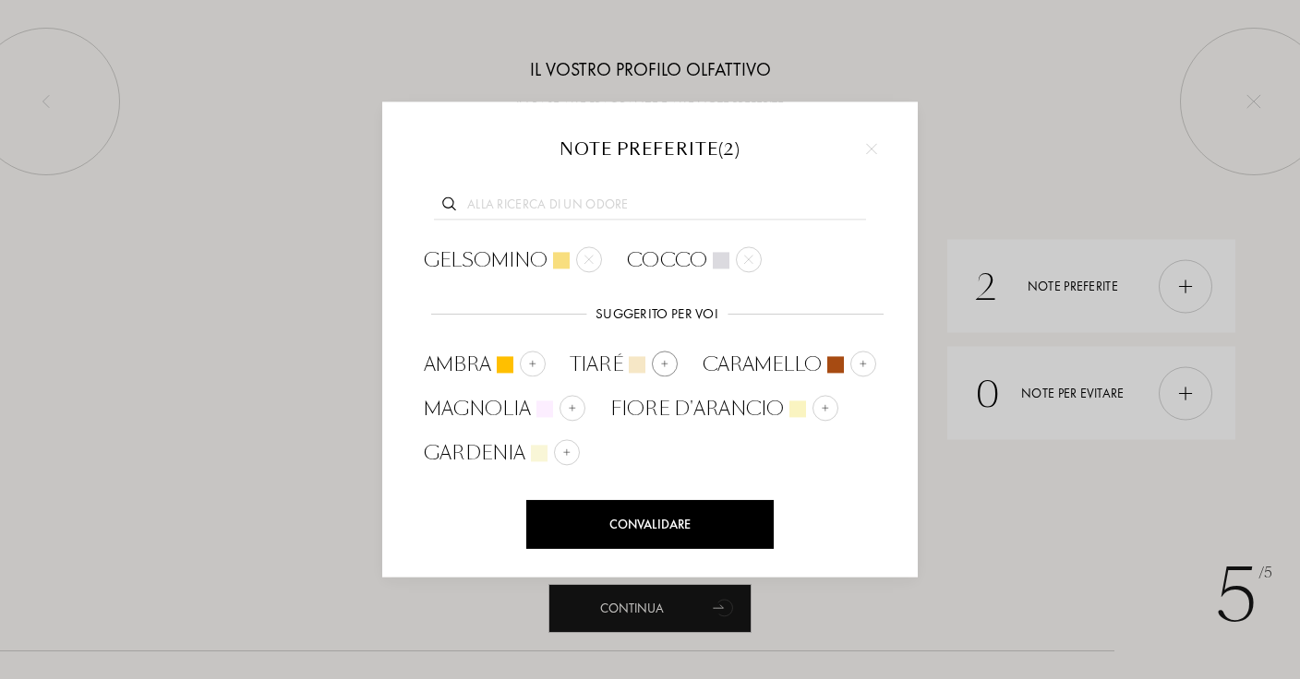
click at [656, 369] on div at bounding box center [665, 364] width 26 height 26
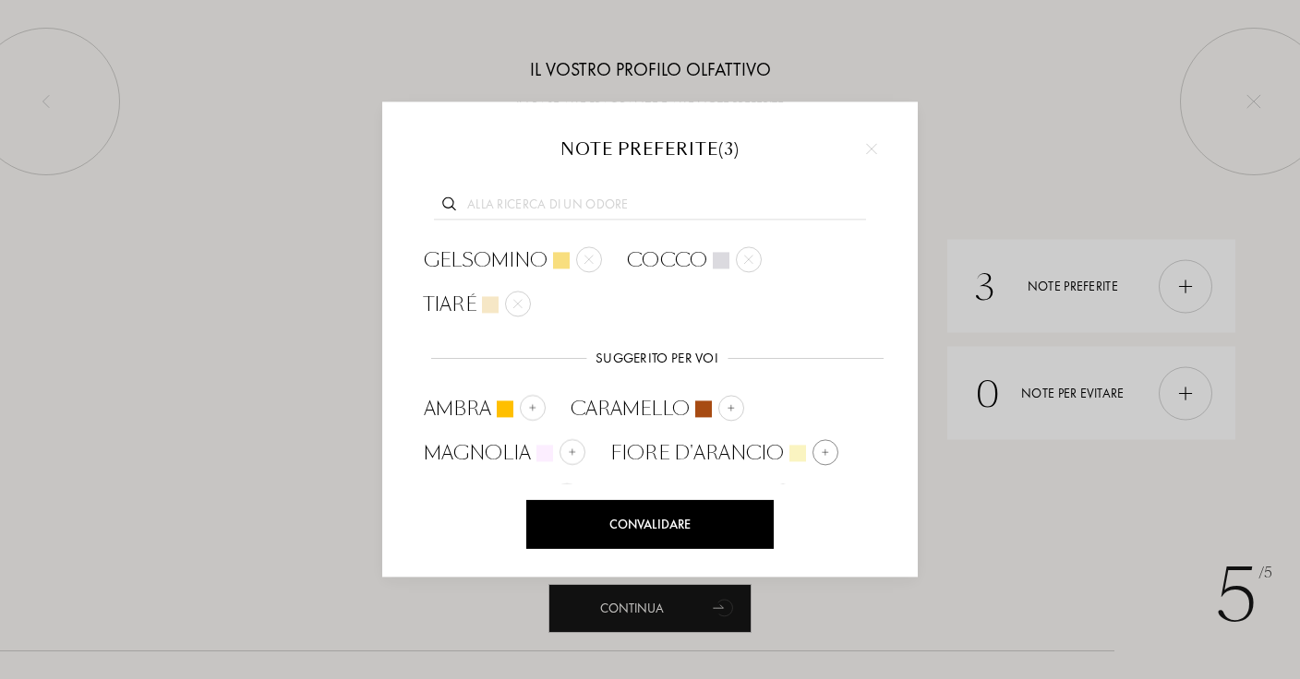
click at [825, 453] on img at bounding box center [825, 452] width 9 height 9
click at [693, 206] on input "text" at bounding box center [650, 207] width 432 height 25
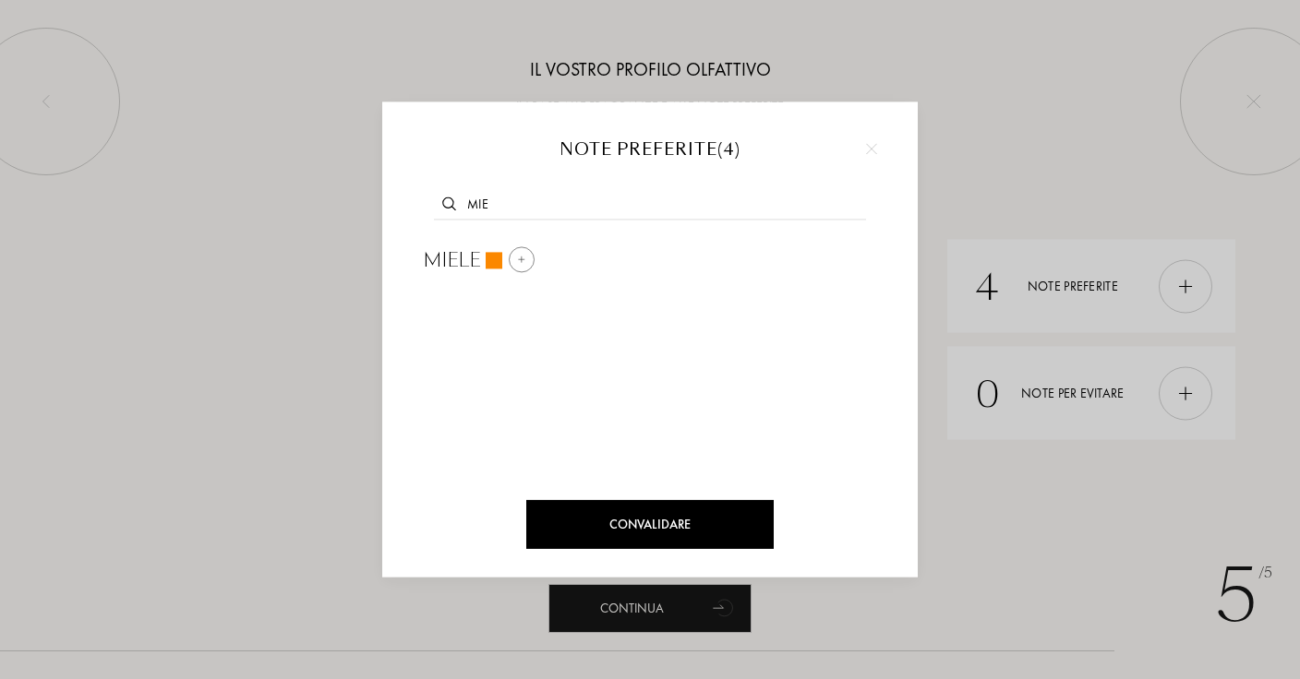
type input "mie"
click at [508, 245] on div "Miele" at bounding box center [478, 260] width 136 height 44
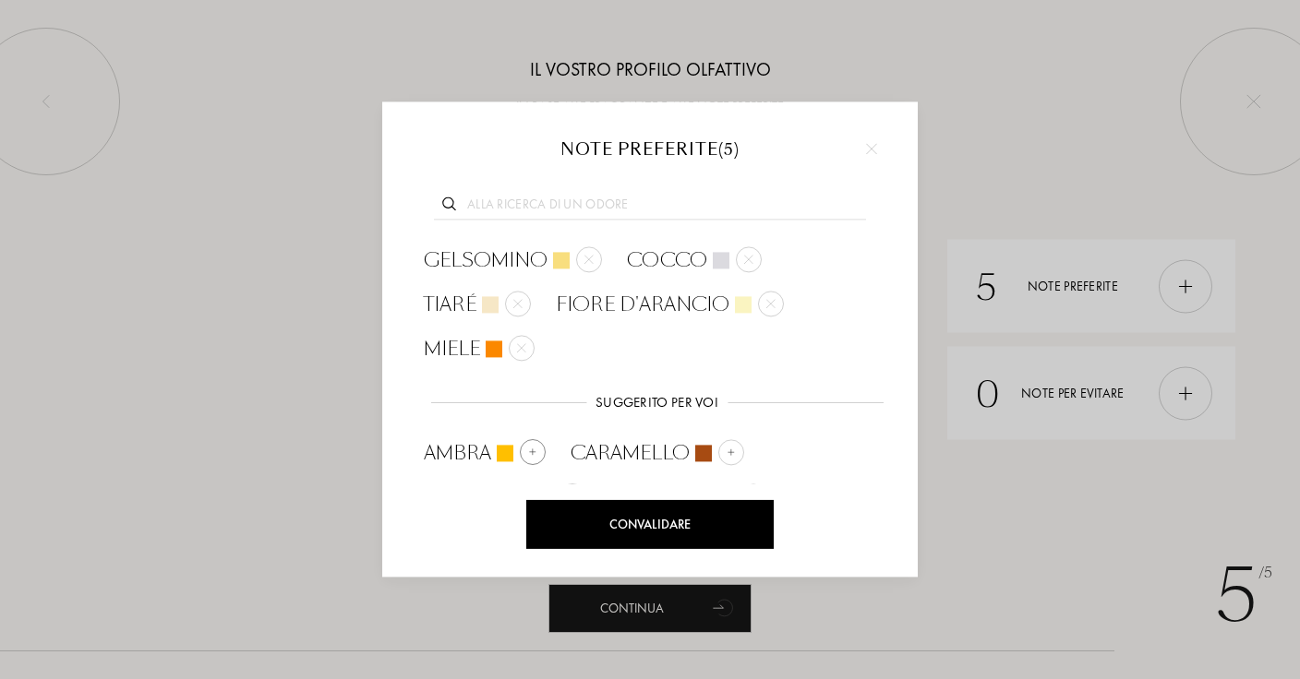
click at [526, 446] on div at bounding box center [533, 452] width 26 height 26
click at [606, 209] on input "text" at bounding box center [650, 207] width 432 height 25
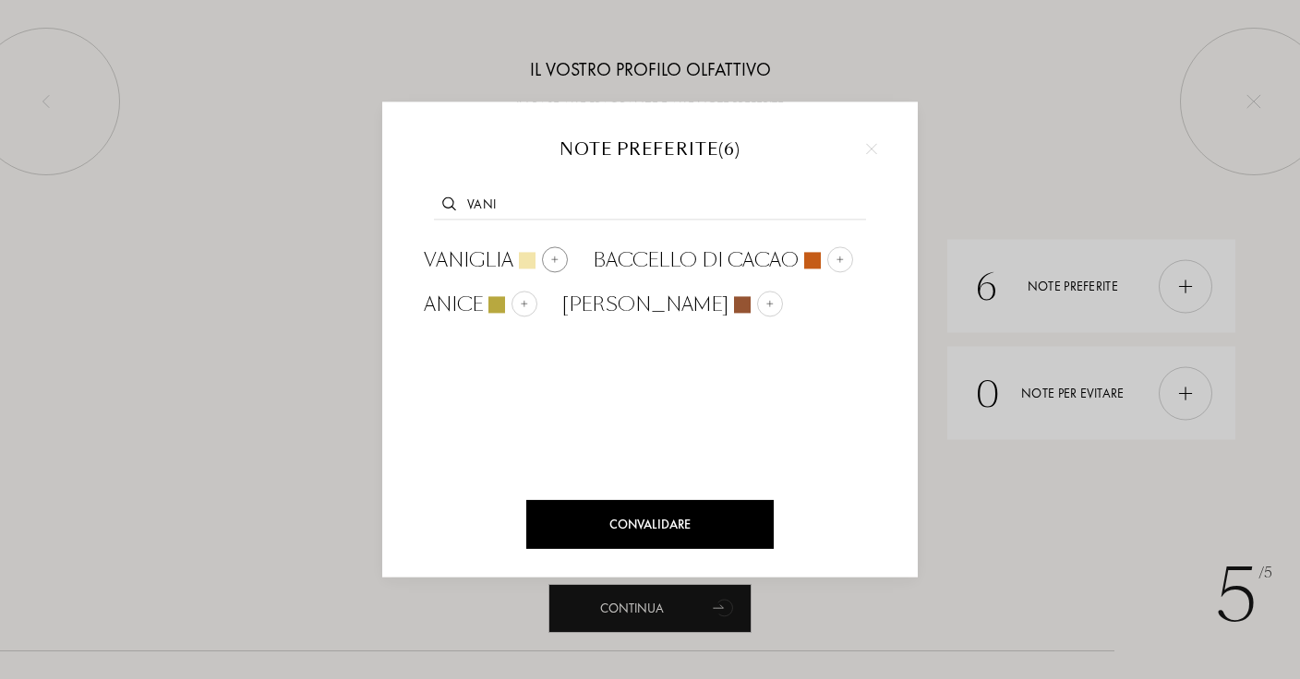
type input "vani"
click at [553, 264] on div at bounding box center [555, 259] width 26 height 26
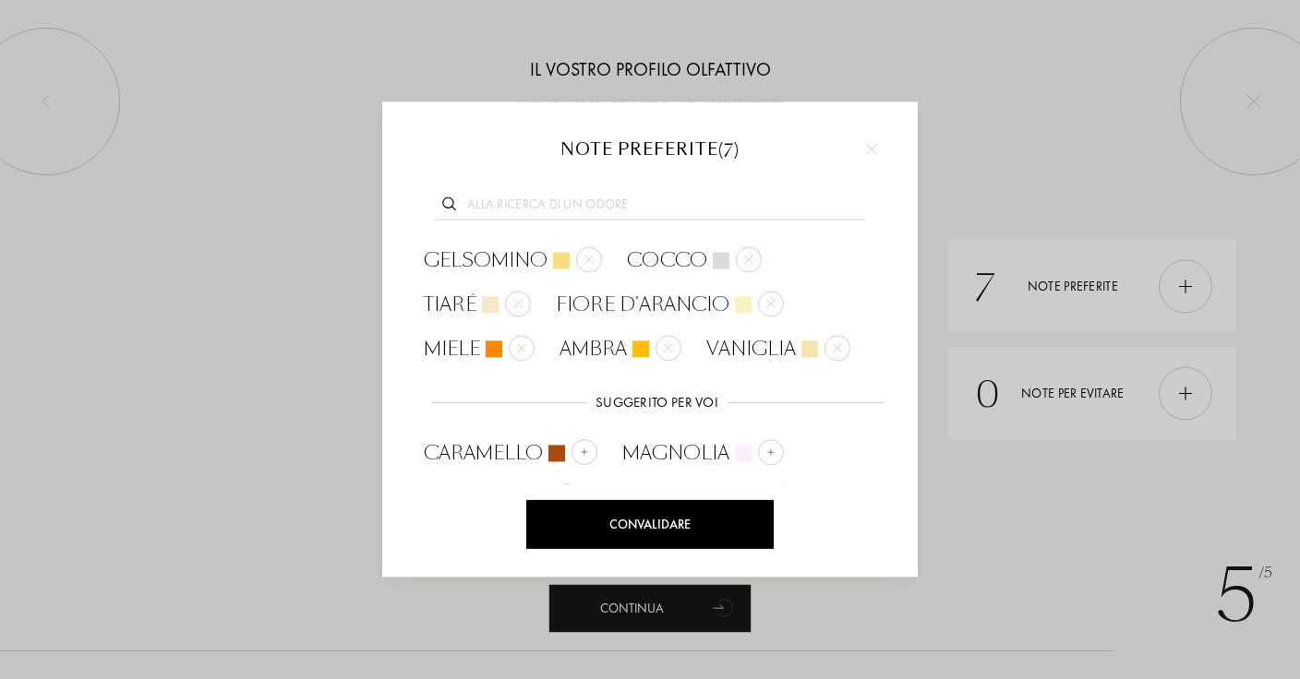
click at [655, 541] on div "Convalidare" at bounding box center [649, 524] width 247 height 49
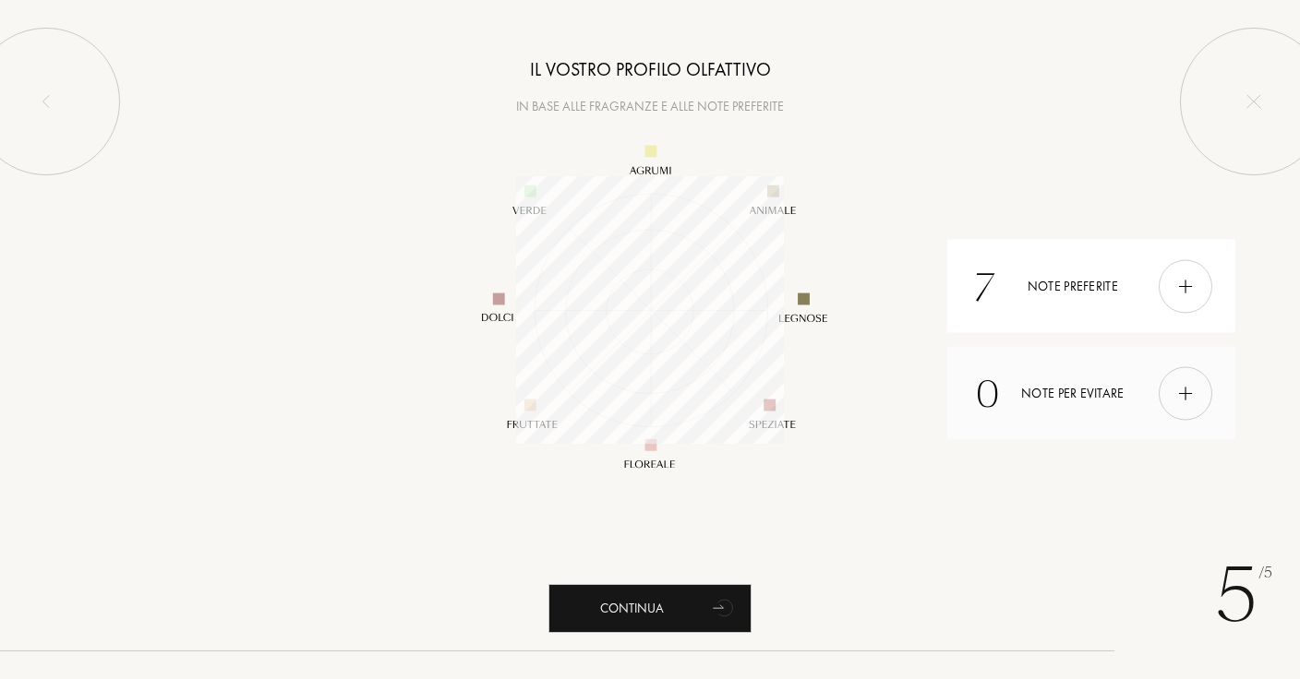
click at [1186, 396] on img at bounding box center [1185, 393] width 20 height 20
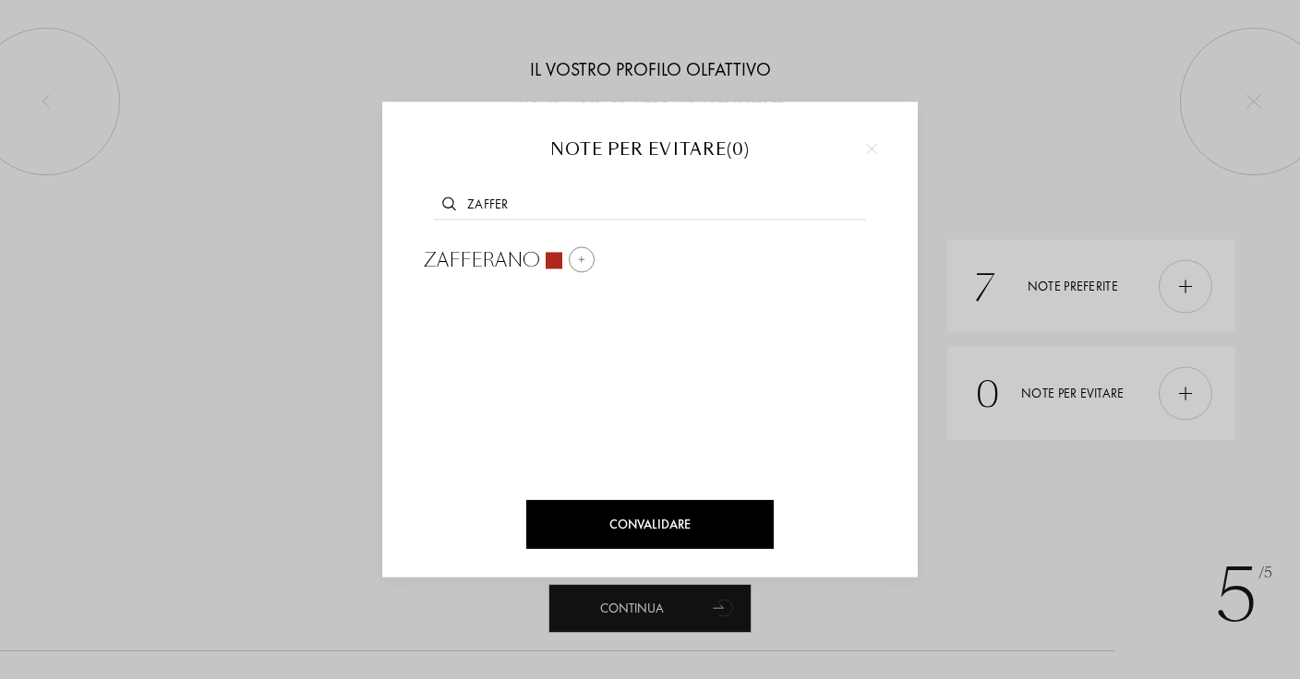
type input "zaffer"
click at [570, 277] on div "Zafferano" at bounding box center [508, 260] width 196 height 44
click at [598, 214] on input "text" at bounding box center [650, 207] width 432 height 25
type input "pompelmo"
click at [594, 272] on span "Pompelmo Rosa" at bounding box center [511, 260] width 175 height 28
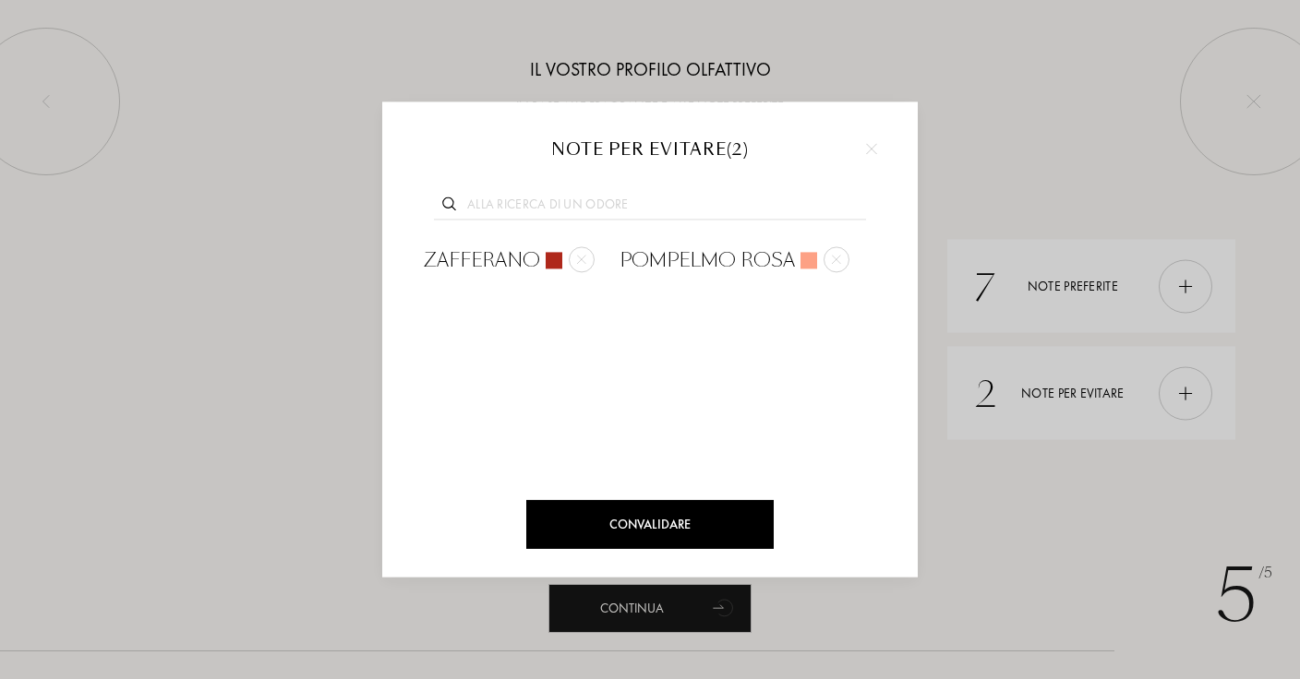
click at [708, 522] on div "Convalidare" at bounding box center [649, 524] width 247 height 49
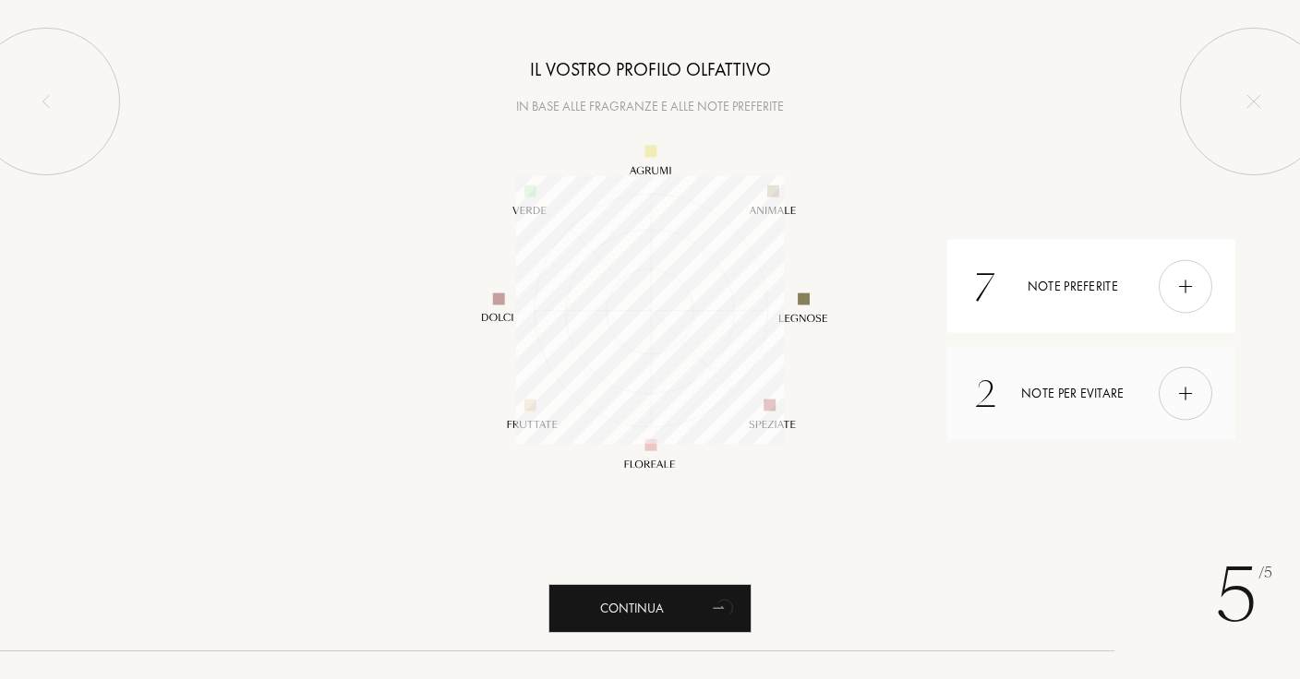
click at [1113, 424] on div "2 Note per evitare" at bounding box center [1090, 393] width 287 height 93
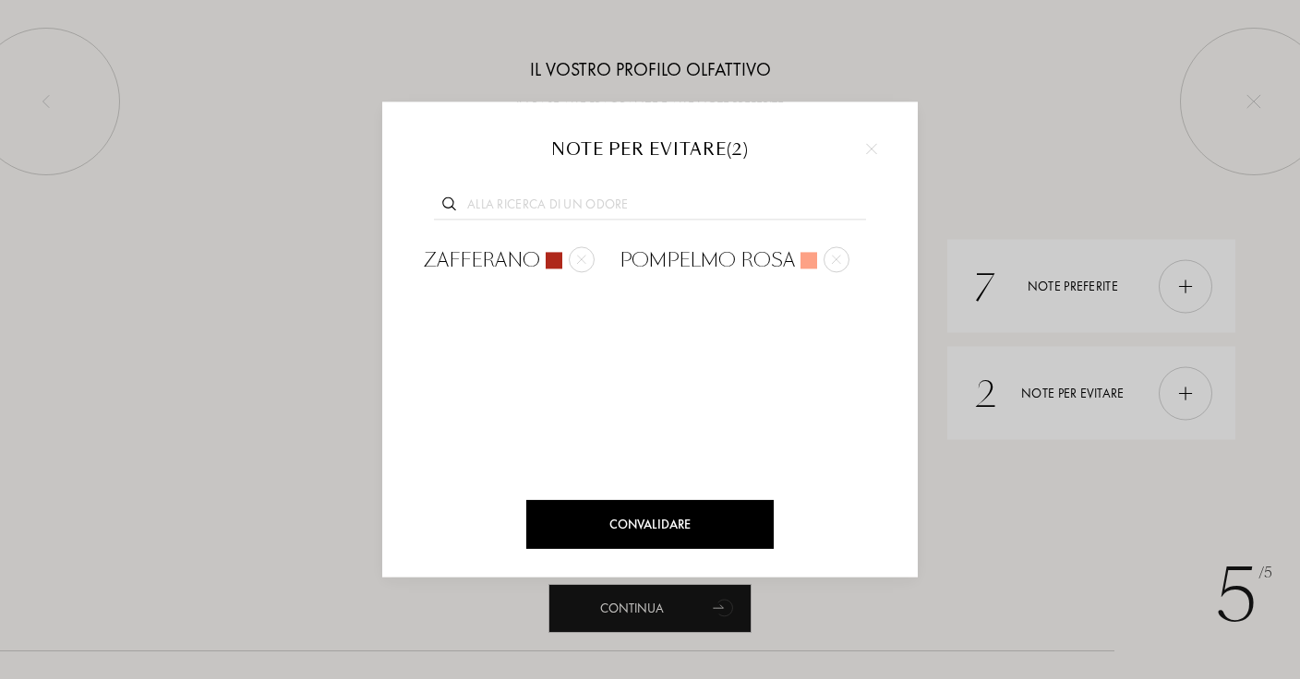
click at [961, 438] on div at bounding box center [650, 339] width 1300 height 679
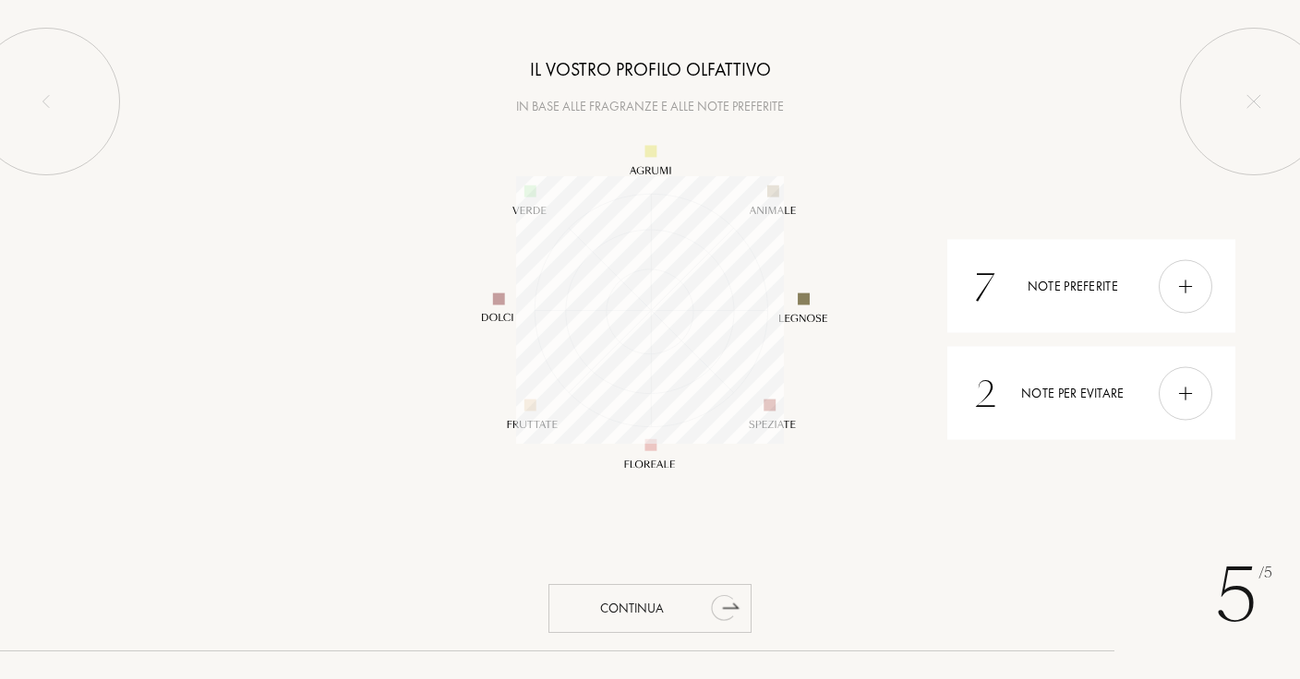
click at [709, 617] on icon "animation" at bounding box center [724, 607] width 37 height 37
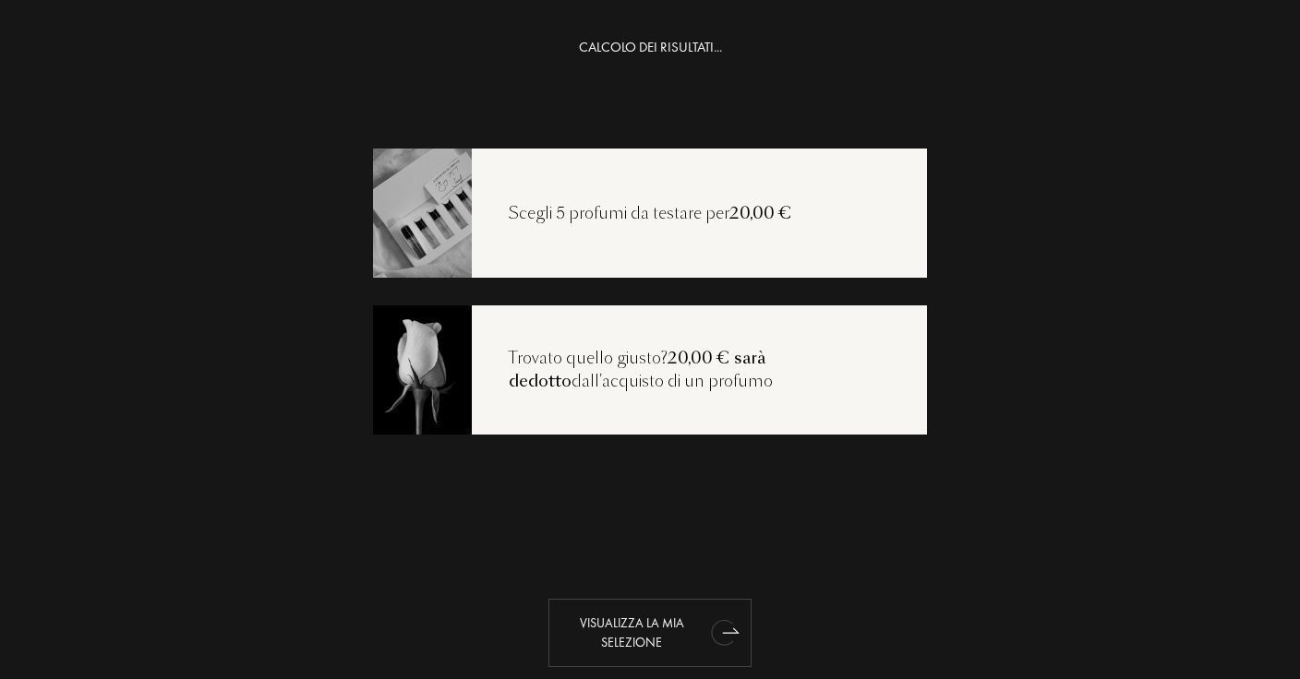
click at [702, 637] on div "Visualizza la mia selezione" at bounding box center [649, 633] width 203 height 68
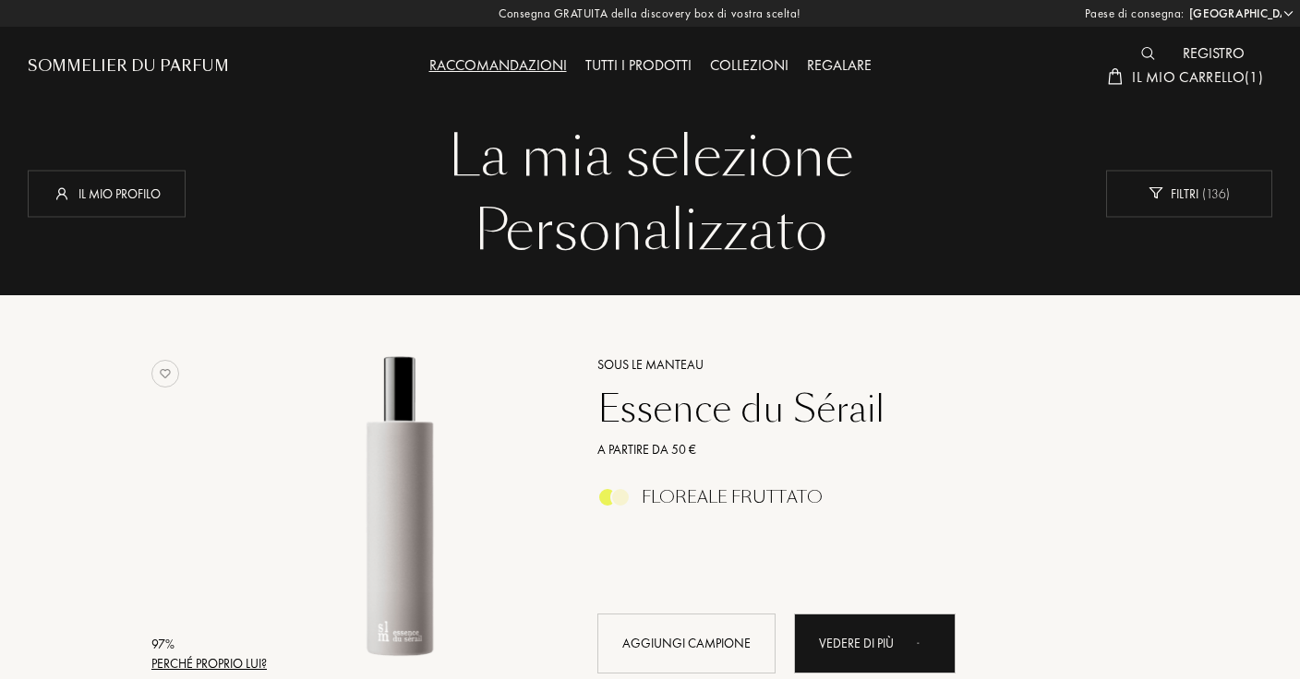
select select "IT"
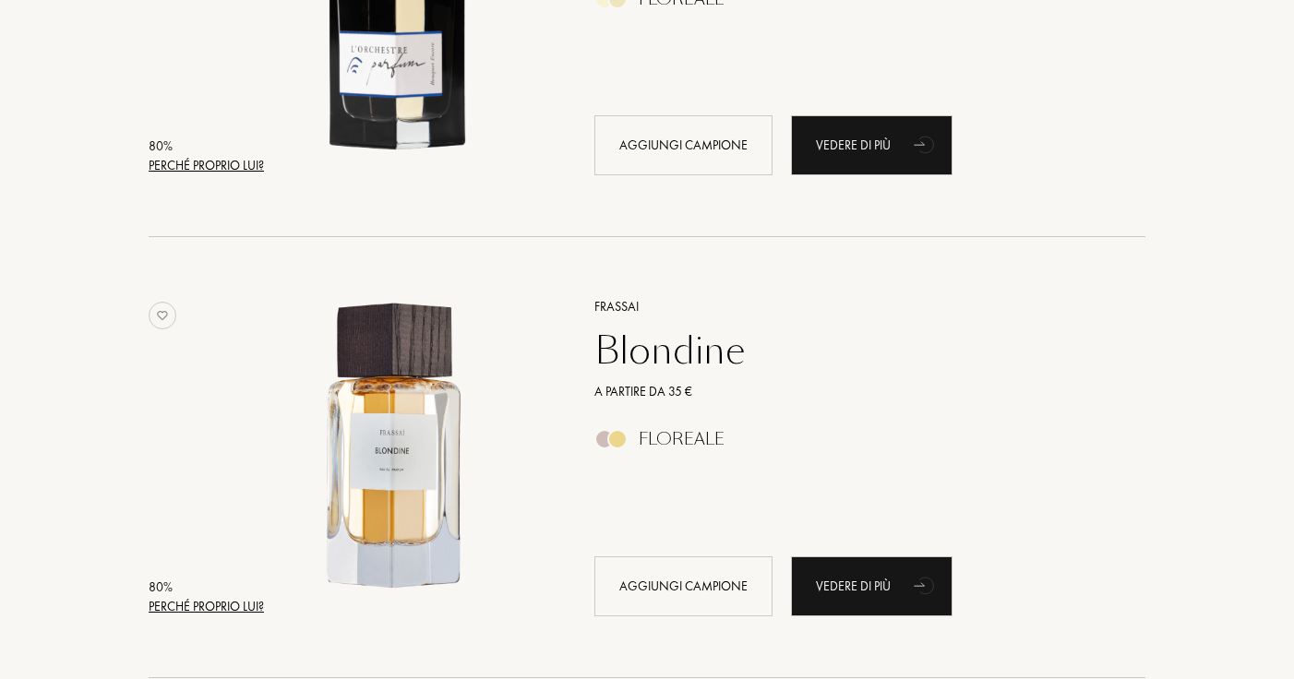
scroll to position [4252, 0]
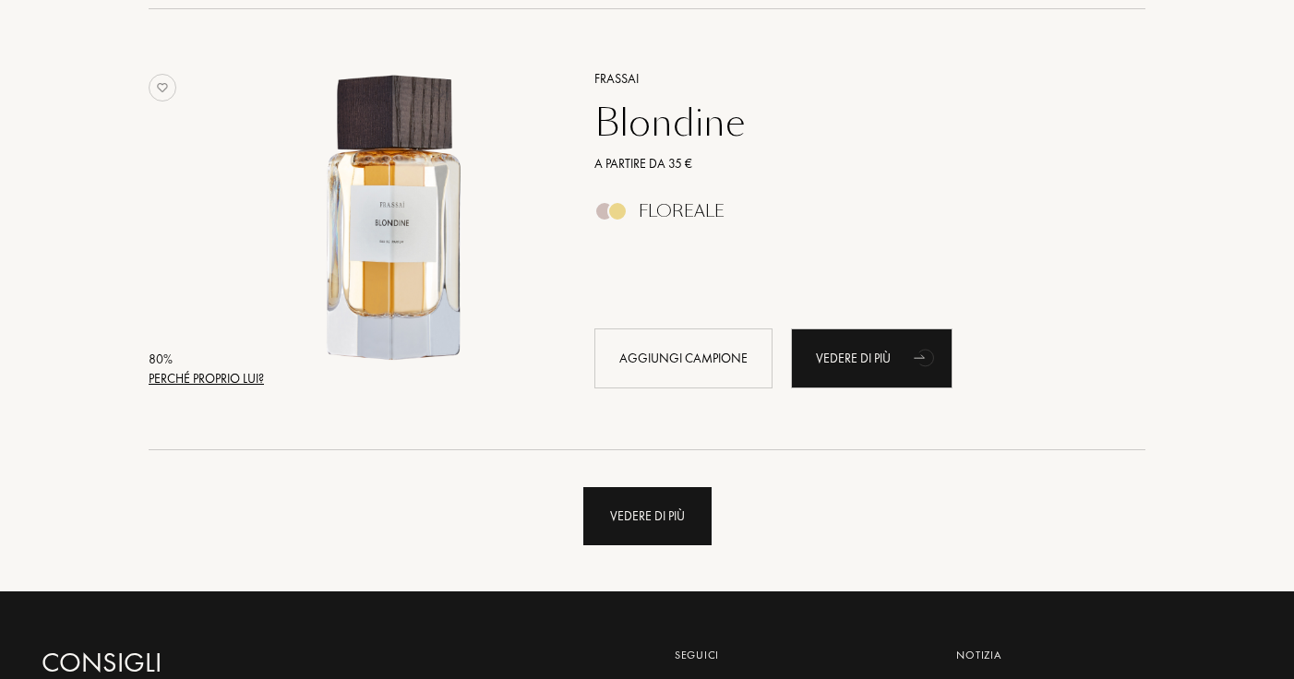
click at [642, 520] on div "Vedere di più" at bounding box center [647, 516] width 128 height 58
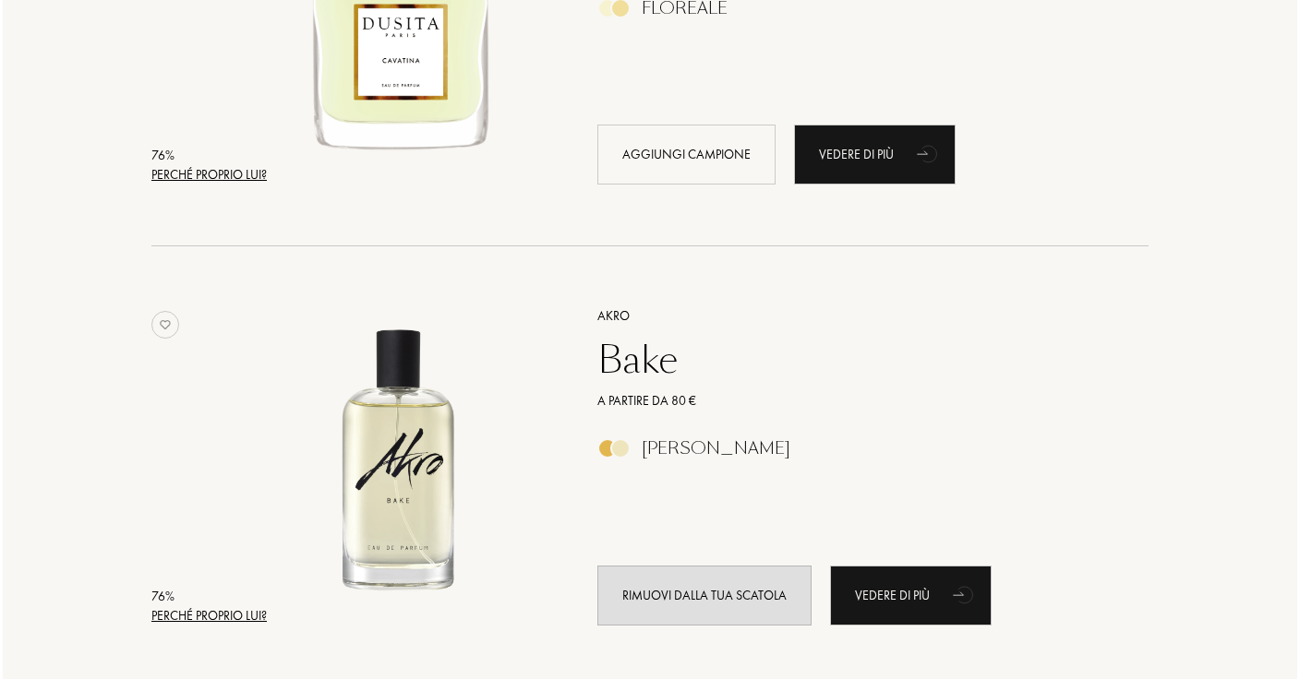
scroll to position [6662, 0]
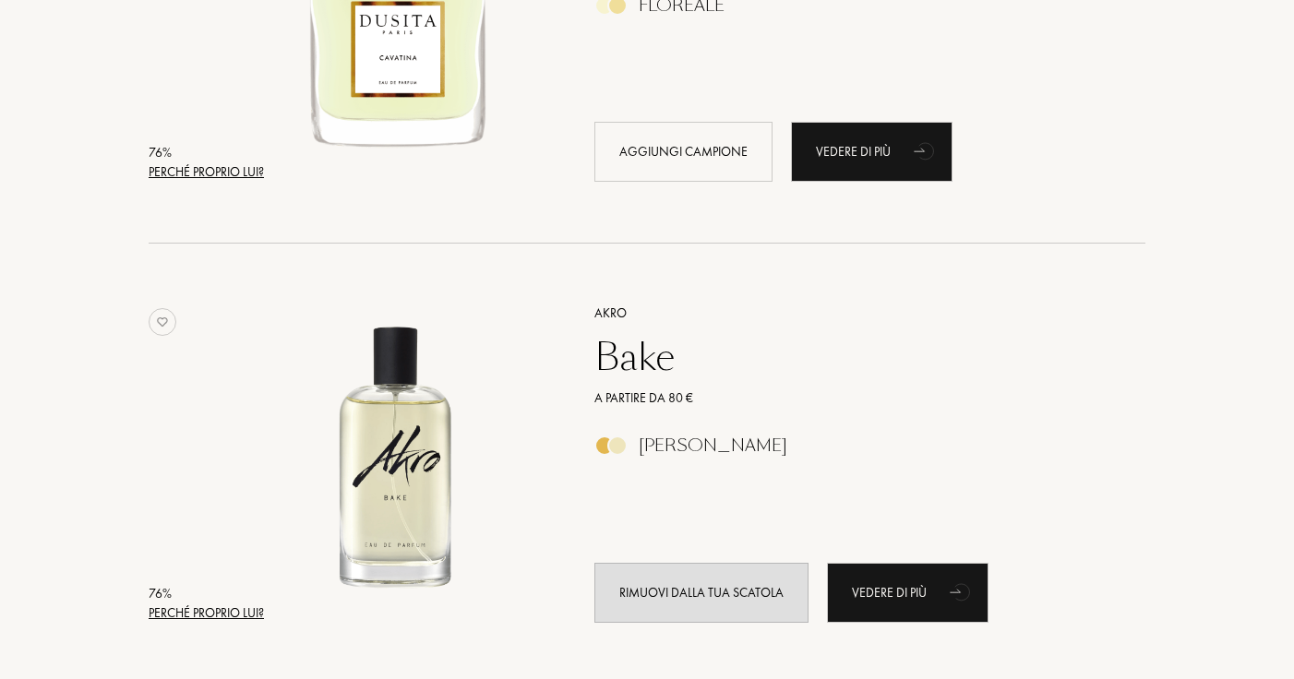
click at [205, 611] on div "Perché proprio lui?" at bounding box center [206, 613] width 115 height 19
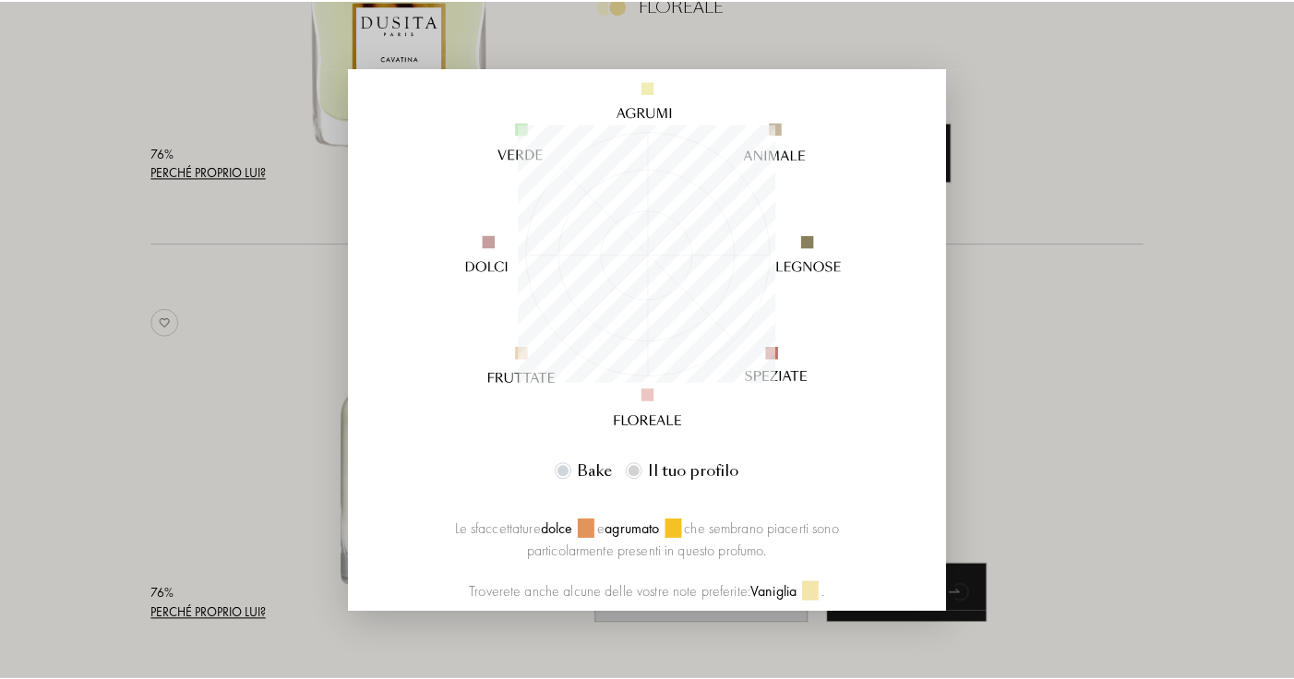
scroll to position [205, 0]
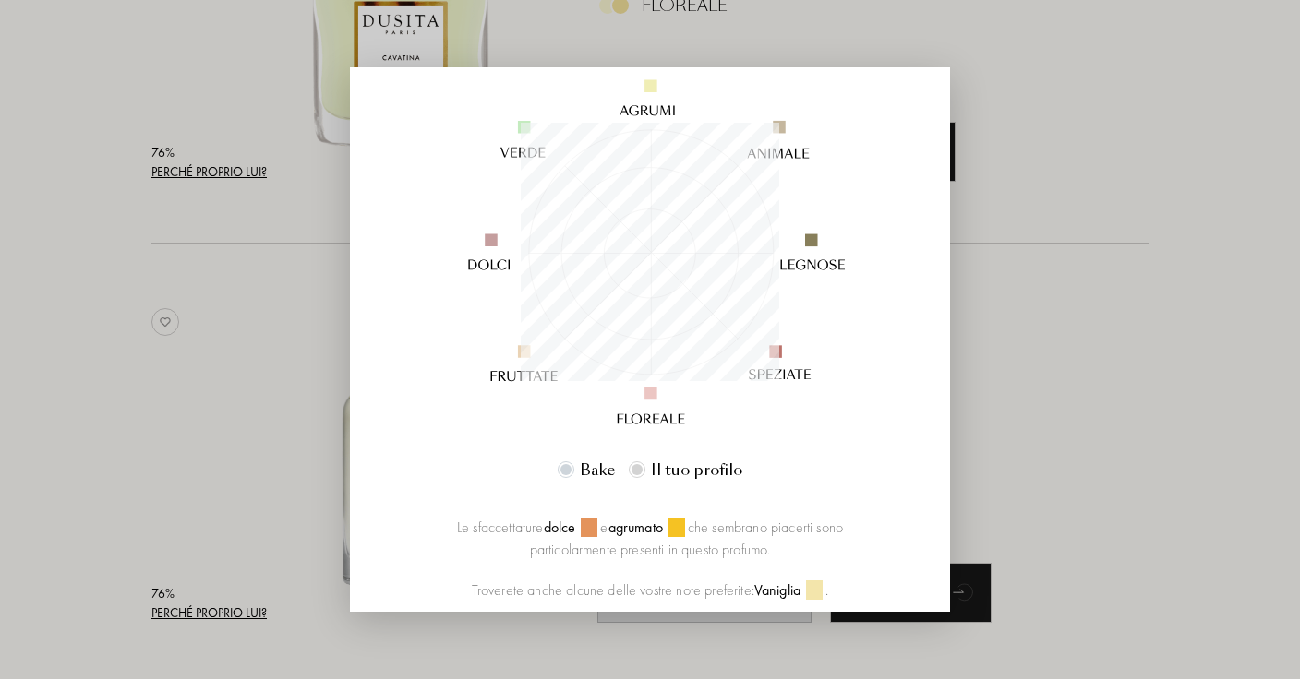
click at [230, 412] on div at bounding box center [650, 339] width 1300 height 679
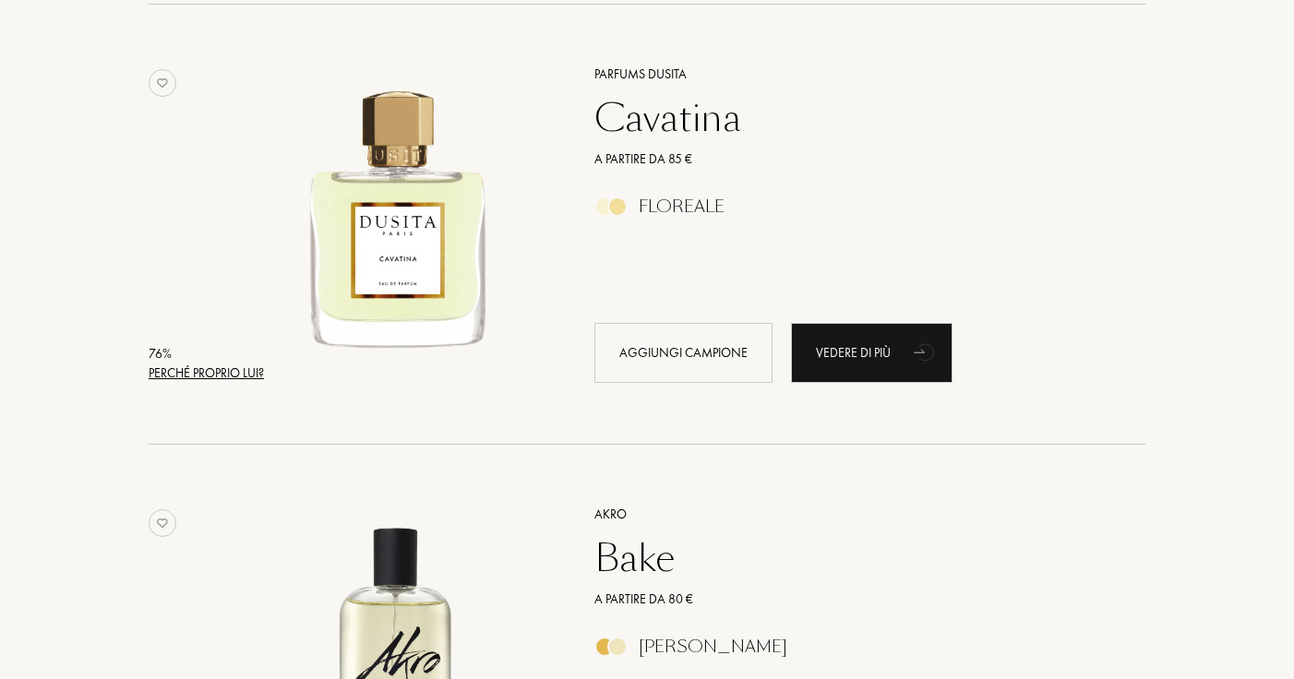
scroll to position [5285, 0]
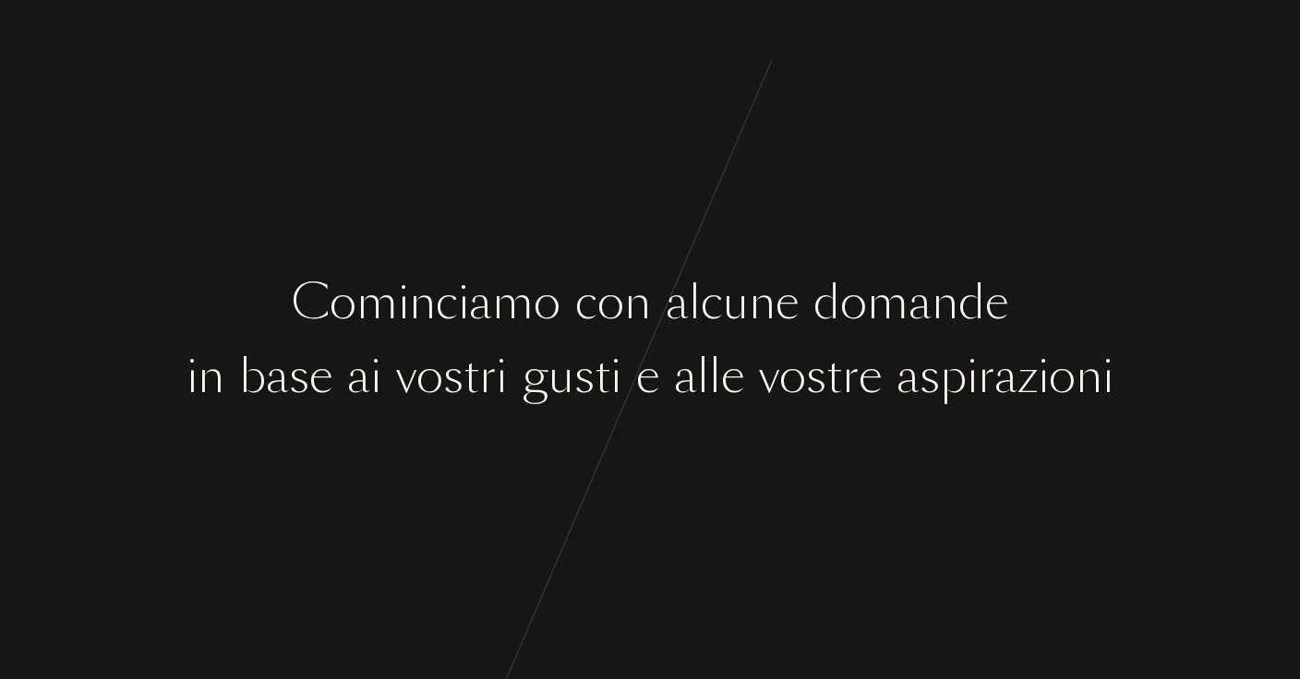
click at [391, 416] on div "C o m i n c i a m o c o n a l c u n e d o m a n d e i n b a s e a i v o s t r i…" at bounding box center [650, 339] width 1300 height 679
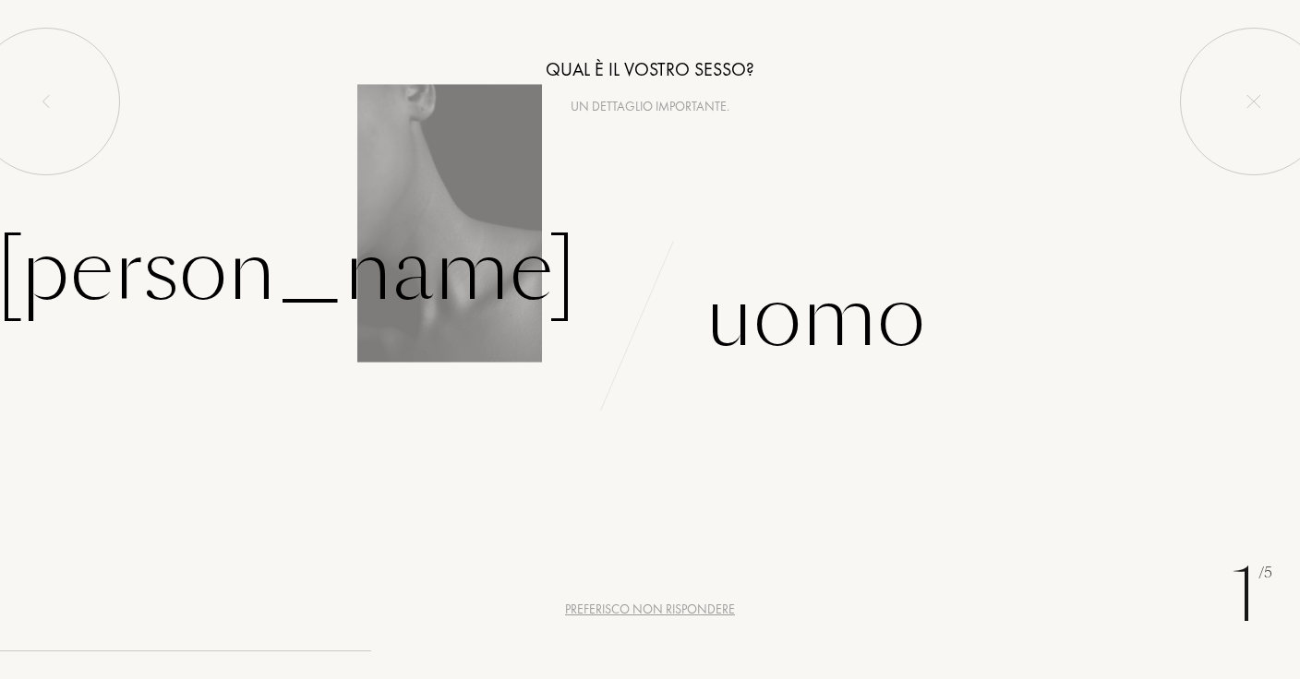
click at [448, 342] on div "Donna" at bounding box center [325, 294] width 650 height 171
click at [448, 306] on div "Donna" at bounding box center [286, 271] width 580 height 125
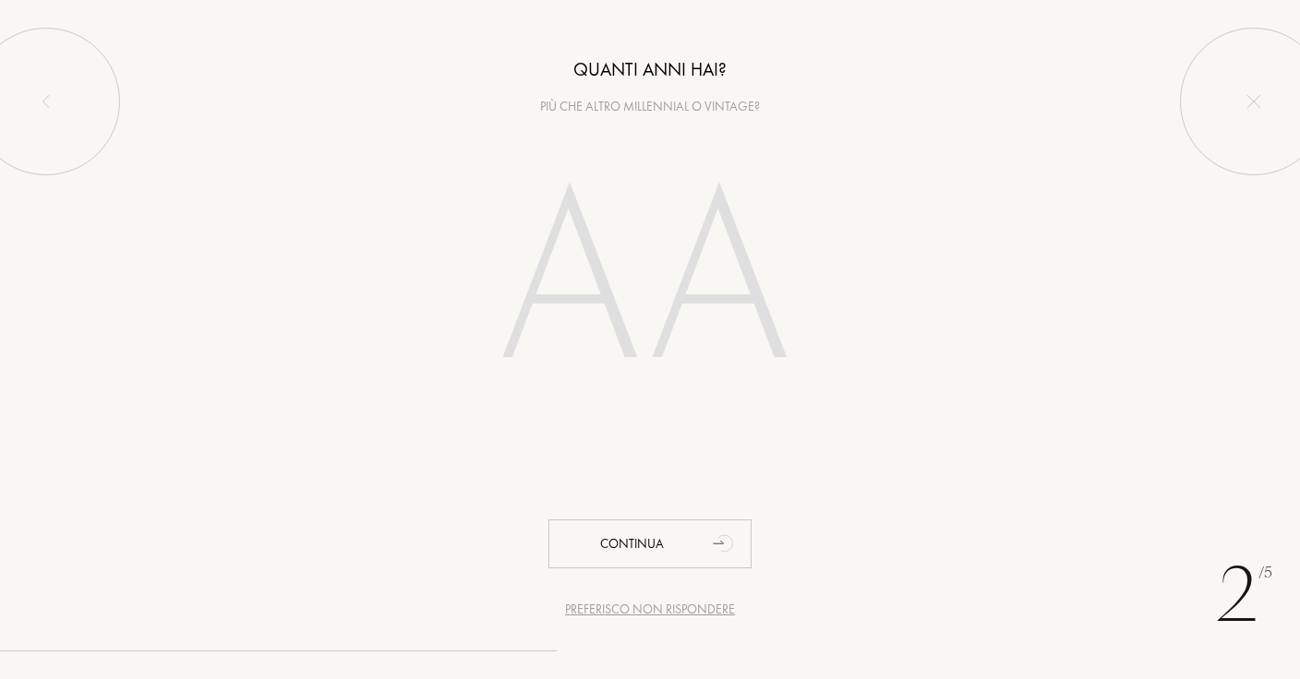
click at [526, 288] on input "number" at bounding box center [649, 285] width 397 height 318
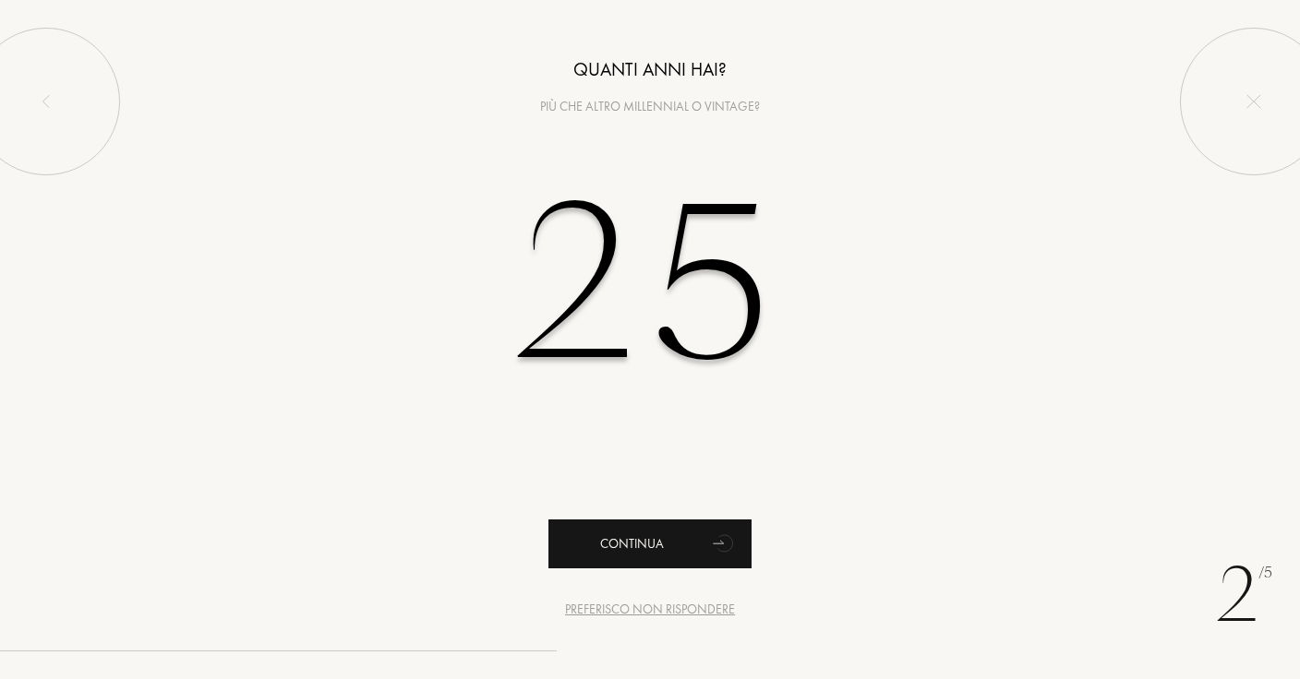
type input "25"
click at [664, 523] on div "Continua" at bounding box center [649, 544] width 203 height 49
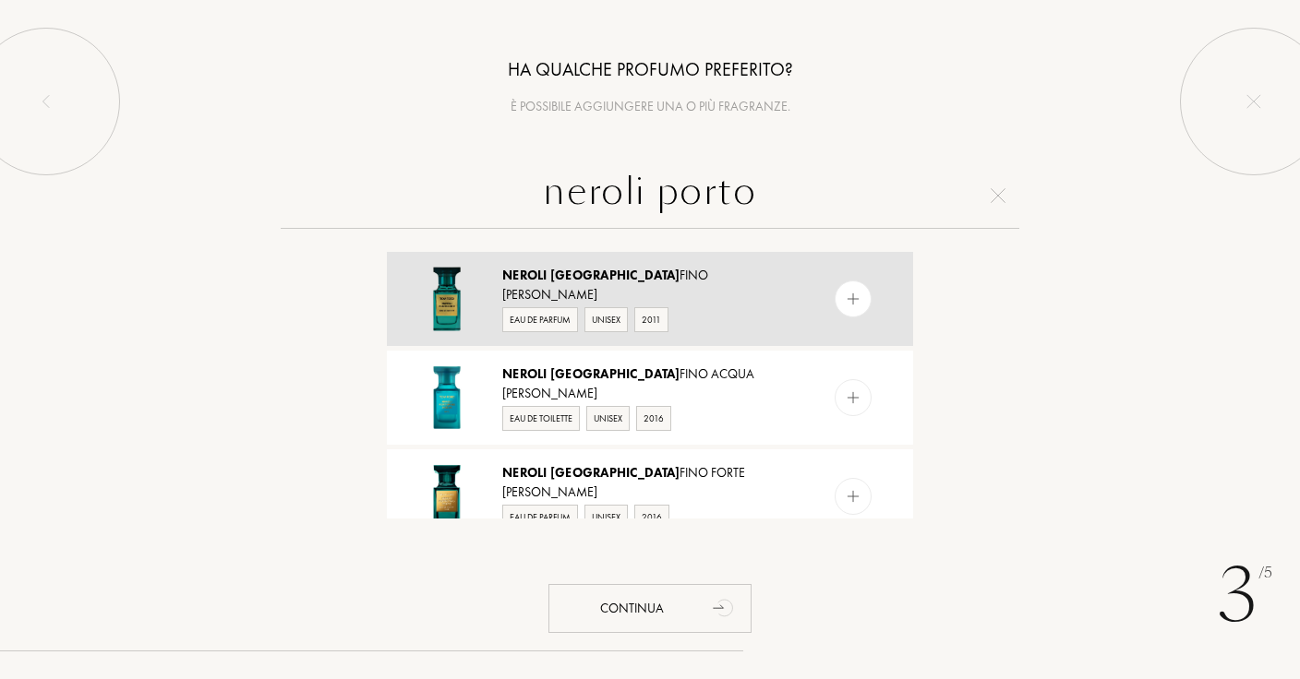
type input "neroli porto"
click at [655, 257] on div "Neroli Porto fino Tom Ford Eau de Parfum Unisex 2011" at bounding box center [650, 299] width 526 height 94
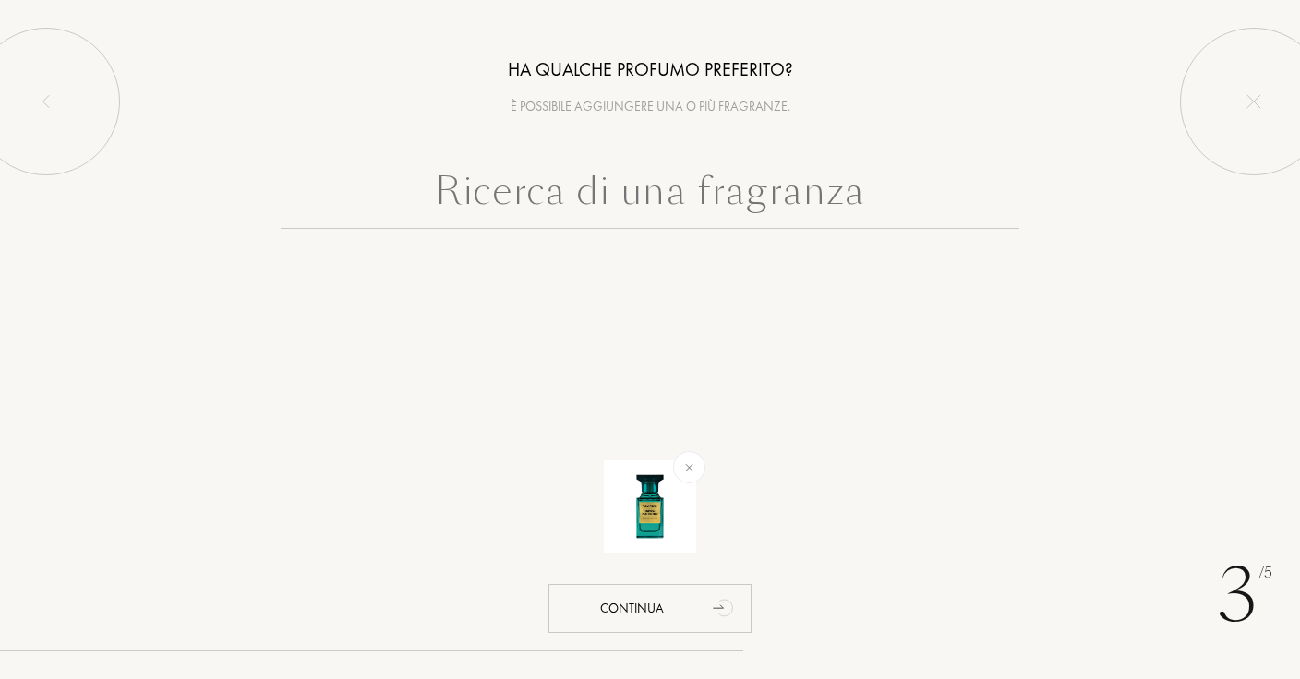
click at [661, 189] on input "text" at bounding box center [650, 195] width 738 height 66
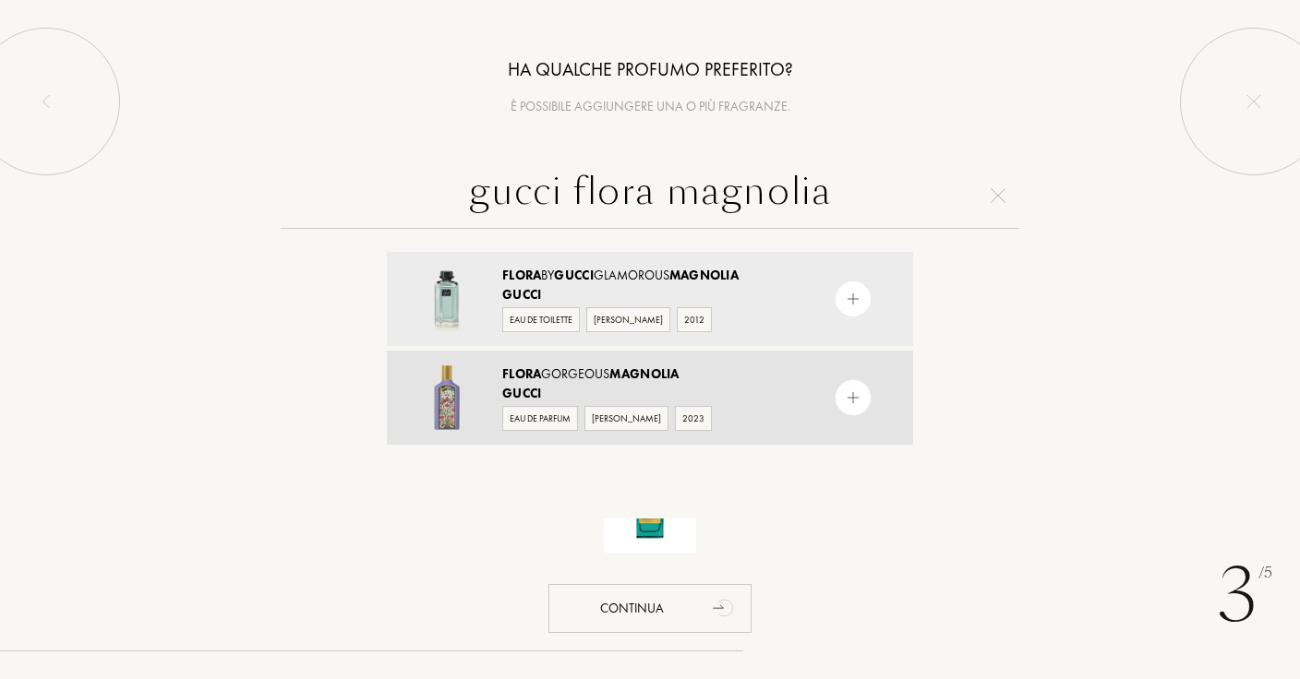
type input "gucci flora magnolia"
click at [623, 370] on span "Magnolia" at bounding box center [643, 374] width 69 height 17
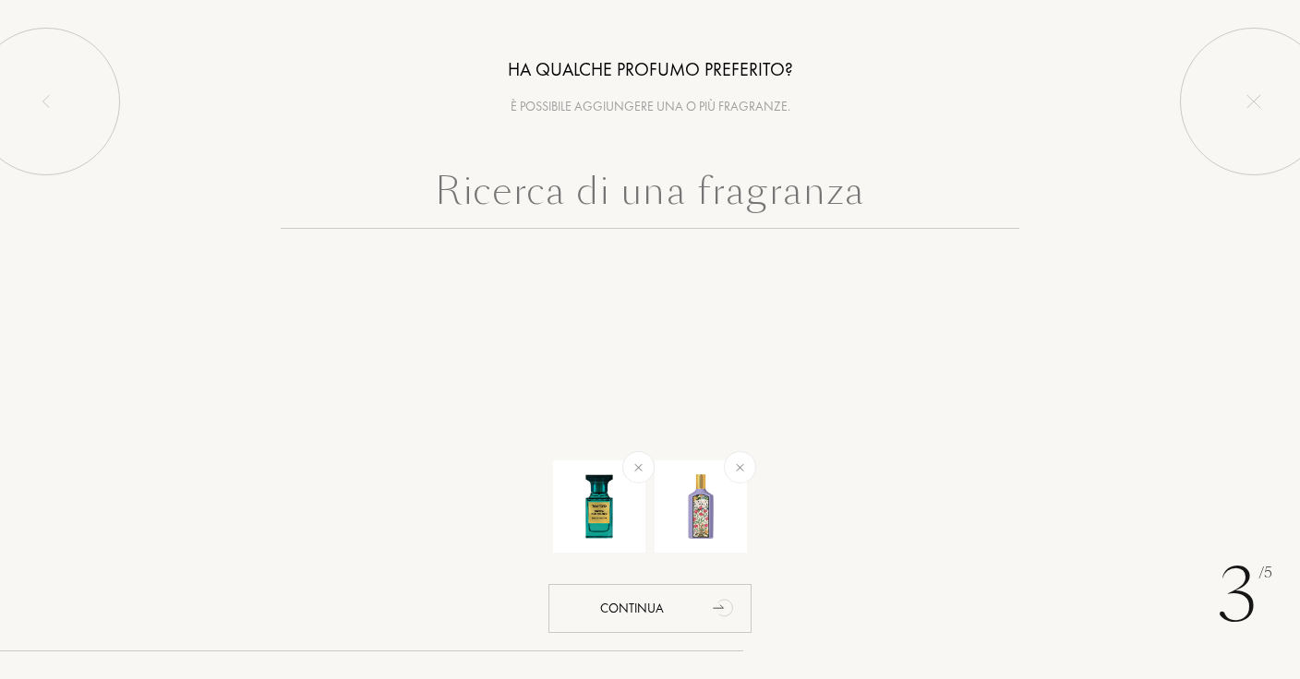
click at [678, 205] on input "text" at bounding box center [650, 195] width 738 height 66
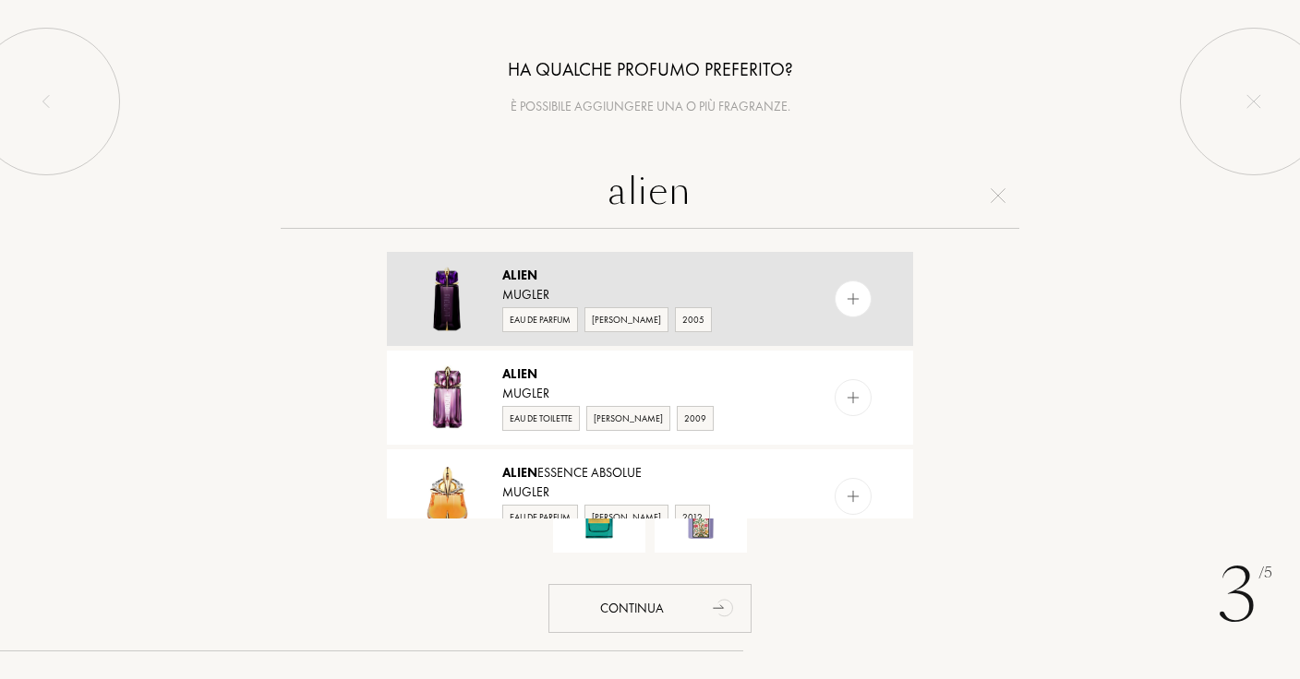
type input "alien"
click at [656, 276] on div "Alien" at bounding box center [649, 275] width 294 height 19
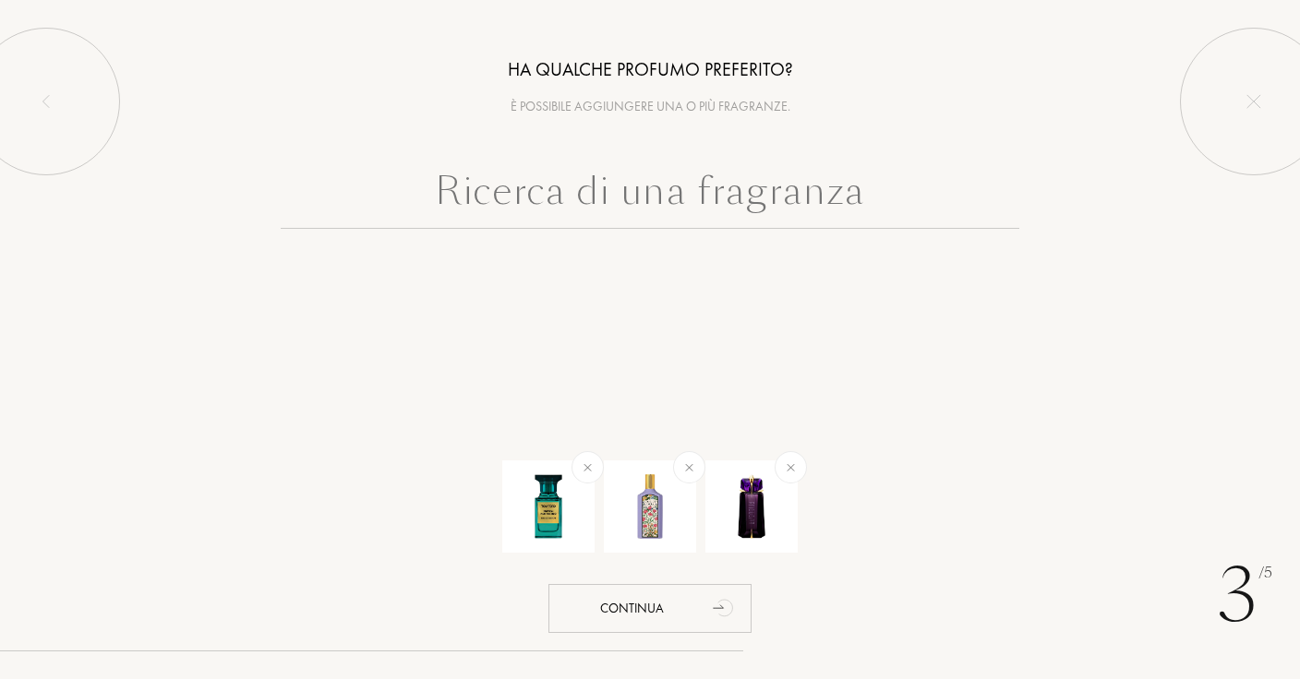
click at [684, 183] on input "text" at bounding box center [650, 195] width 738 height 66
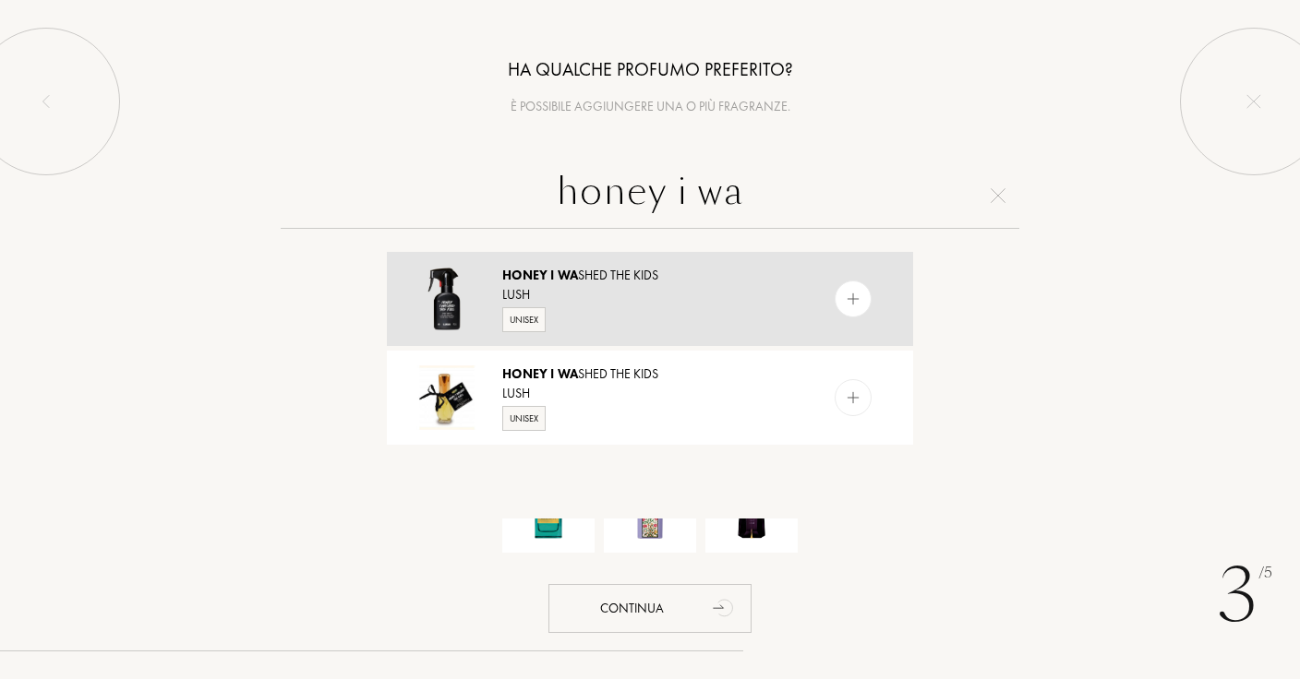
type input "honey i wa"
click at [647, 291] on div "Lush" at bounding box center [649, 294] width 294 height 19
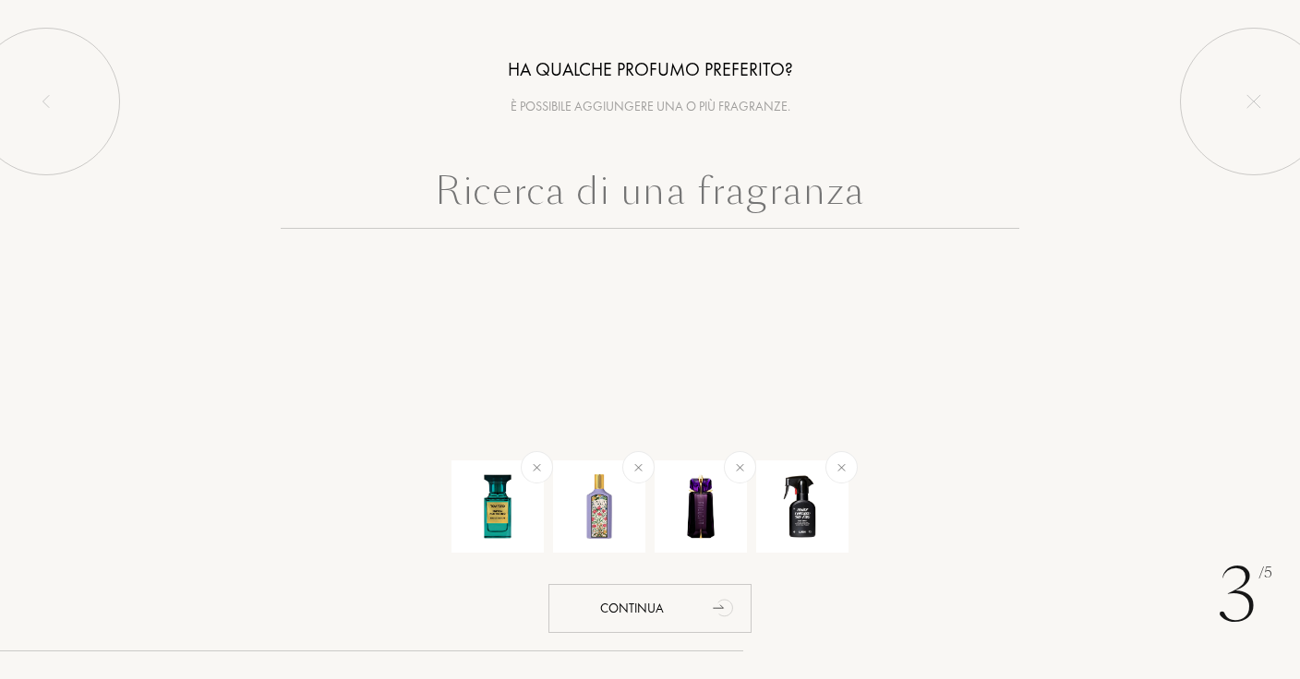
click at [684, 205] on input "text" at bounding box center [650, 195] width 738 height 66
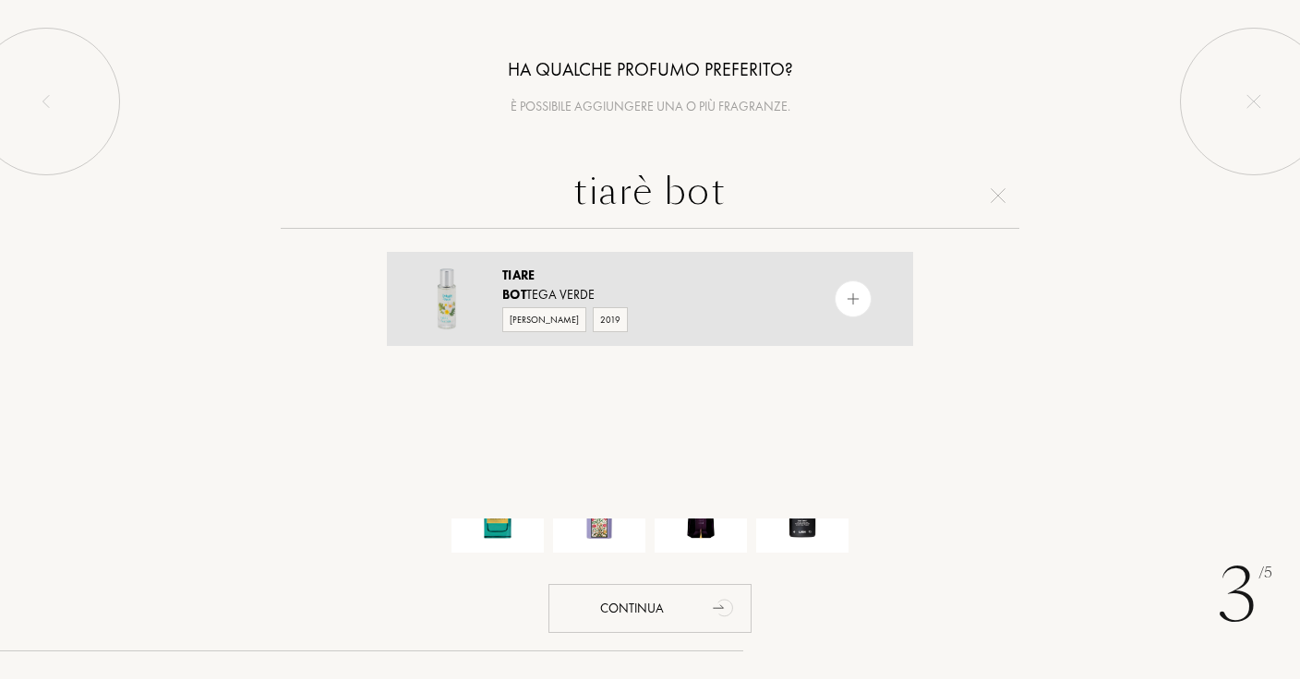
type input "tiarè bot"
click at [649, 323] on div "Donna 2019" at bounding box center [649, 319] width 294 height 28
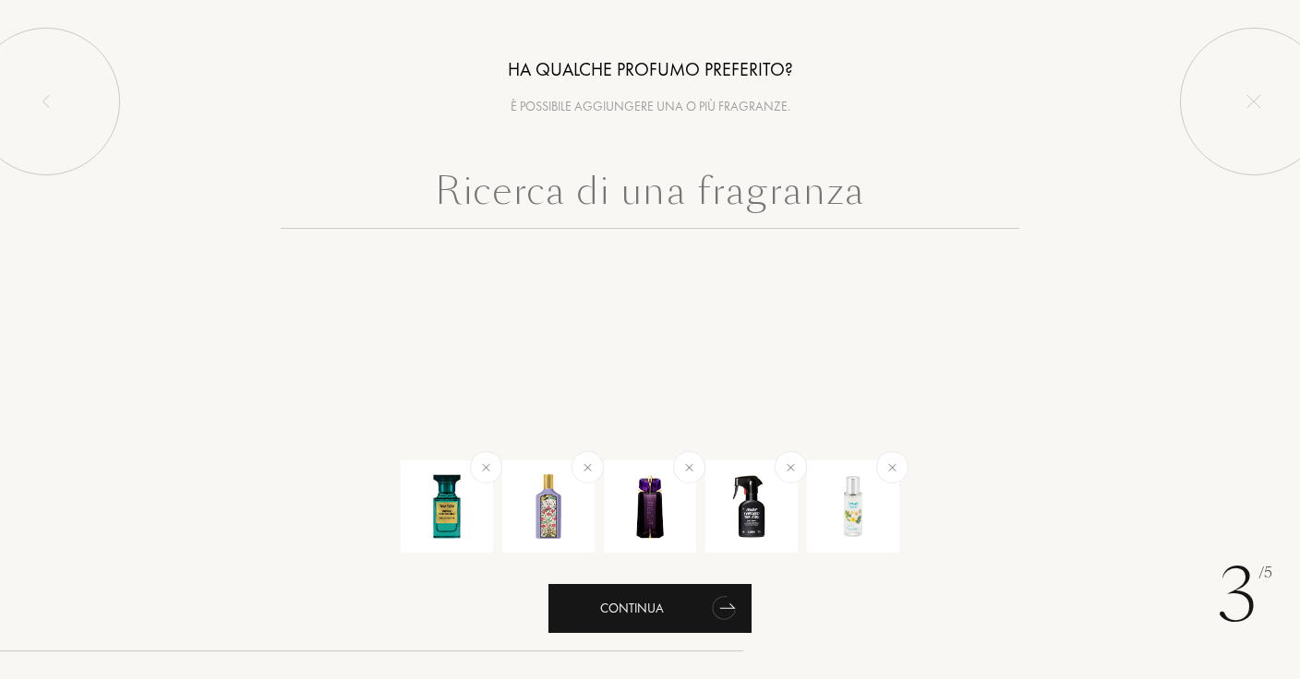
click at [625, 611] on div "Continua" at bounding box center [649, 608] width 203 height 49
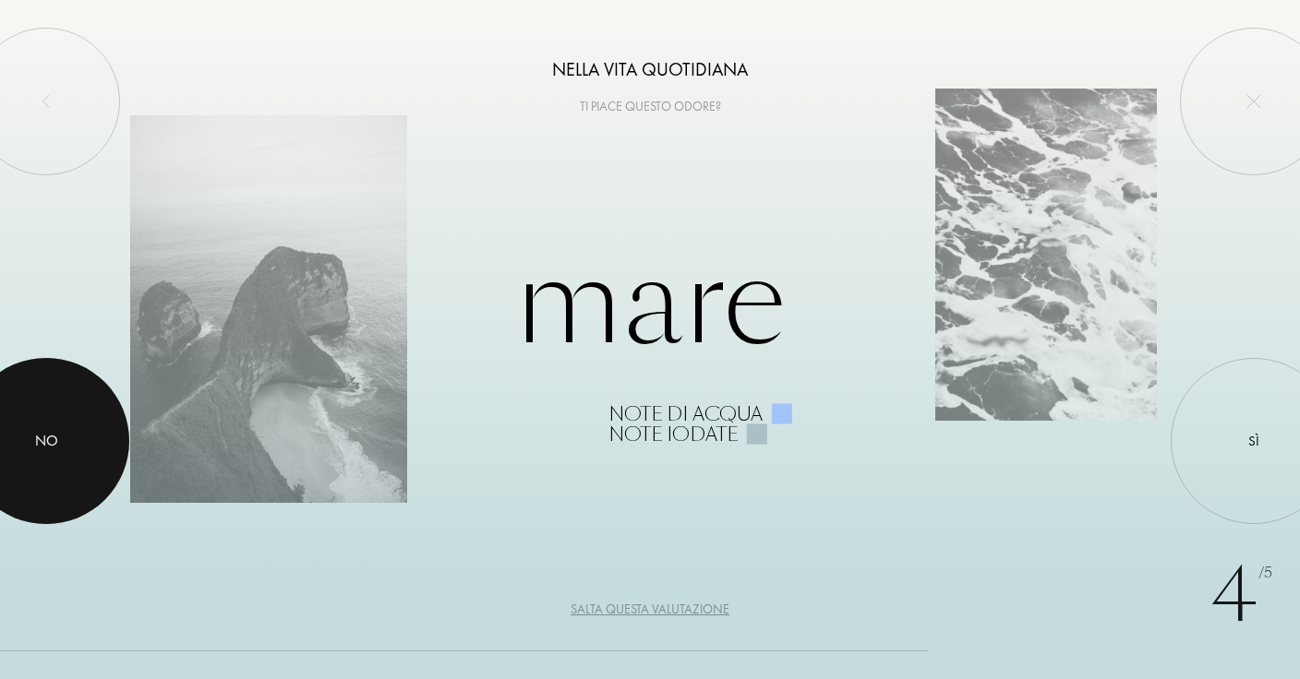
click at [39, 488] on div at bounding box center [46, 441] width 166 height 166
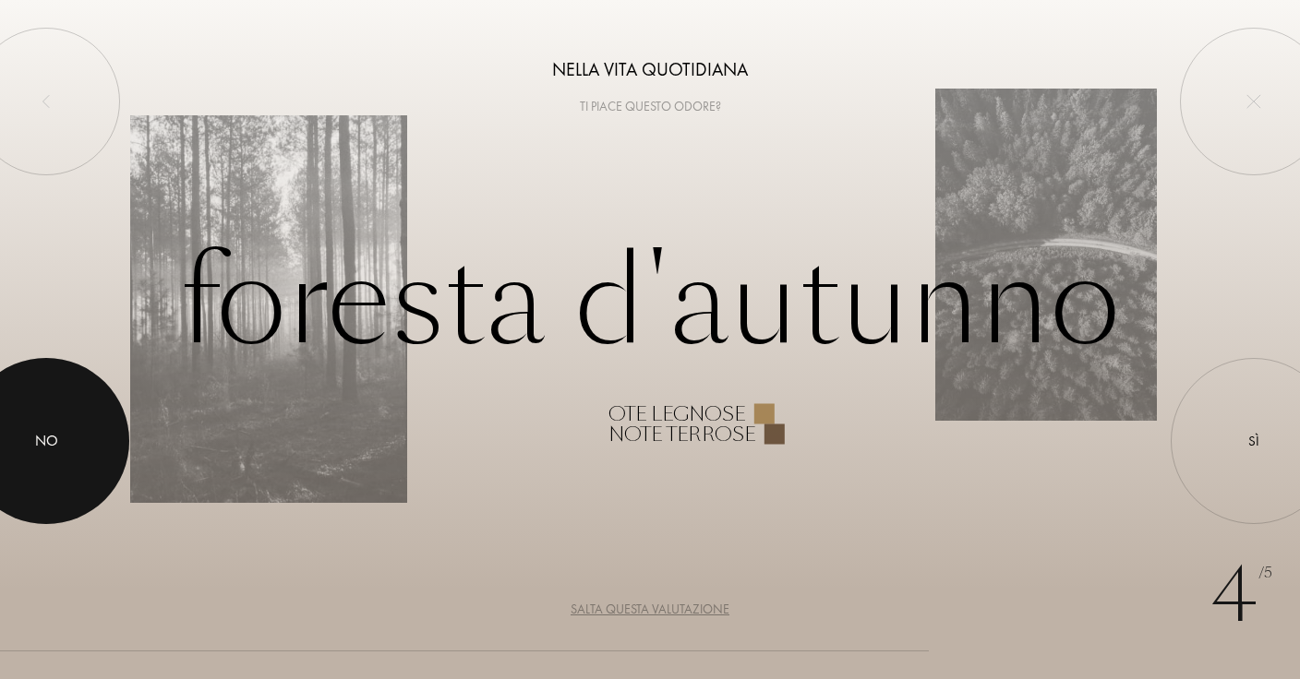
click at [39, 486] on div at bounding box center [46, 441] width 166 height 166
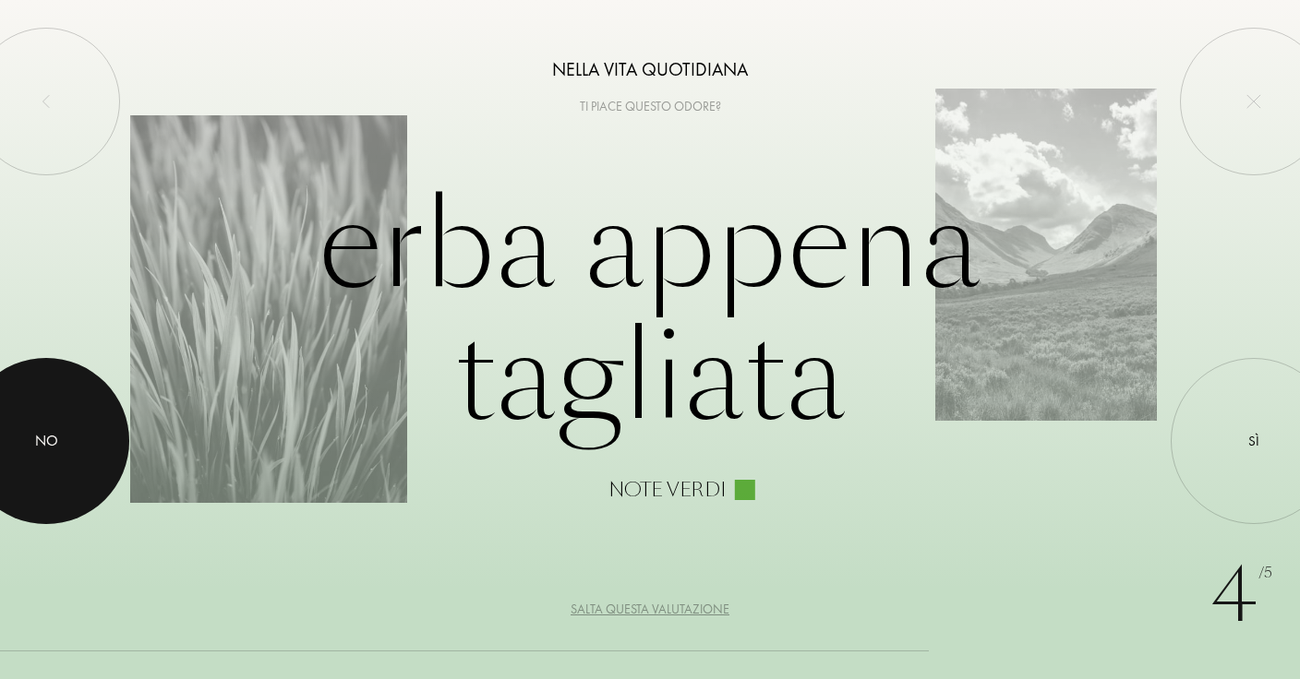
click at [39, 486] on div at bounding box center [46, 441] width 166 height 166
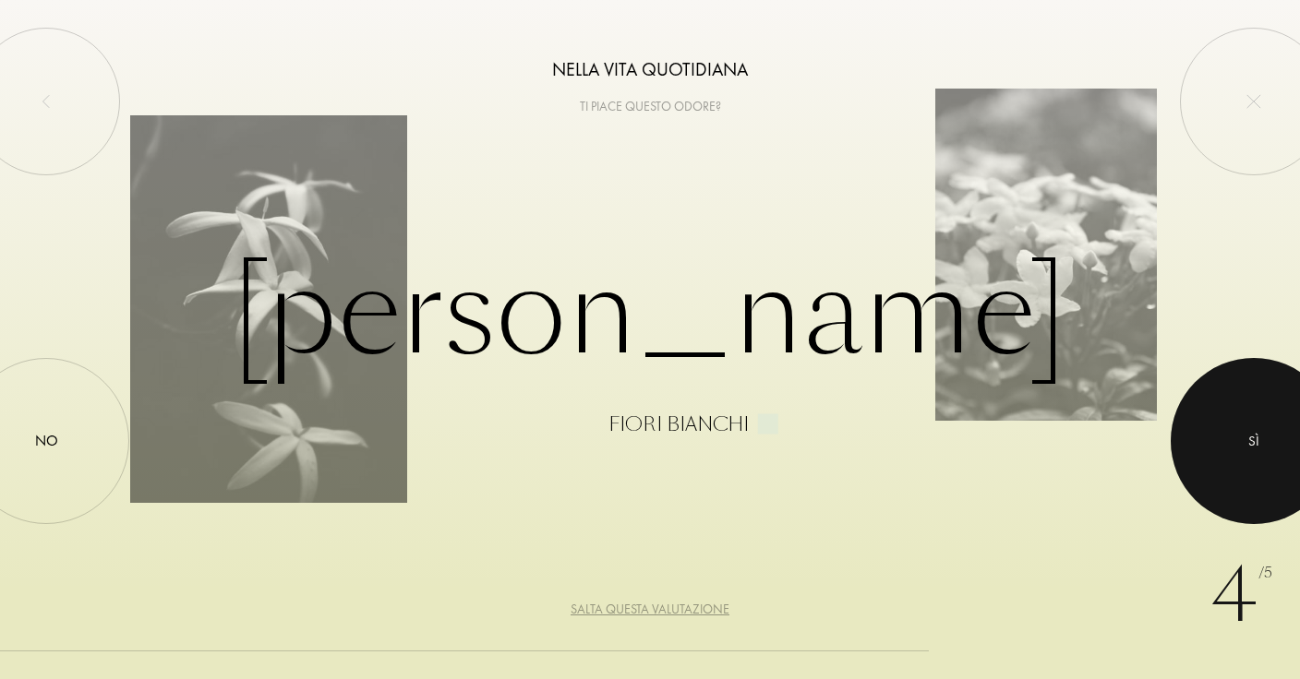
click at [1240, 456] on div at bounding box center [1253, 441] width 166 height 166
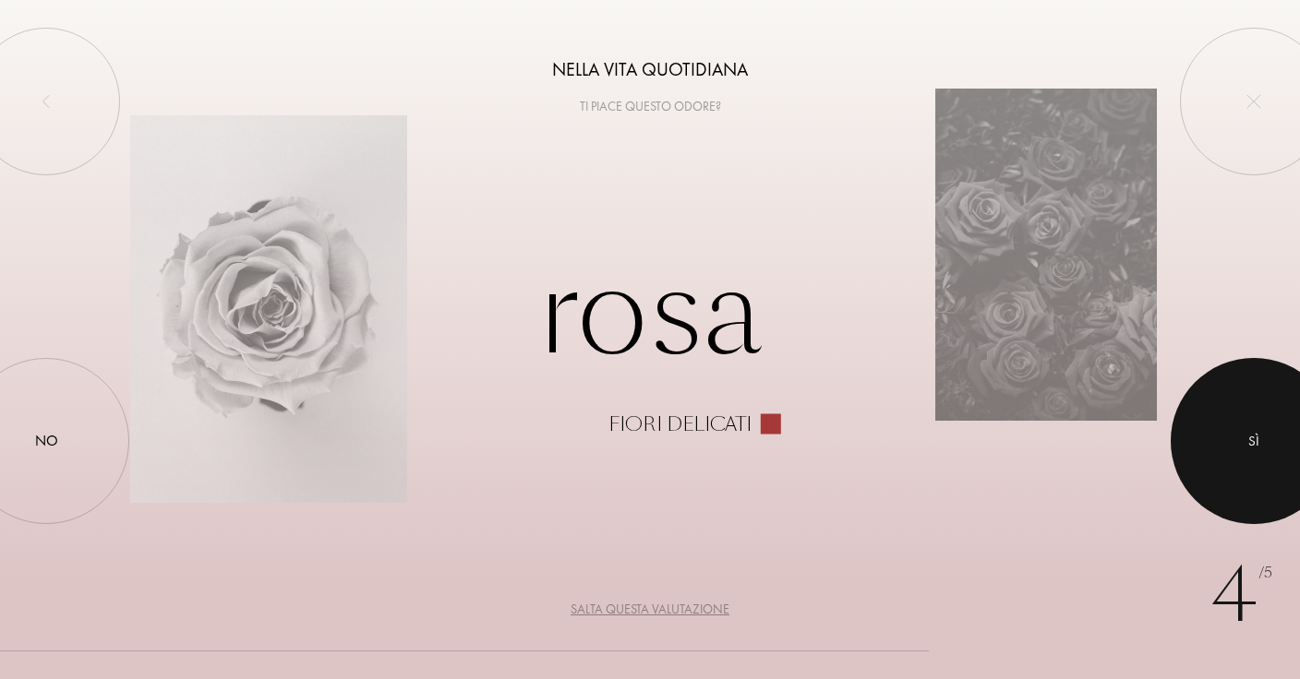
click at [1240, 456] on div at bounding box center [1253, 441] width 166 height 166
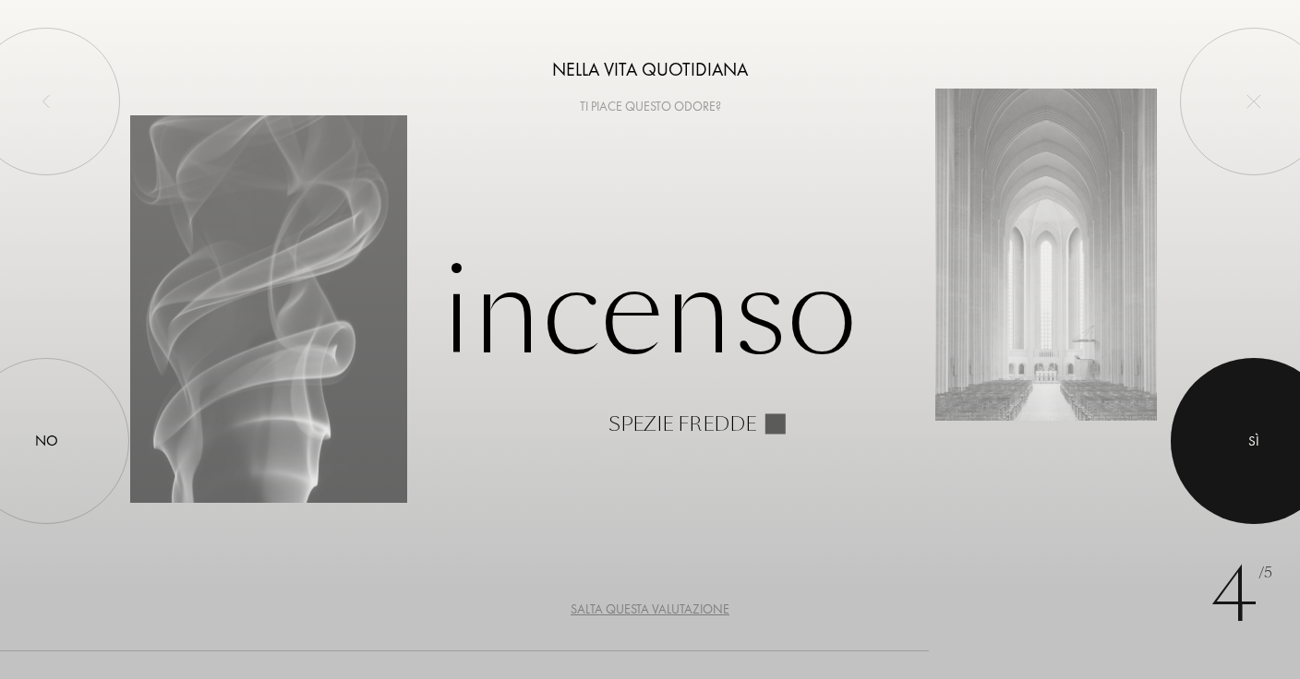
click at [1240, 456] on div at bounding box center [1253, 441] width 166 height 166
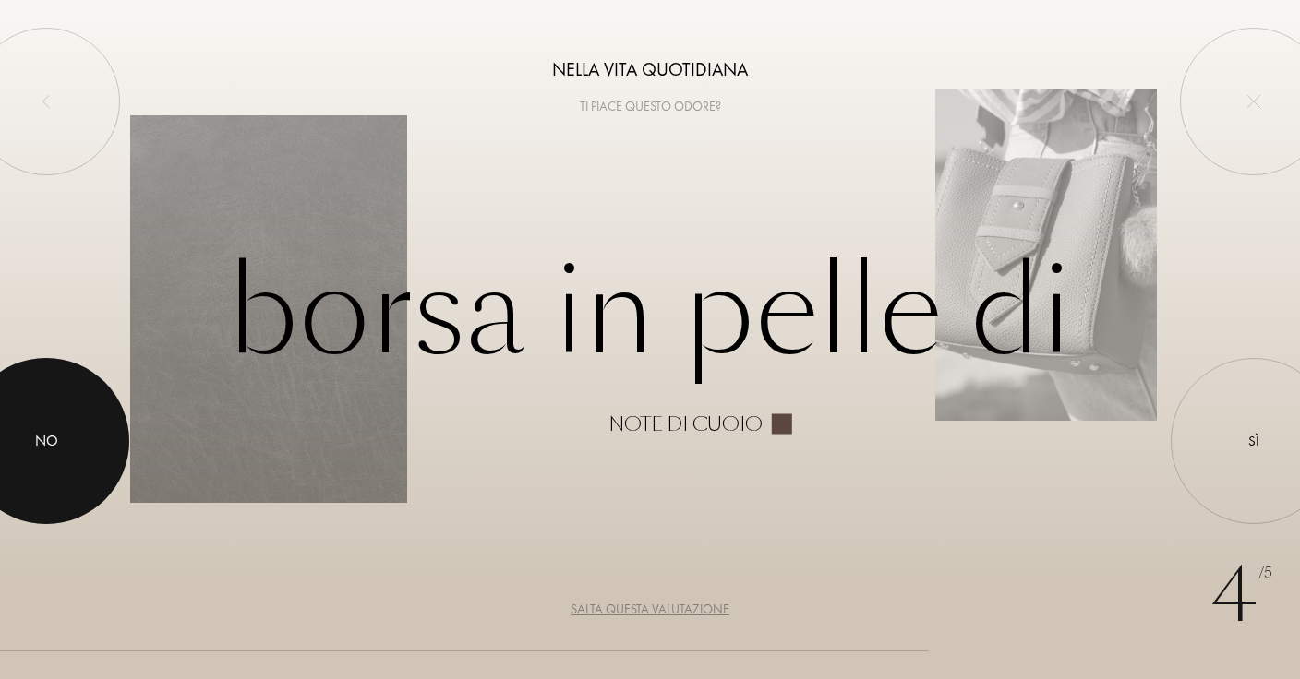
click at [45, 439] on div "No" at bounding box center [46, 441] width 23 height 22
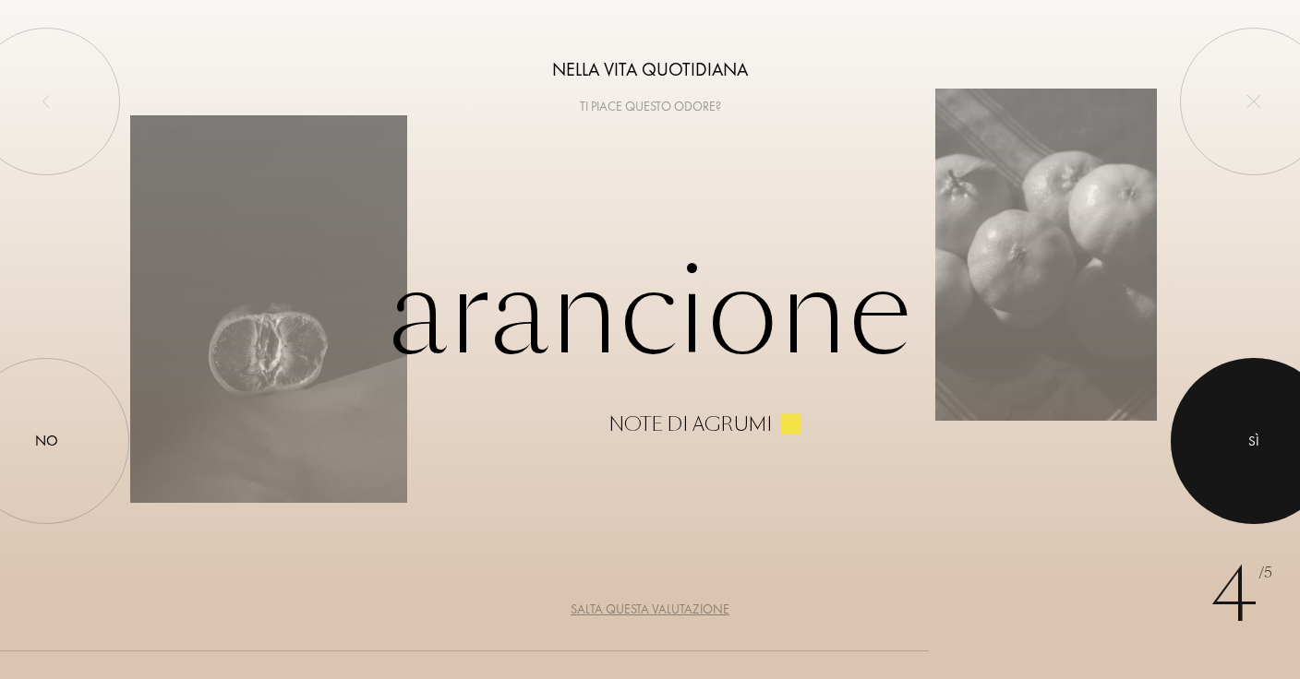
click at [1244, 390] on div at bounding box center [1253, 441] width 166 height 166
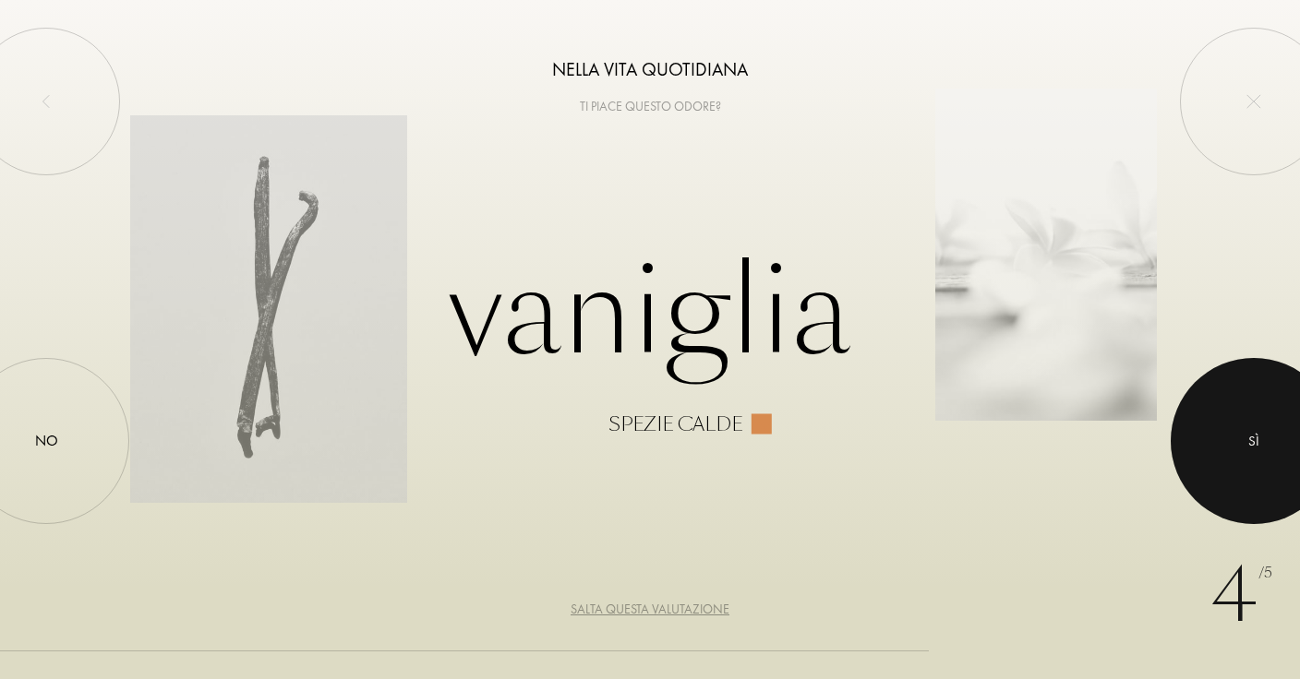
click at [1244, 390] on div at bounding box center [1253, 441] width 166 height 166
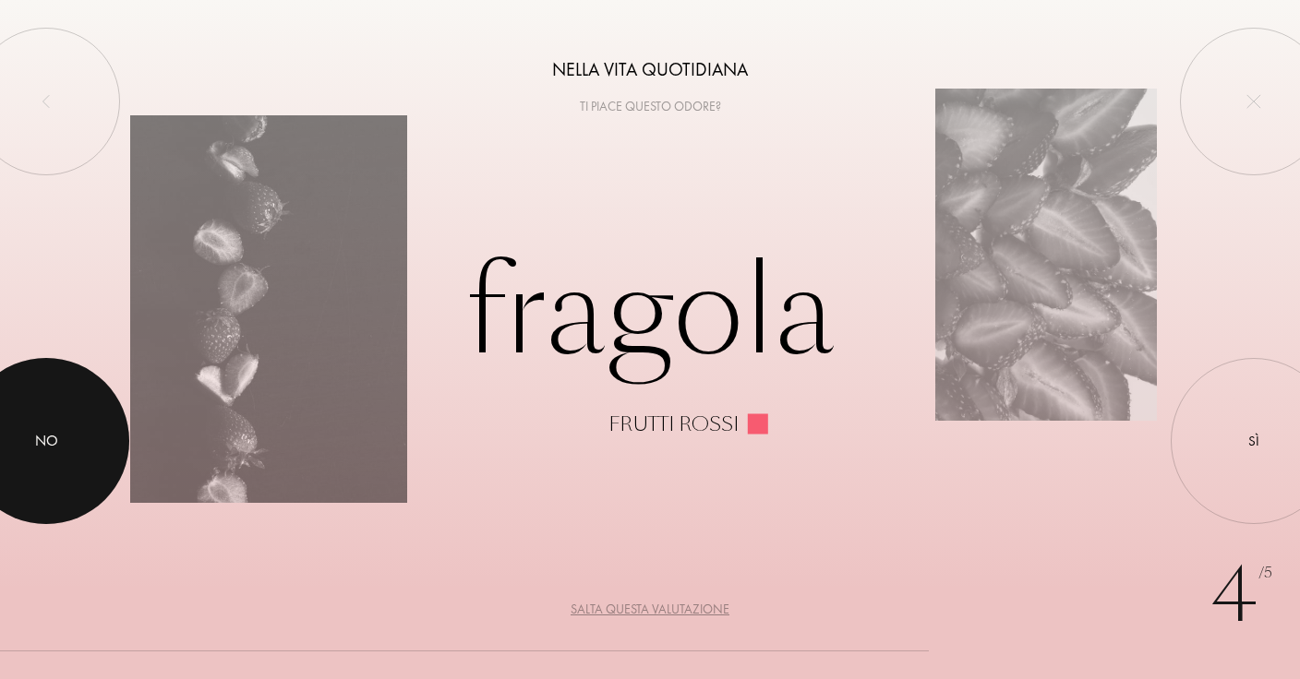
click at [91, 412] on div at bounding box center [46, 441] width 166 height 166
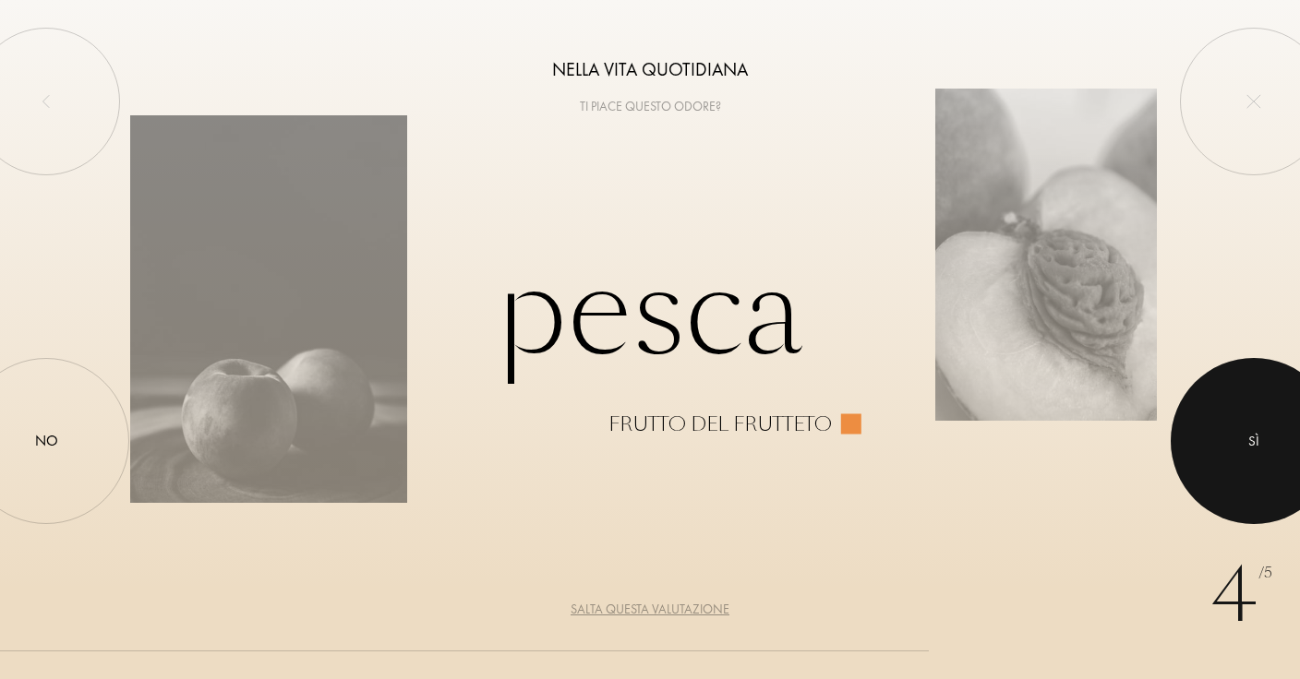
click at [1241, 410] on div at bounding box center [1253, 441] width 166 height 166
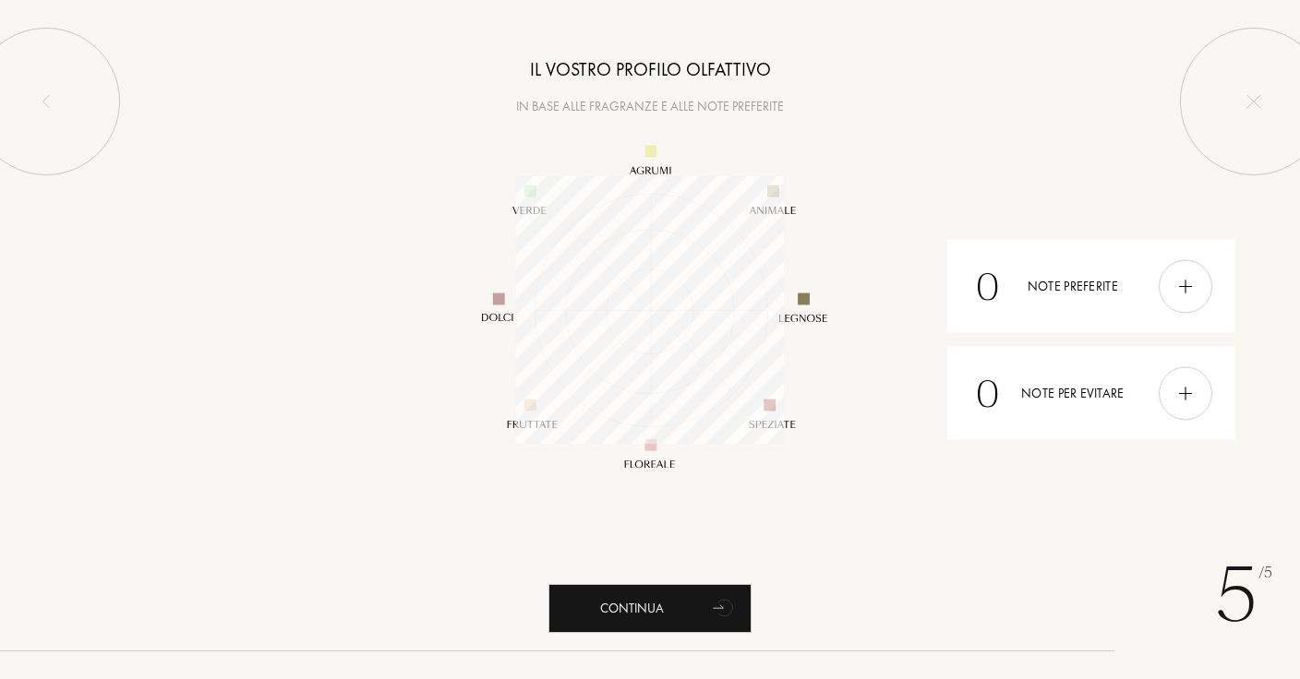
scroll to position [268, 268]
click at [1038, 299] on div "0 Note preferite" at bounding box center [1090, 286] width 287 height 93
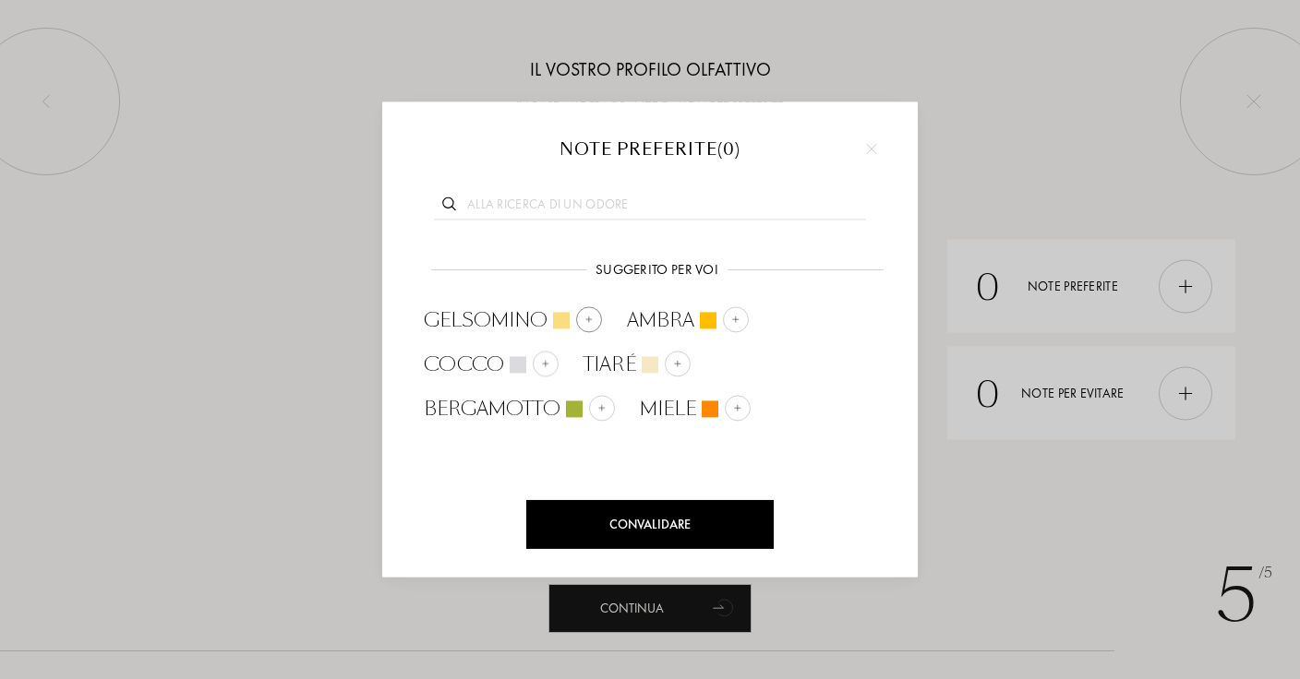
click at [593, 322] on div at bounding box center [589, 319] width 26 height 26
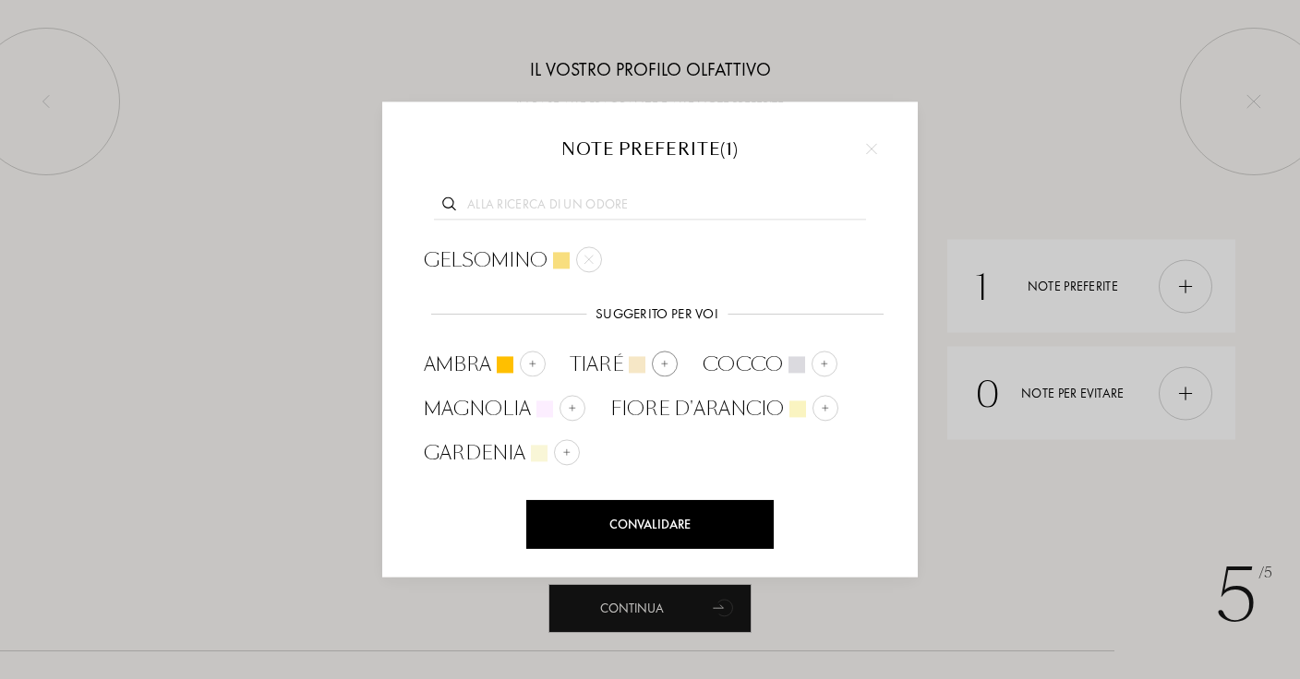
click at [660, 361] on img at bounding box center [664, 363] width 9 height 9
click at [659, 361] on div at bounding box center [664, 364] width 17 height 17
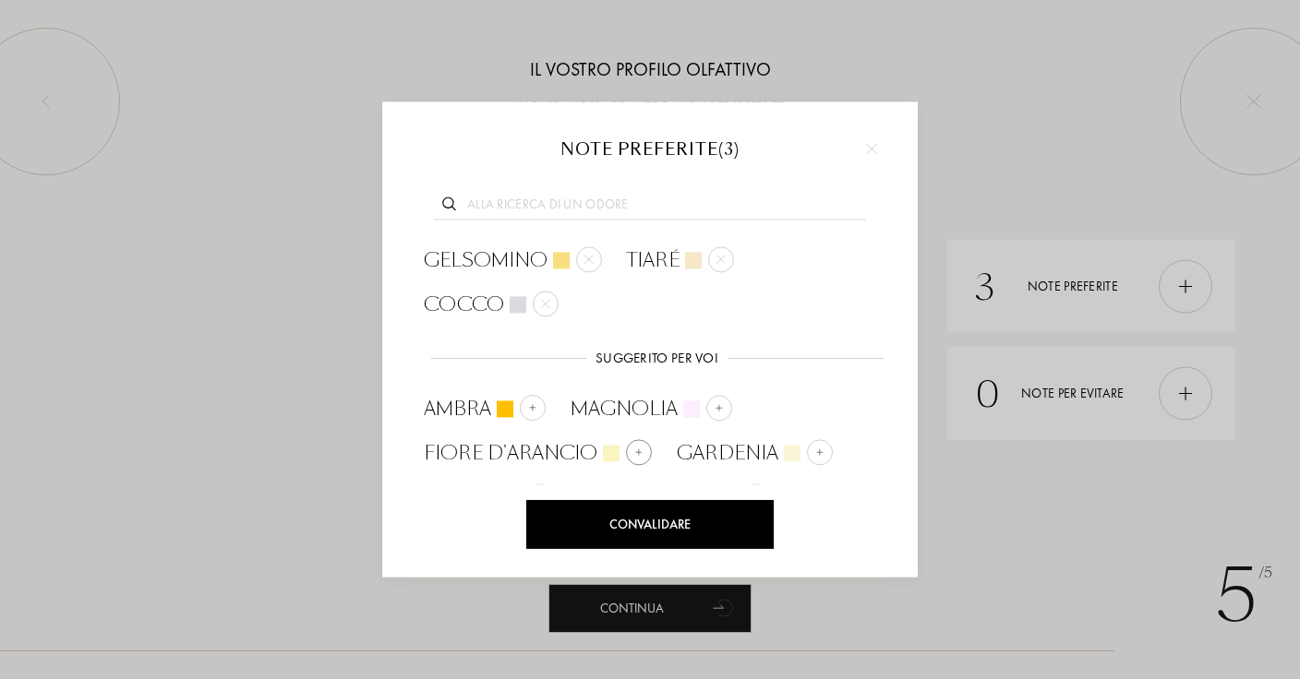
click at [598, 440] on div "Fiore d'Arancio" at bounding box center [538, 453] width 228 height 28
click at [653, 195] on input "text" at bounding box center [650, 207] width 432 height 25
click at [726, 445] on div at bounding box center [720, 452] width 26 height 26
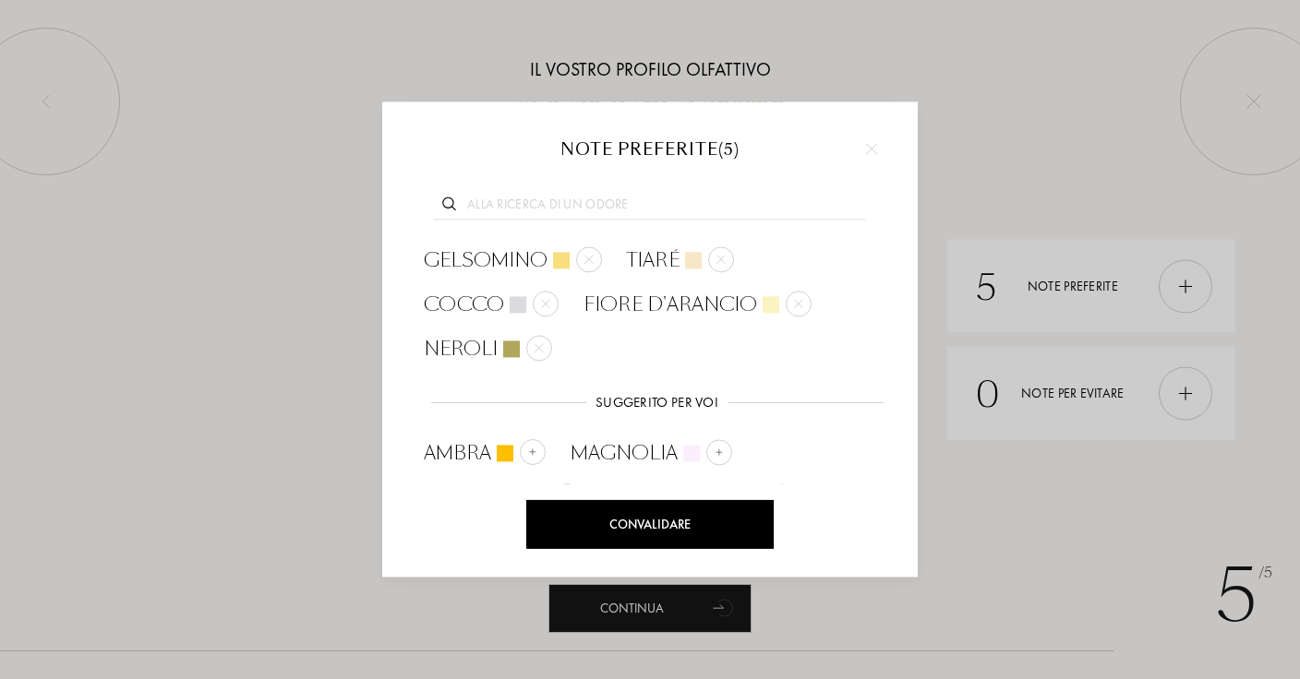
click at [664, 192] on div at bounding box center [650, 202] width 480 height 71
click at [664, 200] on input "text" at bounding box center [650, 207] width 432 height 25
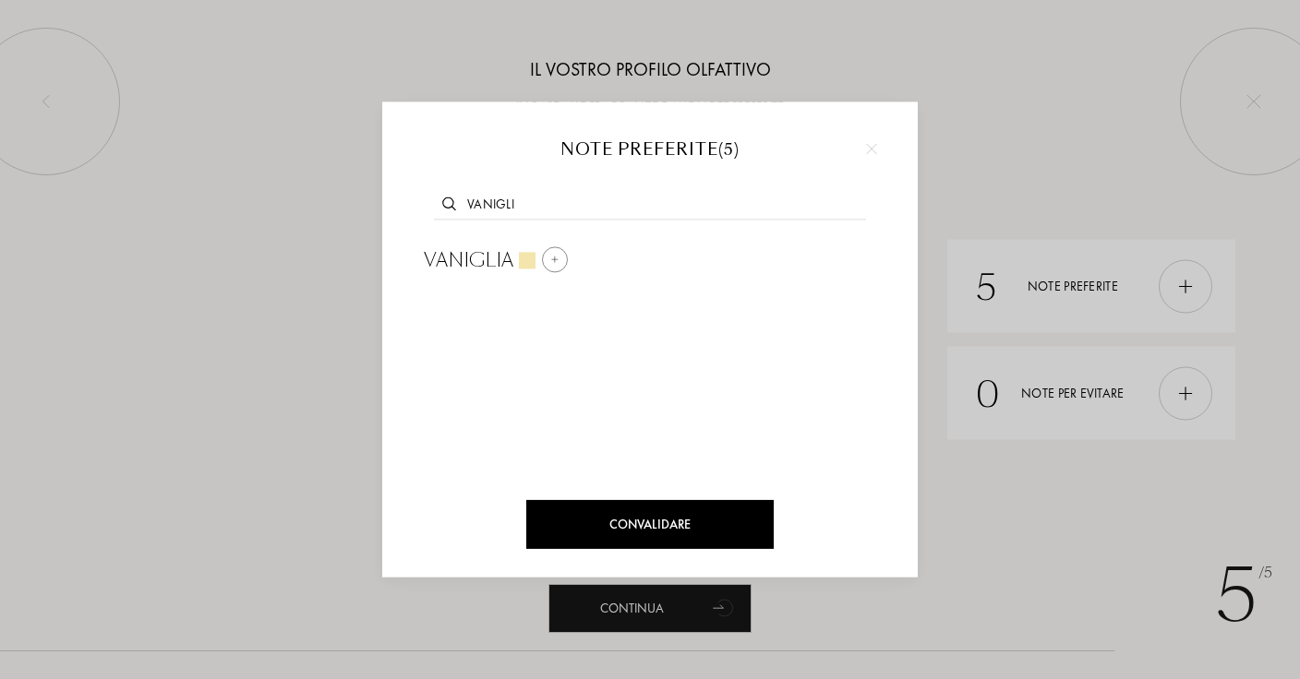
type input "vanigli"
click at [534, 270] on div "Vaniglia" at bounding box center [496, 260] width 144 height 28
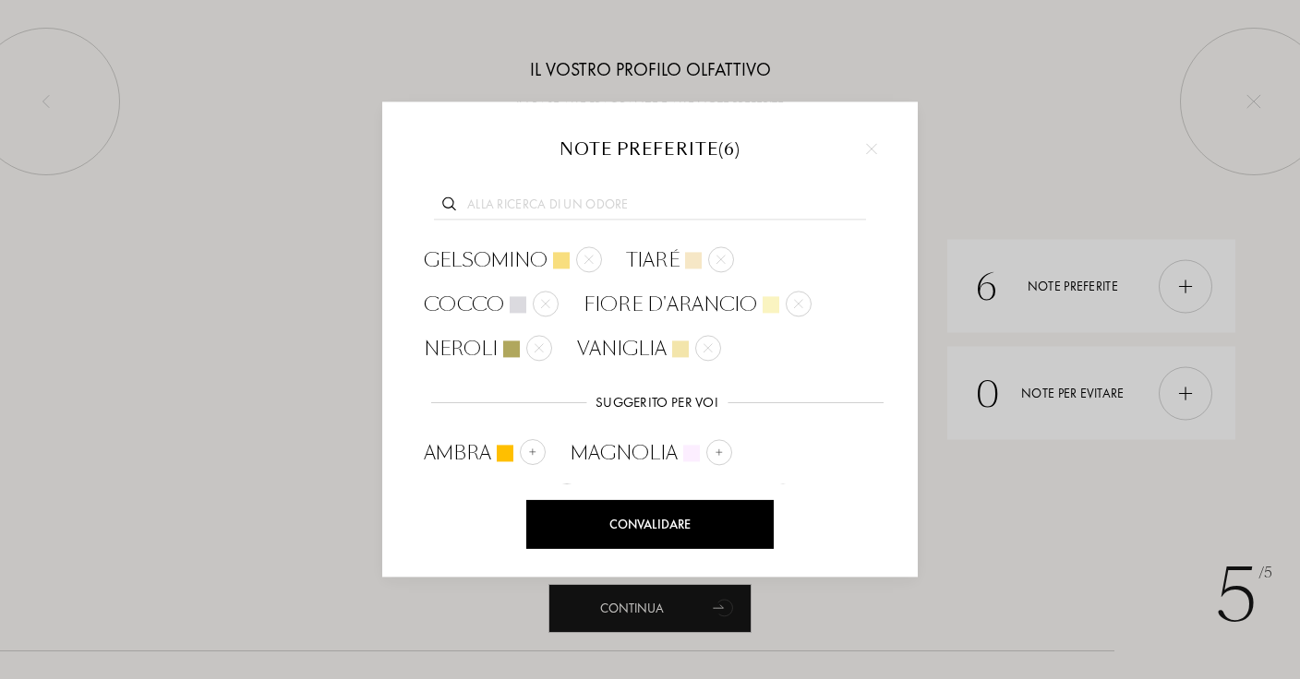
click at [653, 201] on input "text" at bounding box center [650, 207] width 432 height 25
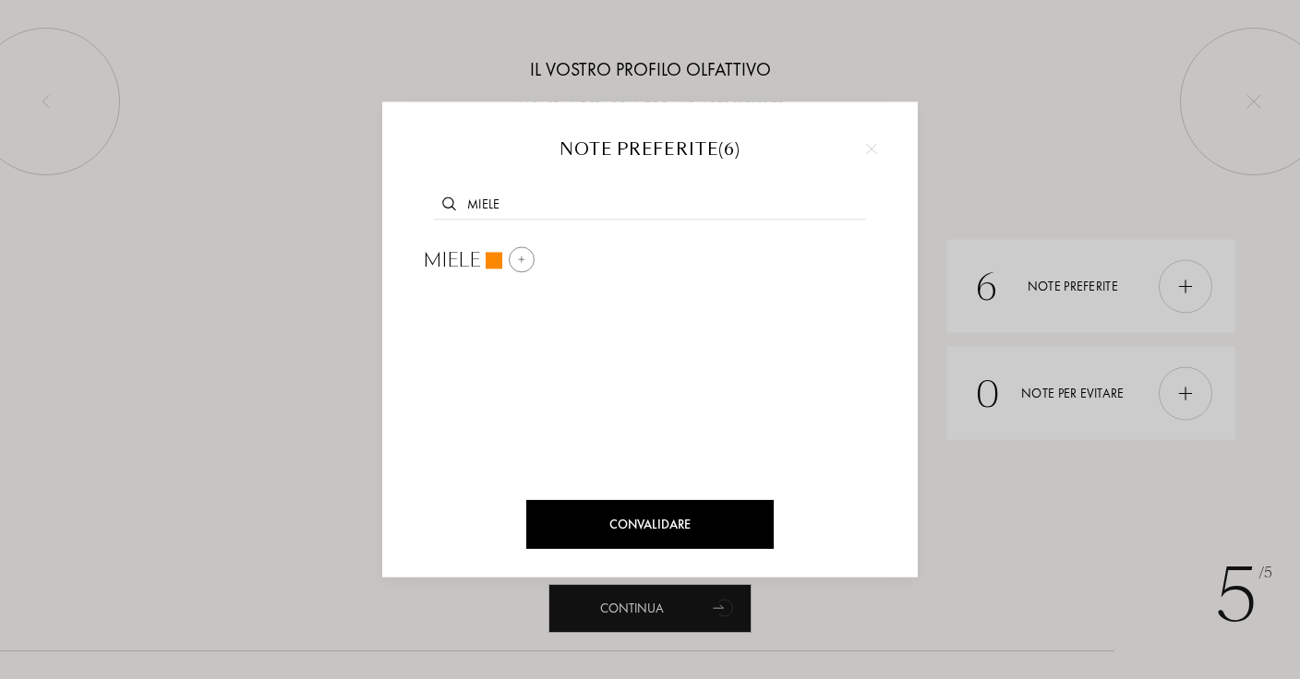
type input "miele"
click at [514, 257] on div at bounding box center [522, 259] width 26 height 26
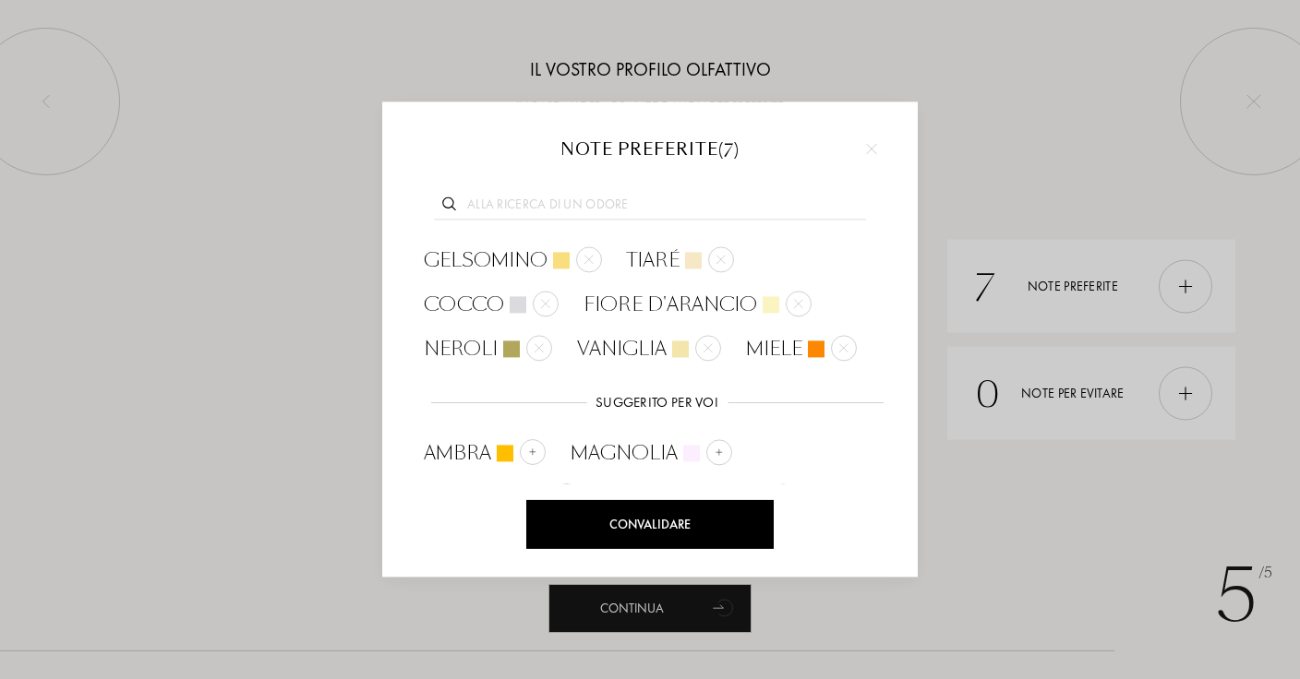
click at [1025, 489] on div at bounding box center [650, 339] width 1300 height 679
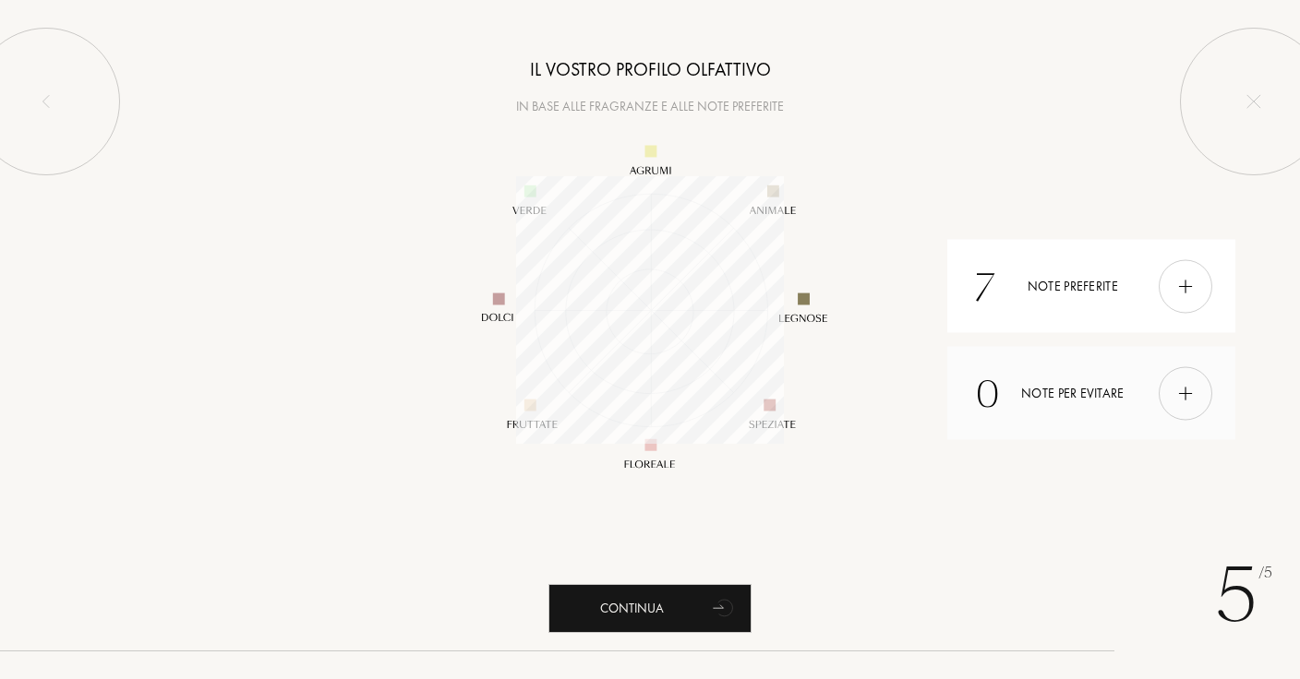
click at [1054, 385] on div "0 Note per evitare" at bounding box center [1090, 393] width 287 height 93
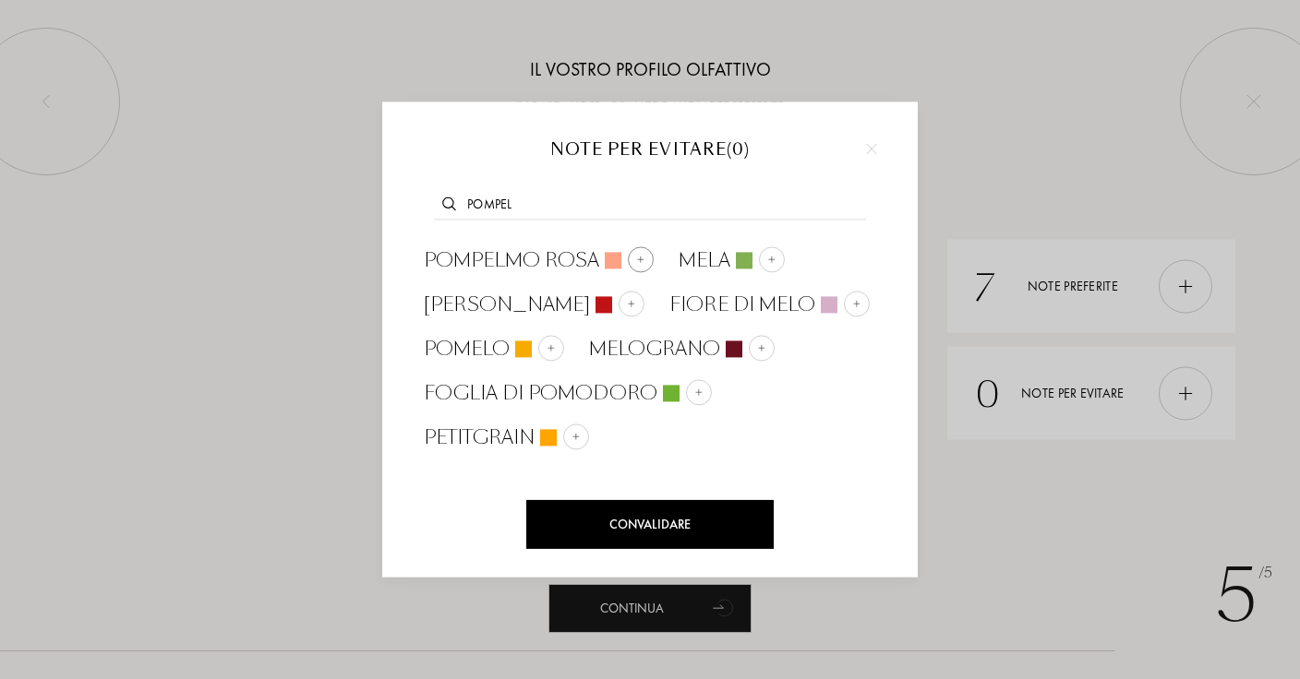
type input "pompel"
click at [617, 260] on div "Pompelmo Rosa" at bounding box center [539, 260] width 230 height 28
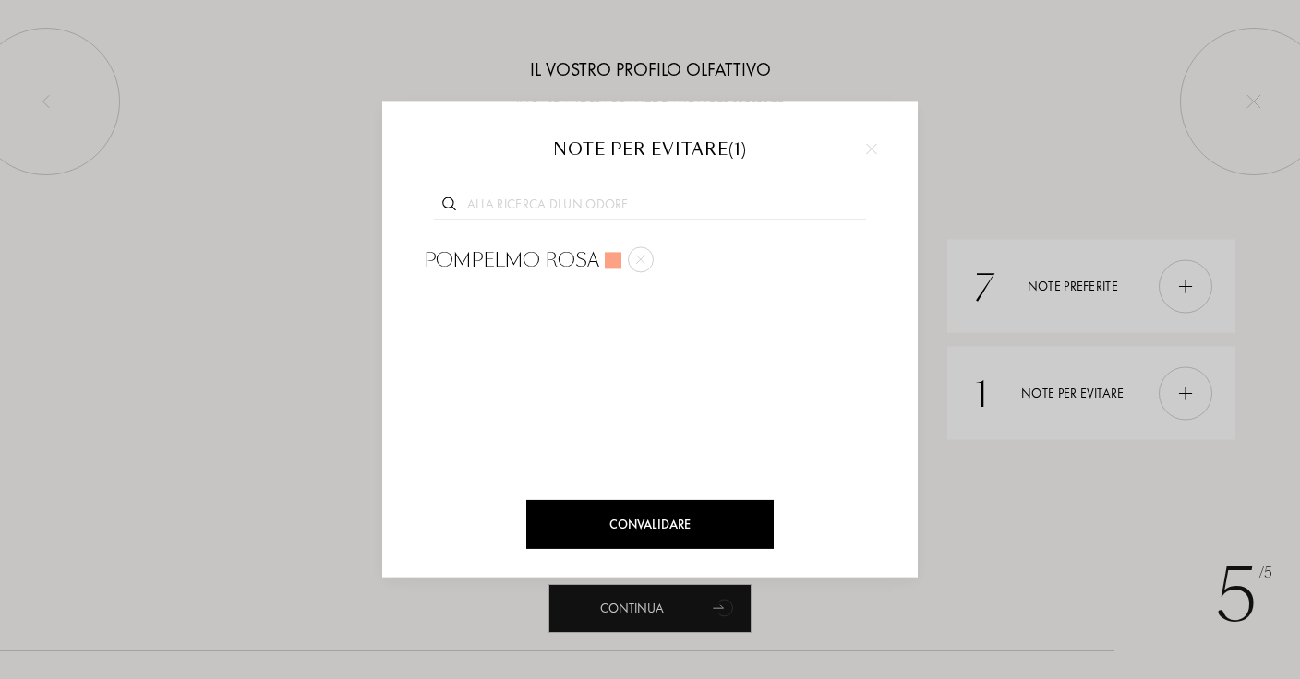
click at [623, 205] on input "text" at bounding box center [650, 207] width 432 height 25
type input "zaff"
click at [553, 255] on div at bounding box center [554, 260] width 17 height 17
click at [570, 511] on div "Convalidare" at bounding box center [649, 524] width 247 height 49
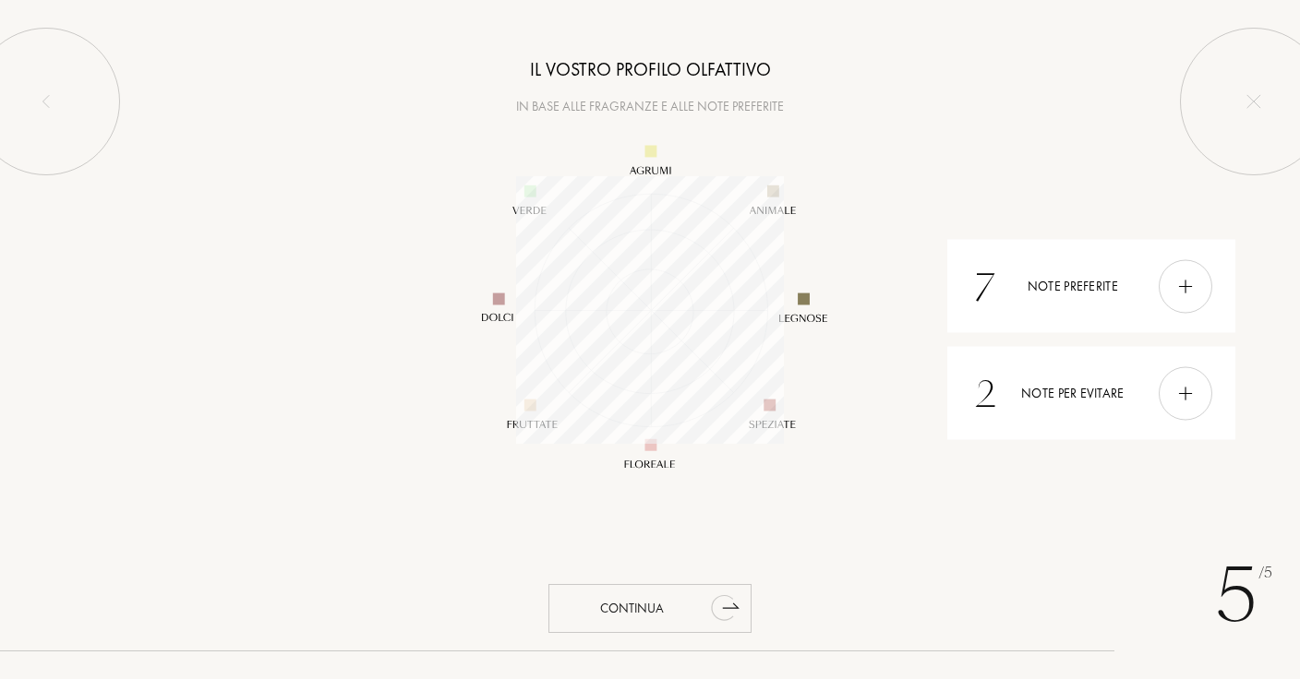
click at [671, 601] on div "Continua" at bounding box center [649, 608] width 203 height 49
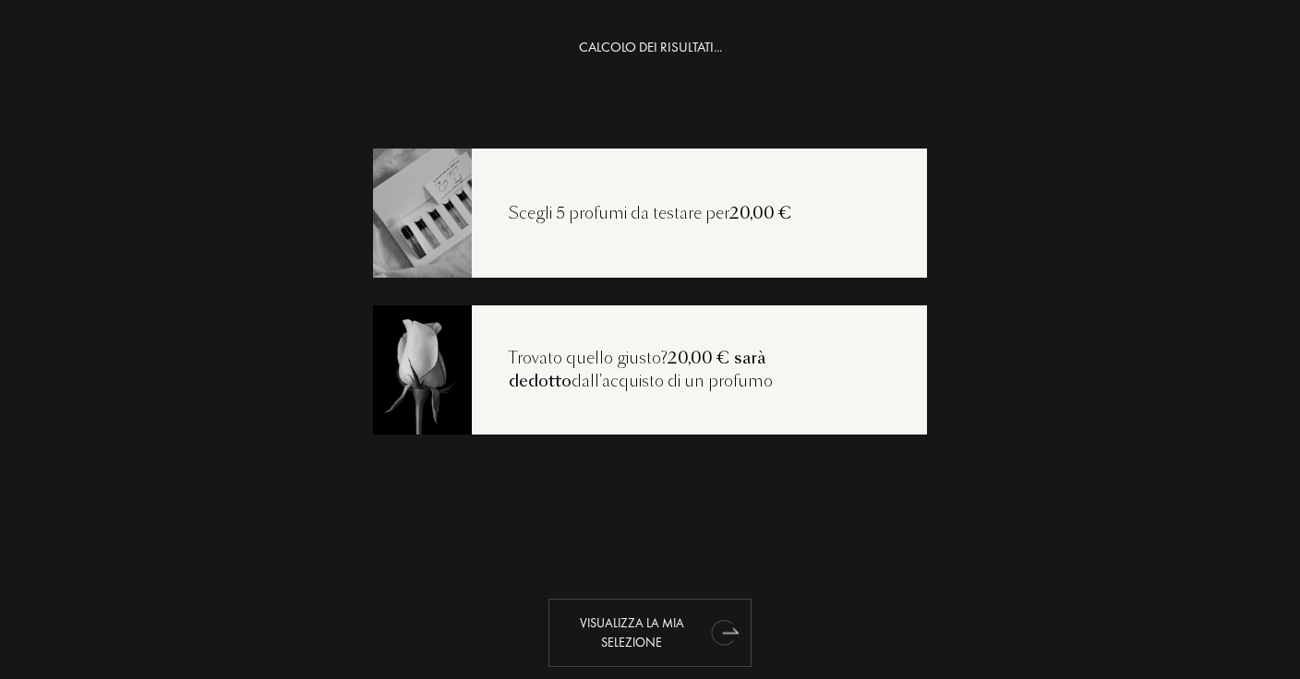
click at [664, 626] on div "Visualizza la mia selezione" at bounding box center [649, 633] width 203 height 68
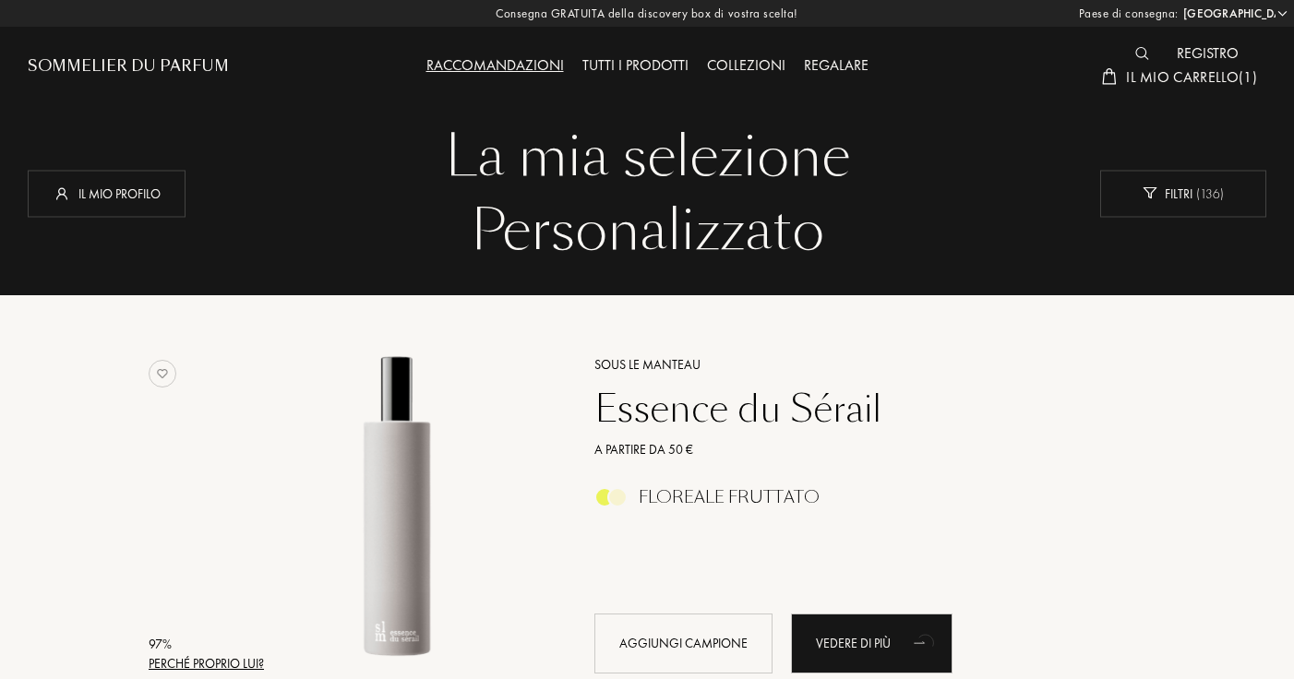
select select "IT"
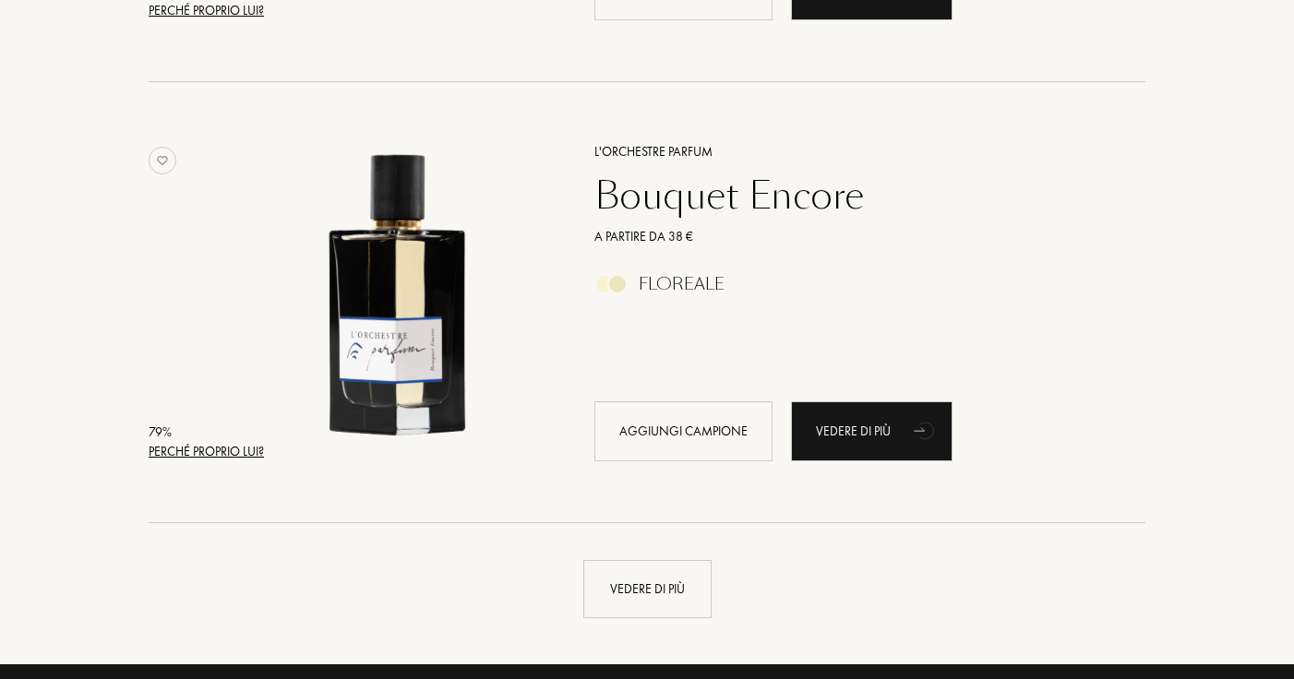
scroll to position [4237, 0]
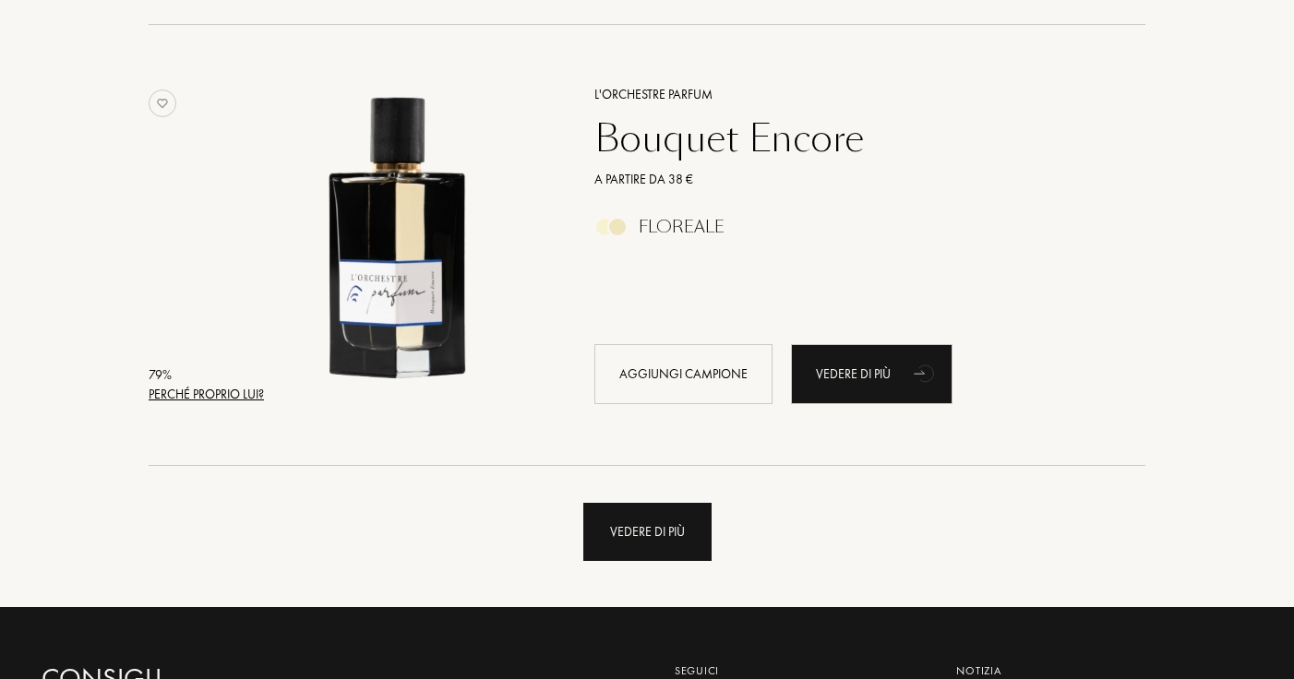
click at [672, 505] on div "Vedere di più" at bounding box center [647, 532] width 128 height 58
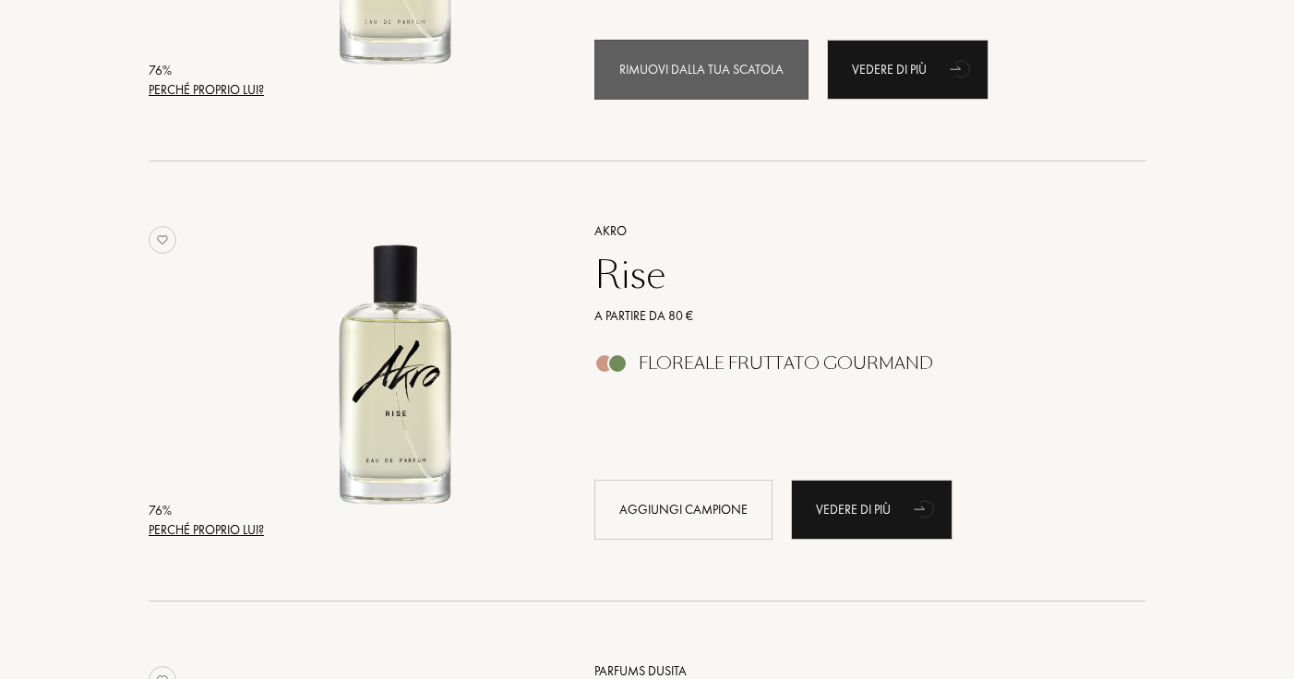
scroll to position [6307, 0]
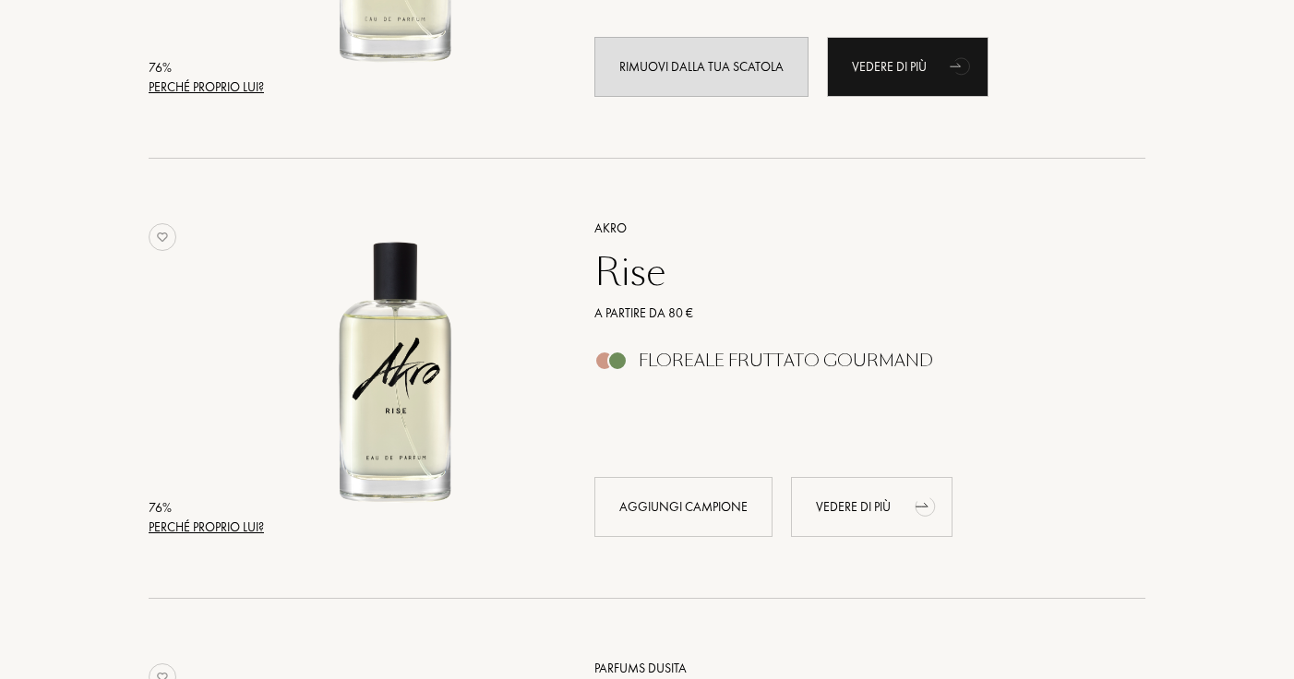
click at [832, 503] on div "Vedere di più" at bounding box center [872, 507] width 162 height 60
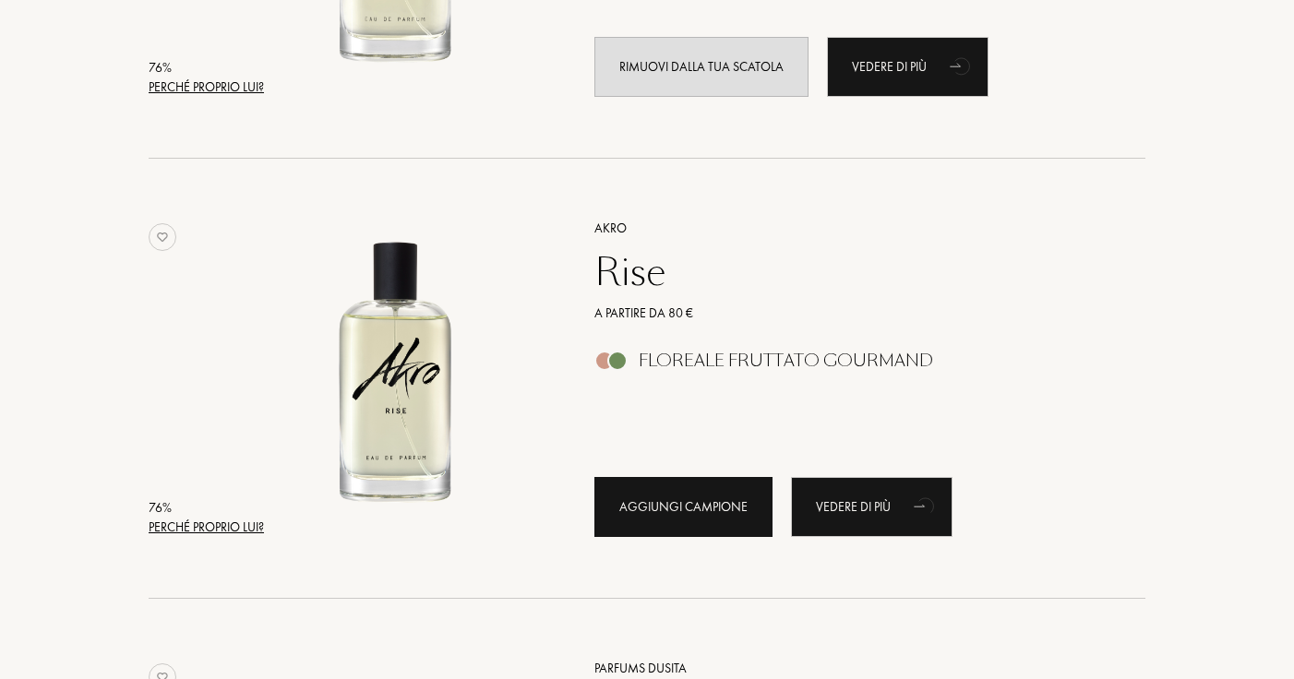
click at [671, 517] on div "Aggiungi campione" at bounding box center [683, 507] width 178 height 60
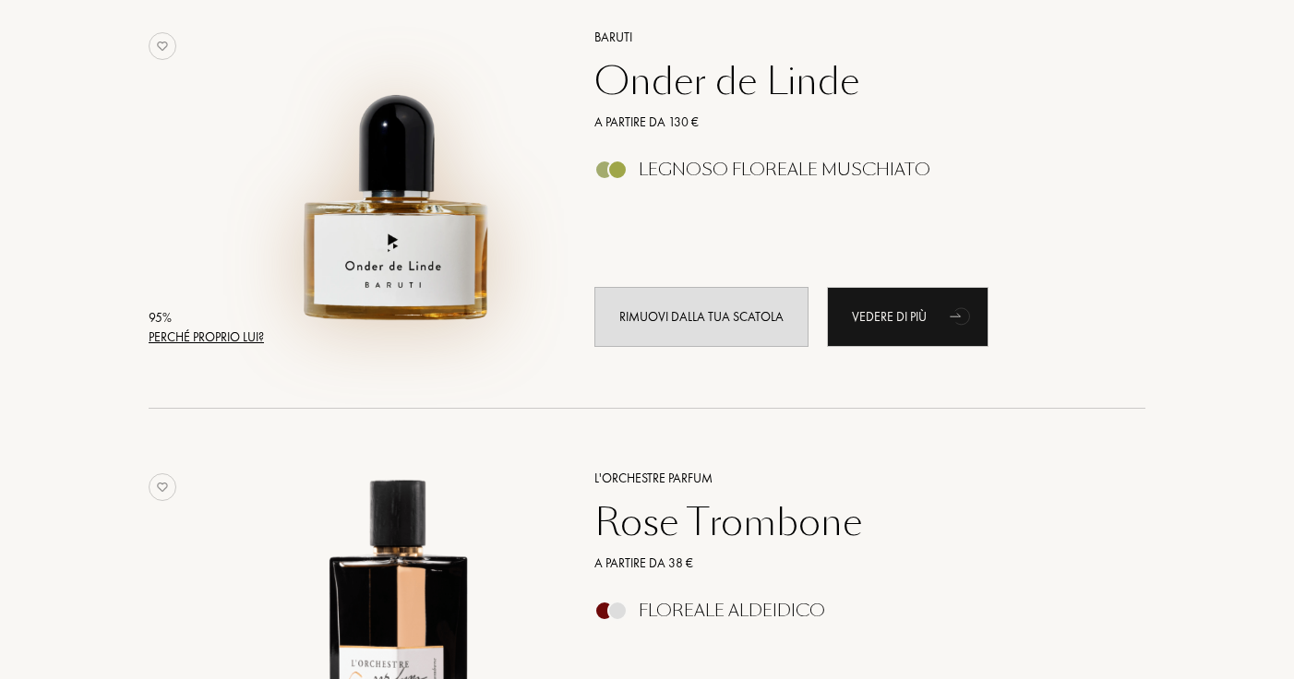
scroll to position [1037, 0]
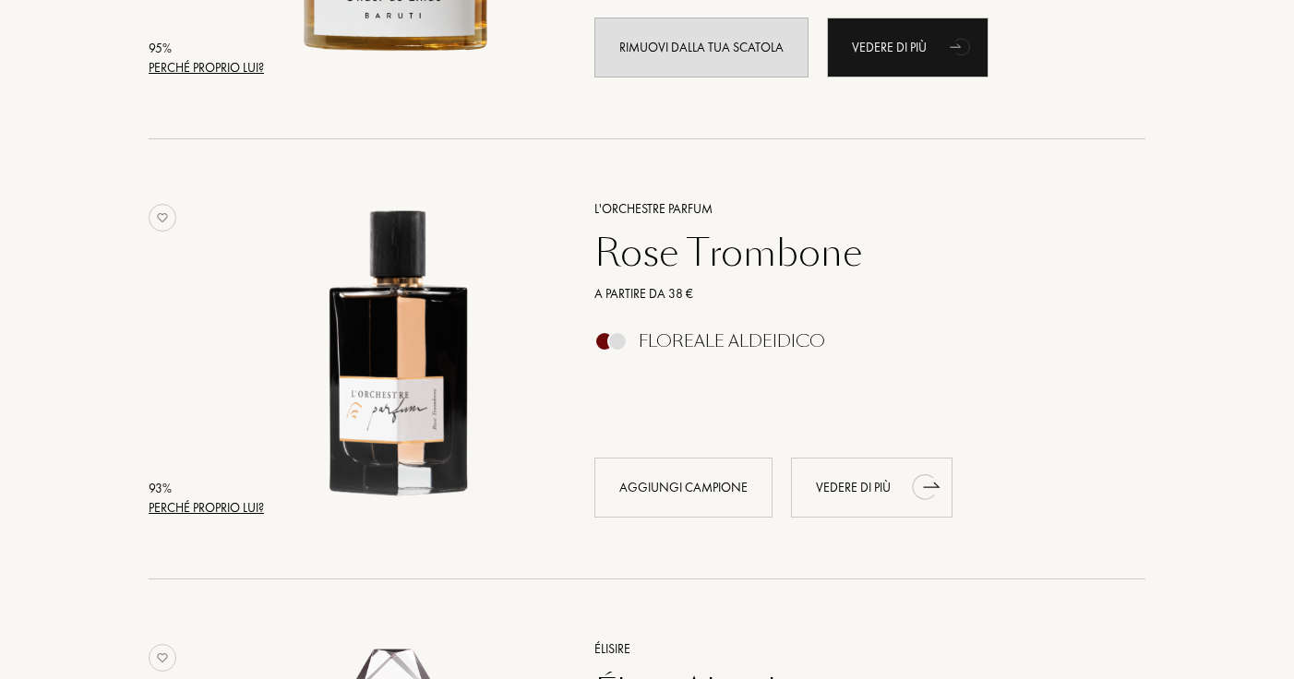
click at [912, 506] on div "Vedere di più" at bounding box center [872, 488] width 162 height 60
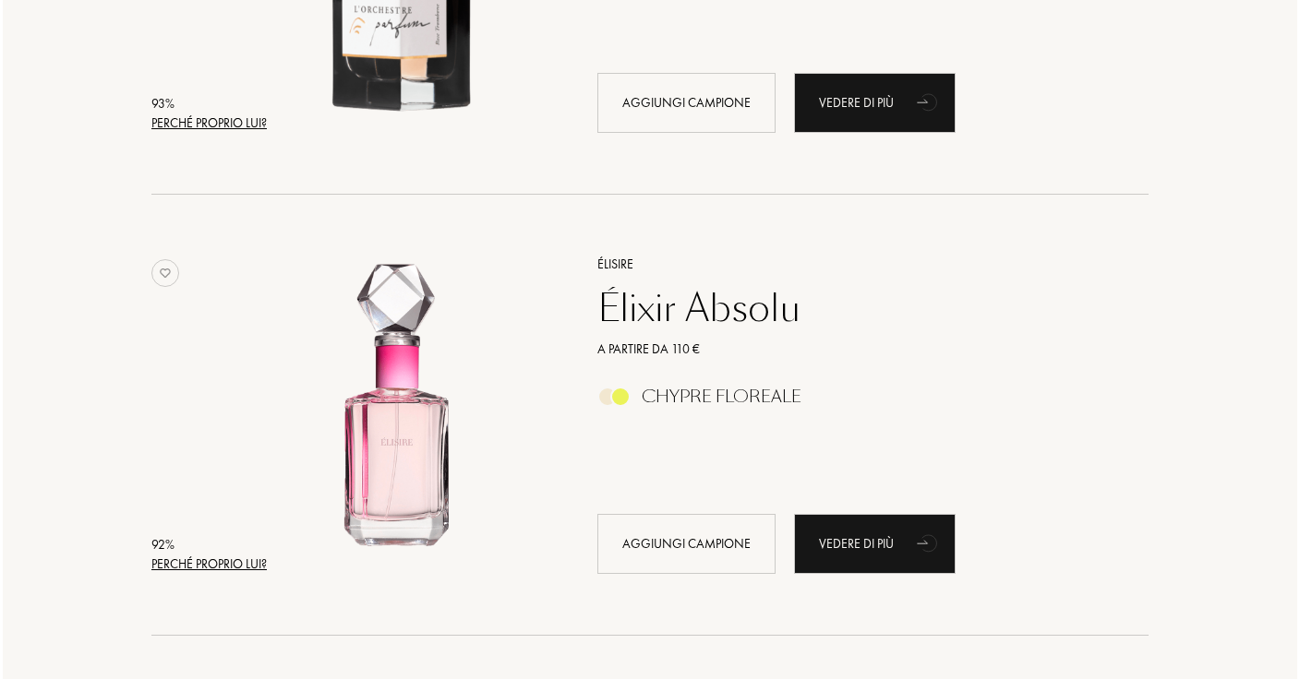
scroll to position [1432, 0]
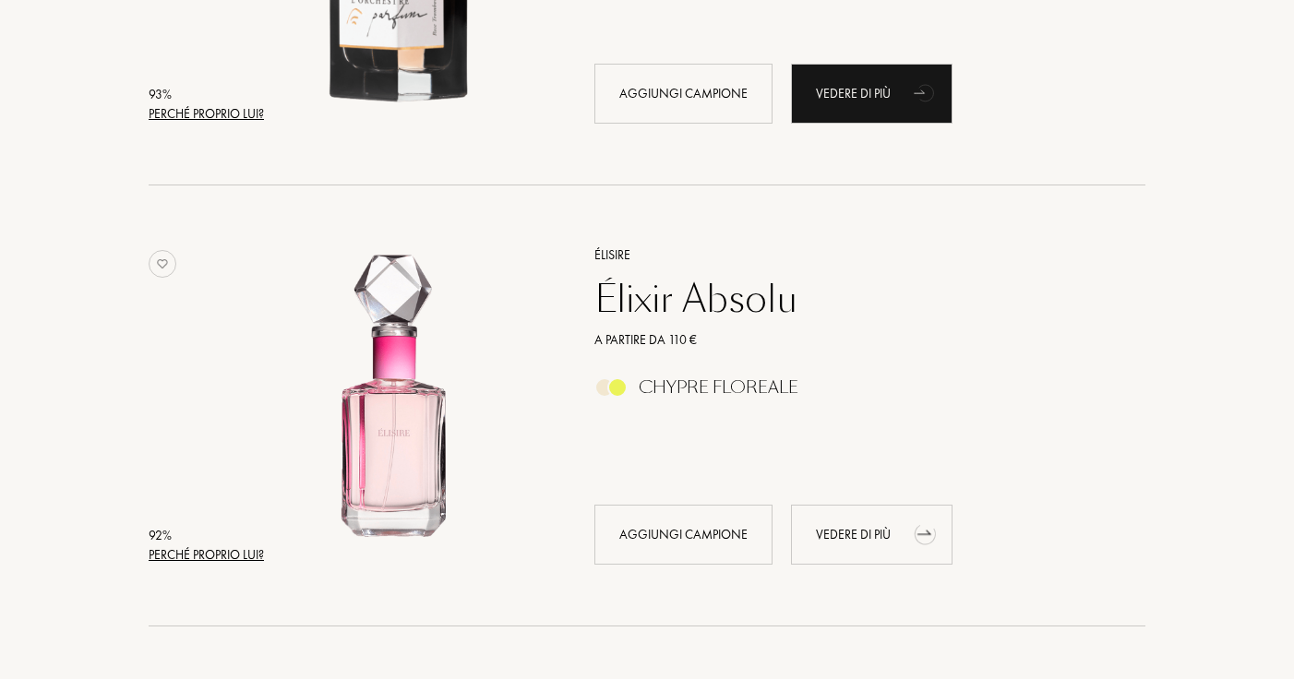
click at [837, 544] on div "Vedere di più" at bounding box center [872, 535] width 162 height 60
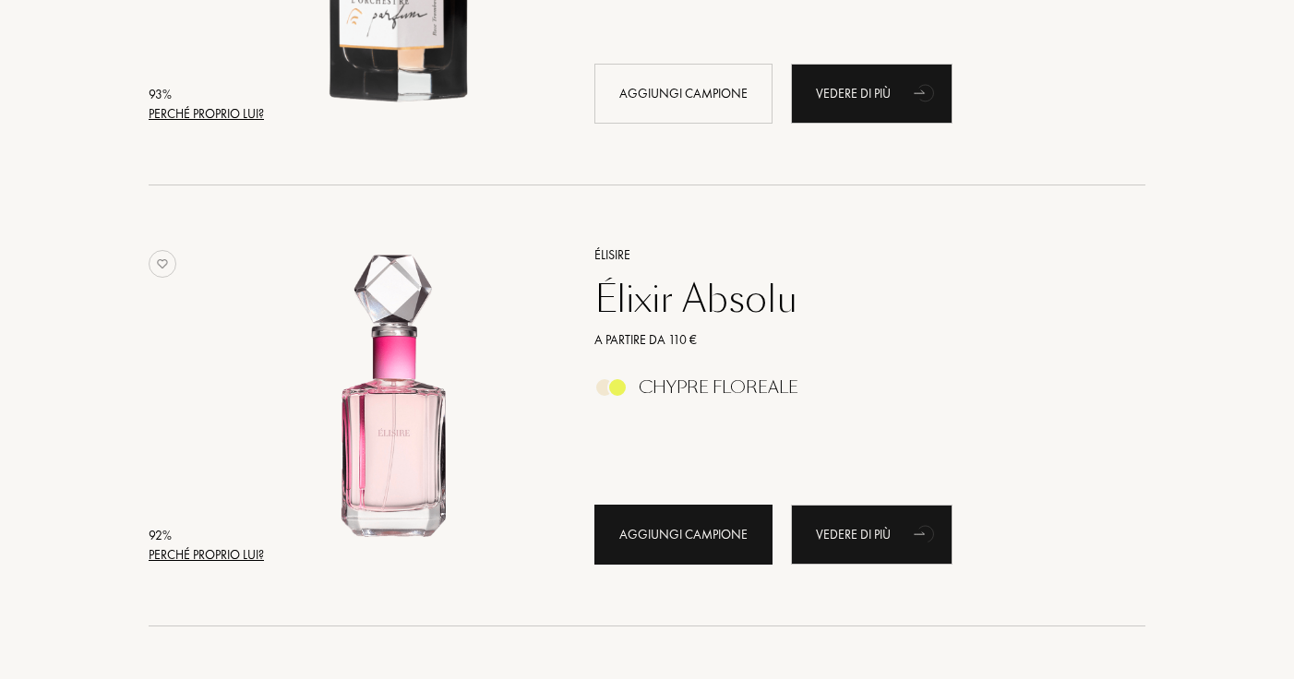
click at [683, 528] on div "Aggiungi campione" at bounding box center [683, 535] width 178 height 60
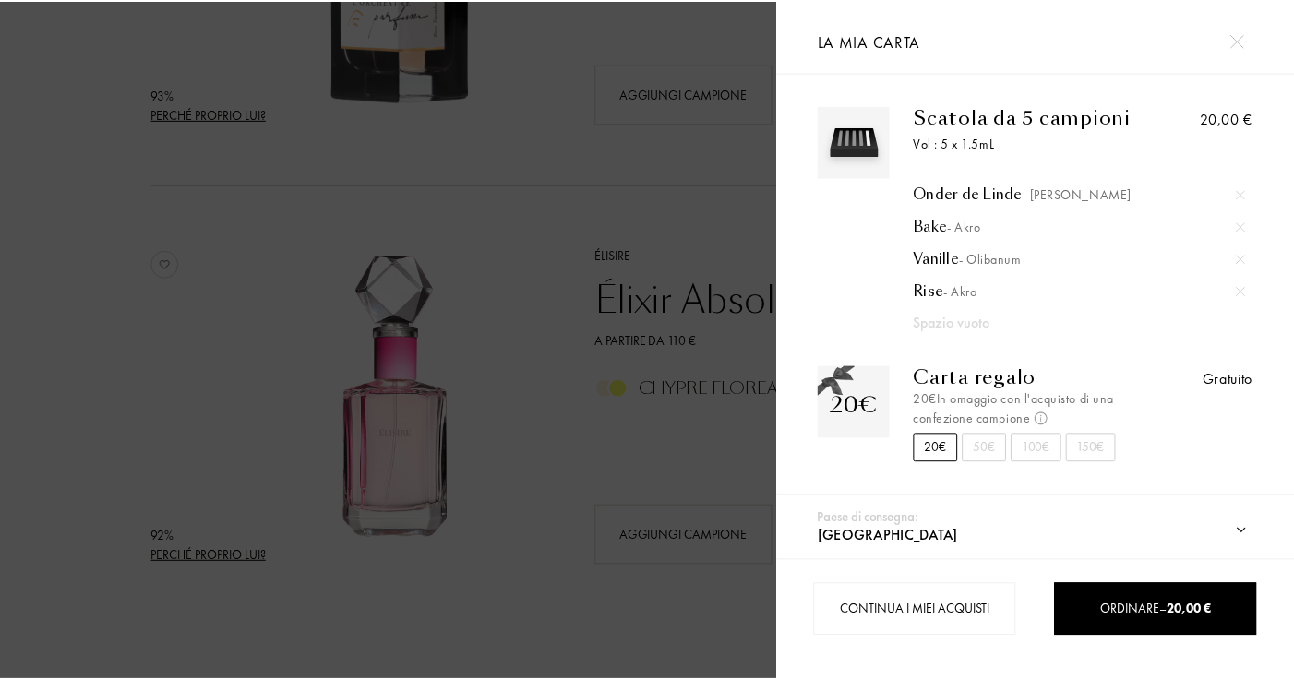
scroll to position [4, 0]
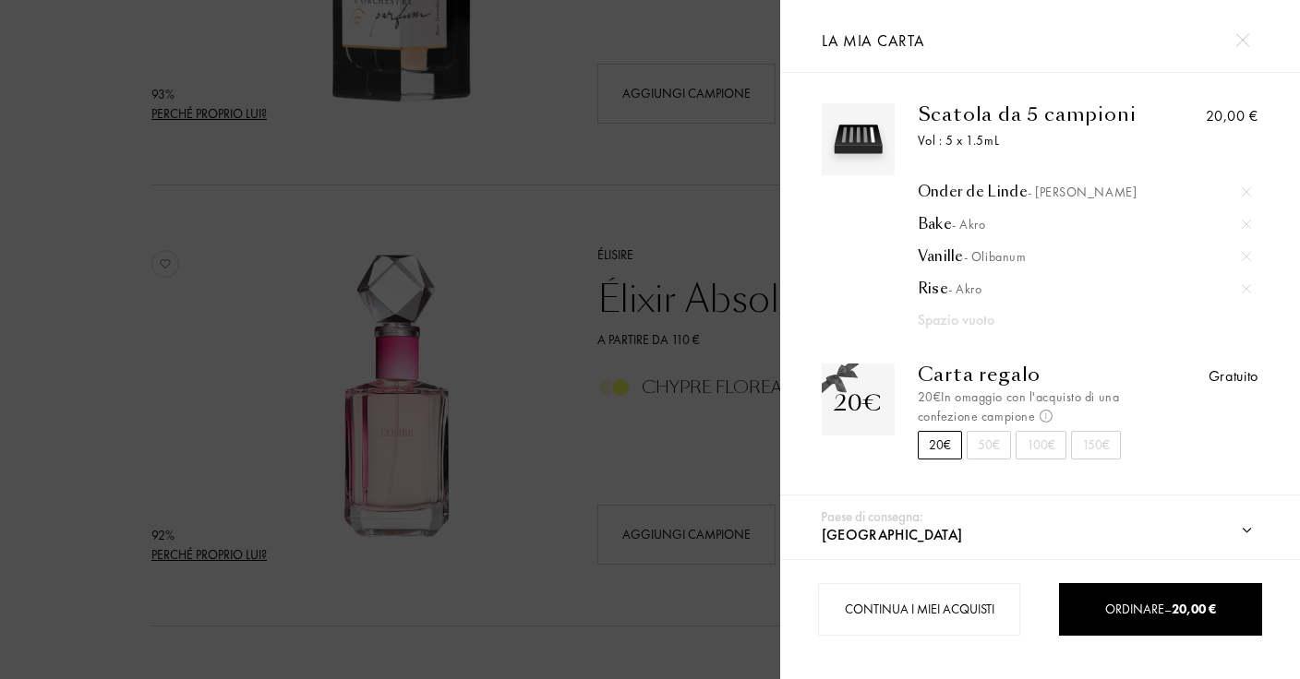
click at [457, 440] on div at bounding box center [390, 339] width 780 height 679
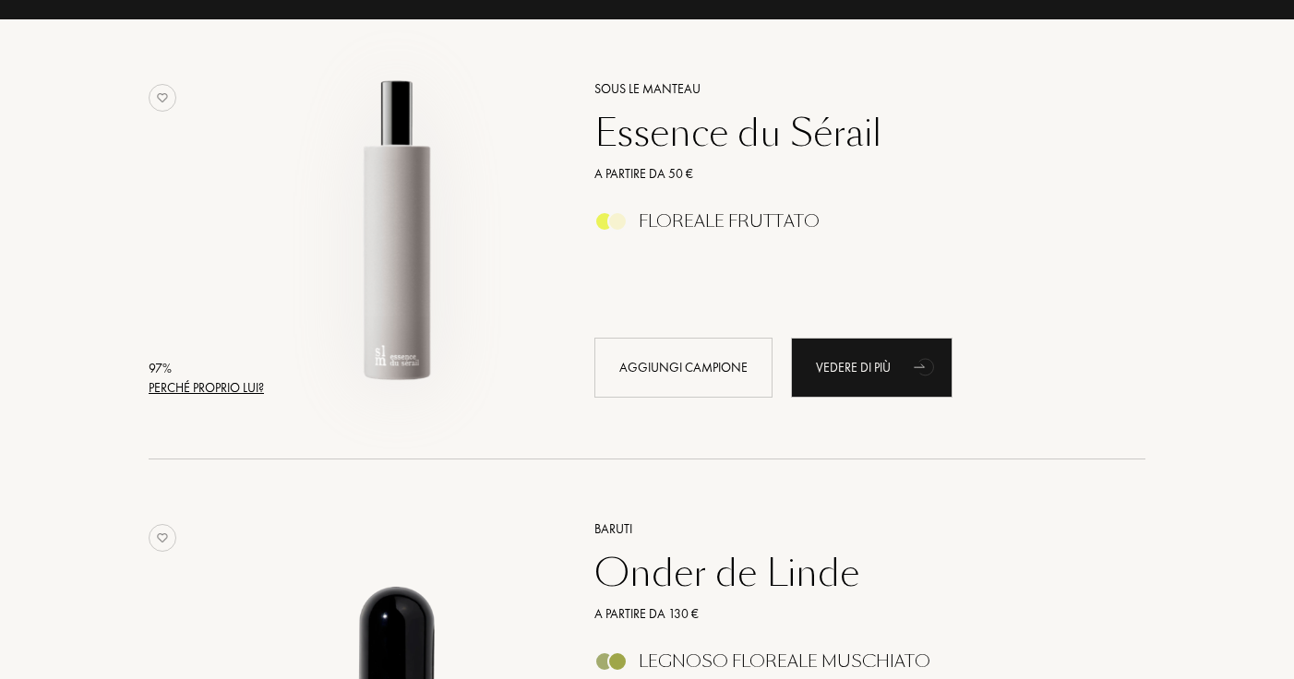
scroll to position [150, 0]
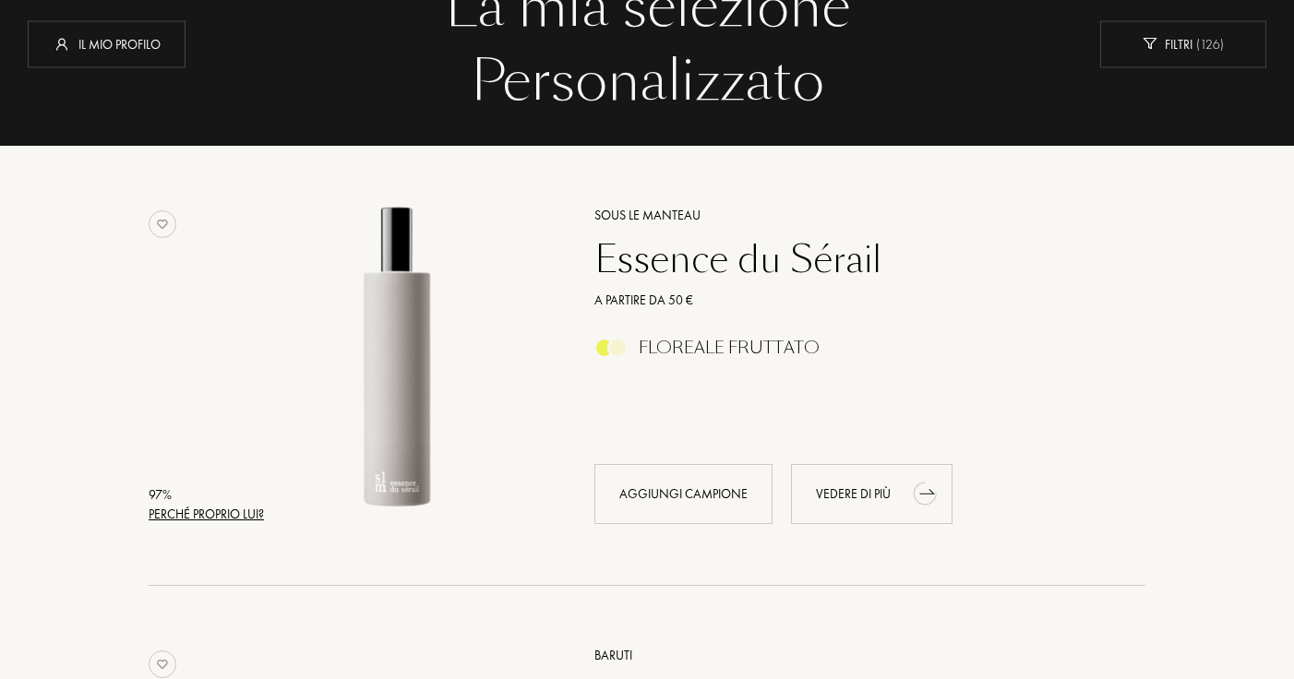
click at [820, 522] on div "Vedere di più" at bounding box center [872, 494] width 162 height 60
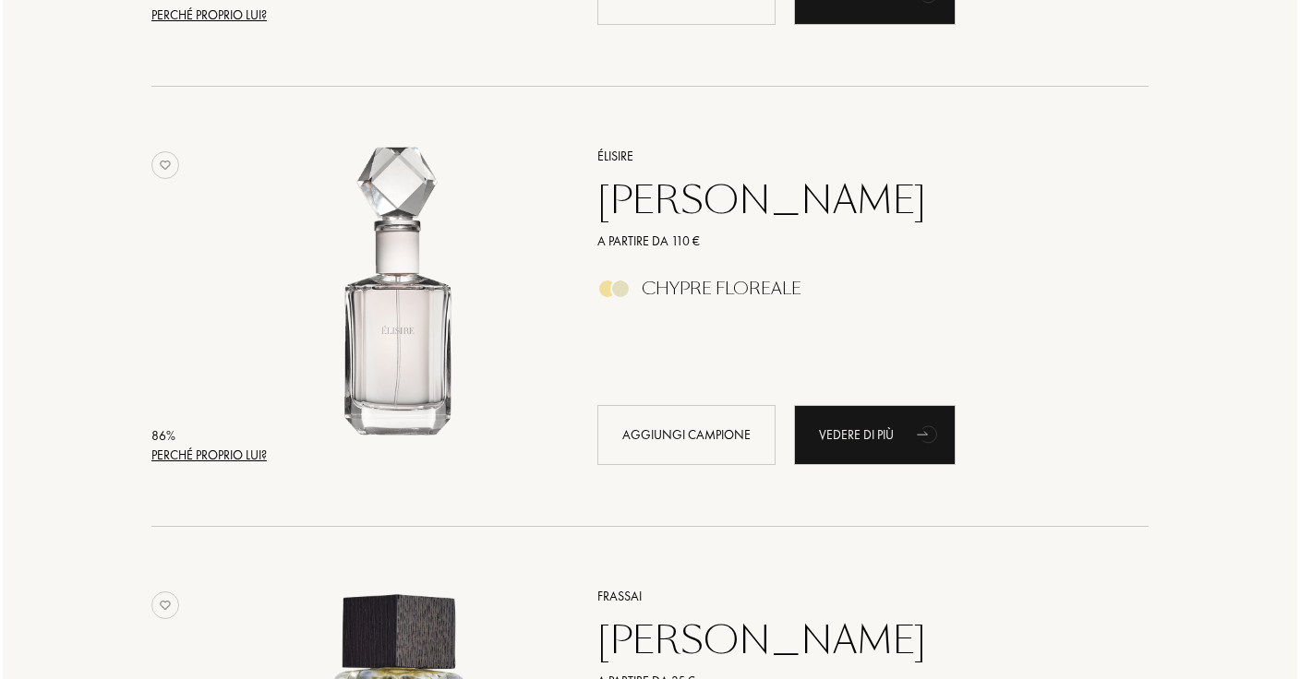
scroll to position [1973, 0]
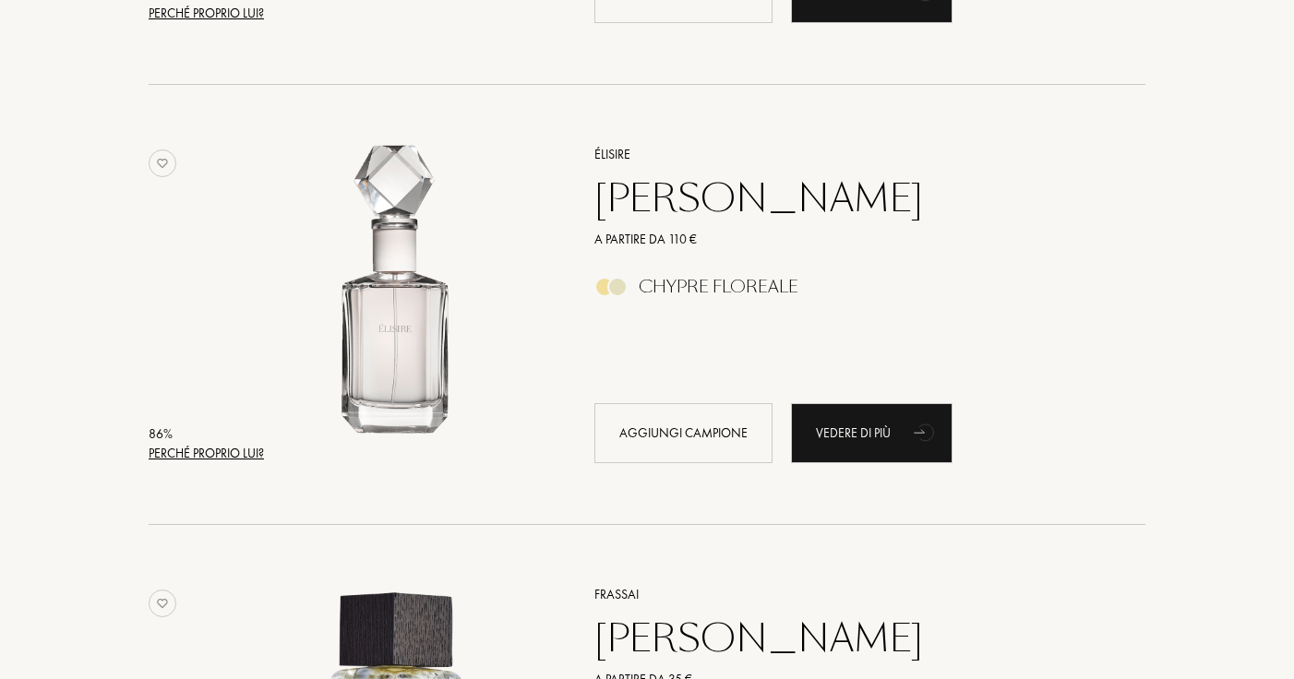
click at [218, 439] on div "86 %" at bounding box center [206, 434] width 115 height 19
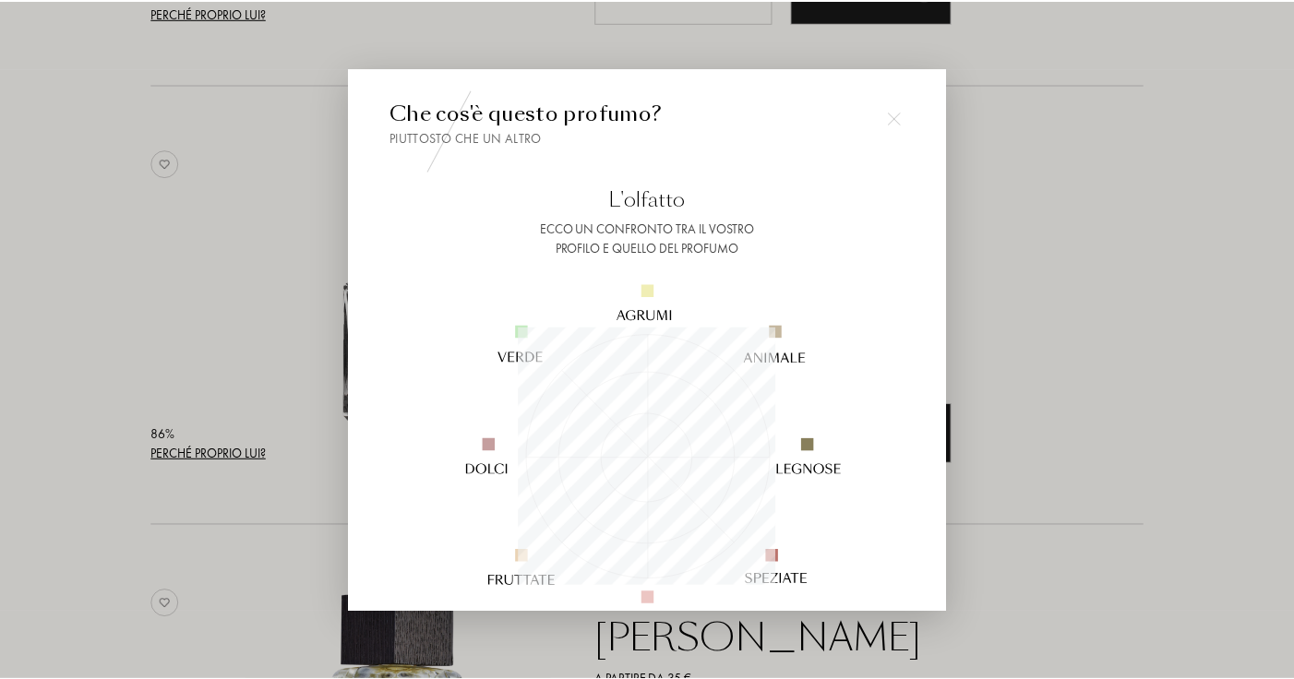
scroll to position [258, 258]
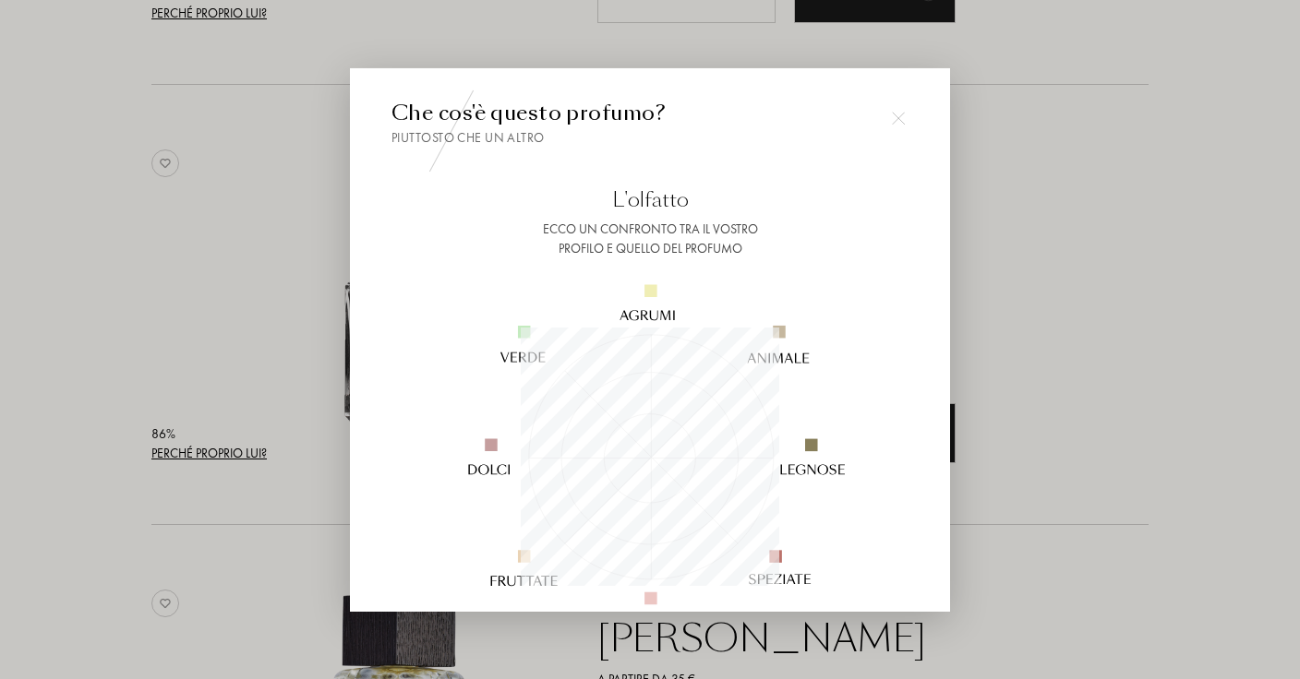
click at [282, 391] on div at bounding box center [650, 339] width 1300 height 679
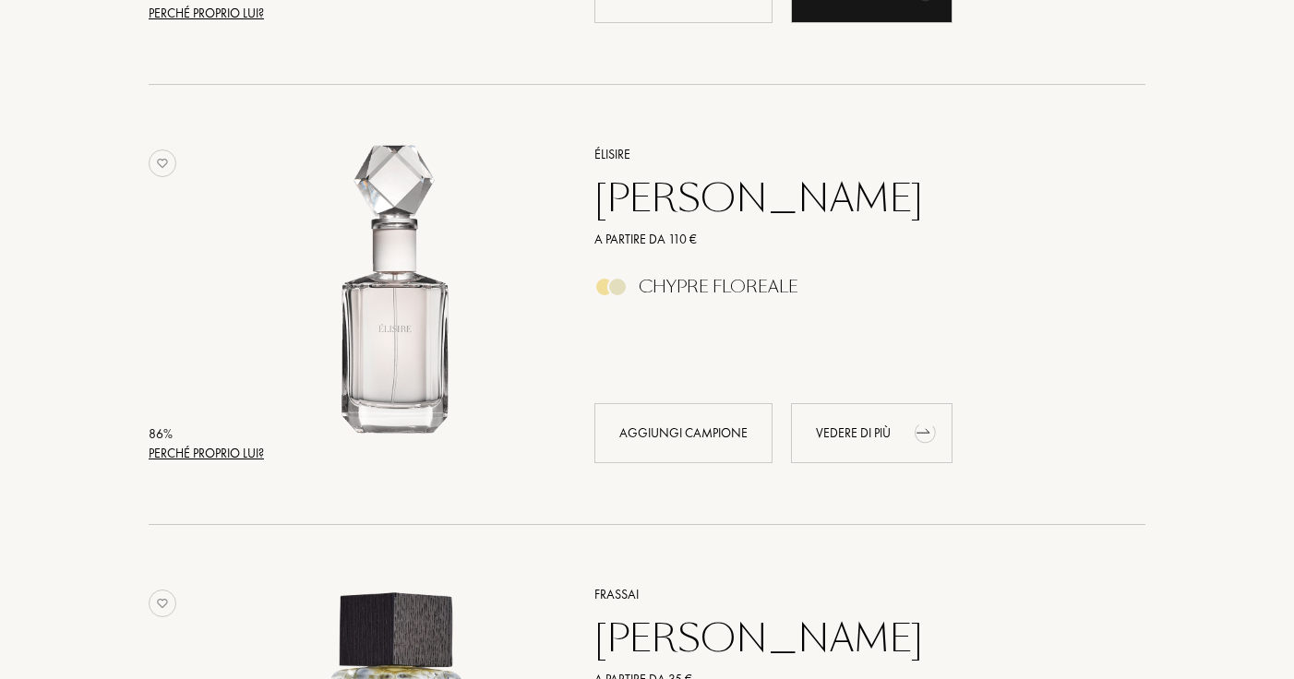
click at [879, 436] on div "Vedere di più" at bounding box center [872, 433] width 162 height 60
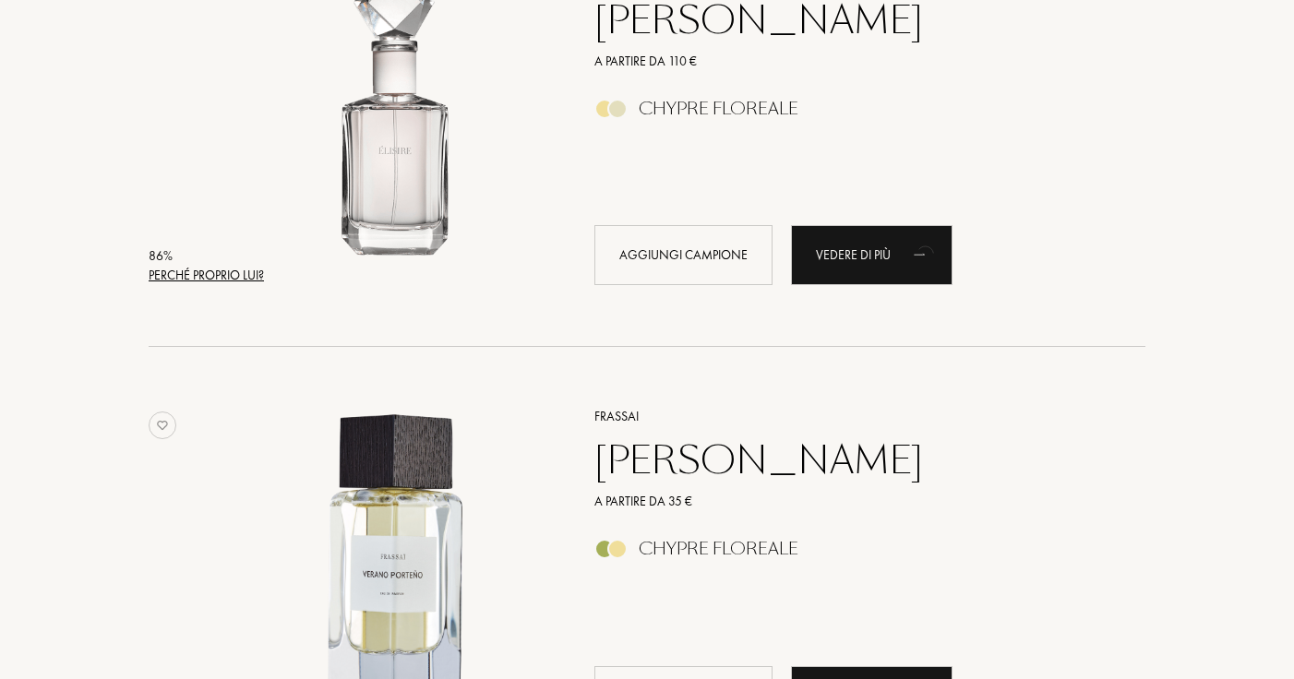
scroll to position [2348, 0]
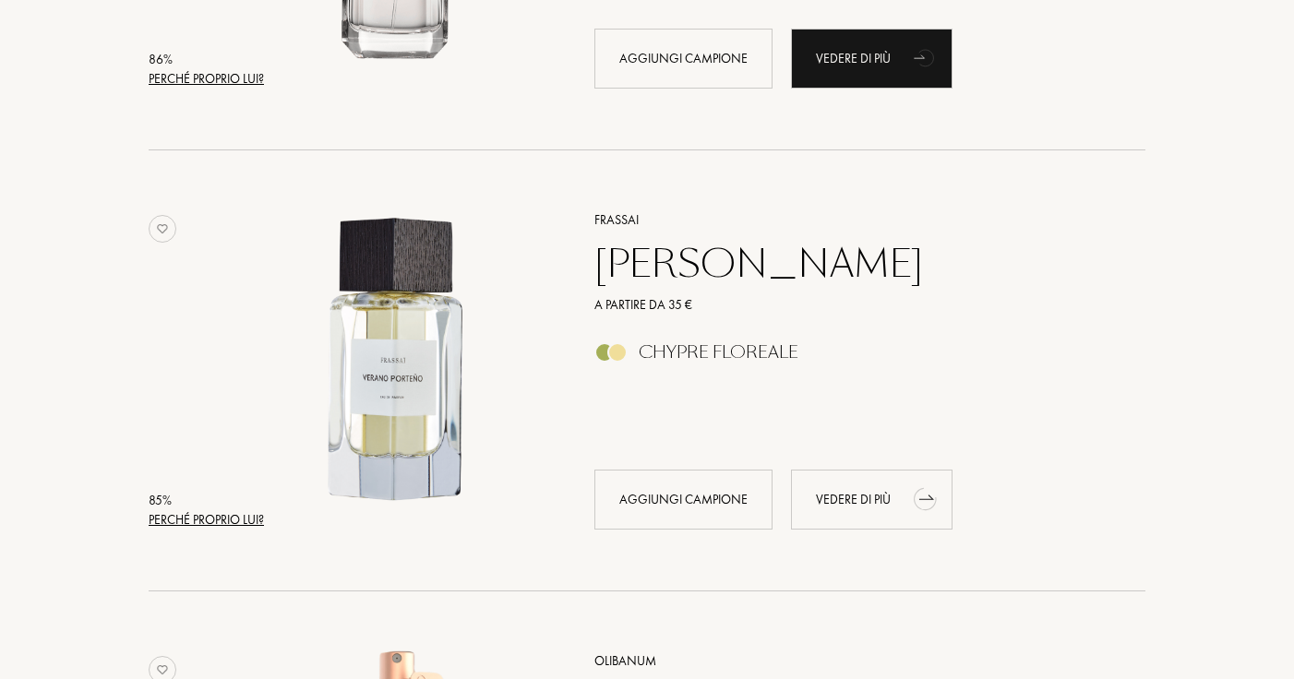
click at [859, 495] on div "Vedere di più" at bounding box center [872, 500] width 162 height 60
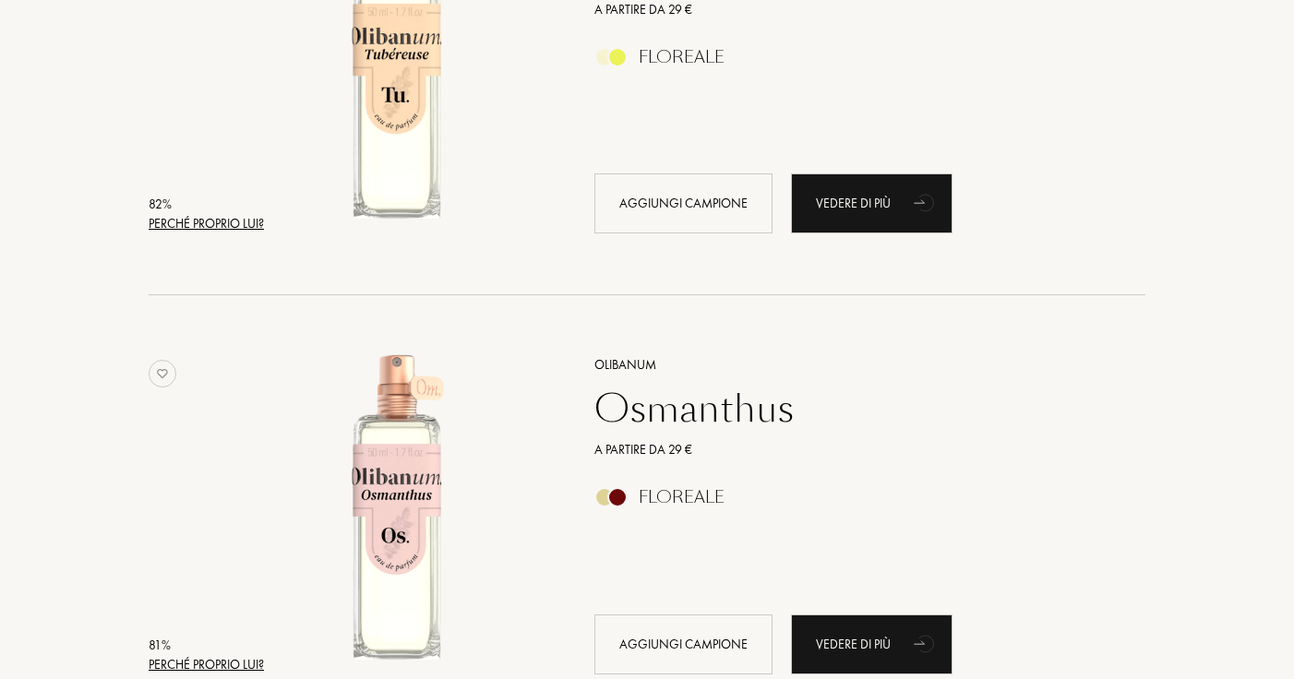
scroll to position [3140, 0]
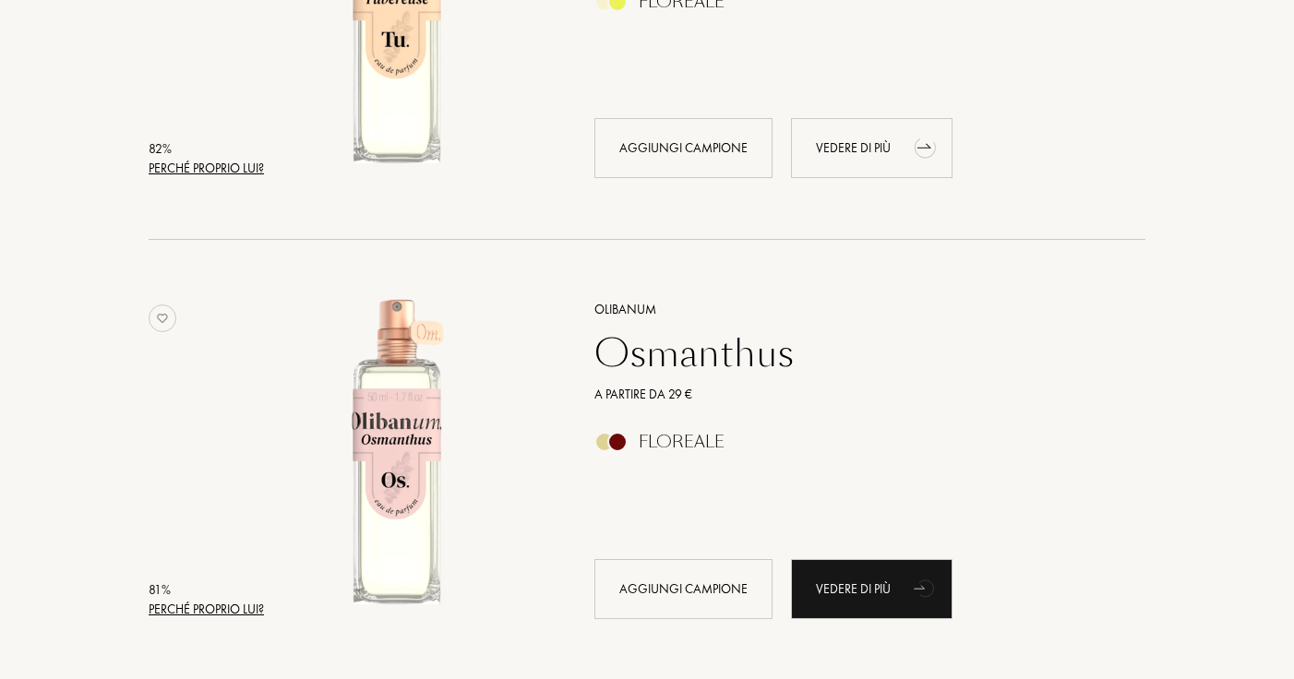
click at [899, 143] on div "Vedere di più" at bounding box center [872, 148] width 162 height 60
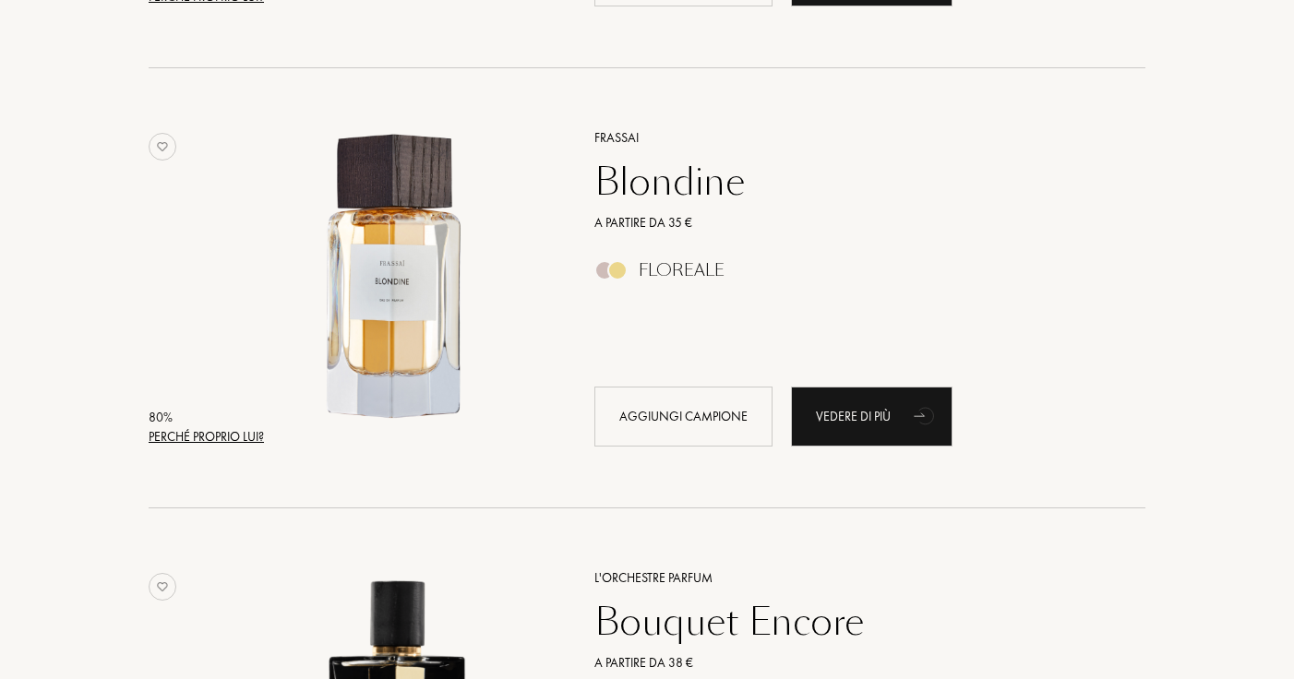
scroll to position [3777, 0]
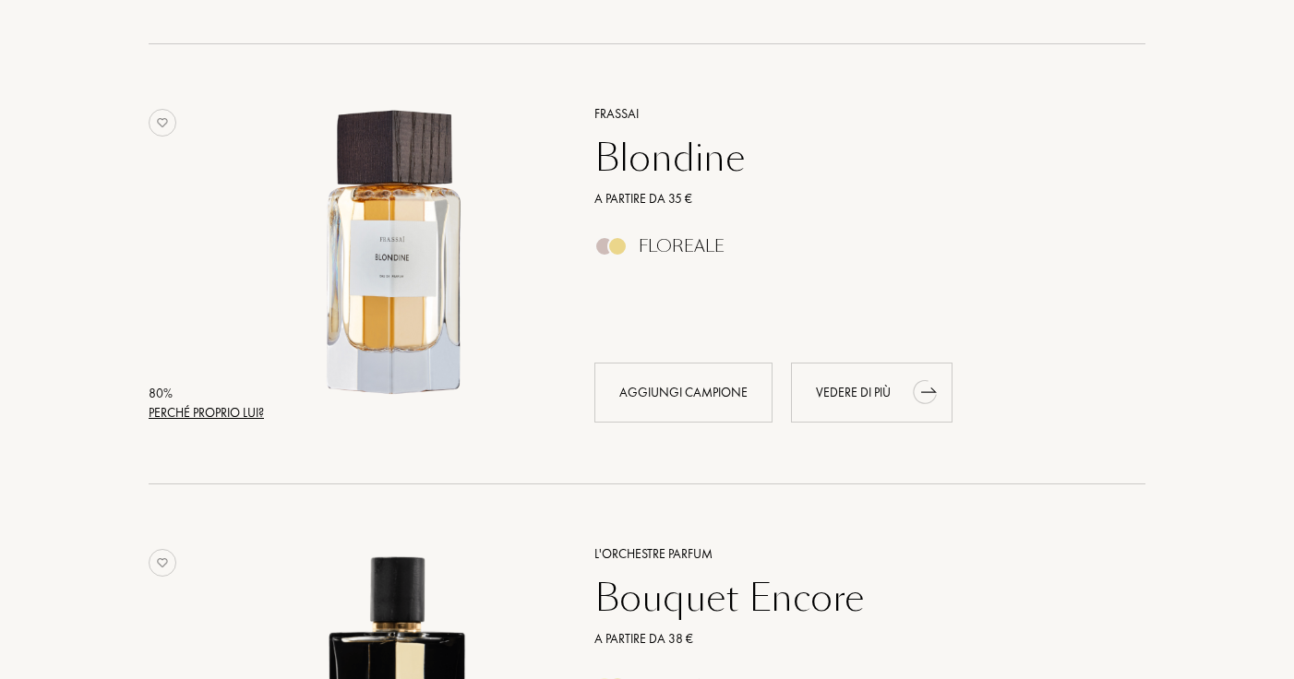
click at [805, 409] on div "Vedere di più" at bounding box center [872, 393] width 162 height 60
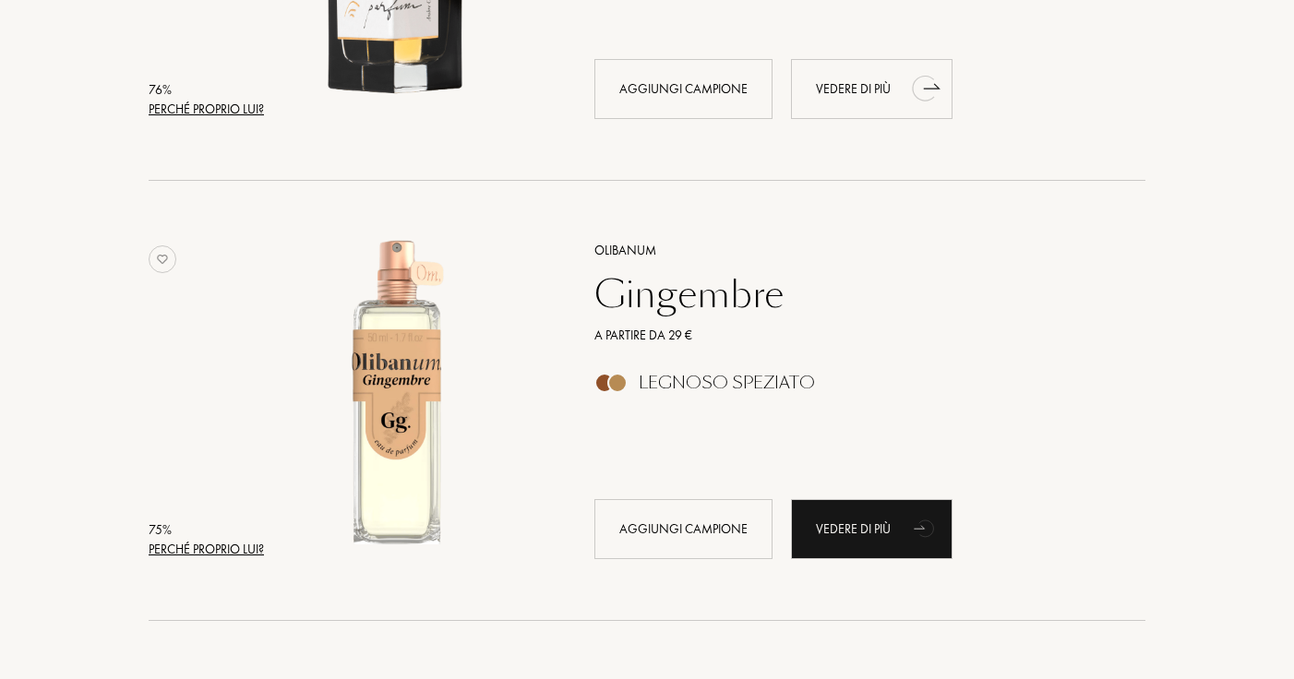
scroll to position [8052, 0]
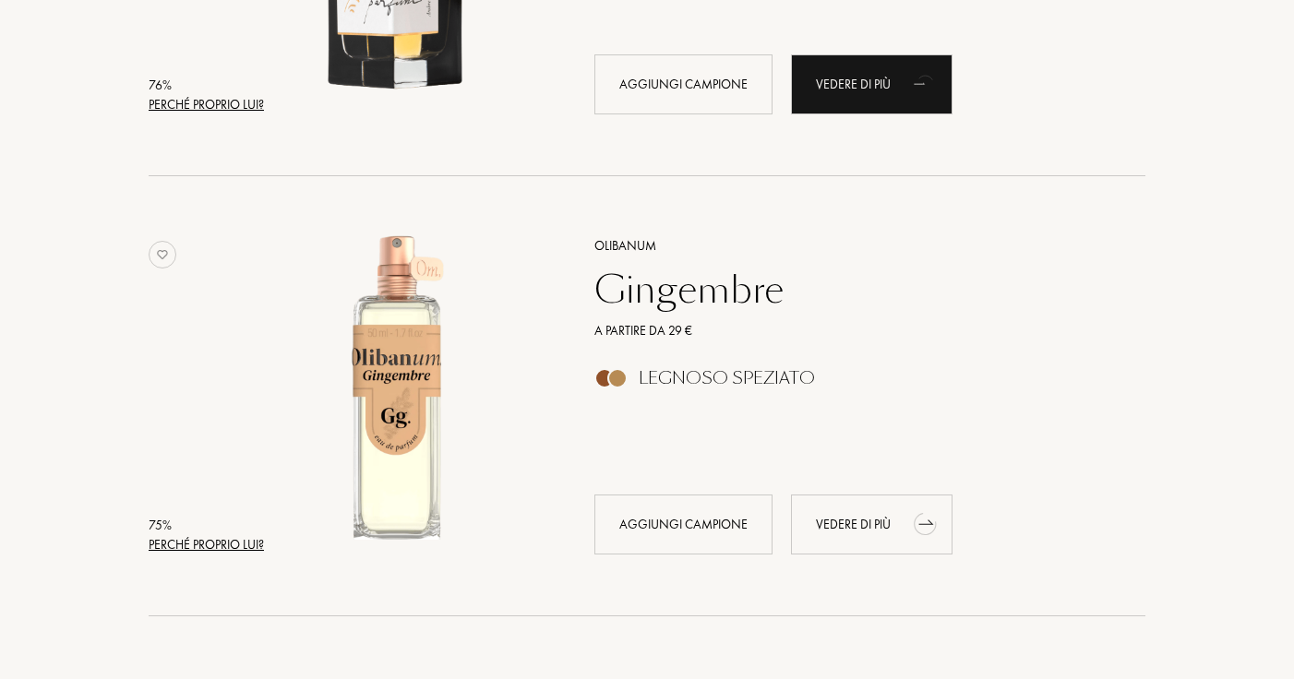
click at [821, 528] on div "Vedere di più" at bounding box center [872, 525] width 162 height 60
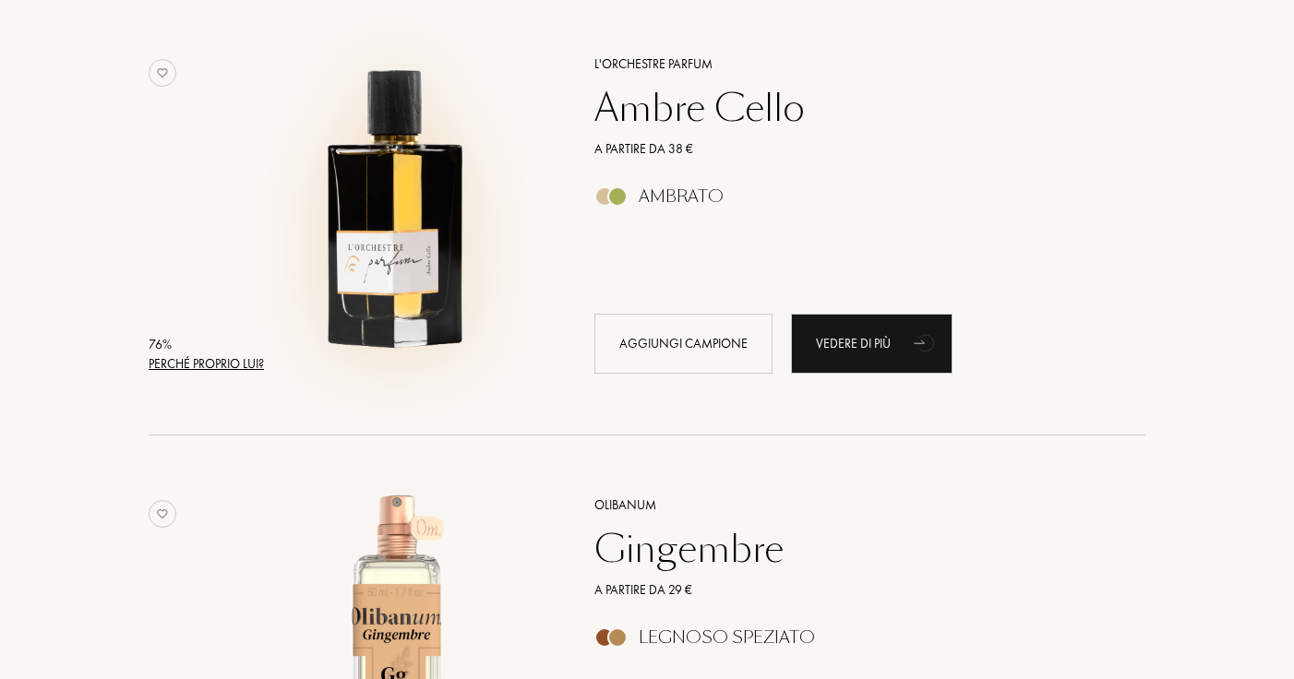
scroll to position [7796, 0]
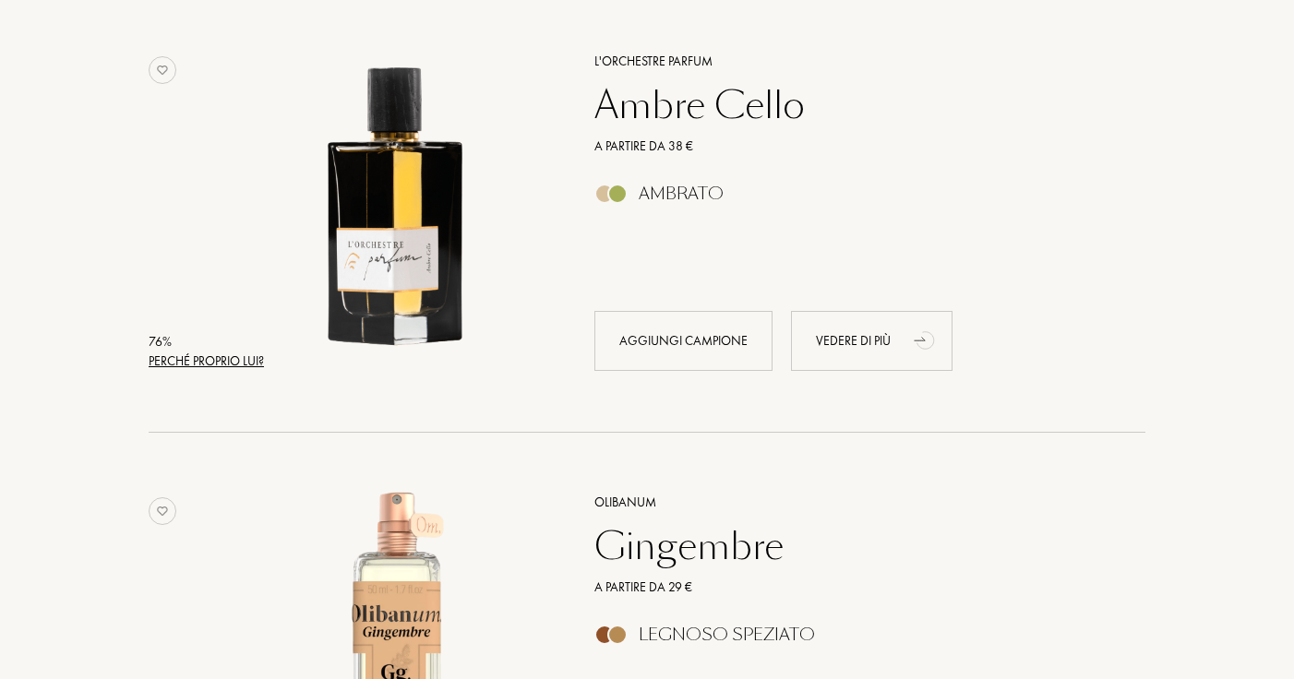
click at [893, 354] on div "Vedere di più" at bounding box center [872, 341] width 162 height 60
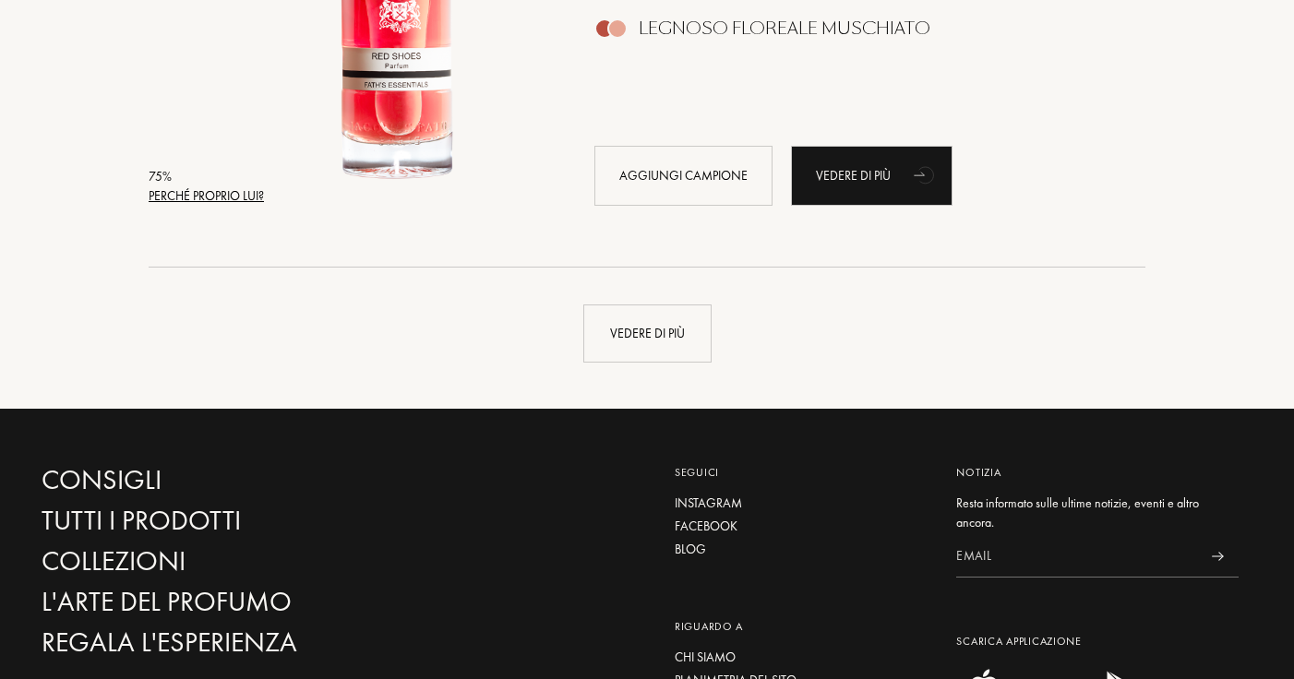
scroll to position [8929, 0]
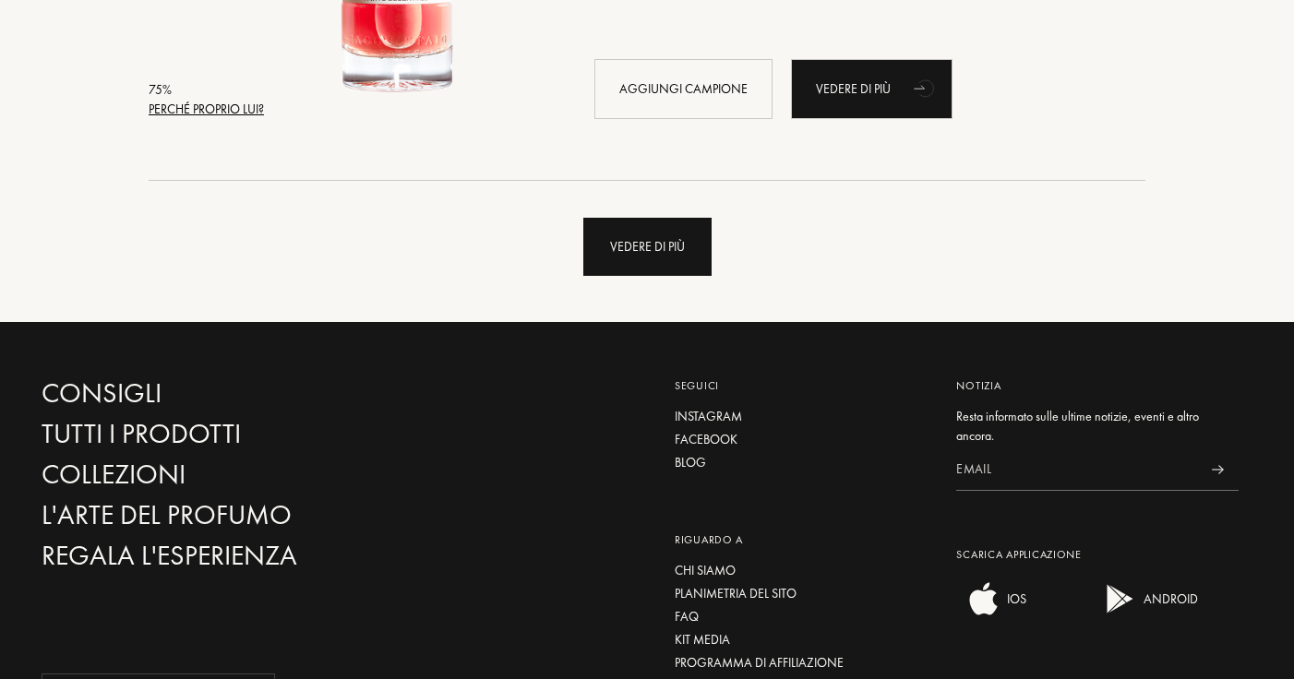
click at [649, 230] on div "Vedere di più" at bounding box center [647, 247] width 128 height 58
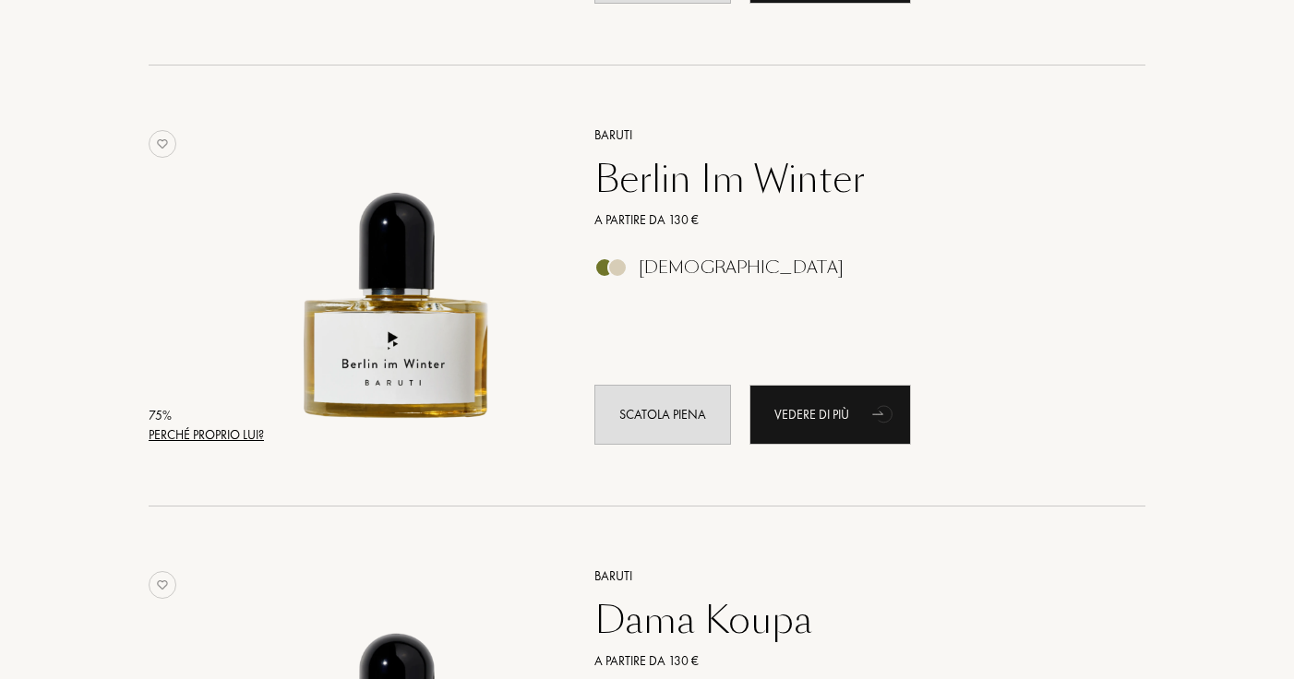
scroll to position [10368, 0]
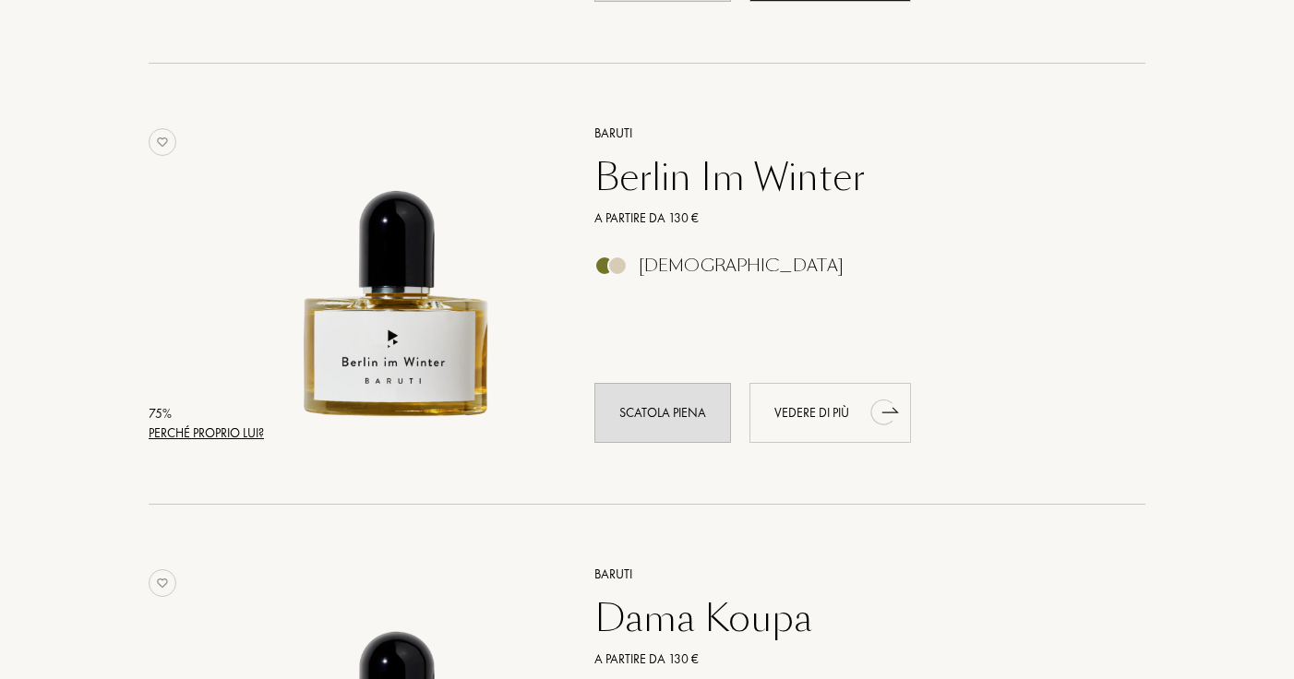
click at [841, 405] on div "Vedere di più" at bounding box center [830, 413] width 162 height 60
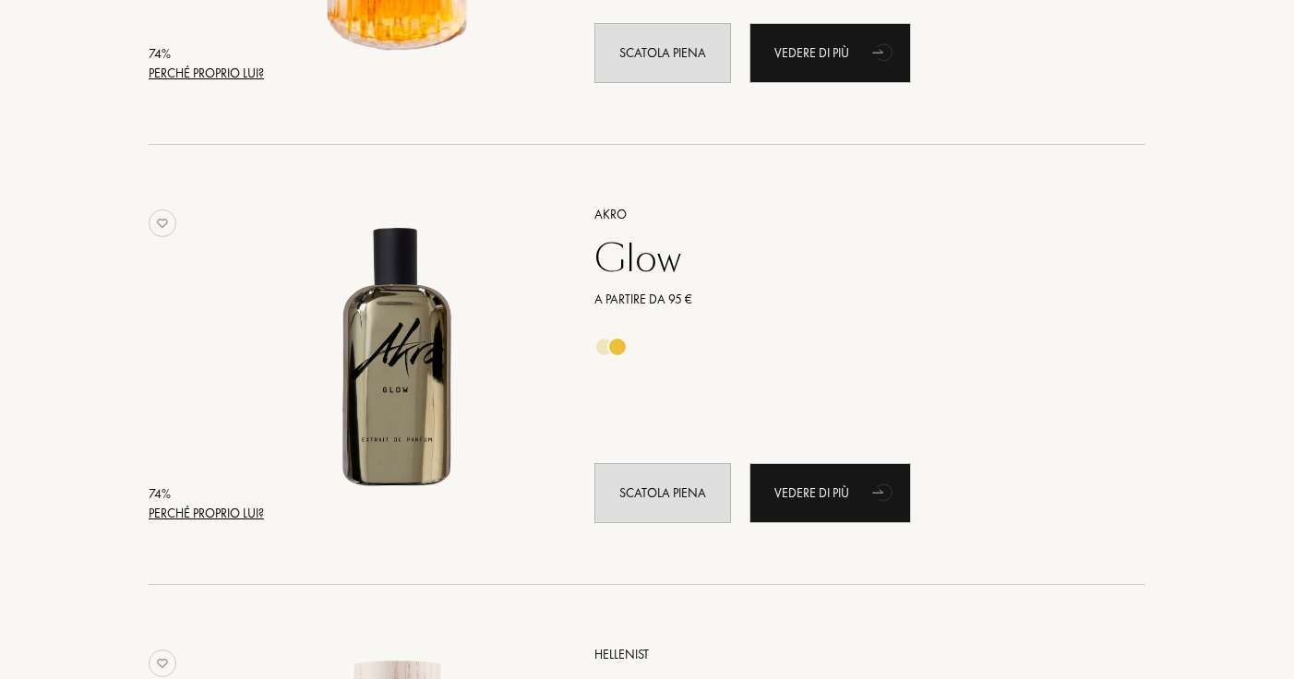
scroll to position [11691, 0]
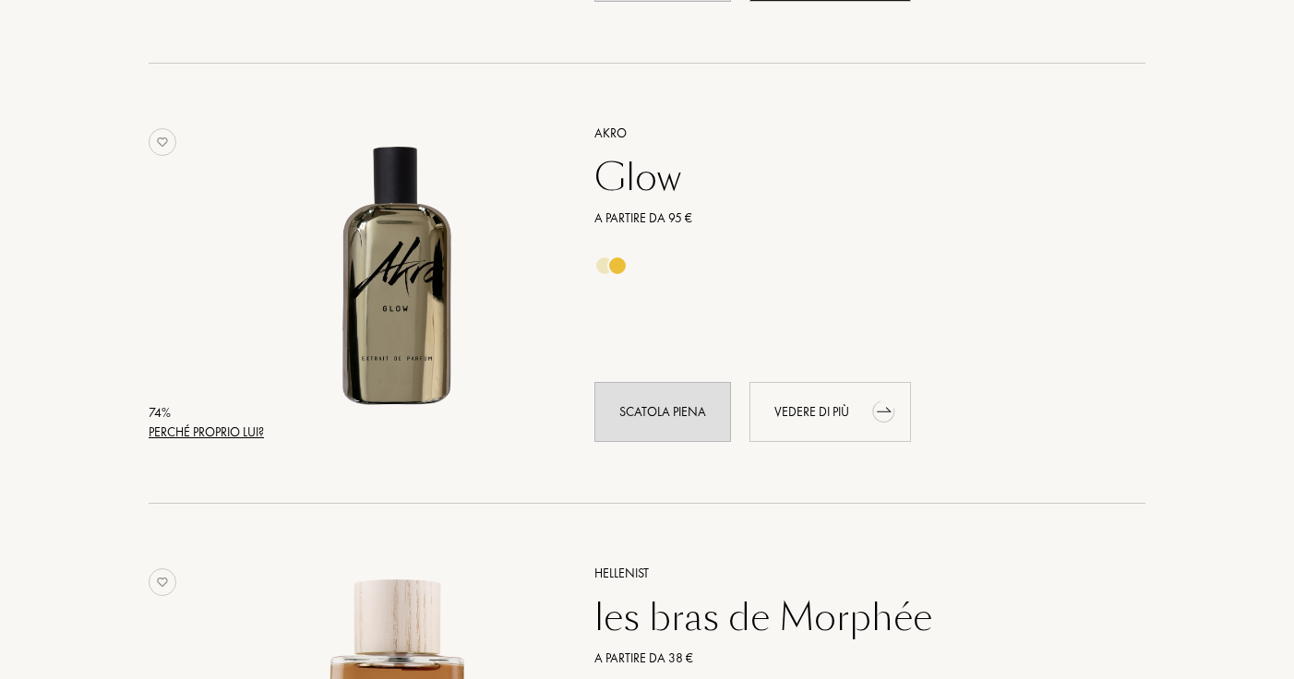
click at [840, 406] on div "Vedere di più" at bounding box center [830, 412] width 162 height 60
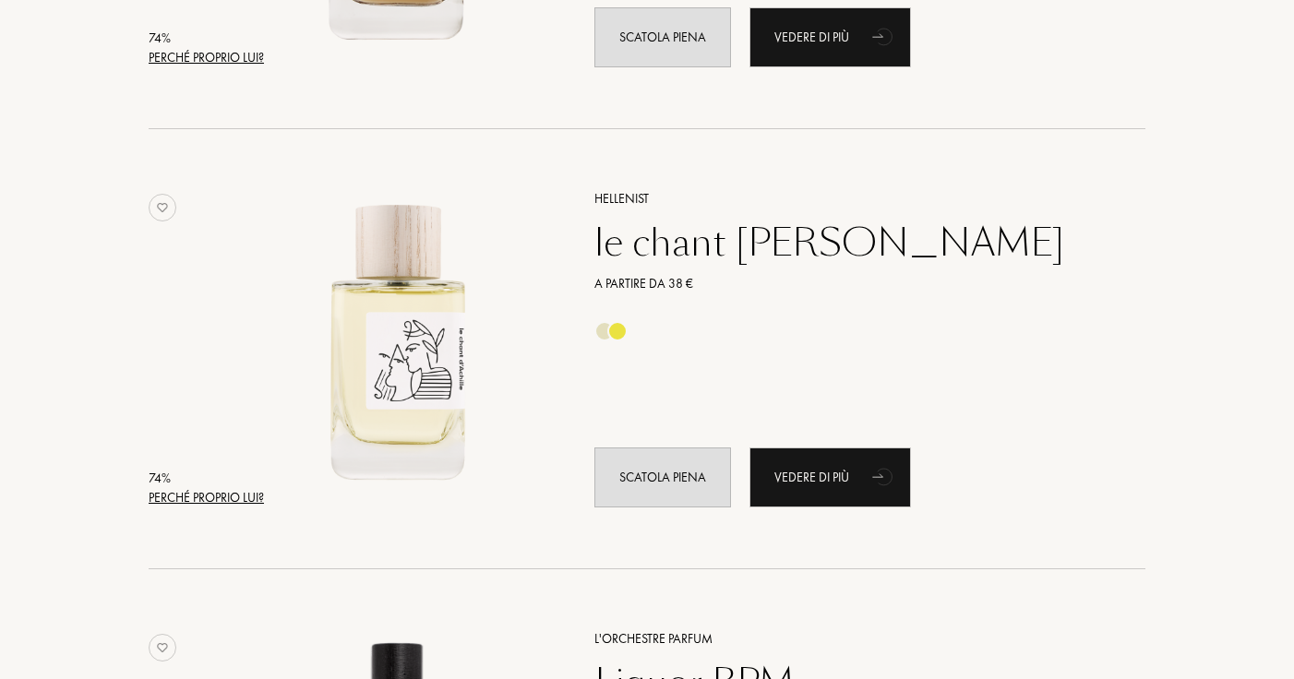
scroll to position [12636, 0]
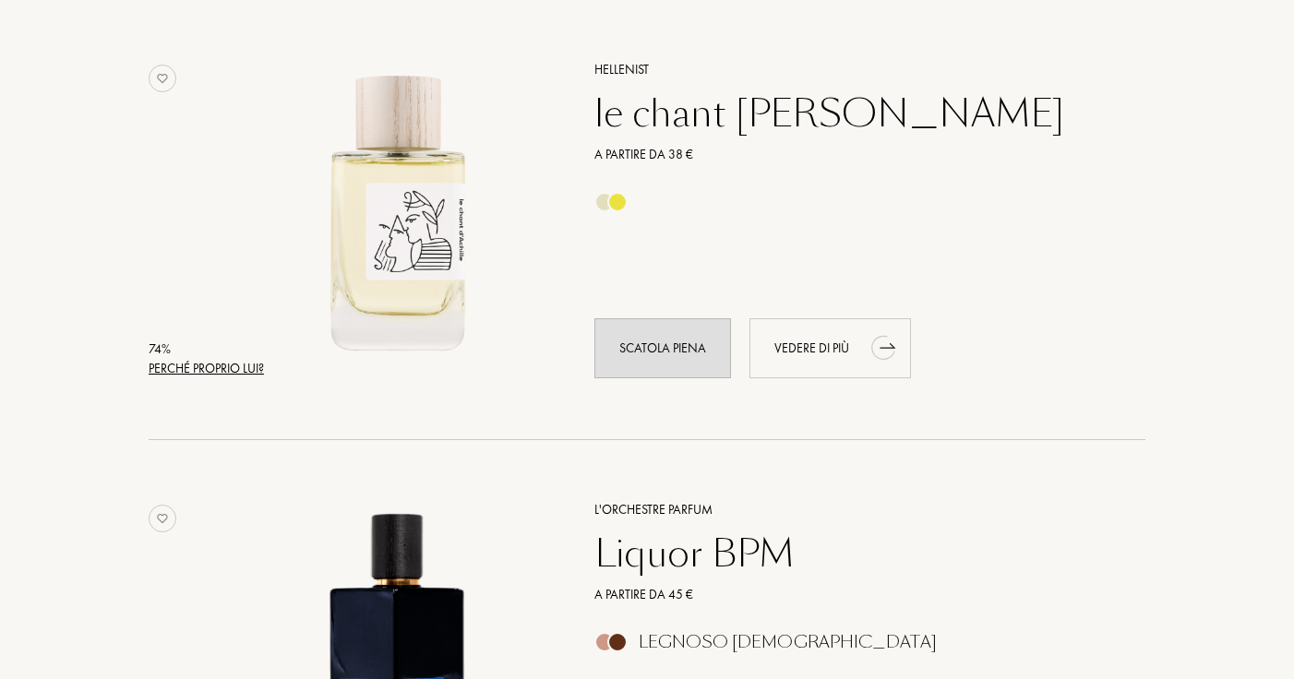
click at [821, 322] on div "Vedere di più" at bounding box center [830, 348] width 162 height 60
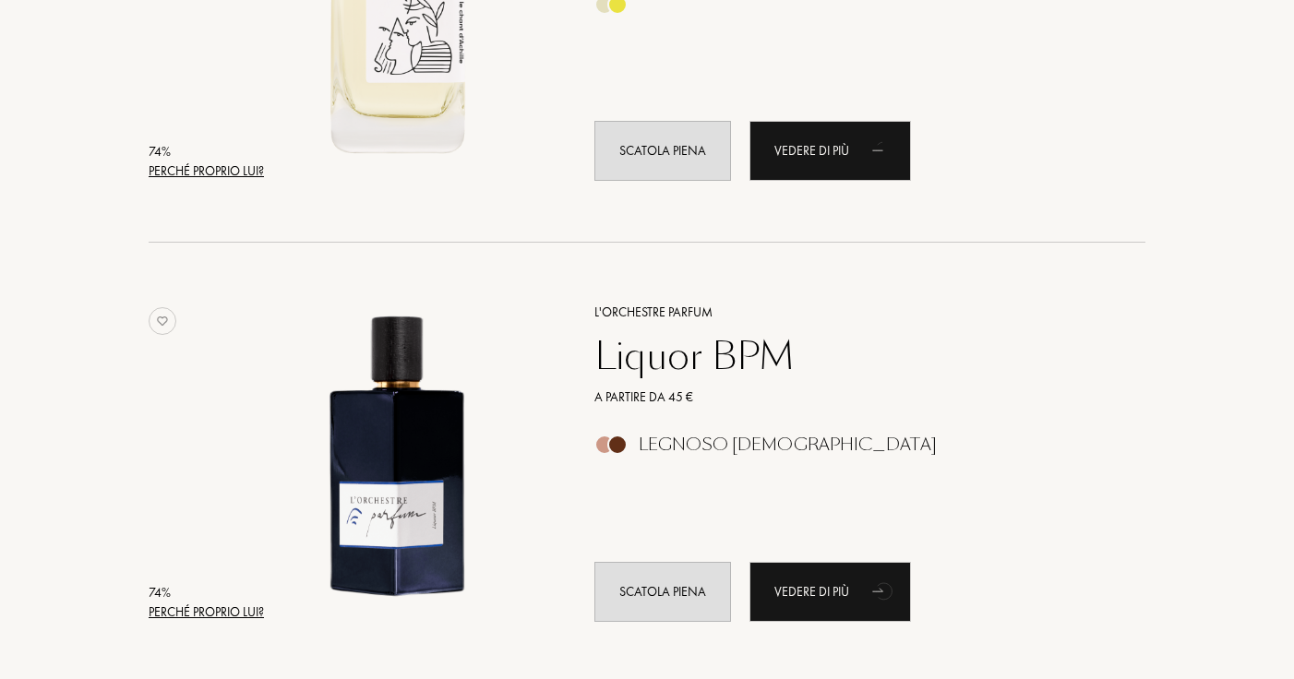
scroll to position [13099, 0]
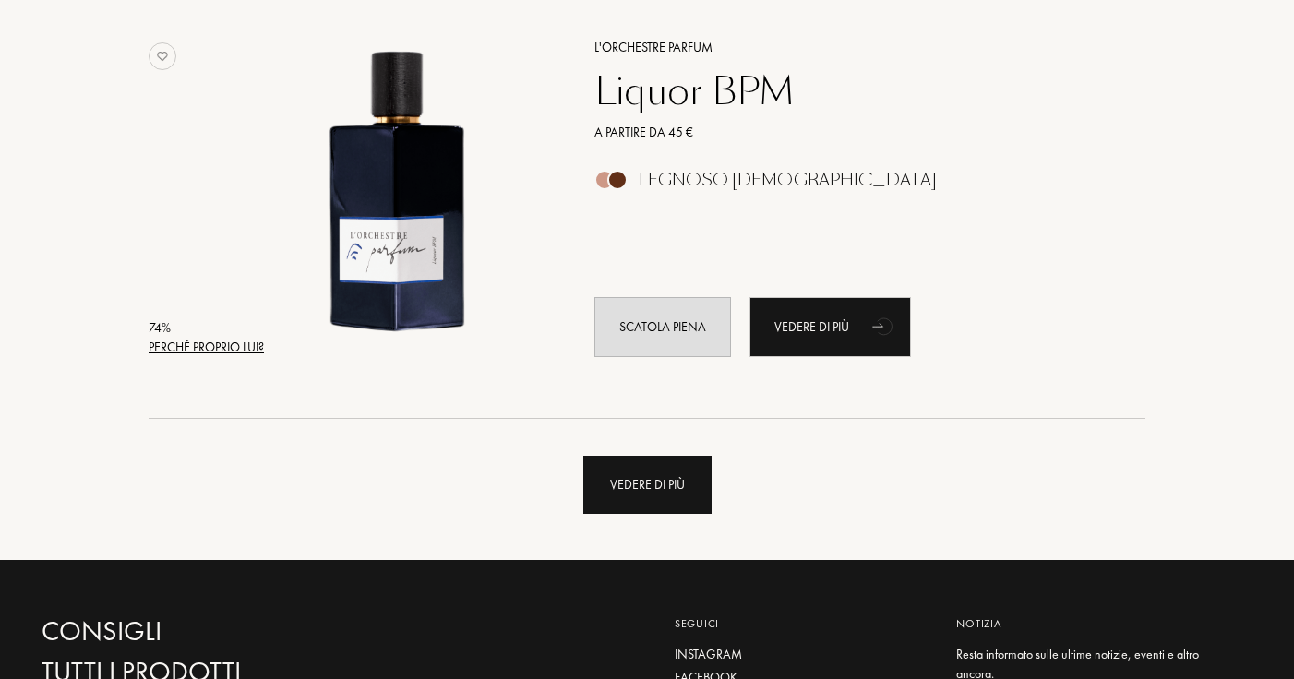
click at [632, 489] on div "Vedere di più" at bounding box center [647, 485] width 128 height 58
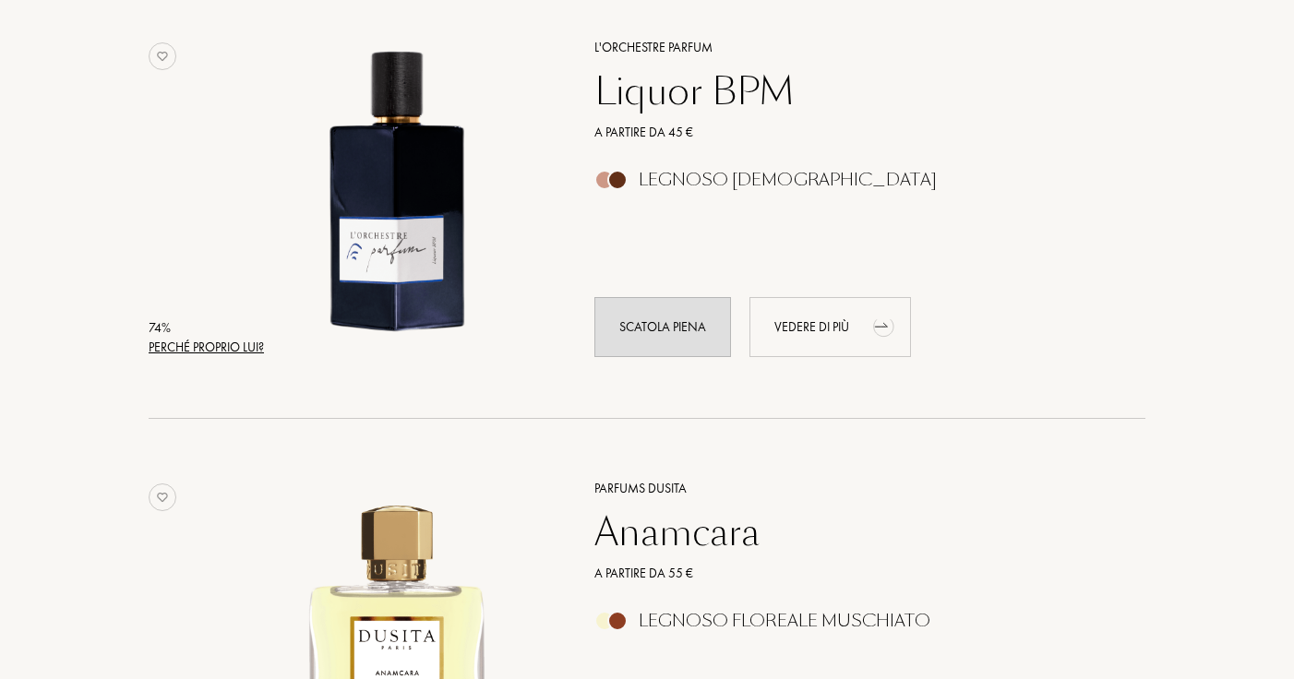
click at [826, 338] on div "Vedere di più" at bounding box center [830, 327] width 162 height 60
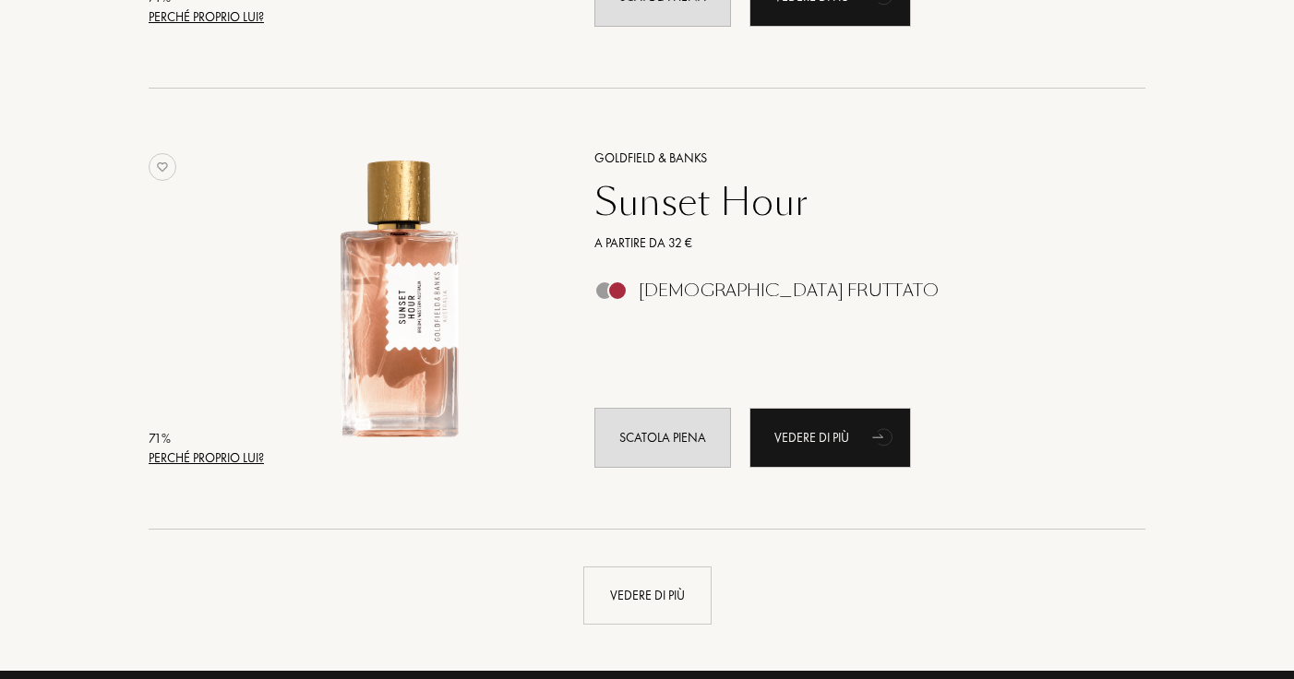
scroll to position [17438, 0]
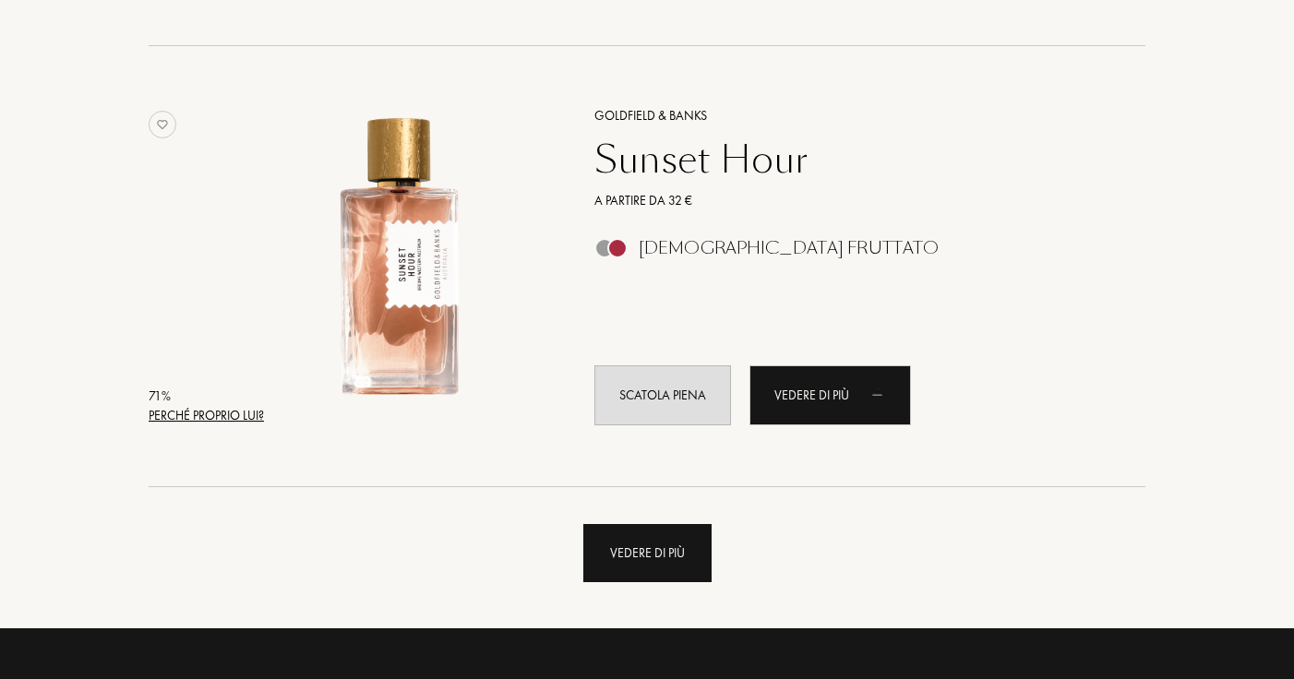
click at [683, 531] on div "Vedere di più" at bounding box center [647, 553] width 128 height 58
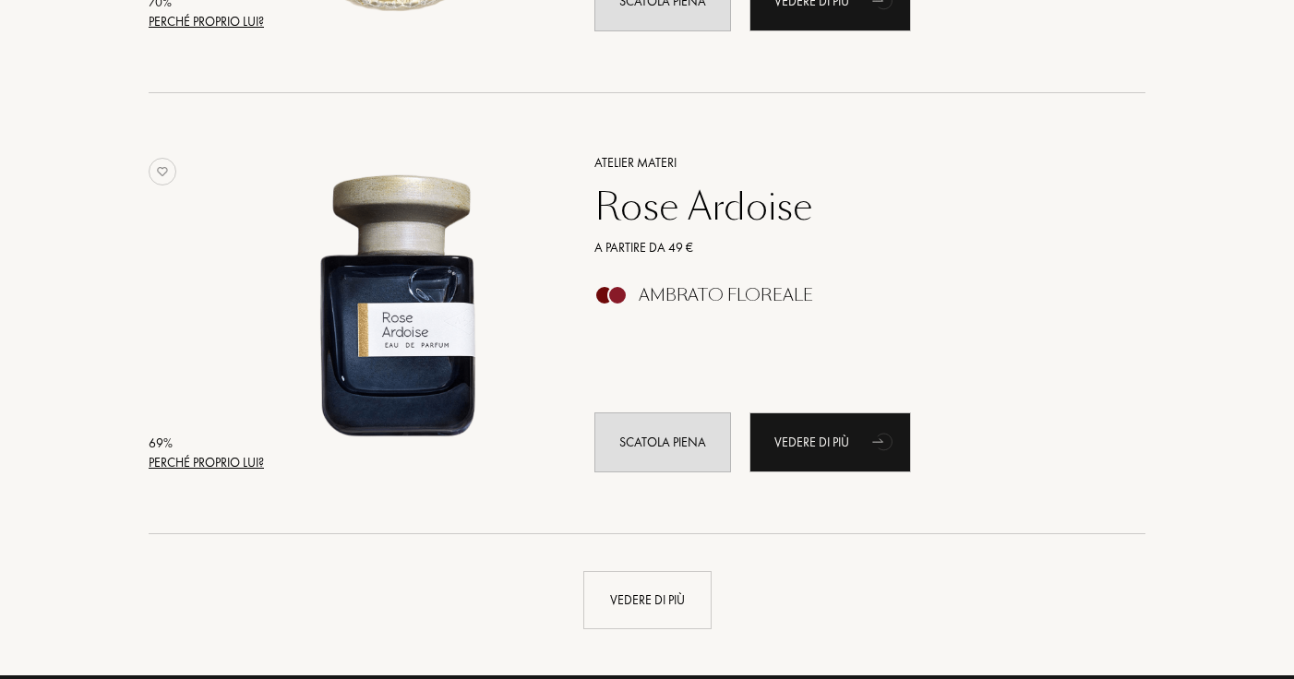
scroll to position [21800, 0]
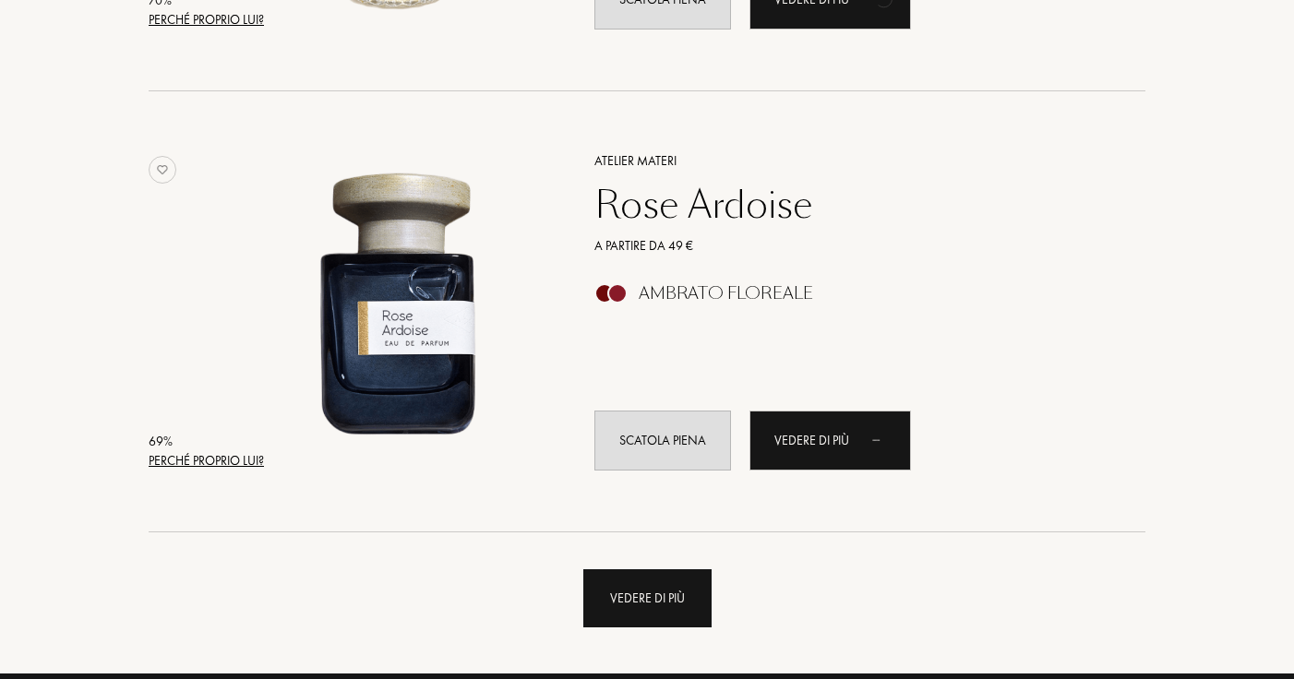
click at [704, 570] on div "Vedere di più" at bounding box center [647, 599] width 128 height 58
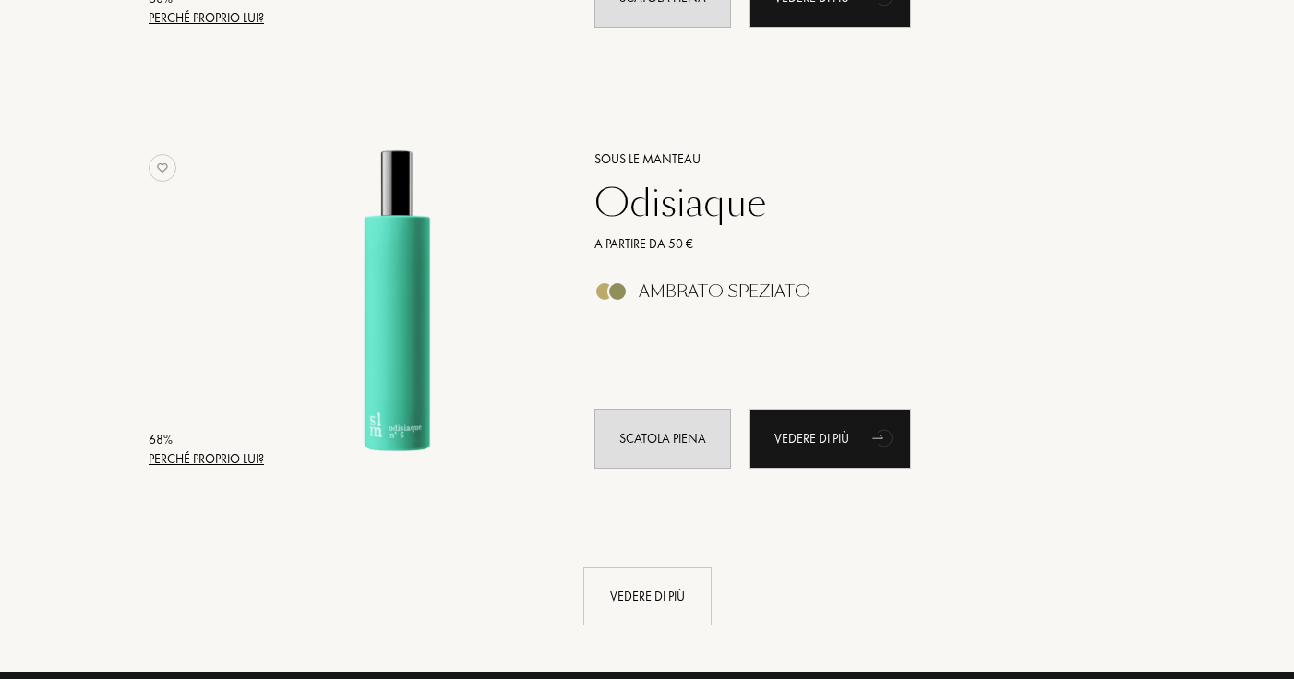
scroll to position [26251, 0]
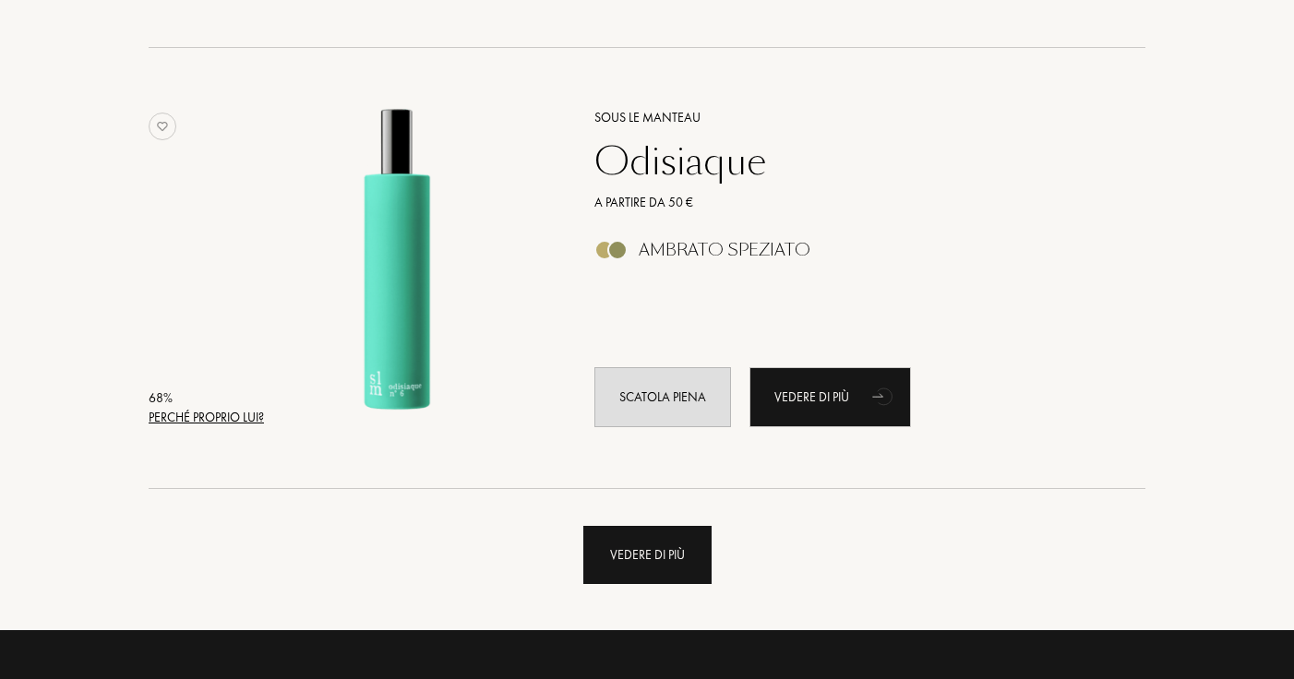
click at [702, 548] on div "Vedere di più" at bounding box center [647, 555] width 128 height 58
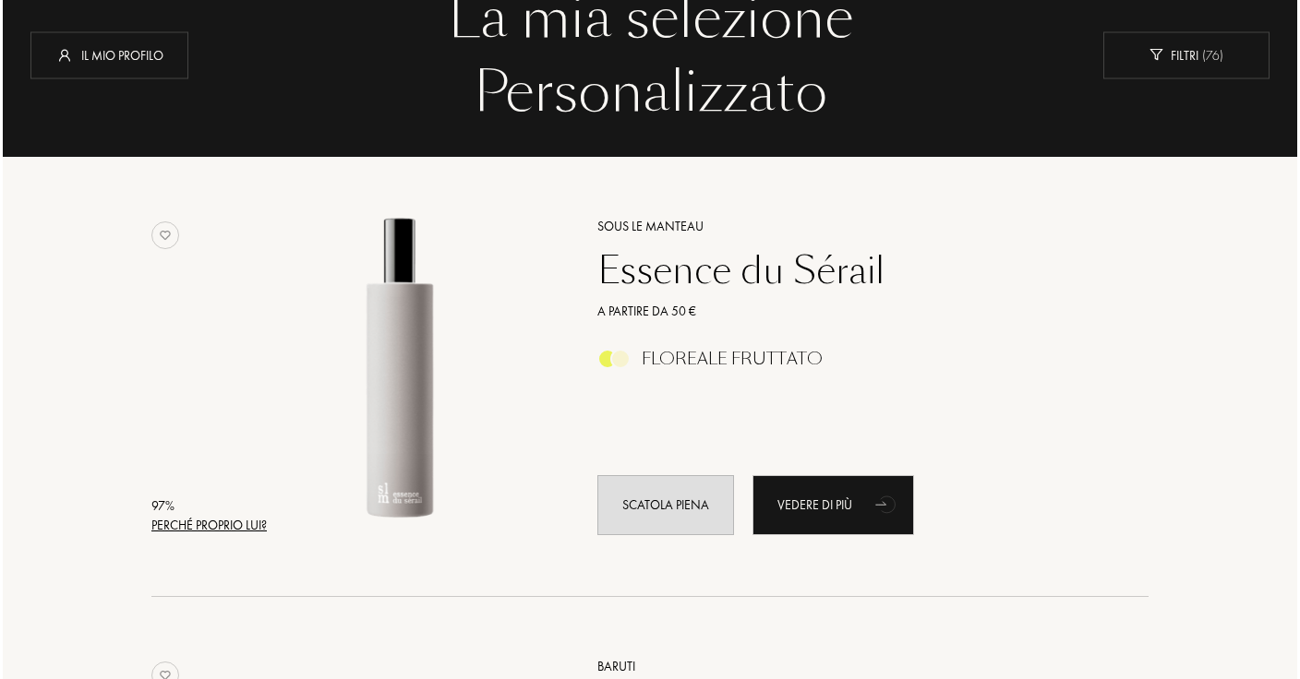
scroll to position [0, 0]
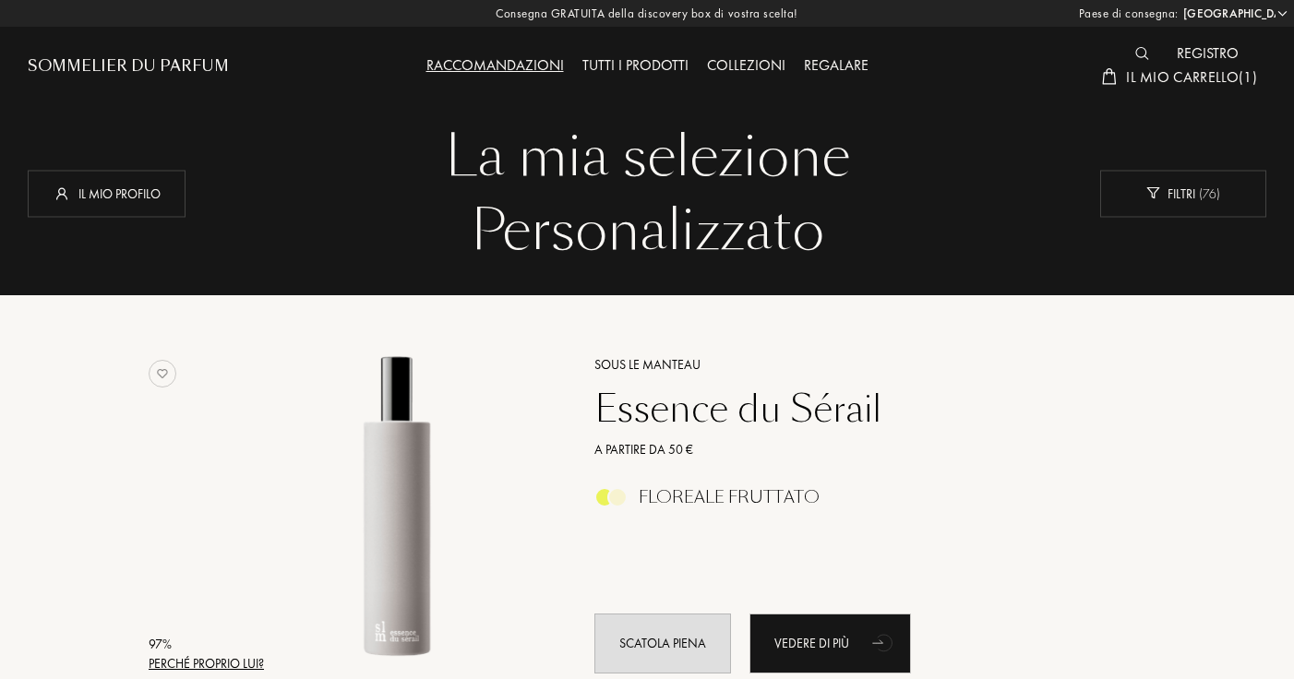
click at [1206, 78] on span "Il mio carrello ( 1 )" at bounding box center [1191, 76] width 131 height 19
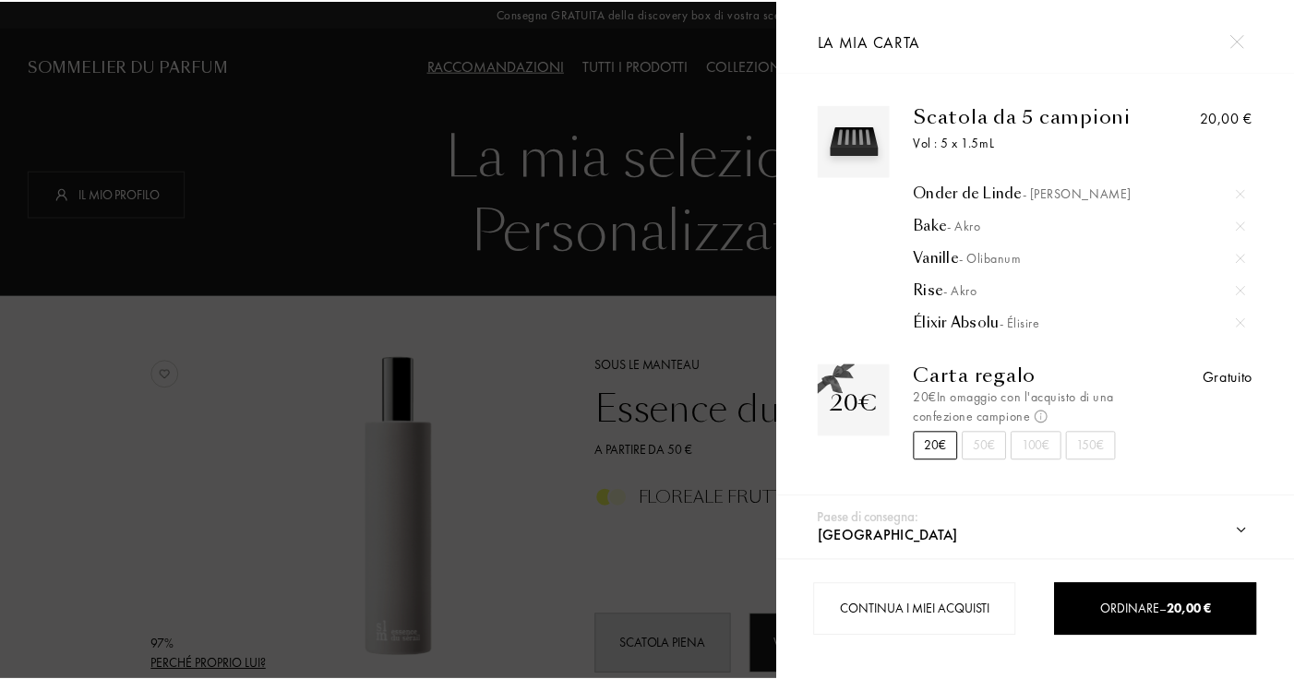
scroll to position [3, 0]
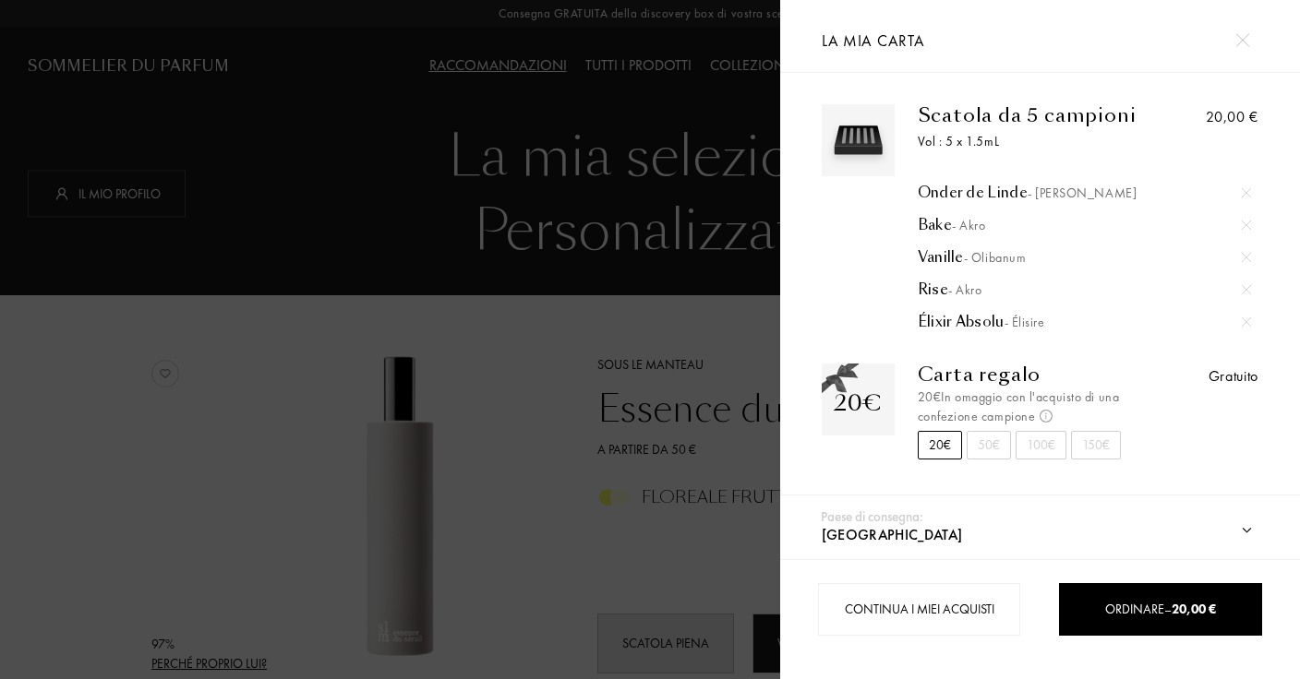
click at [231, 311] on div at bounding box center [390, 339] width 780 height 679
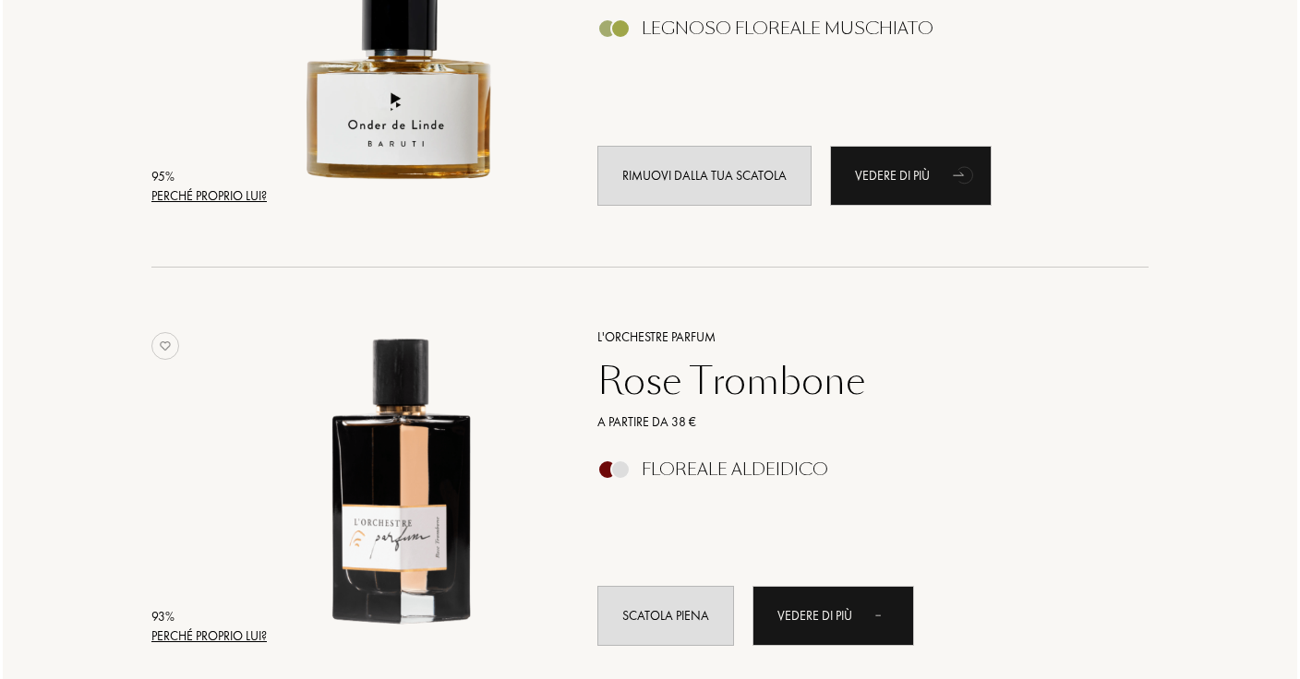
scroll to position [848, 0]
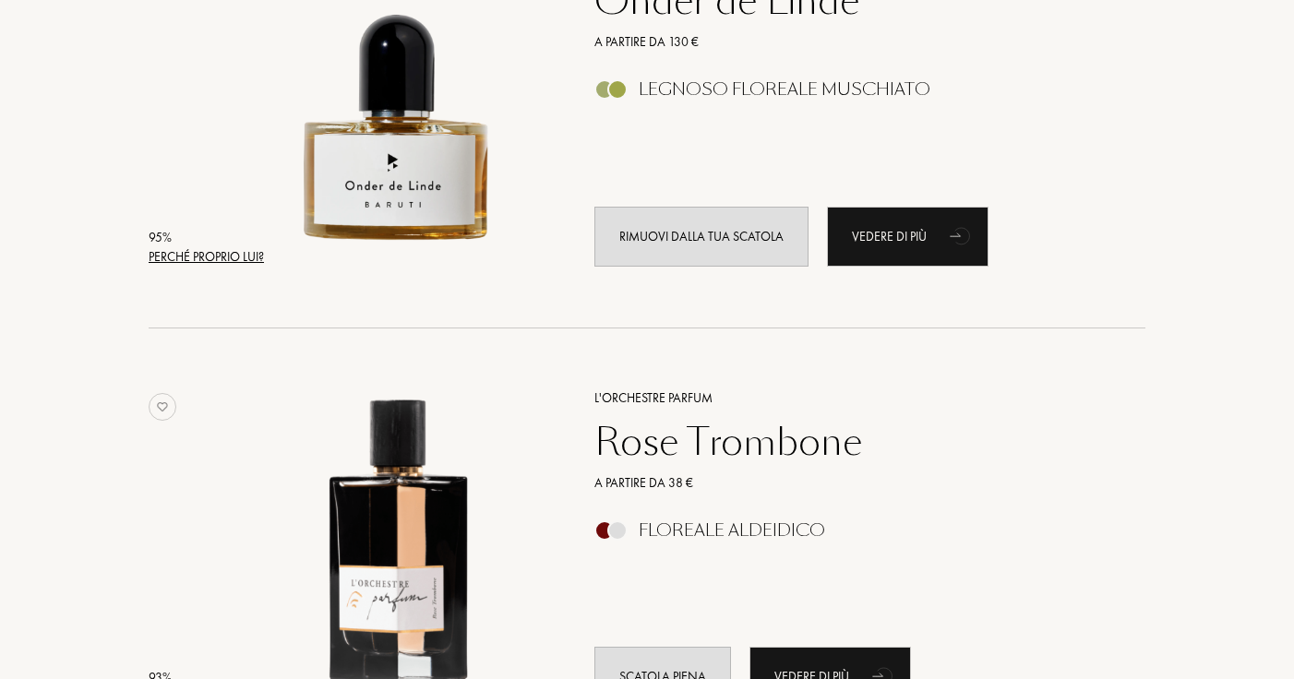
click at [214, 255] on div "Perché proprio lui?" at bounding box center [206, 256] width 115 height 19
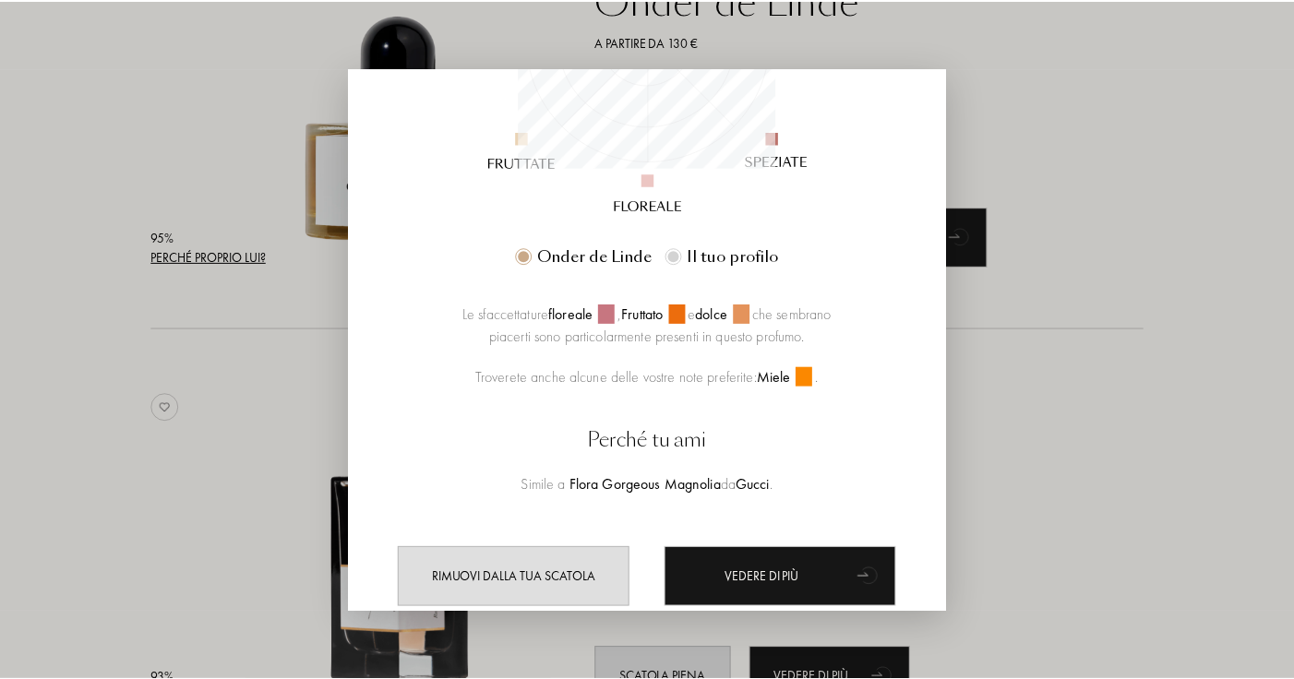
scroll to position [449, 0]
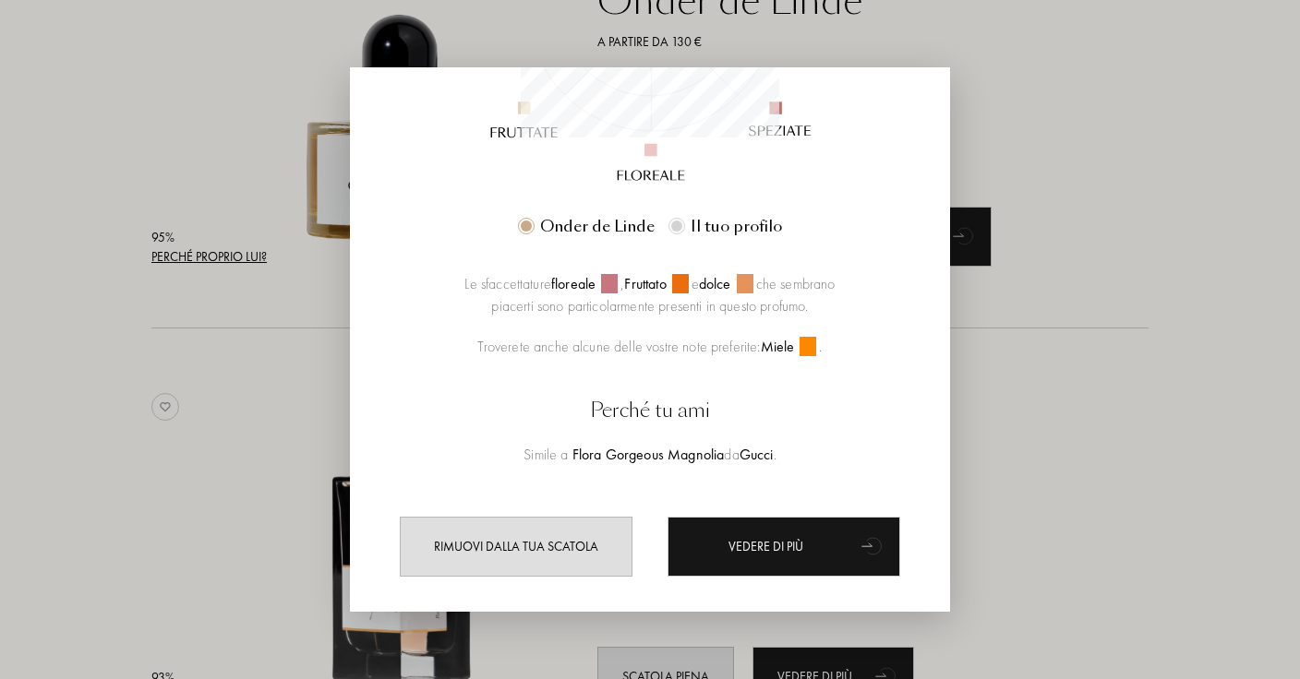
click at [90, 448] on div at bounding box center [650, 339] width 1300 height 679
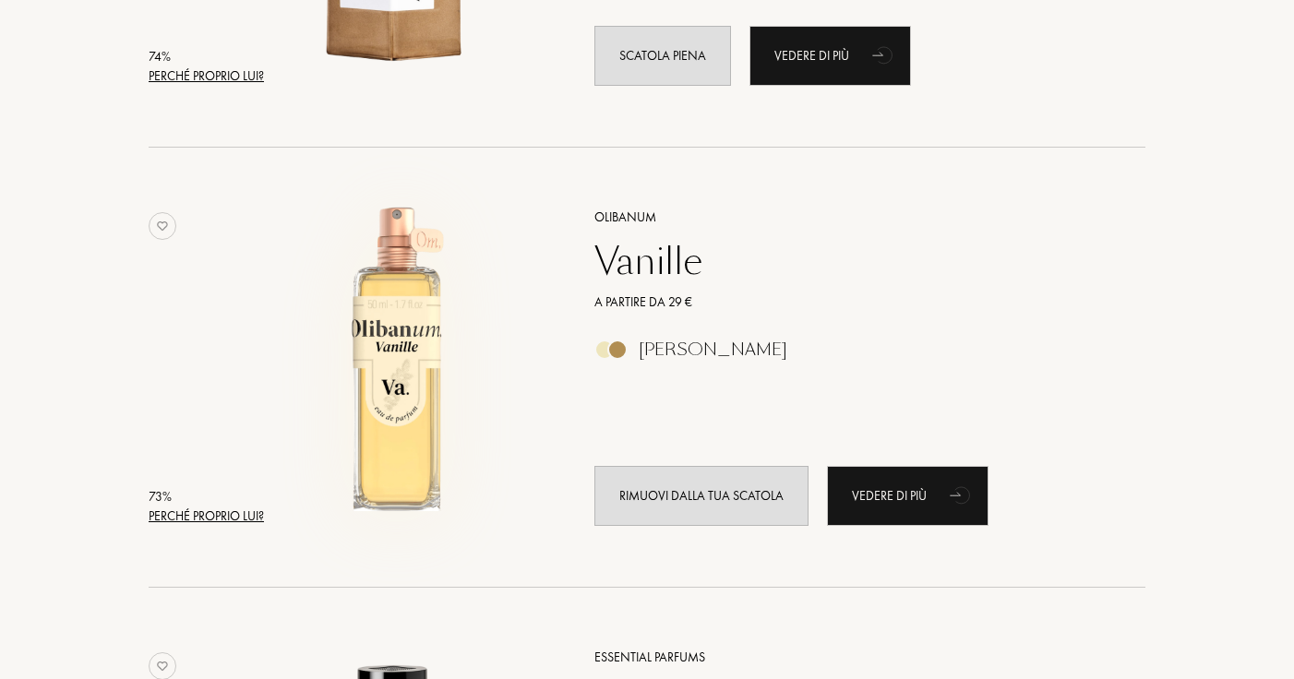
scroll to position [14354, 0]
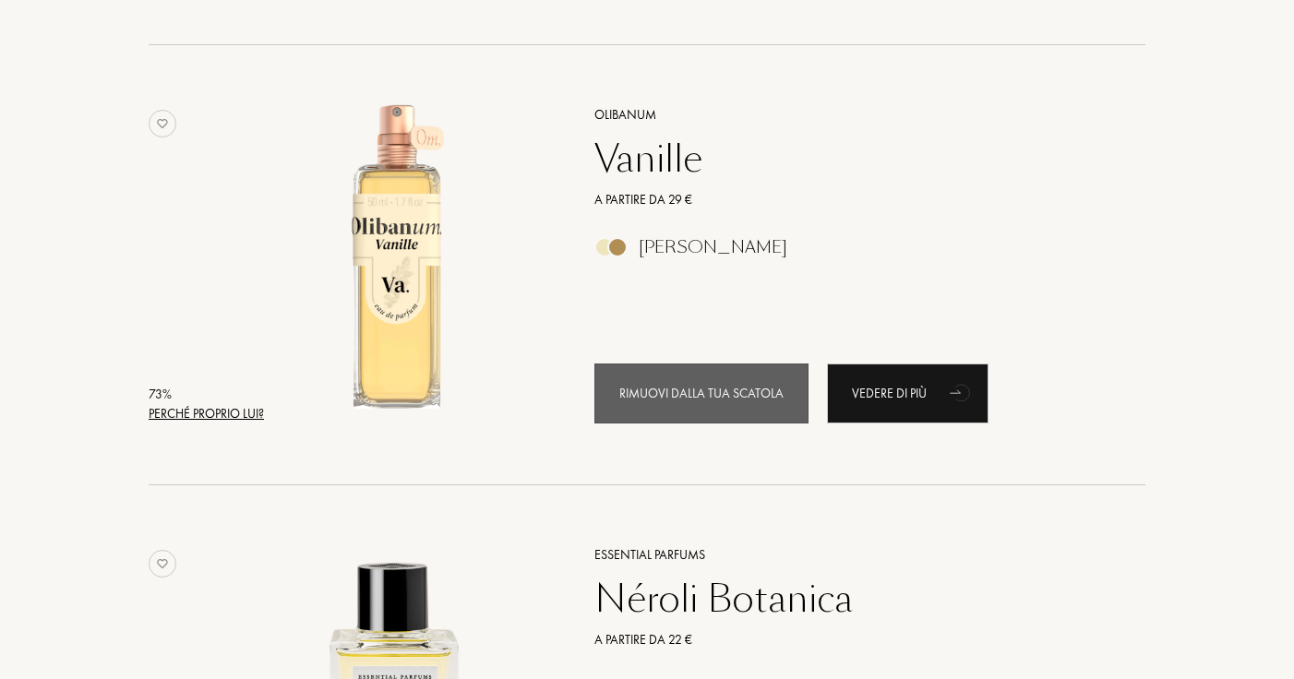
click at [630, 391] on div "Rimuovi dalla tua scatola" at bounding box center [701, 394] width 214 height 60
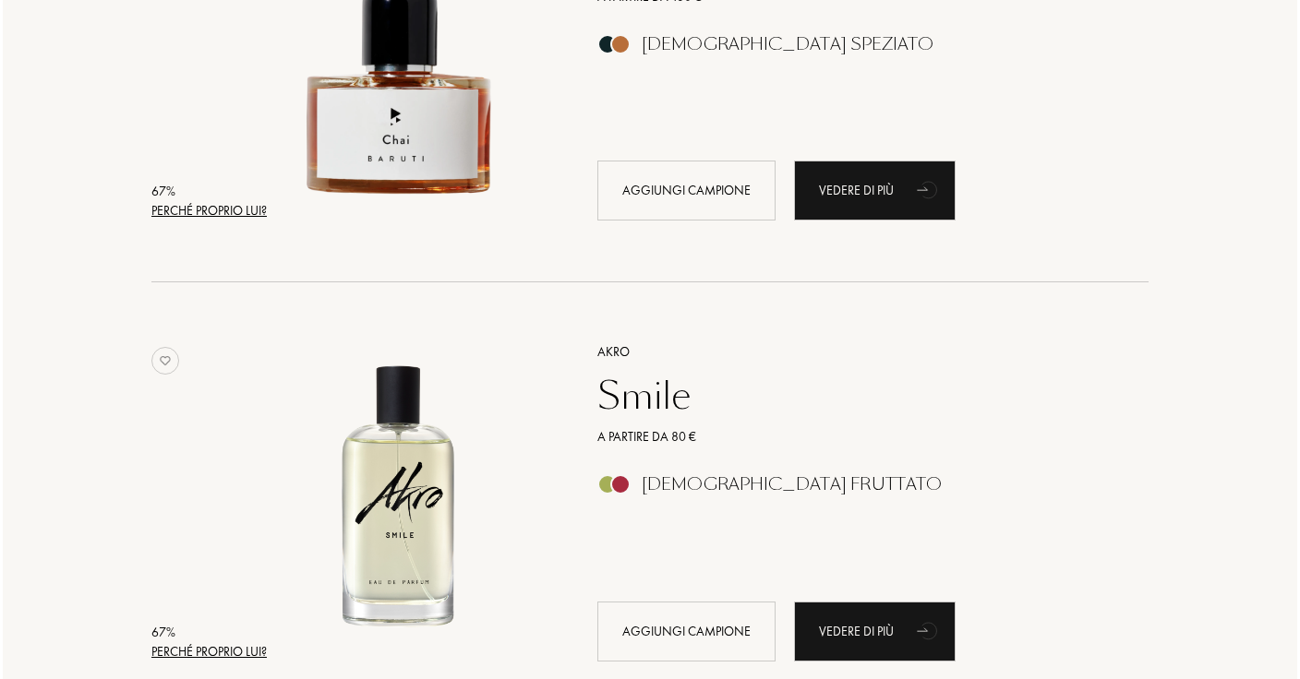
scroll to position [28662, 0]
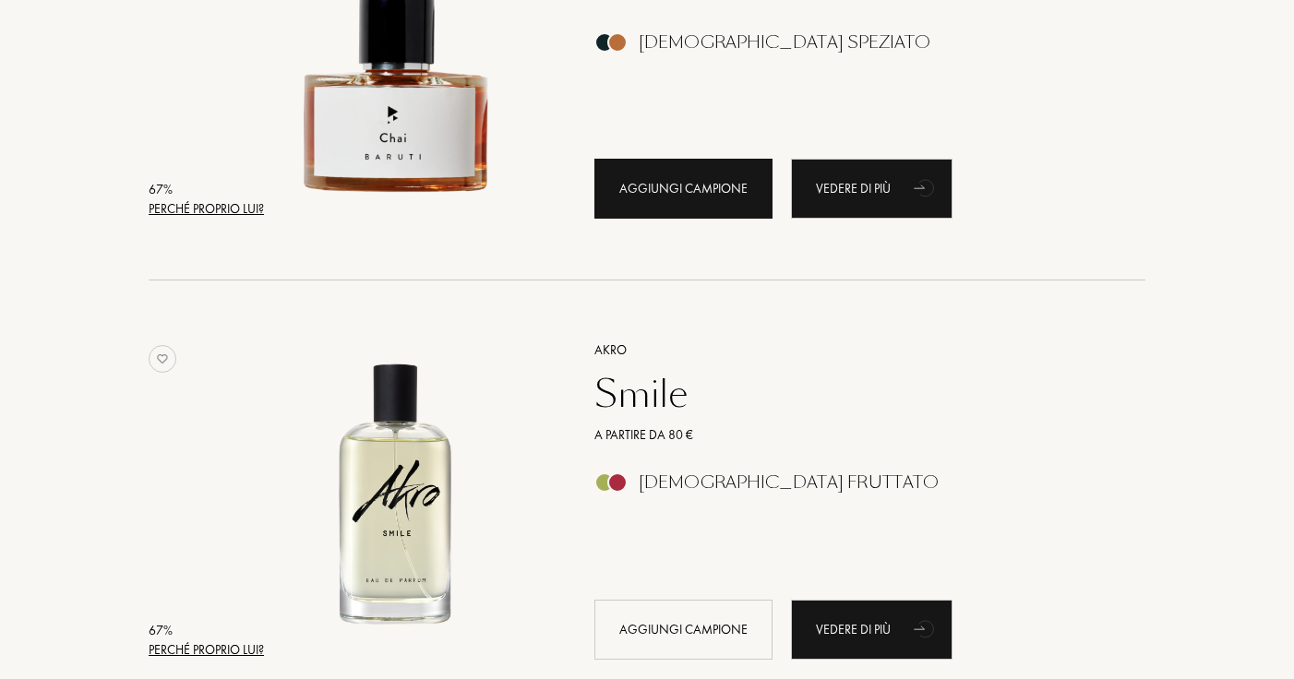
click at [636, 175] on div "Aggiungi campione" at bounding box center [683, 189] width 178 height 60
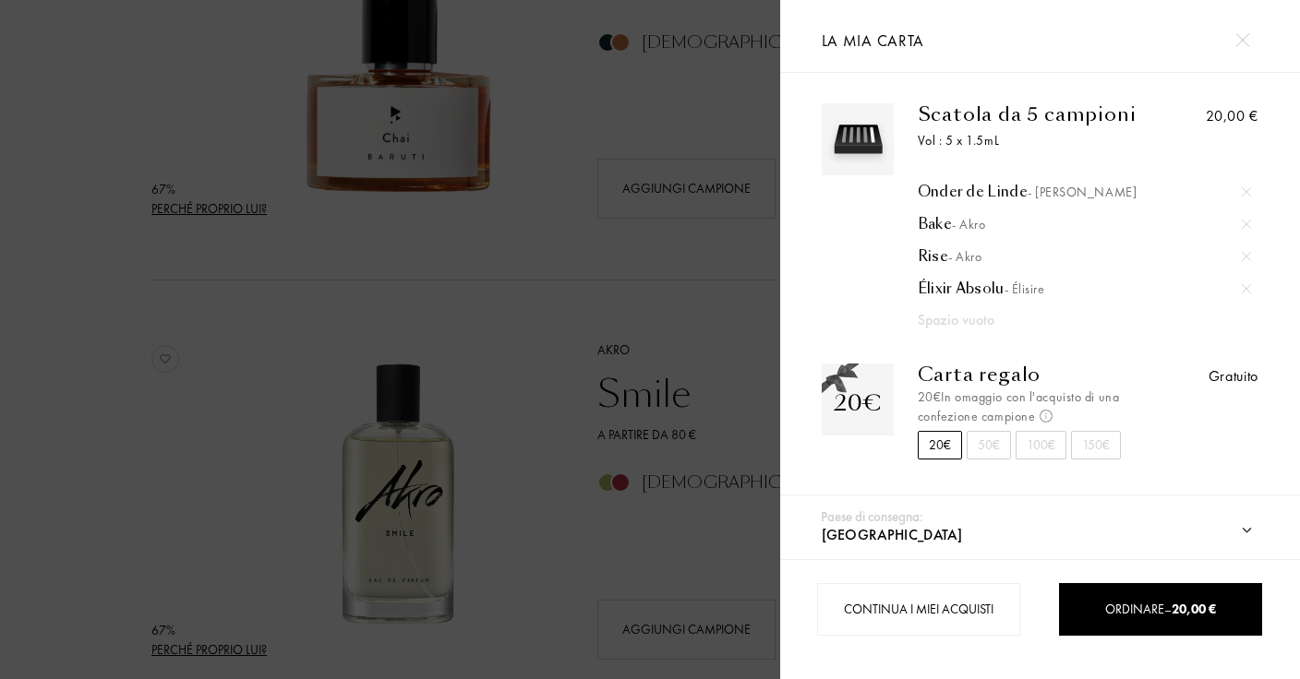
scroll to position [4, 0]
click at [574, 334] on div at bounding box center [390, 339] width 780 height 679
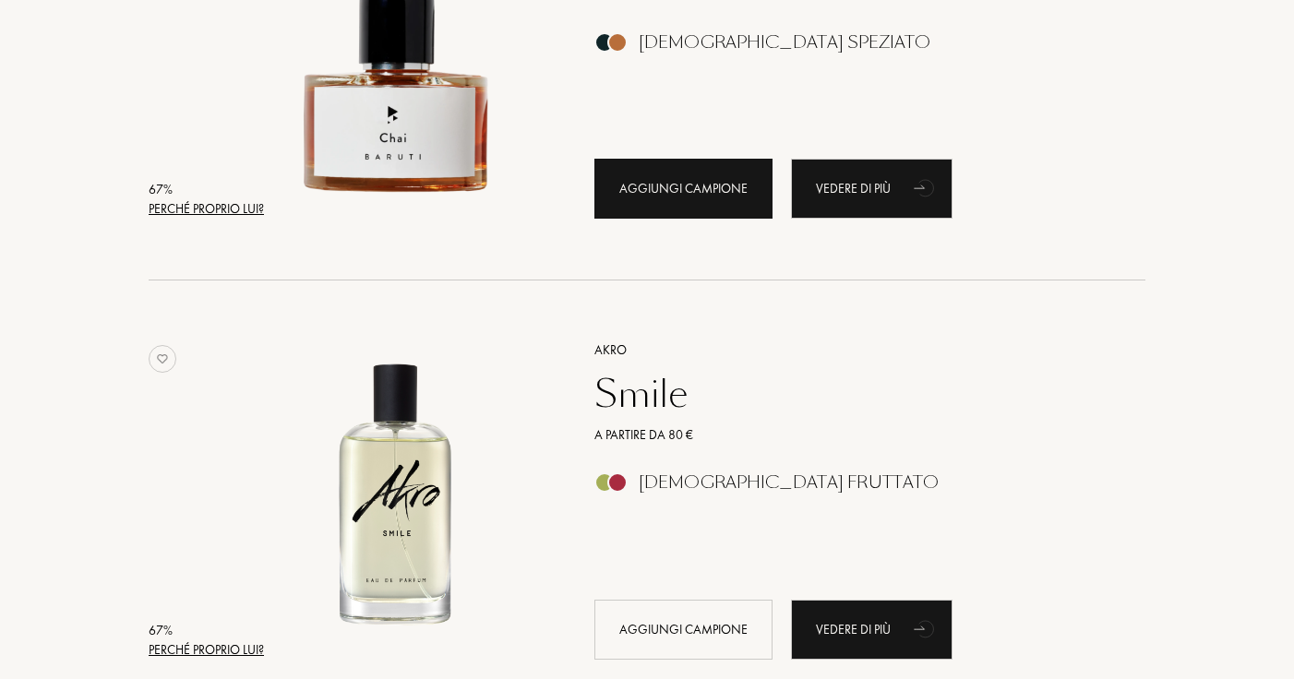
click at [666, 188] on div "Aggiungi campione" at bounding box center [683, 189] width 178 height 60
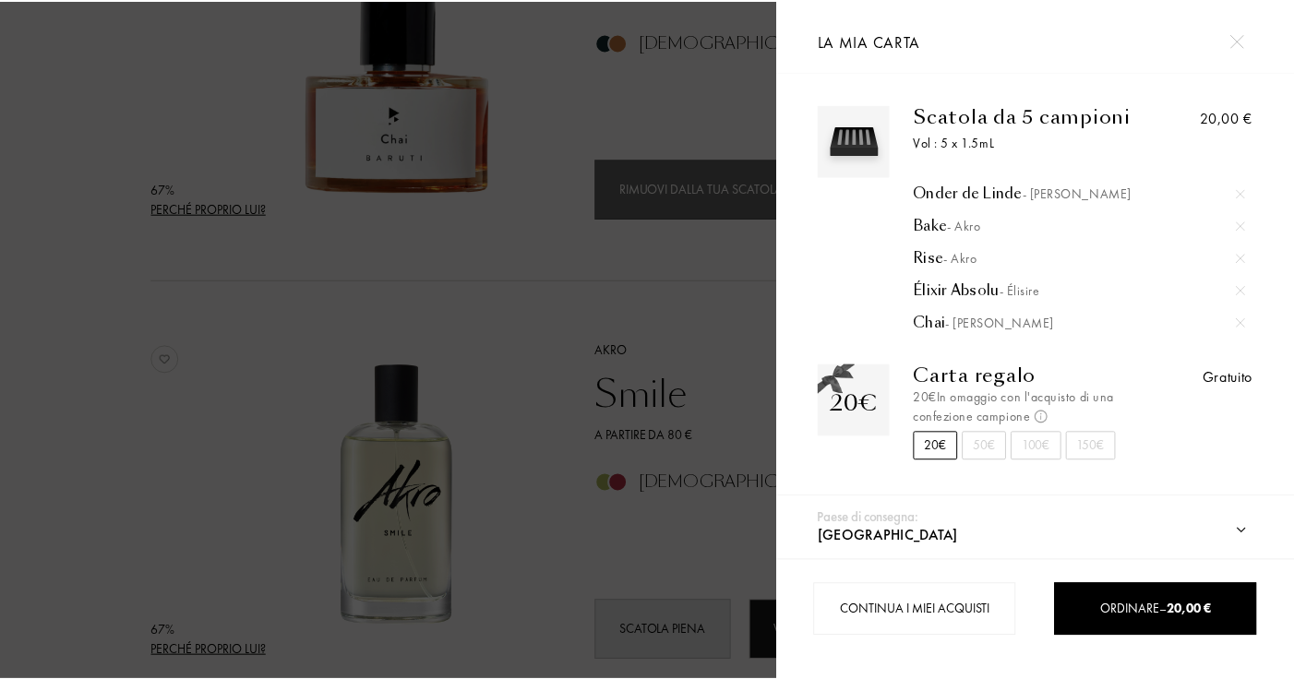
scroll to position [3, 0]
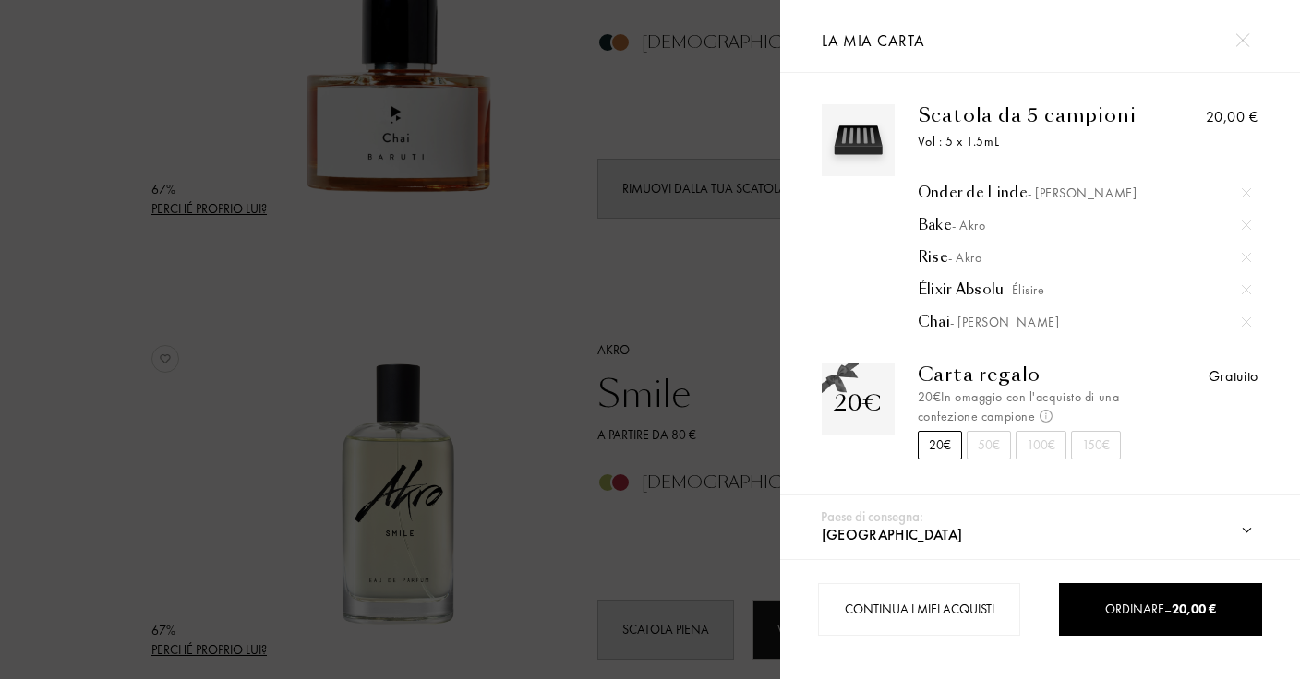
click at [601, 295] on div at bounding box center [390, 339] width 780 height 679
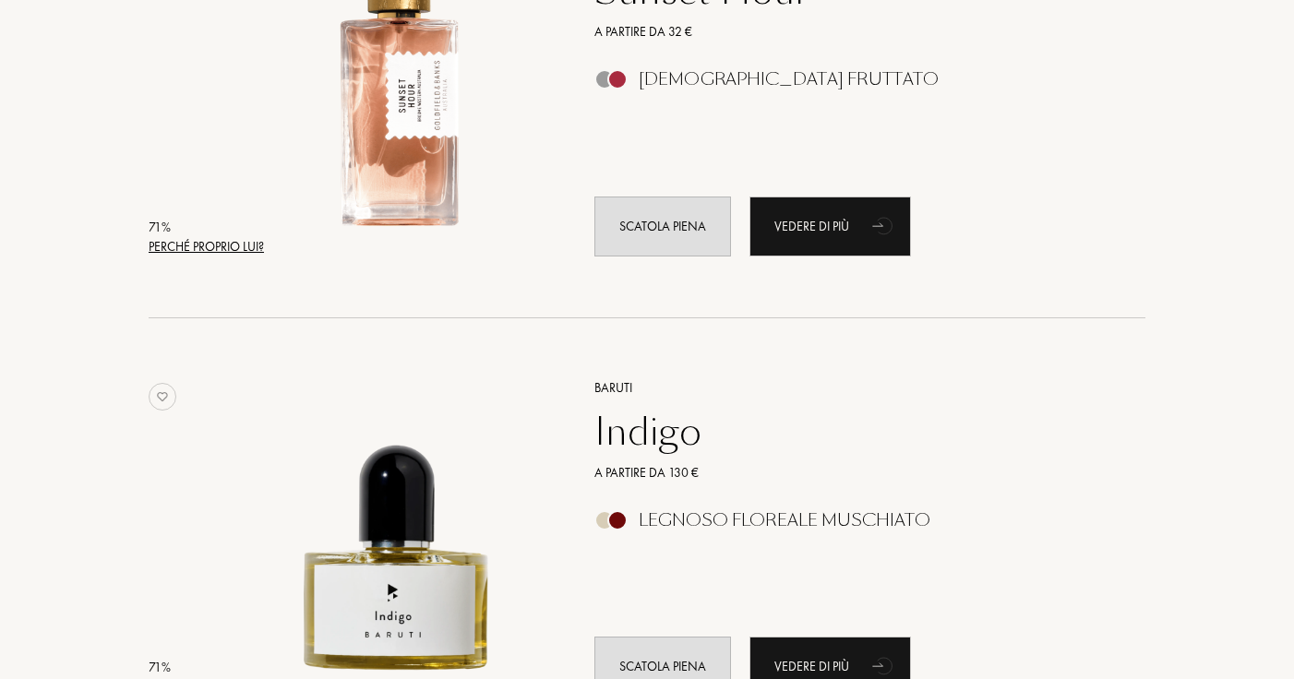
scroll to position [17248, 0]
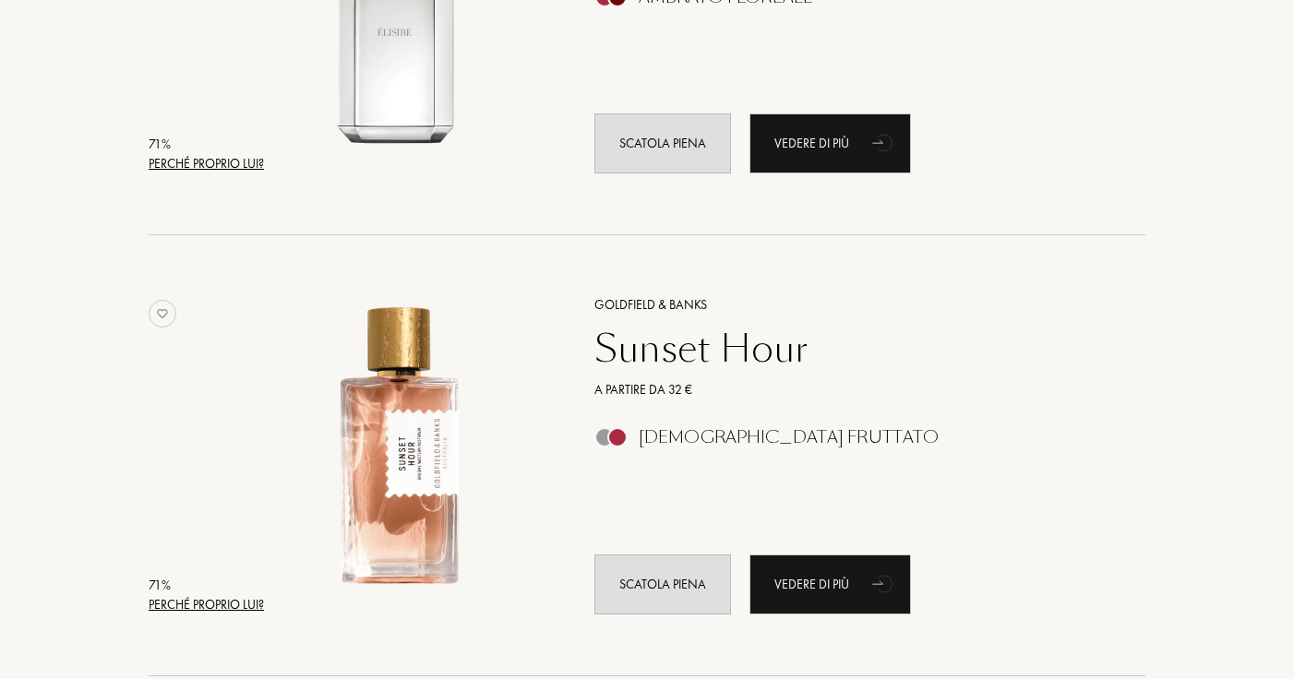
drag, startPoint x: 1292, startPoint y: 373, endPoint x: 1292, endPoint y: 363, distance: 10.2
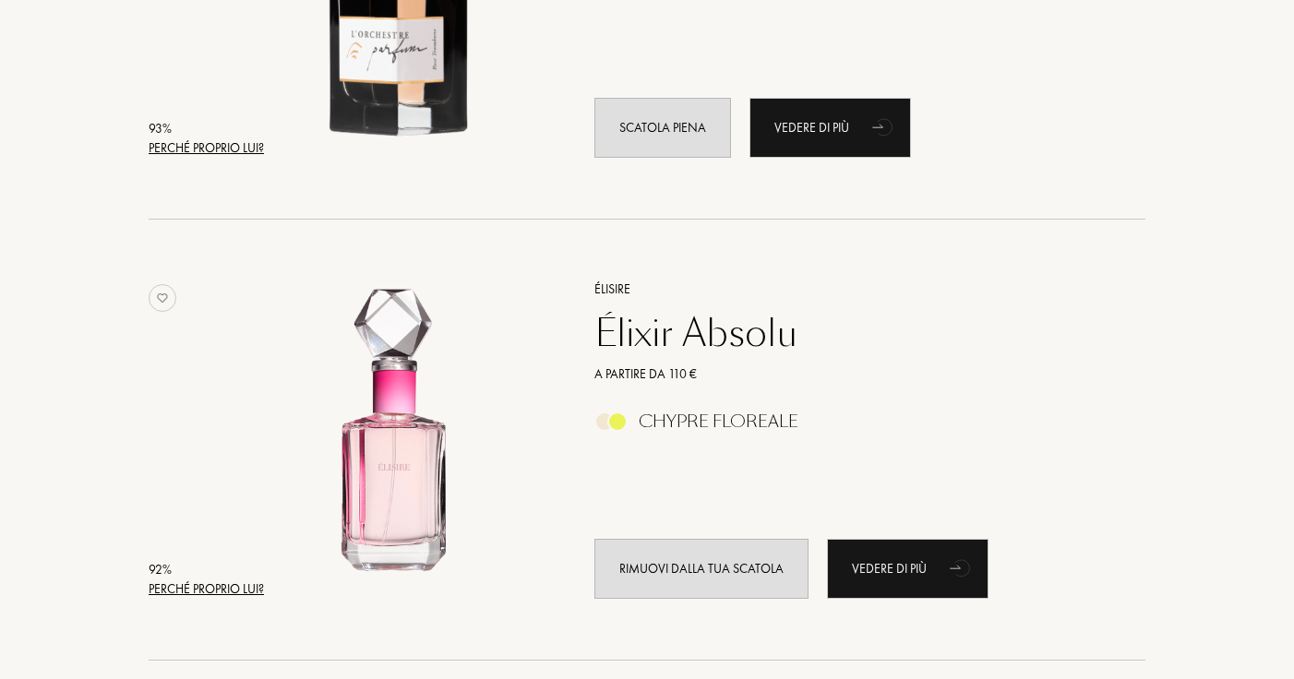
scroll to position [1699, 0]
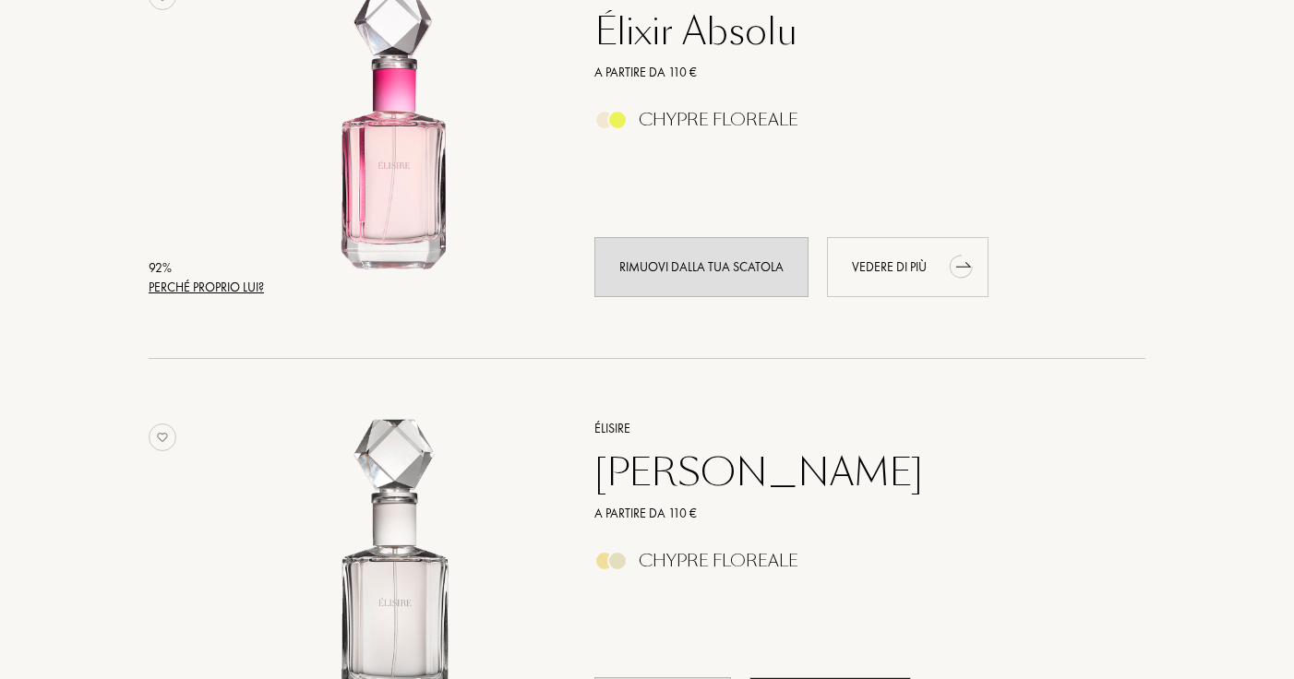
click at [877, 256] on div "Vedere di più" at bounding box center [908, 267] width 162 height 60
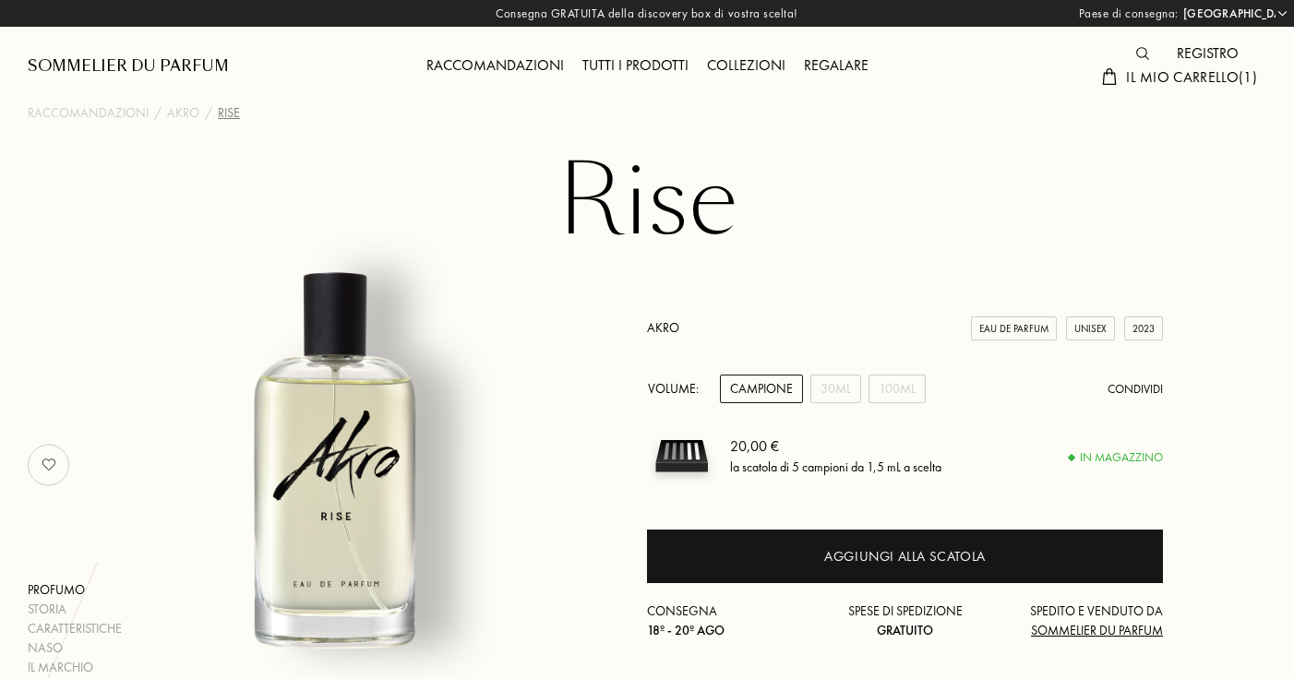
select select "IT"
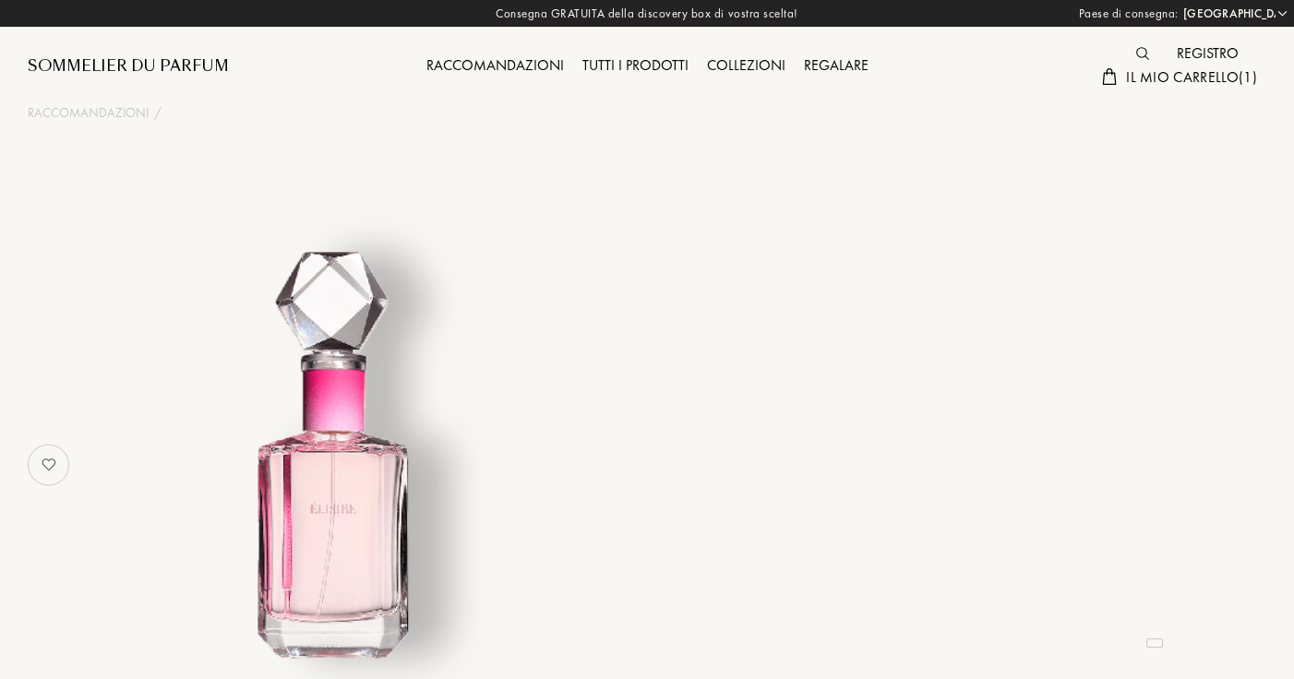
select select "IT"
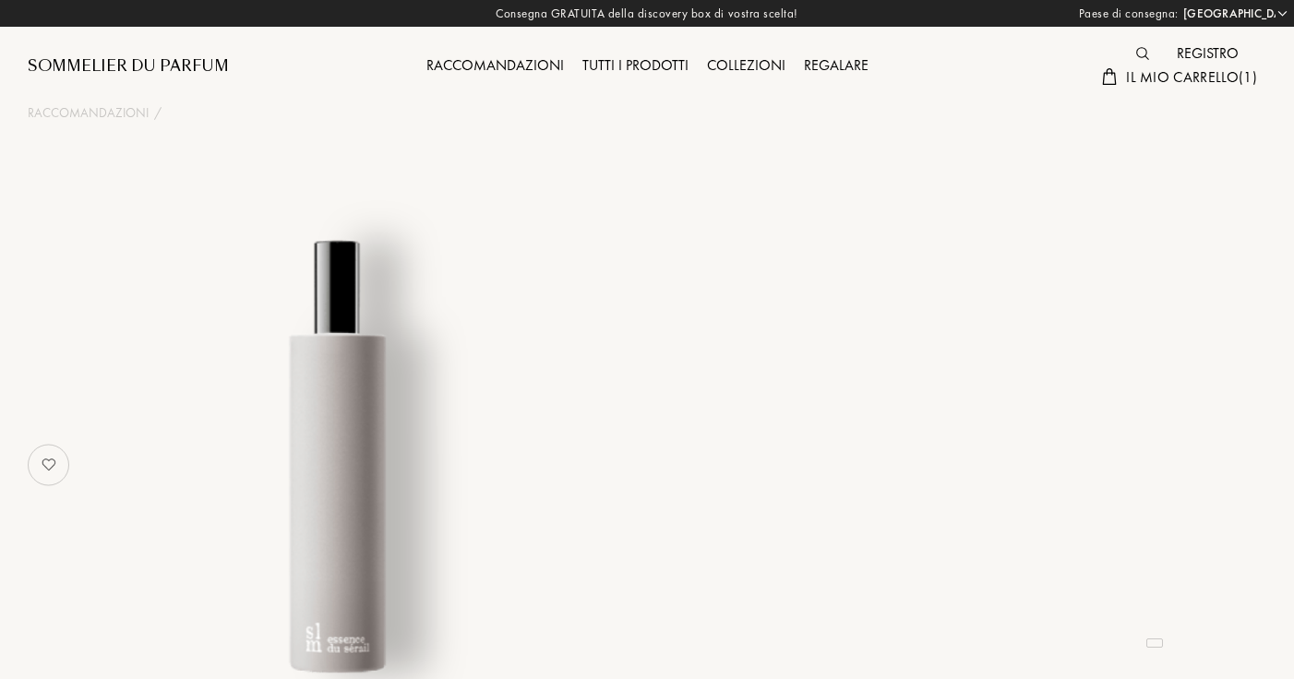
select select "IT"
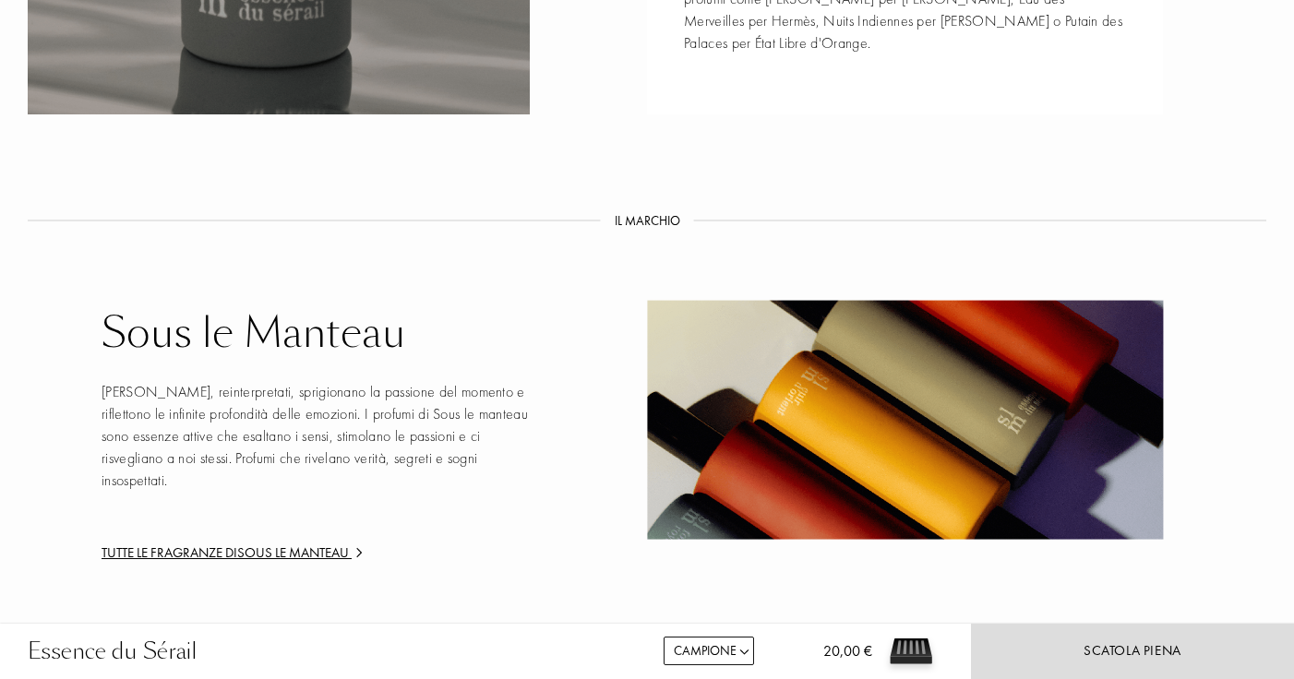
scroll to position [2601, 0]
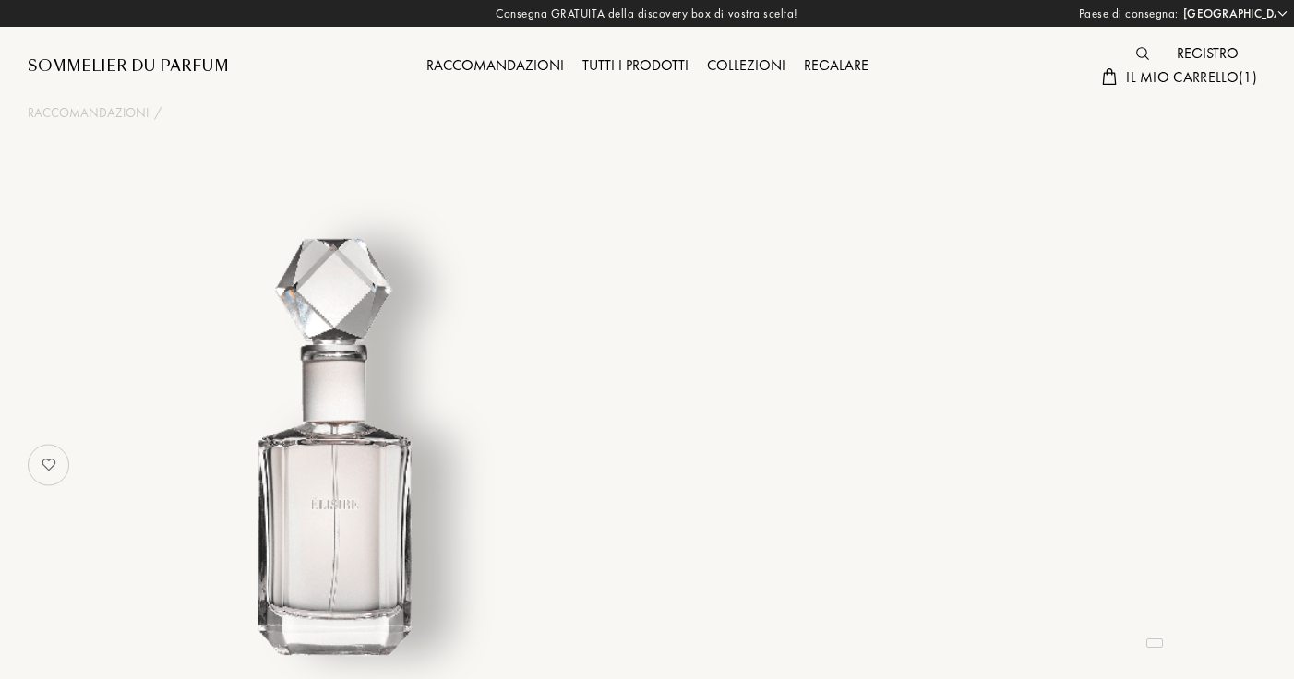
select select "IT"
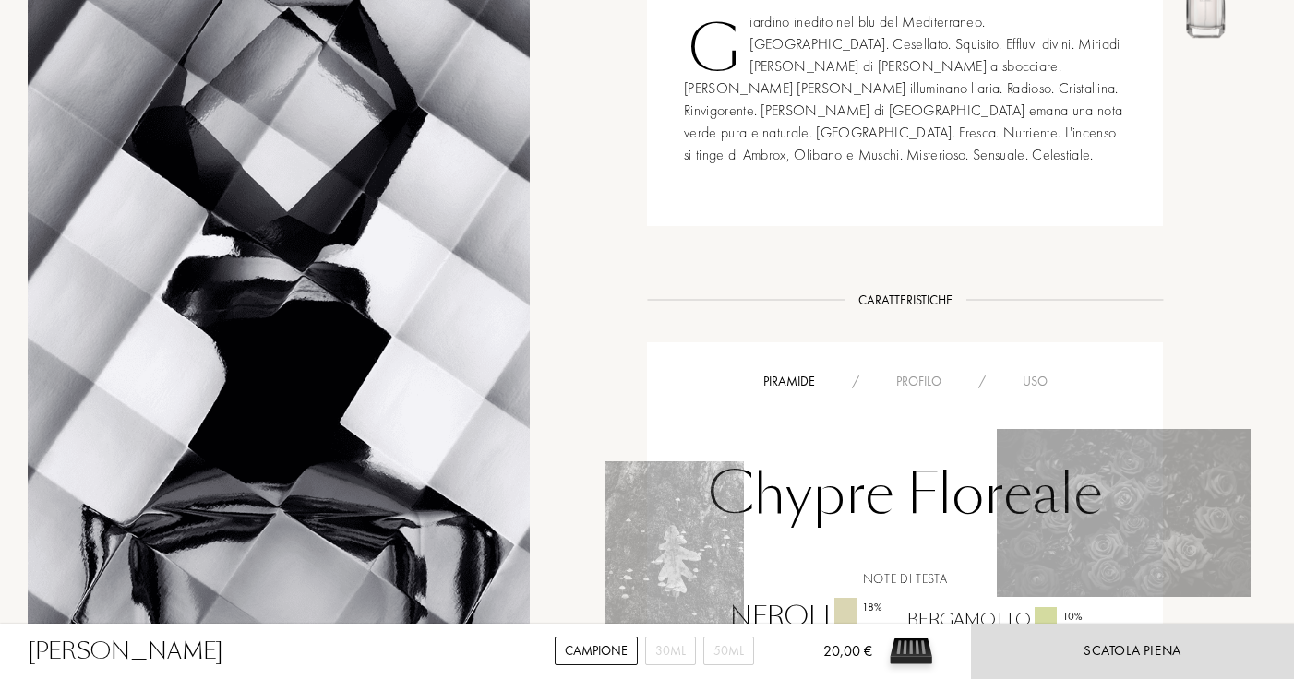
scroll to position [1301, 0]
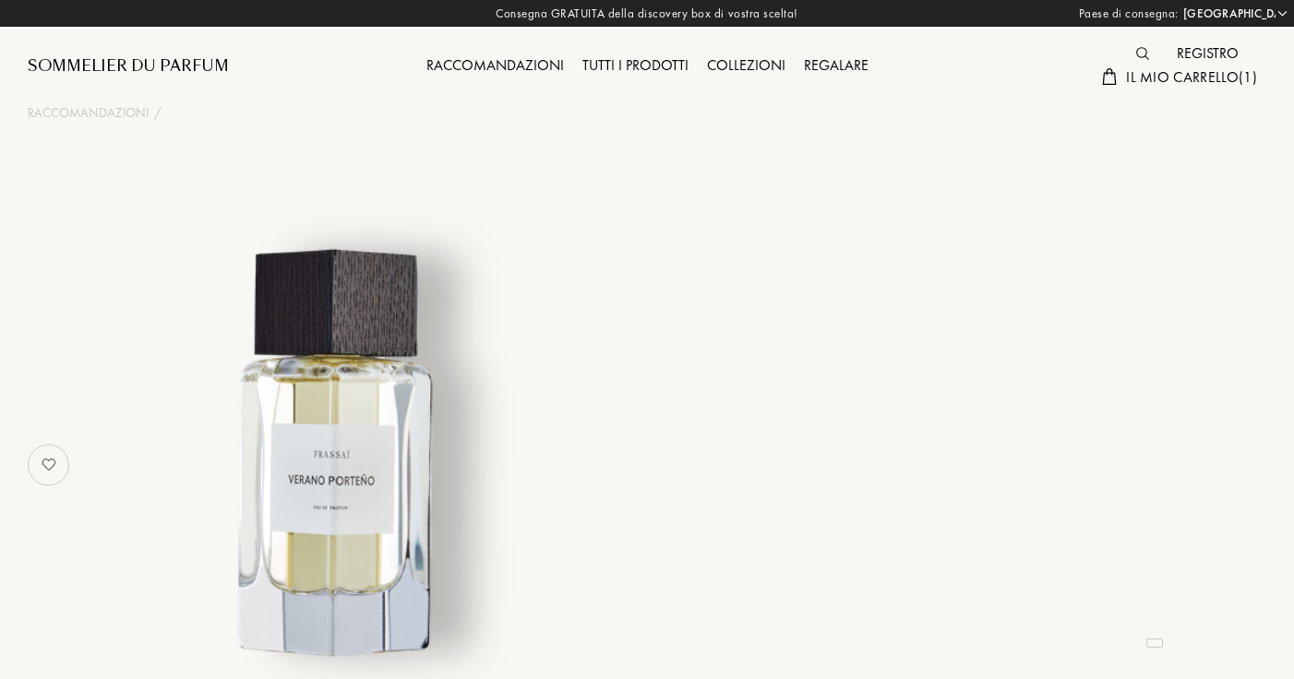
select select "IT"
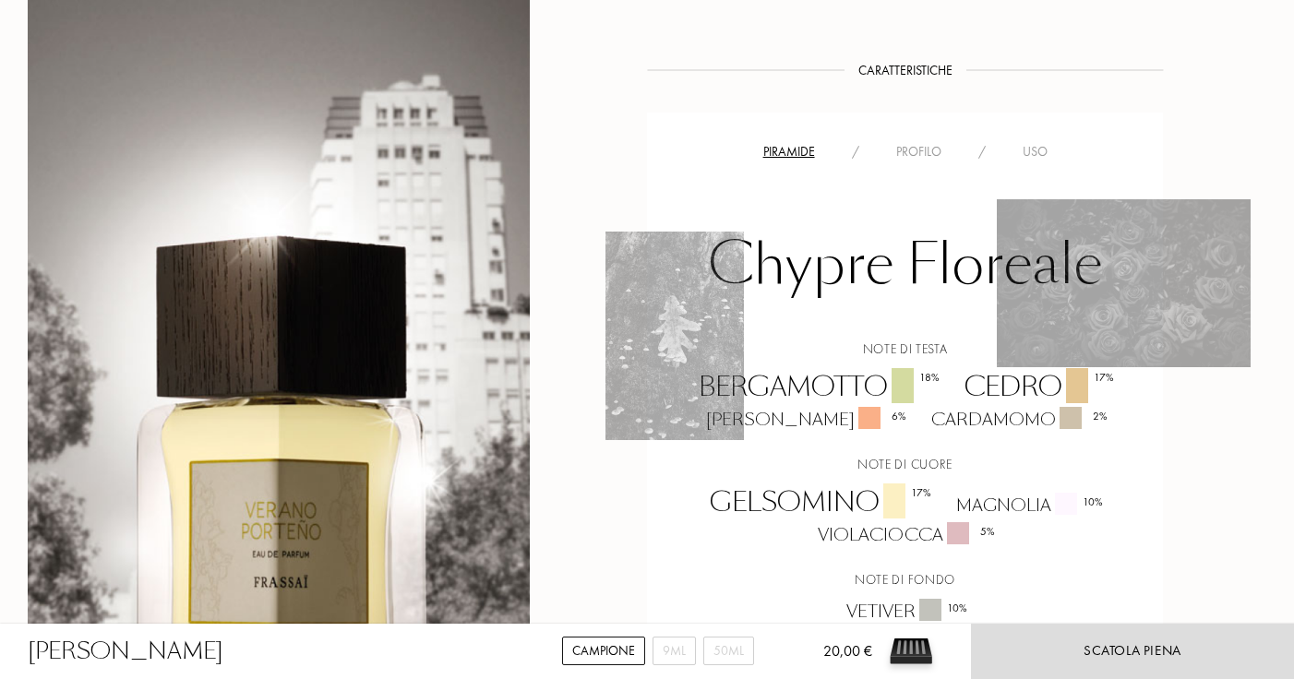
scroll to position [1331, 0]
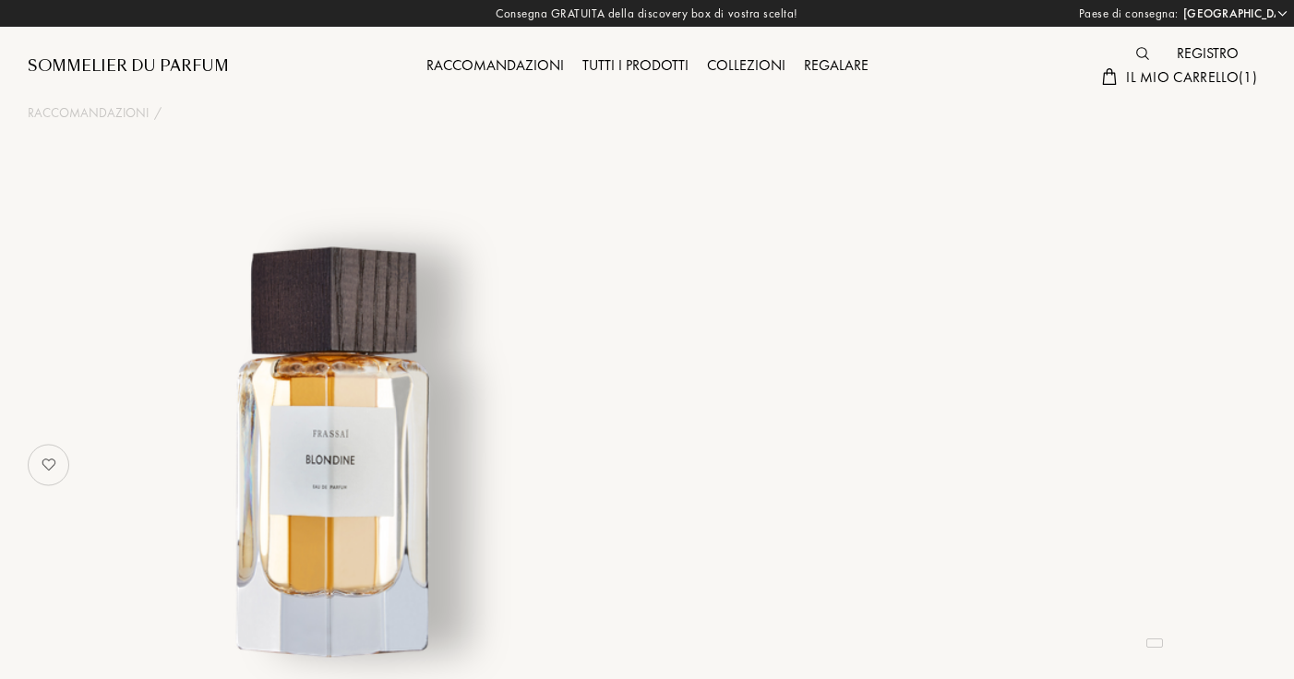
select select "IT"
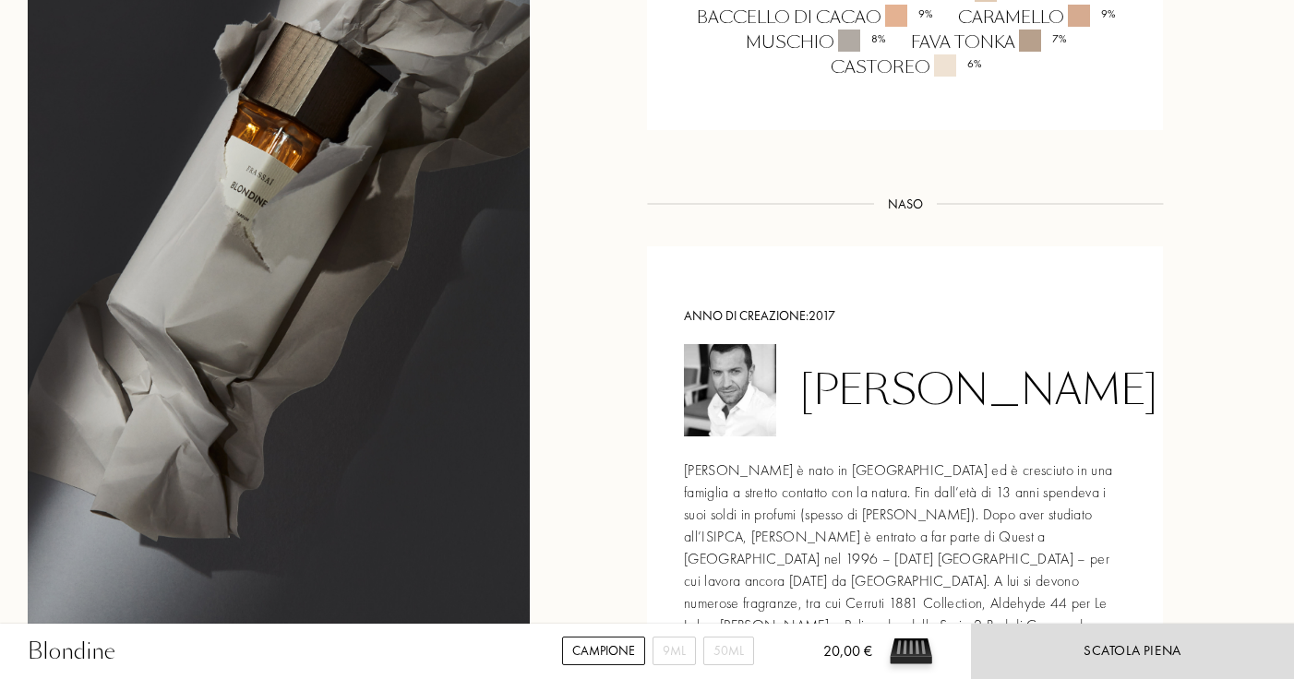
scroll to position [1844, 0]
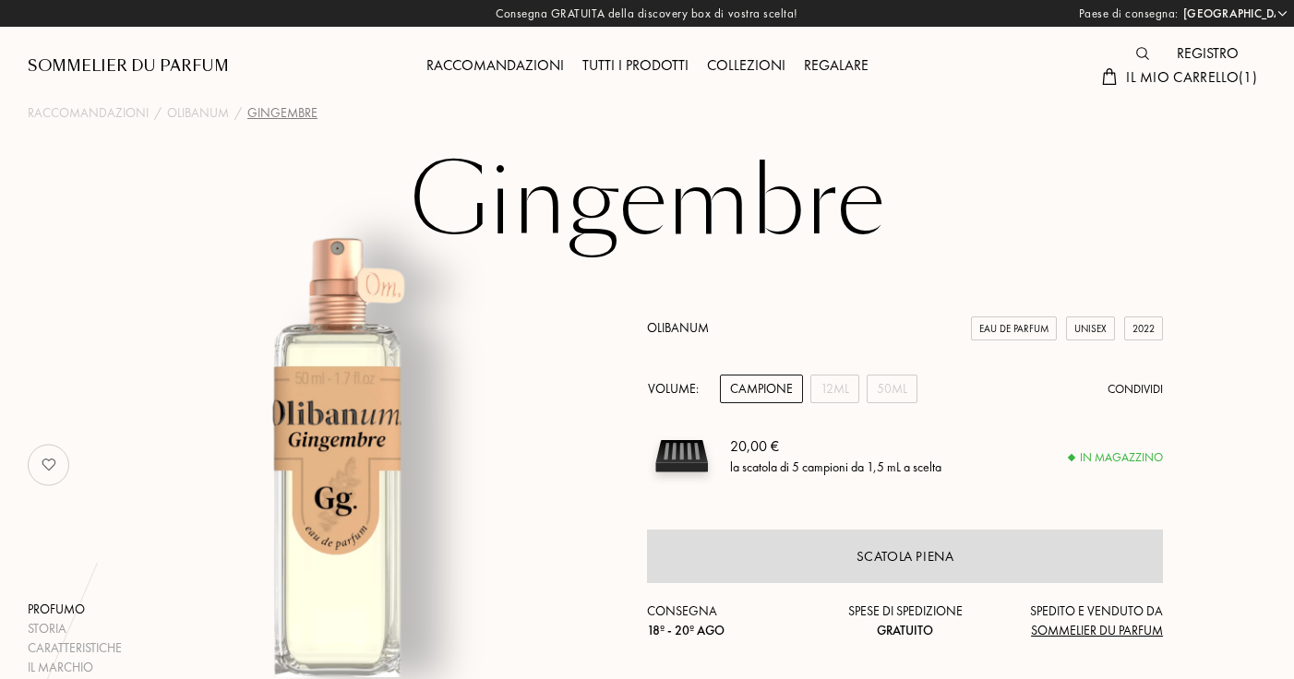
select select "IT"
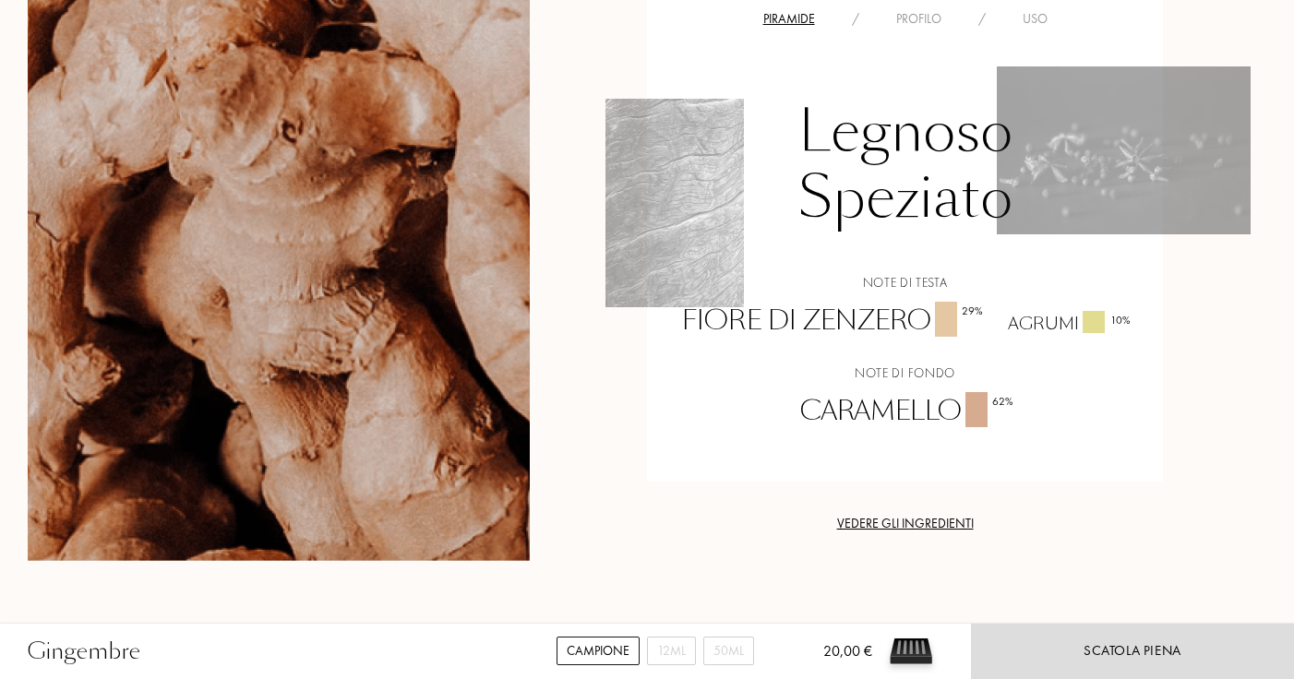
scroll to position [1424, 0]
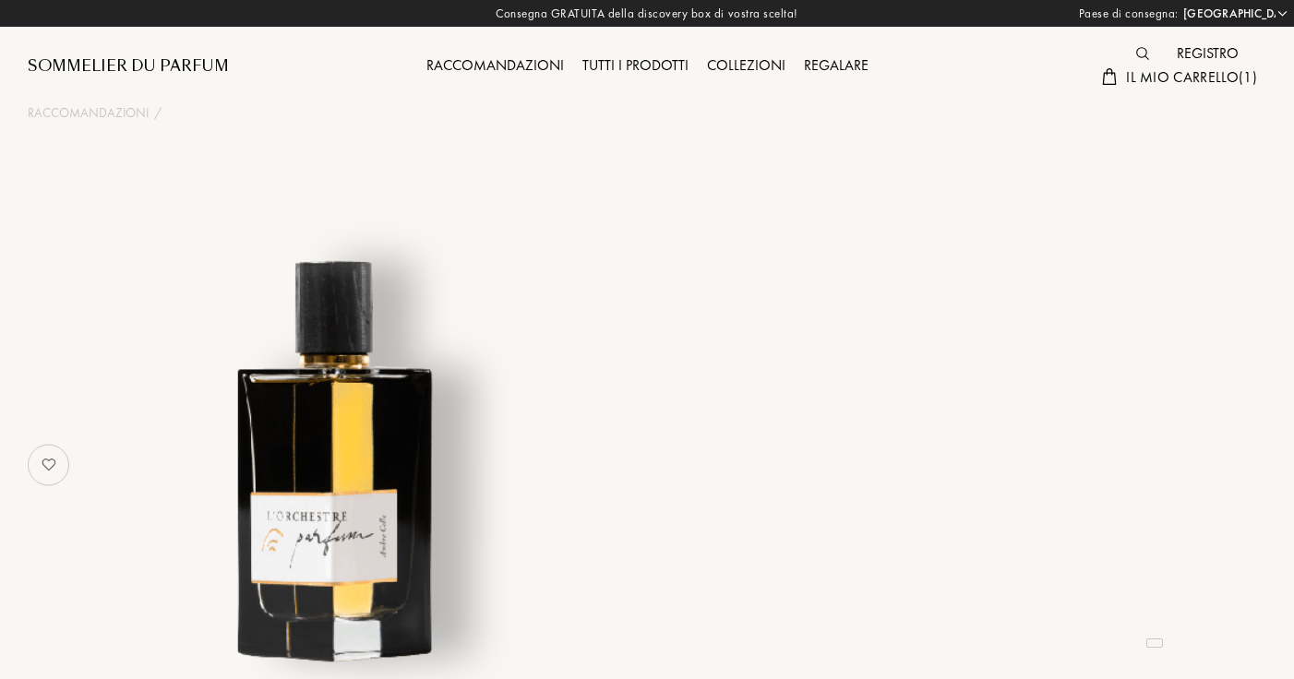
select select "IT"
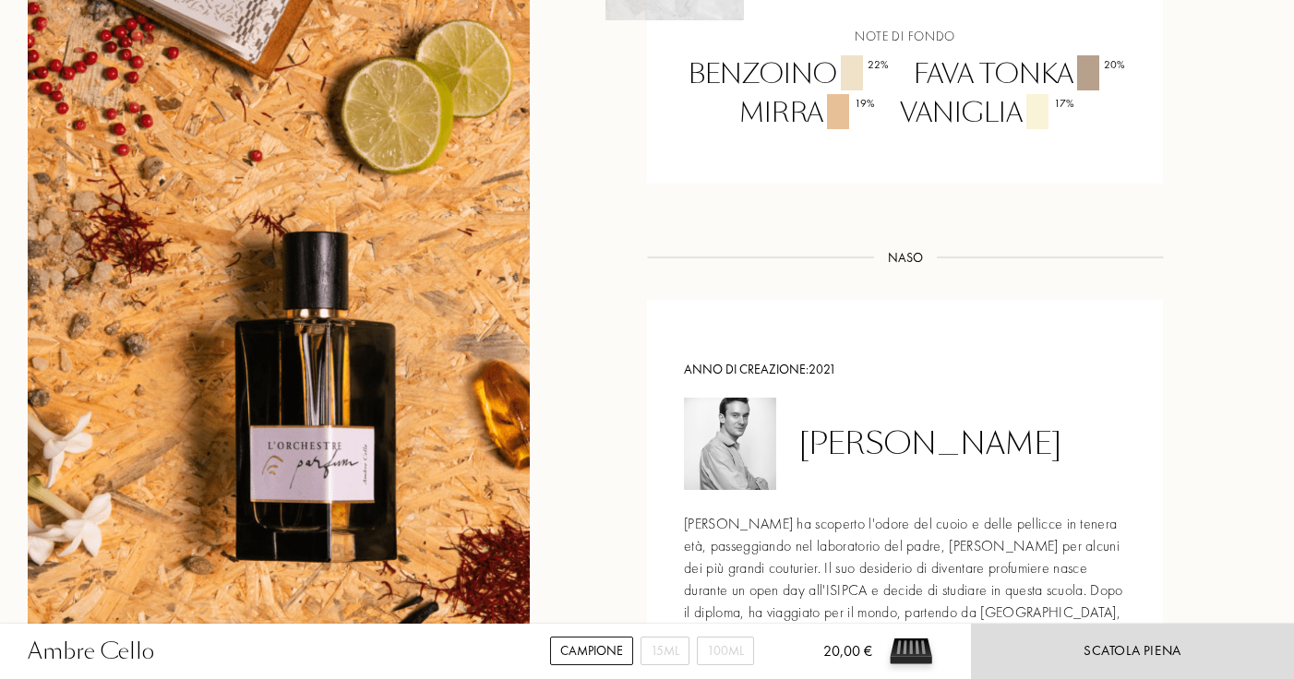
scroll to position [1966, 0]
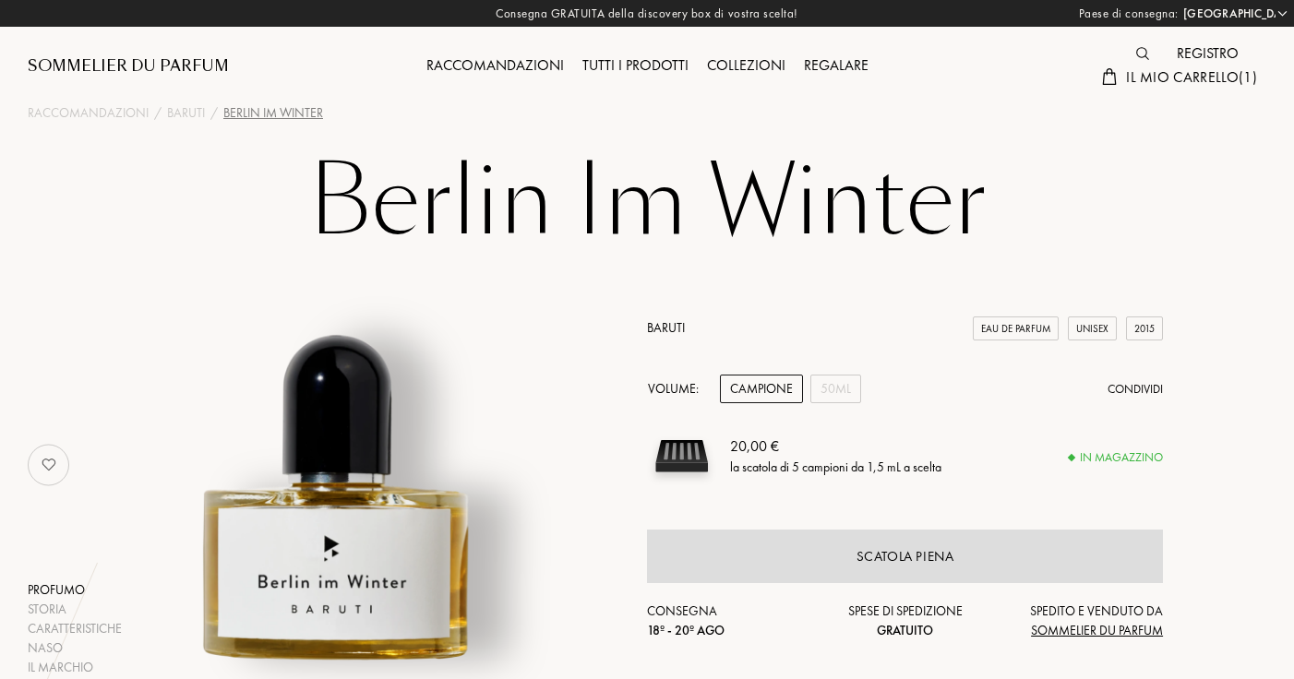
select select "IT"
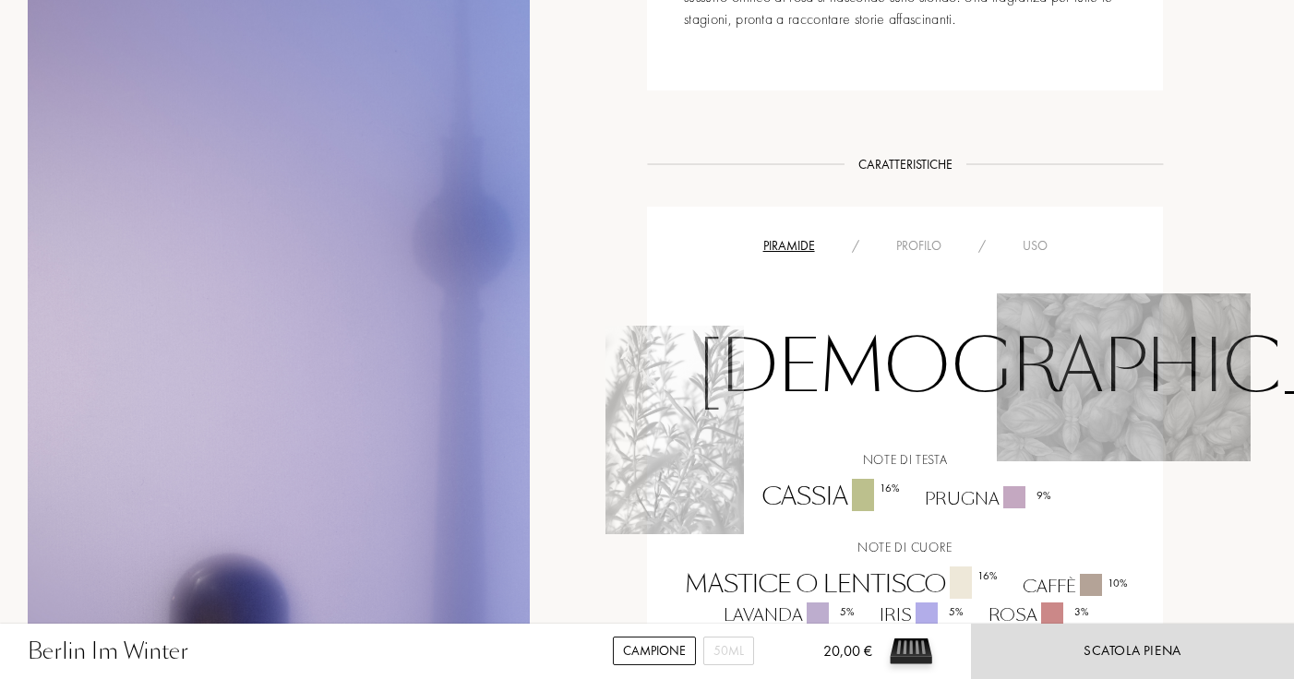
scroll to position [1349, 0]
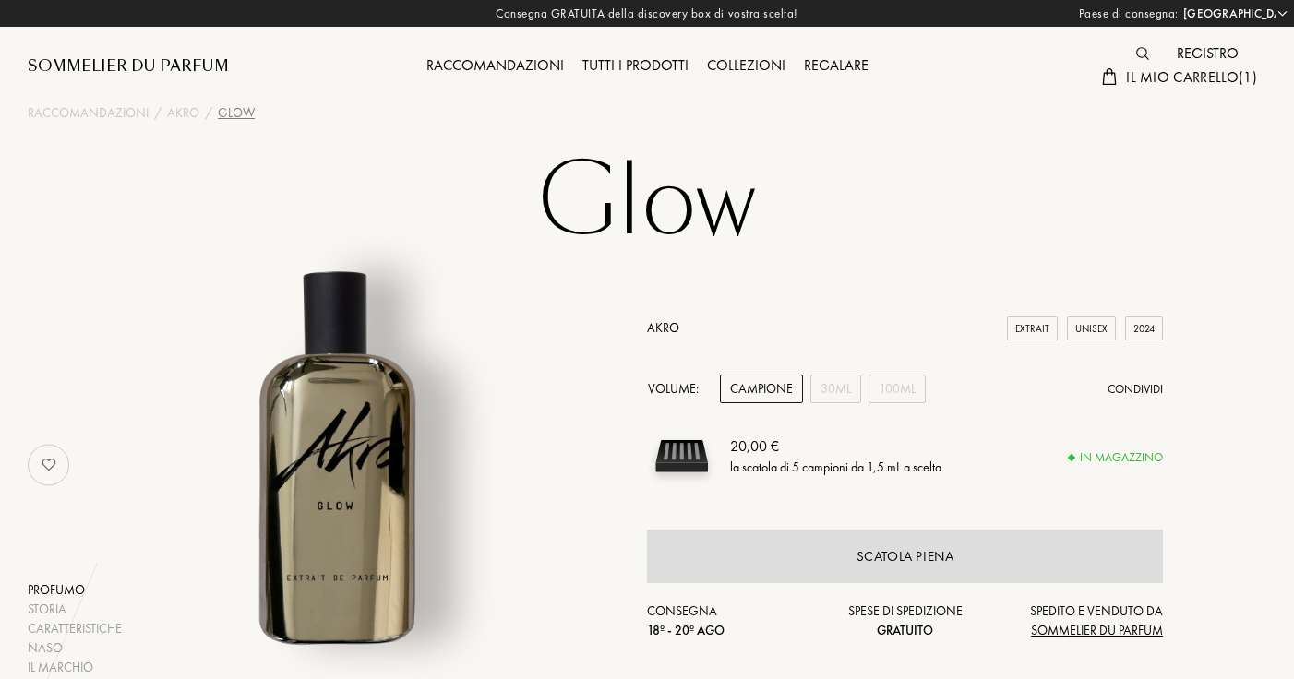
select select "IT"
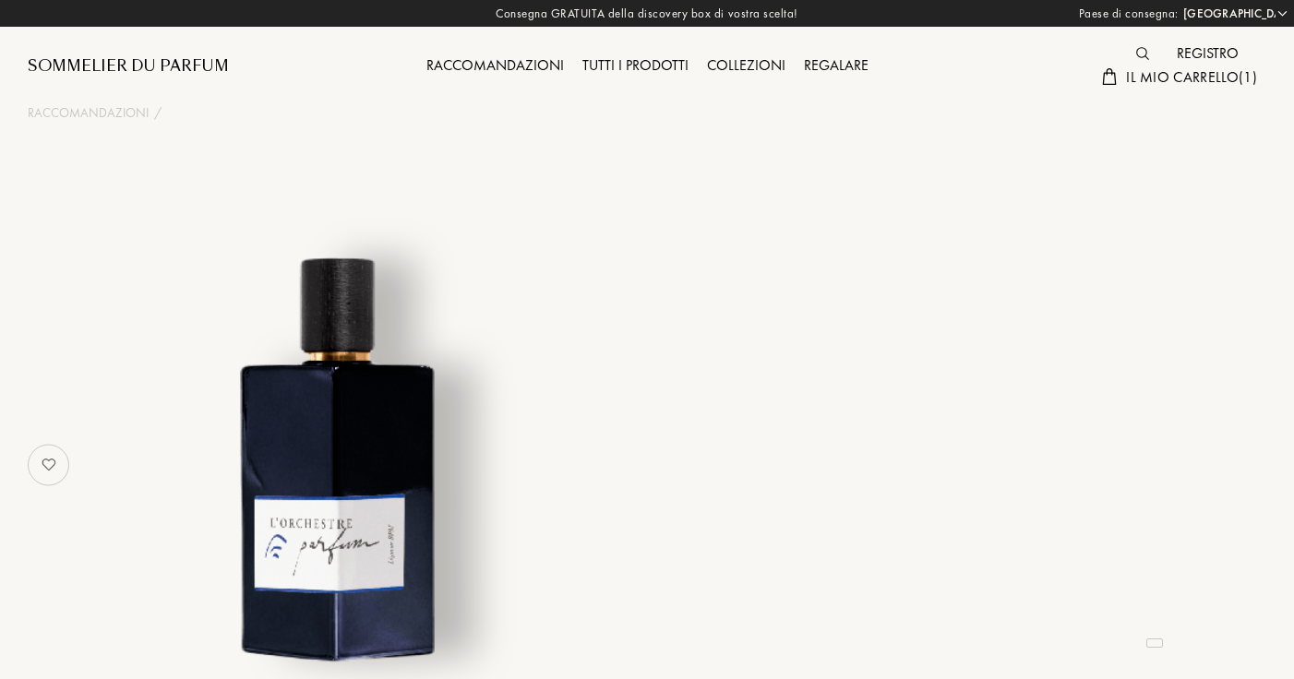
select select "IT"
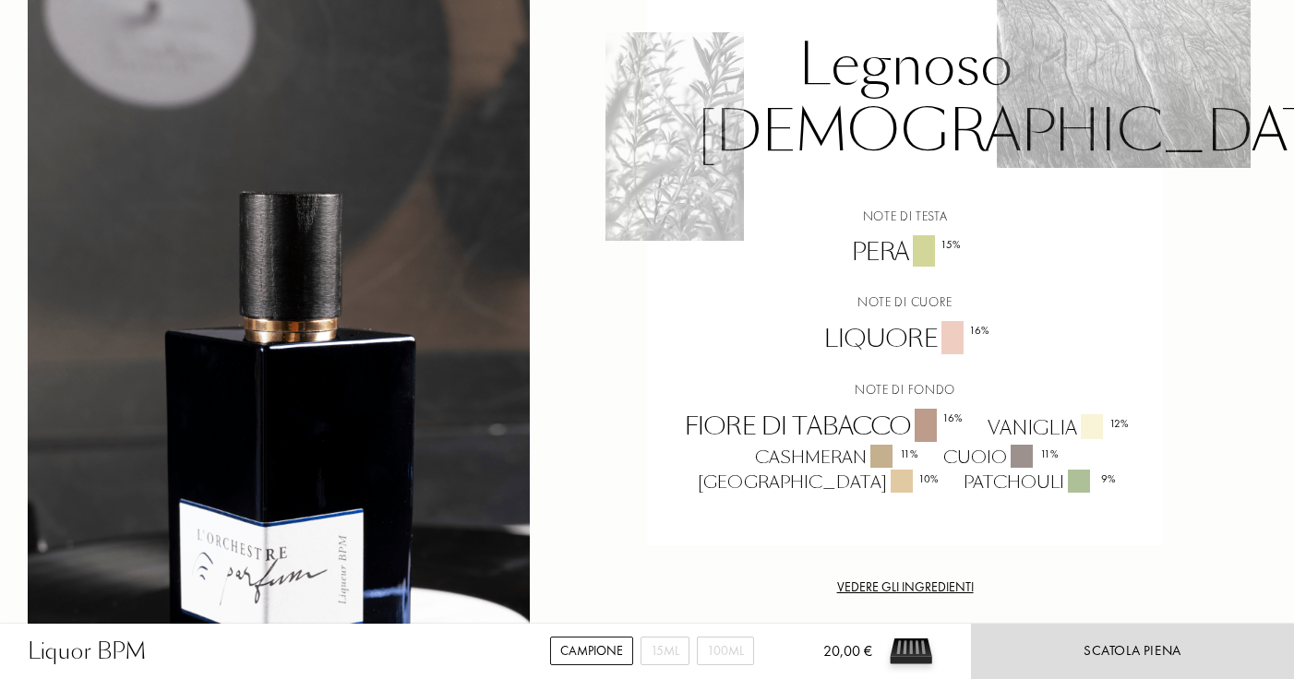
scroll to position [1349, 0]
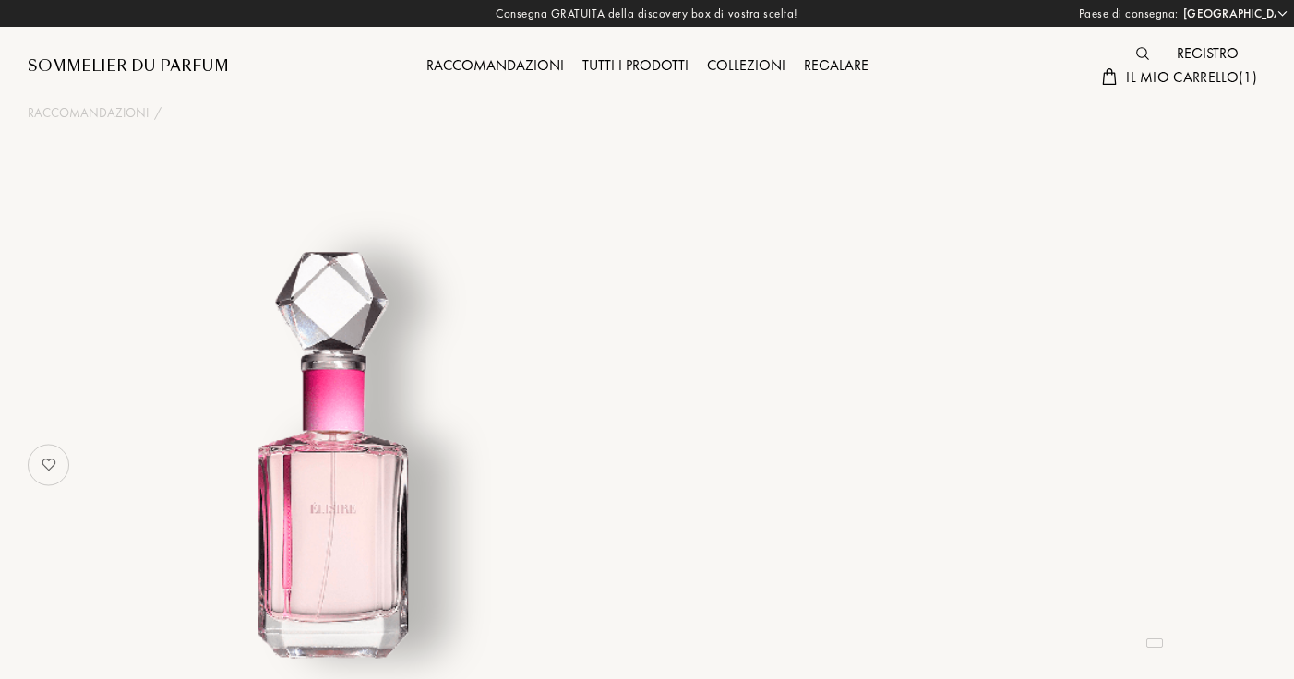
select select "IT"
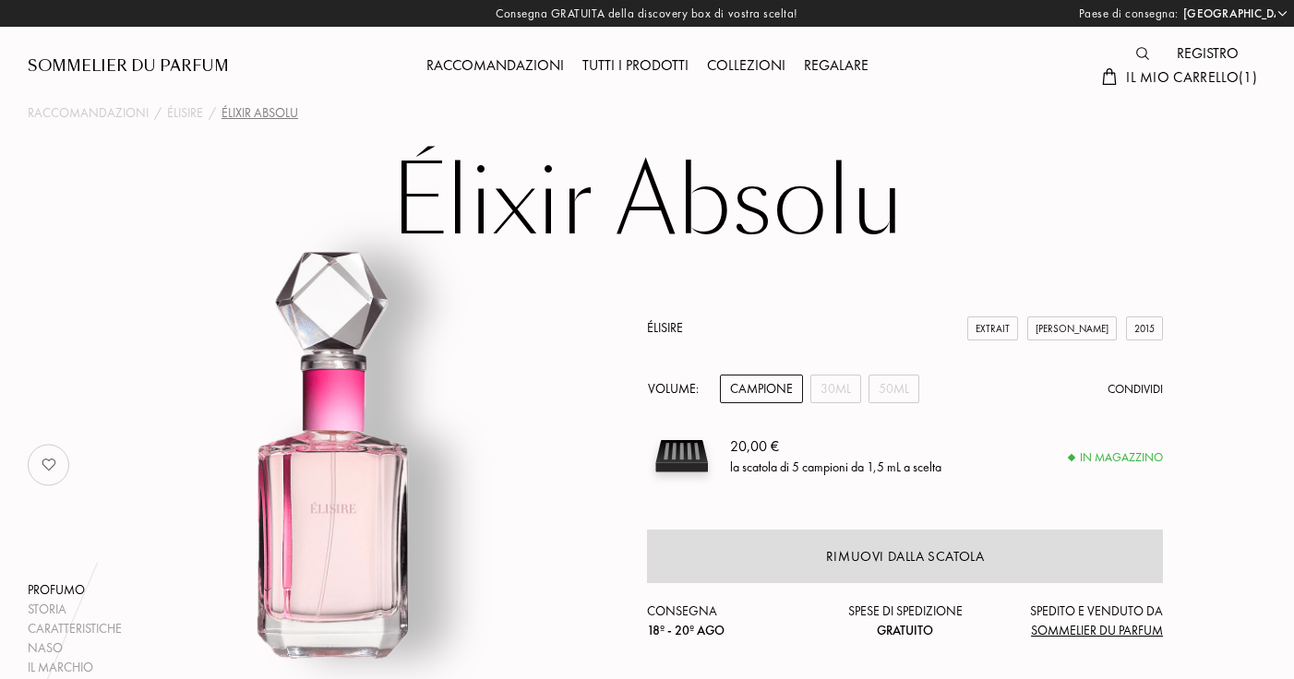
click at [1145, 78] on span "Il mio carrello ( 1 )" at bounding box center [1191, 76] width 131 height 19
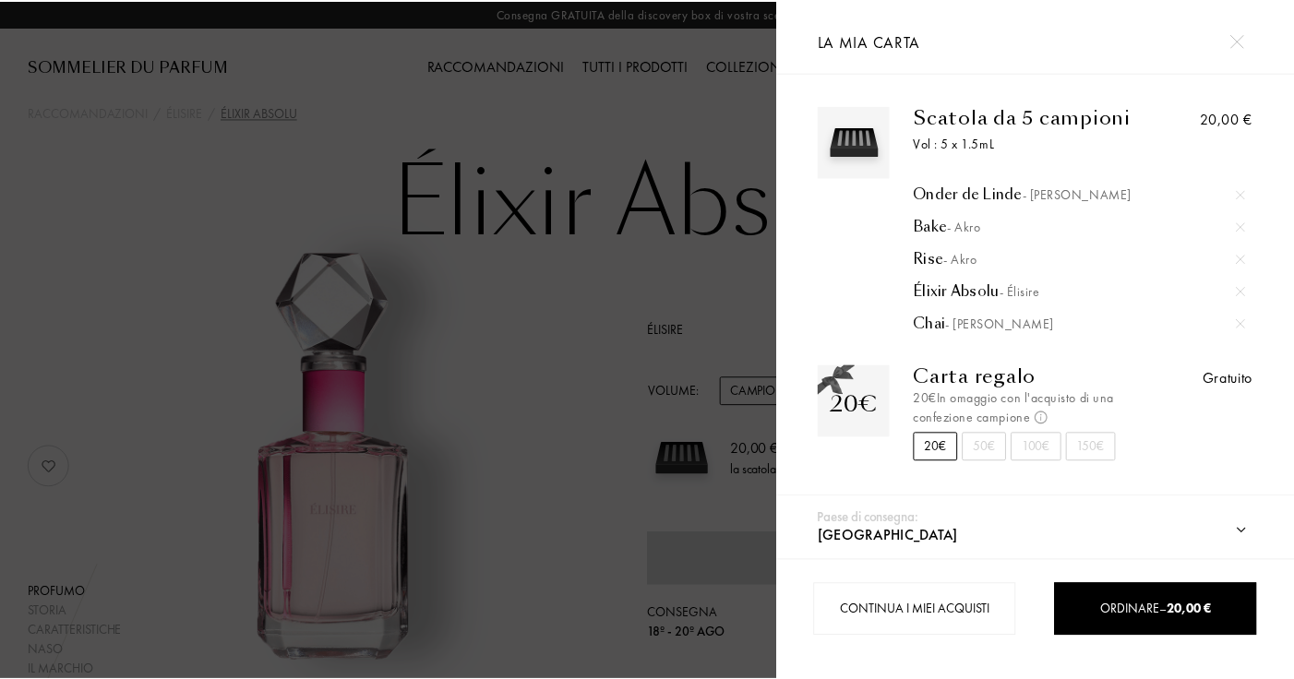
scroll to position [3, 0]
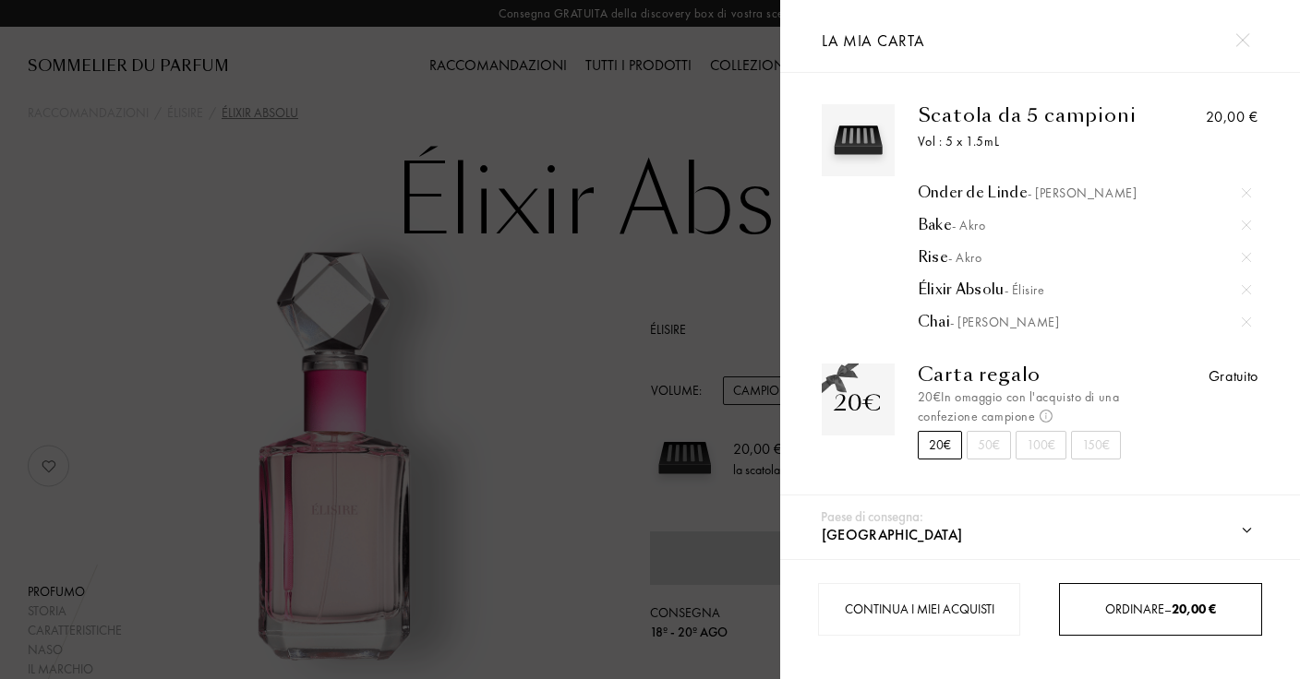
click at [1173, 618] on div "Ordinare – 20,00 €" at bounding box center [1160, 609] width 201 height 19
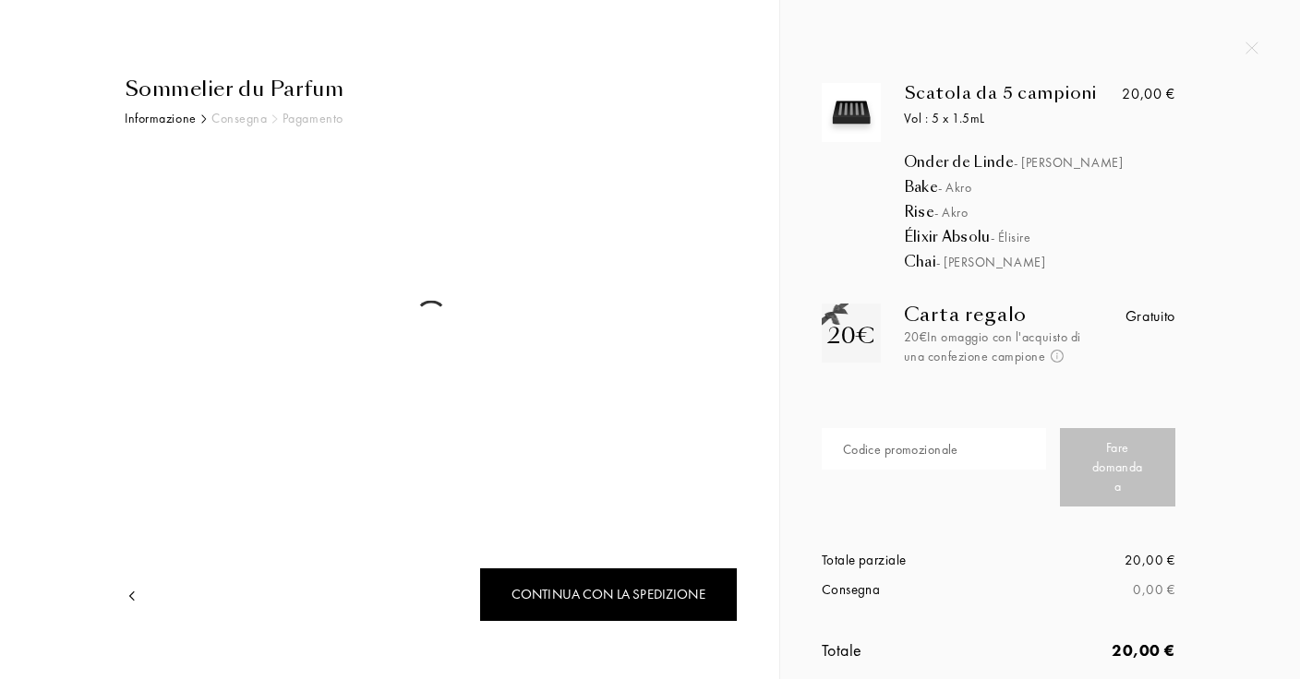
select select "IT"
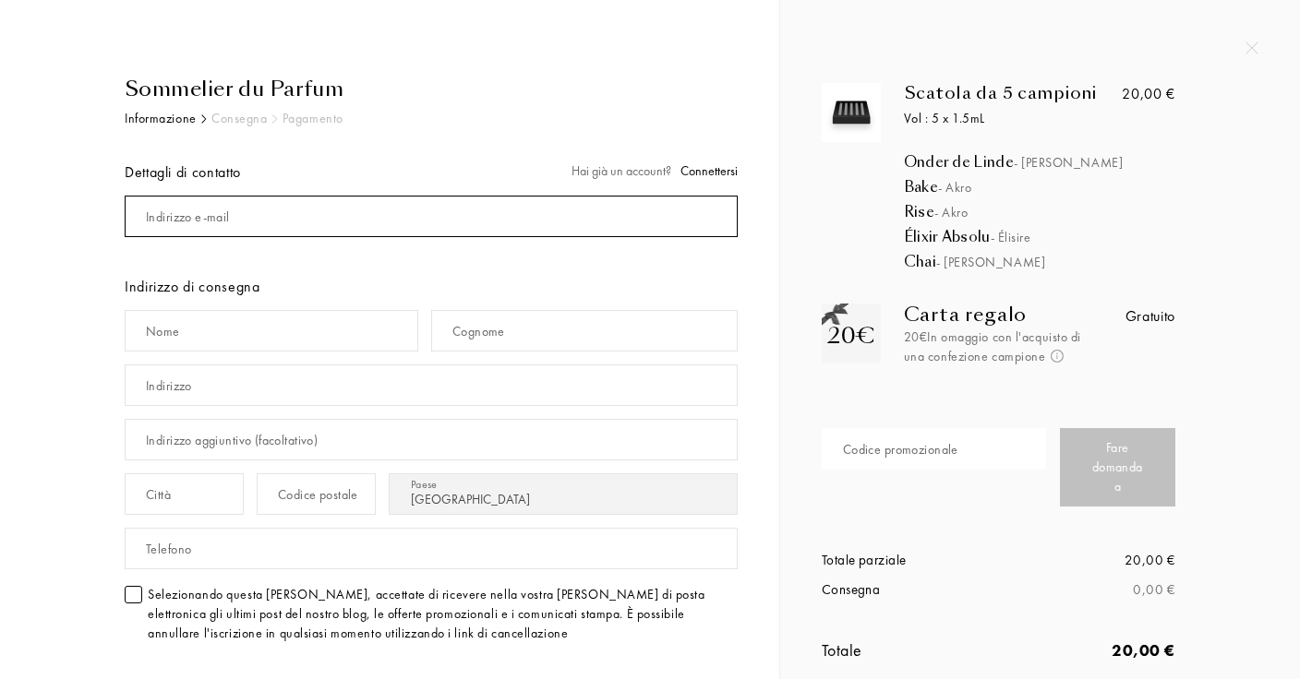
click at [405, 198] on input "mail" at bounding box center [431, 217] width 613 height 42
type input "[EMAIL_ADDRESS][DOMAIN_NAME]"
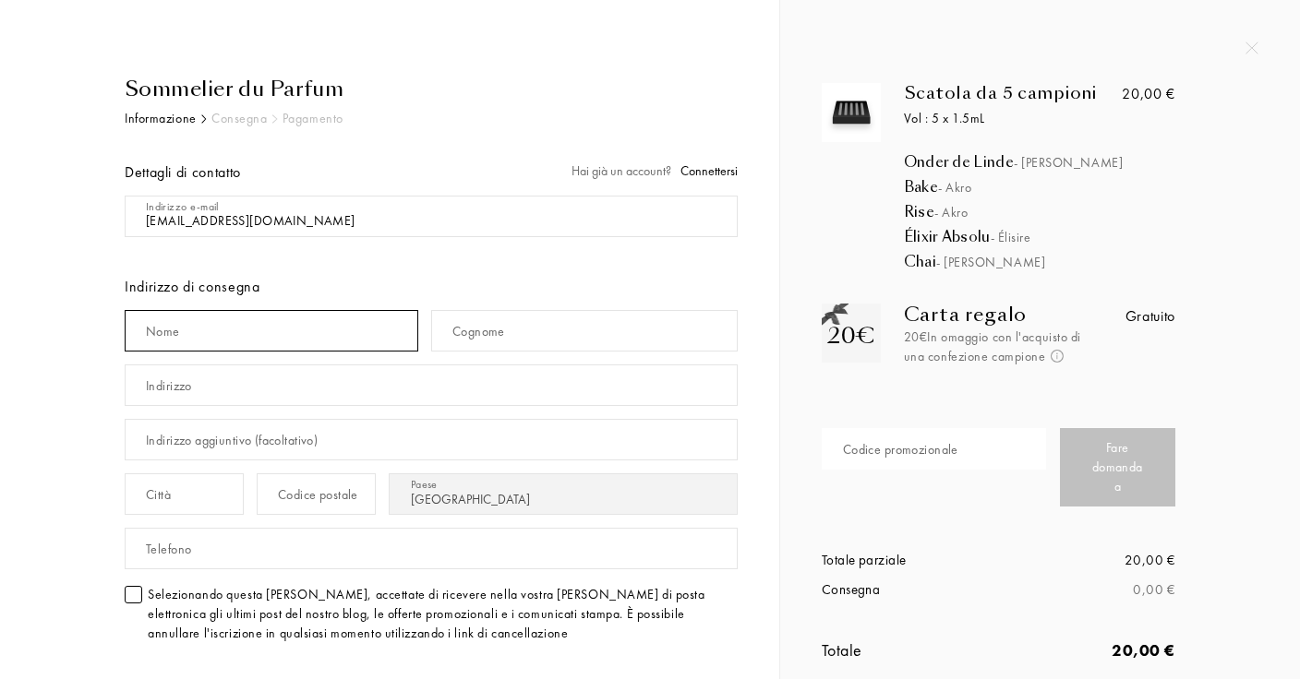
type input "Elisabetta"
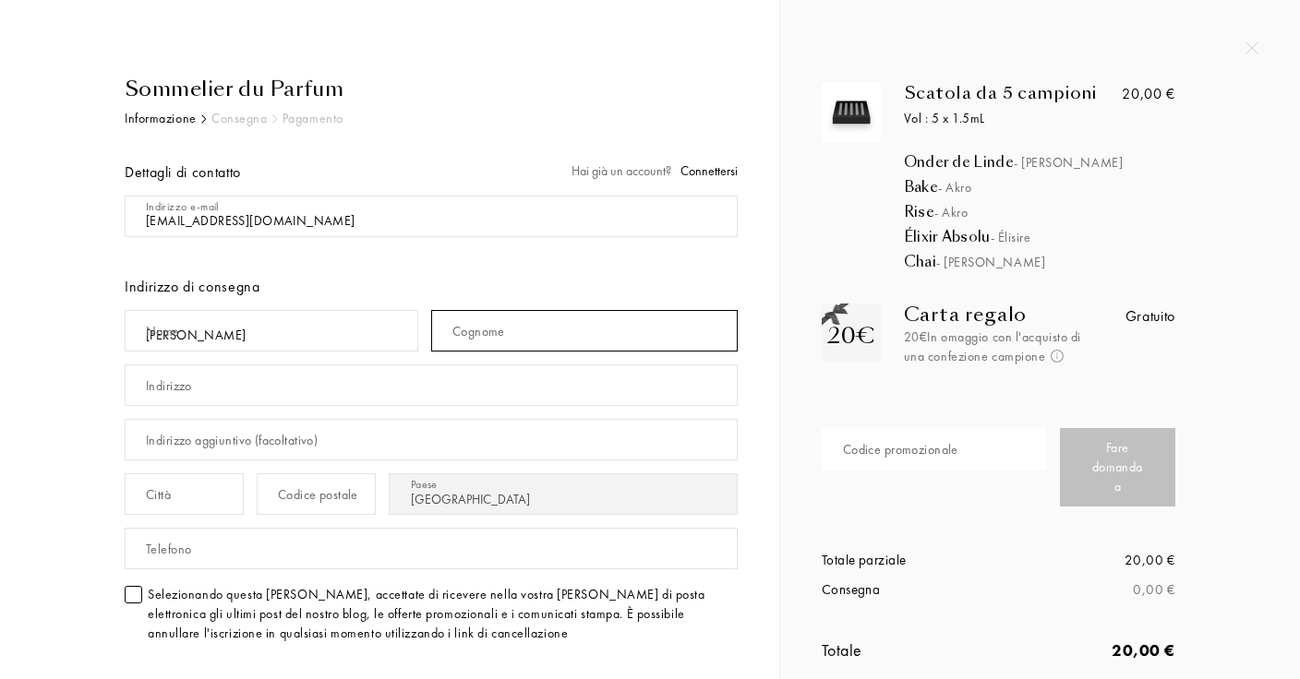
type input "Laggiard"
type input "Via Roma 48"
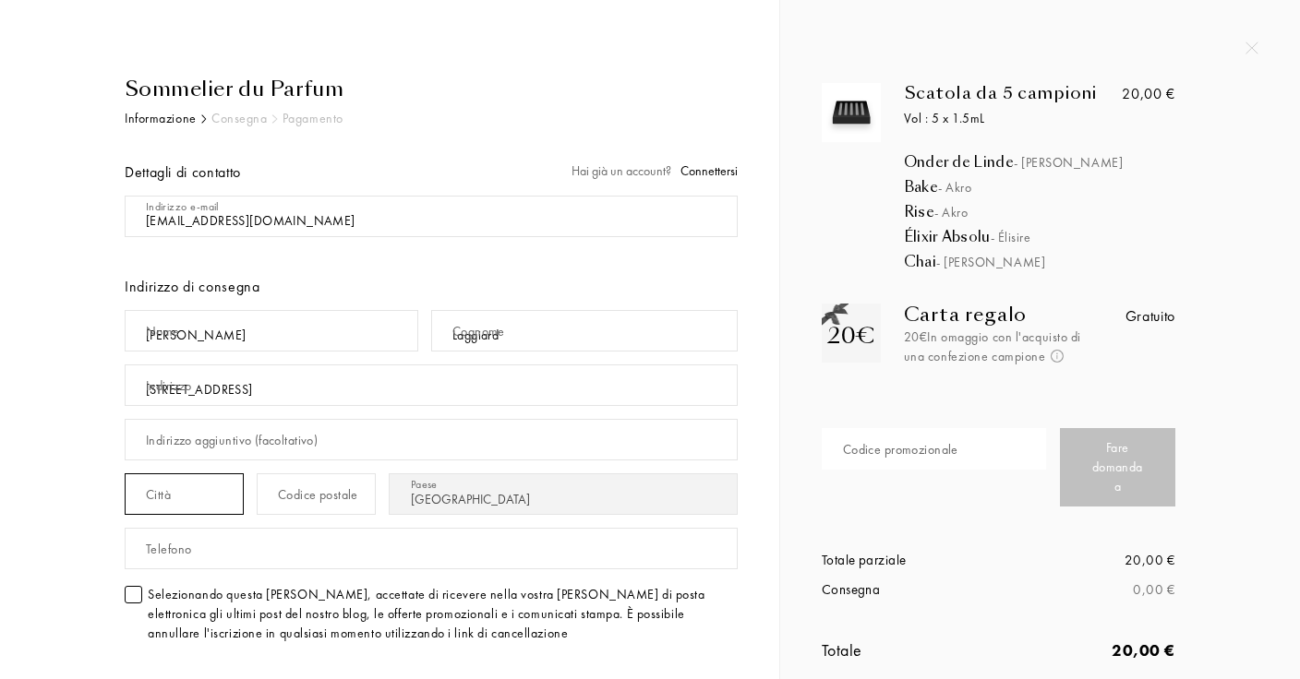
type input "San pietro val lemina"
type input "10060"
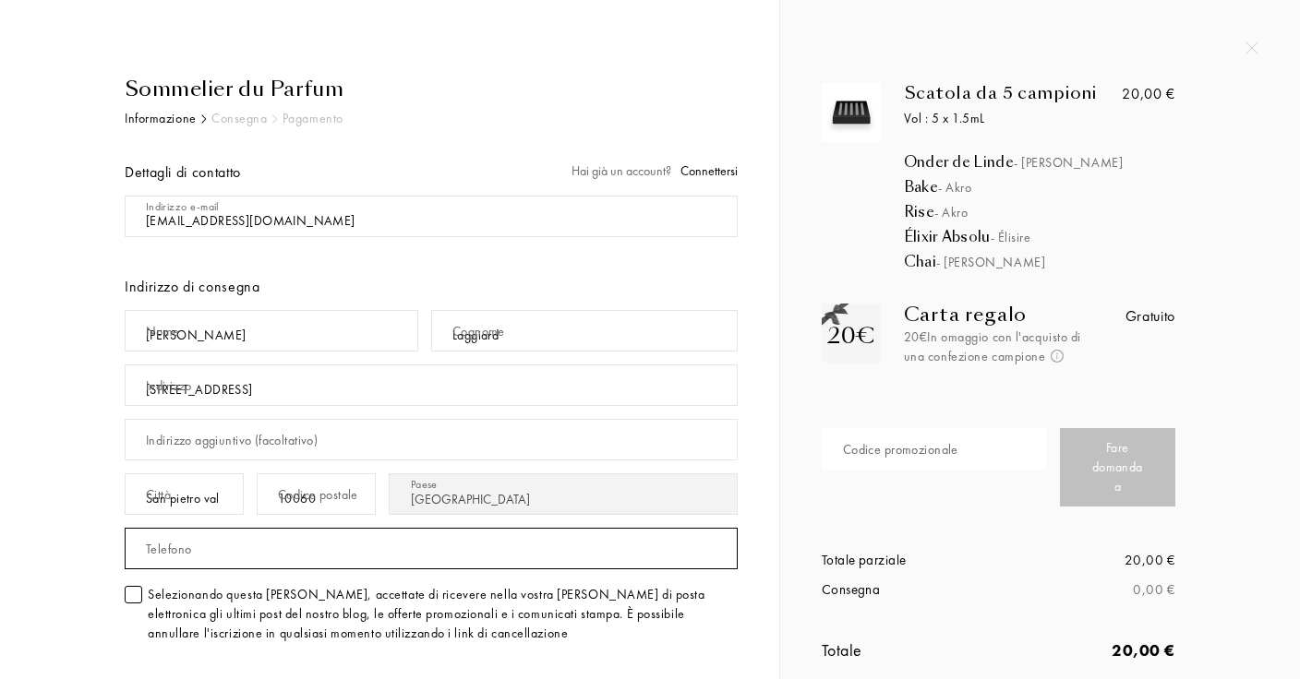
type input "3926275482"
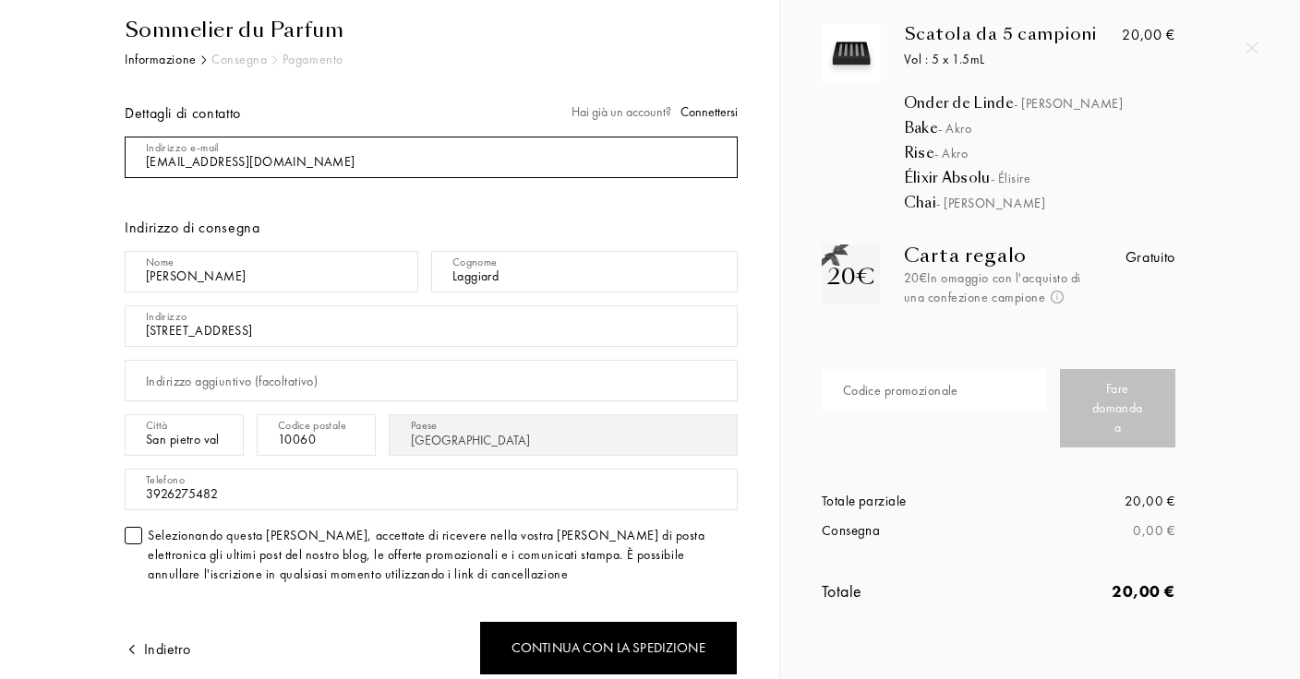
scroll to position [64, 0]
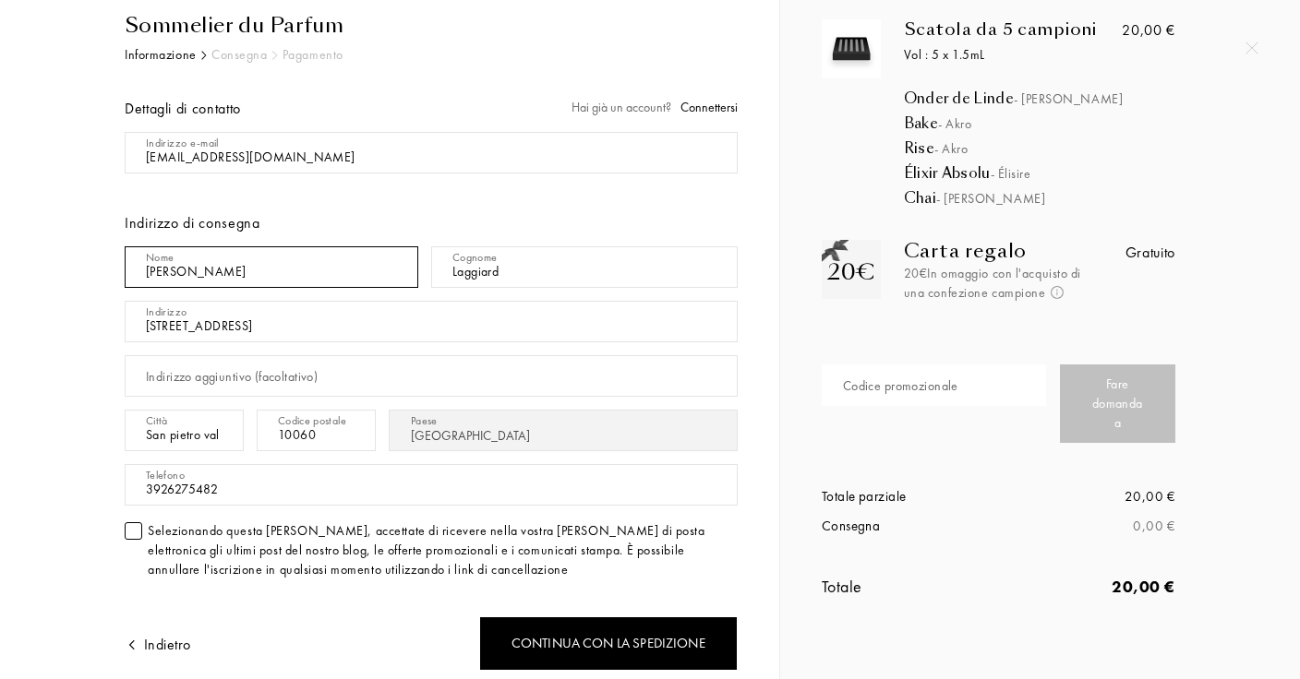
click at [340, 268] on input "Elisabetta" at bounding box center [272, 267] width 294 height 42
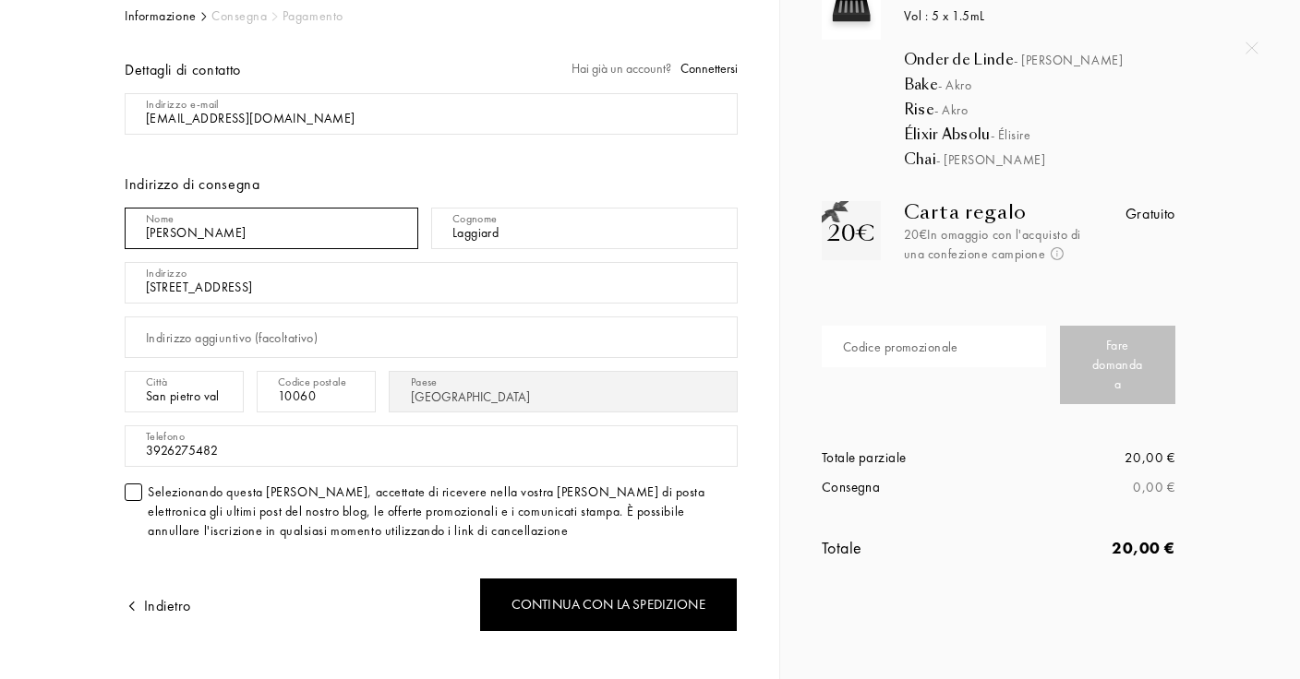
scroll to position [103, 0]
click at [281, 229] on input "Elisabetta" at bounding box center [272, 228] width 294 height 42
type input "Mario"
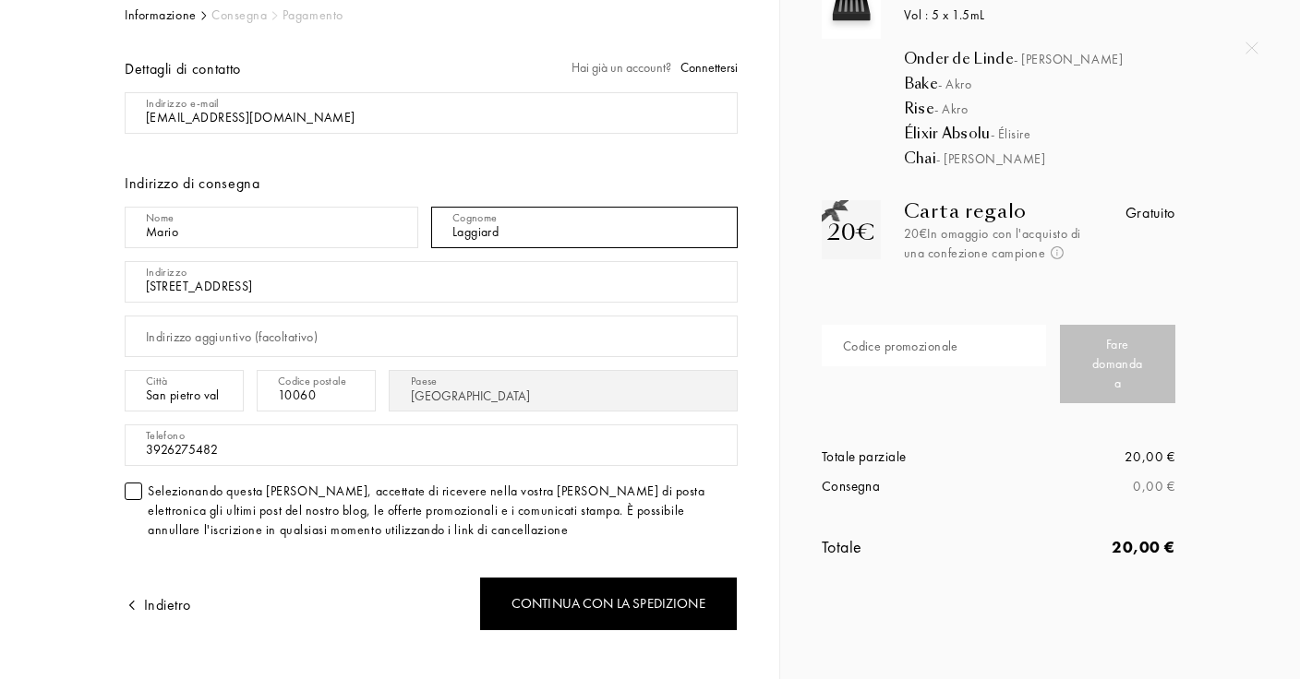
click at [519, 234] on input "Laggiard" at bounding box center [584, 228] width 306 height 42
type input "Sanna"
click at [463, 288] on input "Via Roma 48" at bounding box center [431, 282] width 613 height 42
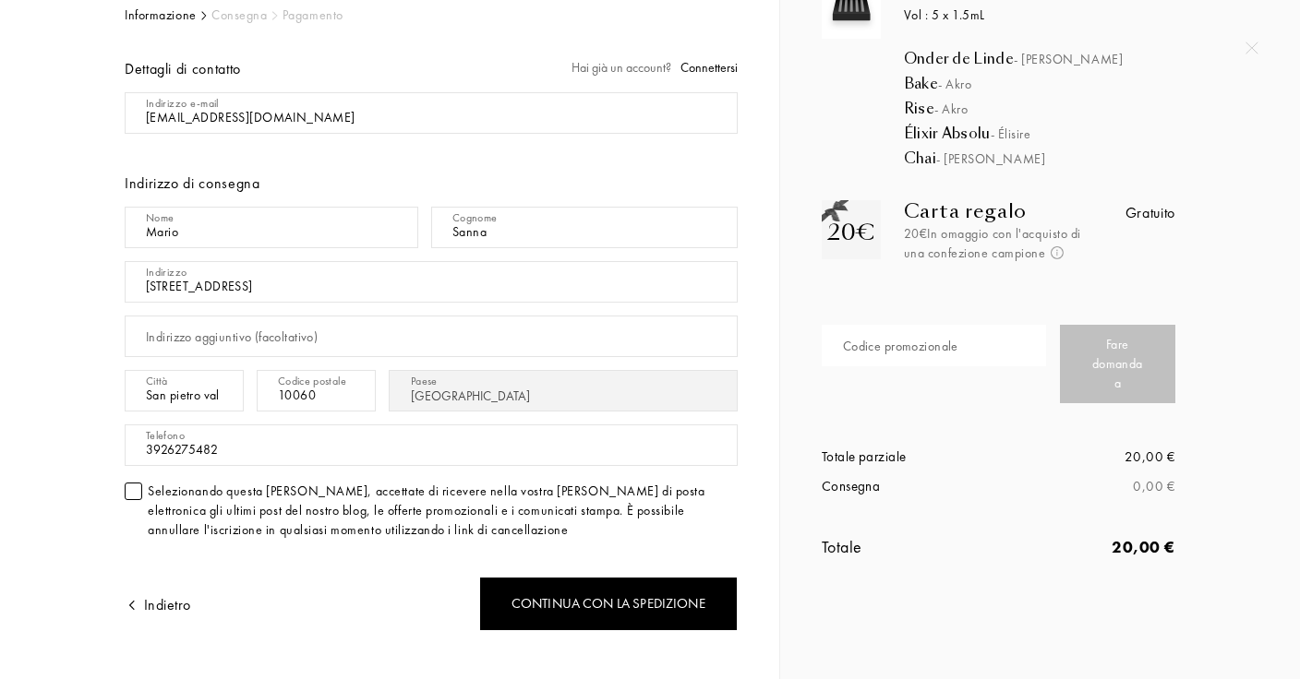
click at [463, 288] on input "Via Roma 48" at bounding box center [431, 282] width 613 height 42
type input "Via XXV Aprile, 9"
click at [242, 392] on input "San pietro val lemina" at bounding box center [184, 391] width 119 height 42
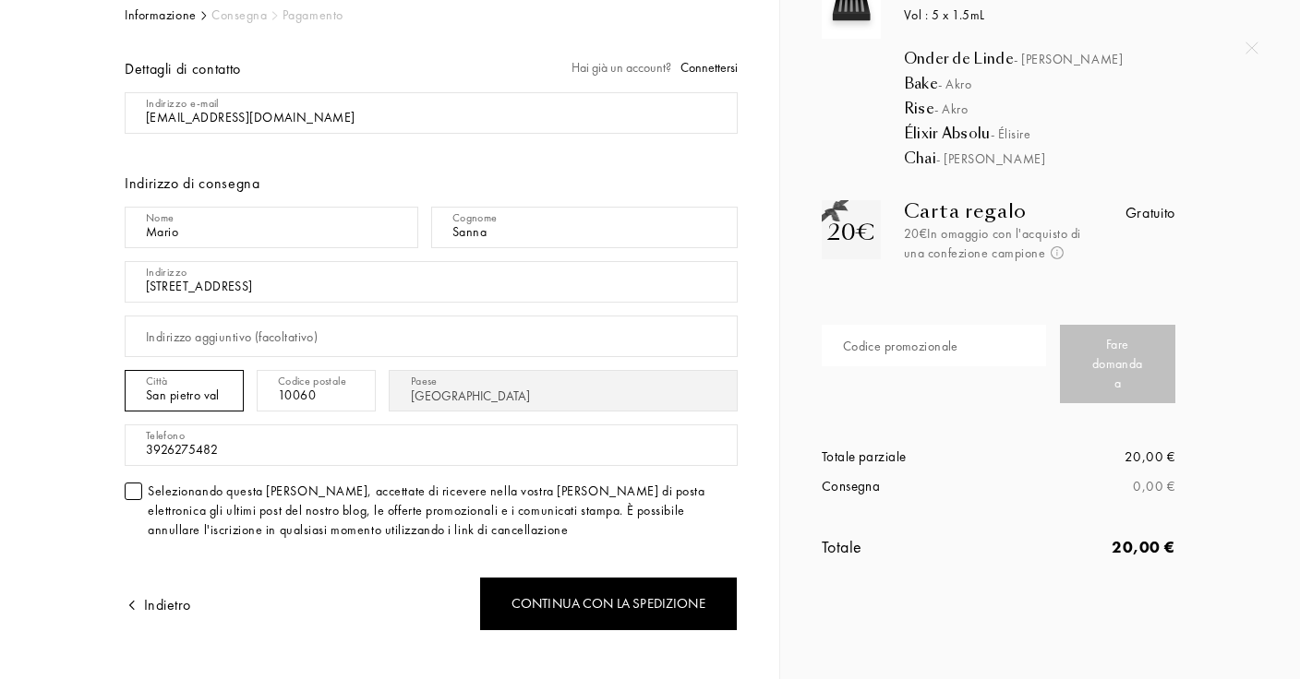
click at [242, 392] on input "San pietro val lemina" at bounding box center [184, 391] width 119 height 42
type input "Vigone"
click at [376, 388] on input "10060" at bounding box center [316, 391] width 119 height 42
type input "10067"
click at [334, 499] on div "Selezionando questa casella, accettate di ricevere nella vostra casella di post…" at bounding box center [443, 511] width 590 height 58
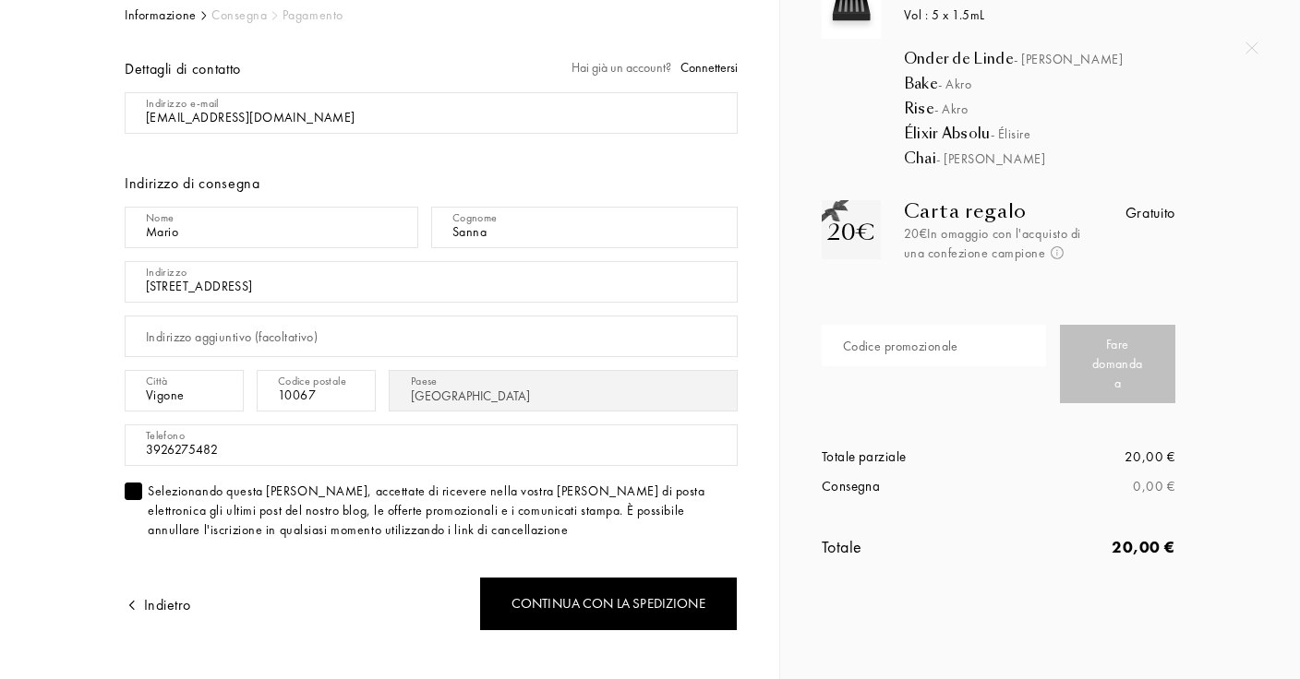
click at [138, 519] on div "Selezionando questa casella, accettate di ricevere nella vostra casella di post…" at bounding box center [431, 511] width 613 height 58
click at [138, 498] on div at bounding box center [134, 492] width 18 height 18
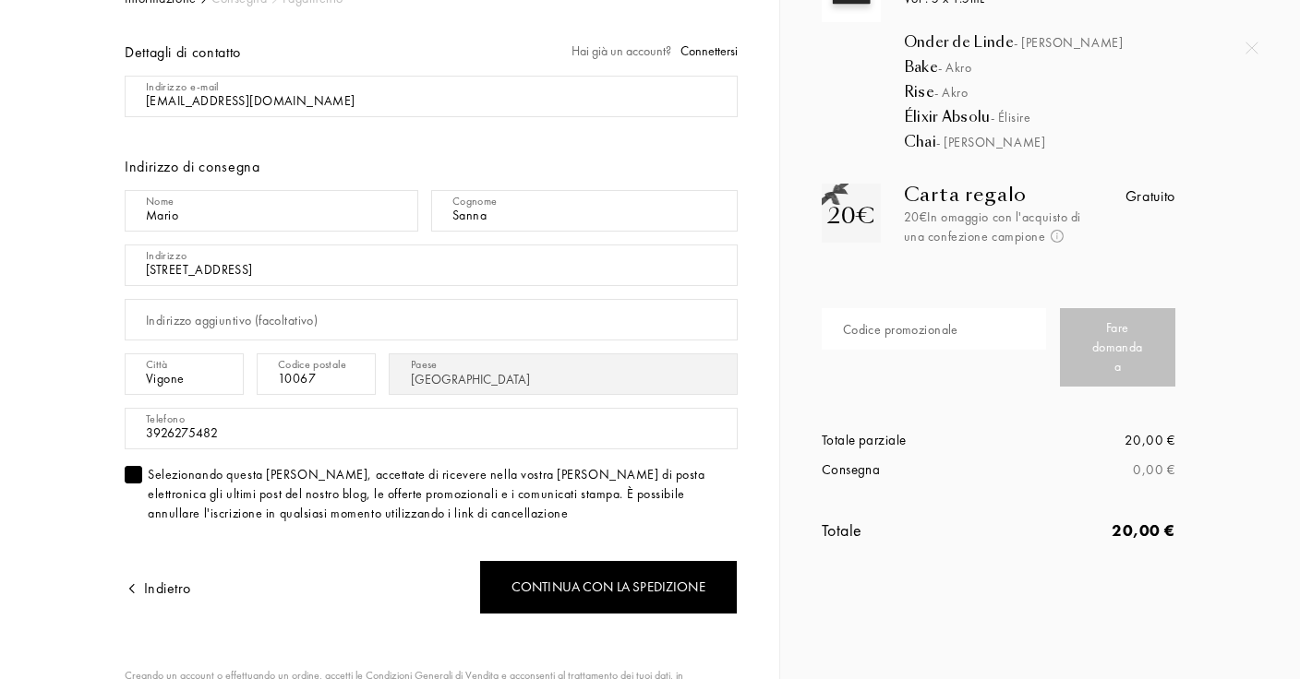
click at [839, 220] on div "20€" at bounding box center [851, 215] width 48 height 33
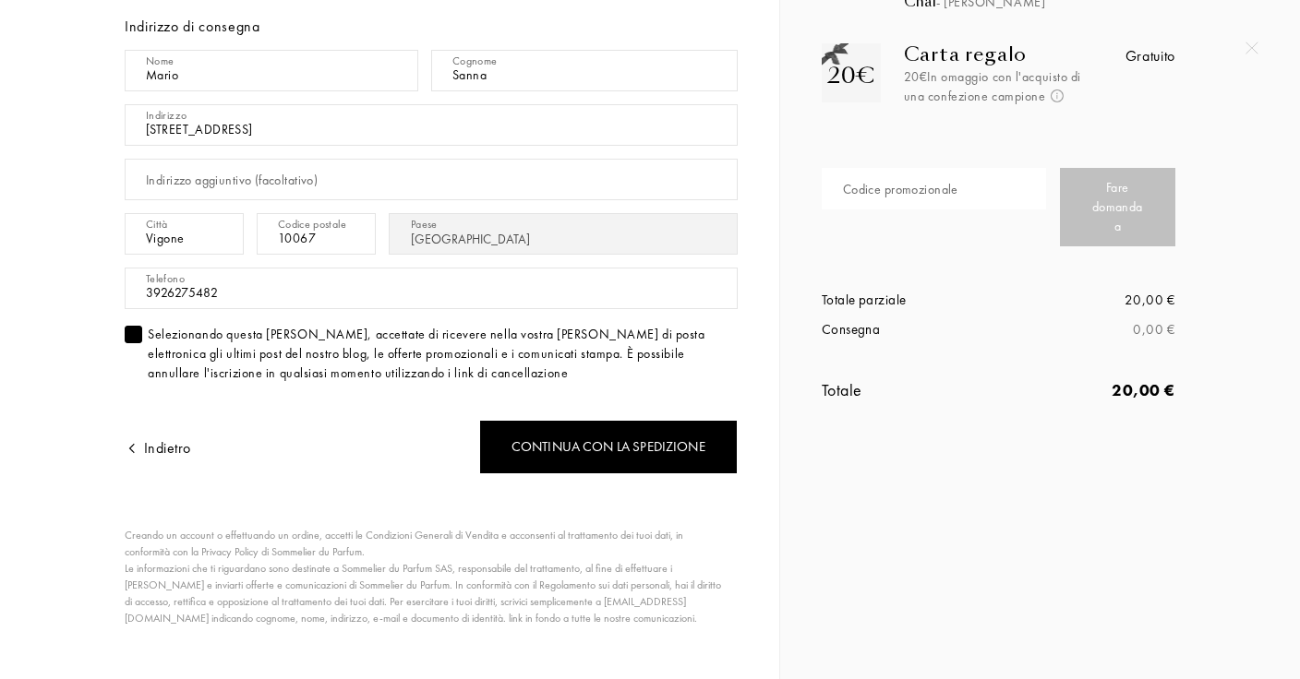
scroll to position [267, 0]
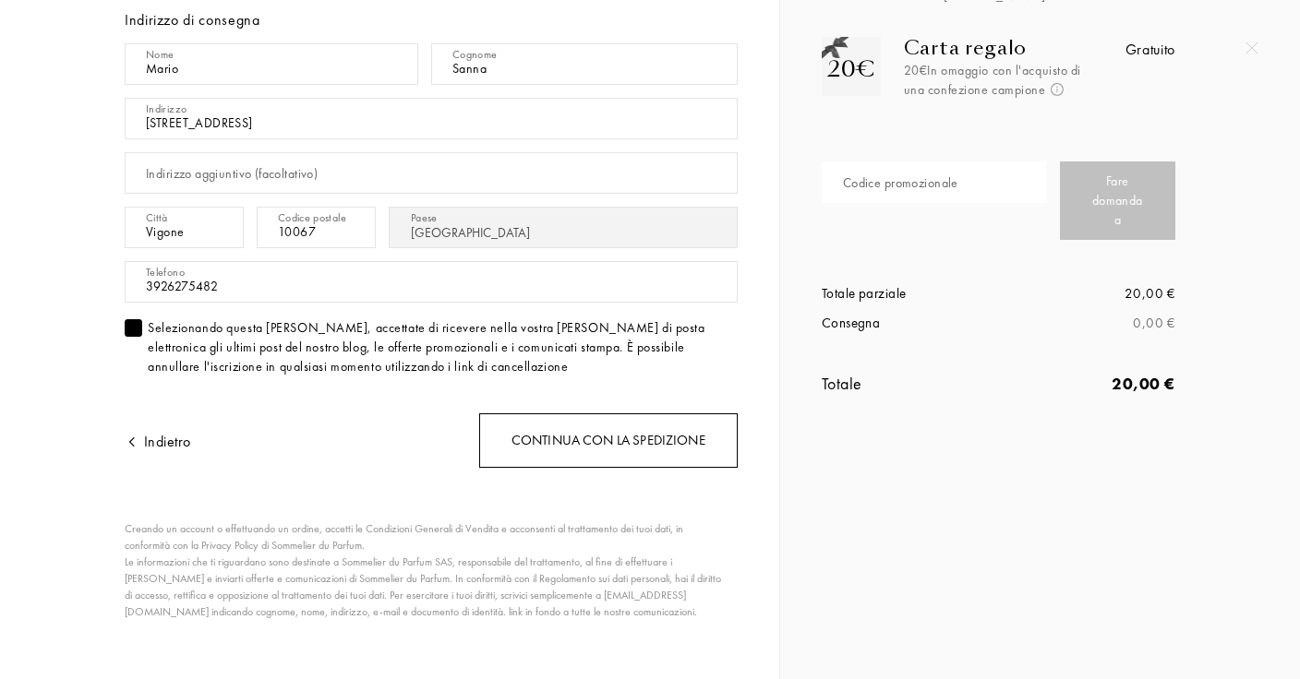
click at [512, 419] on div "Continua con la spedizione" at bounding box center [608, 441] width 258 height 54
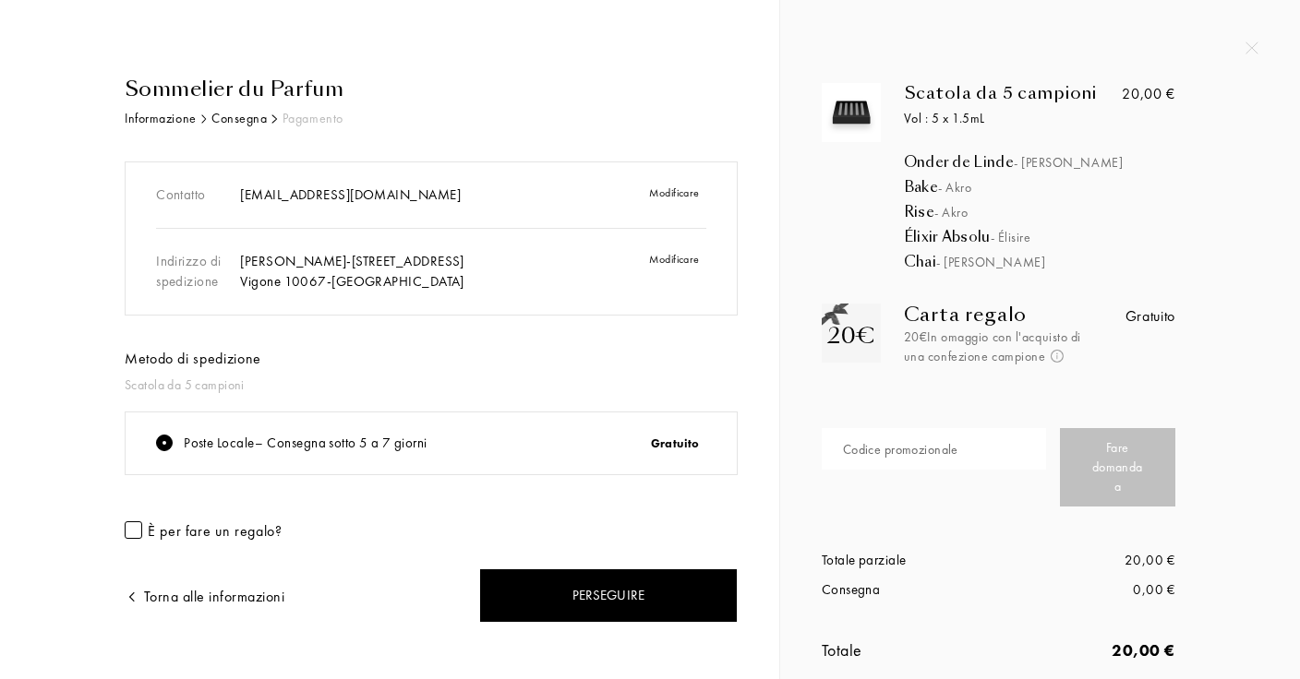
scroll to position [23, 0]
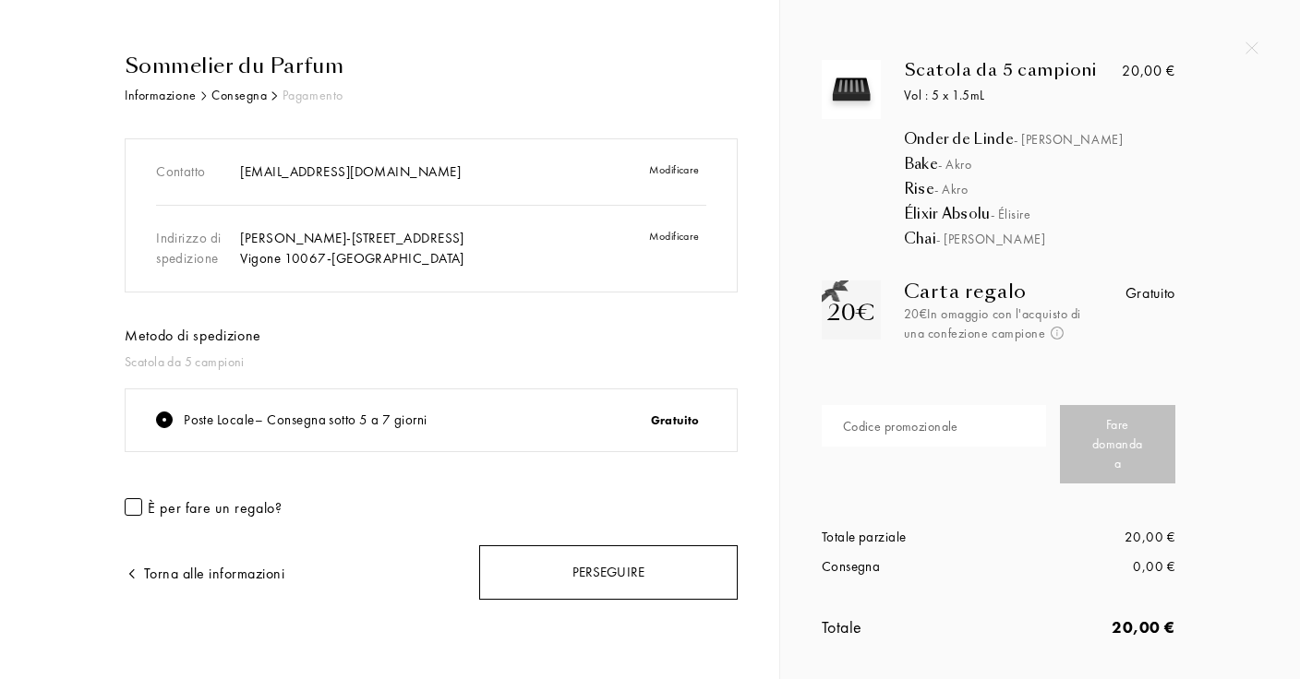
click at [501, 560] on div "Perseguire" at bounding box center [608, 573] width 258 height 54
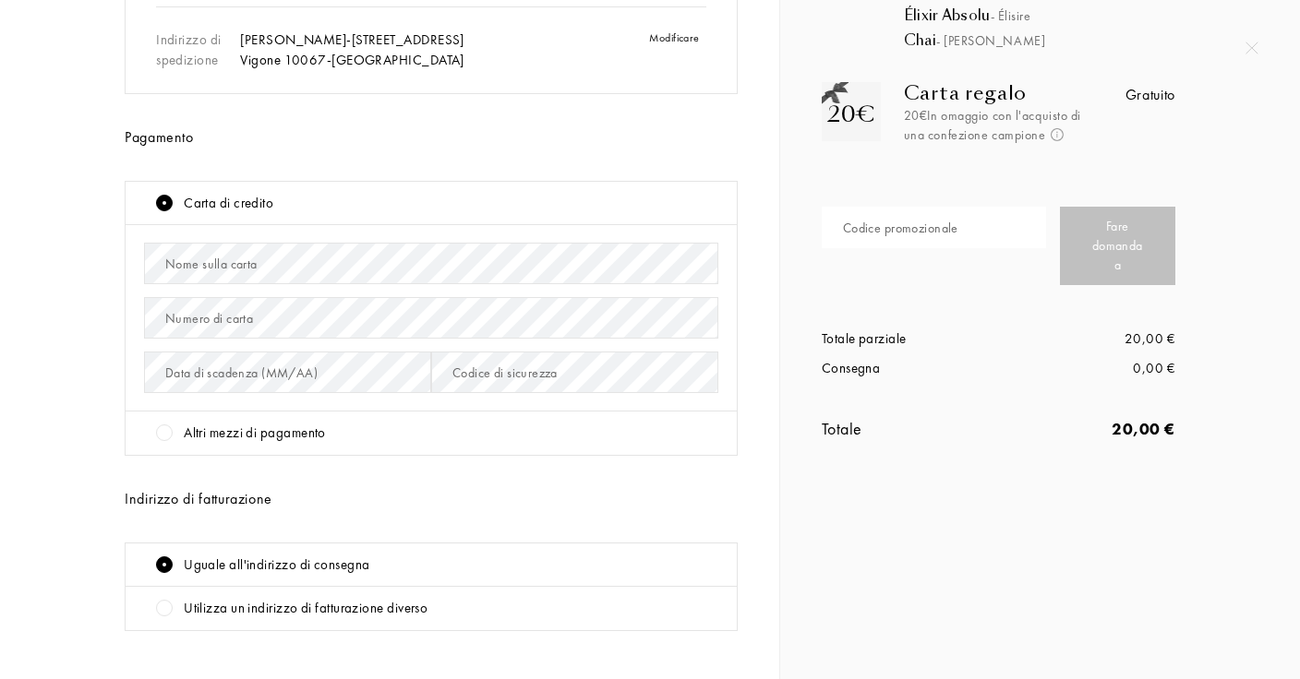
scroll to position [225, 0]
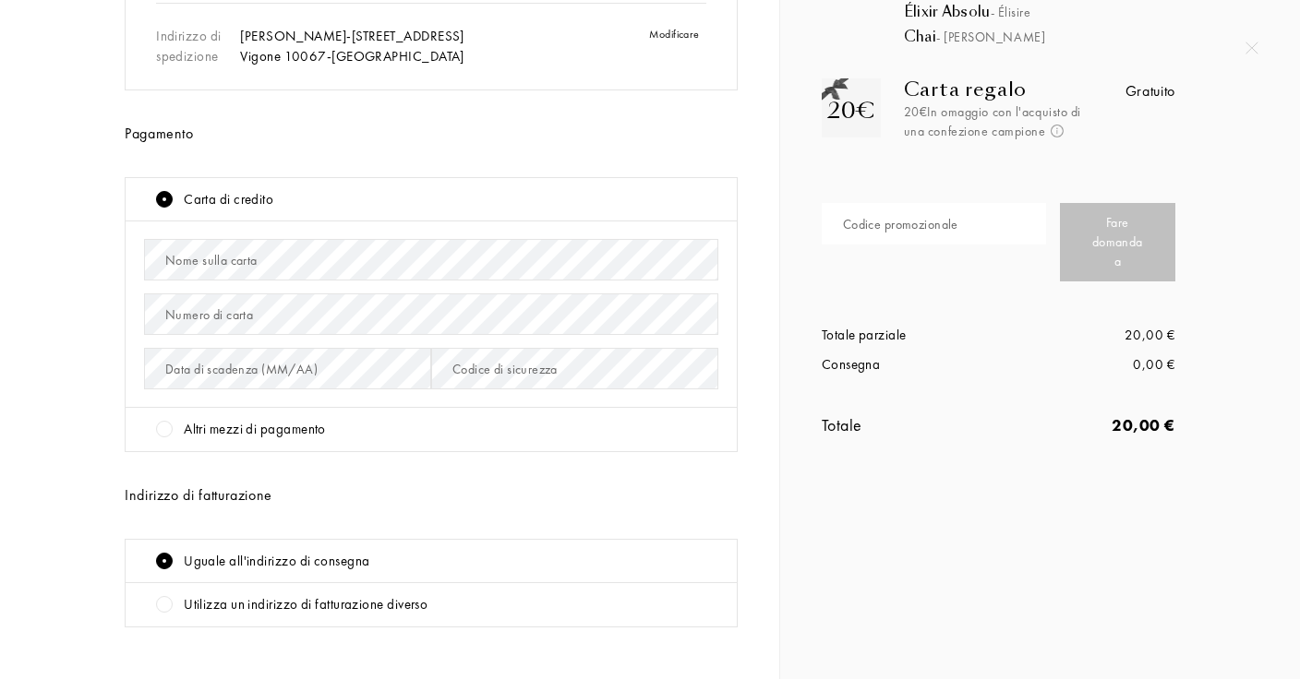
click at [560, 183] on div "Carta di credito" at bounding box center [431, 200] width 611 height 44
click at [307, 414] on div "Altri mezzi di pagamento" at bounding box center [431, 430] width 611 height 44
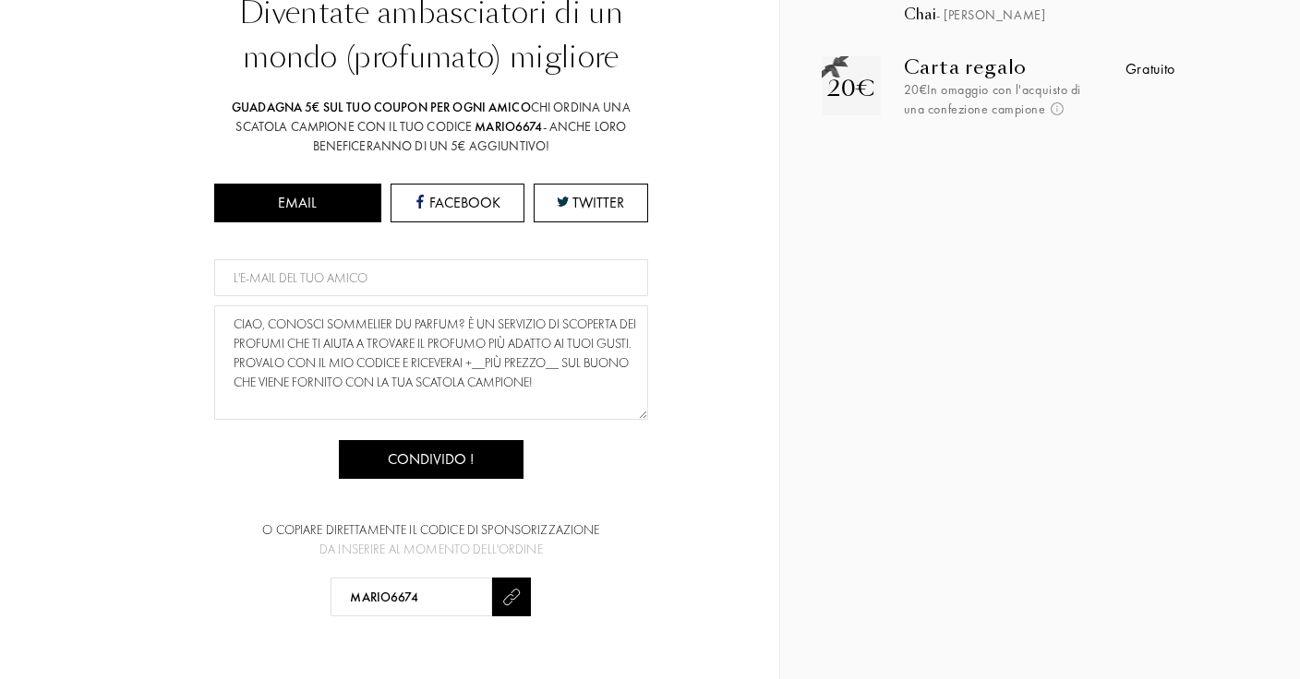
scroll to position [358, 0]
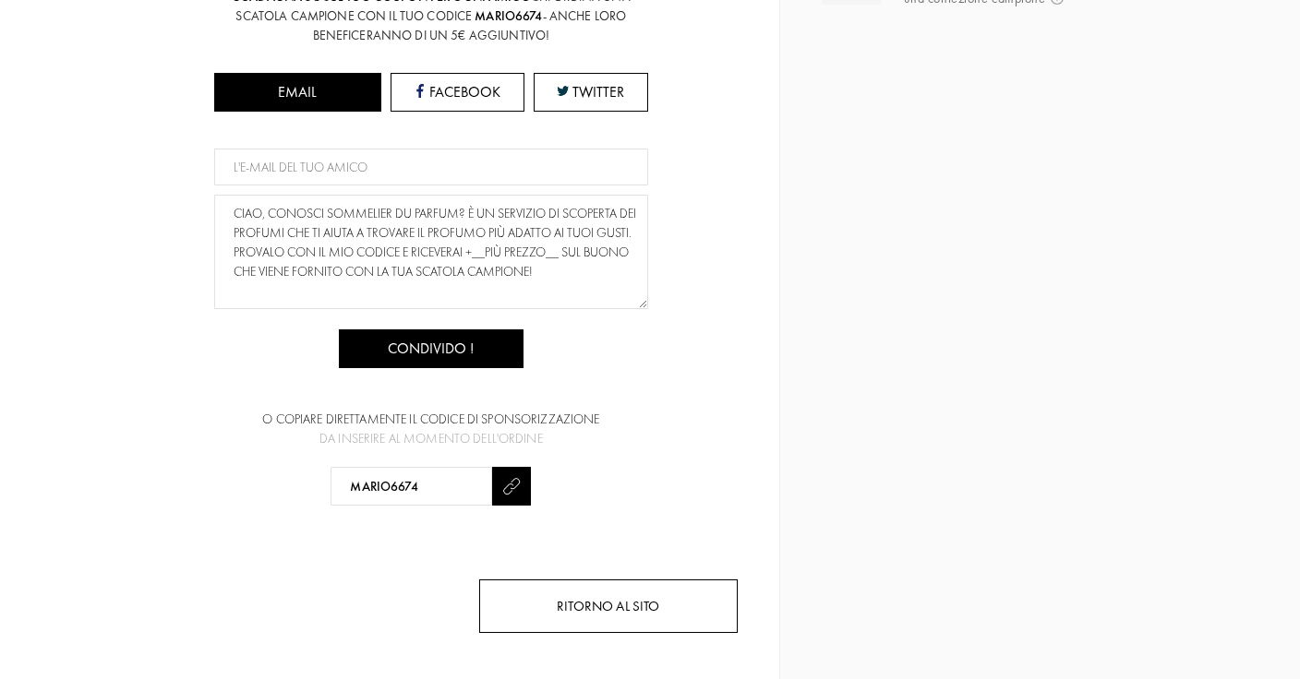
click at [538, 621] on div "Ritorno al sito" at bounding box center [608, 607] width 258 height 54
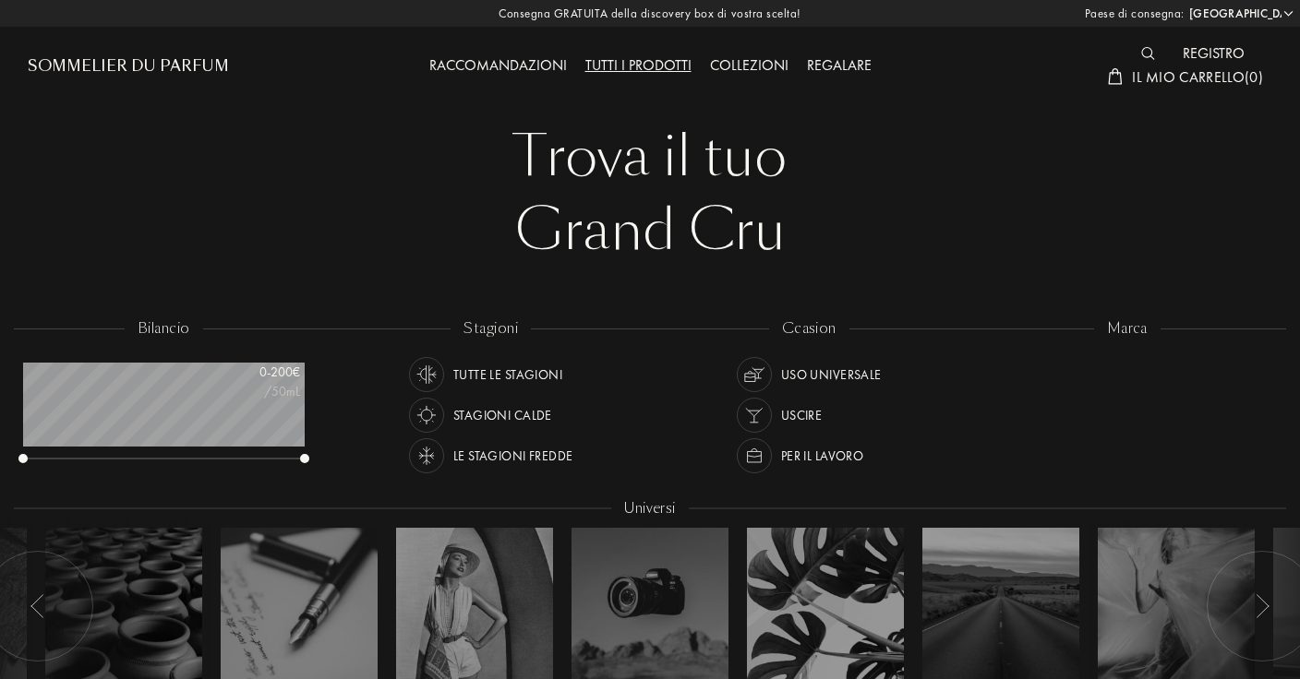
select select "IT"
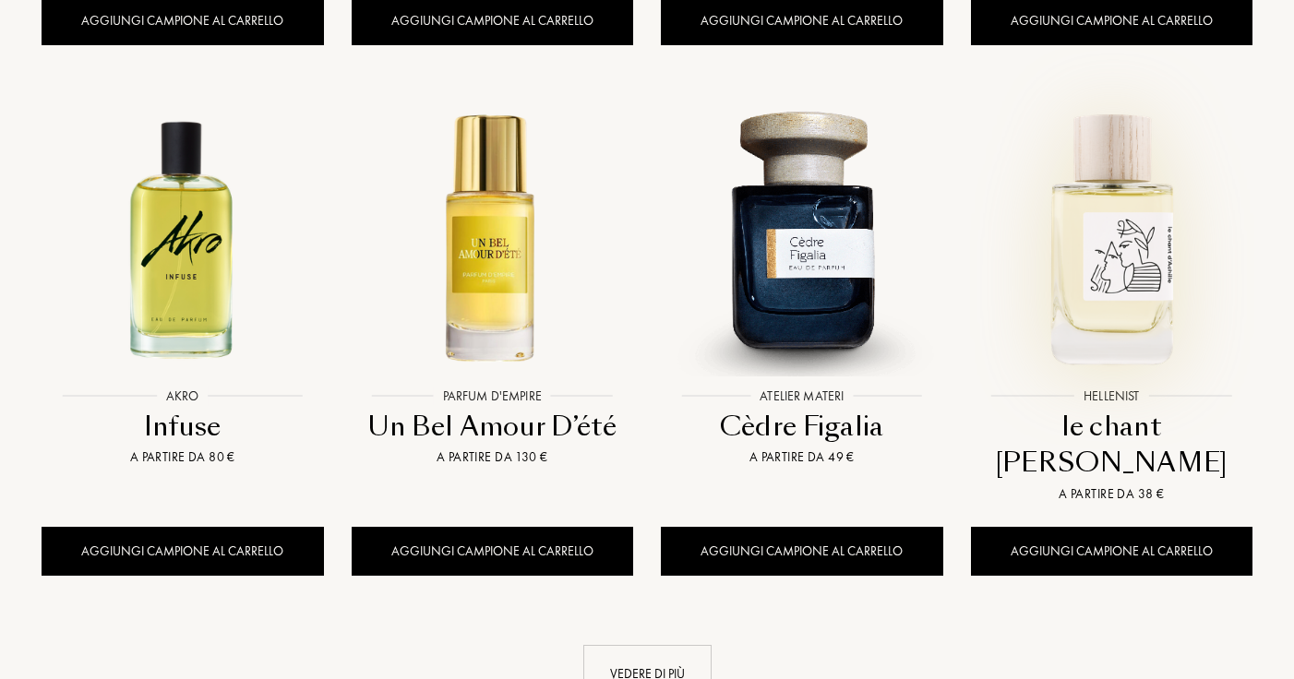
scroll to position [1986, 0]
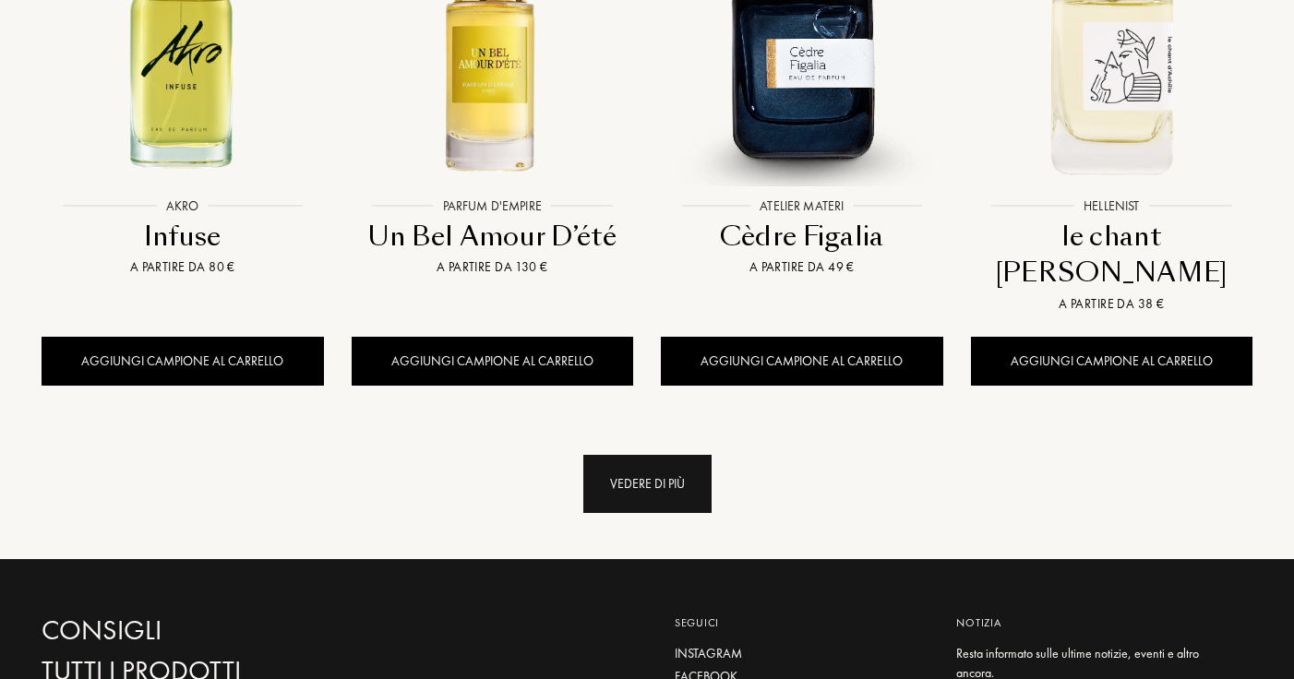
click at [657, 455] on div "Vedere di più" at bounding box center [647, 484] width 128 height 58
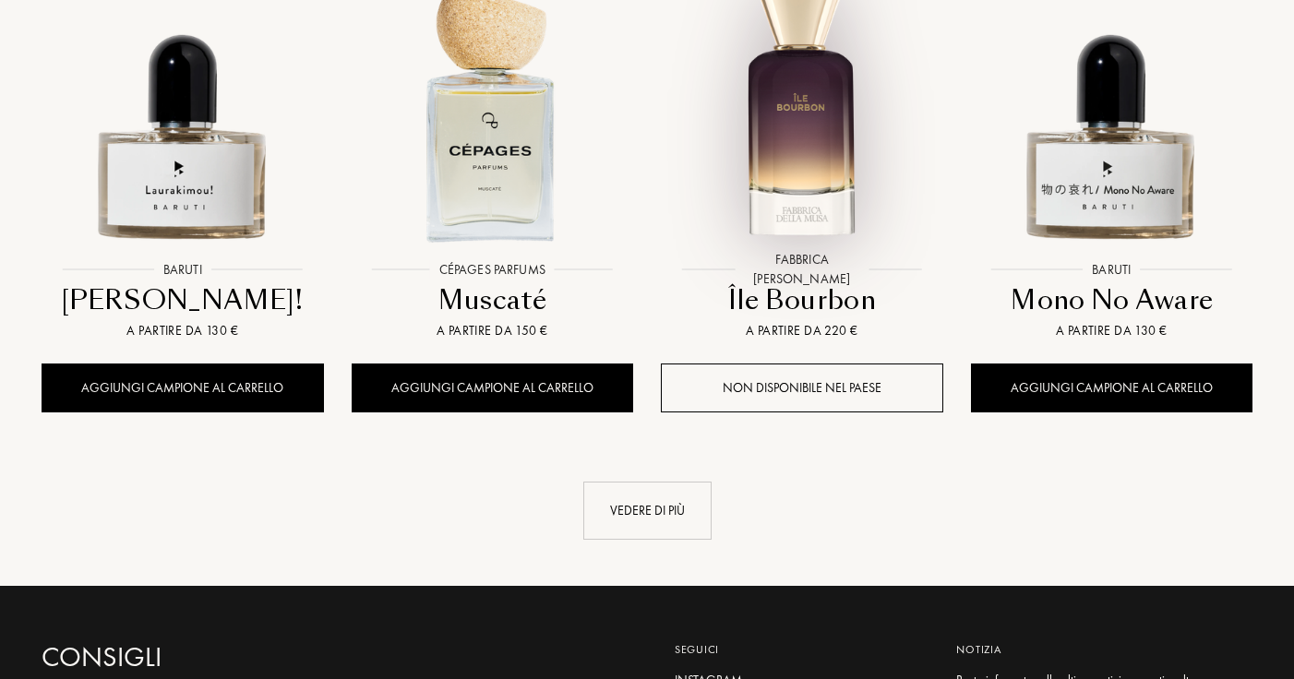
scroll to position [3507, 0]
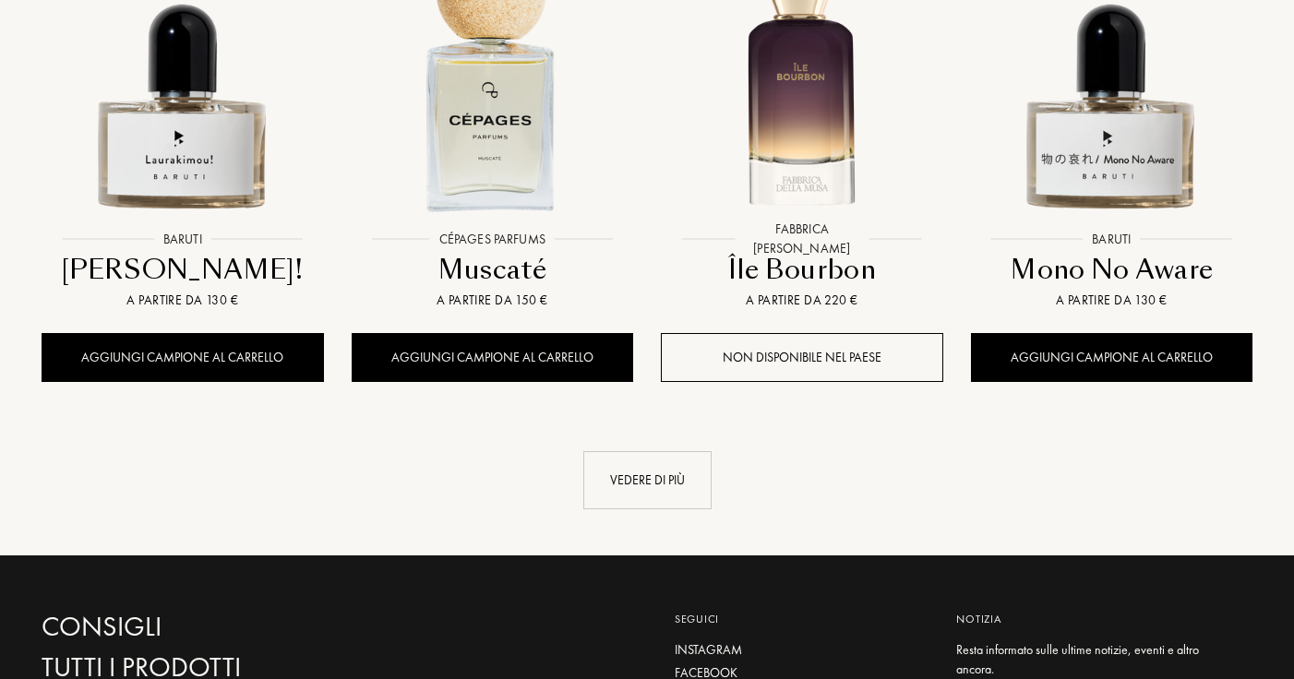
click at [657, 451] on div "Vedere di più" at bounding box center [647, 480] width 128 height 58
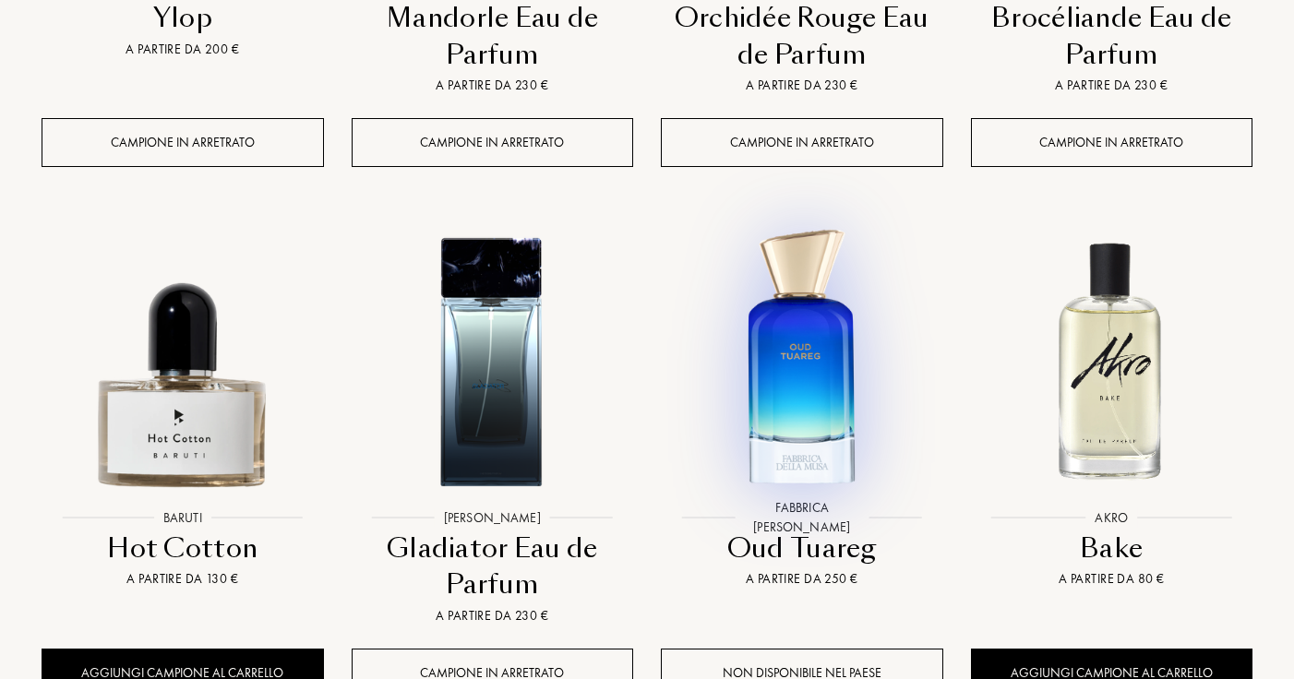
scroll to position [4914, 0]
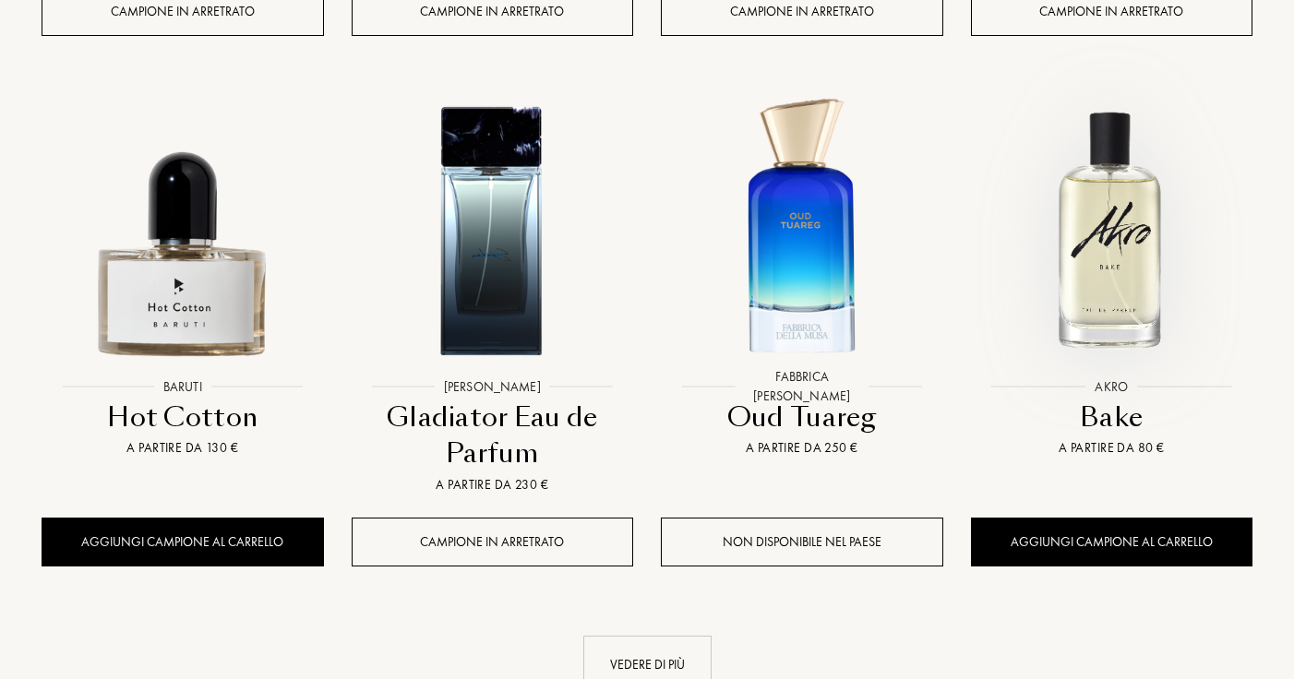
click at [1107, 187] on img at bounding box center [1111, 228] width 279 height 279
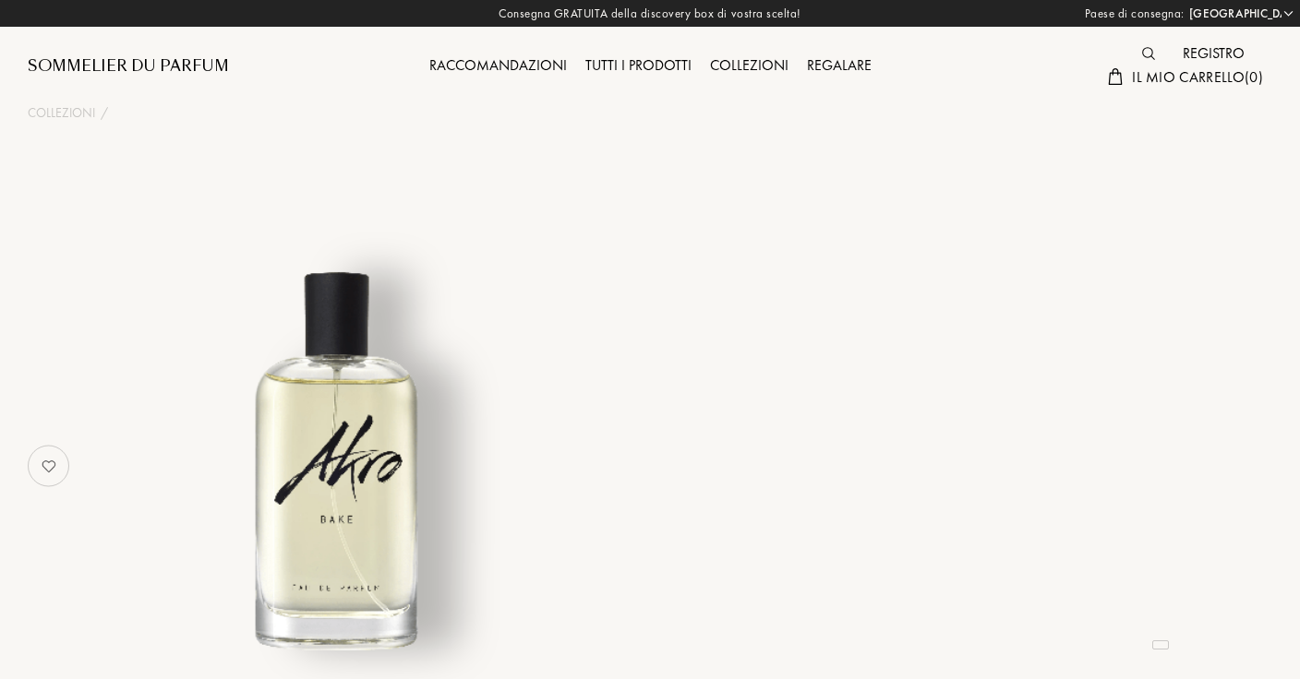
select select "IT"
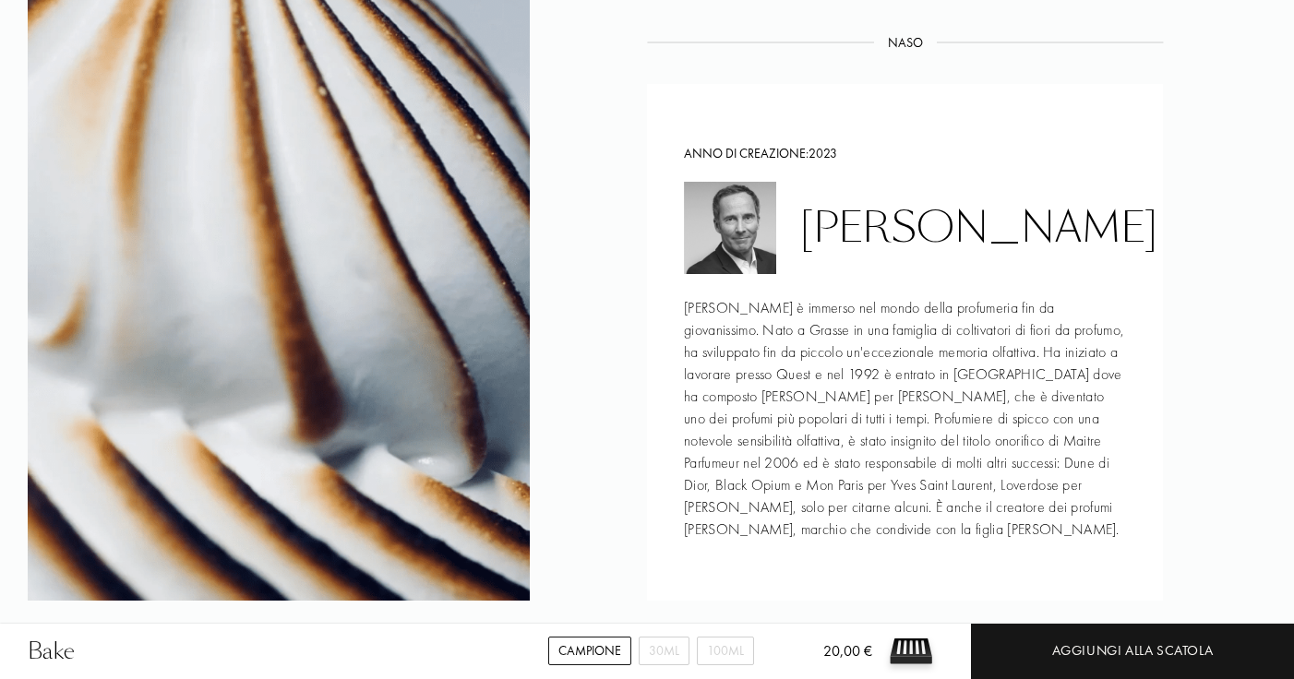
scroll to position [1878, 0]
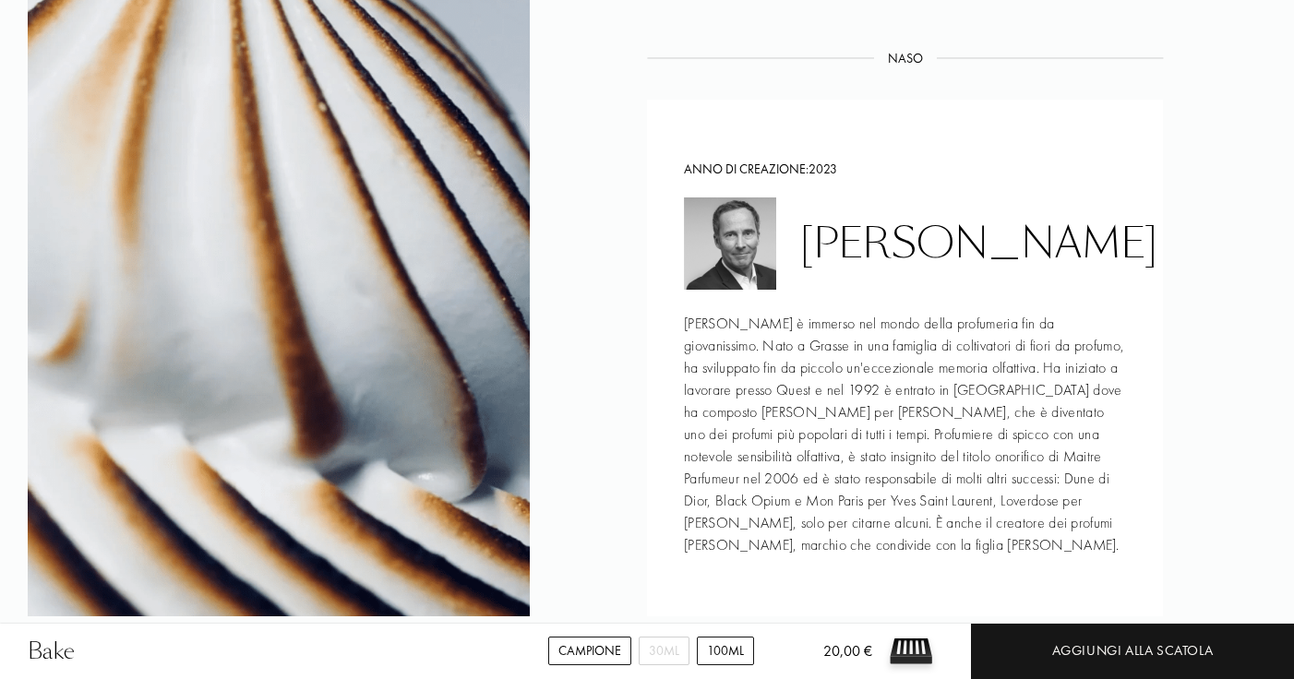
click at [715, 647] on div "100mL" at bounding box center [725, 651] width 57 height 29
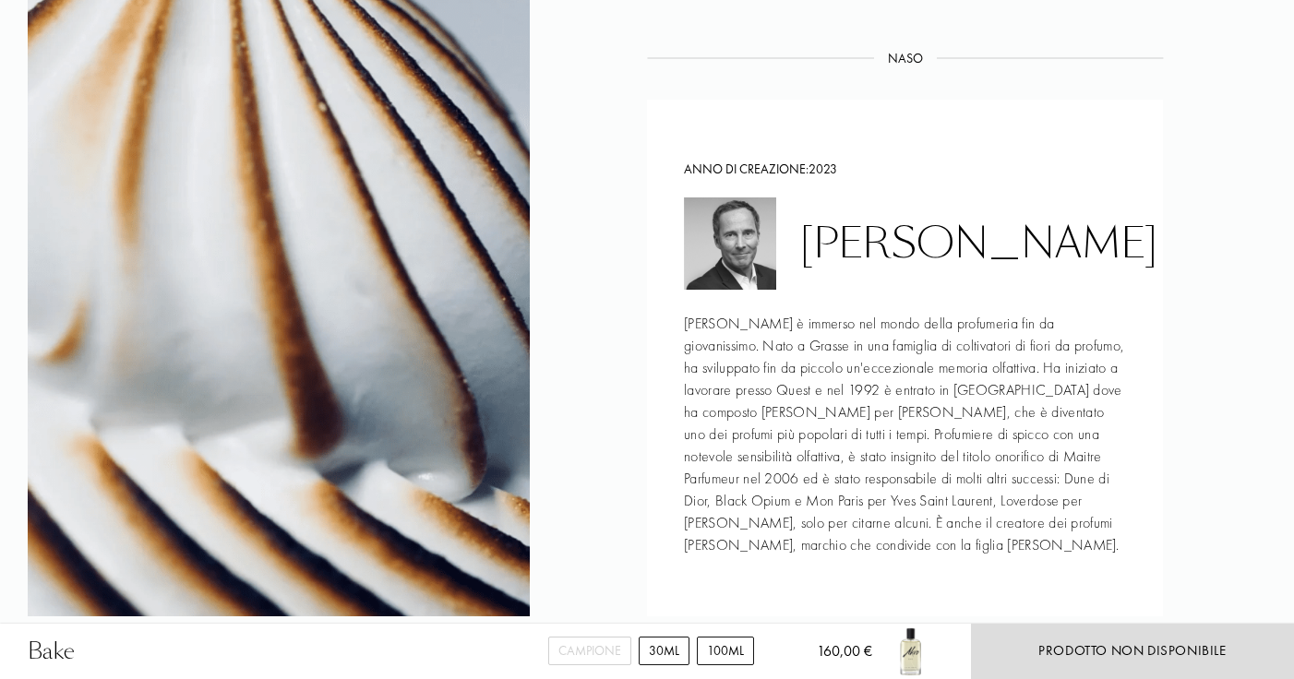
click at [683, 646] on div "30mL" at bounding box center [664, 651] width 51 height 29
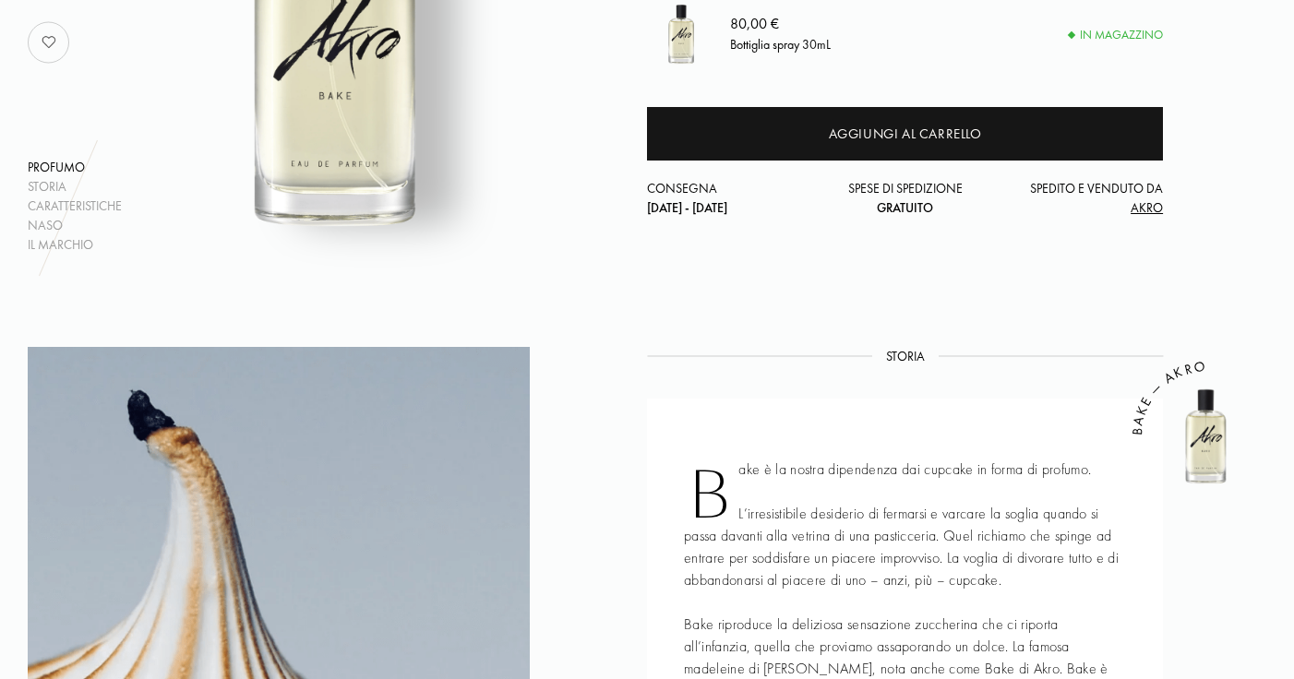
scroll to position [0, 0]
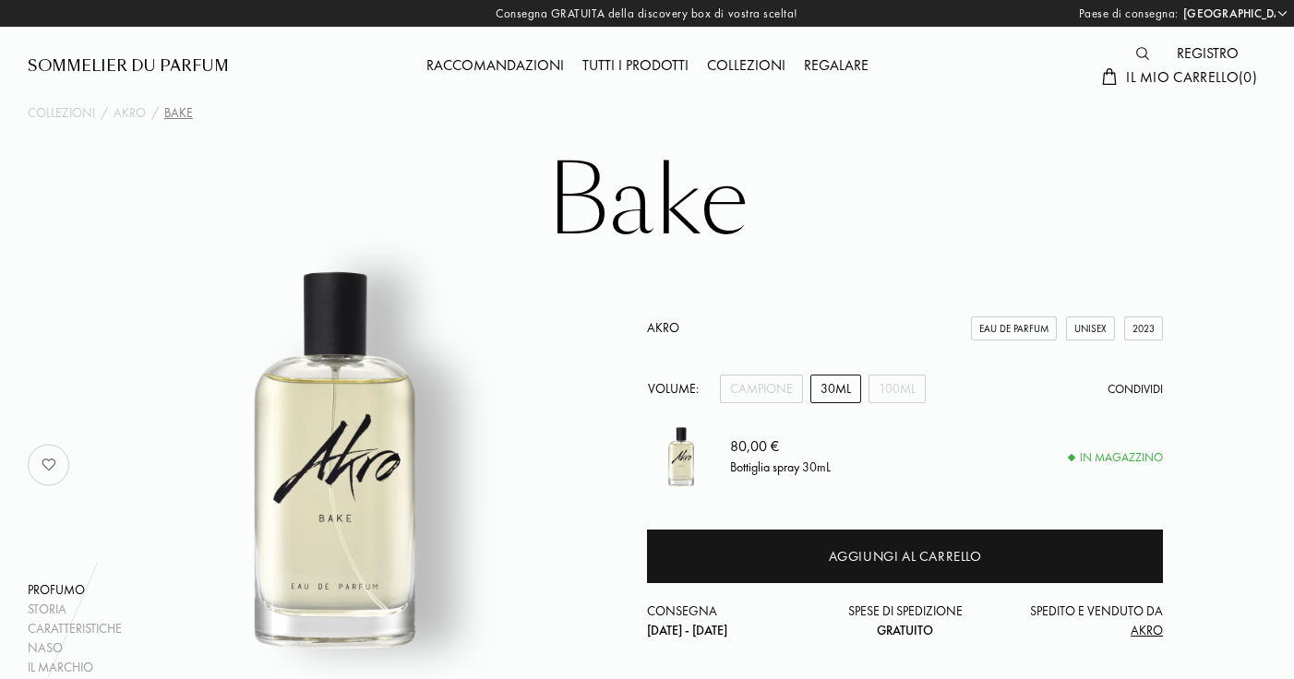
click at [754, 65] on div "Collezioni" at bounding box center [746, 66] width 97 height 24
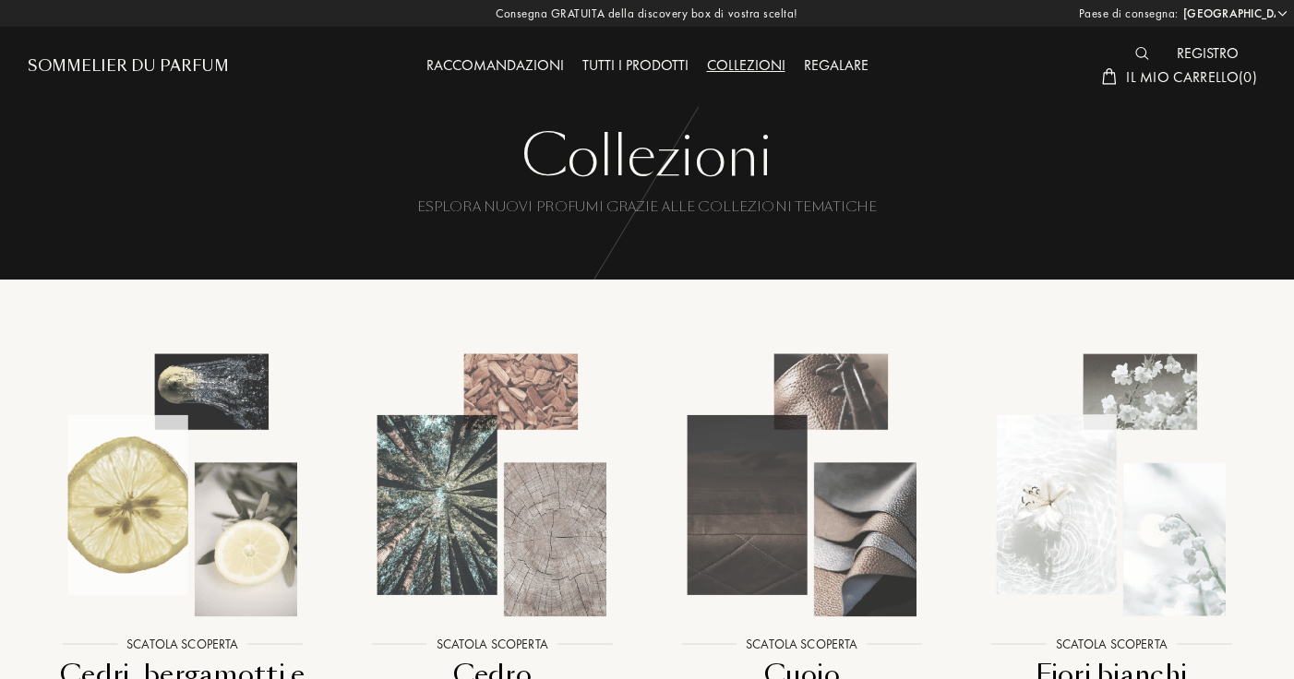
select select "IT"
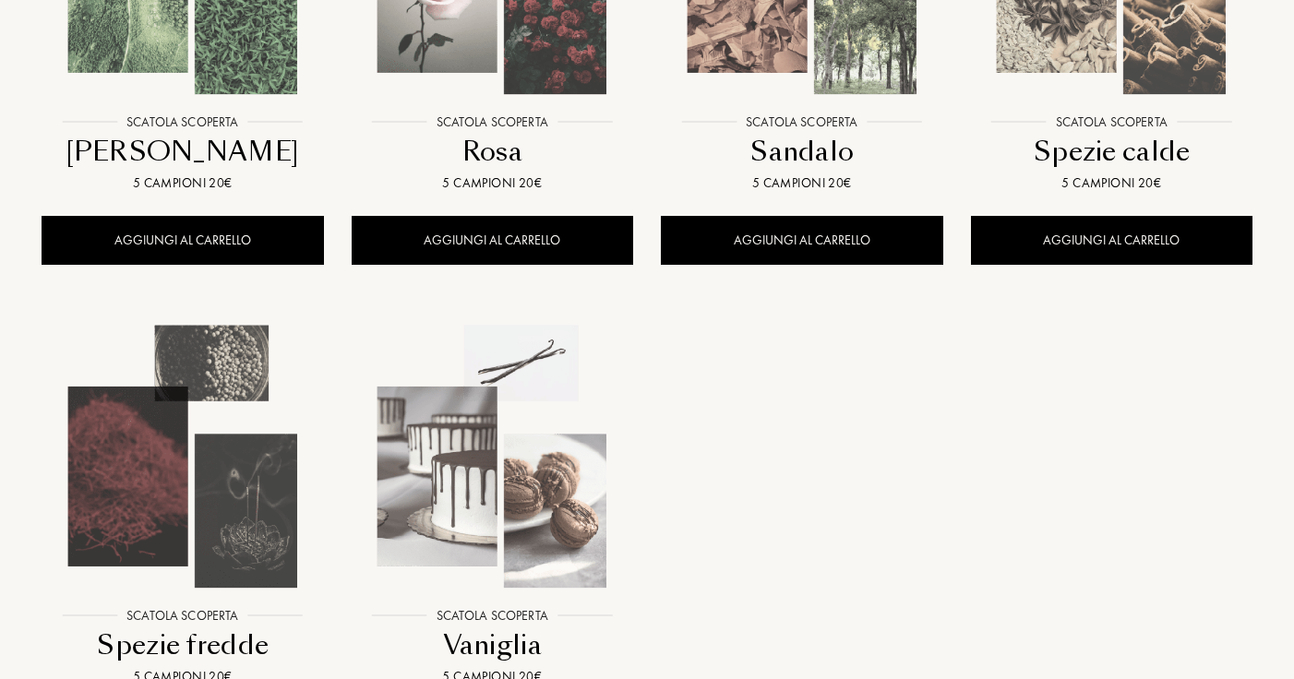
scroll to position [1611, 0]
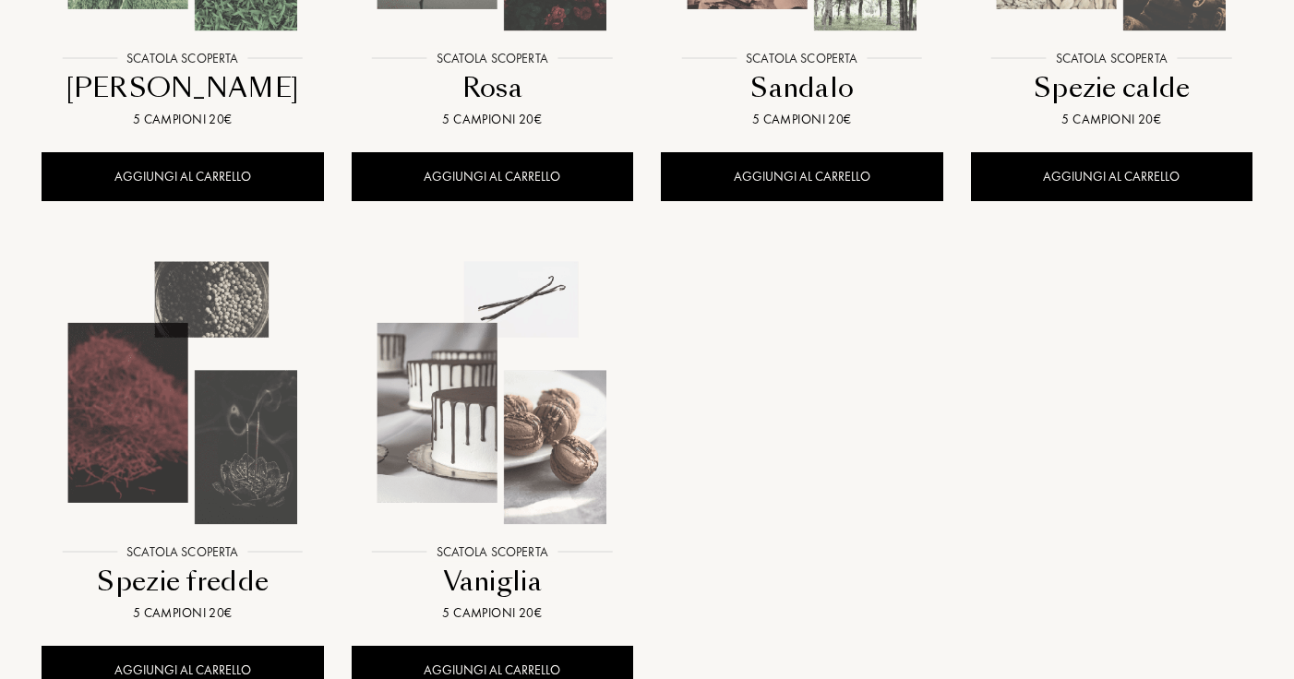
click at [449, 457] on img at bounding box center [492, 393] width 279 height 279
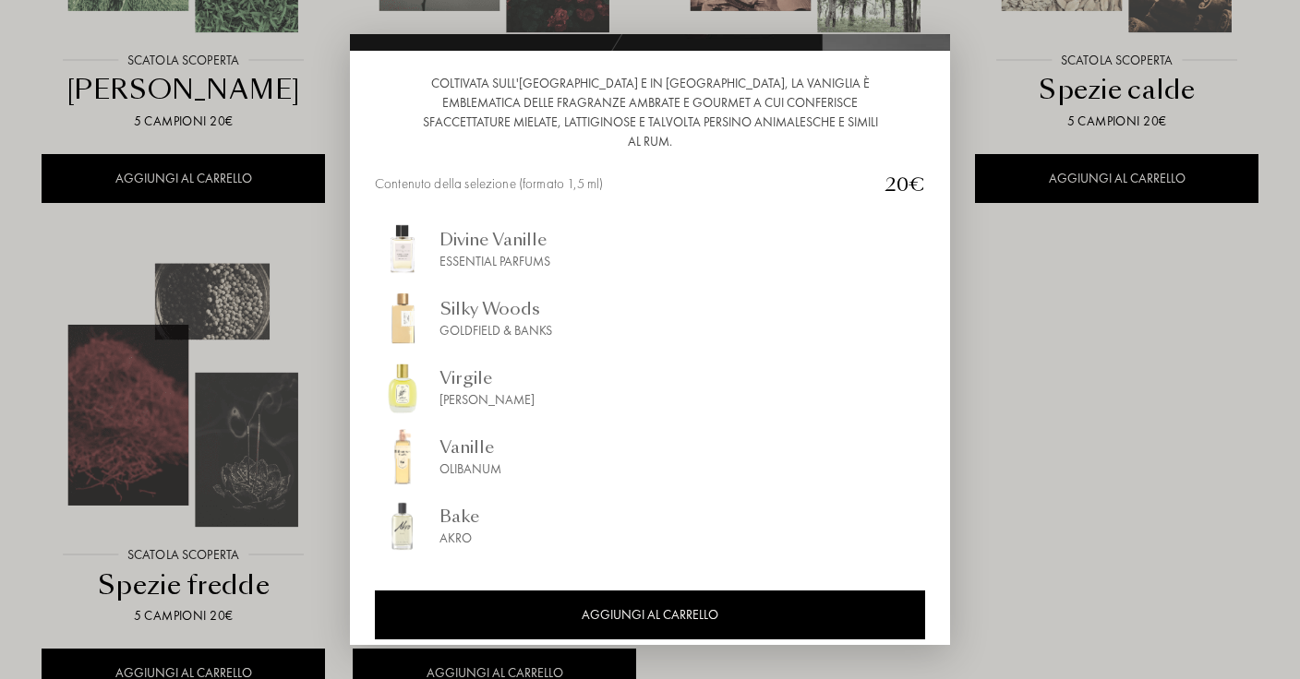
scroll to position [184, 0]
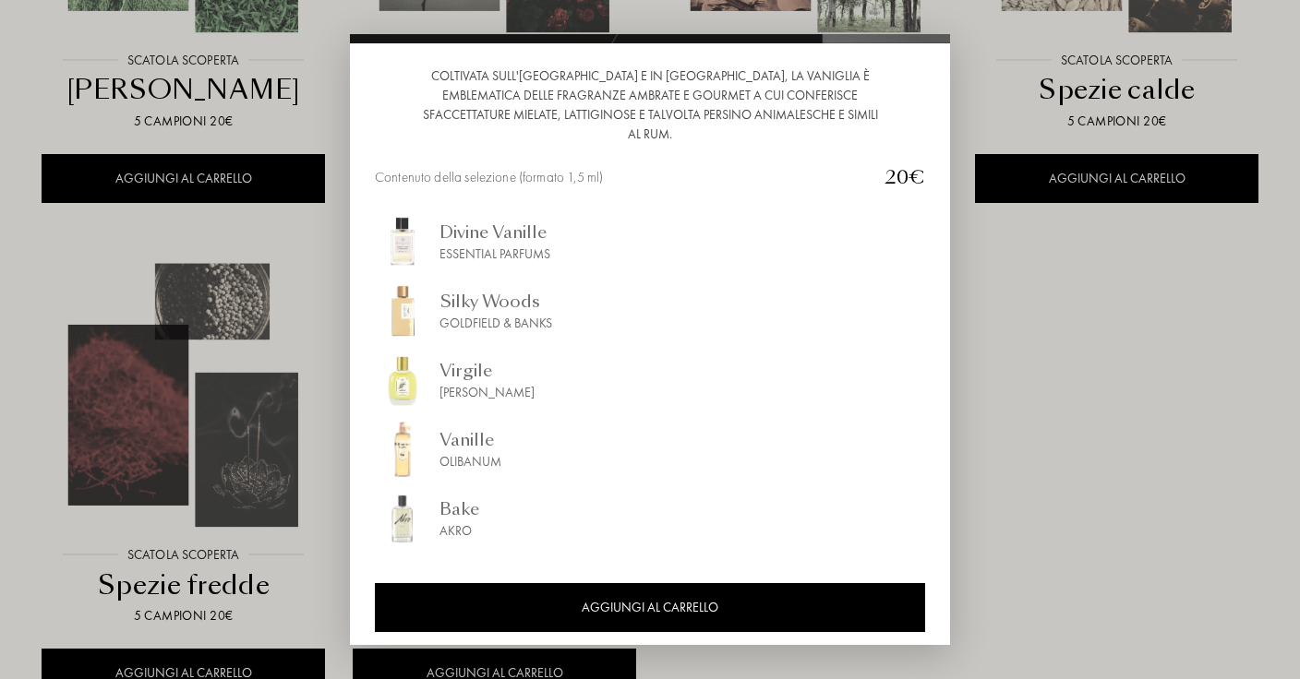
click at [1022, 258] on div at bounding box center [650, 339] width 1300 height 679
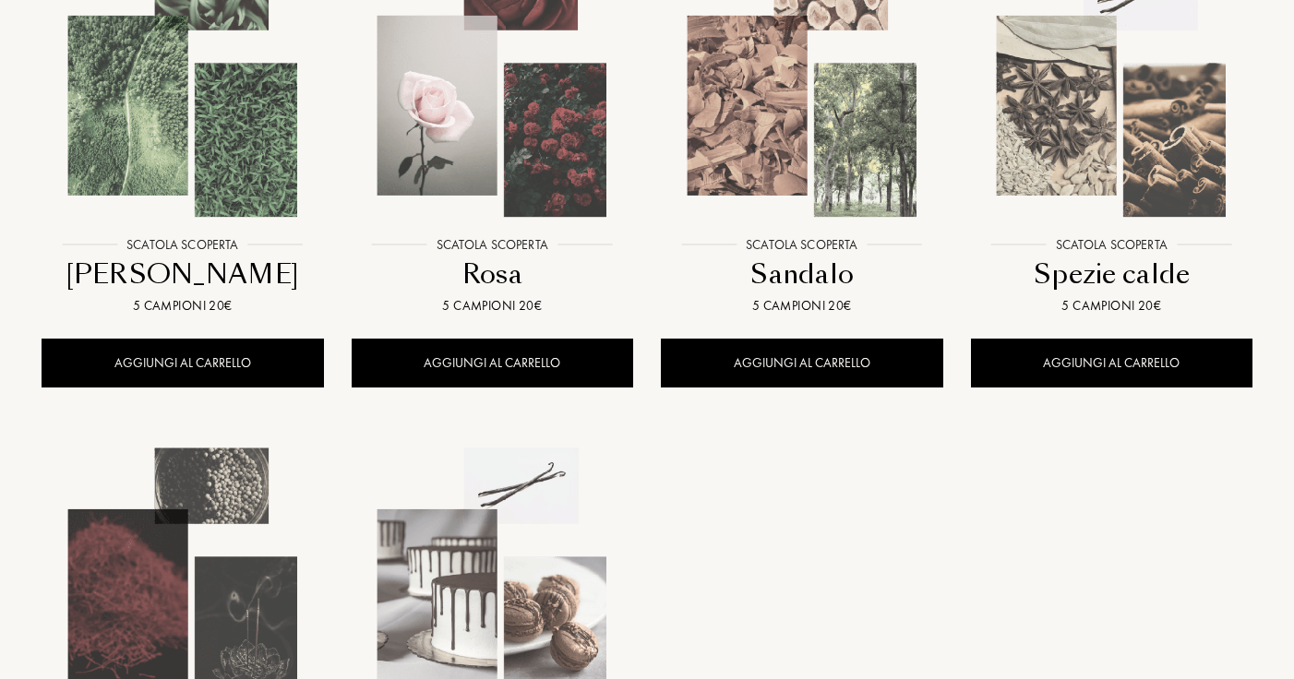
scroll to position [1414, 0]
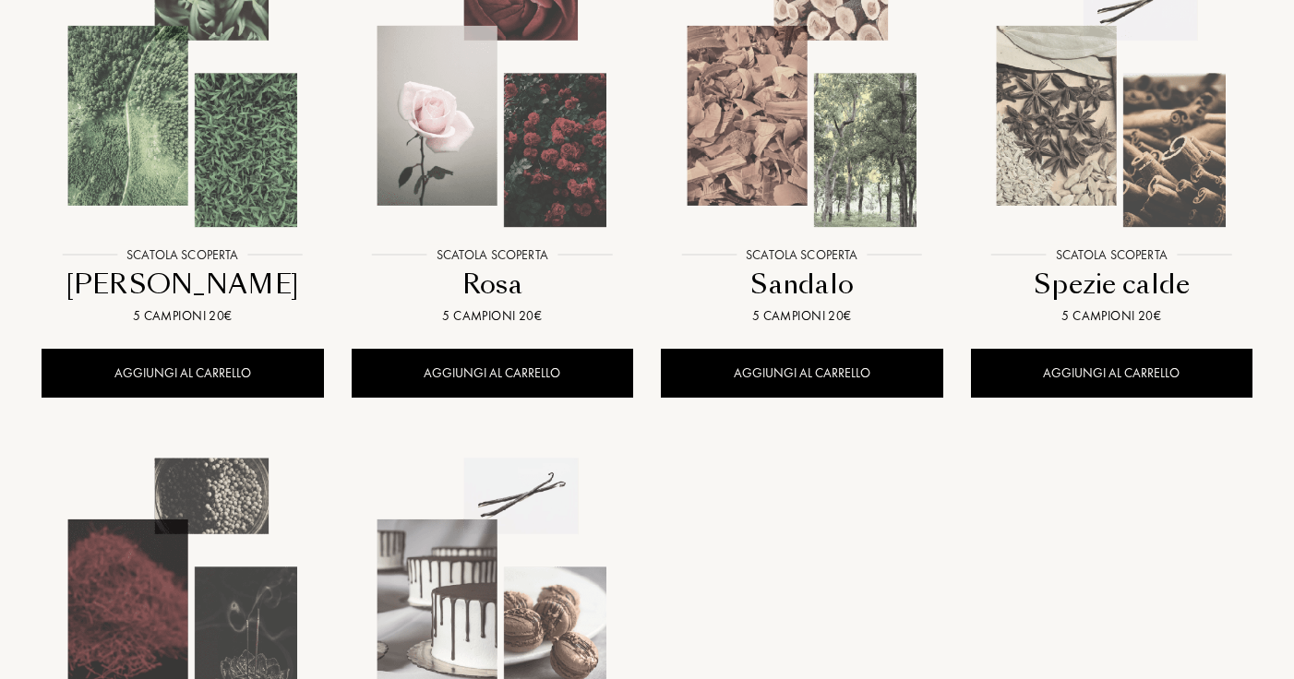
click at [1116, 198] on img at bounding box center [1111, 96] width 279 height 279
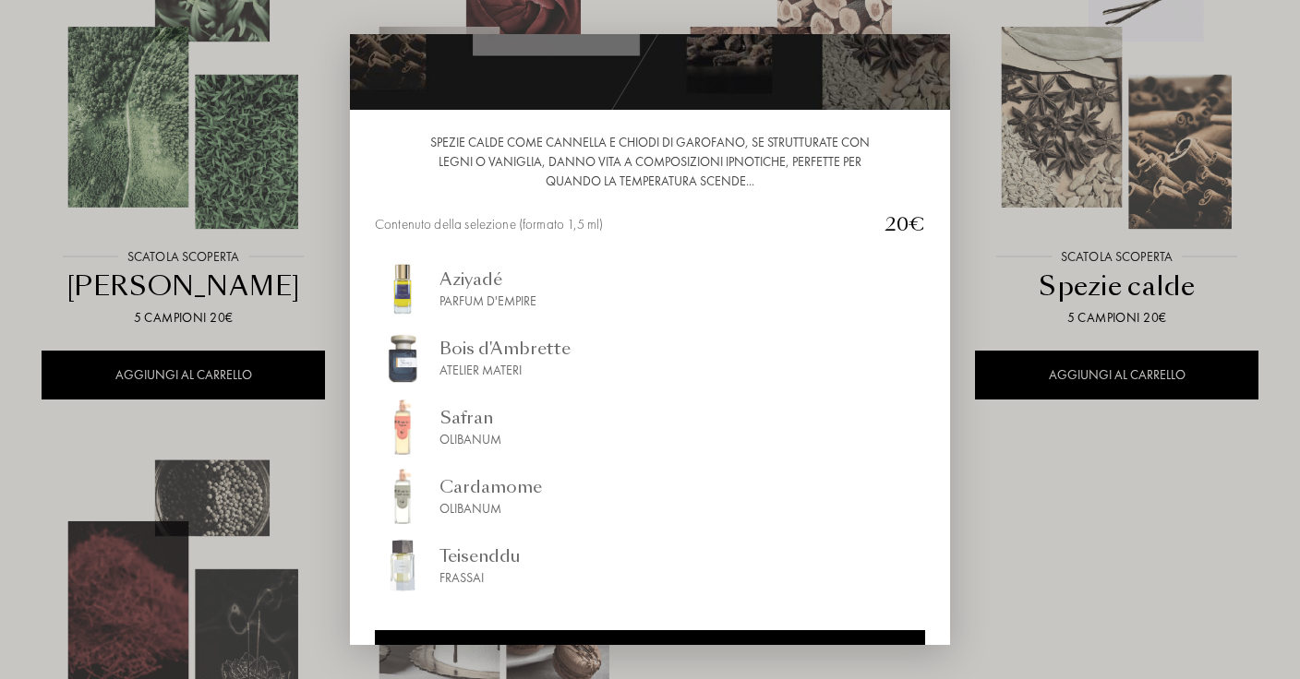
scroll to position [122, 0]
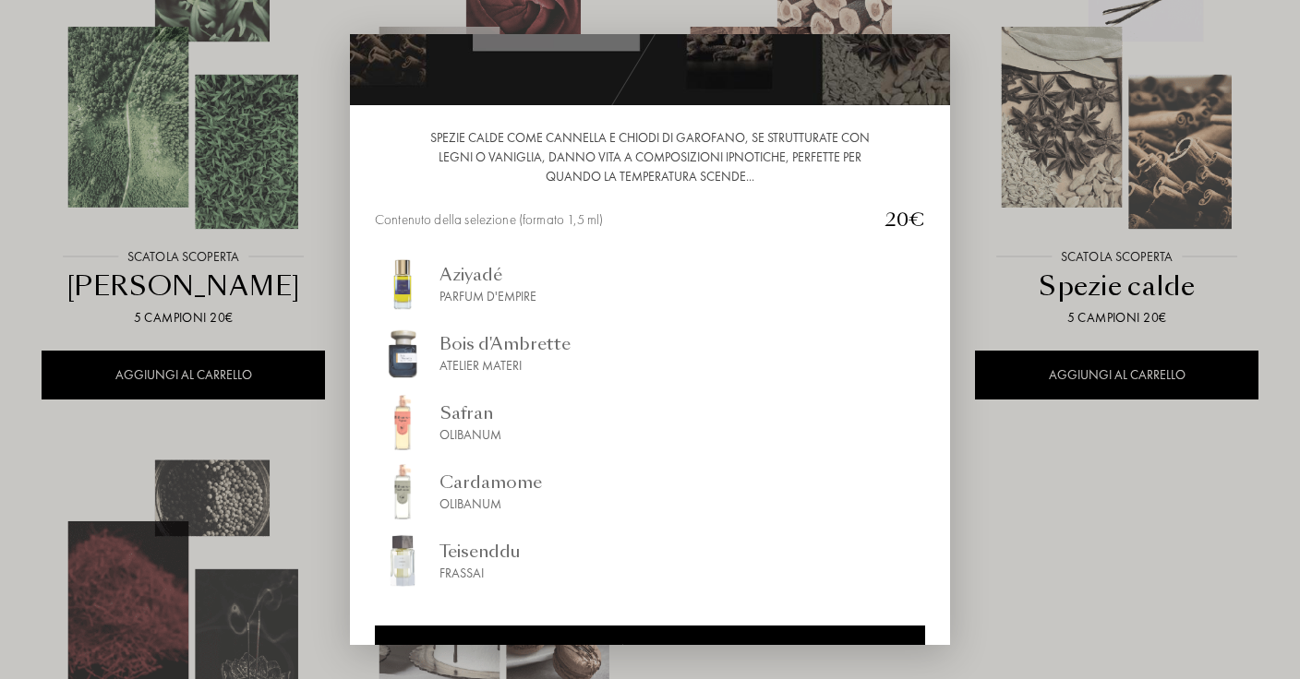
click at [1018, 522] on div at bounding box center [650, 339] width 1300 height 679
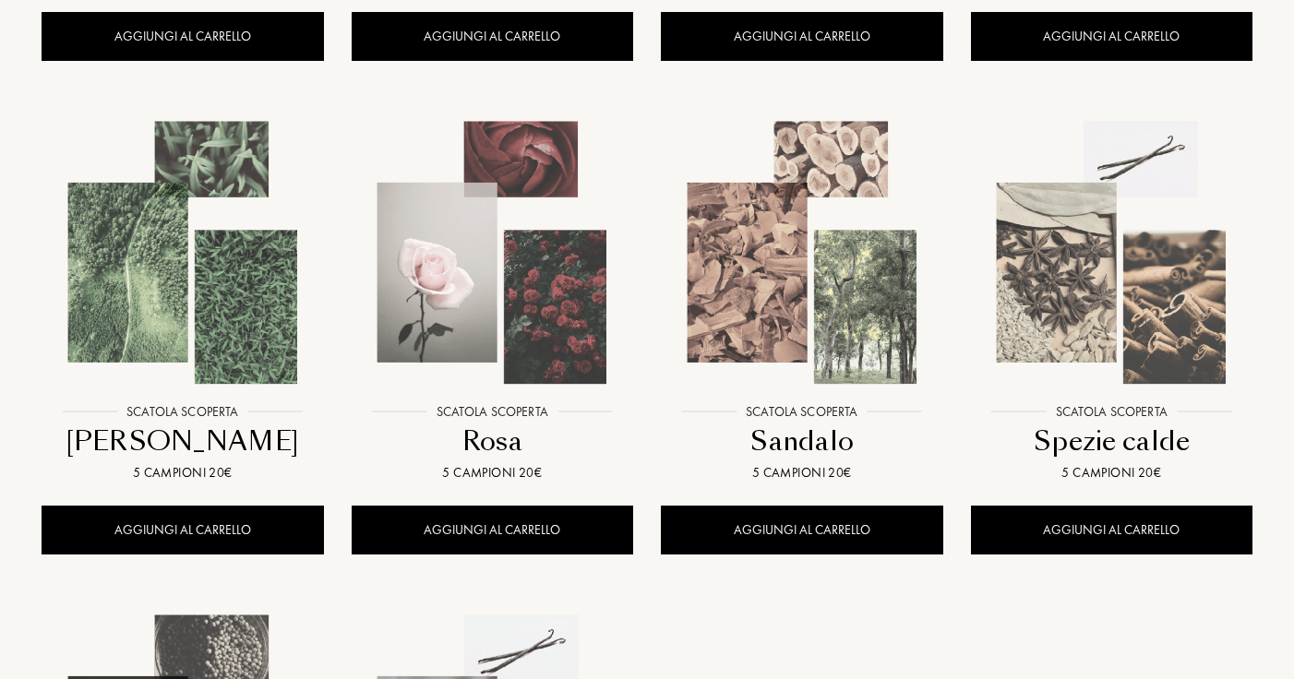
click at [871, 319] on img at bounding box center [802, 253] width 279 height 279
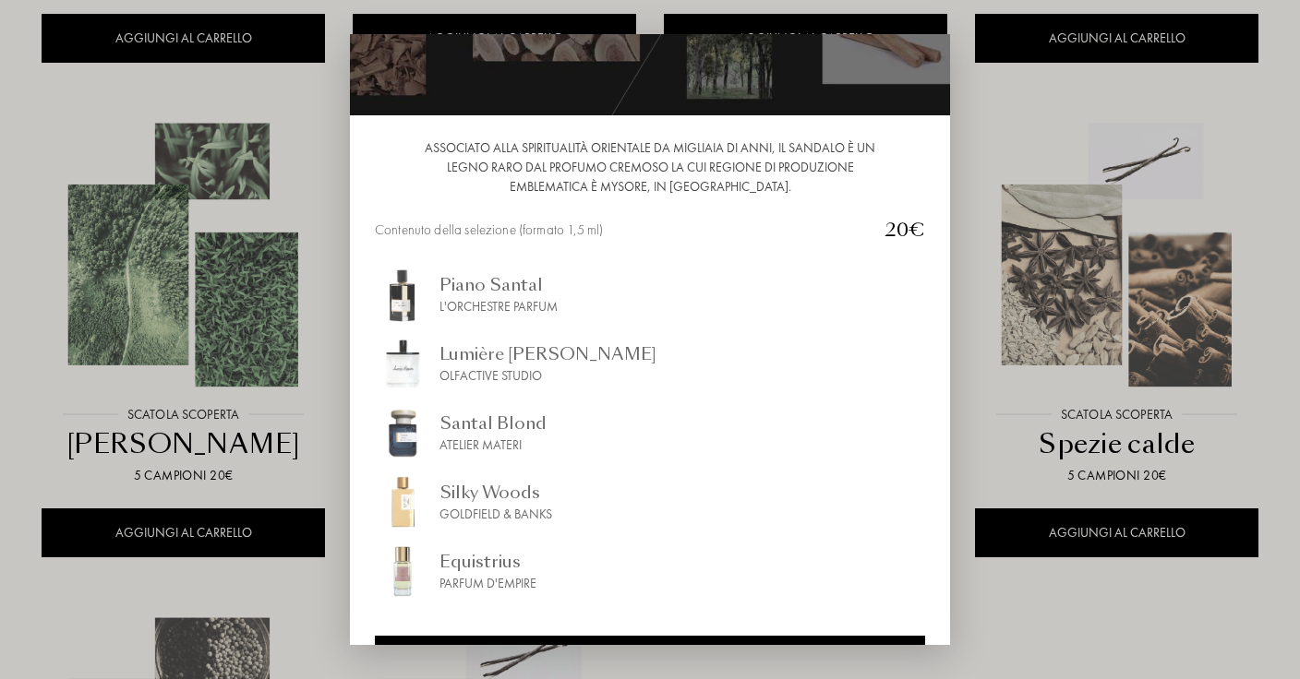
scroll to position [114, 0]
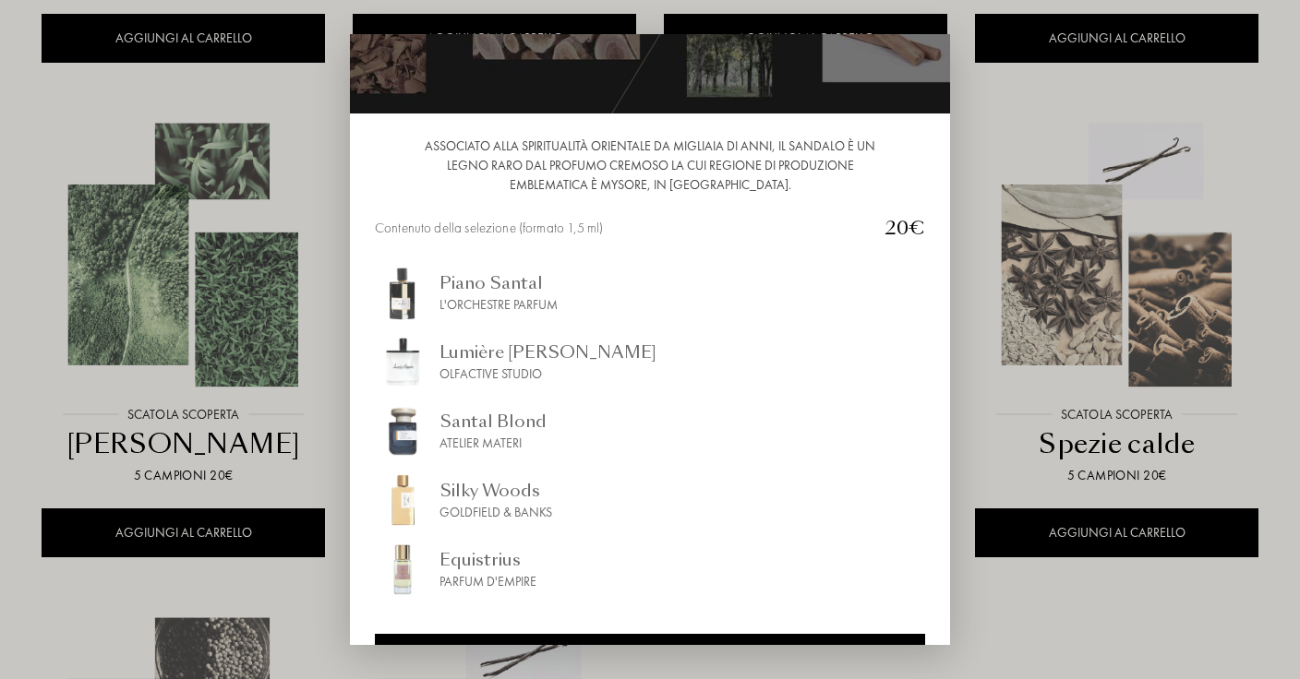
click at [1046, 608] on div at bounding box center [650, 339] width 1300 height 679
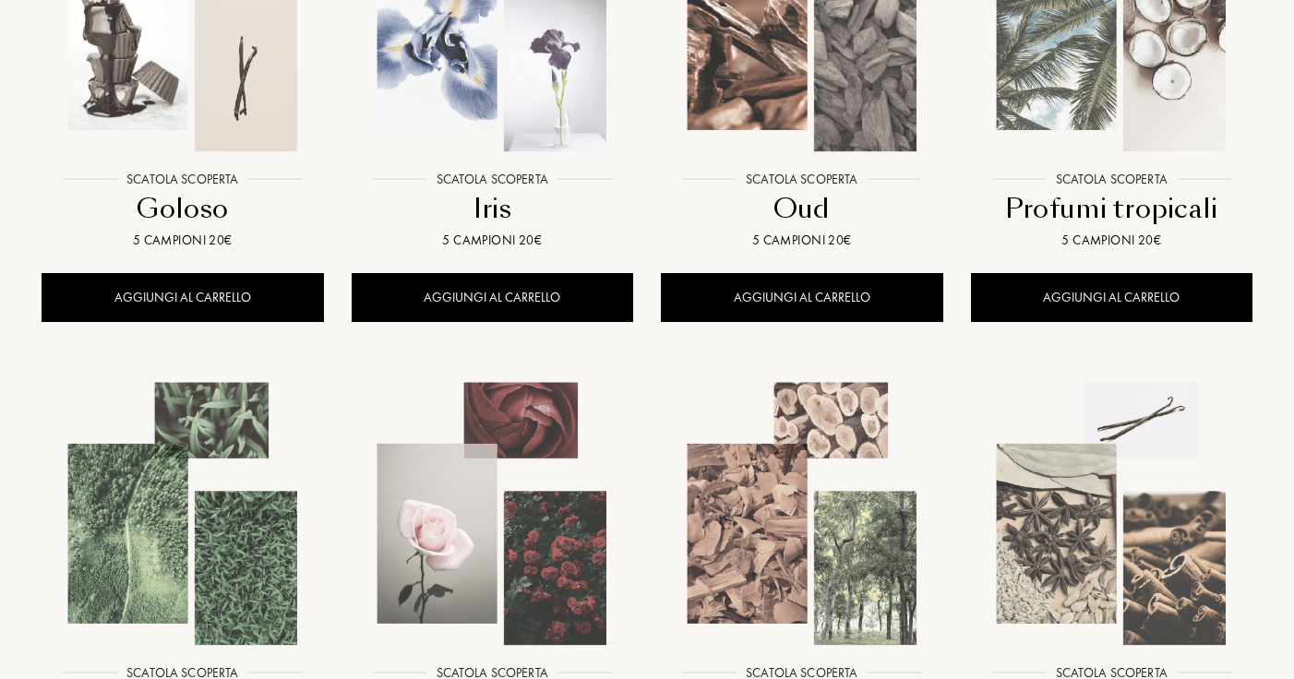
scroll to position [807, 0]
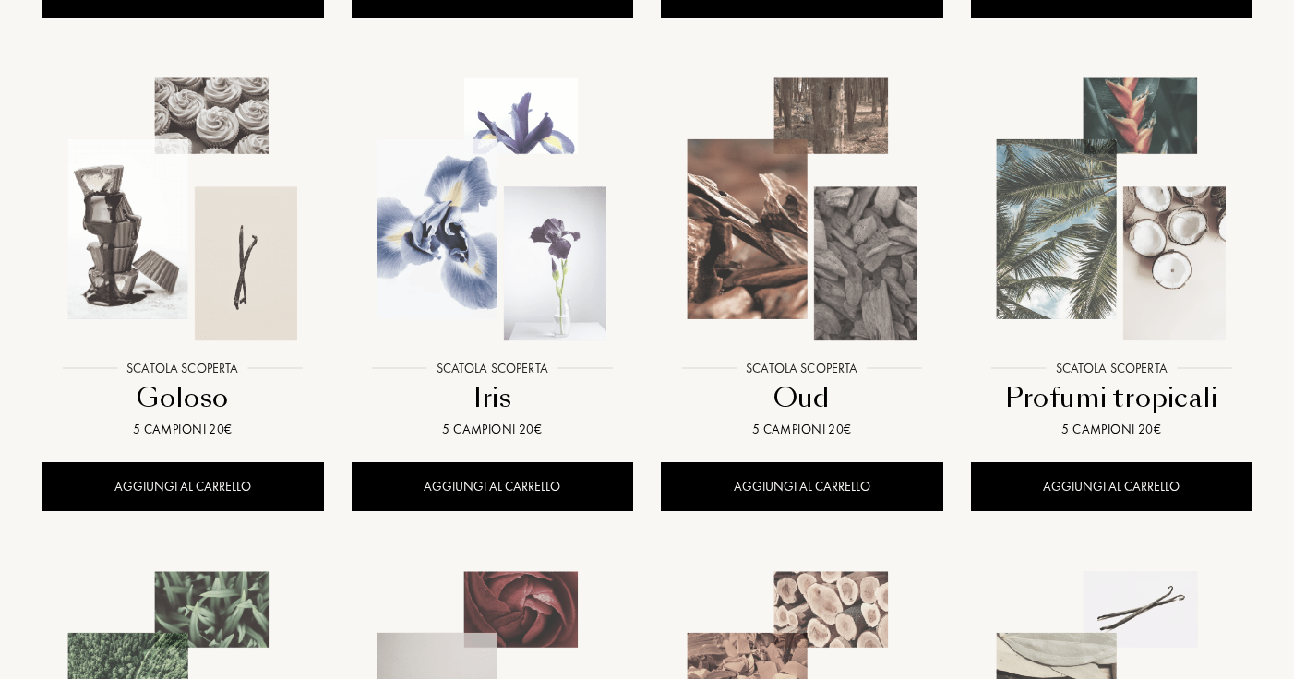
click at [612, 165] on img at bounding box center [492, 209] width 279 height 279
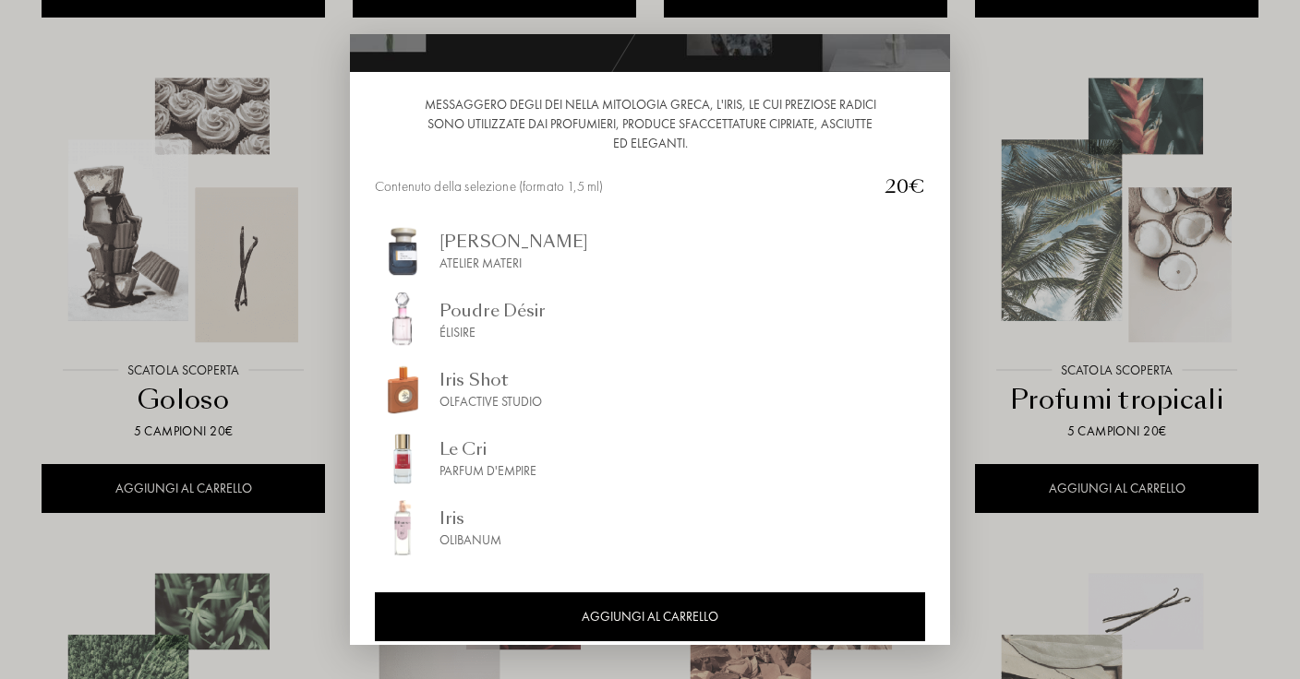
scroll to position [174, 0]
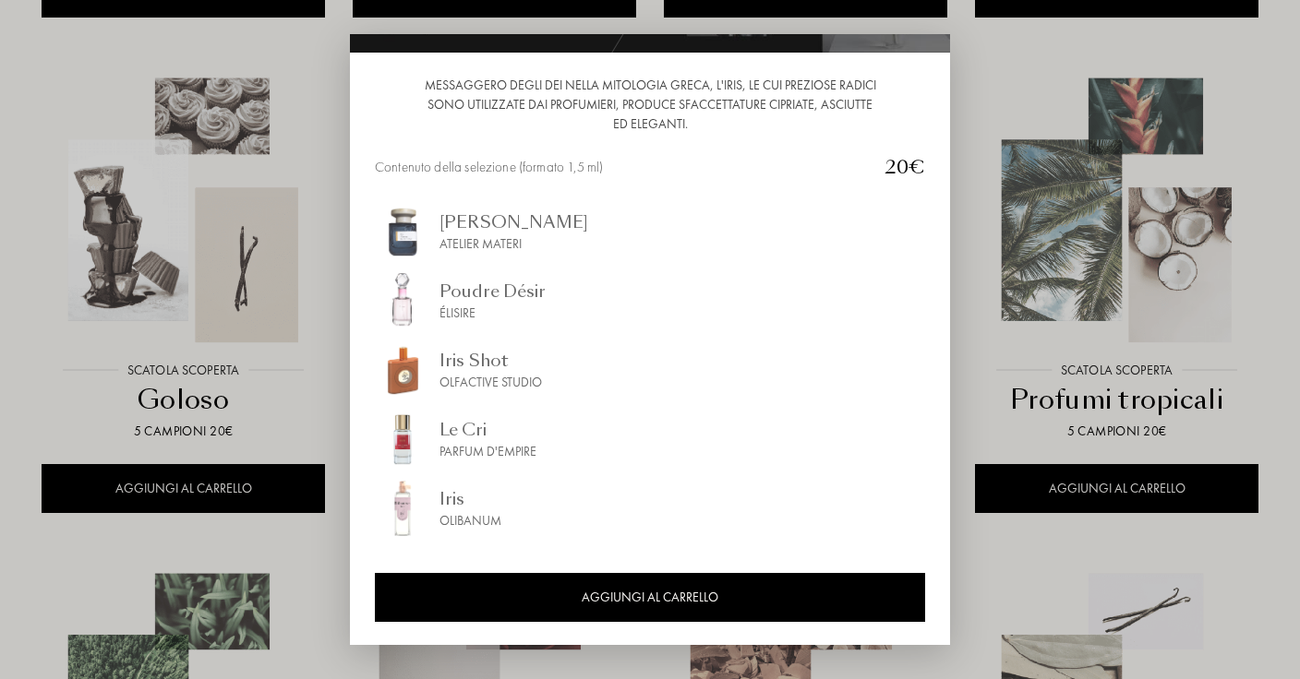
click at [273, 315] on div at bounding box center [650, 339] width 1300 height 679
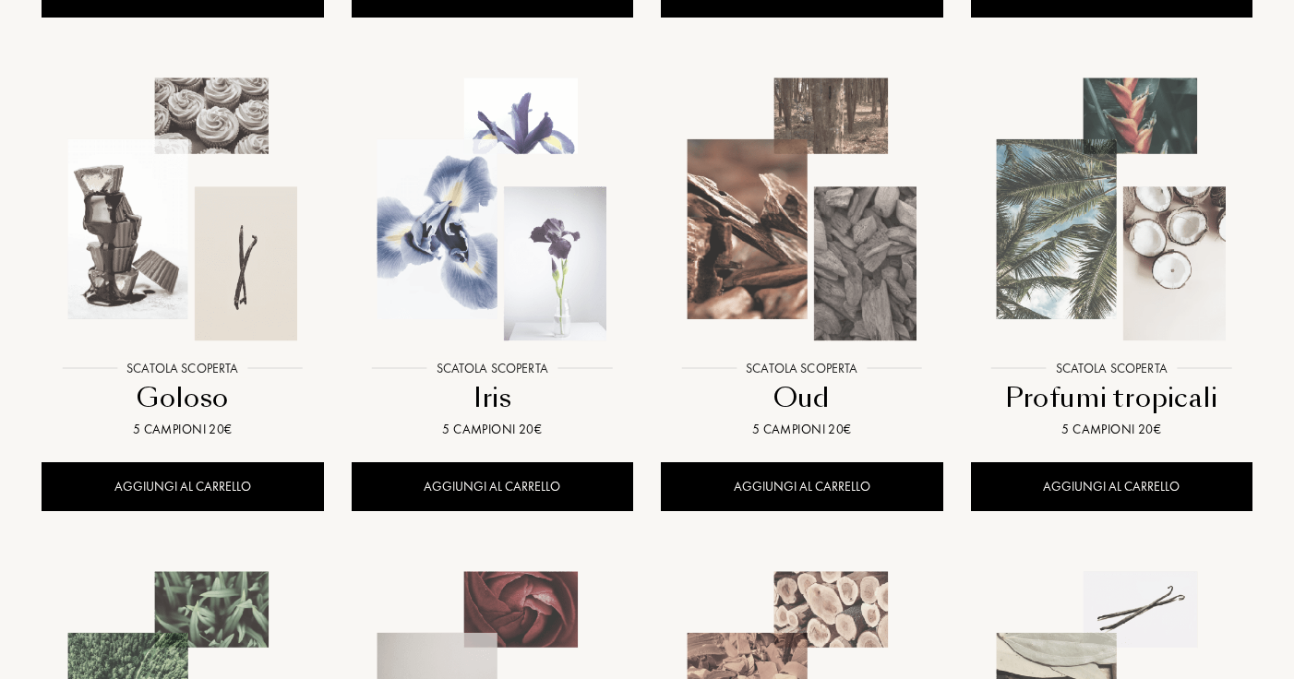
click at [218, 242] on img at bounding box center [182, 209] width 279 height 279
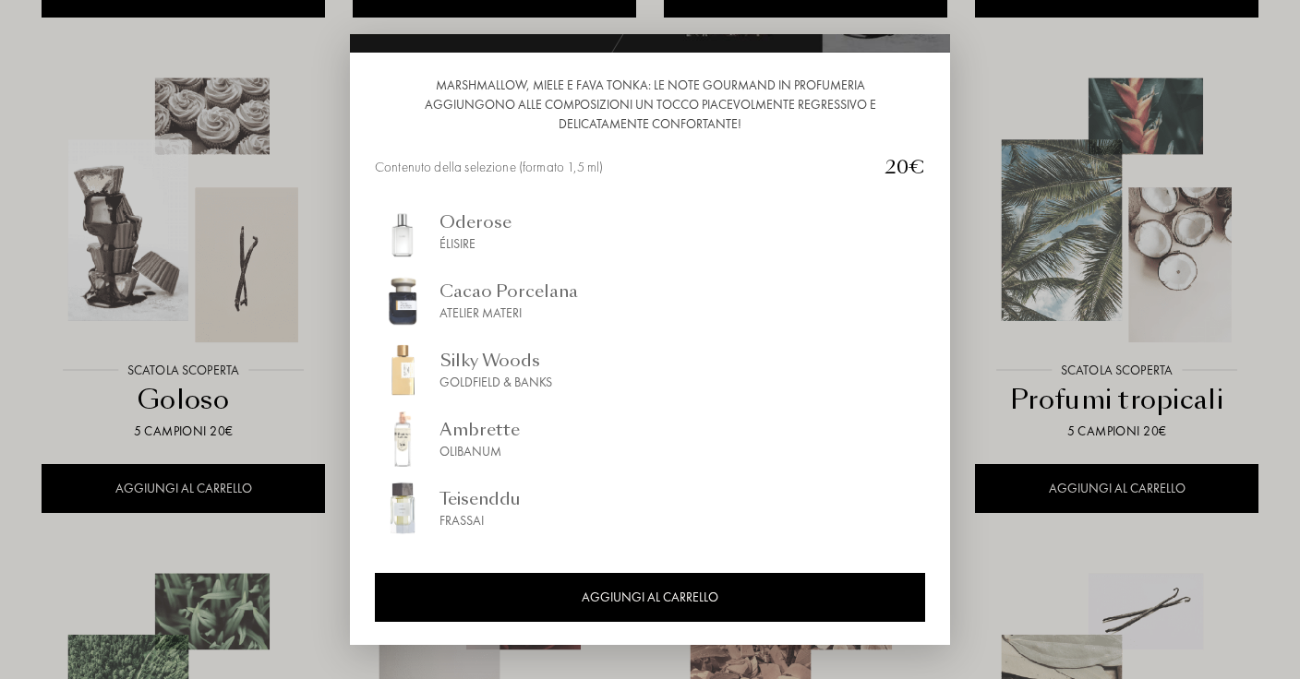
click at [305, 246] on div at bounding box center [650, 339] width 1300 height 679
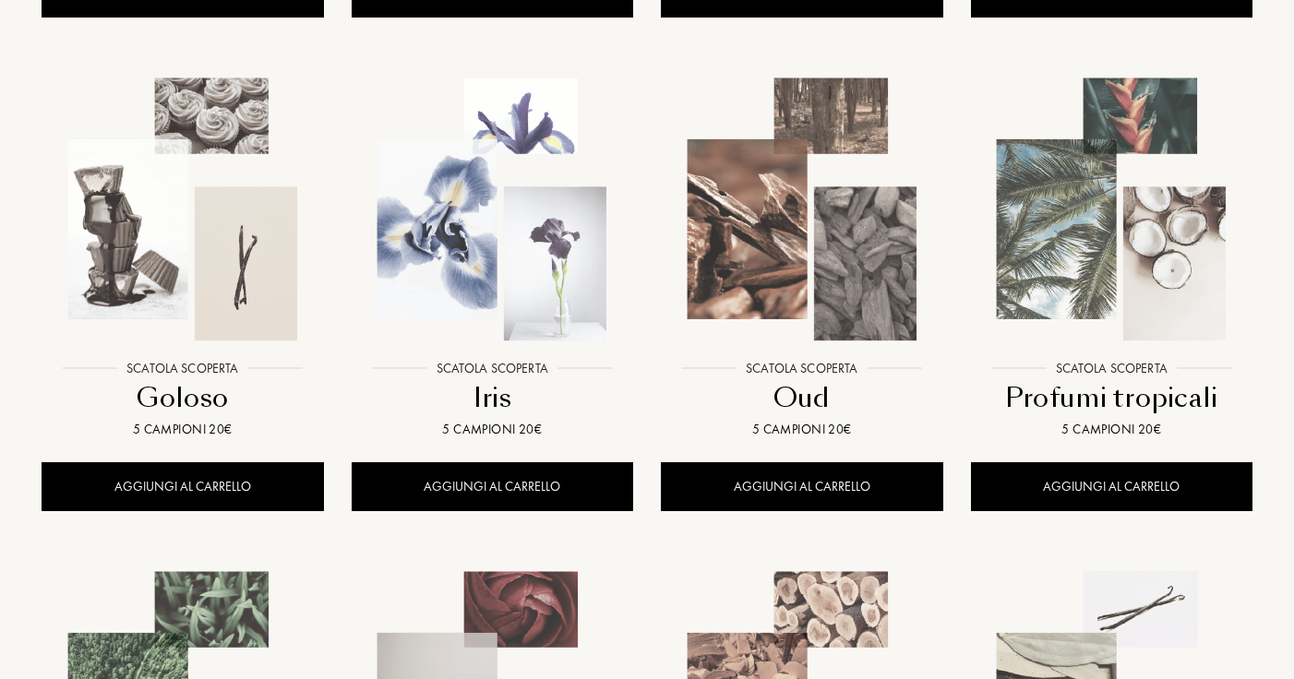
click at [1117, 217] on img at bounding box center [1111, 209] width 279 height 279
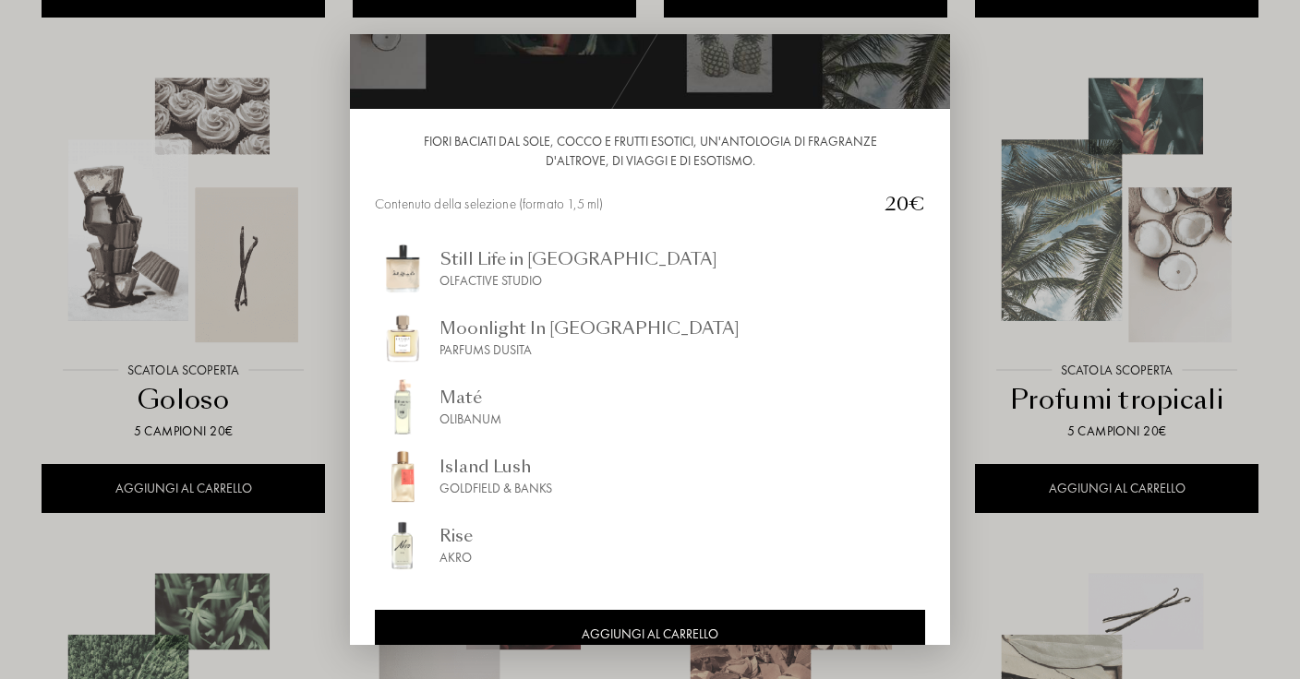
scroll to position [121, 0]
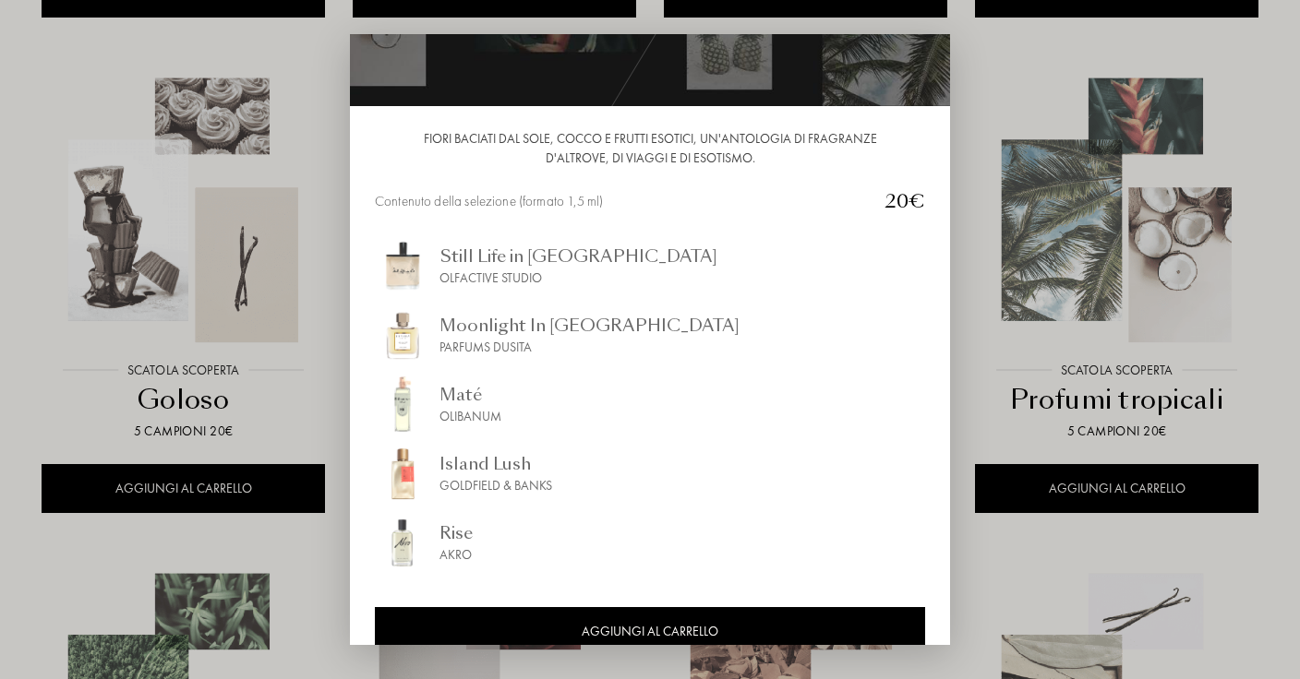
click at [1095, 273] on div at bounding box center [650, 339] width 1300 height 679
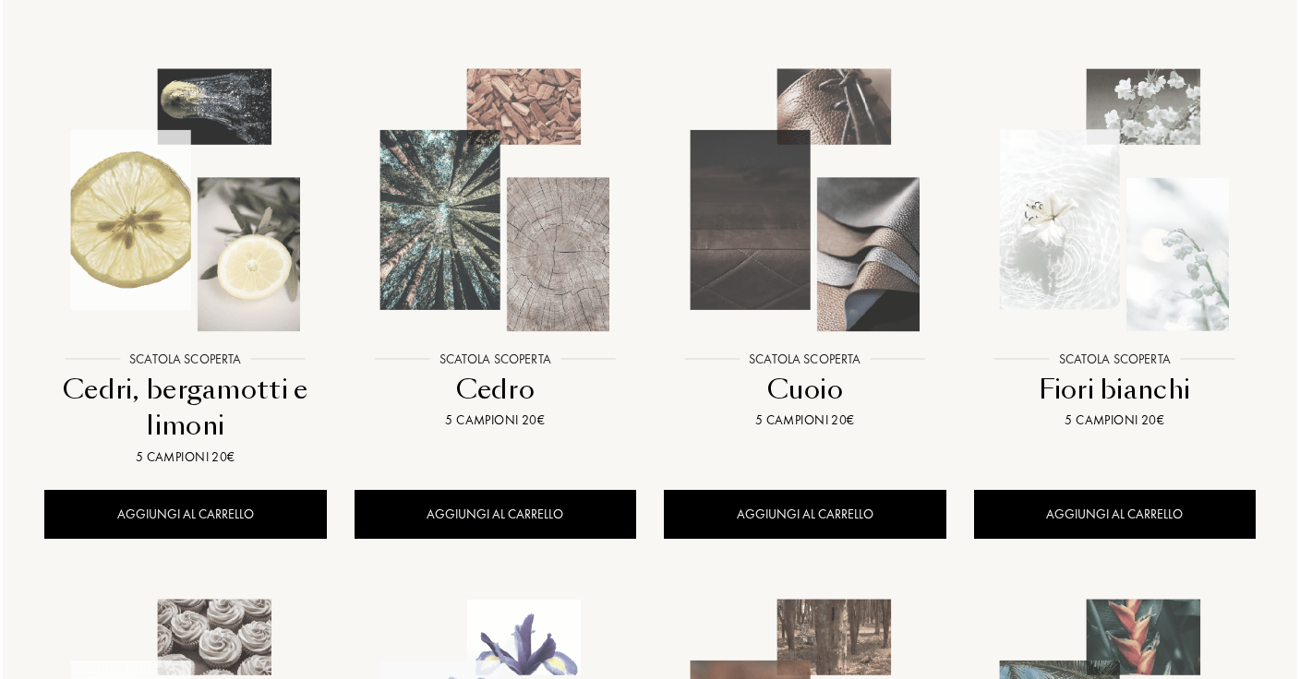
scroll to position [238, 0]
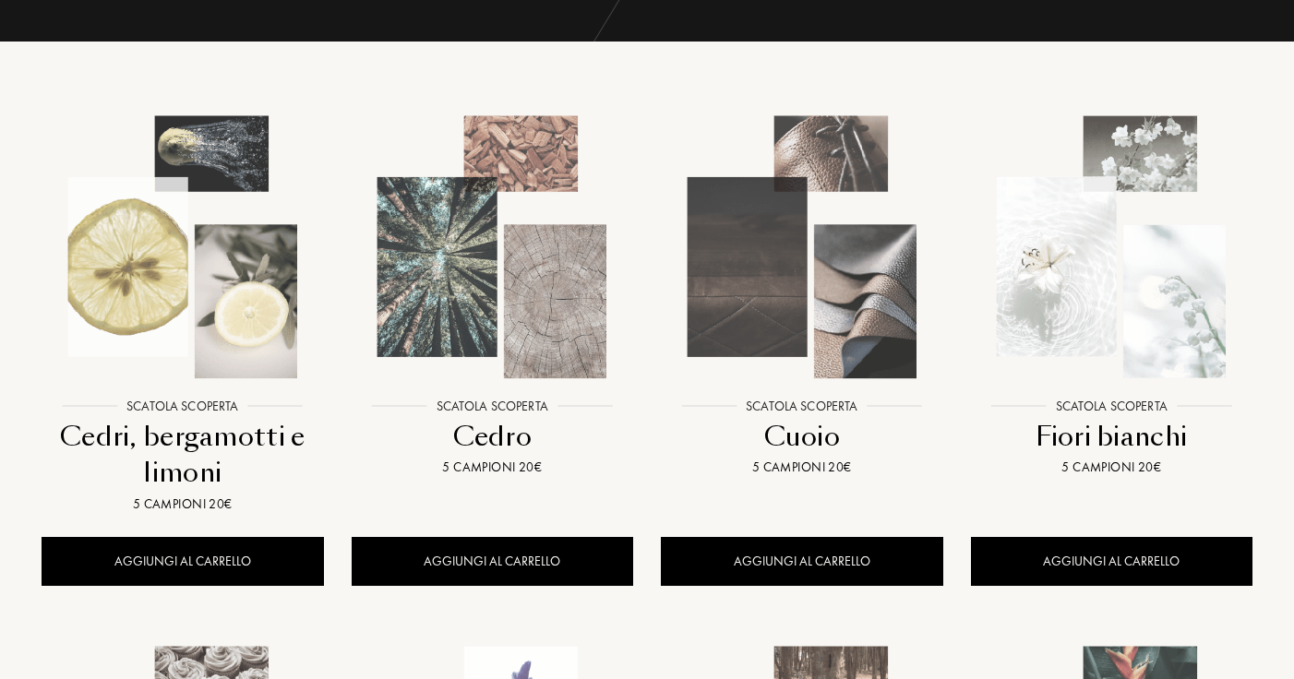
click at [971, 185] on figure at bounding box center [1112, 247] width 310 height 279
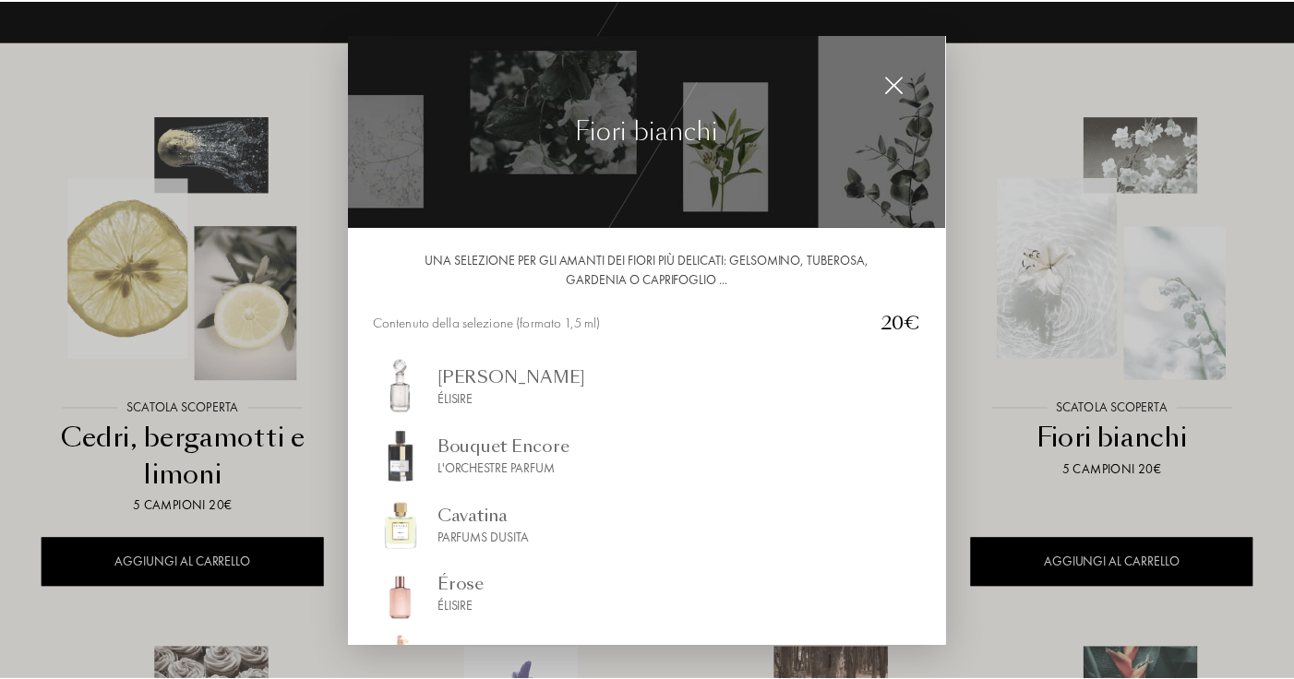
scroll to position [155, 0]
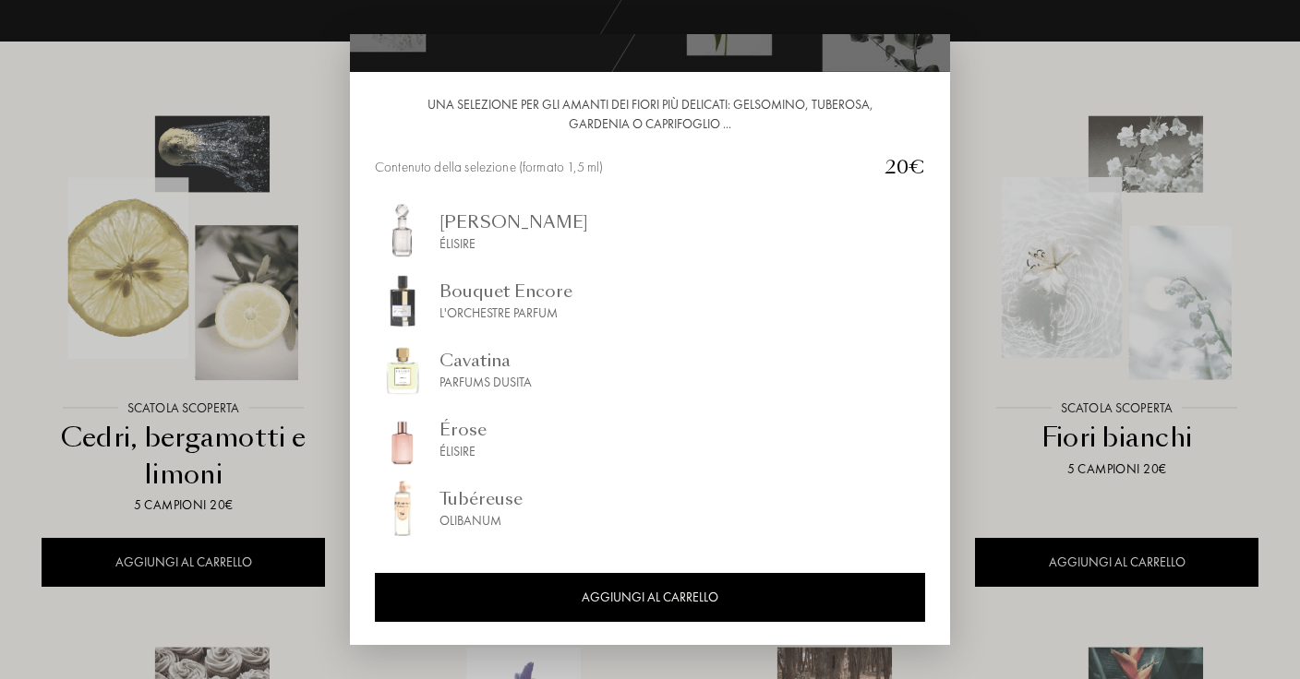
click at [1193, 229] on div at bounding box center [650, 339] width 1300 height 679
